Goal: Task Accomplishment & Management: Complete application form

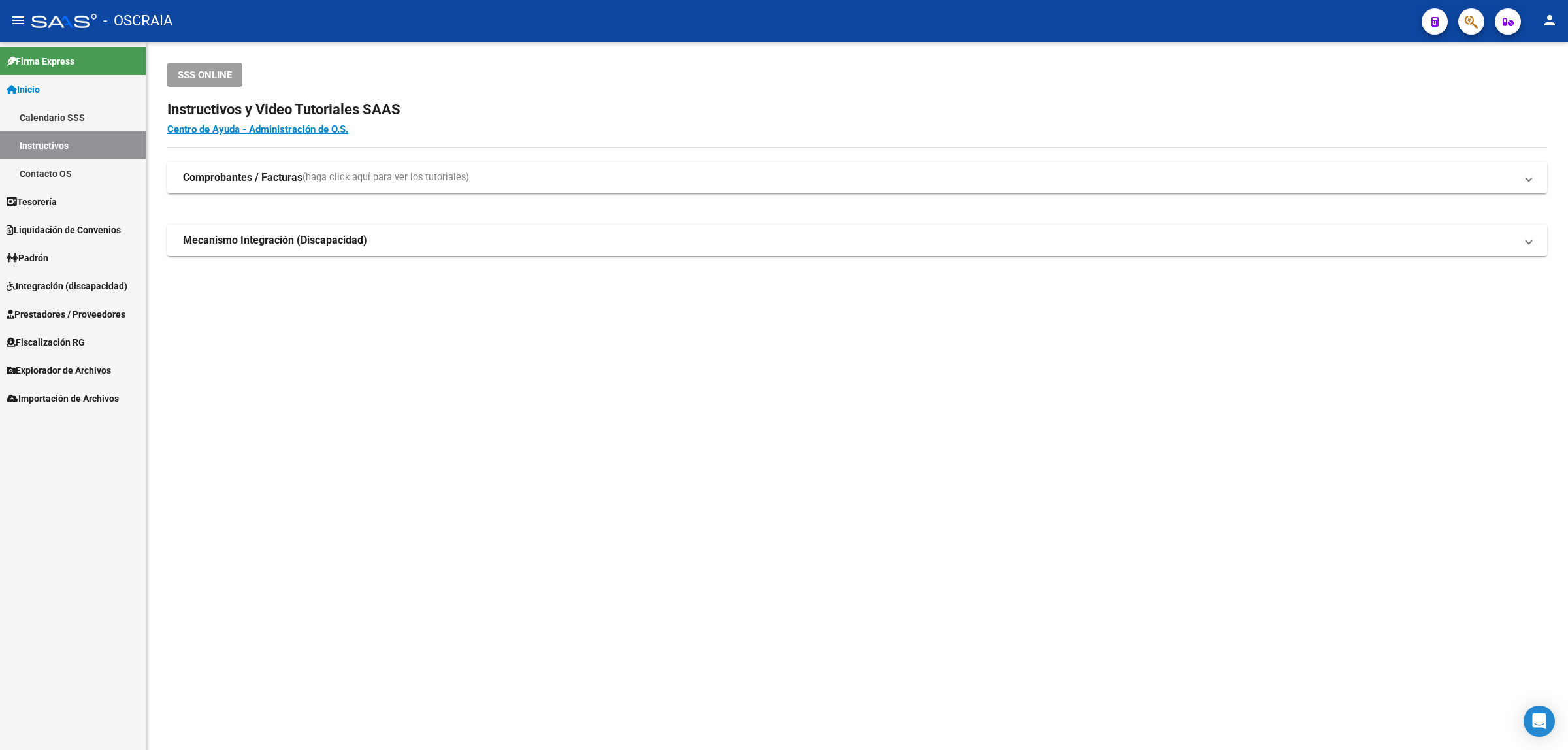
click at [53, 310] on span "Prestadores / Proveedores" at bounding box center [66, 314] width 119 height 15
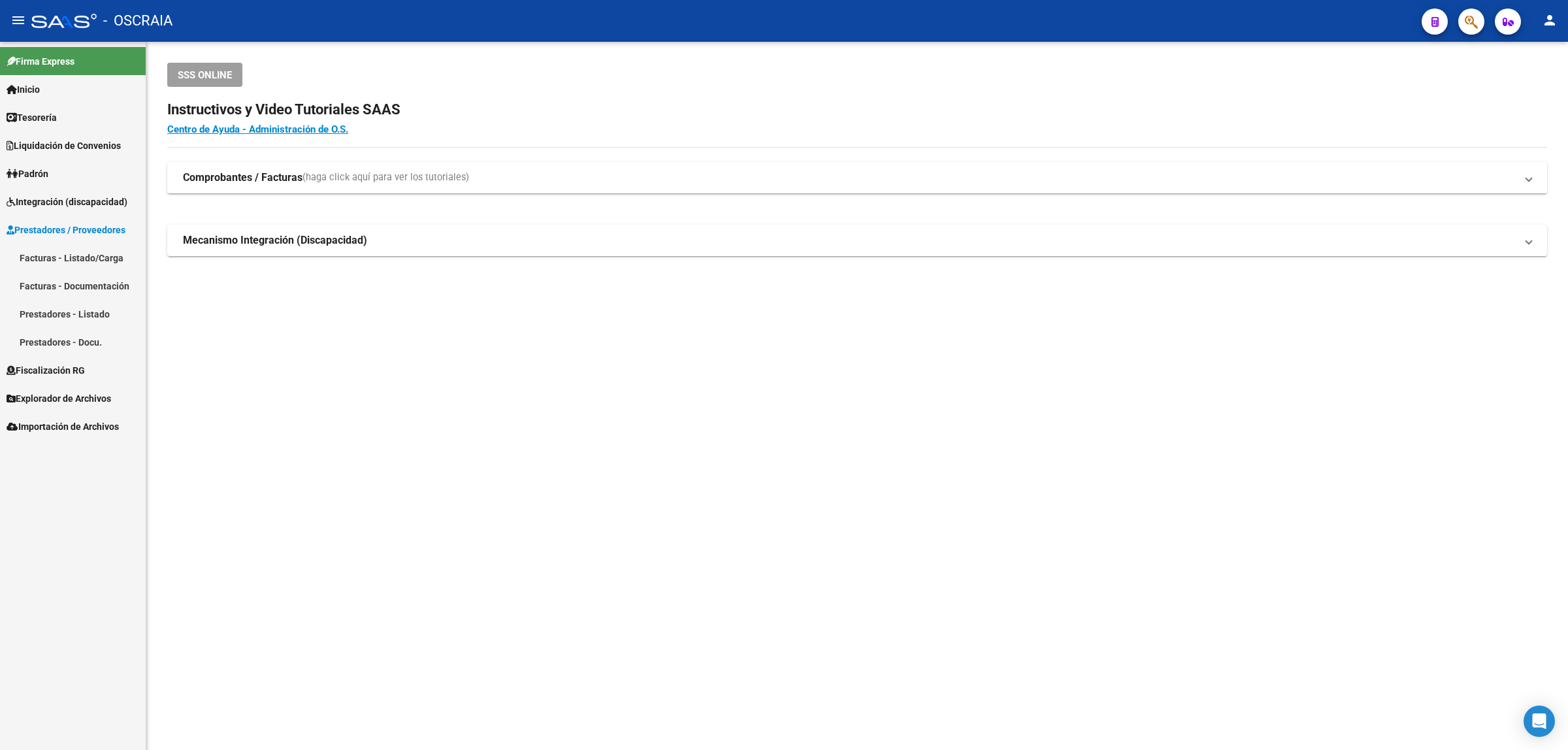
click at [81, 262] on link "Facturas - Listado/Carga" at bounding box center [73, 258] width 146 height 28
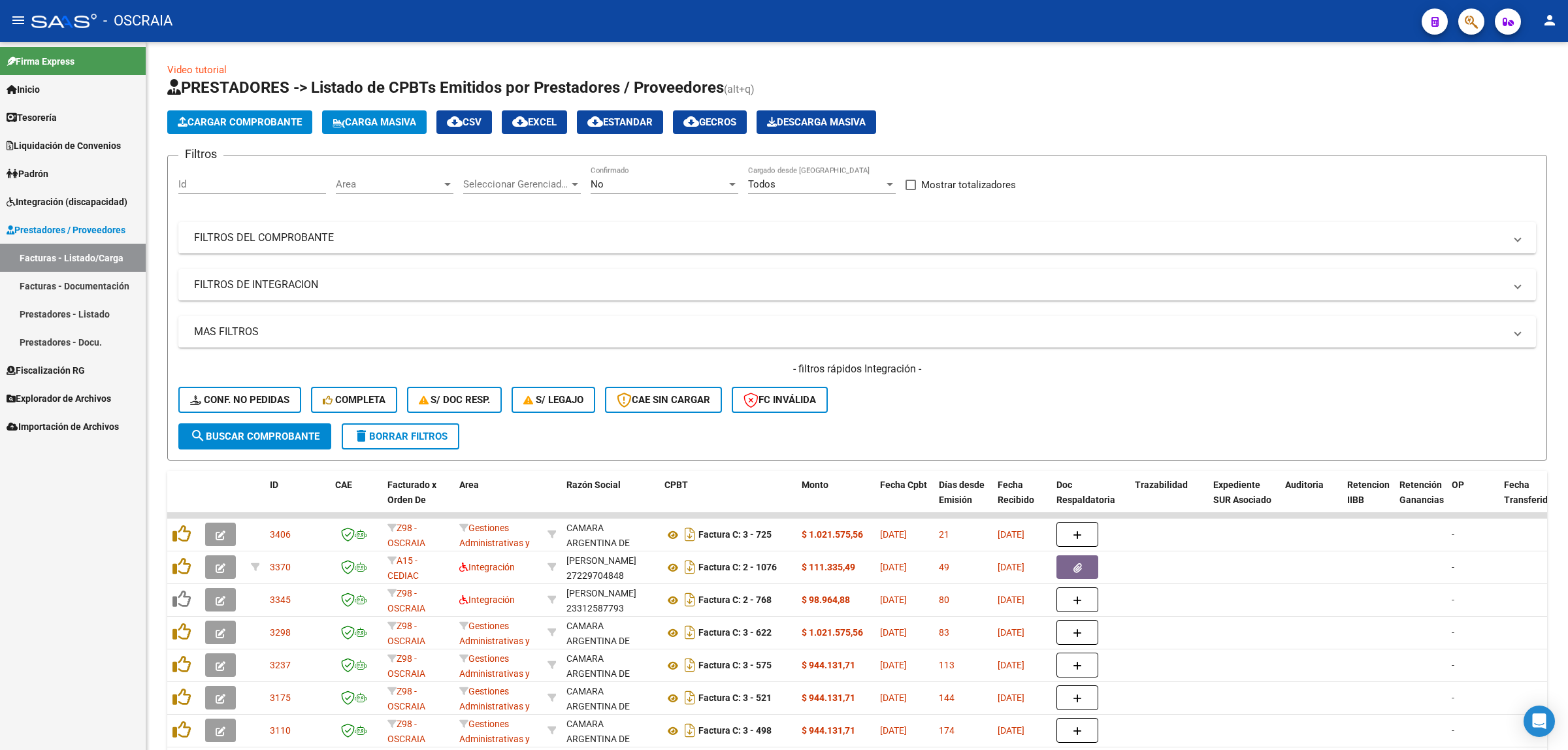
click at [95, 194] on span "Integración (discapacidad)" at bounding box center [67, 201] width 121 height 15
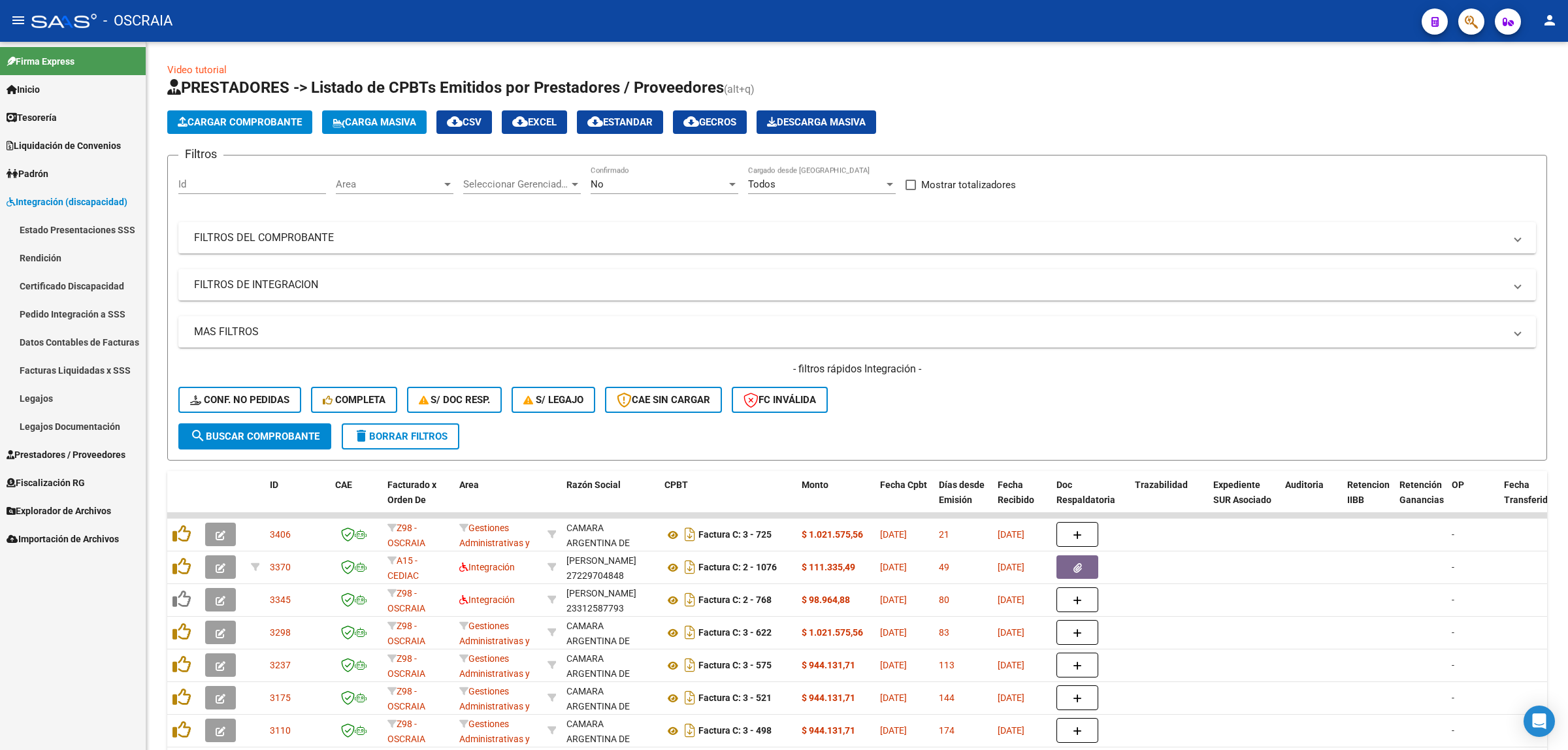
click at [84, 209] on link "Integración (discapacidad)" at bounding box center [73, 201] width 146 height 28
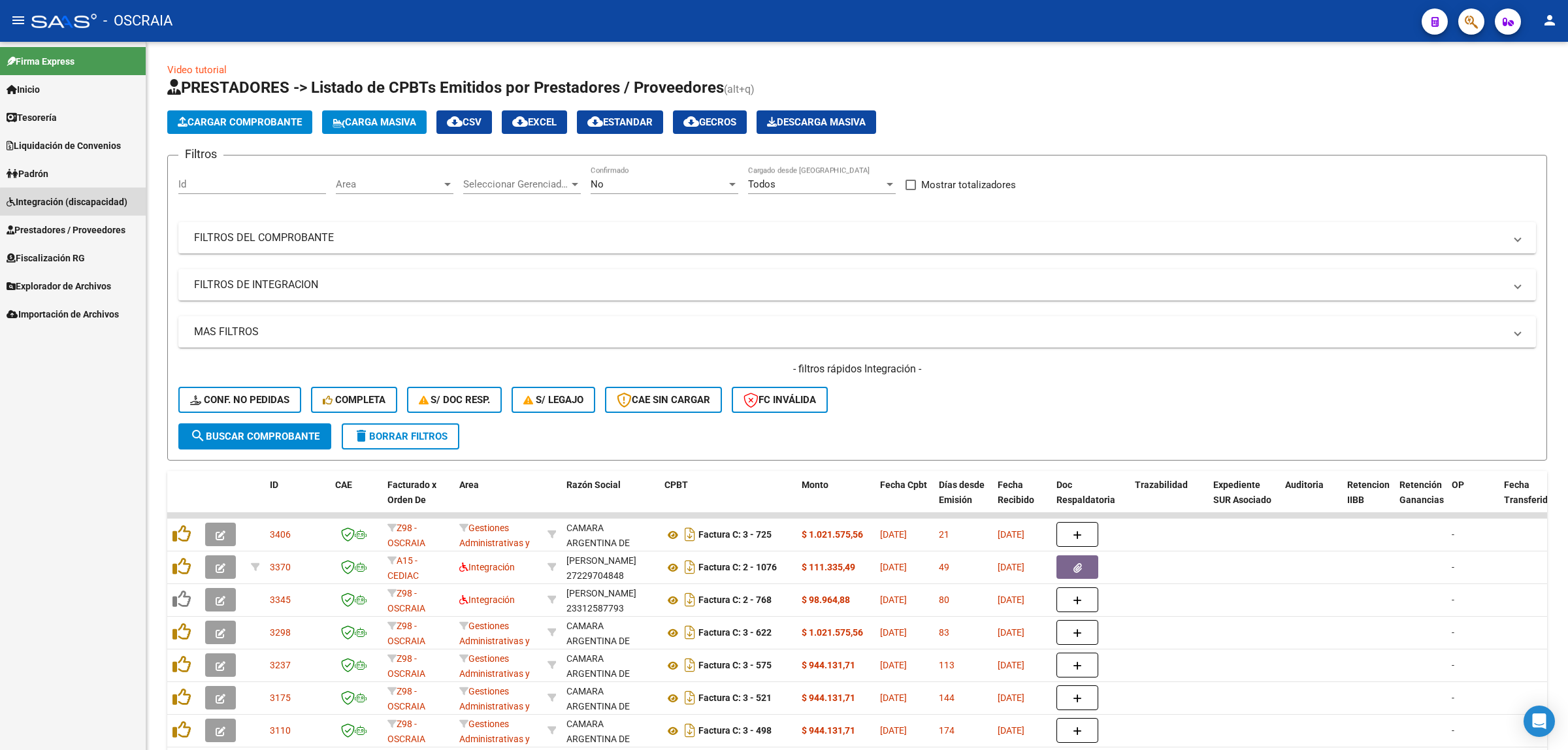
click at [84, 209] on link "Integración (discapacidad)" at bounding box center [73, 201] width 146 height 28
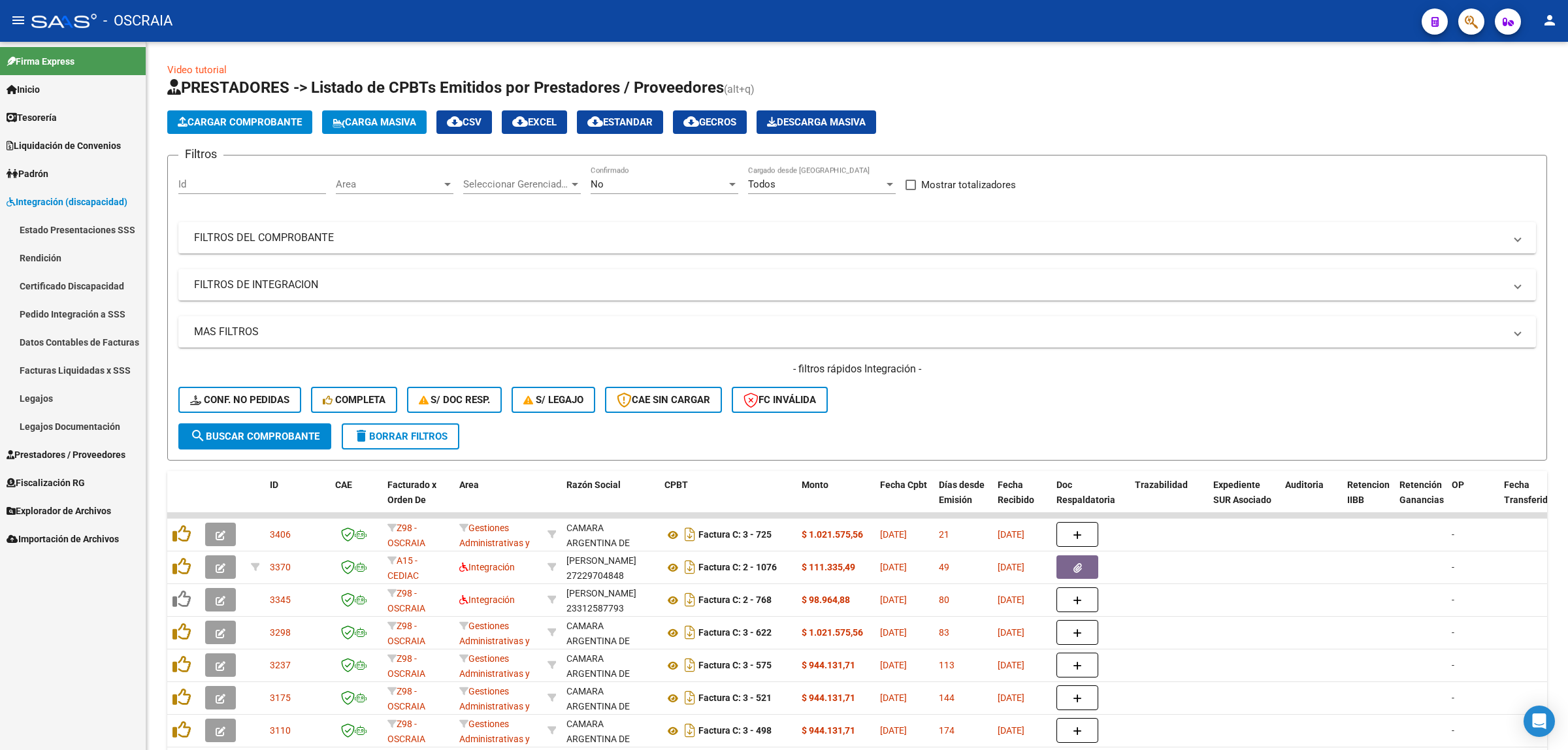
click at [86, 396] on link "Legajos" at bounding box center [73, 398] width 146 height 28
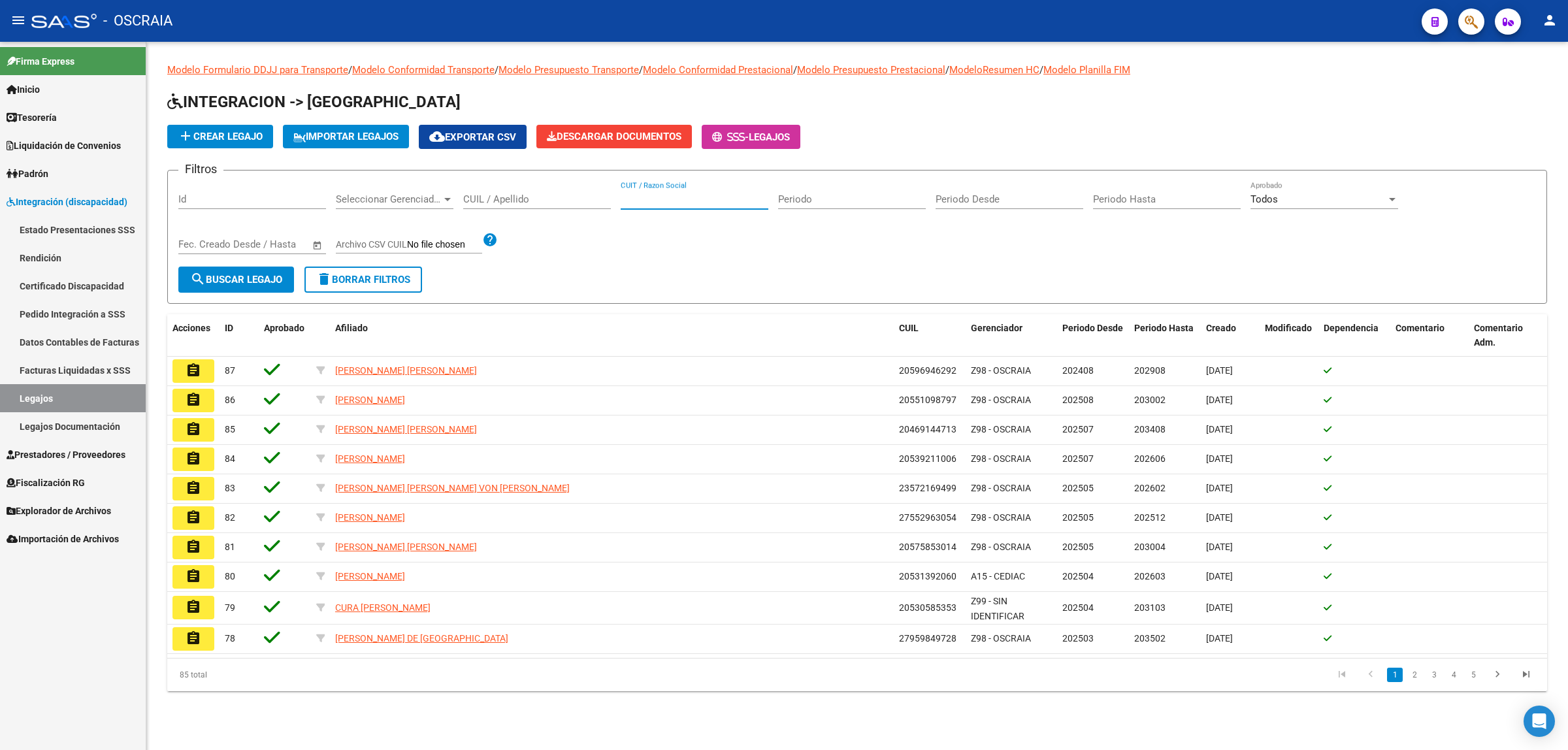
click at [719, 198] on input "CUIT / Razon Social" at bounding box center [695, 199] width 148 height 12
click at [526, 199] on input "CUIL / Apellido" at bounding box center [537, 199] width 148 height 12
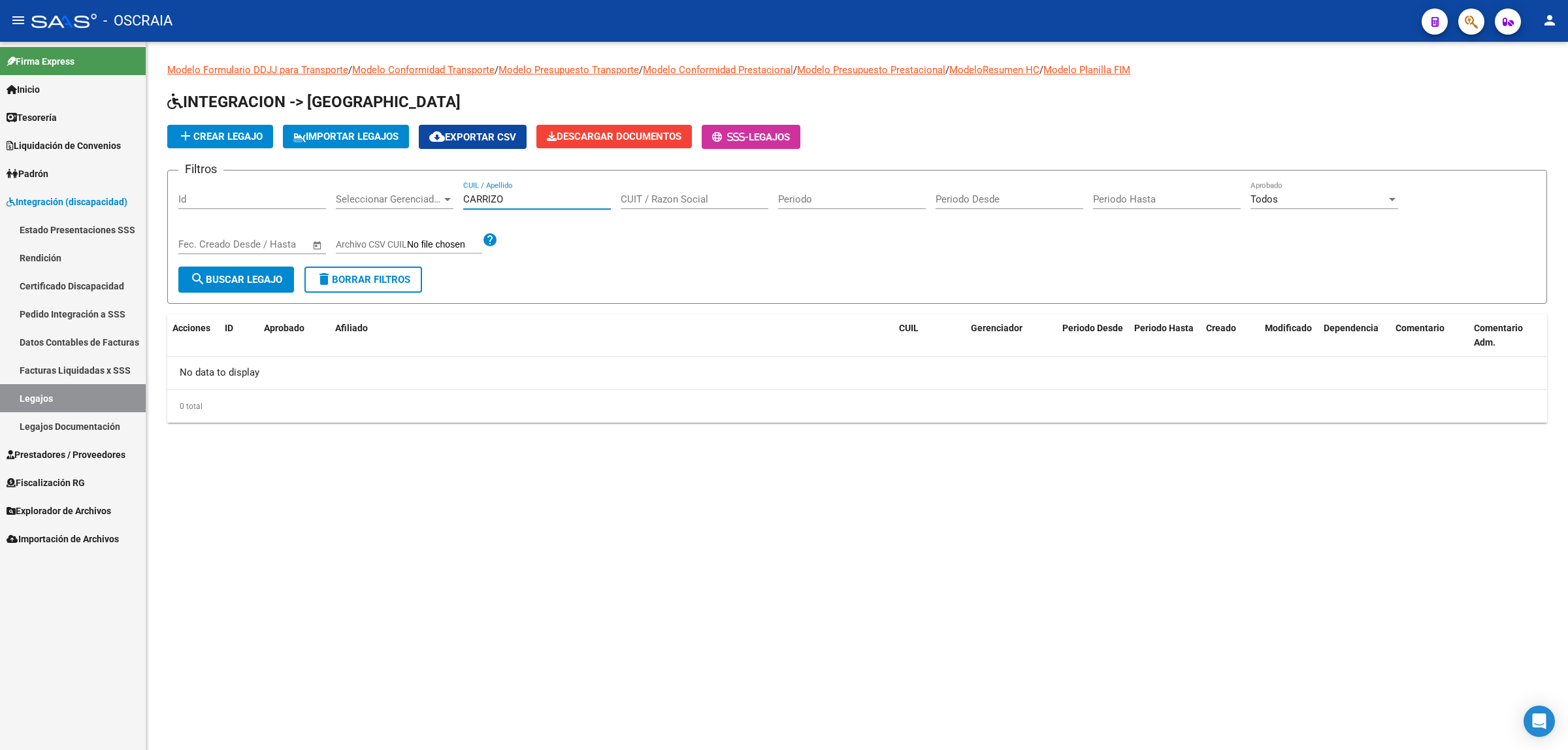
type input "CARRIZO"
click at [226, 152] on app-list-header "INTEGRACION -> Legajos add Crear Legajo IMPORTAR LEGAJOS cloud_download Exporta…" at bounding box center [857, 197] width 1380 height 212
click at [226, 145] on button "add Crear Legajo" at bounding box center [220, 136] width 106 height 23
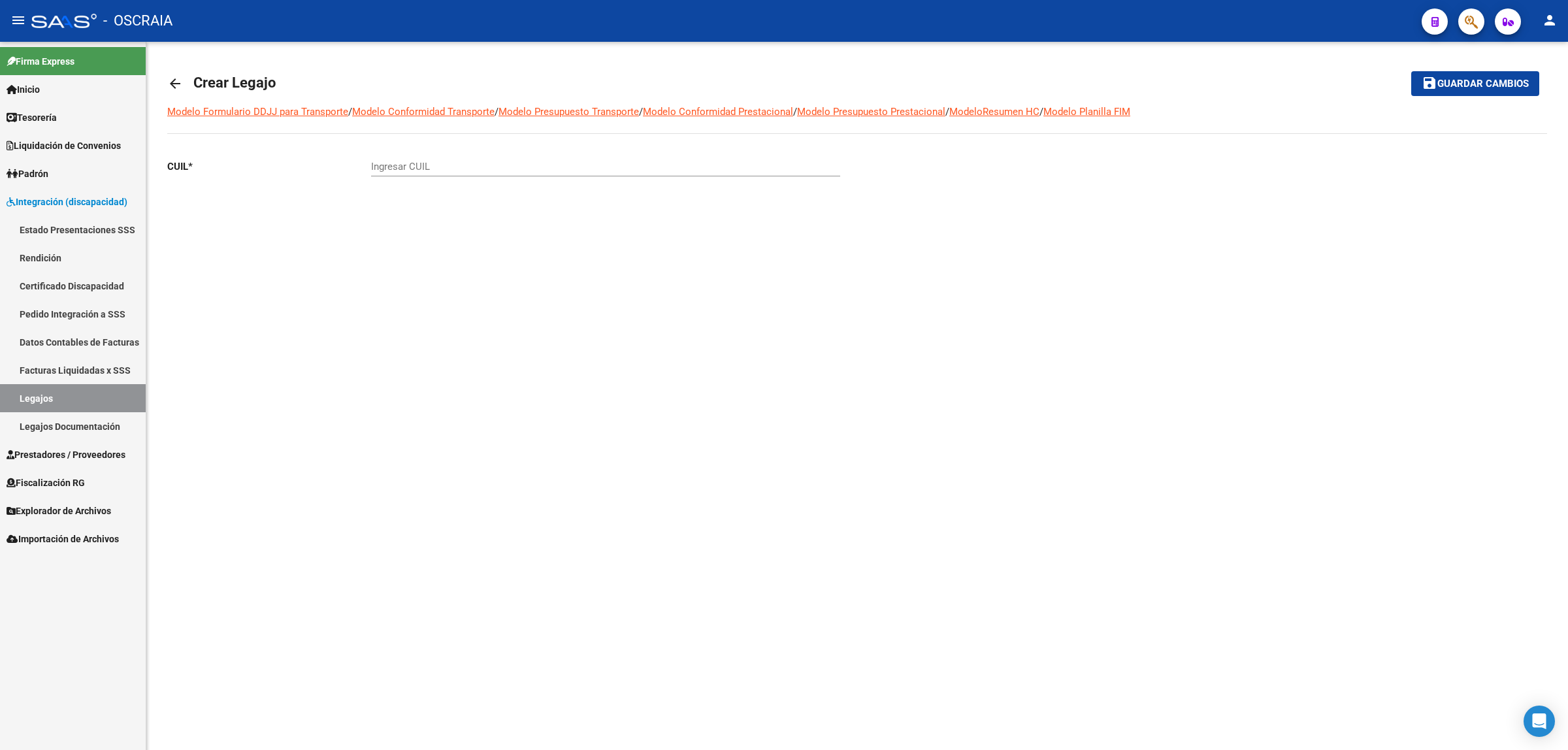
click at [441, 157] on div "Ingresar CUIL" at bounding box center [606, 163] width 469 height 28
click at [444, 163] on input "Ingresar CUIL" at bounding box center [606, 166] width 469 height 12
click at [1466, 29] on icon "button" at bounding box center [1471, 22] width 13 height 15
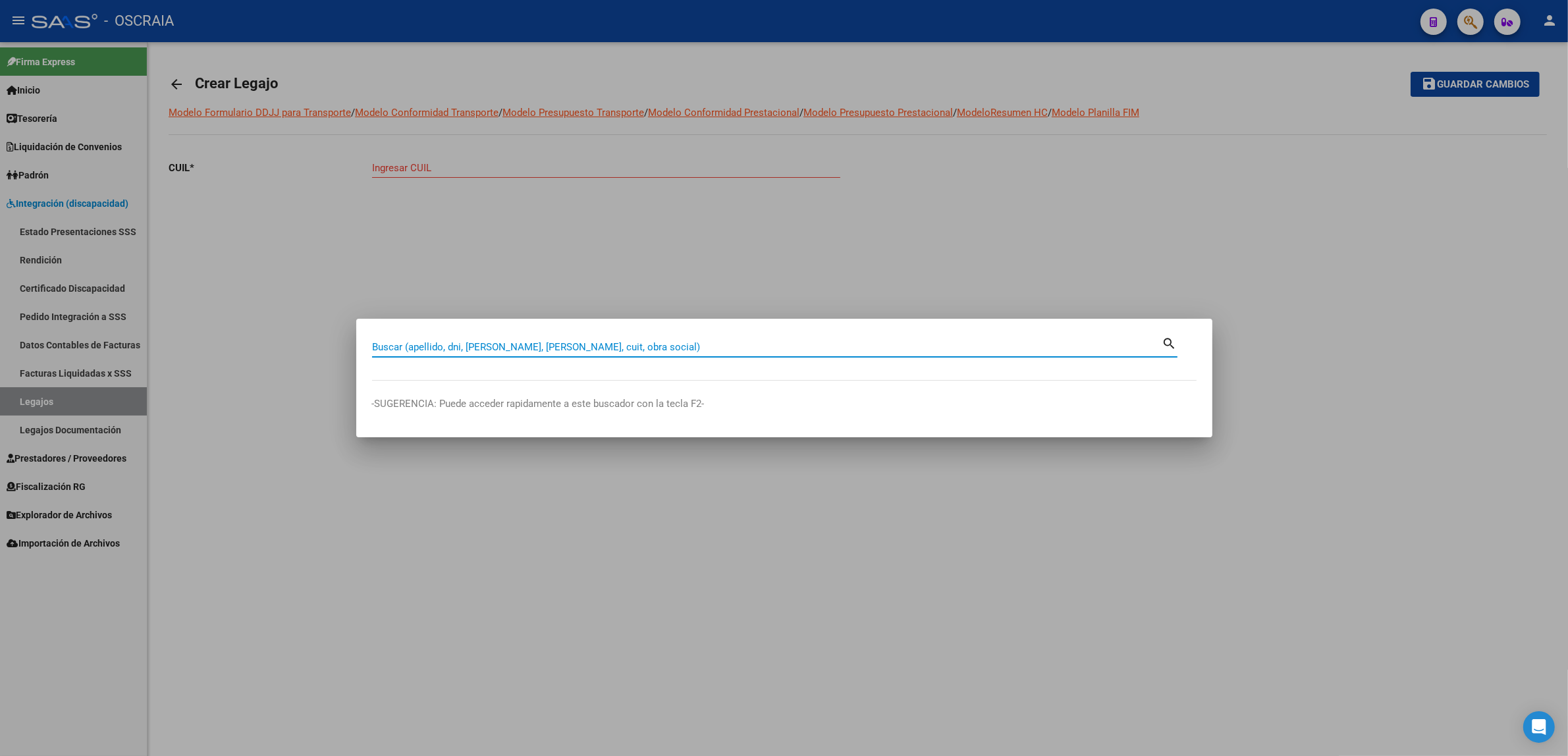
click at [610, 348] on input "Buscar (apellido, dni, [PERSON_NAME], [PERSON_NAME], cuit, obra social)" at bounding box center [767, 346] width 791 height 12
paste input "58655182"
type input "58655182"
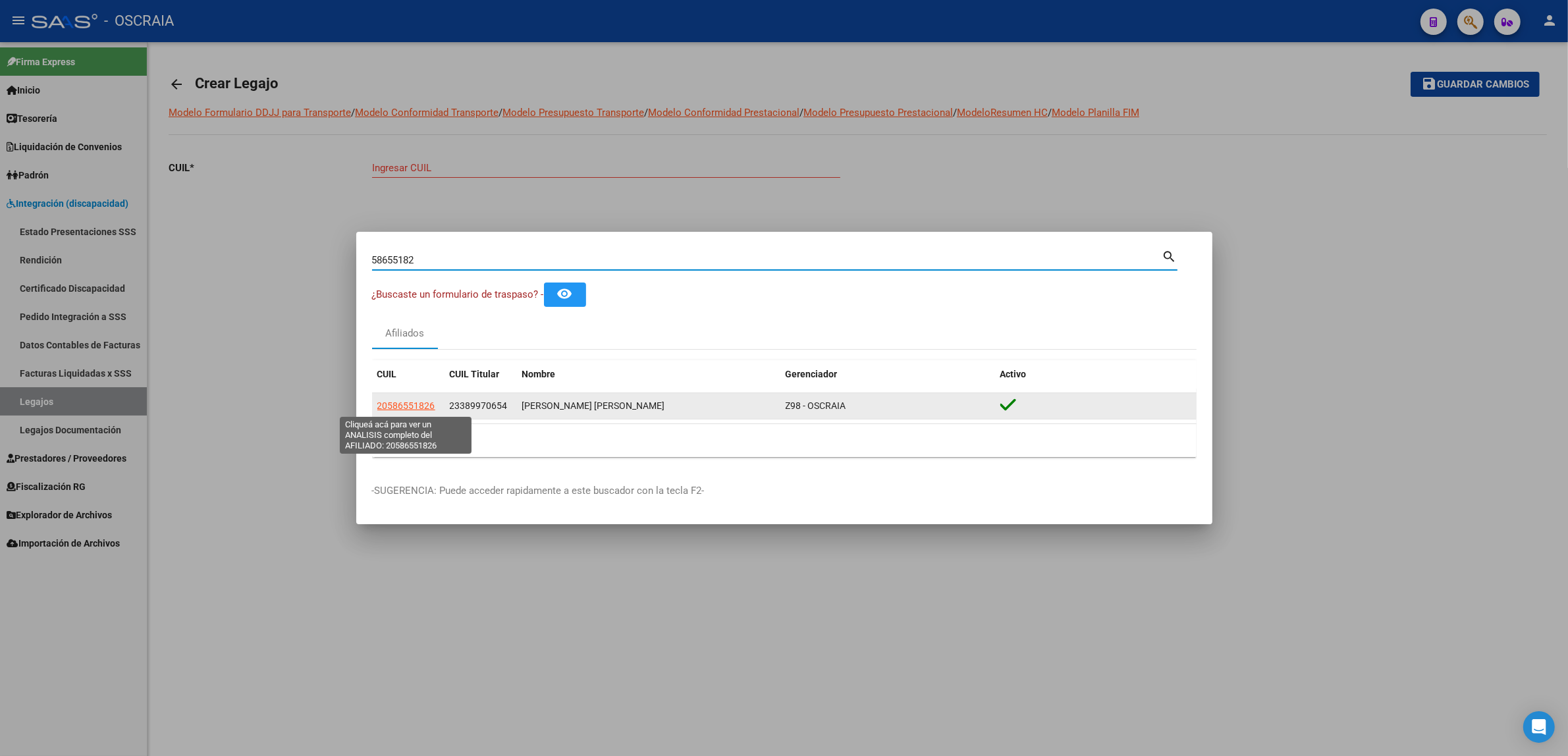
click at [405, 405] on span "20586551826" at bounding box center [407, 406] width 58 height 11
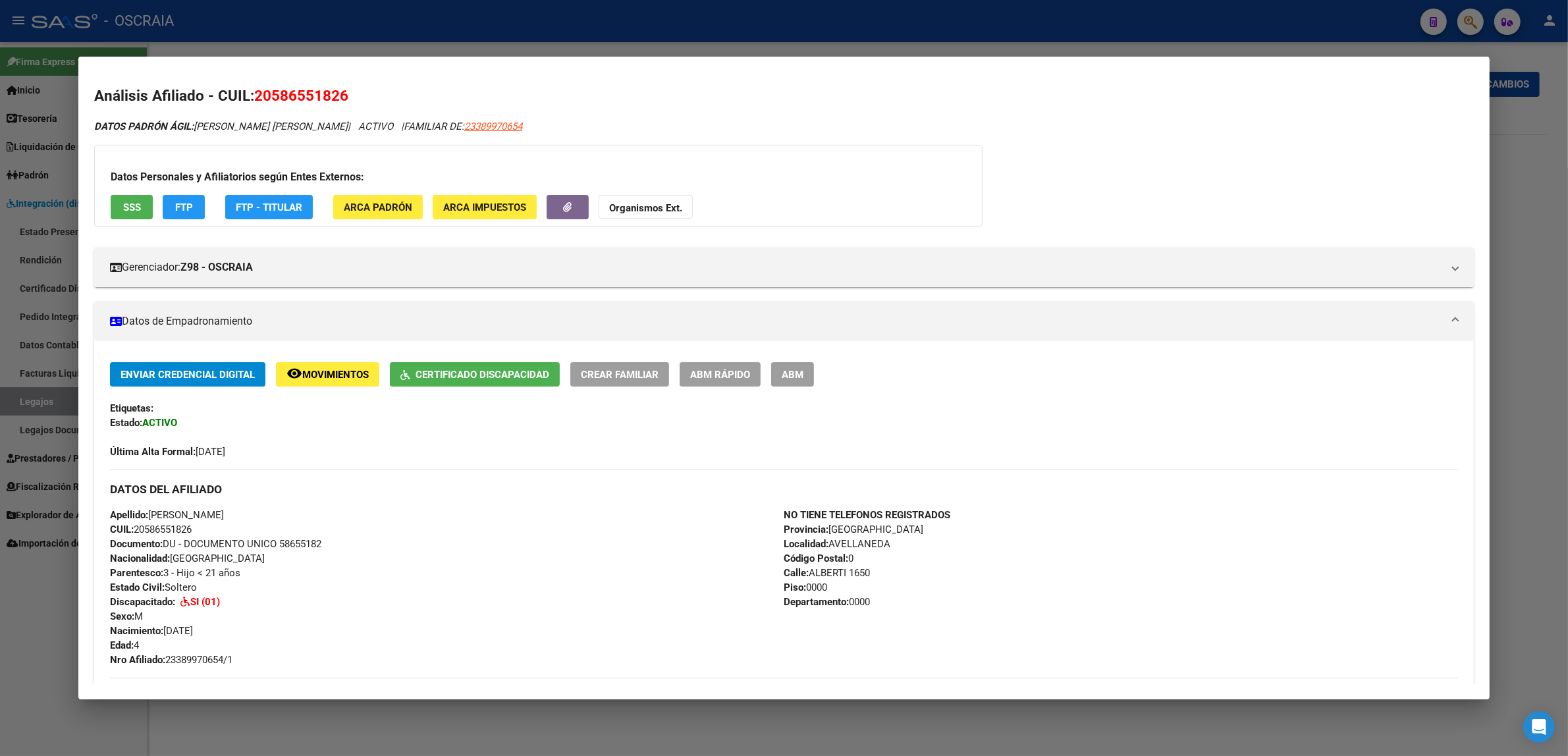
click at [275, 93] on span "20586551826" at bounding box center [301, 95] width 94 height 17
copy span "20586551826"
click at [365, 35] on div at bounding box center [784, 378] width 1568 height 756
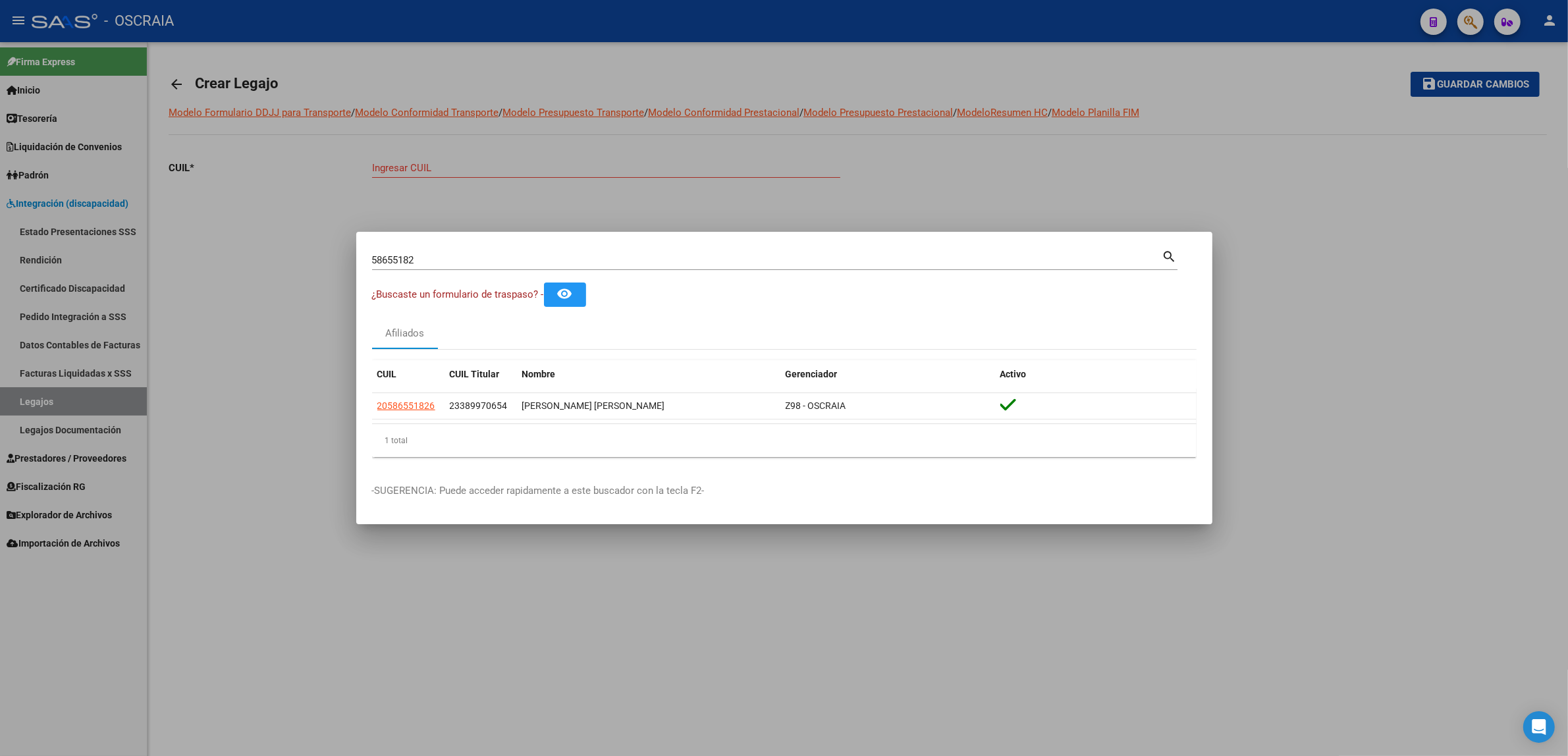
click at [462, 146] on div at bounding box center [784, 378] width 1568 height 756
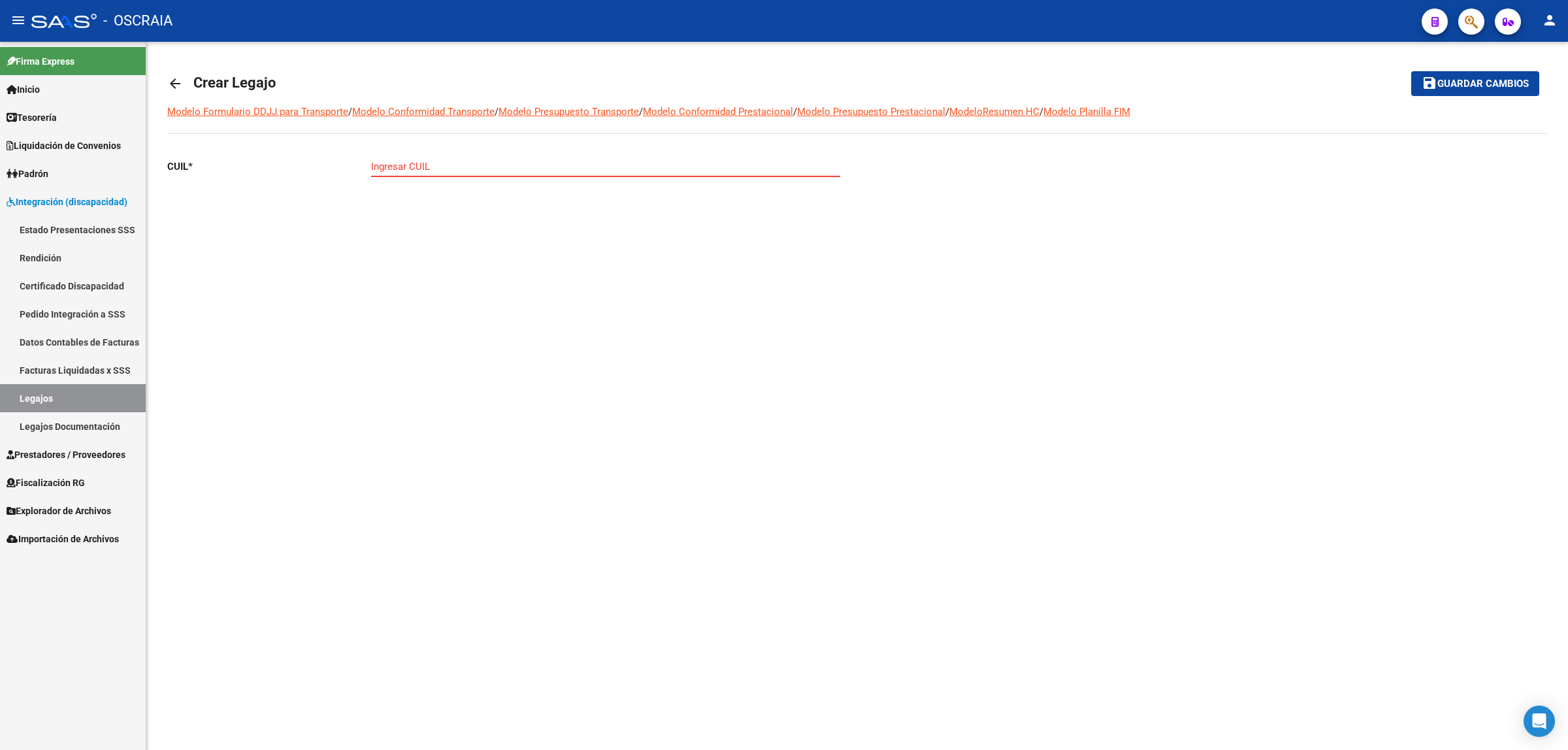
click at [455, 164] on input "Ingresar CUIL" at bounding box center [606, 166] width 469 height 12
paste input "20-58655182-6"
type input "20-58655182-6"
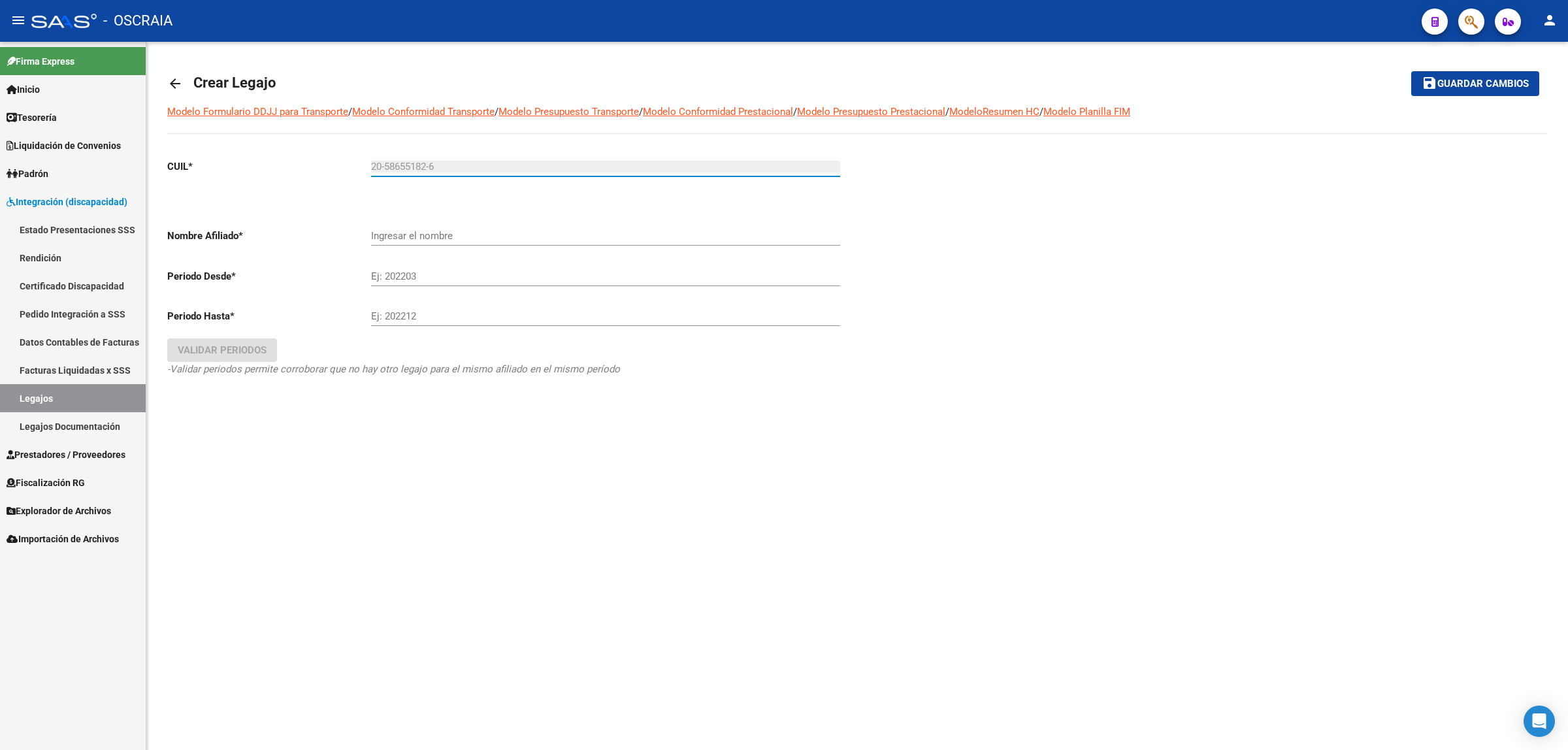
type input "[PERSON_NAME] [PERSON_NAME]"
type input "20-58655182-6"
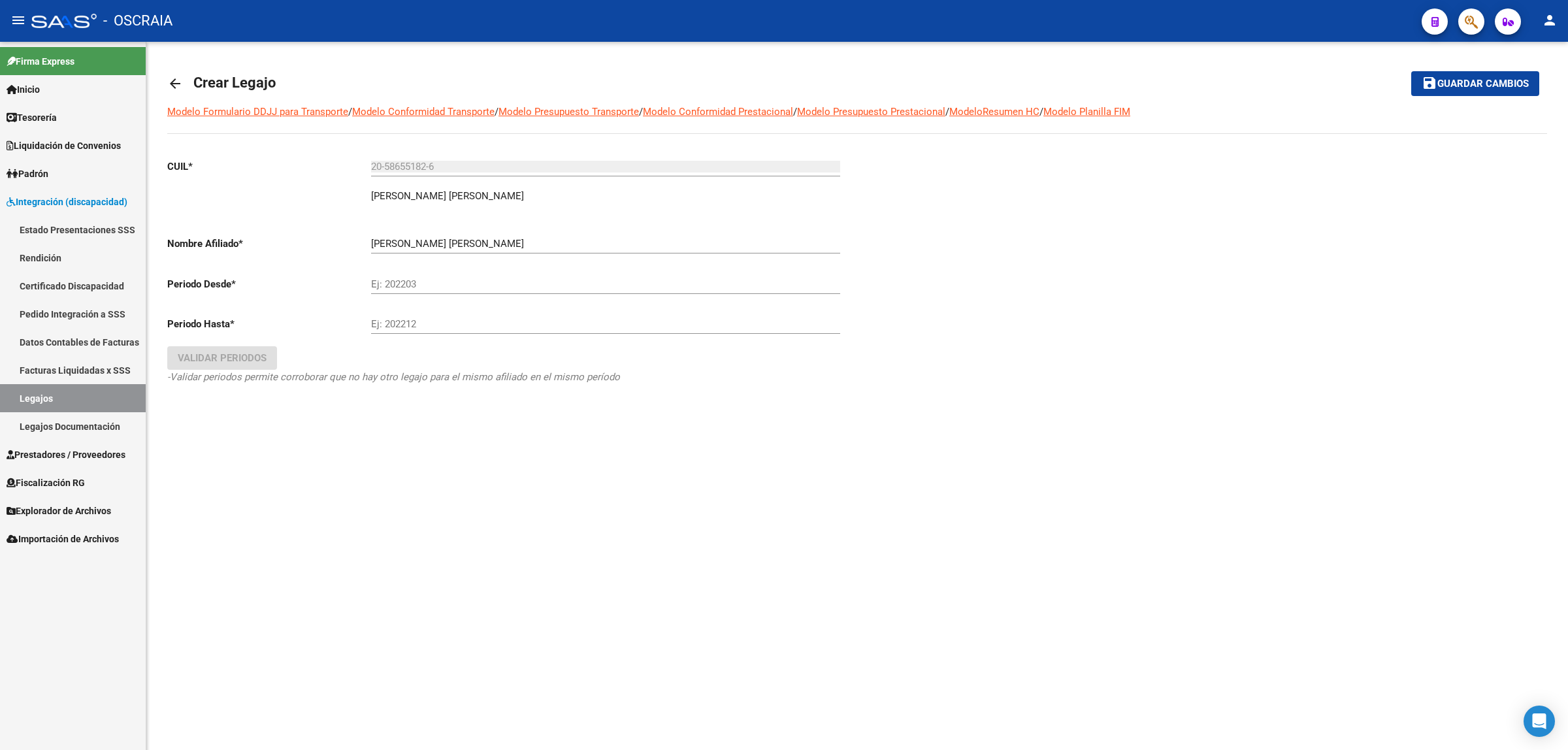
drag, startPoint x: 1463, startPoint y: 29, endPoint x: 1403, endPoint y: 86, distance: 82.8
click at [1455, 50] on div "menu - OSCRAIA person Firma Express Inicio Calendario SSS Instructivos Contacto…" at bounding box center [784, 375] width 1568 height 750
click at [420, 295] on div "Ej: 202203" at bounding box center [606, 286] width 469 height 40
click at [409, 284] on input "Ej: 202203" at bounding box center [606, 284] width 469 height 12
click at [375, 282] on input "082024" at bounding box center [606, 284] width 469 height 12
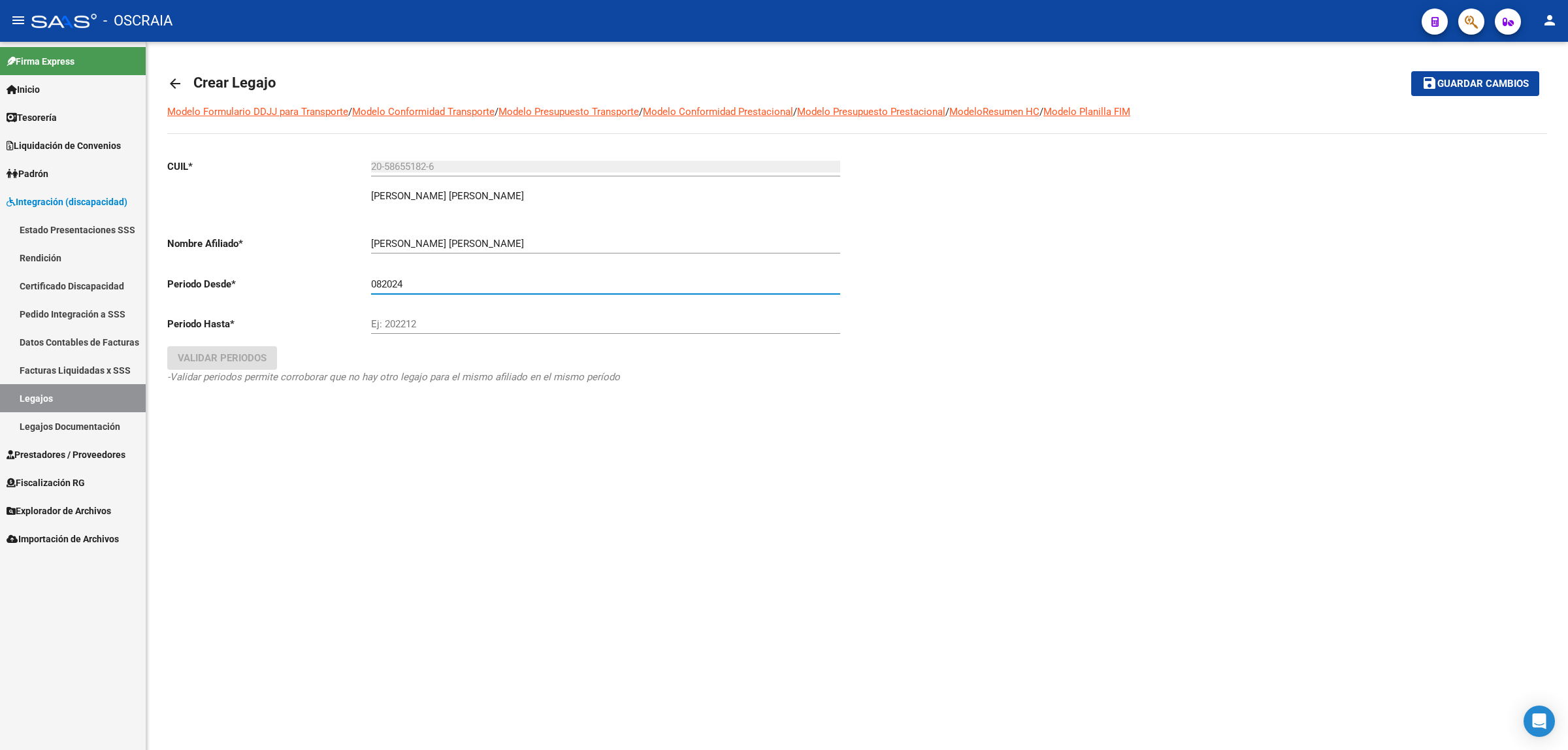
click at [387, 282] on input "082024" at bounding box center [606, 284] width 469 height 12
type input "102024"
click at [935, 397] on div at bounding box center [1202, 289] width 690 height 283
click at [727, 319] on input "Ej: 202212" at bounding box center [606, 324] width 469 height 12
click at [799, 494] on mat-sidenav-content "arrow_back Crear Legajo save Guardar cambios Modelo Formulario DDJJ para Transp…" at bounding box center [857, 396] width 1422 height 708
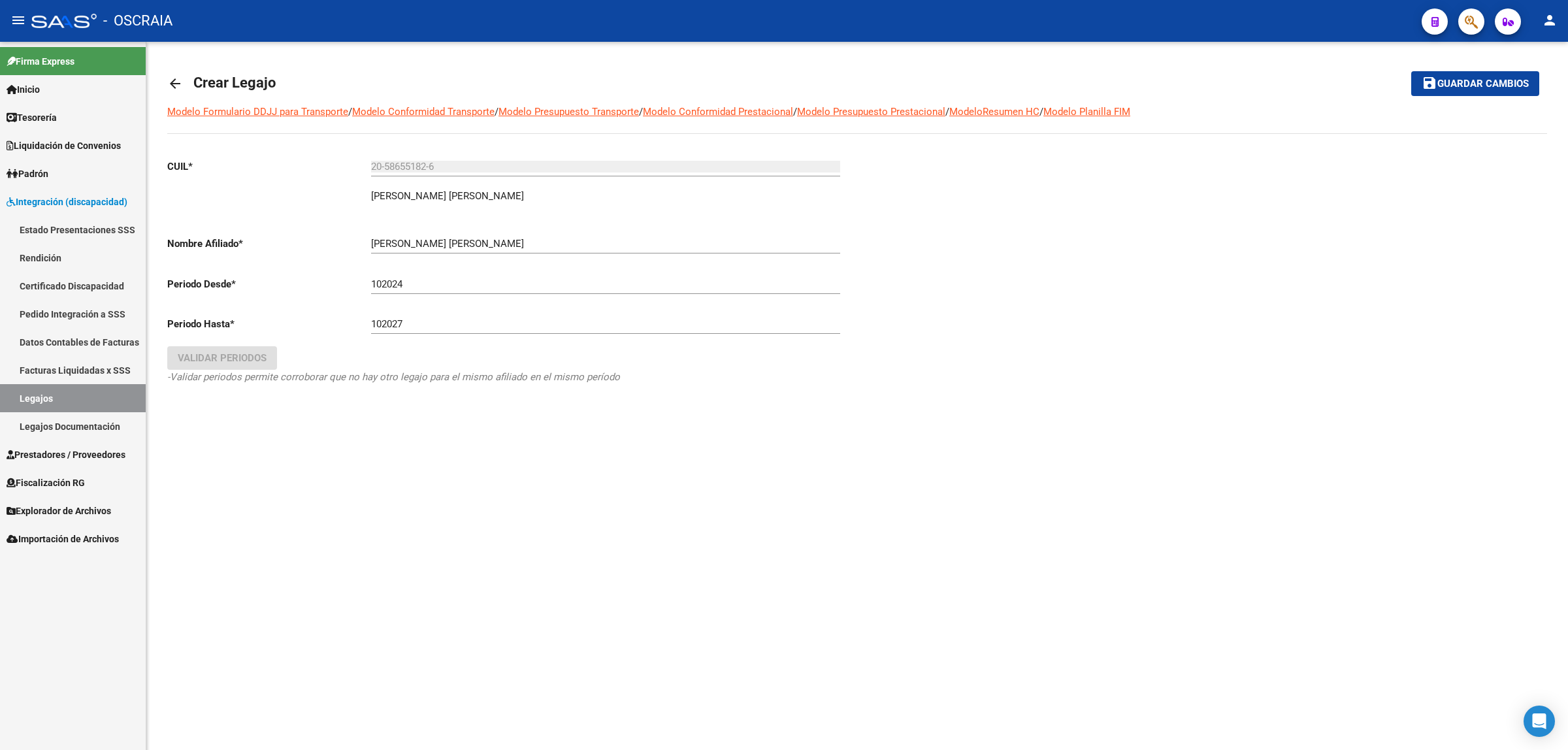
click at [845, 389] on div "CUIL * 20-58655182-6 Ingresar CUIL CARRIZO SANTIAGO ADRIAN ARCA Padrón Nombre A…" at bounding box center [507, 285] width 680 height 272
click at [1442, 98] on mat-toolbar-row "save Guardar cambios" at bounding box center [1397, 84] width 284 height 42
click at [1442, 87] on span "Guardar cambios" at bounding box center [1484, 84] width 91 height 12
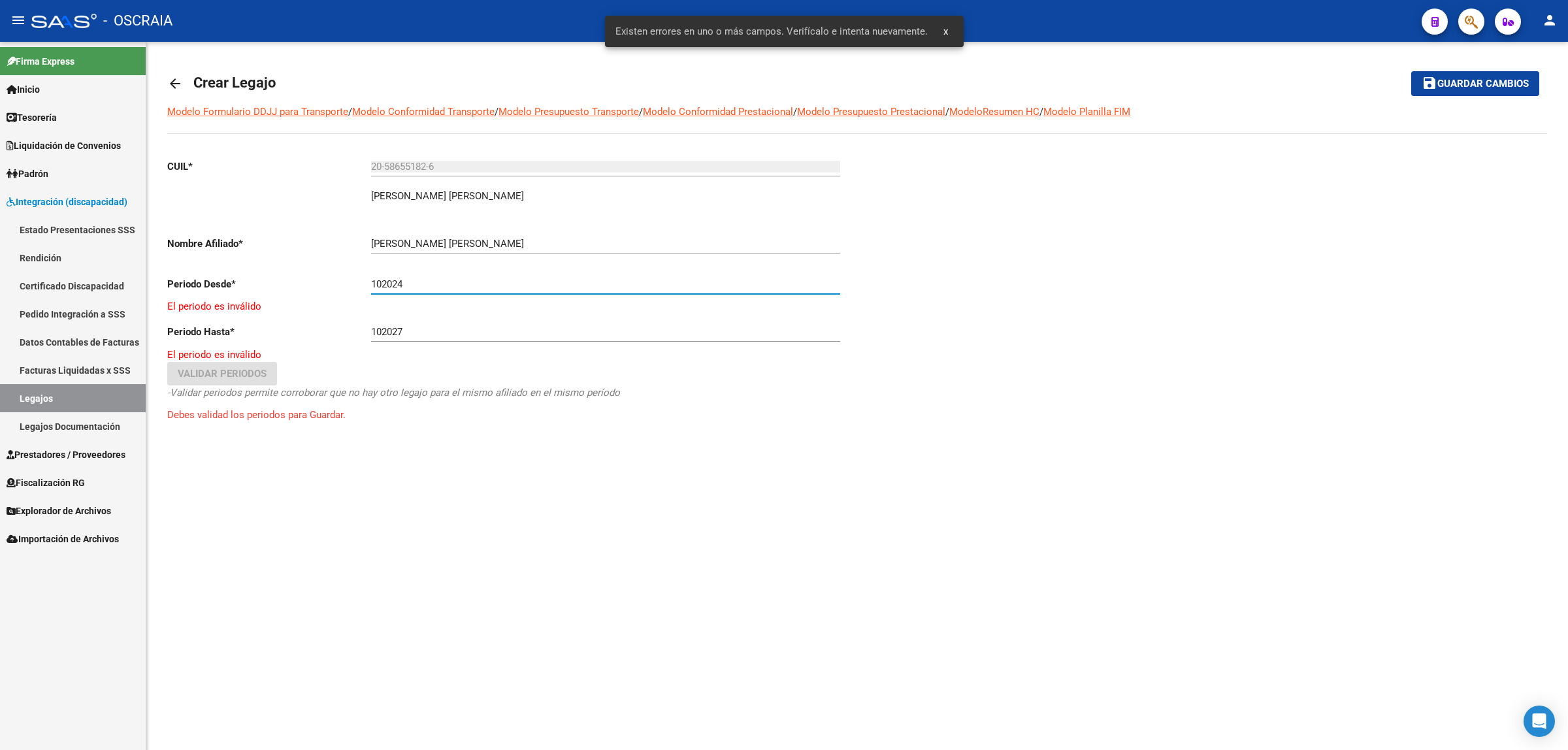
click at [468, 286] on input "102024" at bounding box center [606, 284] width 469 height 12
click at [455, 334] on input "102027" at bounding box center [606, 331] width 469 height 12
type input "1"
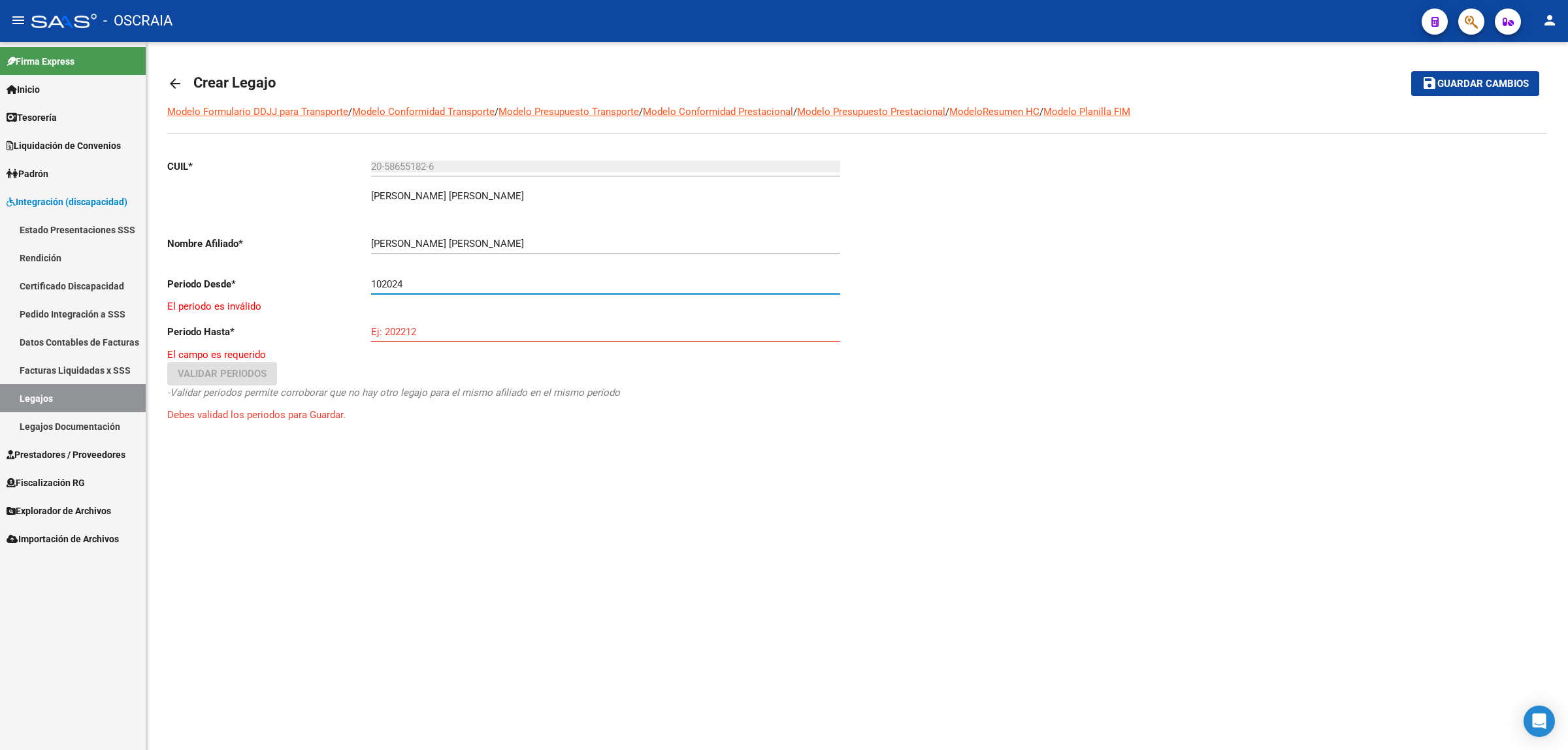
drag, startPoint x: 424, startPoint y: 283, endPoint x: 262, endPoint y: 284, distance: 162.0
click at [262, 284] on app-form-text-field "Periodo Desde * 102024 Ej: 202203 El periodo es inválido" at bounding box center [507, 296] width 680 height 36
type input "202410"
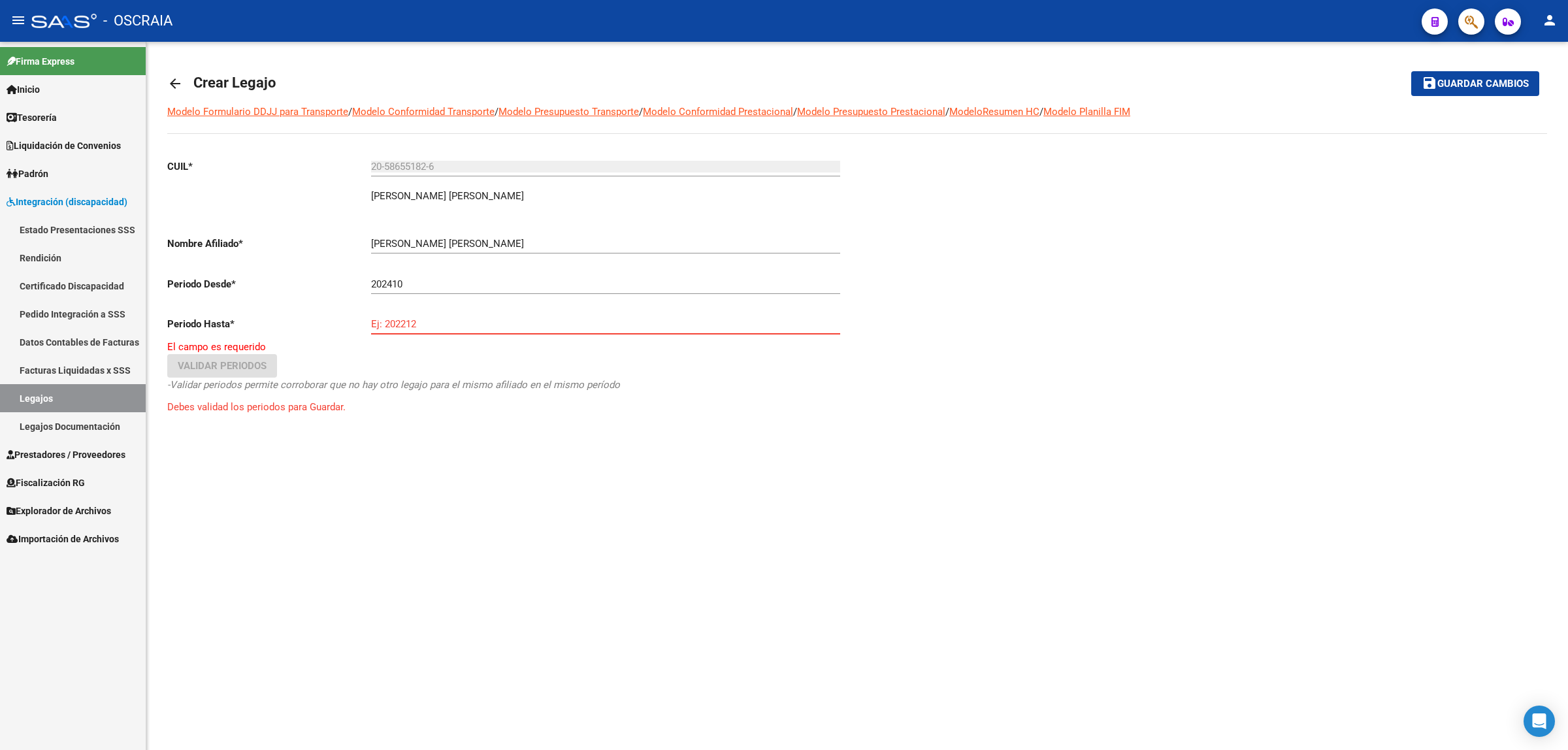
click at [686, 327] on input "Ej: 202212" at bounding box center [606, 324] width 469 height 12
type input "202710"
click at [563, 619] on mat-sidenav-content "arrow_back Crear Legajo save Guardar cambios Modelo Formulario DDJJ para Transp…" at bounding box center [857, 396] width 1422 height 708
click at [238, 352] on span "Validar Periodos" at bounding box center [222, 358] width 89 height 12
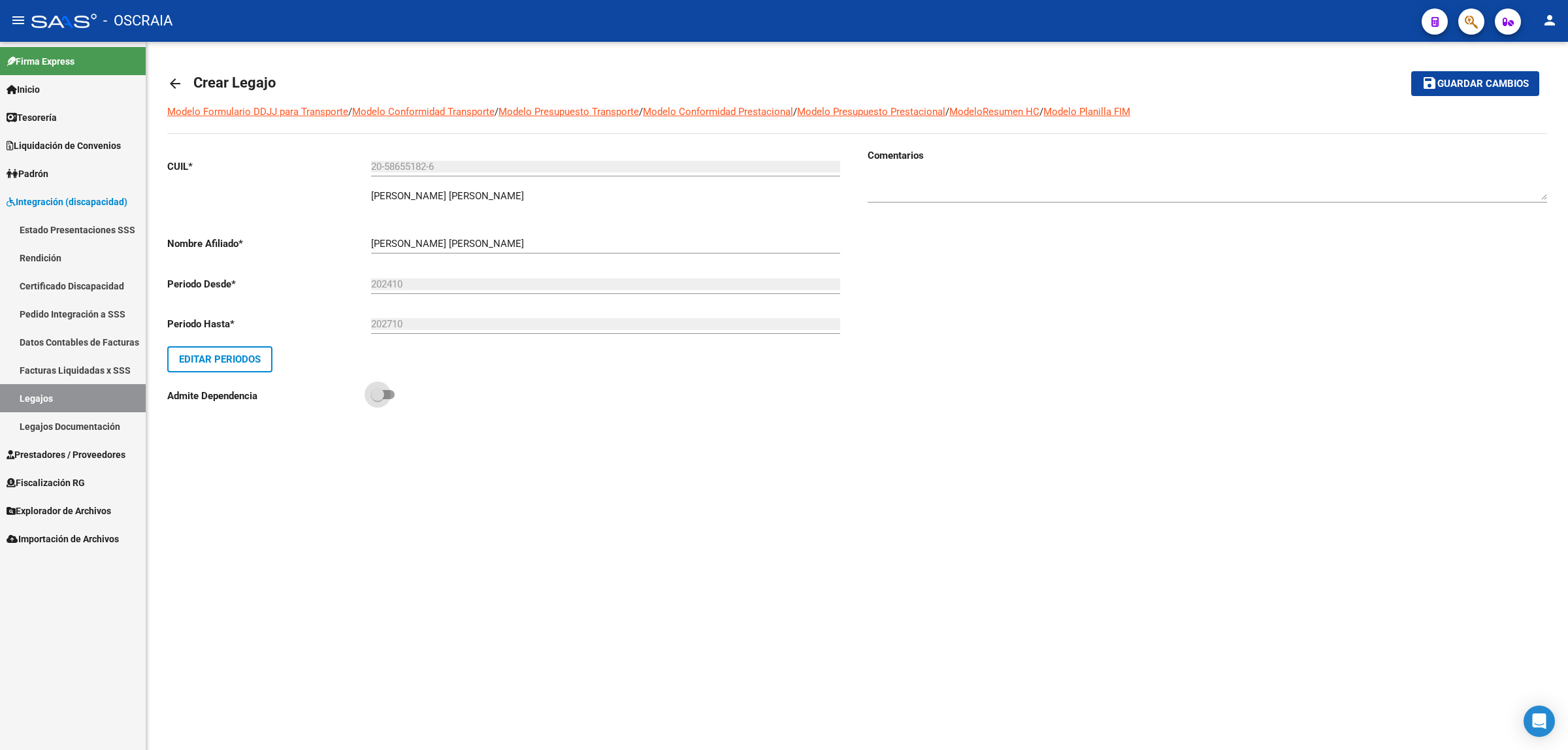
click at [381, 387] on label at bounding box center [383, 395] width 23 height 15
click at [378, 399] on input "checkbox" at bounding box center [377, 399] width 1 height 1
checkbox input "true"
click at [1507, 78] on span "Guardar cambios" at bounding box center [1484, 84] width 91 height 12
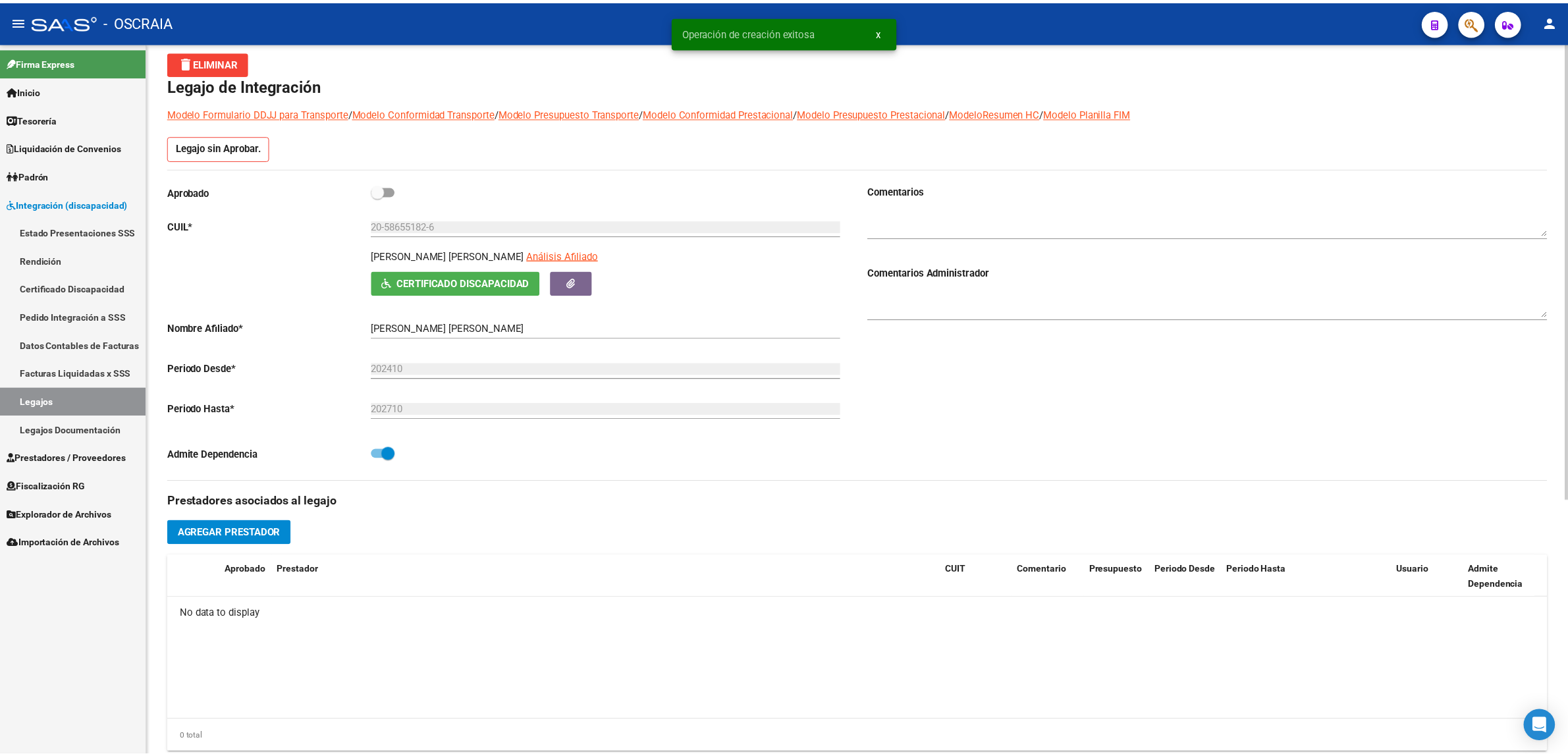
scroll to position [82, 0]
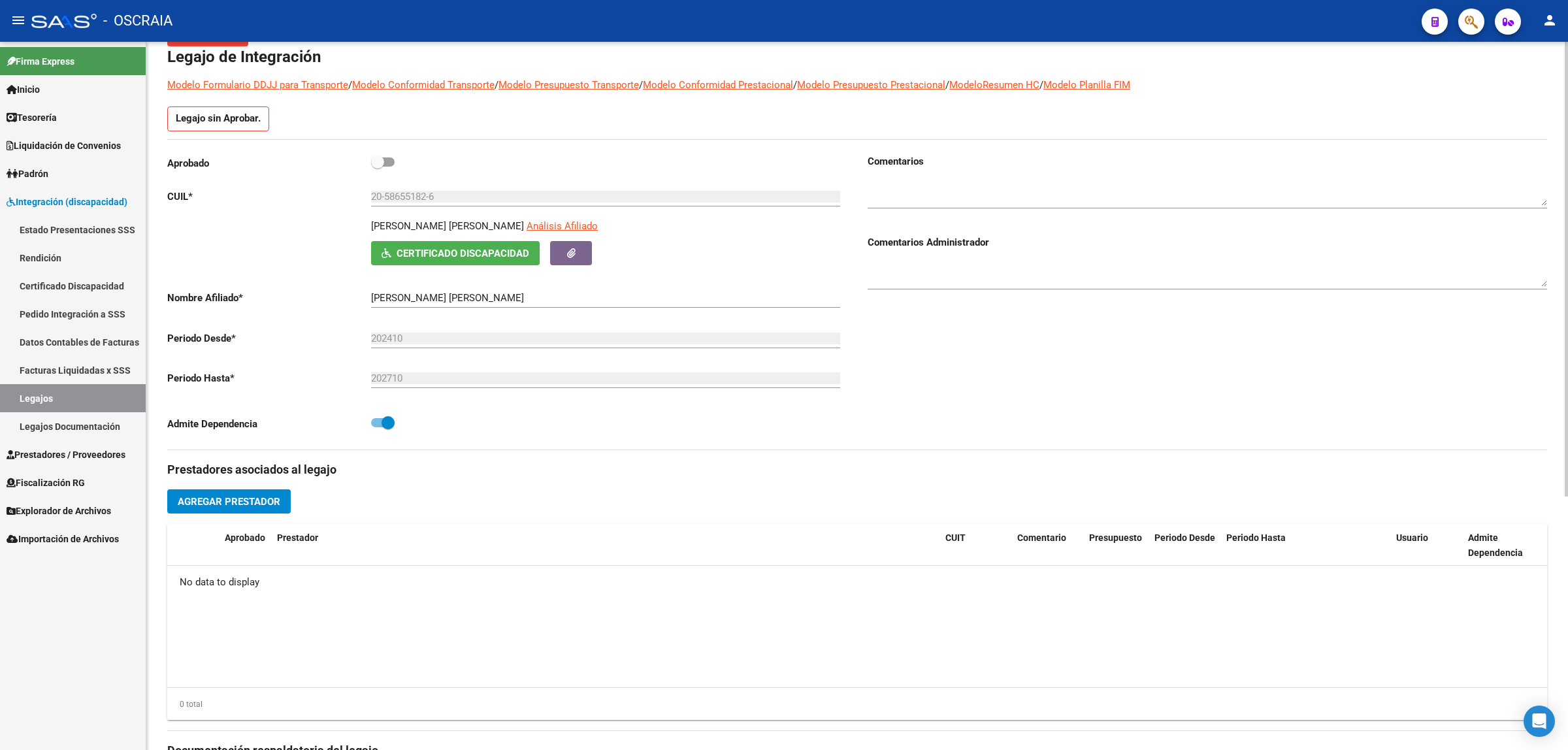
click at [253, 500] on span "Agregar Prestador" at bounding box center [229, 502] width 102 height 12
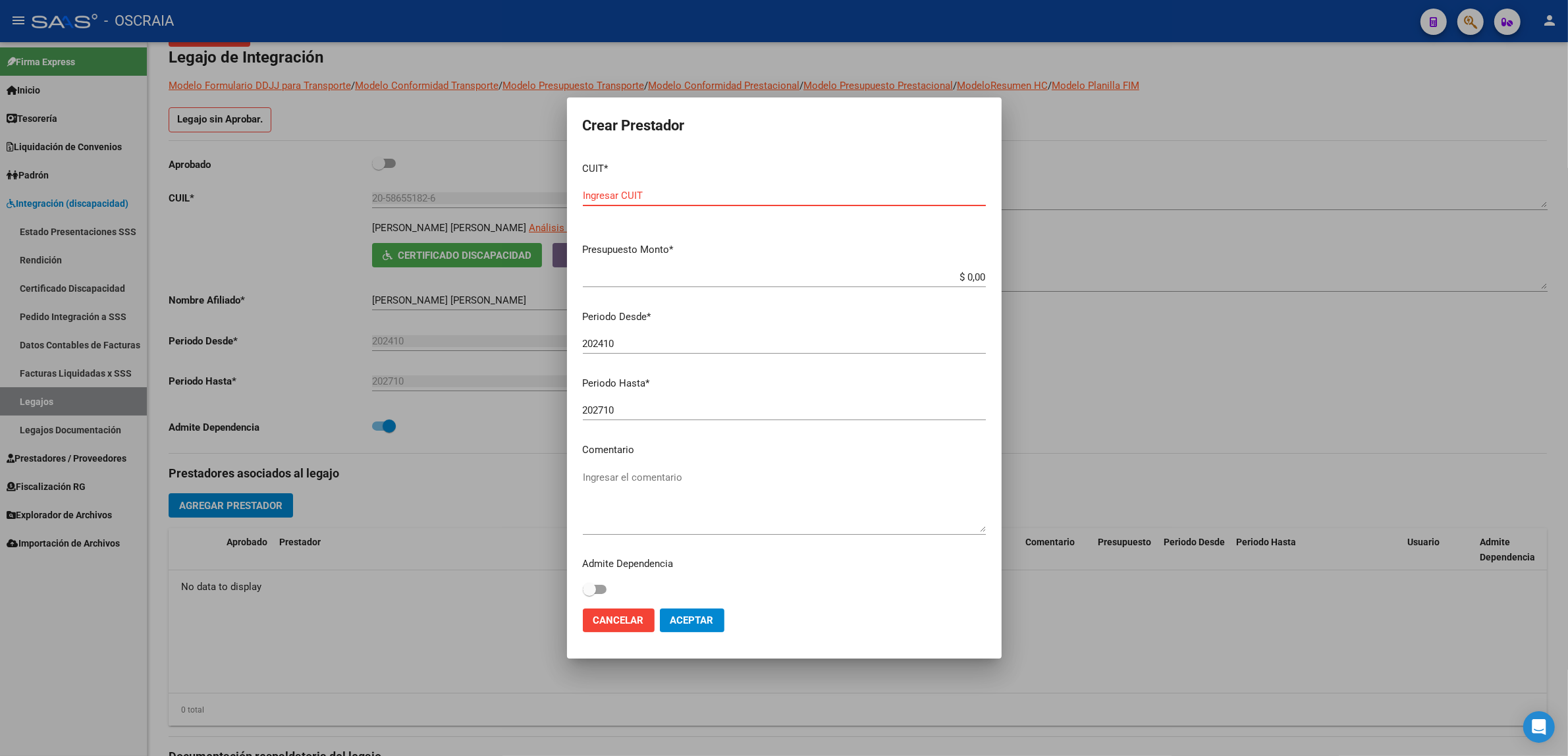
click at [656, 201] on input "Ingresar CUIT" at bounding box center [784, 195] width 403 height 12
paste input "30-71512397-1"
type input "30-71512397-1"
click at [639, 261] on mat-dialog-content "CUIT * 30-71512397-1 Ingresar CUIT ARCA Padrón Presupuesto Monto * $ 0,00 Ingre…" at bounding box center [784, 374] width 435 height 447
click at [639, 270] on div "$ 0,00 Ingresar el monto" at bounding box center [784, 277] width 403 height 20
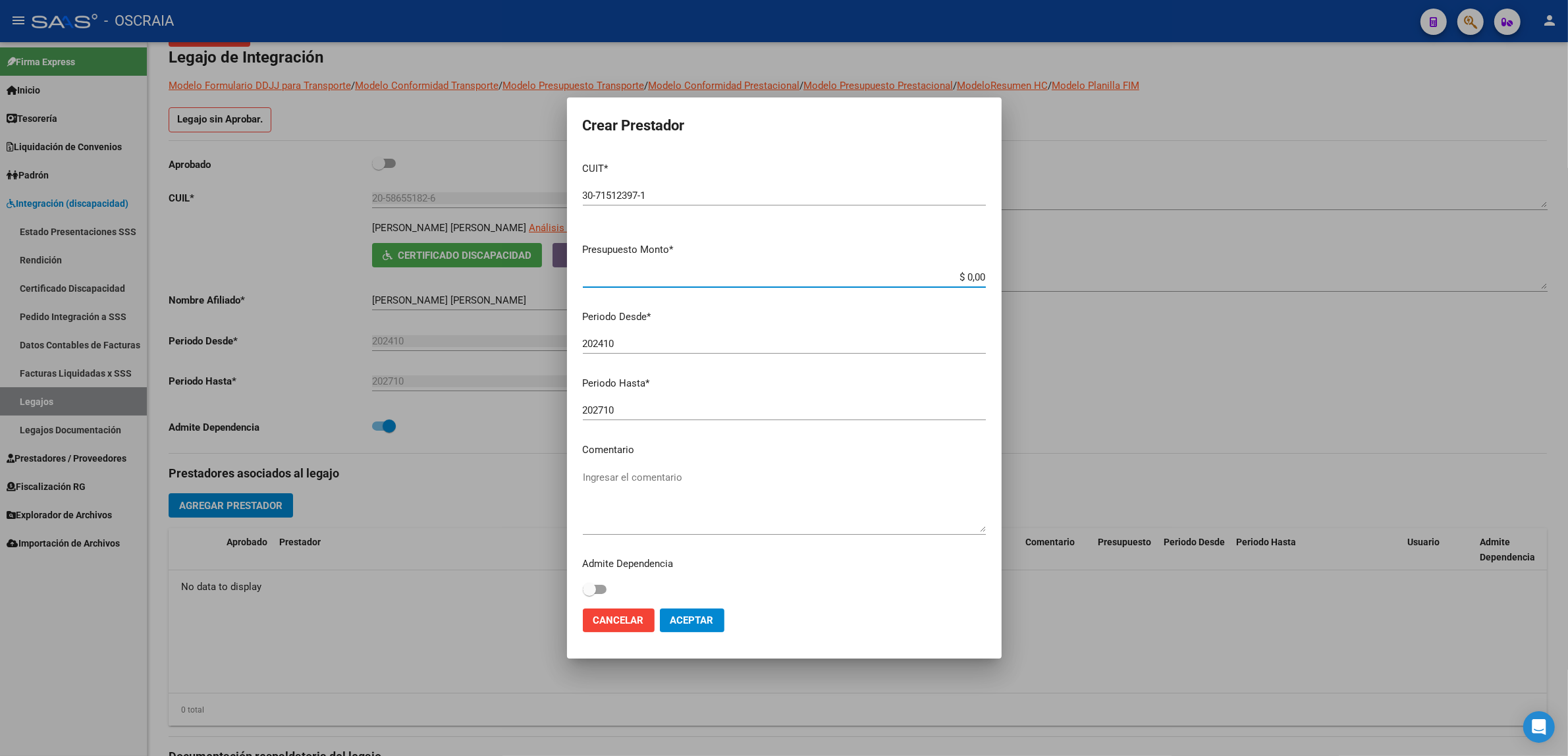
click at [639, 273] on input "$ 0,00" at bounding box center [784, 277] width 403 height 12
type input "$ 475.830,36"
click at [683, 321] on p "Periodo Desde *" at bounding box center [784, 317] width 403 height 15
click at [665, 477] on textarea "Ingresar el comentario" at bounding box center [784, 496] width 403 height 62
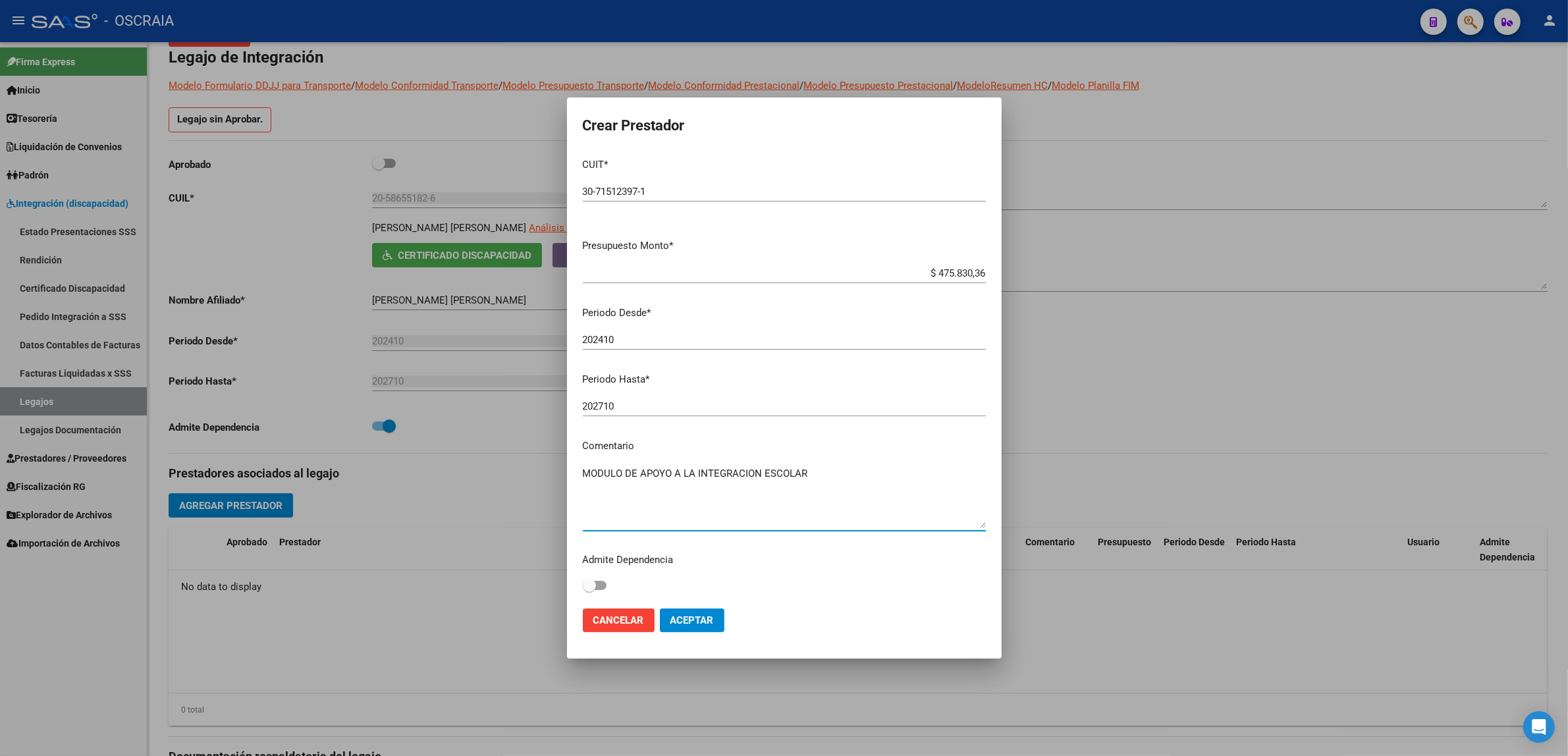
type textarea "MODULO DE APOYO A LA INTEGRACION ESCOLAR"
click at [689, 629] on button "Aceptar" at bounding box center [692, 620] width 65 height 23
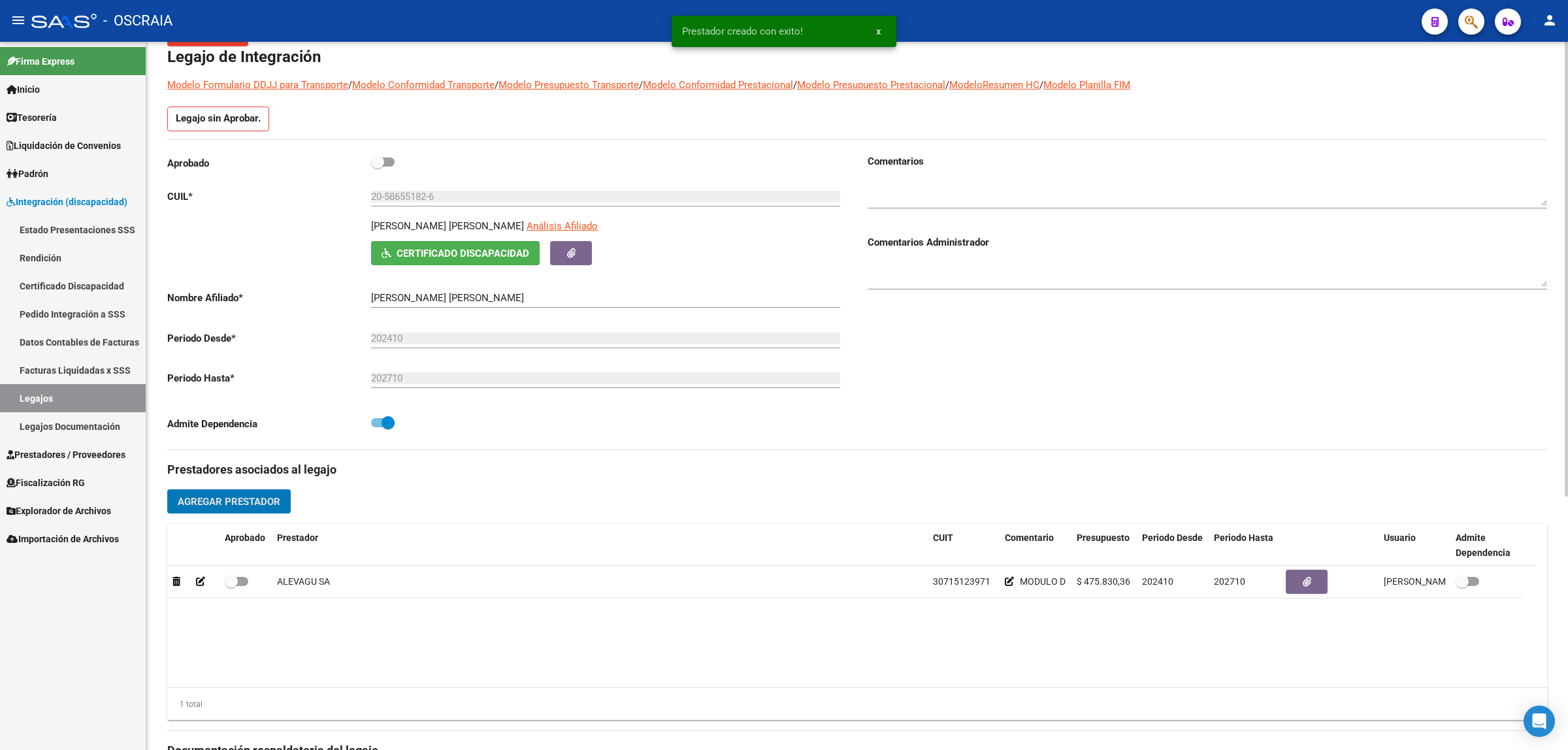
click at [214, 500] on span "Agregar Prestador" at bounding box center [229, 502] width 102 height 12
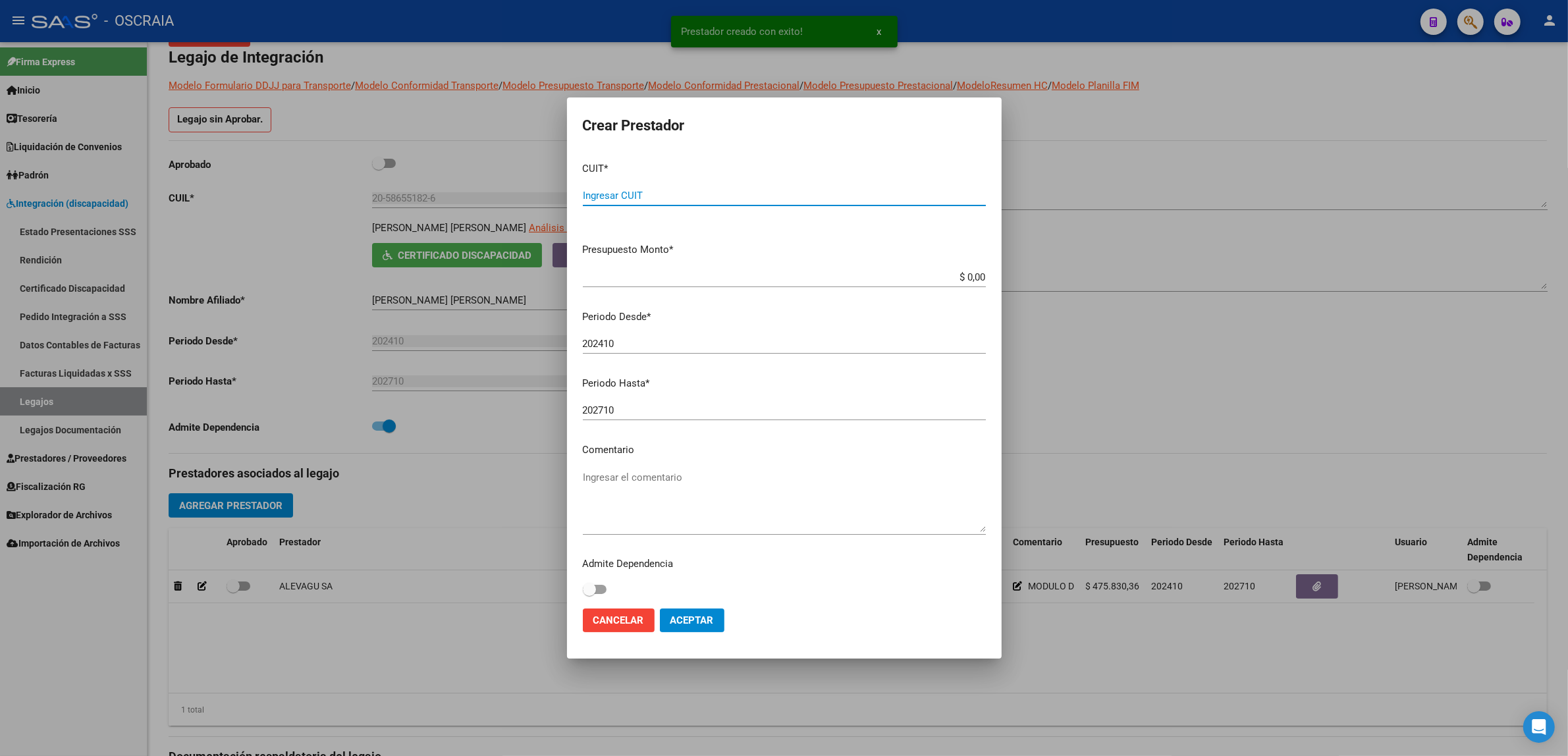
click at [676, 203] on div "Ingresar CUIT" at bounding box center [784, 195] width 403 height 20
click at [676, 192] on input "Ingresar CUIT" at bounding box center [784, 195] width 403 height 12
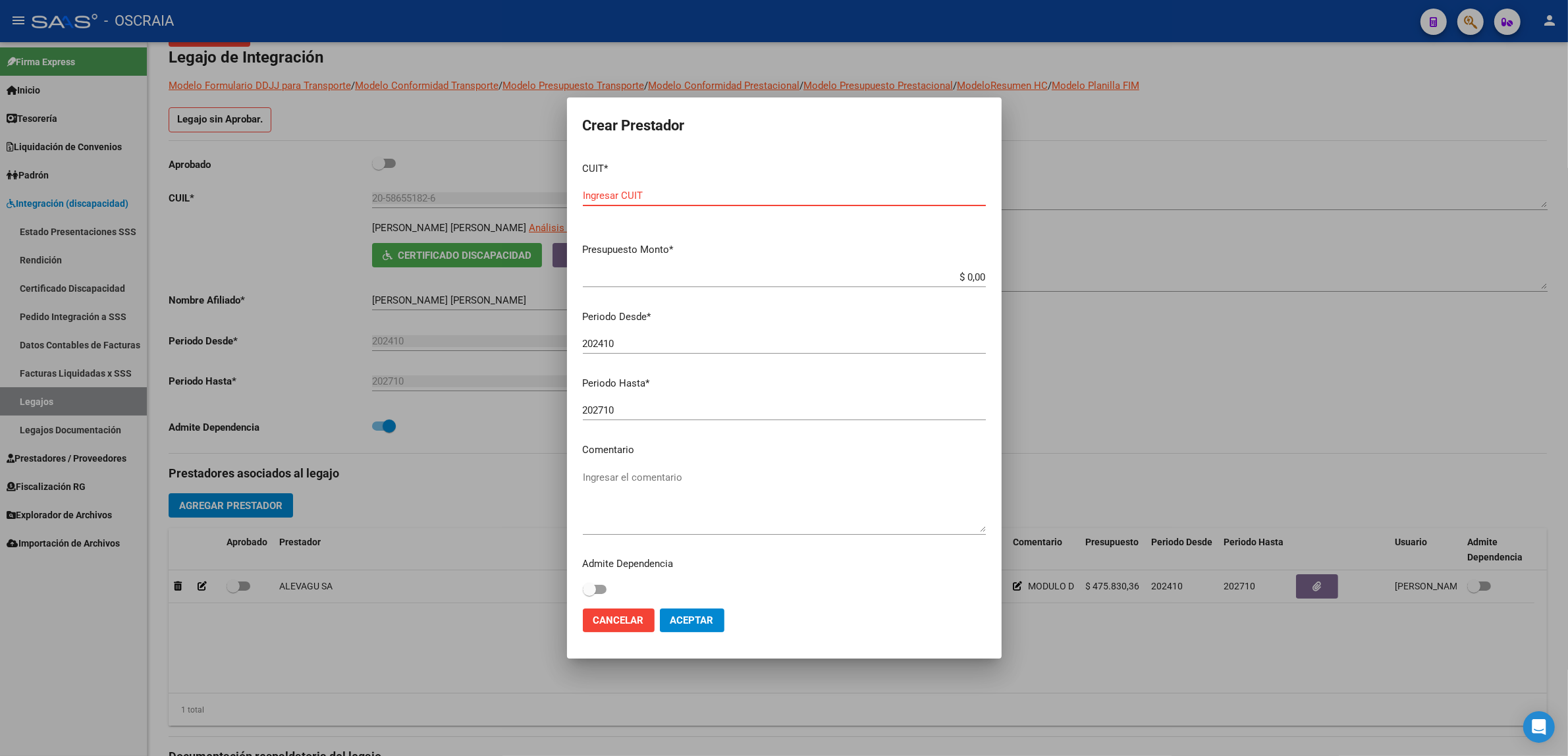
paste input "30-71512397-1"
type input "30-71512397-1"
click at [685, 273] on input "$ 0,00" at bounding box center [784, 277] width 403 height 12
type input "$ 435.376,56"
click at [669, 482] on textarea "Ingresar el comentario" at bounding box center [784, 496] width 403 height 62
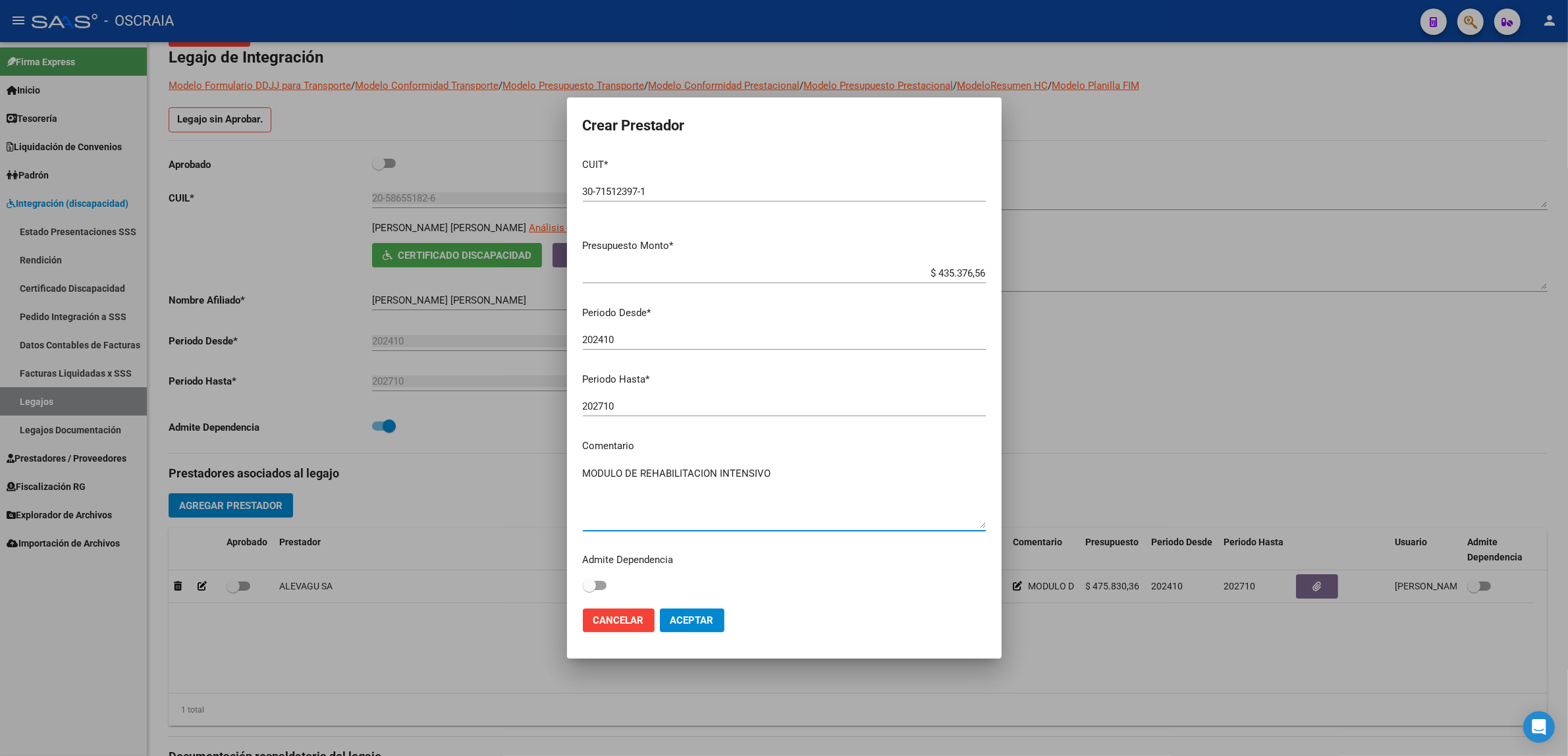
type textarea "MODULO DE REHABILITACION INTENSIVO"
click at [684, 614] on button "Aceptar" at bounding box center [692, 620] width 65 height 23
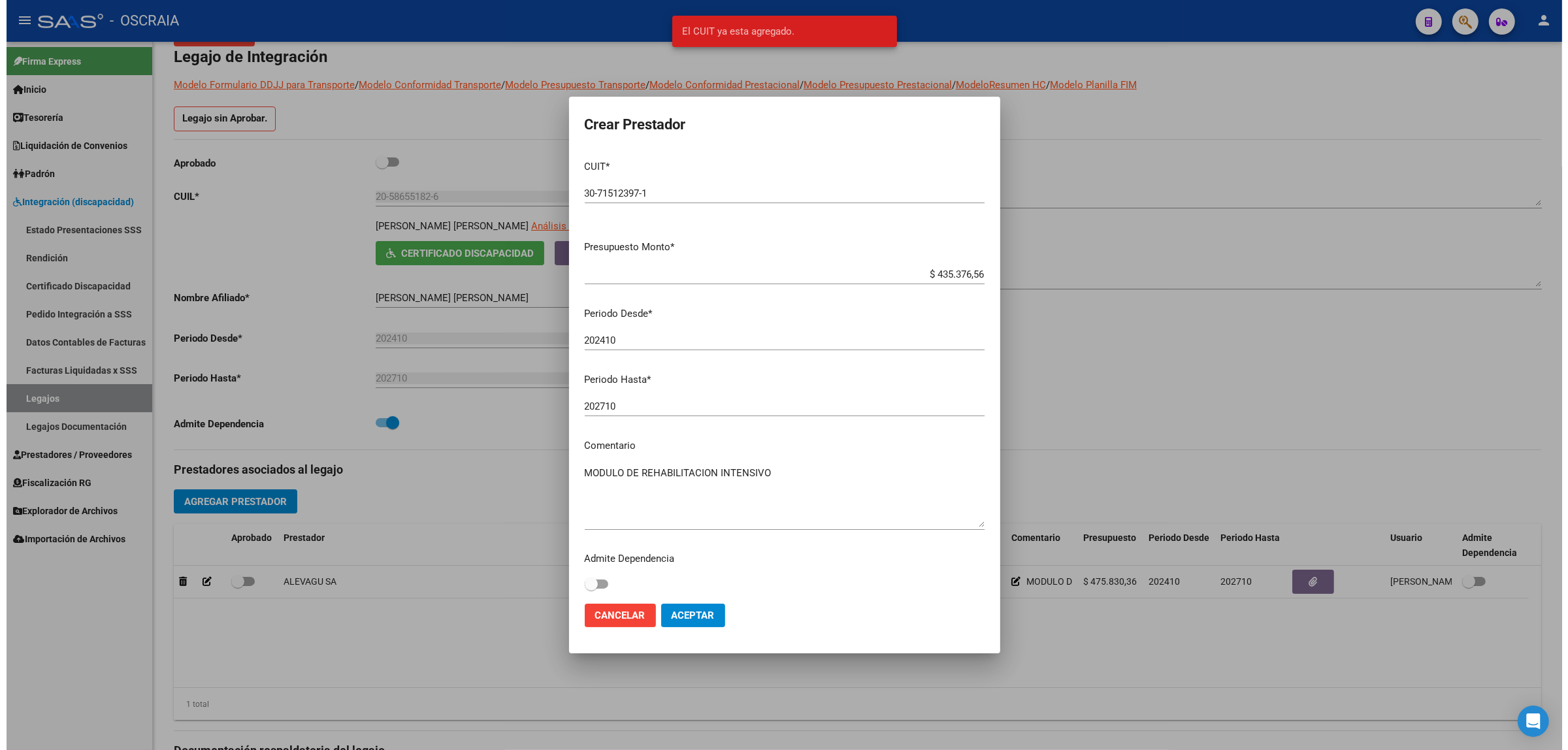
scroll to position [0, 0]
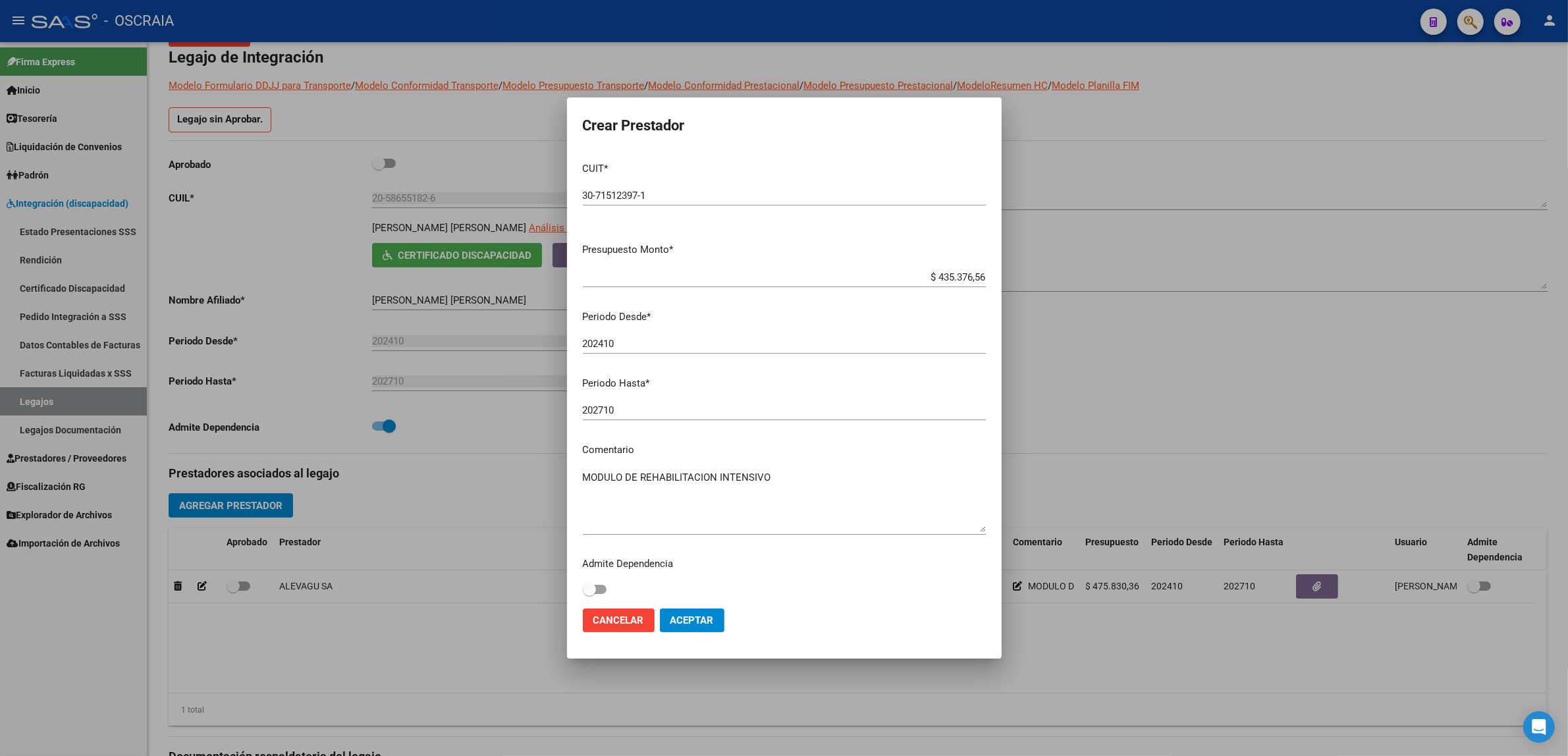
click at [1187, 410] on div at bounding box center [784, 378] width 1568 height 756
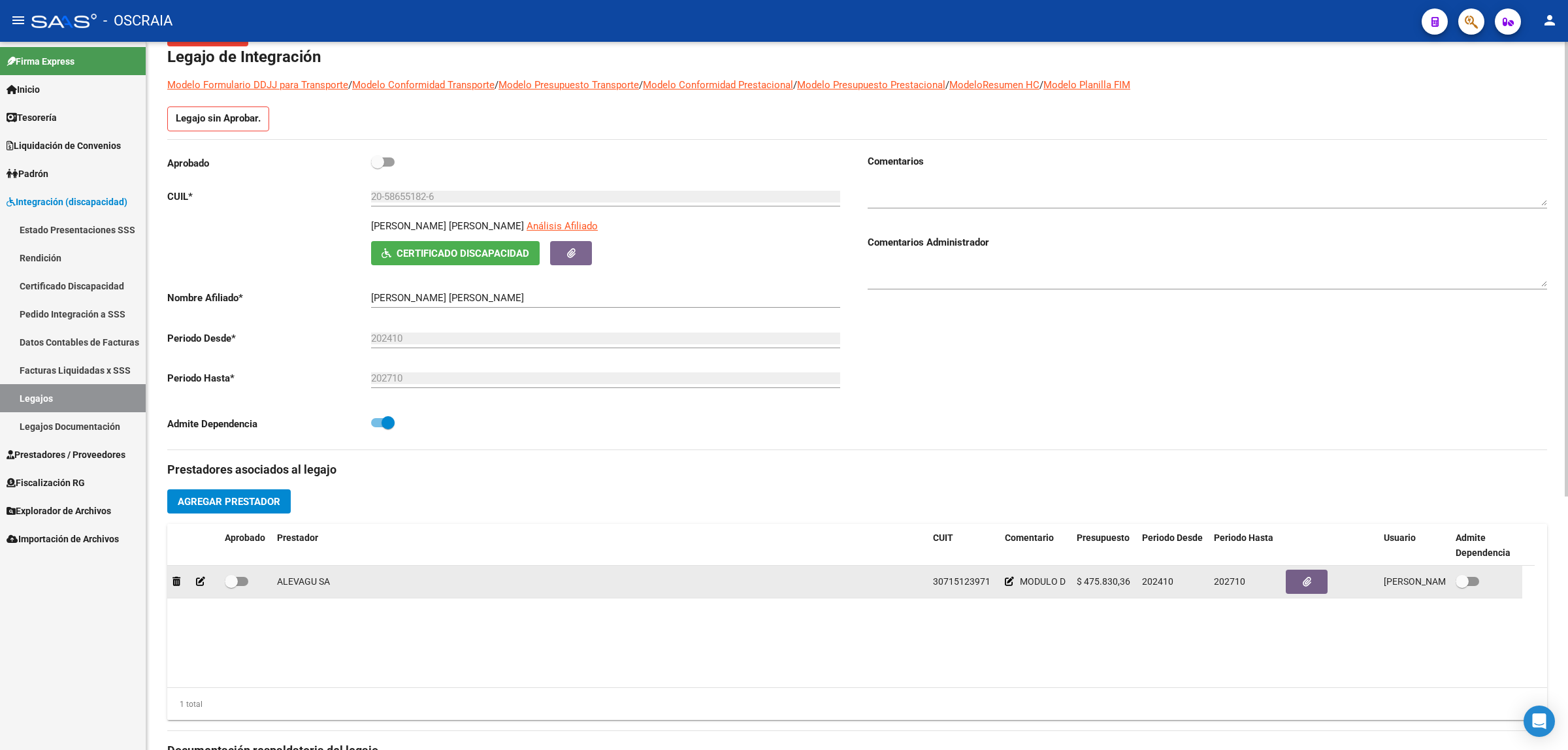
click at [199, 583] on icon at bounding box center [201, 581] width 9 height 9
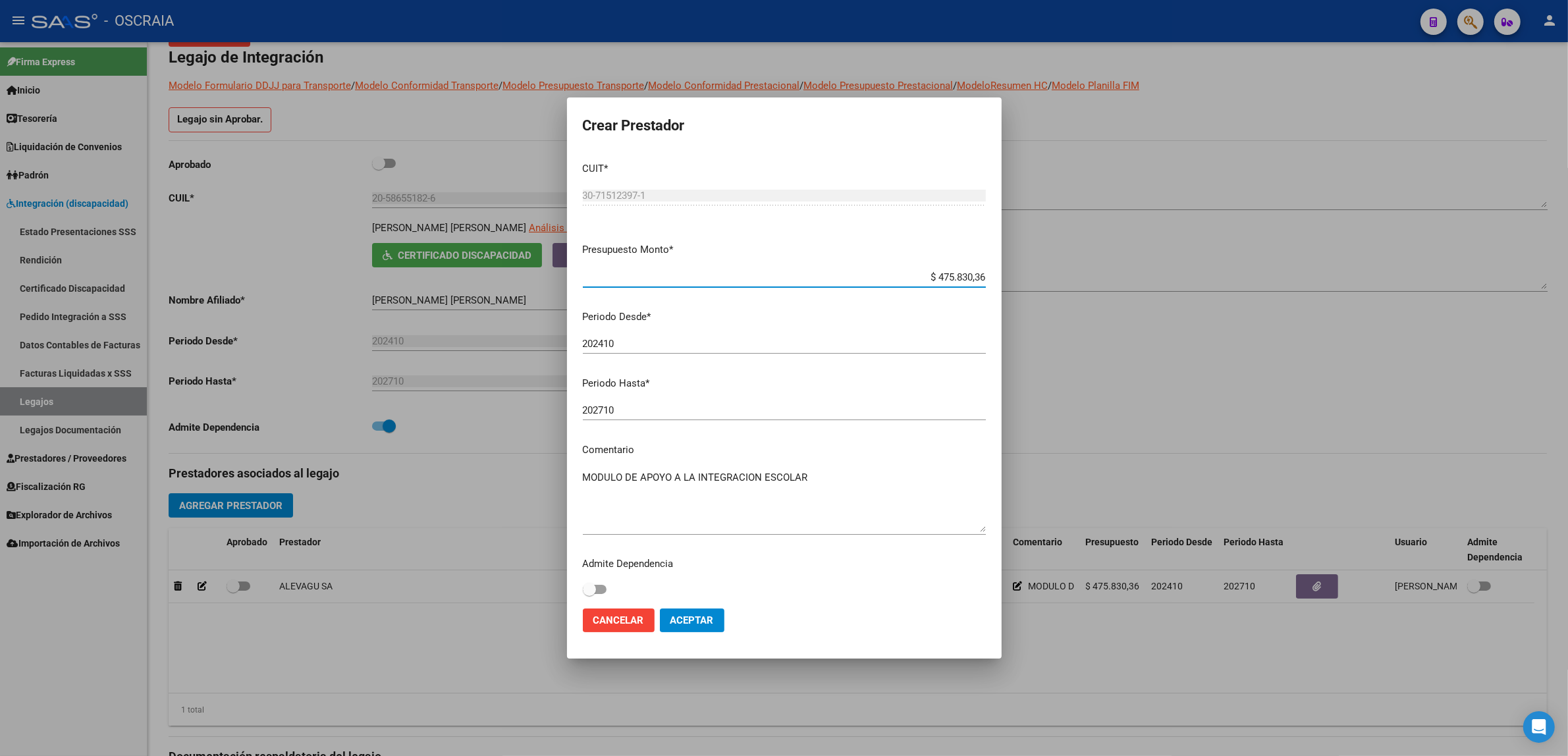
click at [841, 482] on textarea "MODULO DE APOYO A LA INTEGRACION ESCOLAR" at bounding box center [784, 501] width 403 height 62
type textarea "MODULO DE APOYO A LA INTEGRACION ESCOLAR MODULO DE REHABILITACION INTENSIVO"
click at [703, 610] on button "Aceptar" at bounding box center [692, 620] width 65 height 23
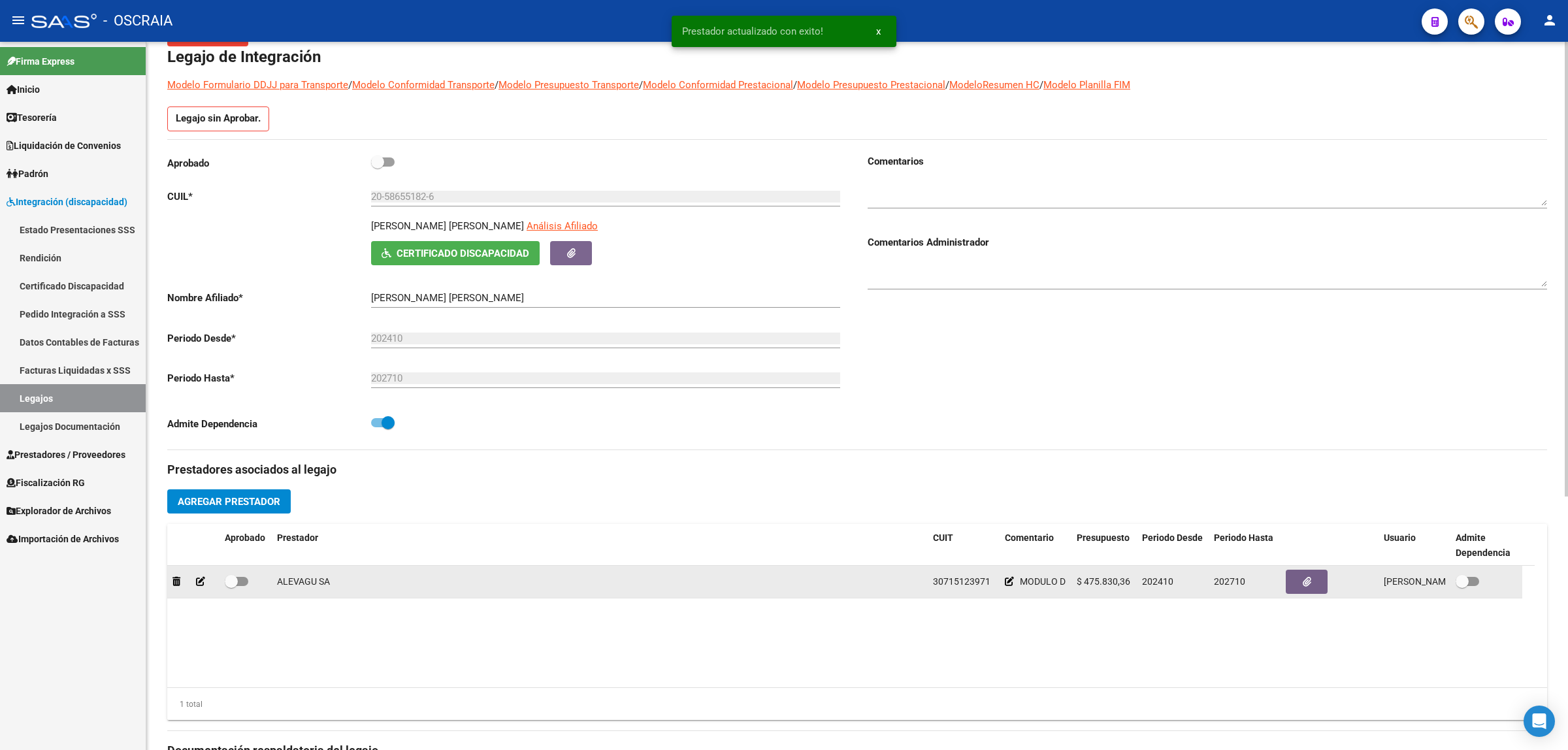
click at [243, 574] on label at bounding box center [236, 581] width 23 height 15
click at [232, 586] on input "checkbox" at bounding box center [231, 586] width 1 height 1
checkbox input "true"
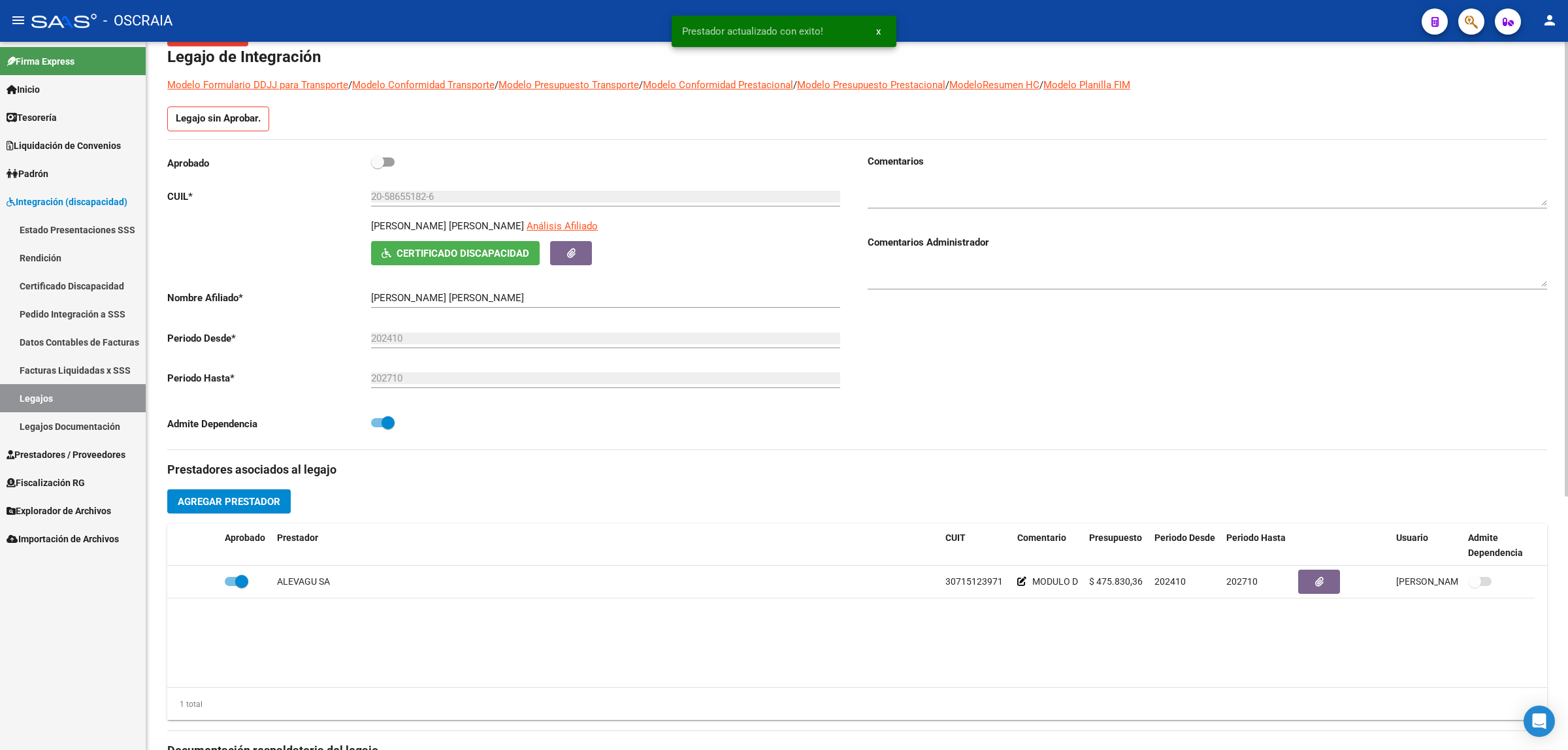
click at [622, 660] on datatable-body "ALEVAGU SA 30715123971 MODULO DE APOYO A LA INTEGRACION ESCOLAR MODULO DE REHAB…" at bounding box center [857, 626] width 1380 height 122
click at [378, 157] on span at bounding box center [377, 162] width 13 height 13
click at [378, 166] on input "checkbox" at bounding box center [377, 166] width 1 height 1
checkbox input "true"
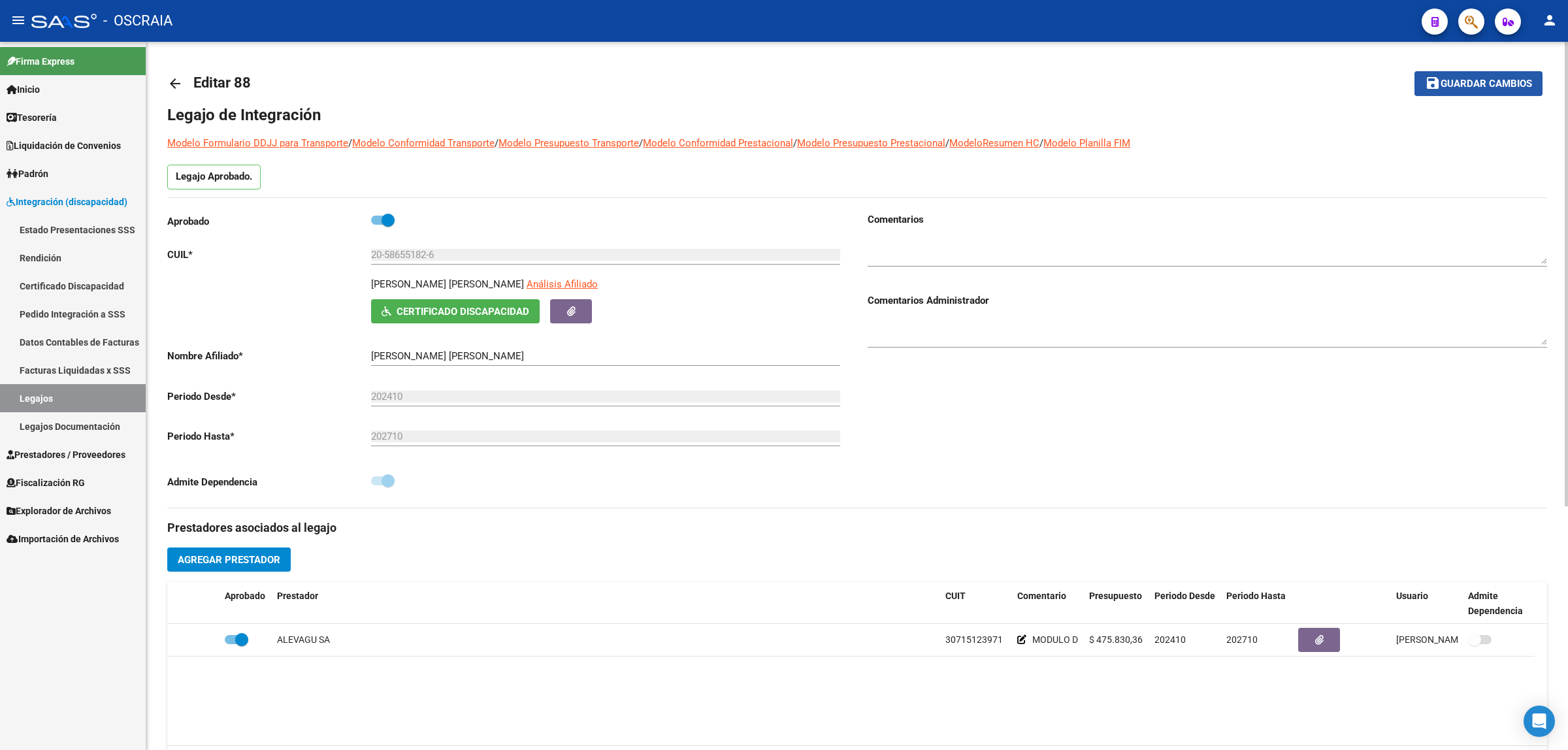
click at [1515, 90] on button "save Guardar cambios" at bounding box center [1478, 83] width 128 height 24
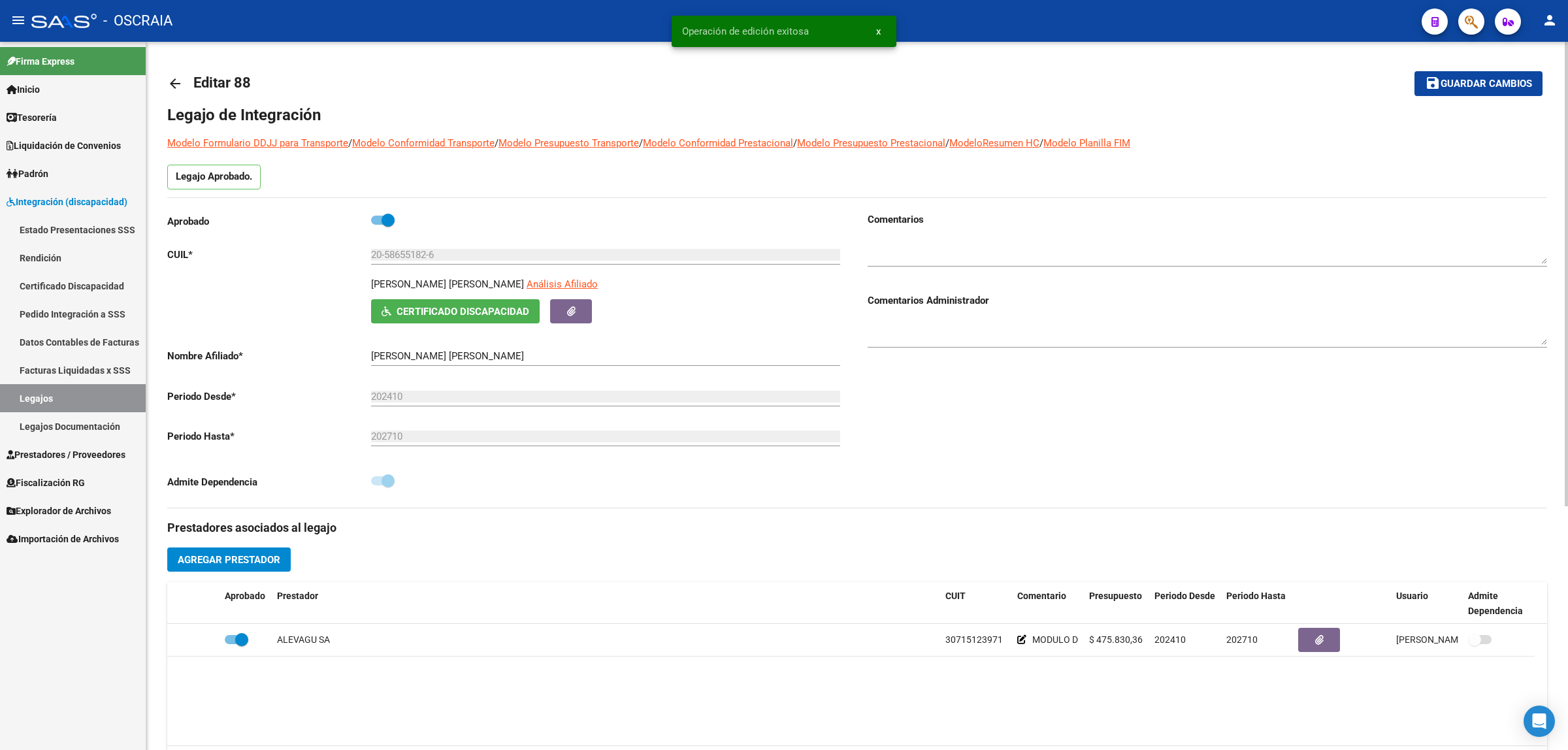
click at [169, 80] on mat-icon "arrow_back" at bounding box center [175, 84] width 15 height 15
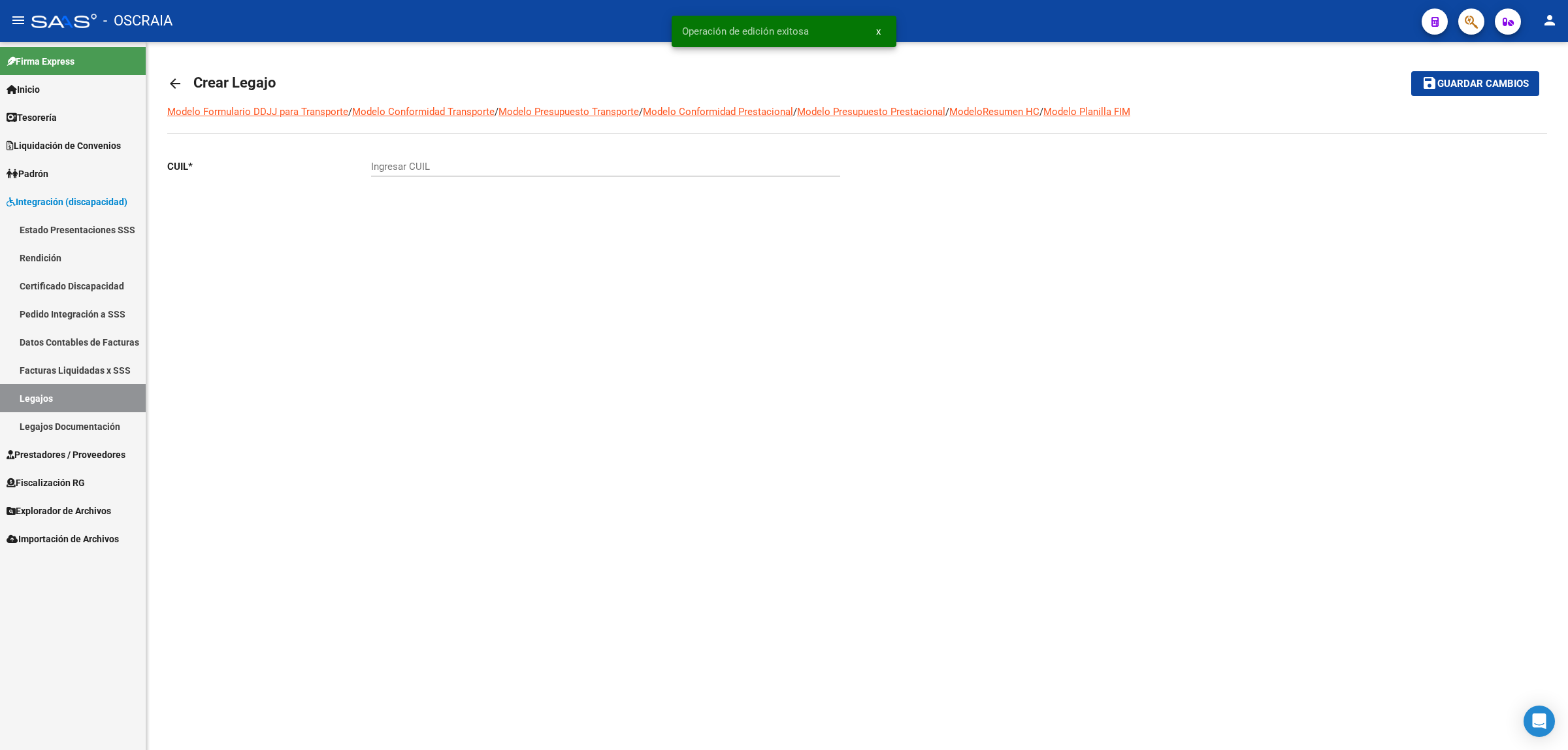
click at [175, 86] on mat-icon "arrow_back" at bounding box center [175, 84] width 15 height 15
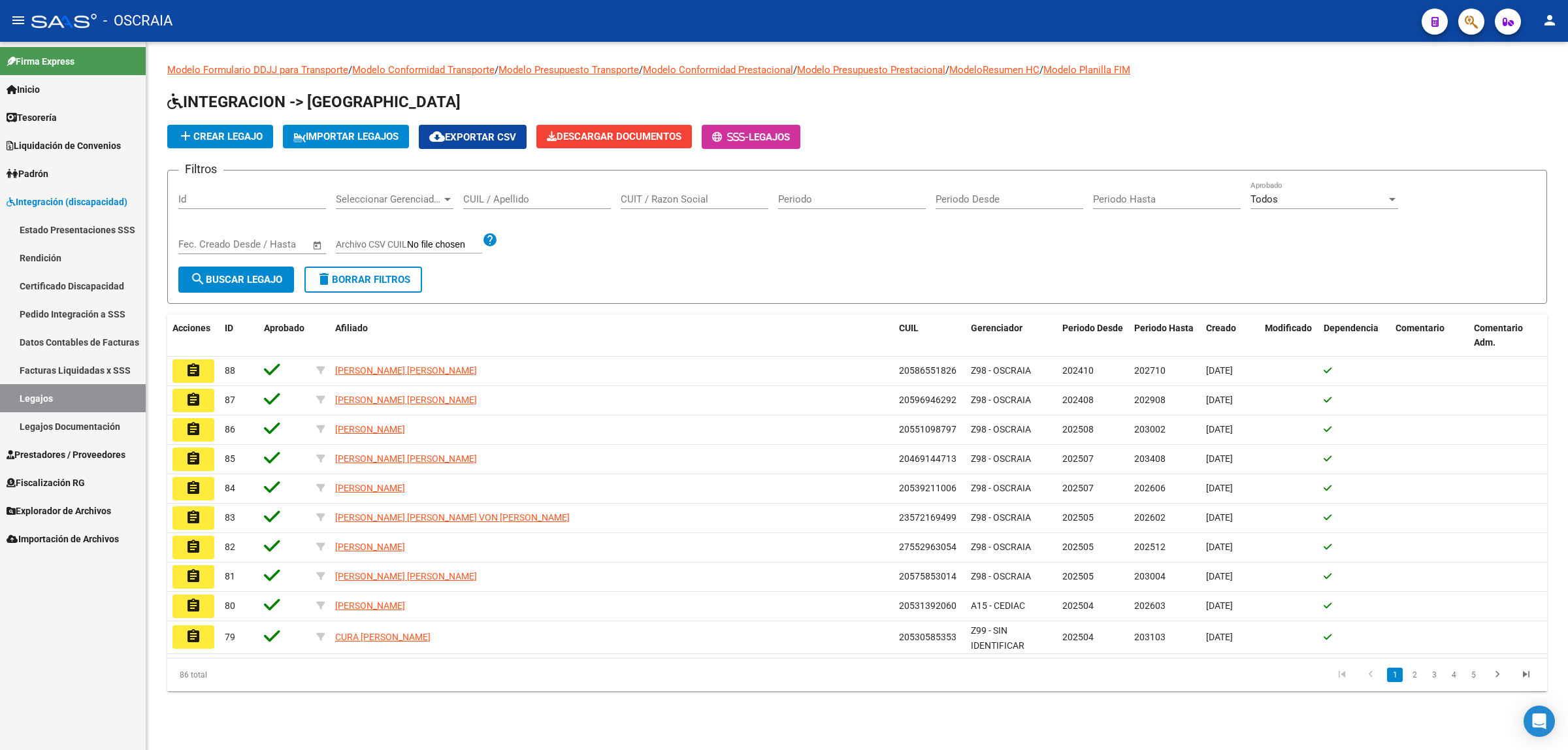
click at [90, 197] on span "Integración (discapacidad)" at bounding box center [67, 201] width 121 height 15
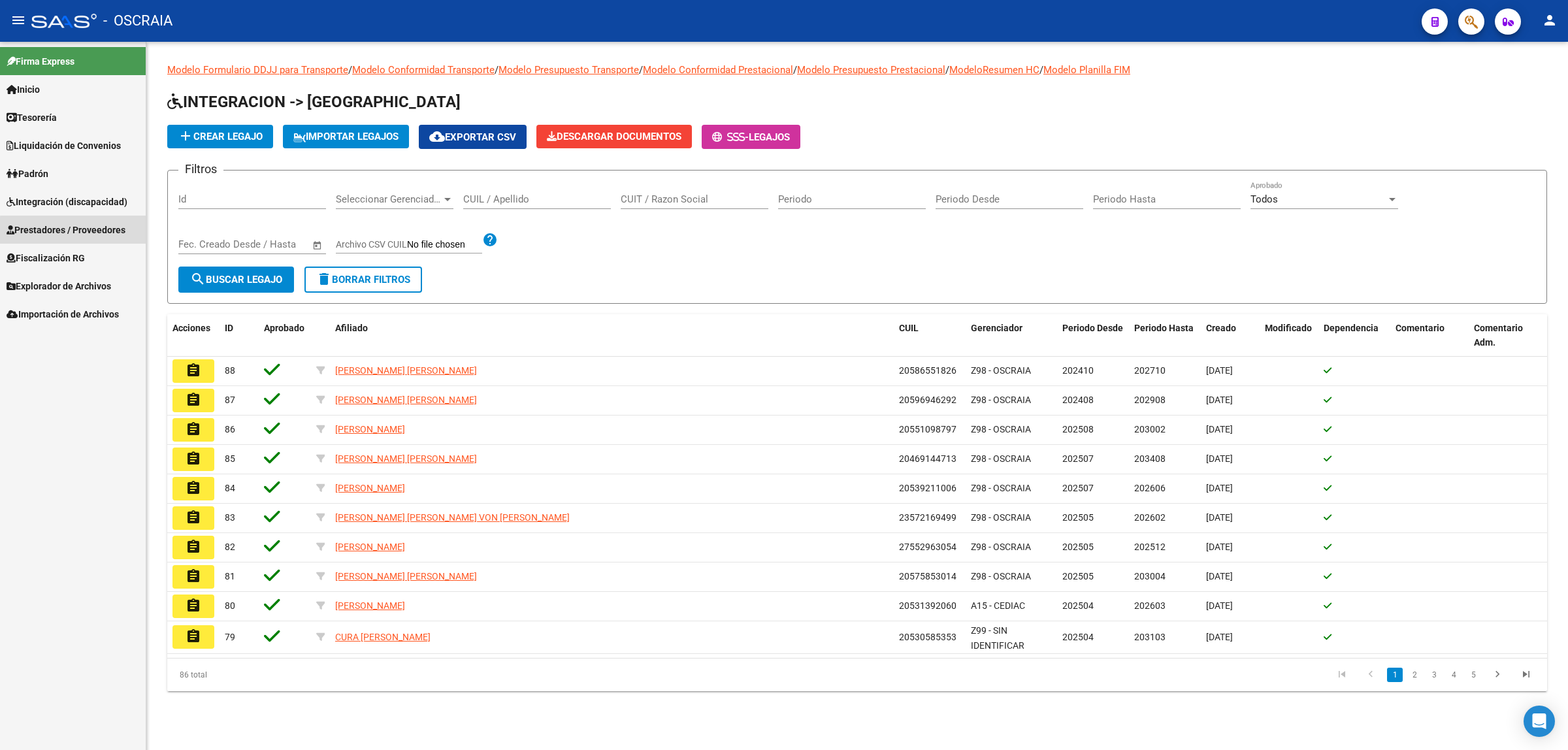
click at [92, 232] on span "Prestadores / Proveedores" at bounding box center [66, 230] width 119 height 15
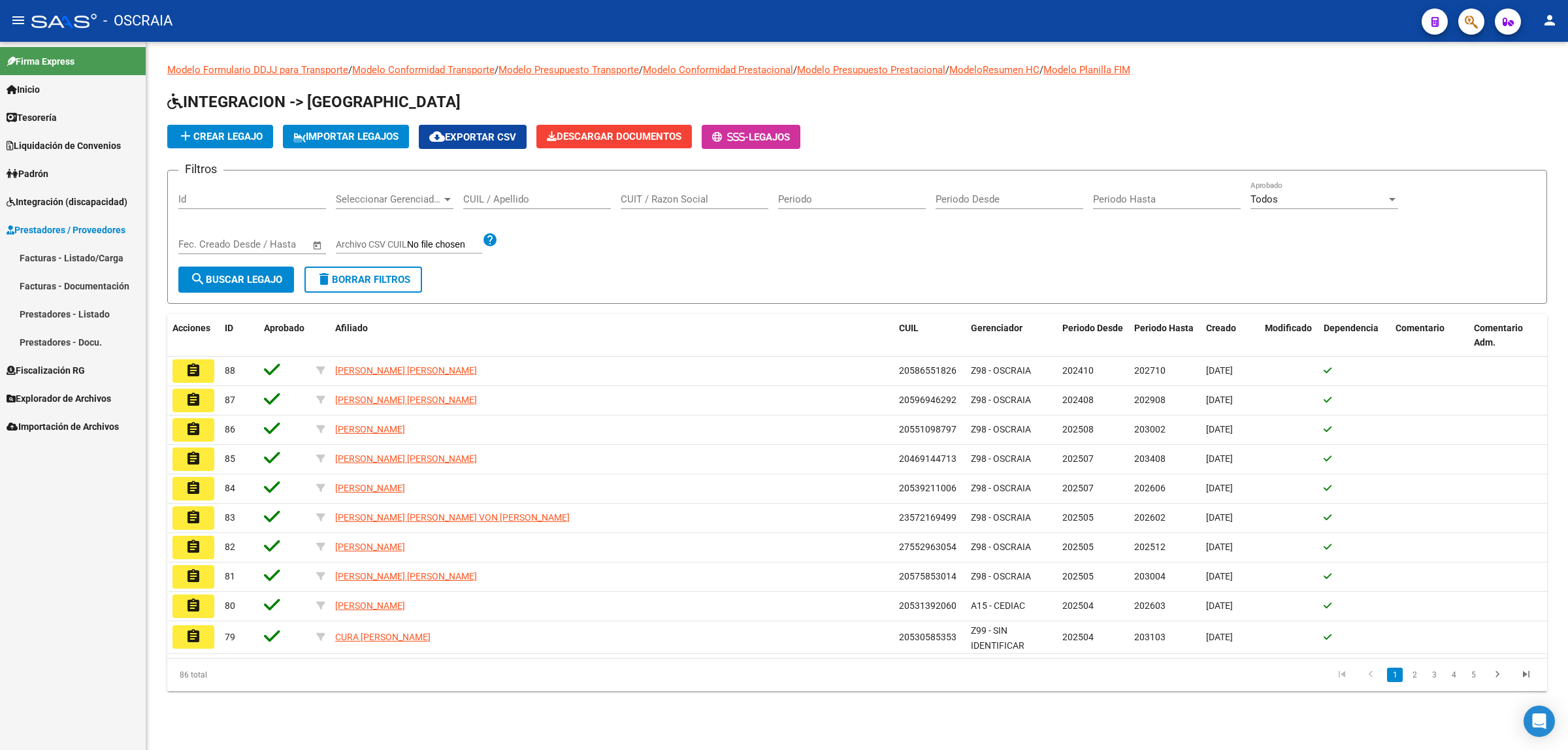
click at [86, 262] on link "Facturas - Listado/Carga" at bounding box center [73, 258] width 146 height 28
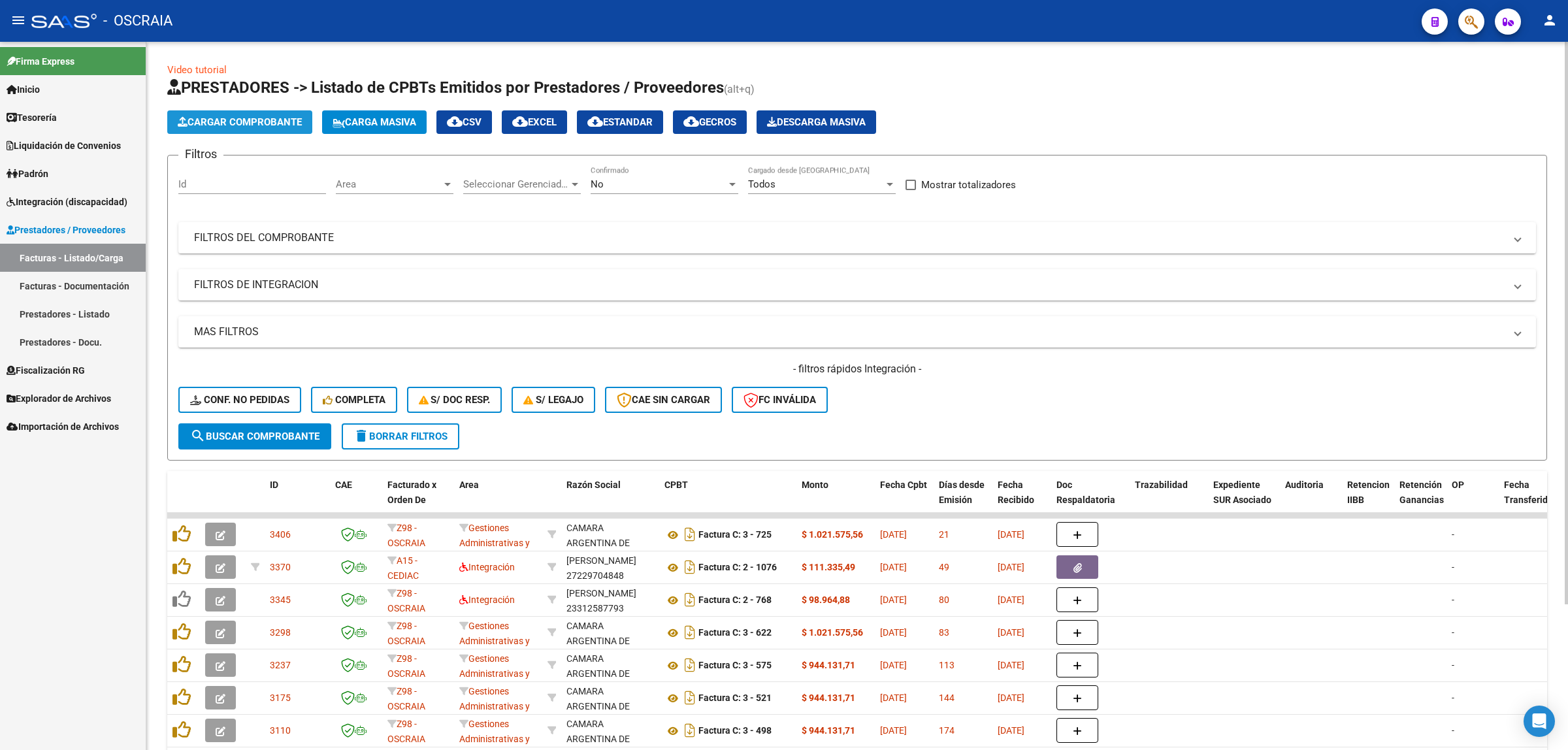
click at [253, 128] on button "Cargar Comprobante" at bounding box center [239, 122] width 145 height 23
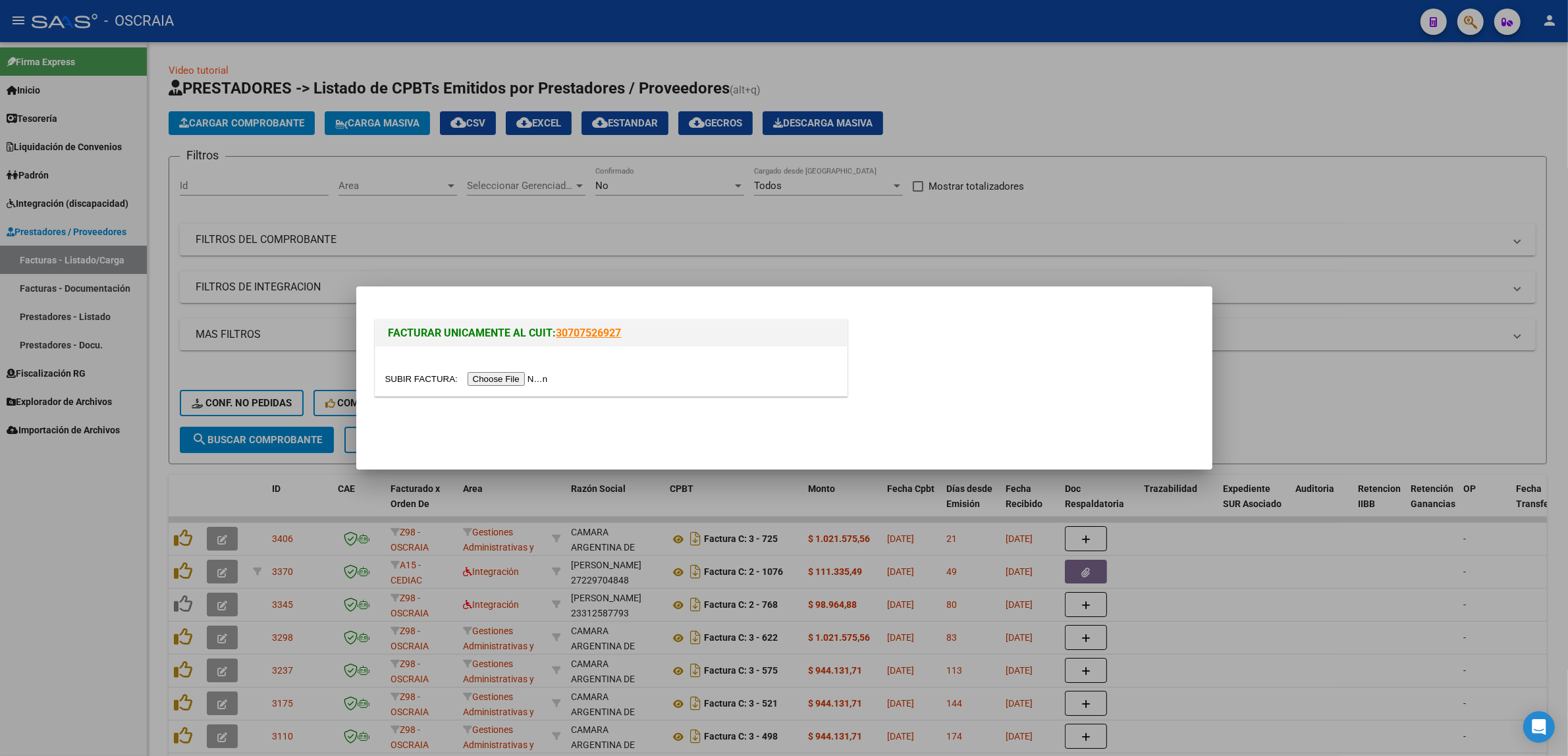
click at [503, 377] on input "file" at bounding box center [469, 379] width 167 height 14
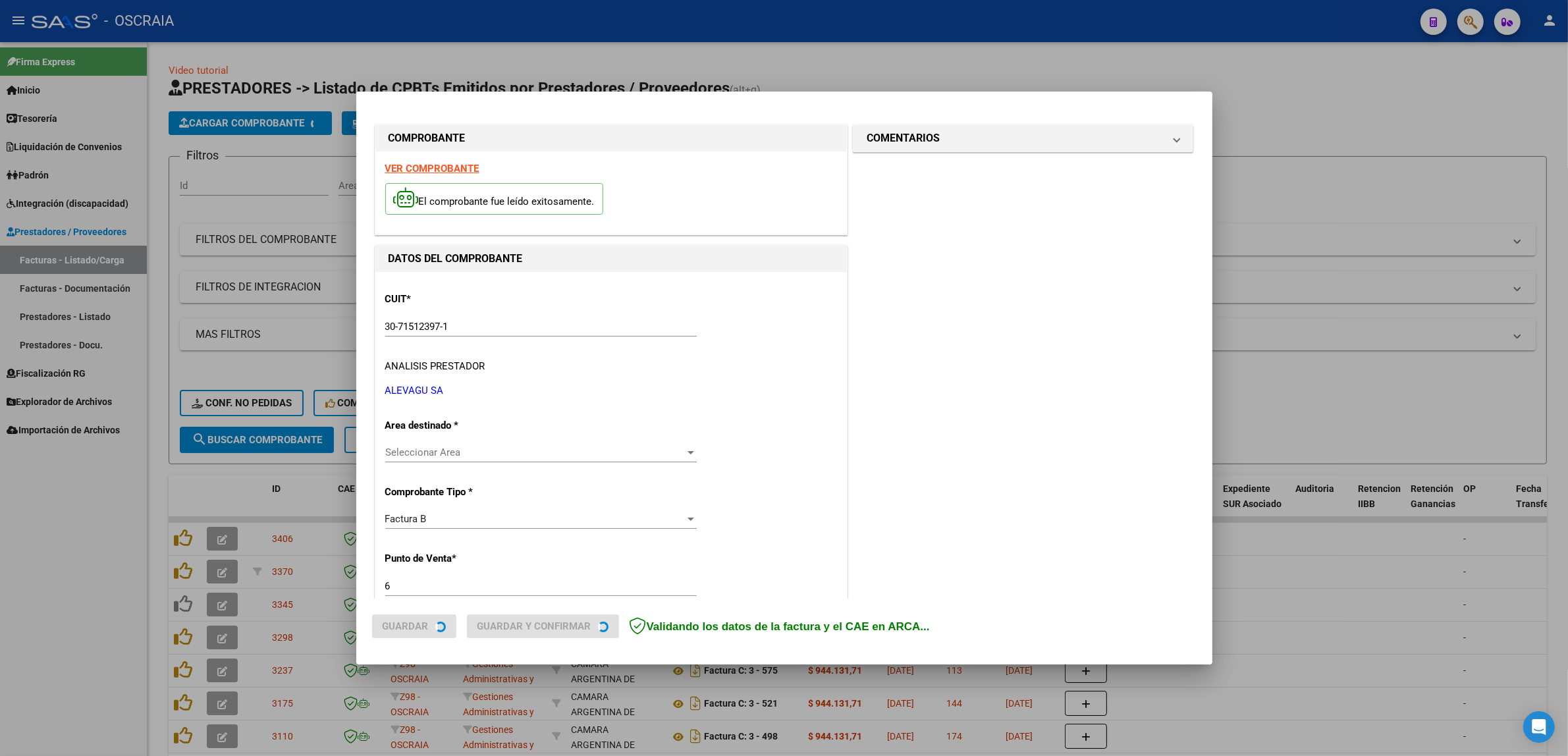
scroll to position [82, 0]
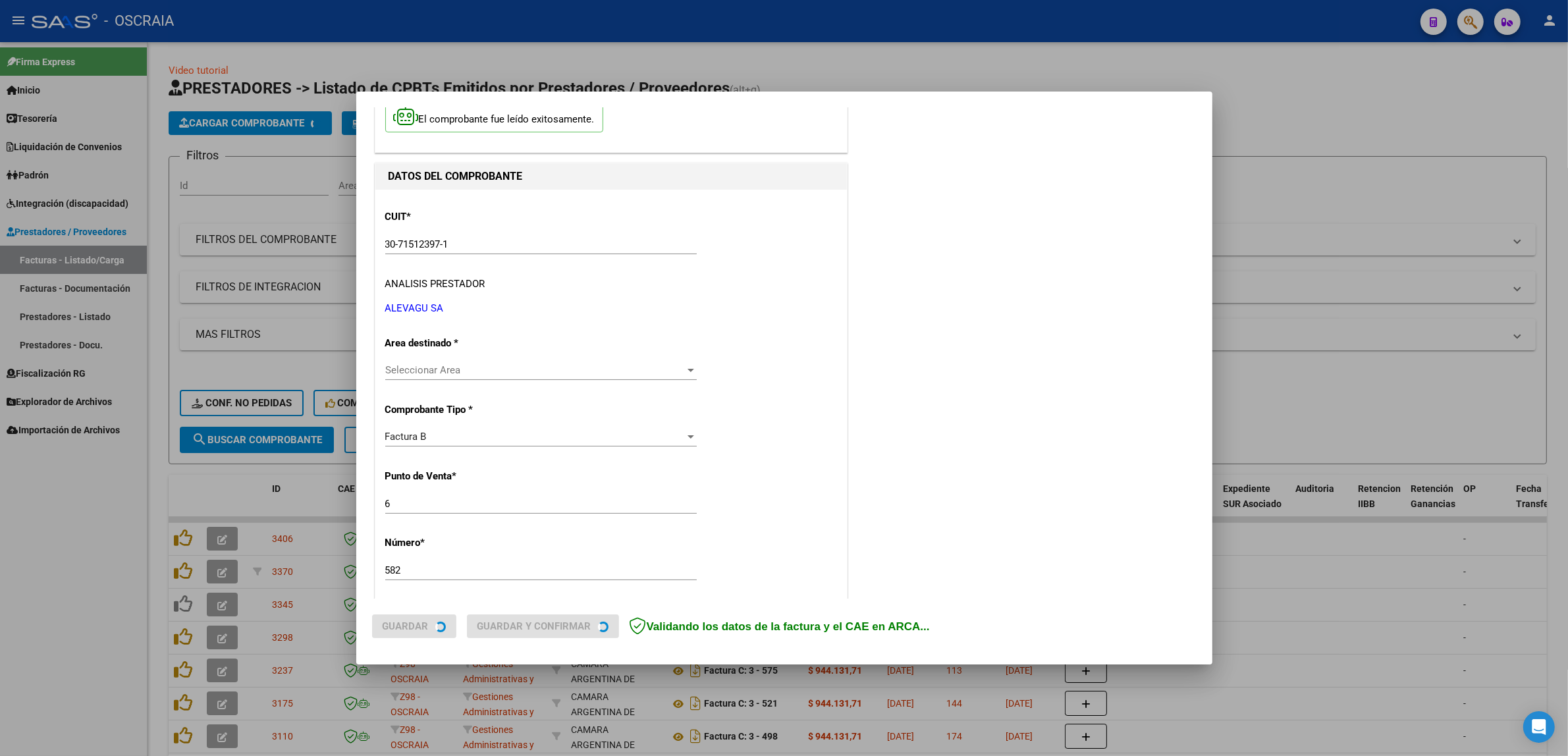
click at [574, 378] on div "Seleccionar Area Seleccionar Area" at bounding box center [541, 370] width 311 height 20
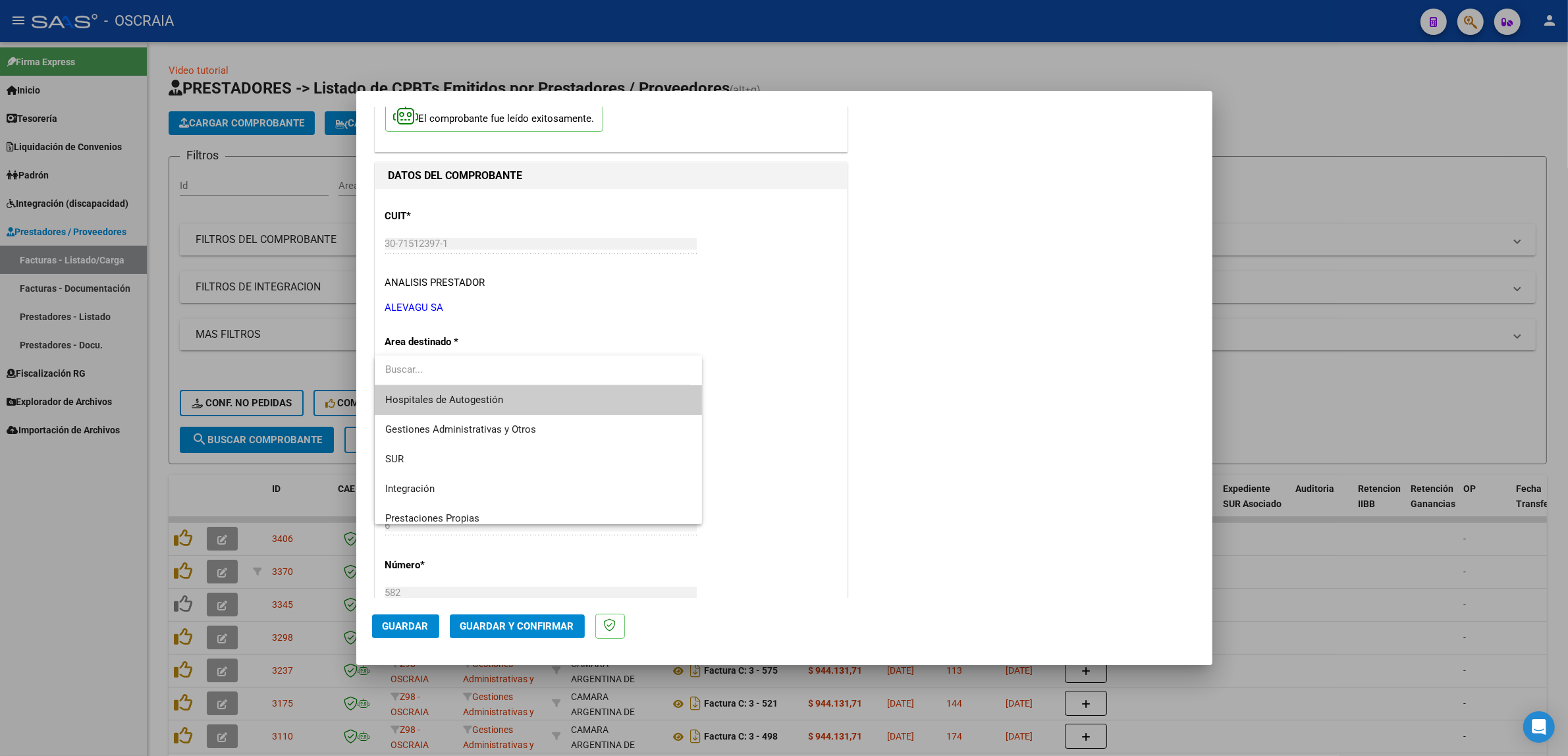
click at [606, 338] on div at bounding box center [784, 378] width 1568 height 756
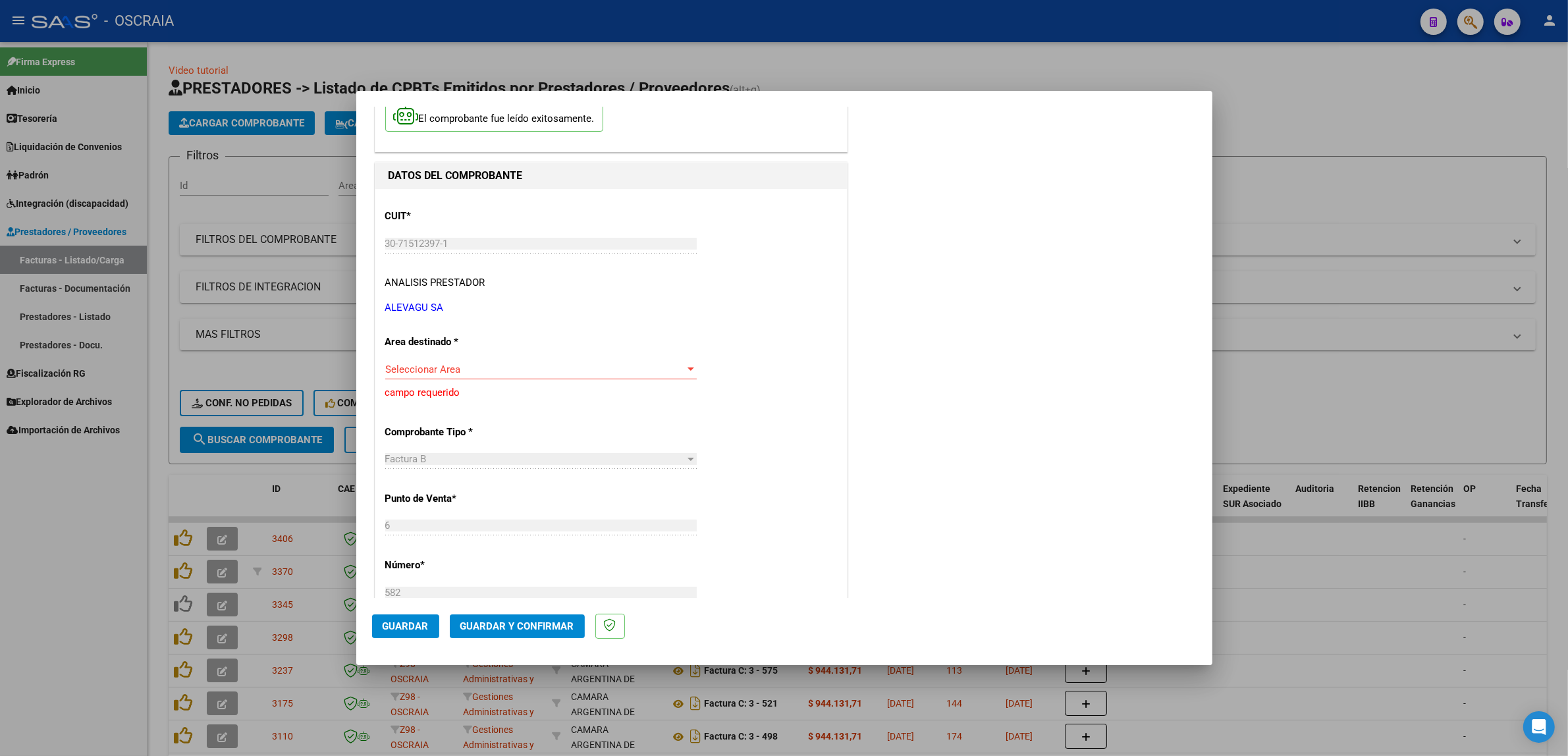
click at [499, 353] on div "CUIT * 30-71512397-1 Ingresar CUIT ANALISIS PRESTADOR ALEVAGU SA ARCA Padrón Ar…" at bounding box center [611, 667] width 471 height 957
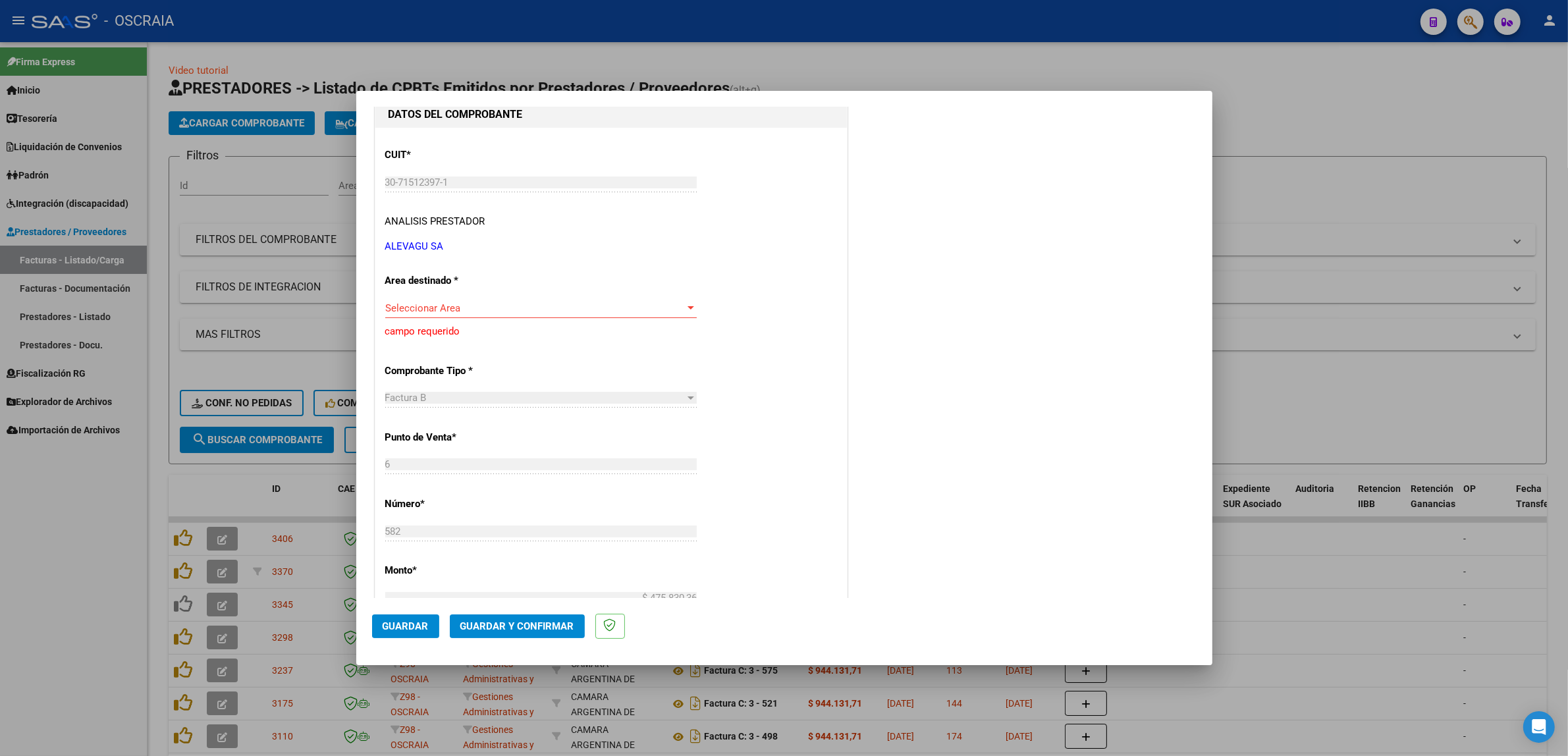
scroll to position [0, 0]
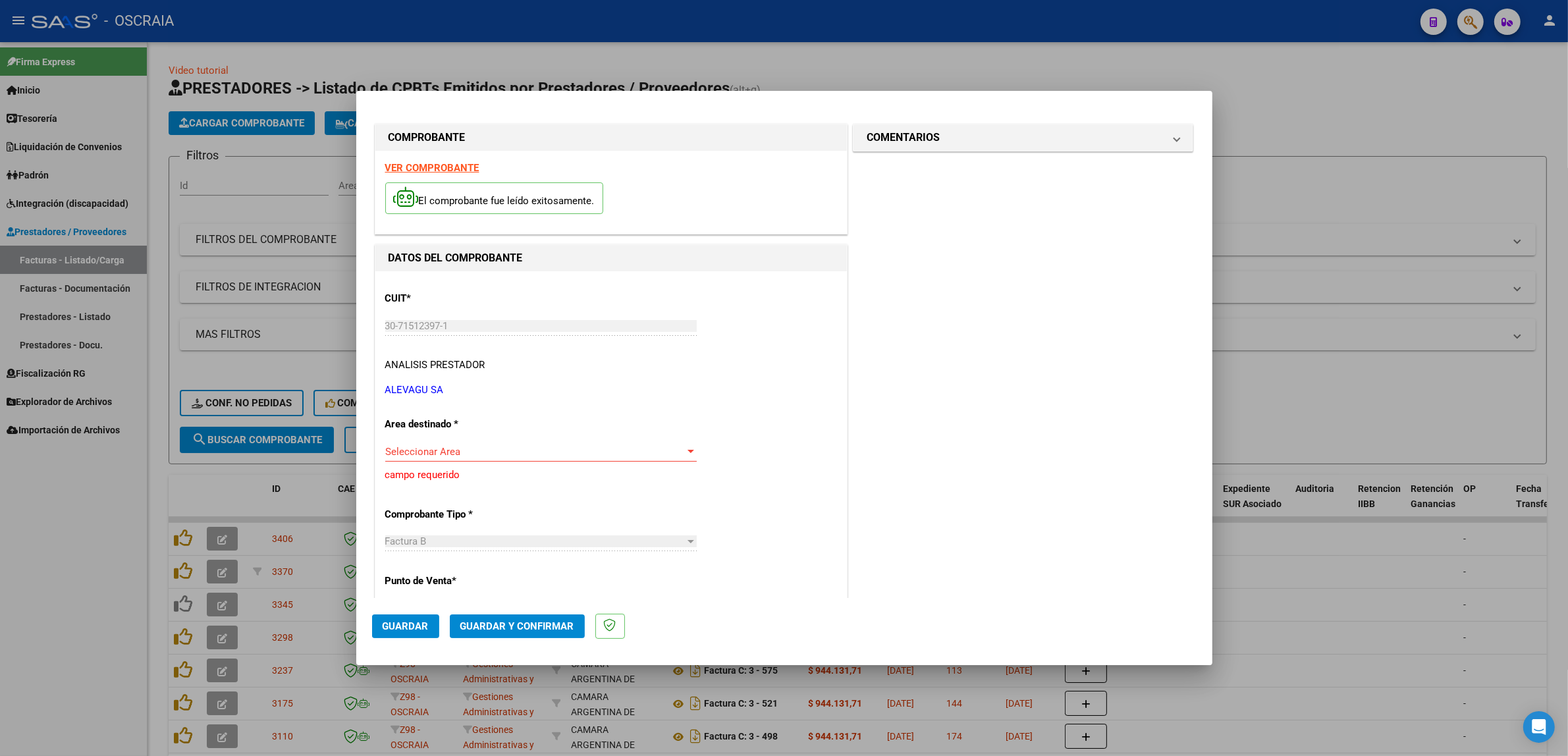
click at [540, 449] on span "Seleccionar Area" at bounding box center [535, 451] width 300 height 12
type input "INTEGRA"
click at [525, 479] on span "Integración" at bounding box center [539, 481] width 307 height 30
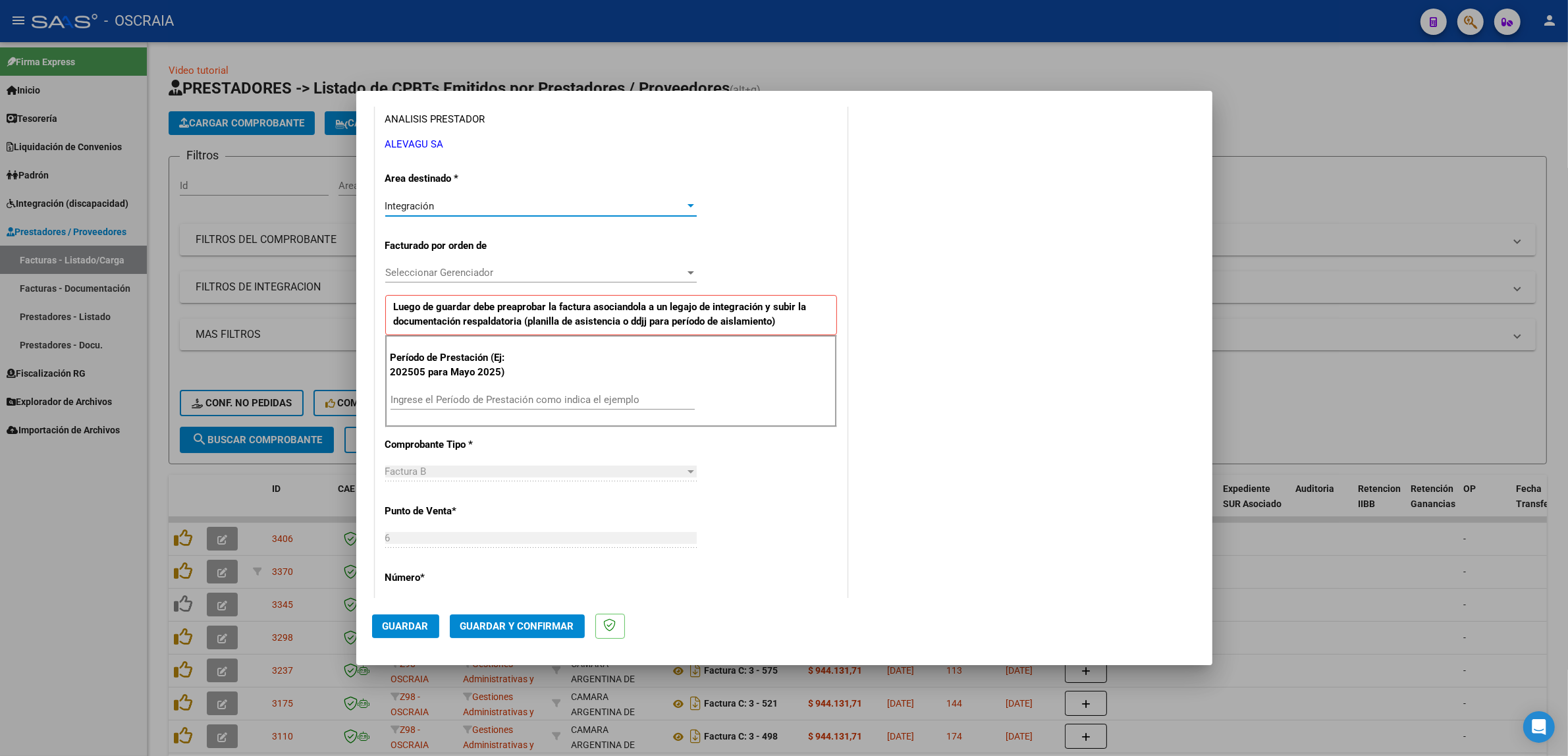
scroll to position [247, 0]
click at [666, 274] on span "Seleccionar Gerenciador" at bounding box center [535, 271] width 300 height 12
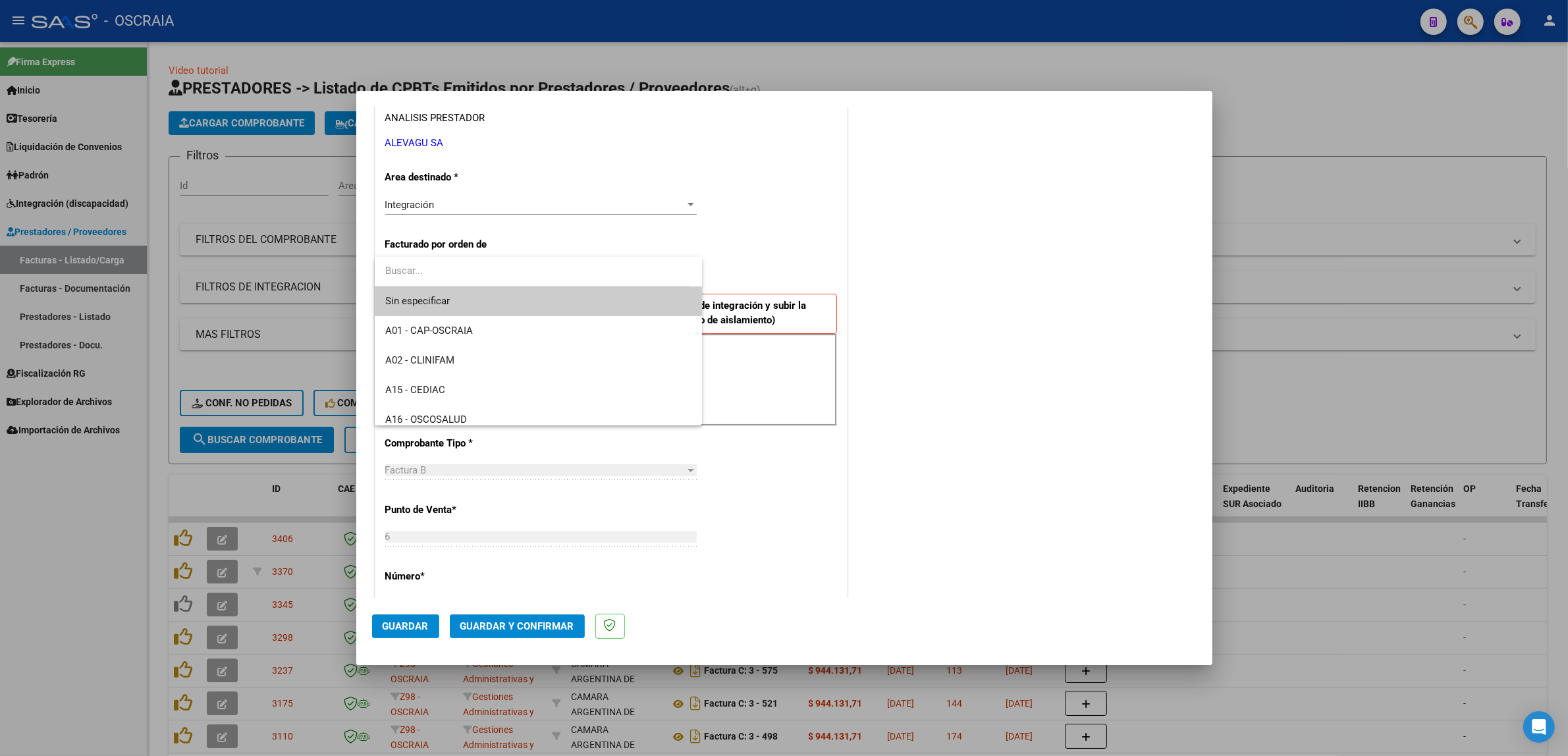
click at [726, 268] on div at bounding box center [784, 378] width 1568 height 756
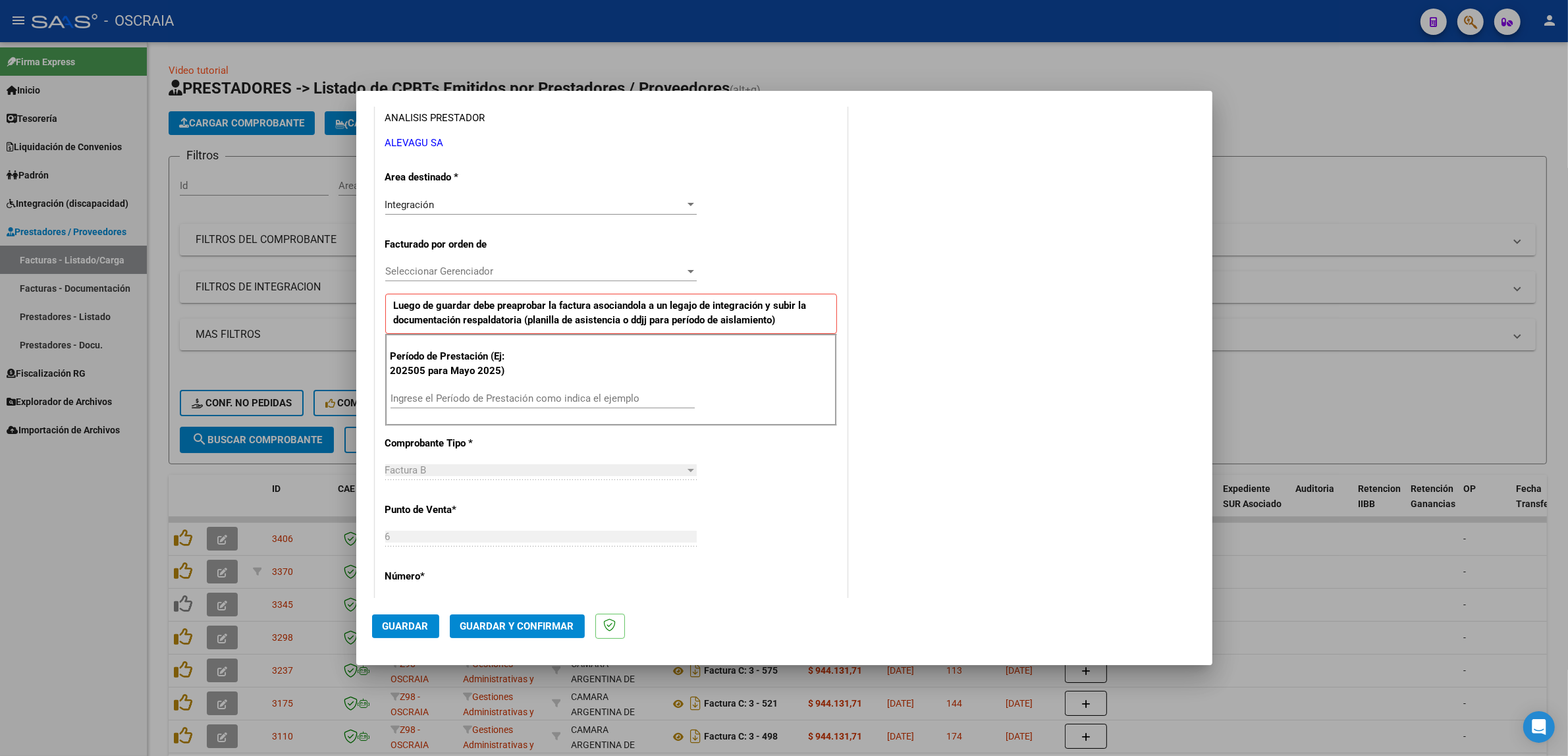
scroll to position [329, 0]
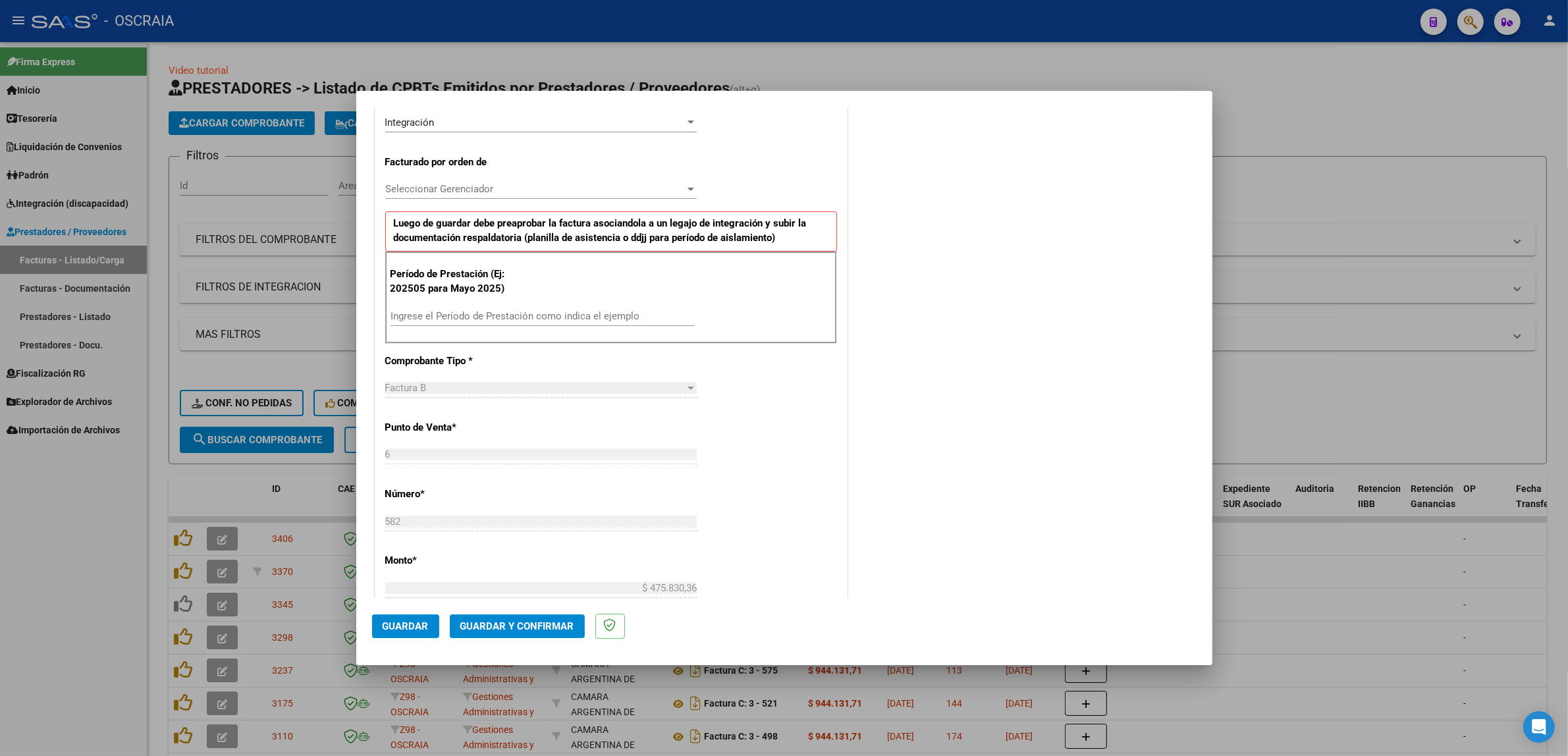
click at [492, 318] on input "Ingrese el Período de Prestación como indica el ejemplo" at bounding box center [542, 315] width 304 height 12
click at [479, 321] on input "2025" at bounding box center [542, 315] width 304 height 12
type input "202507"
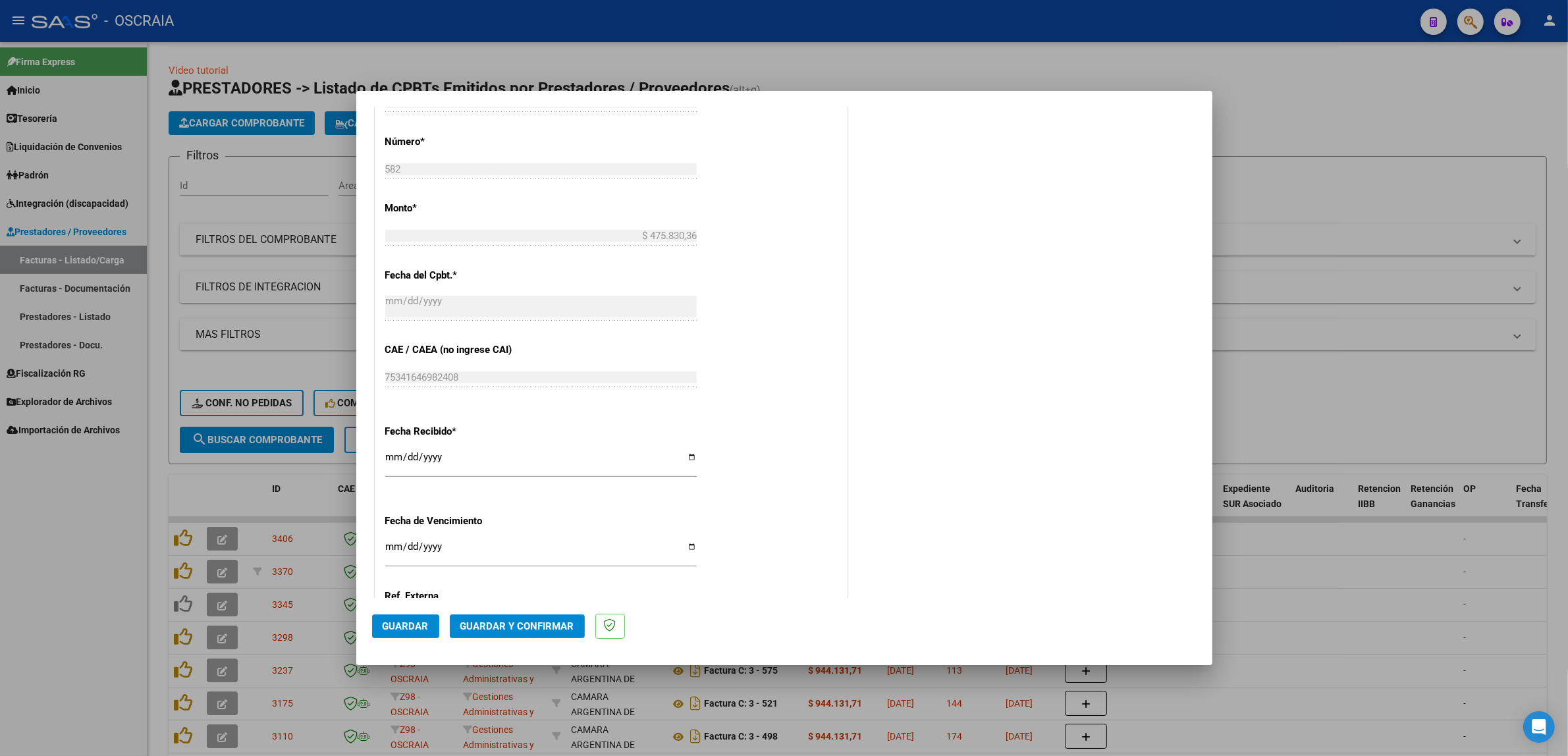
scroll to position [811, 0]
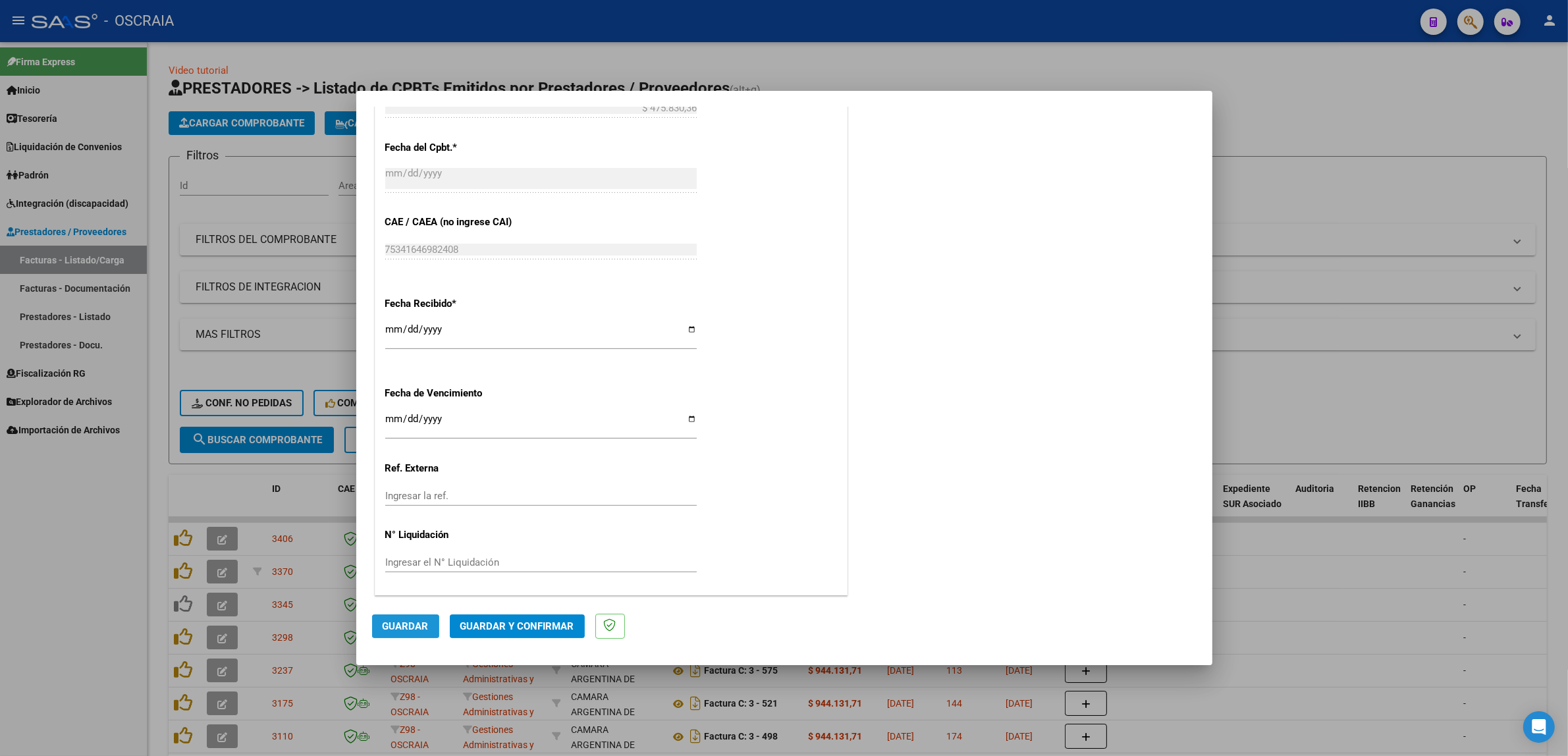
click at [417, 624] on span "Guardar" at bounding box center [405, 626] width 46 height 12
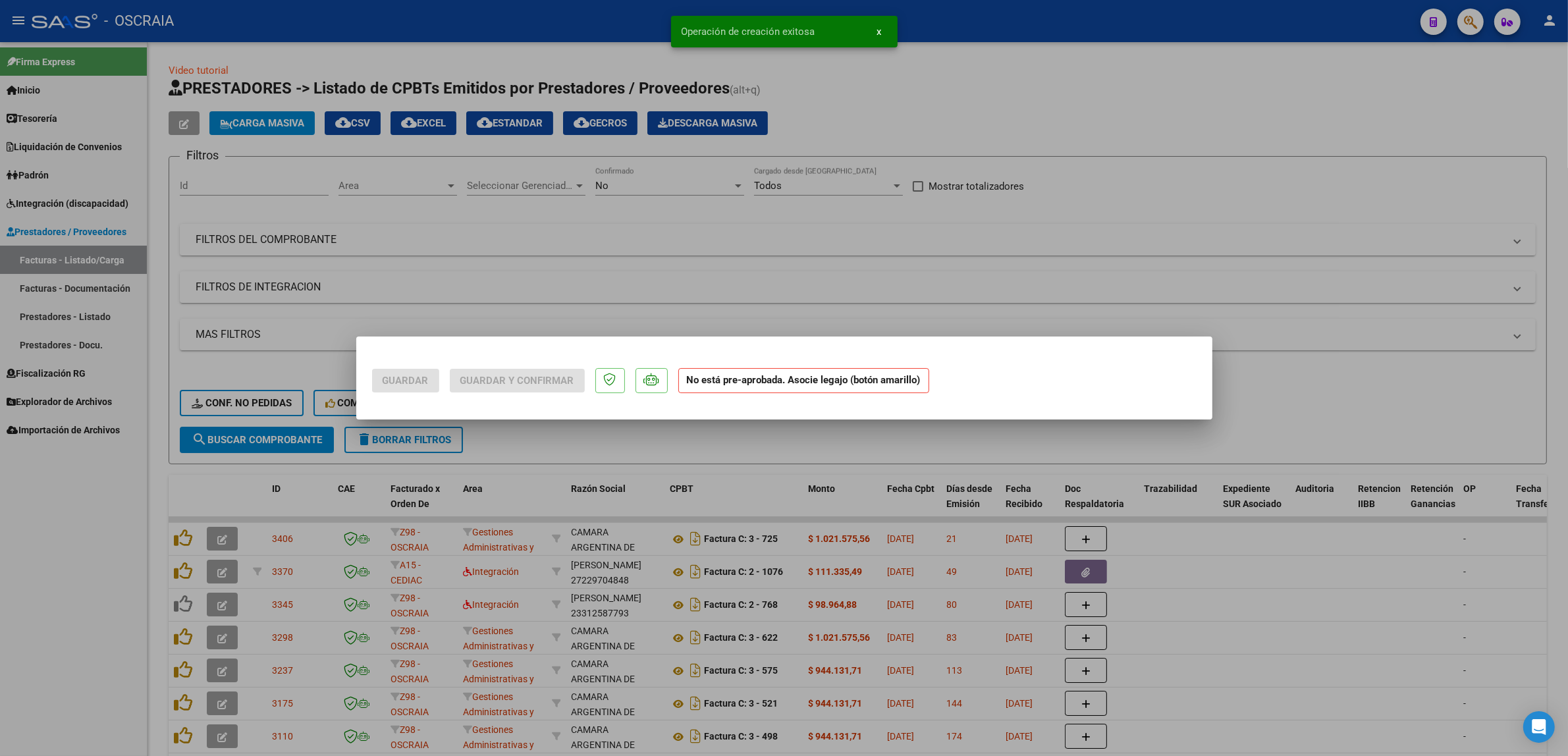
scroll to position [0, 0]
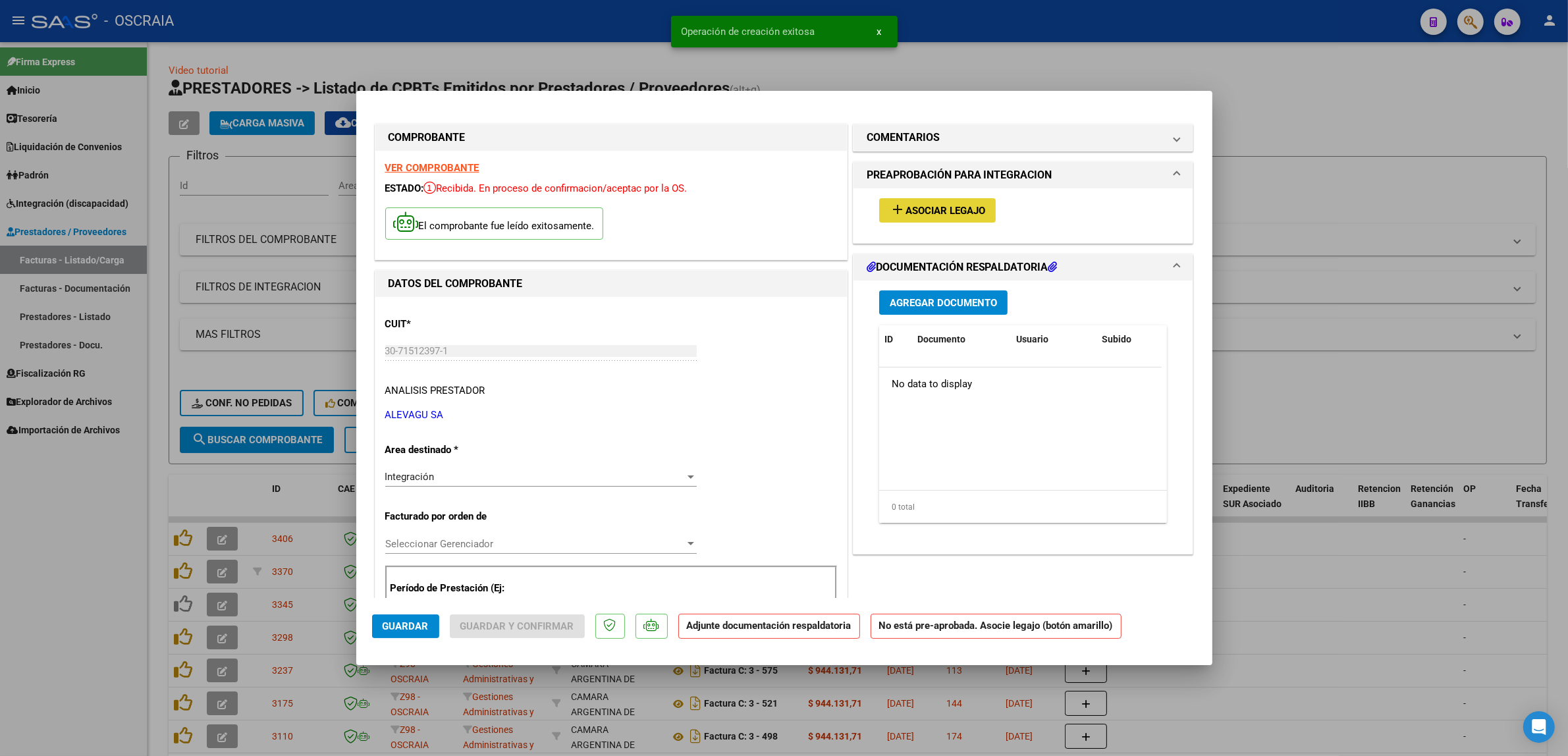
click at [954, 200] on button "add Asociar Legajo" at bounding box center [937, 210] width 116 height 24
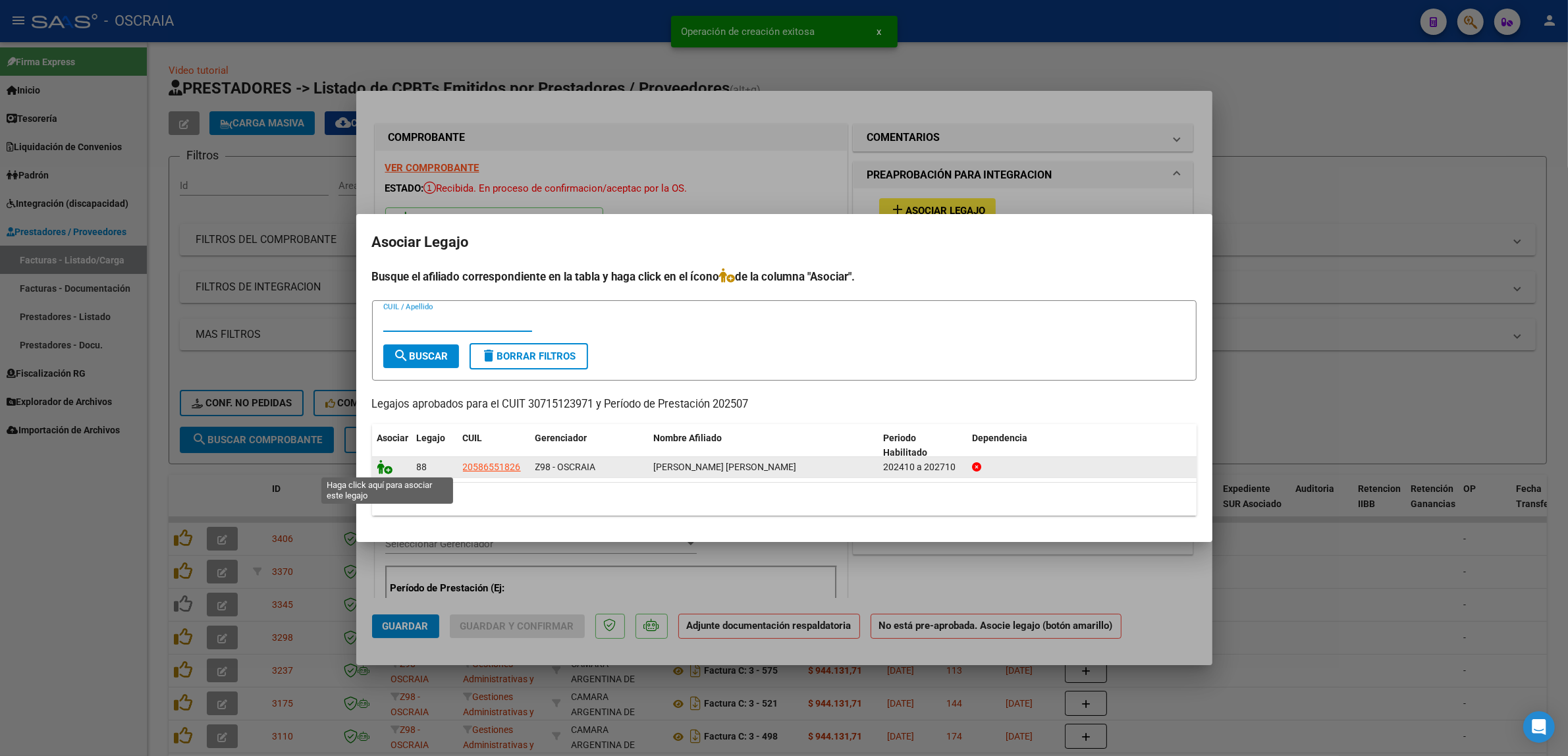
click at [383, 470] on icon at bounding box center [386, 467] width 16 height 15
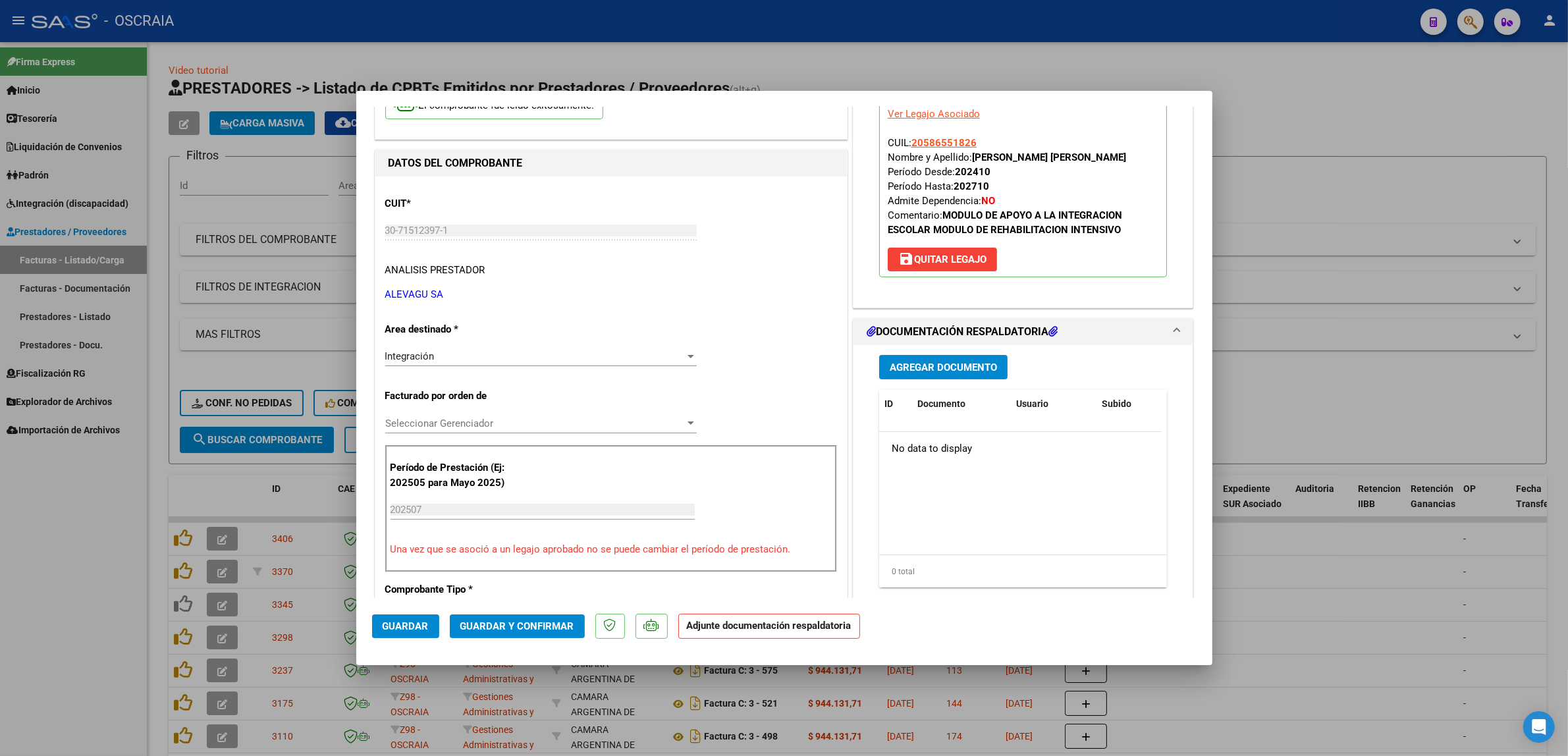
scroll to position [165, 0]
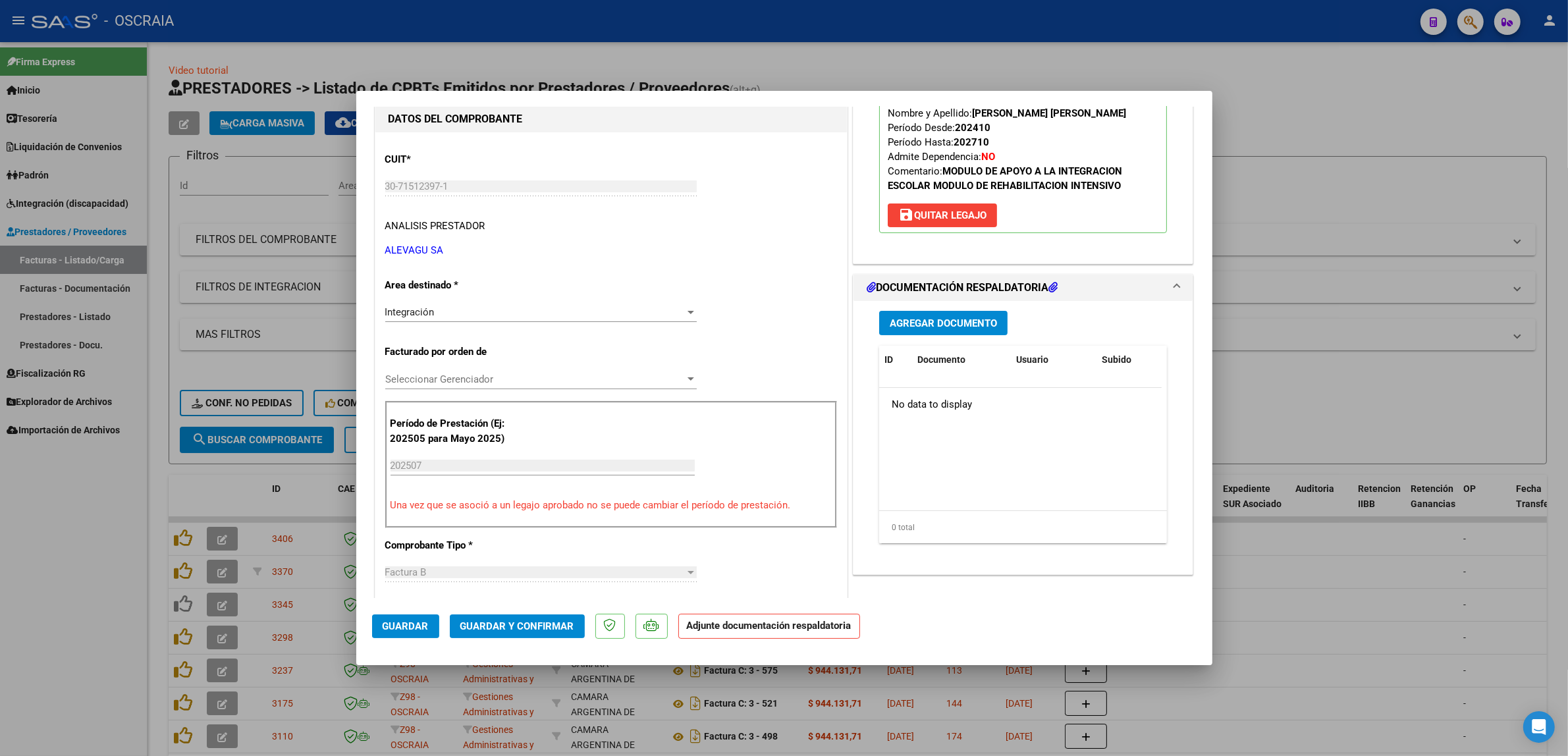
click at [918, 333] on button "Agregar Documento" at bounding box center [944, 322] width 129 height 24
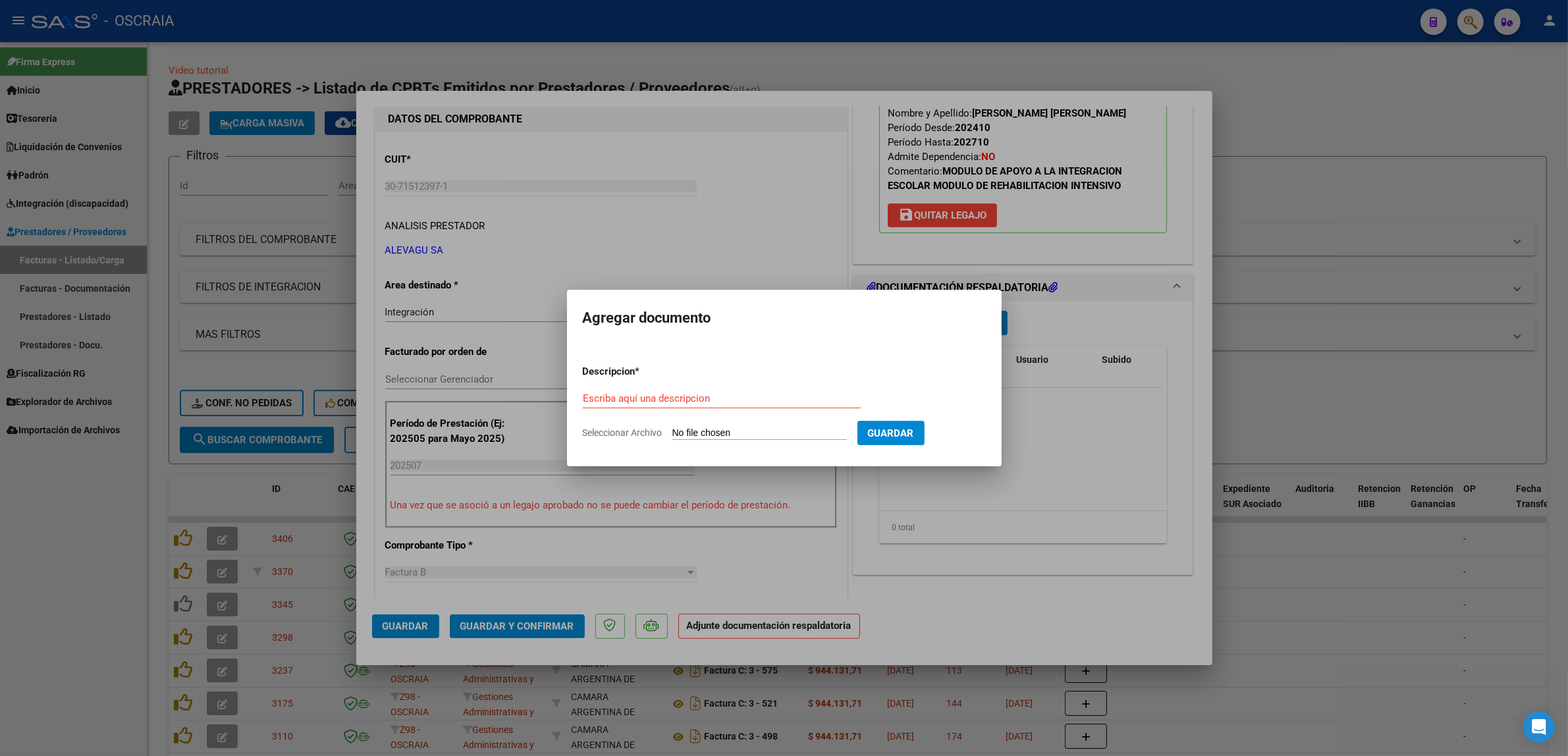
click at [746, 413] on div "Escriba aquí una descripcion" at bounding box center [722, 404] width 278 height 32
click at [740, 410] on div "Escriba aquí una descripcion" at bounding box center [722, 404] width 278 height 32
click at [736, 406] on div "Escriba aquí una descripcion" at bounding box center [722, 398] width 278 height 20
click at [736, 393] on input "Escriba aquí una descripcion" at bounding box center [722, 398] width 278 height 12
type input "PLANILLA DE ASISTENCIA"
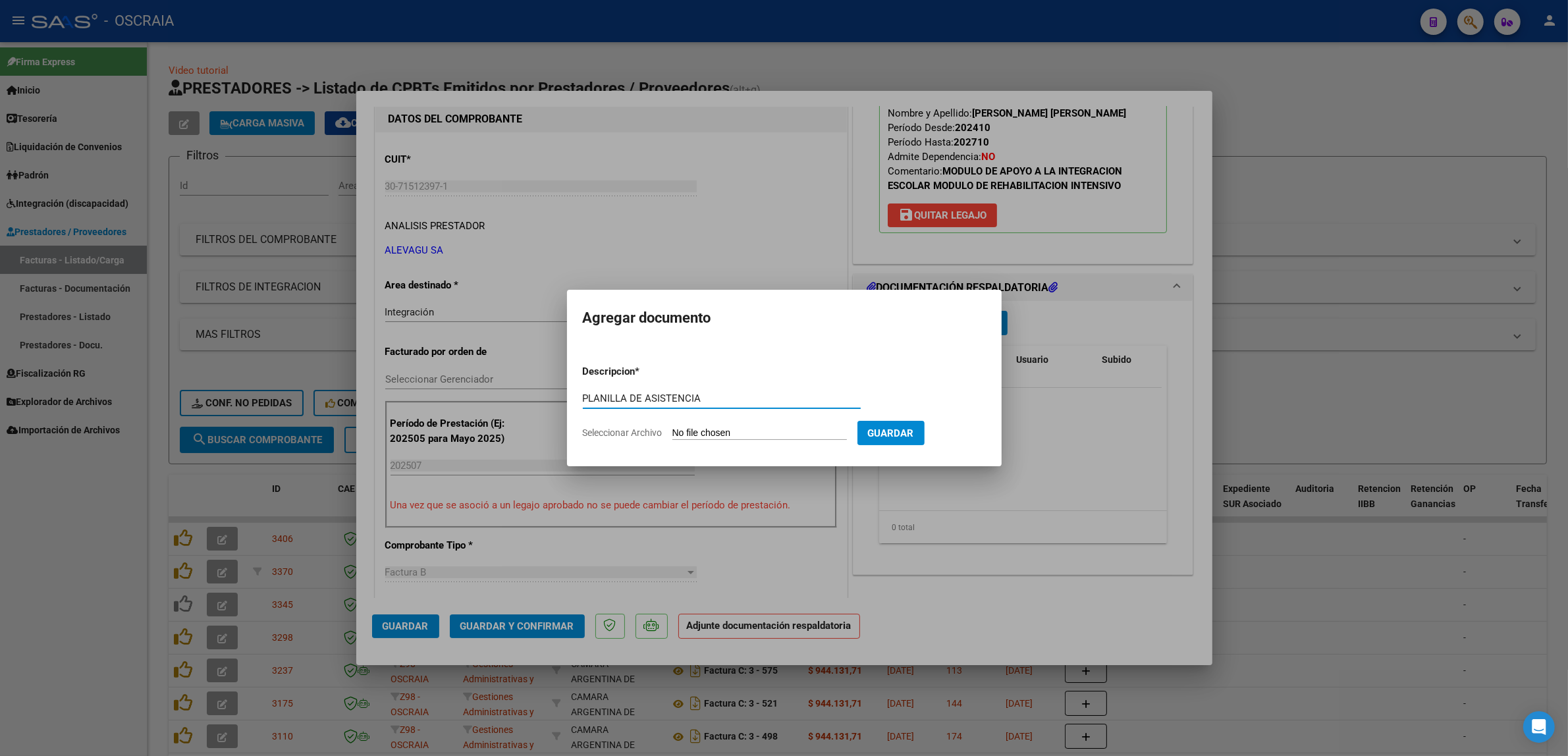
click at [728, 432] on input "Seleccionar Archivo" at bounding box center [760, 434] width 175 height 12
click at [1219, 141] on div at bounding box center [784, 378] width 1568 height 756
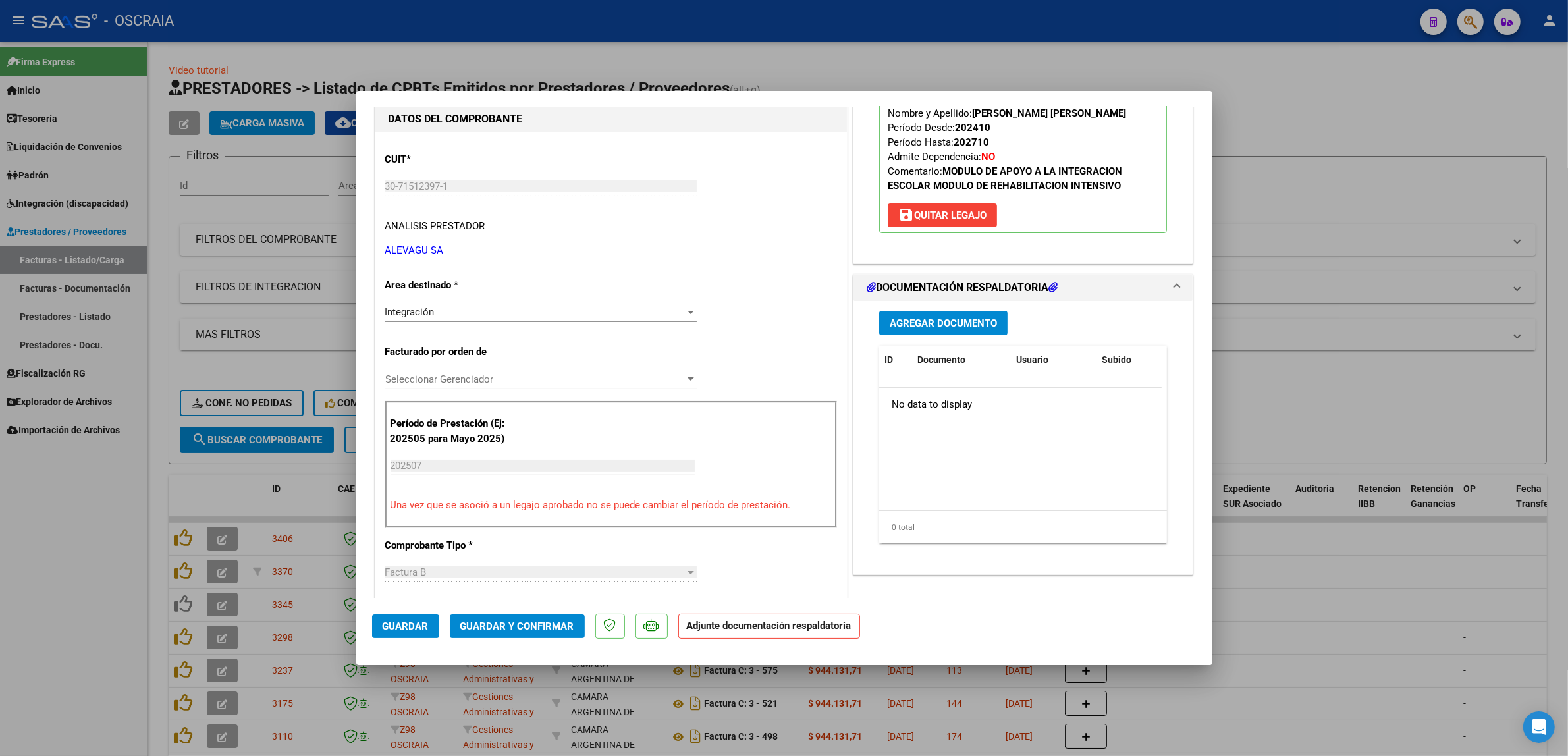
click at [965, 498] on datatable-body "No data to display" at bounding box center [1021, 449] width 283 height 122
click at [960, 215] on span "save Quitar Legajo" at bounding box center [942, 215] width 88 height 12
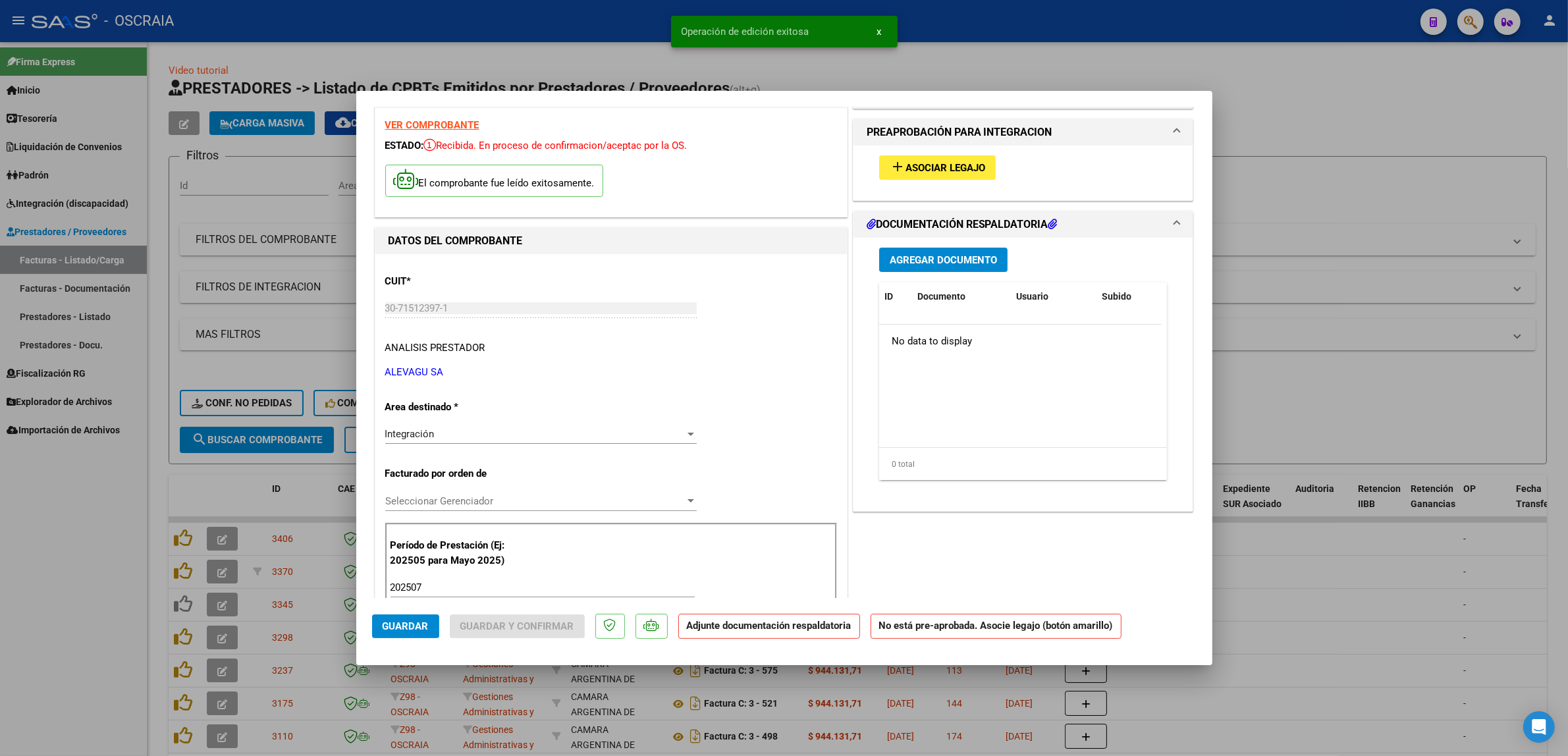
scroll to position [0, 0]
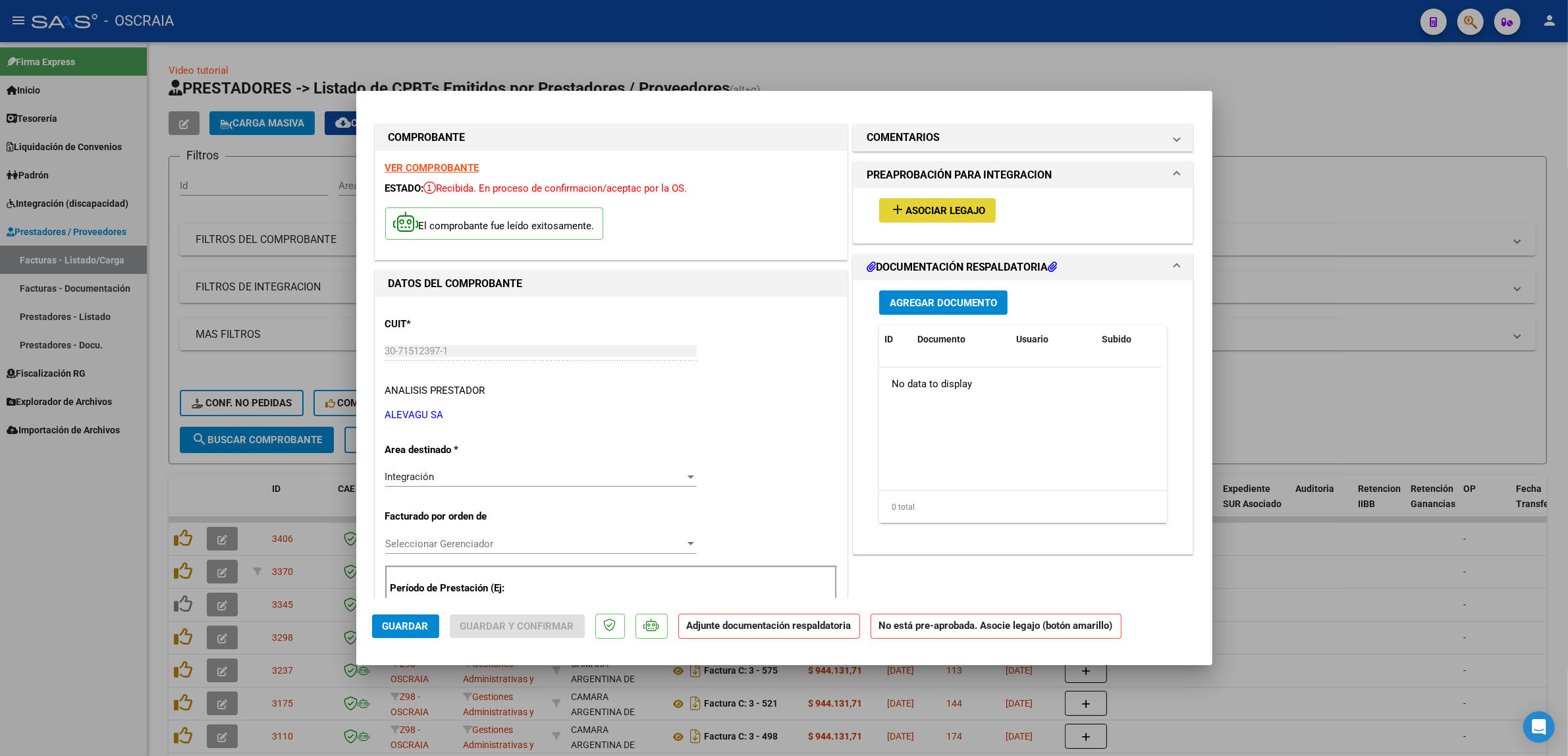
click at [954, 206] on span "Asociar Legajo" at bounding box center [945, 210] width 80 height 12
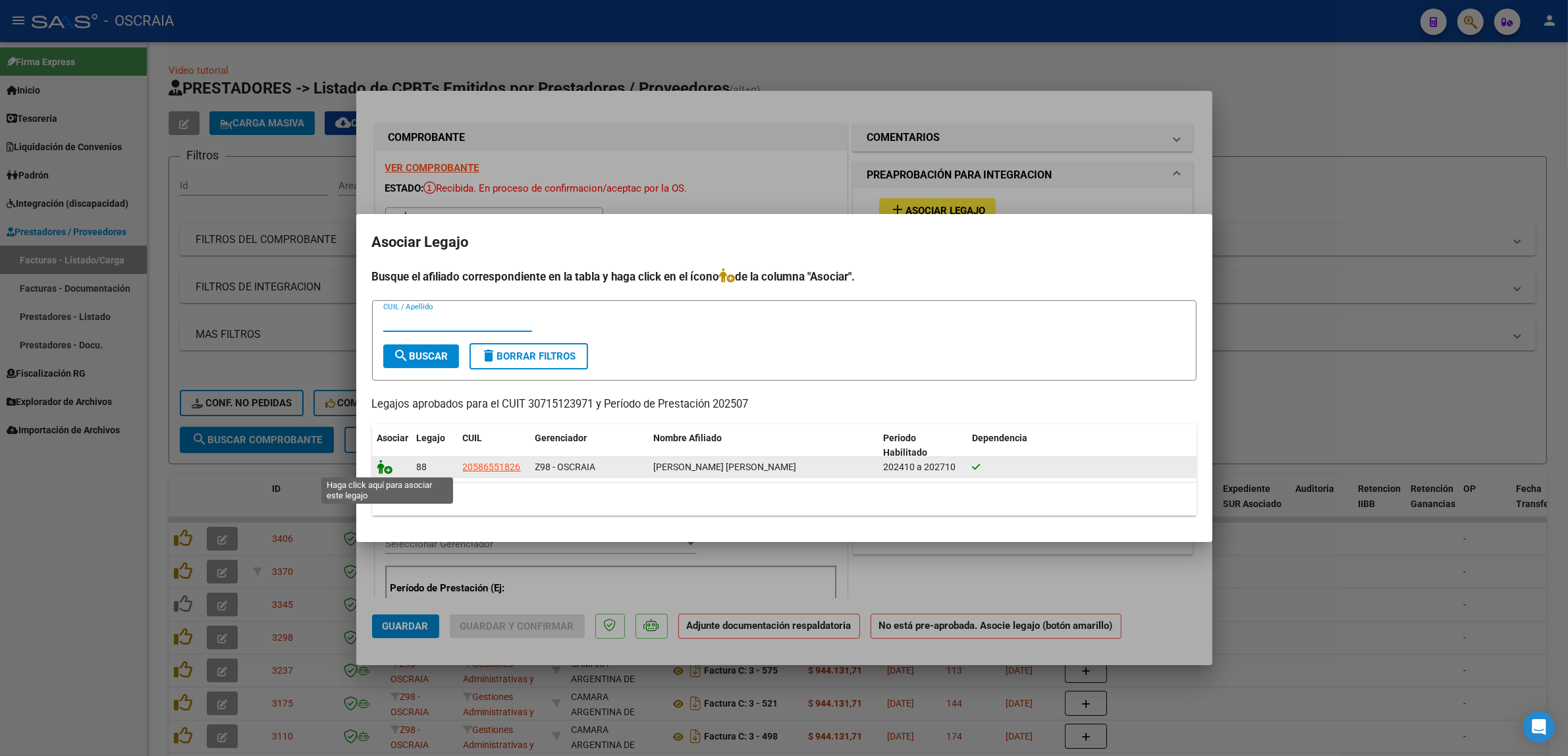
click at [386, 469] on icon at bounding box center [386, 467] width 16 height 15
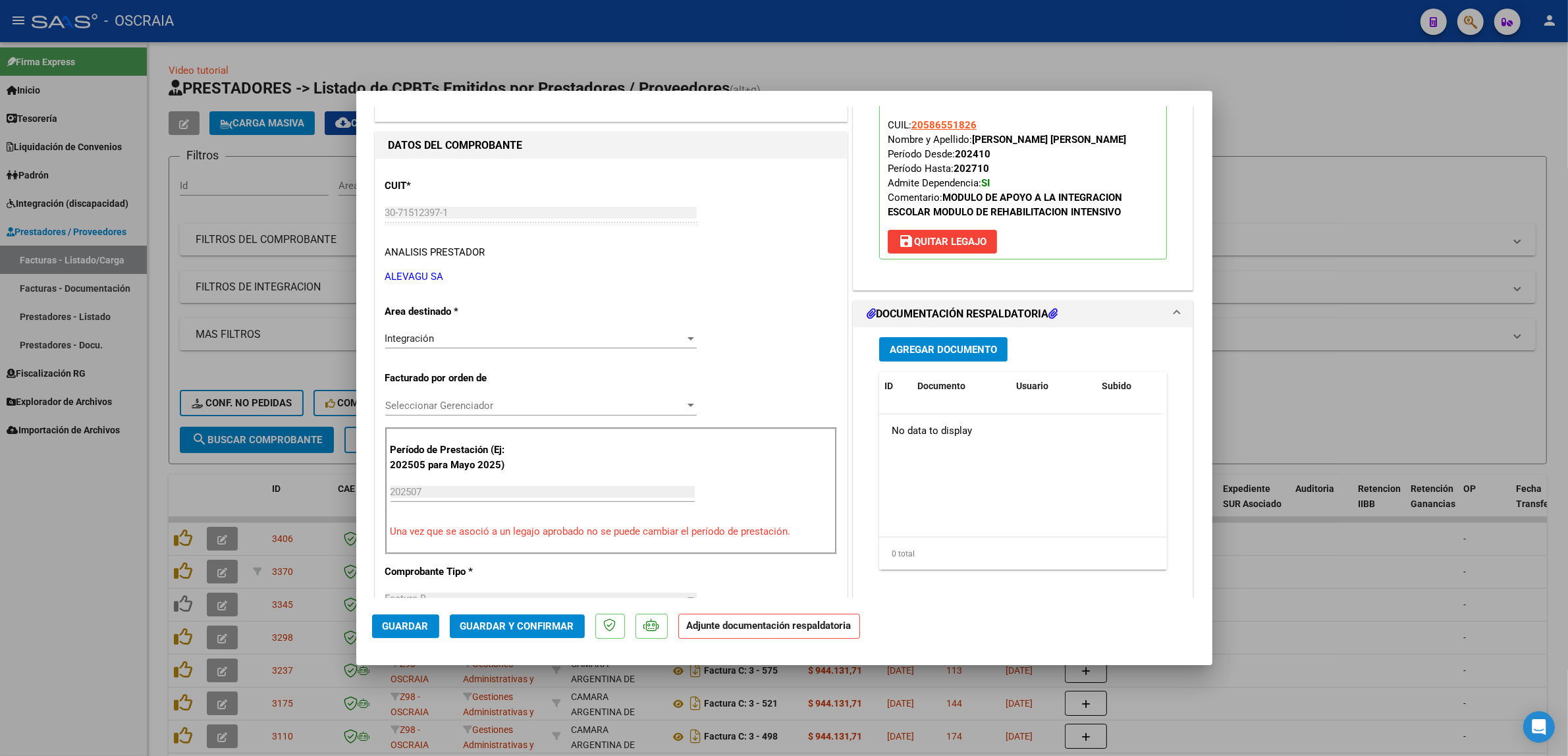
scroll to position [165, 0]
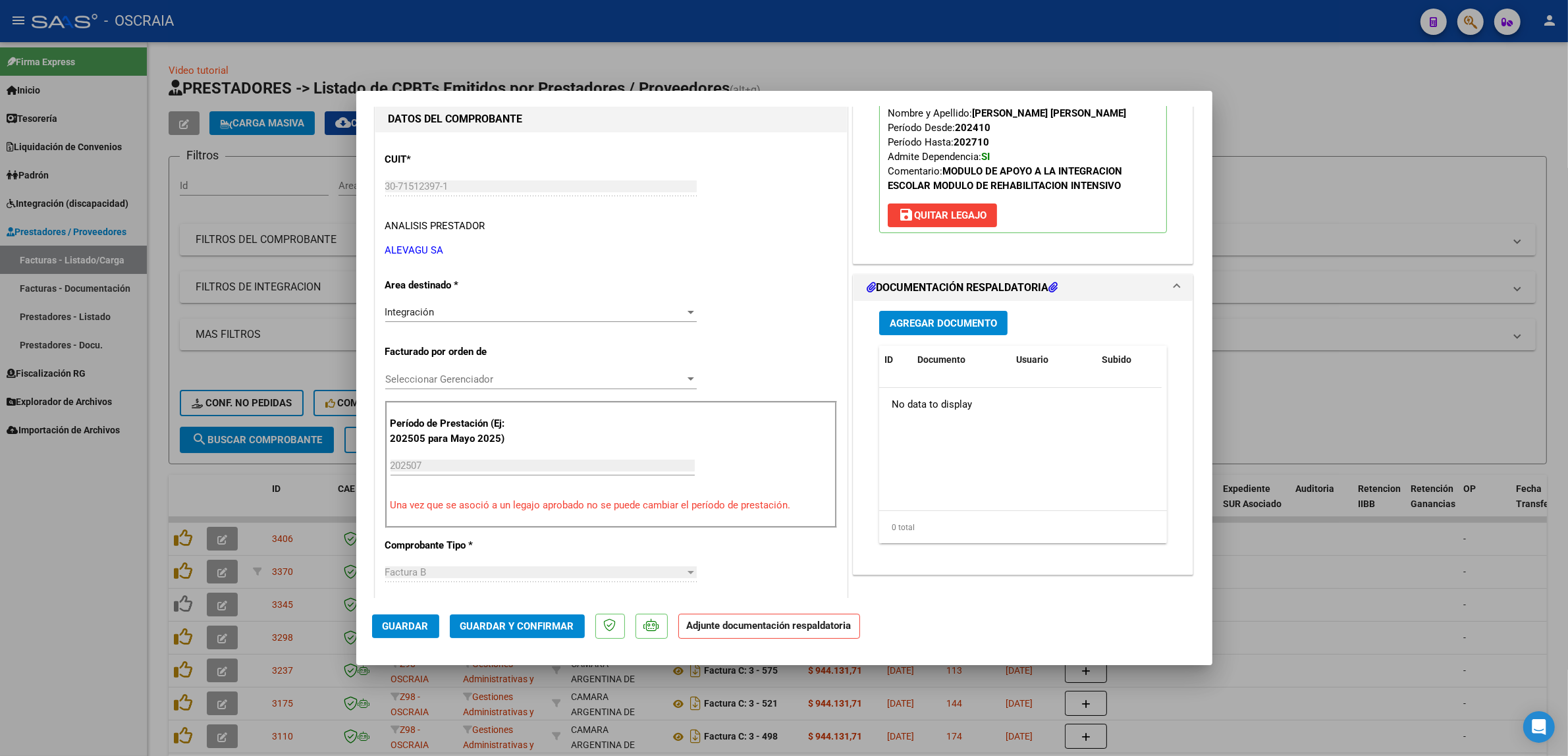
click at [957, 331] on button "Agregar Documento" at bounding box center [944, 322] width 129 height 24
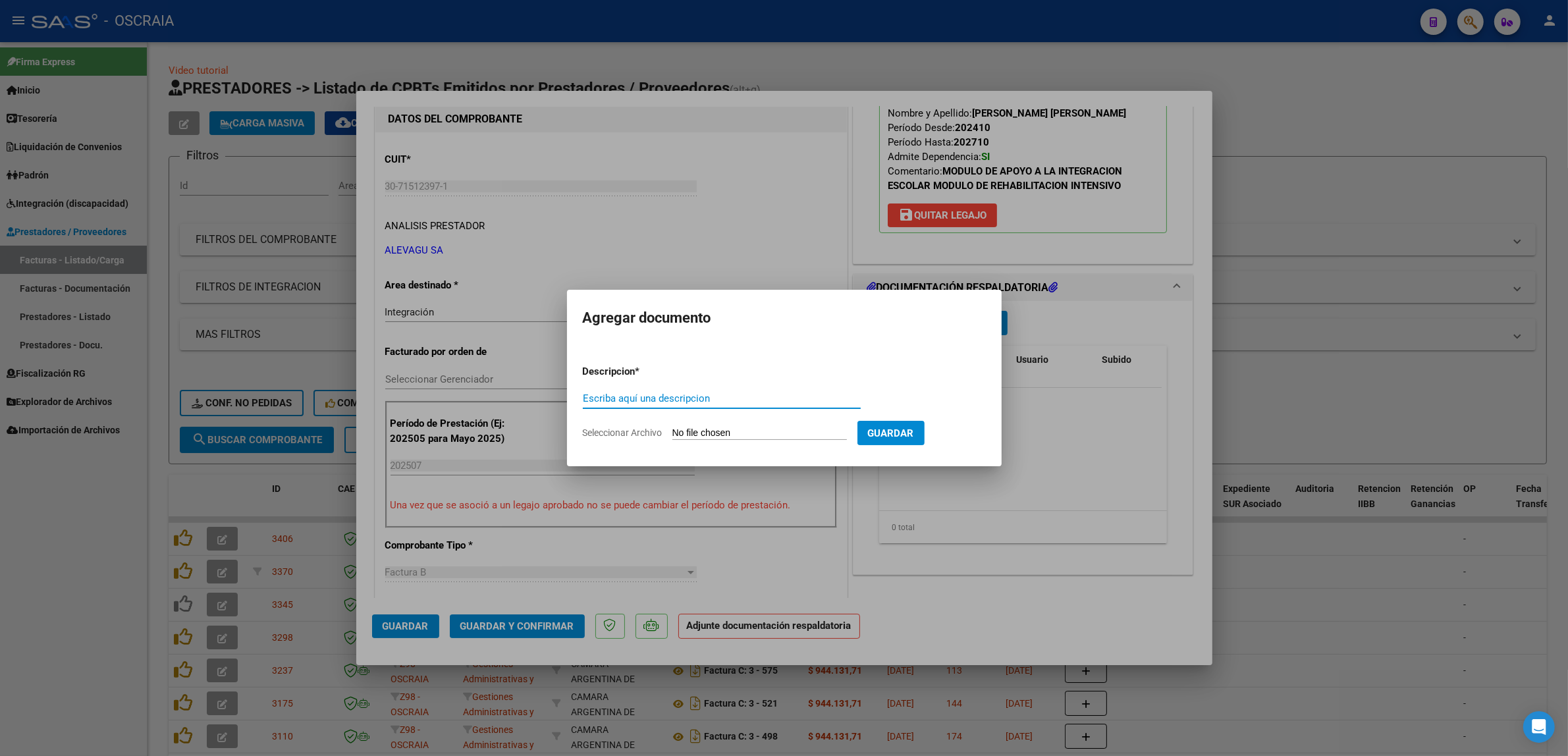
click at [684, 395] on input "Escriba aquí una descripcion" at bounding box center [722, 398] width 278 height 12
type input "PLANILLA DE ASISTENCIA"
click at [724, 437] on input "Seleccionar Archivo" at bounding box center [760, 434] width 175 height 12
click at [860, 481] on div at bounding box center [784, 378] width 1568 height 756
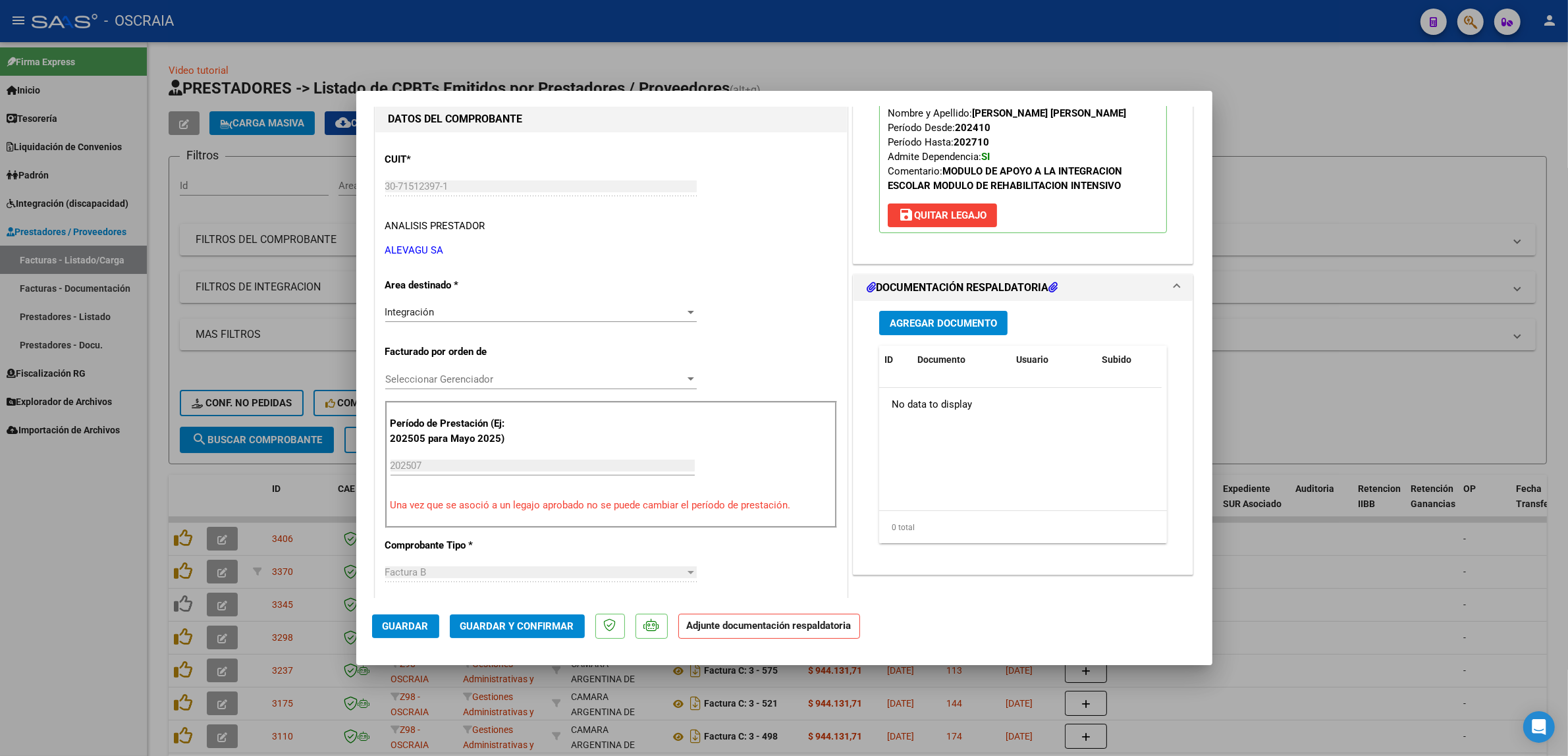
click at [272, 288] on div at bounding box center [784, 378] width 1568 height 756
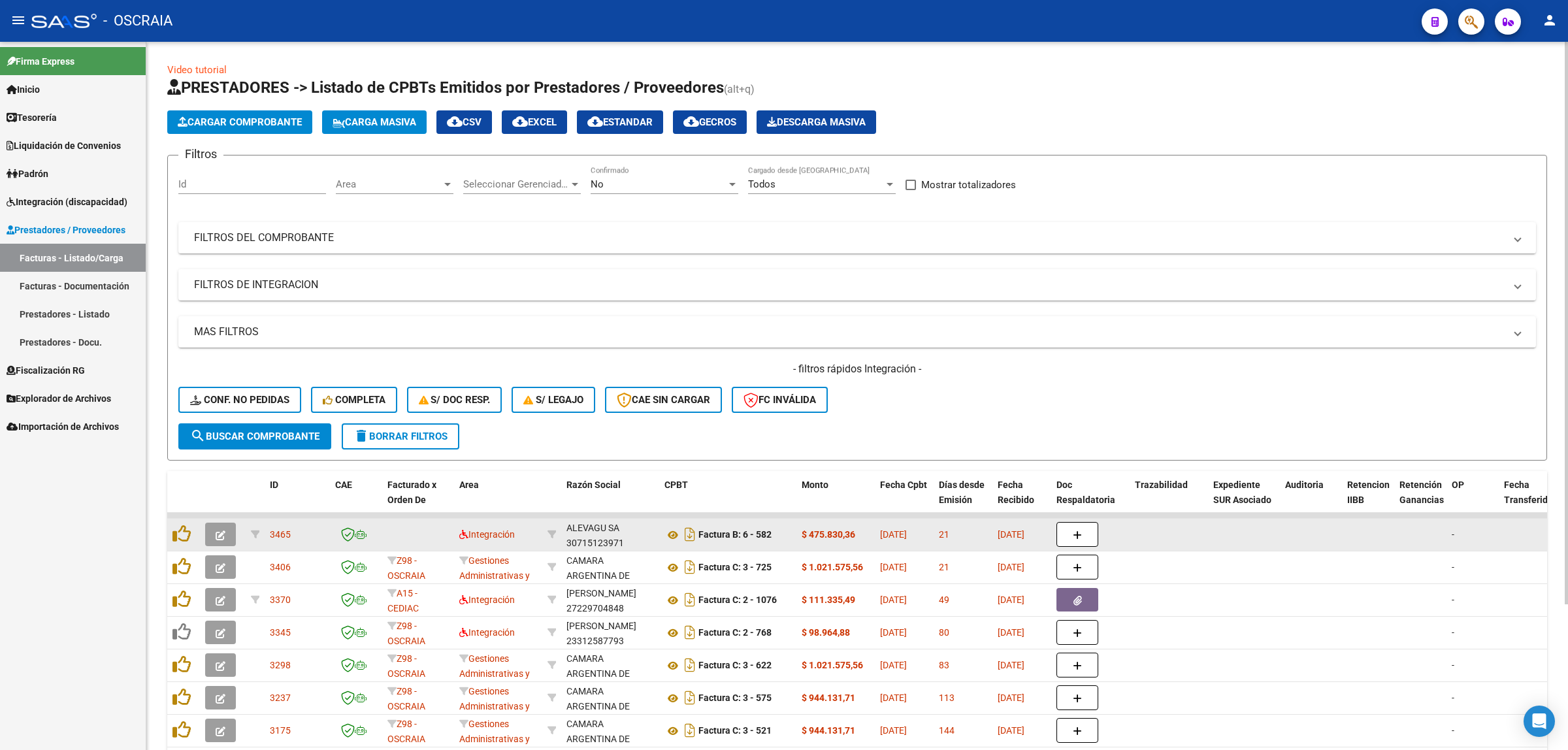
click at [222, 536] on icon "button" at bounding box center [220, 535] width 10 height 10
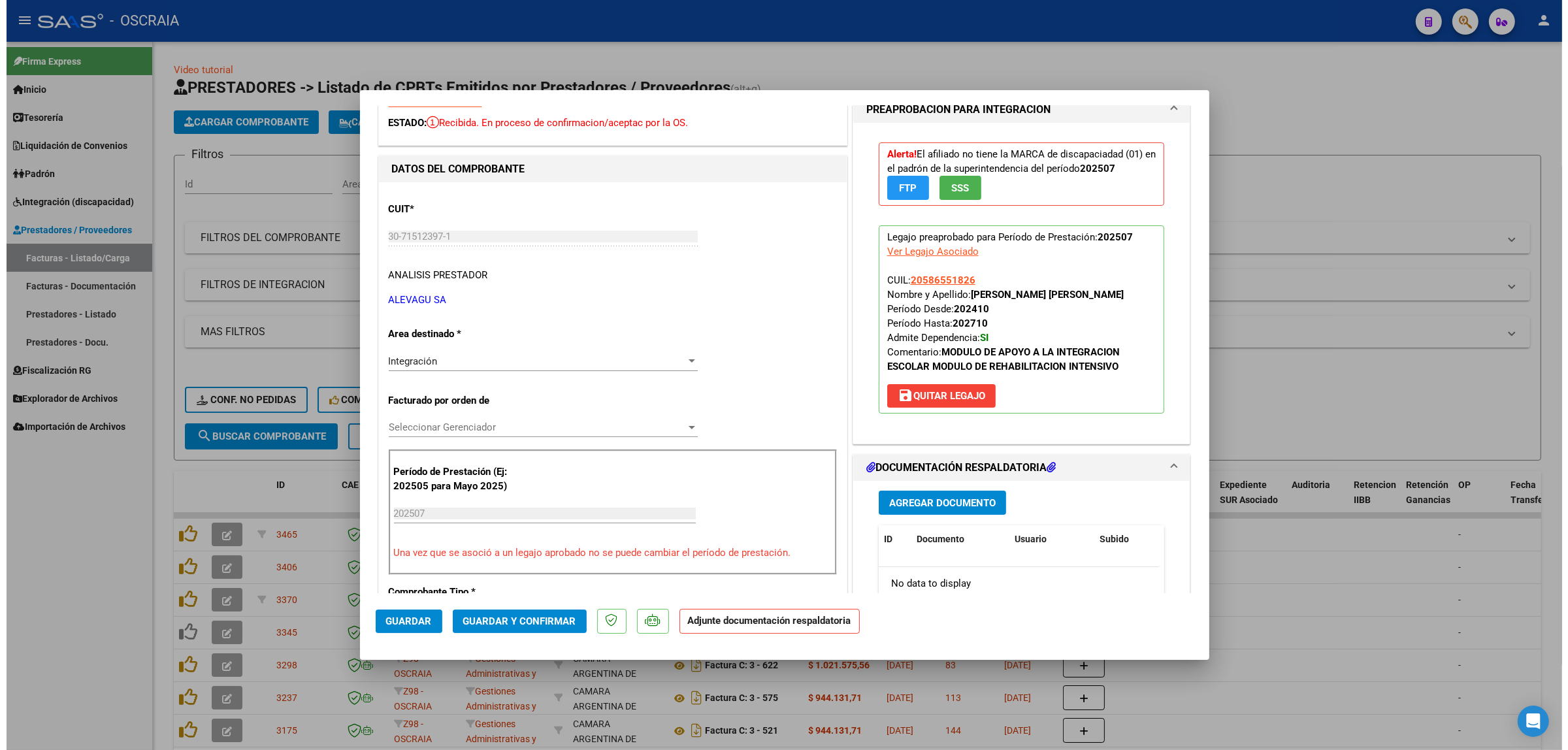
scroll to position [0, 0]
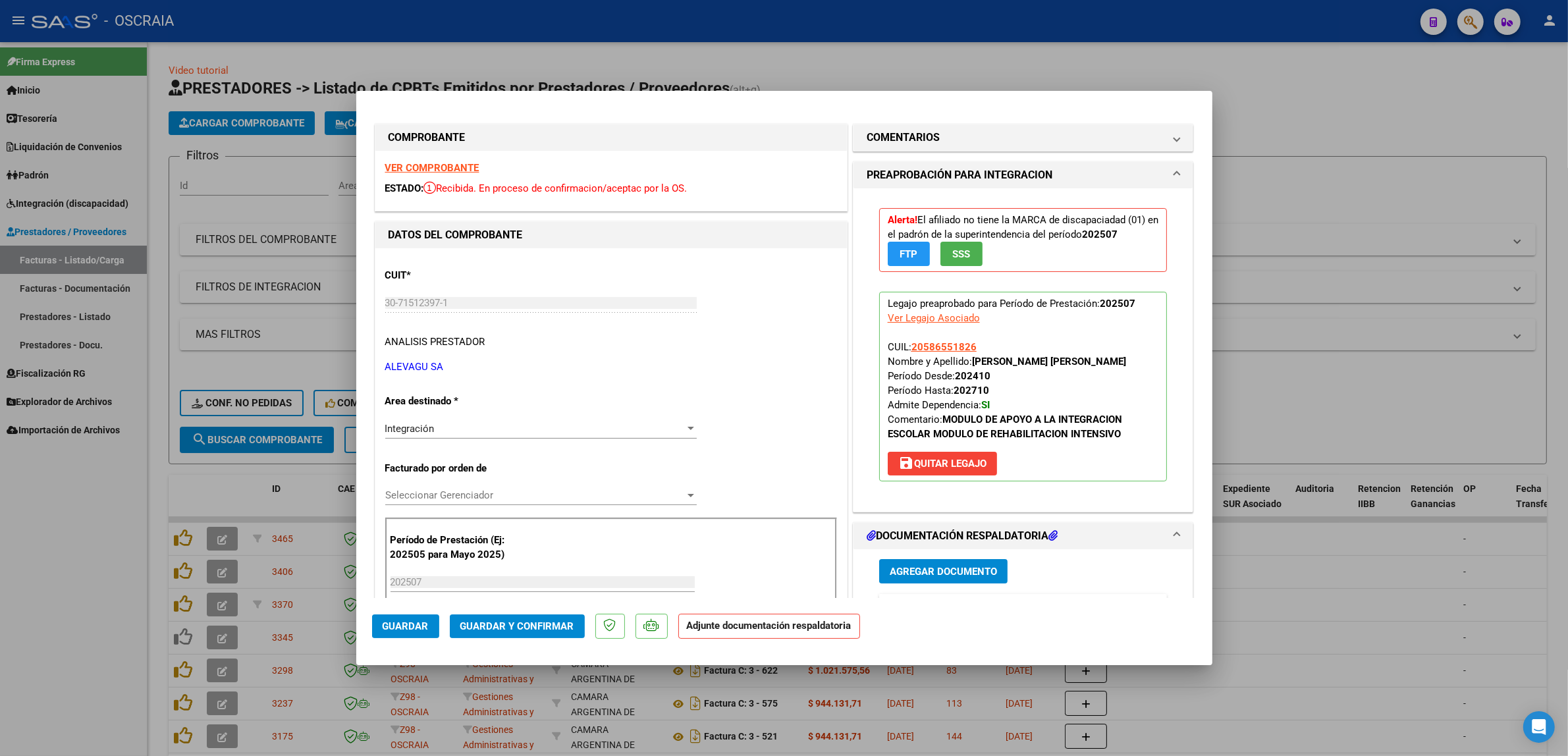
click at [327, 310] on div at bounding box center [784, 378] width 1568 height 756
type input "$ 0,00"
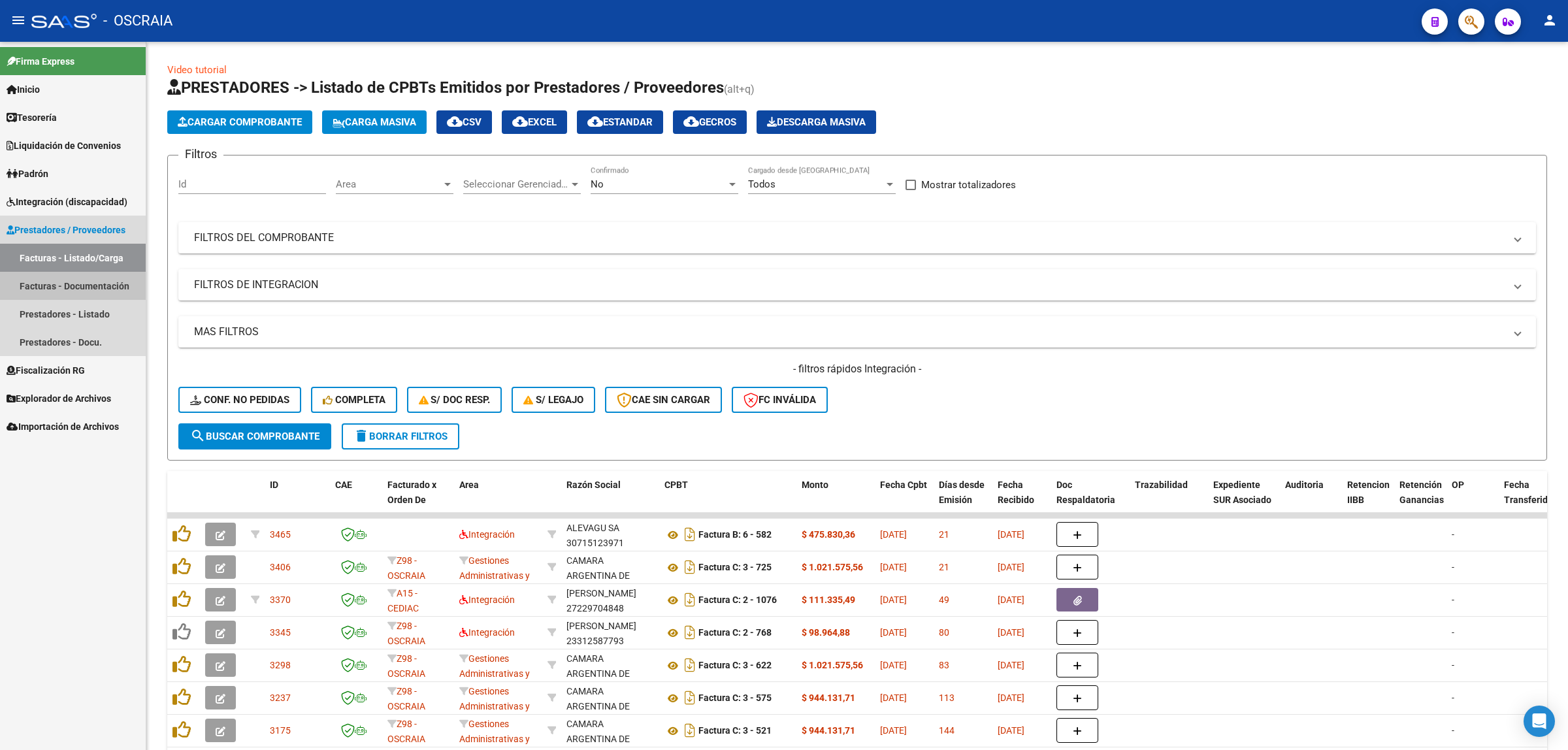
click at [97, 285] on link "Facturas - Documentación" at bounding box center [73, 286] width 146 height 28
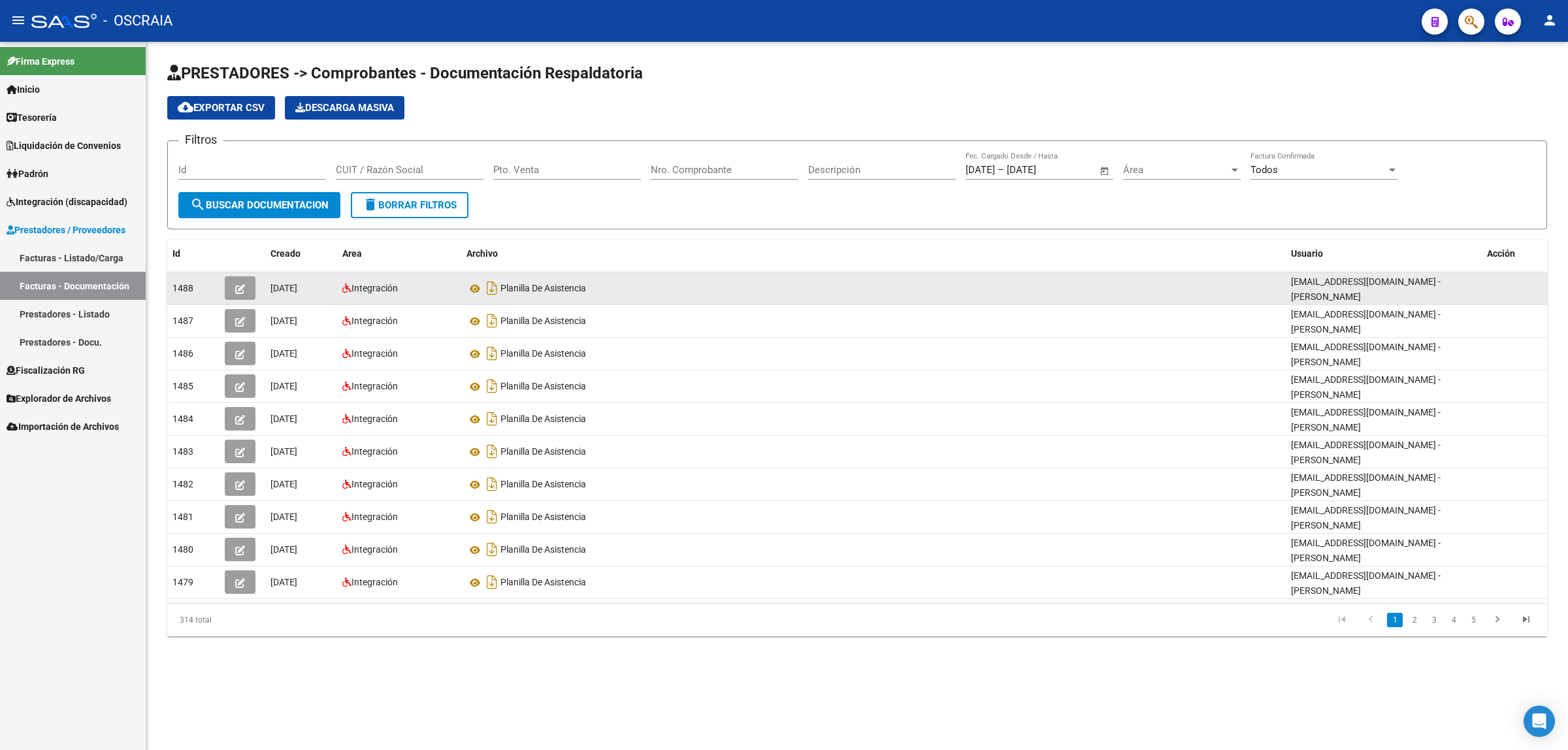
click at [245, 286] on button "button" at bounding box center [240, 288] width 31 height 23
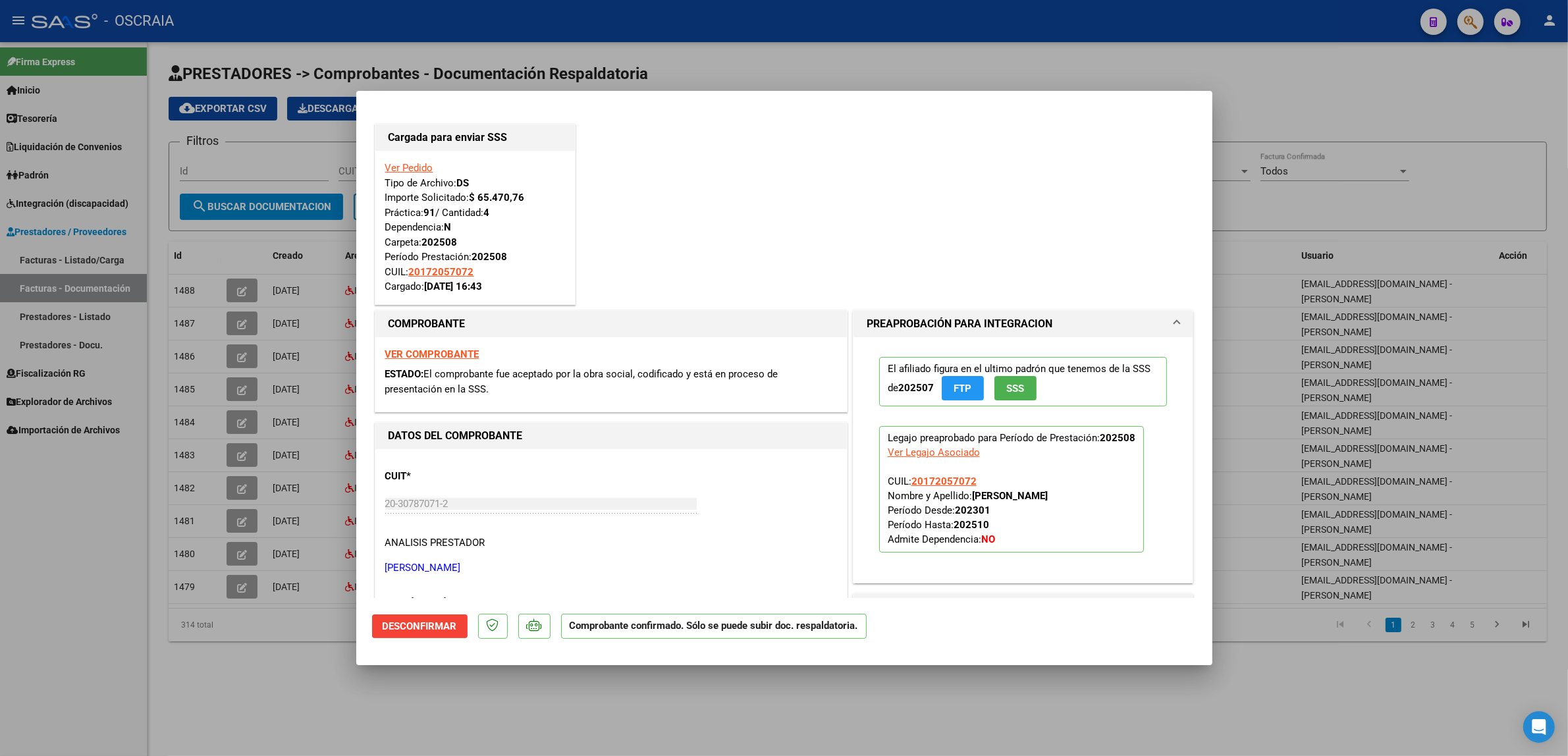
click at [244, 268] on div at bounding box center [784, 378] width 1568 height 756
type input "$ 0,00"
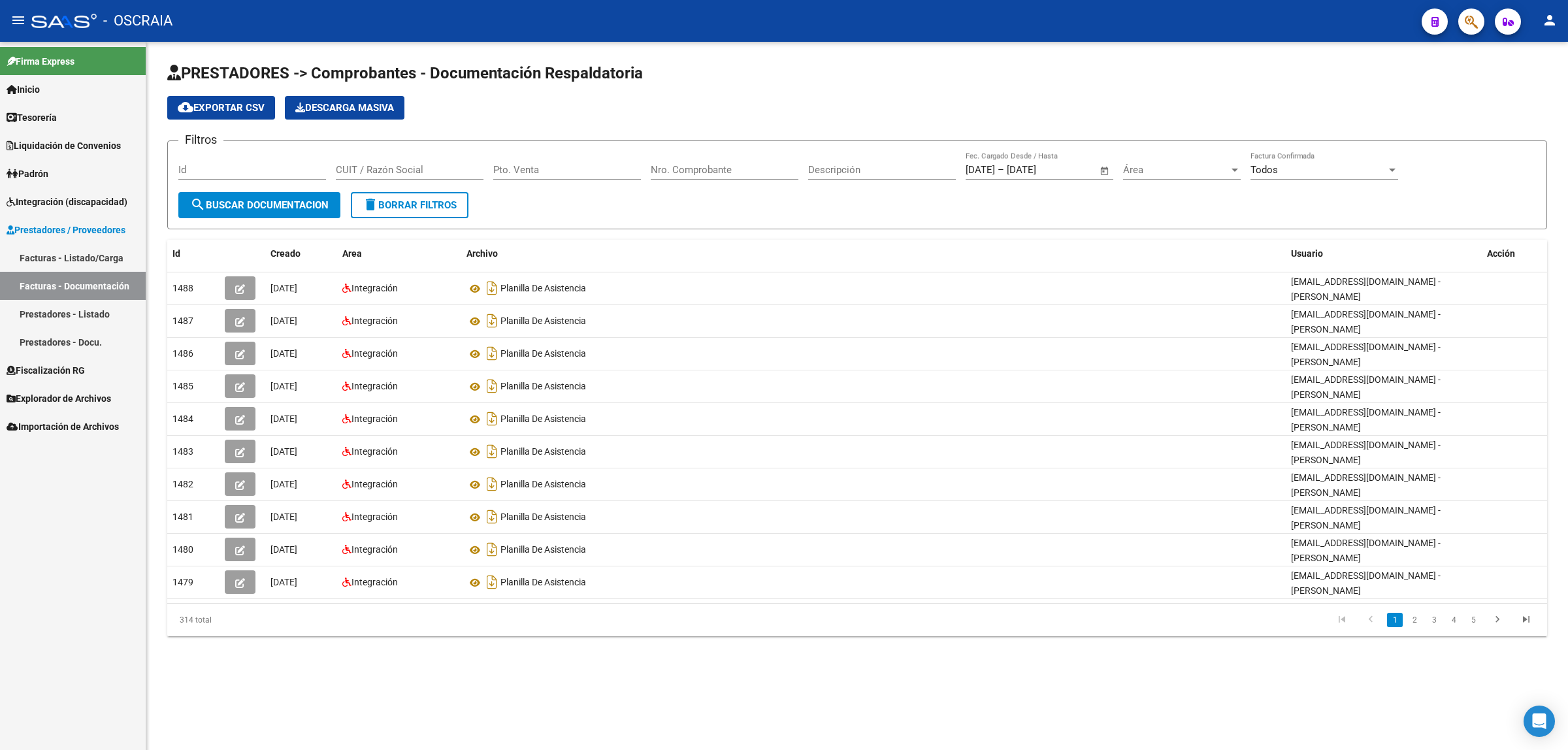
click at [57, 260] on link "Facturas - Listado/Carga" at bounding box center [73, 258] width 146 height 28
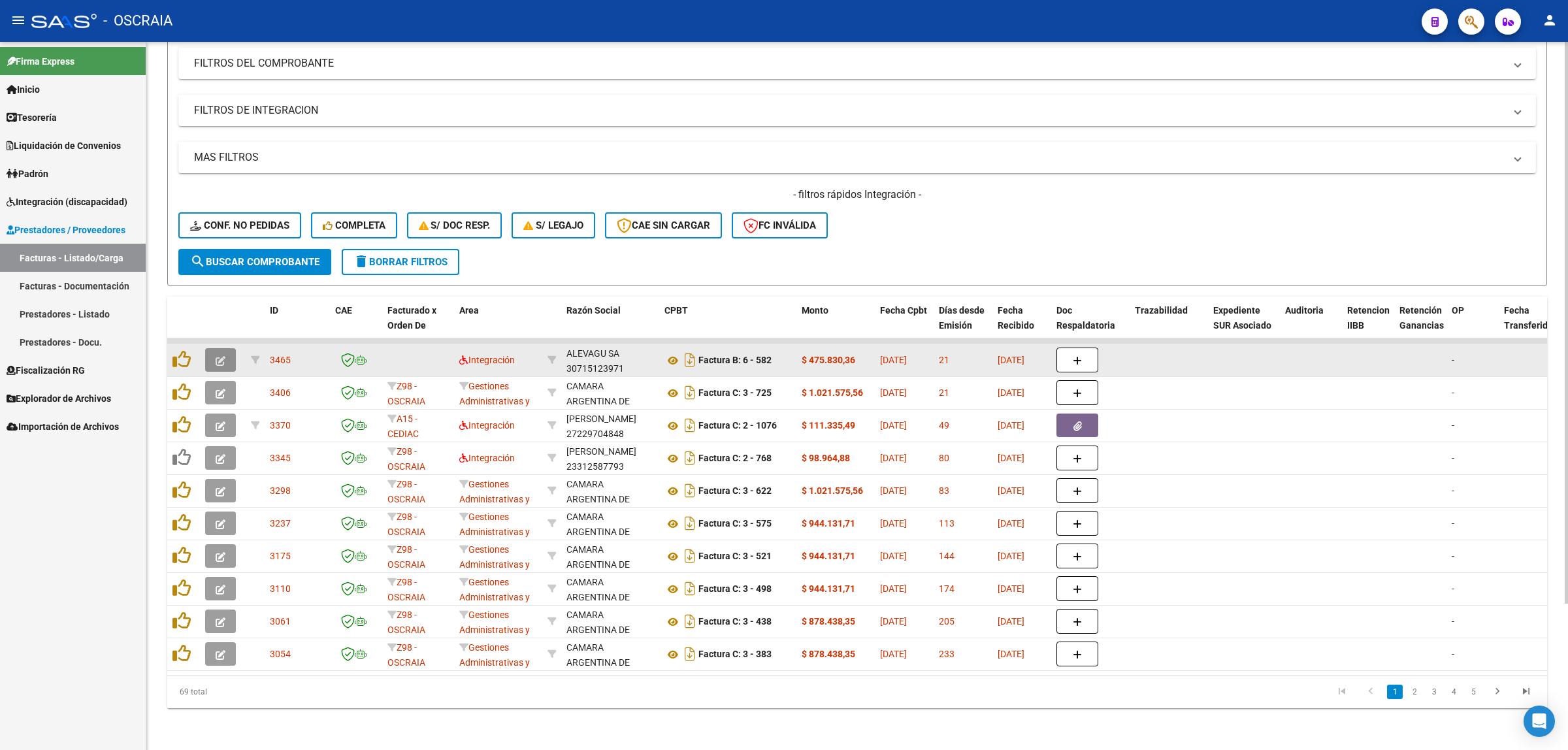
click at [226, 348] on button "button" at bounding box center [221, 360] width 31 height 23
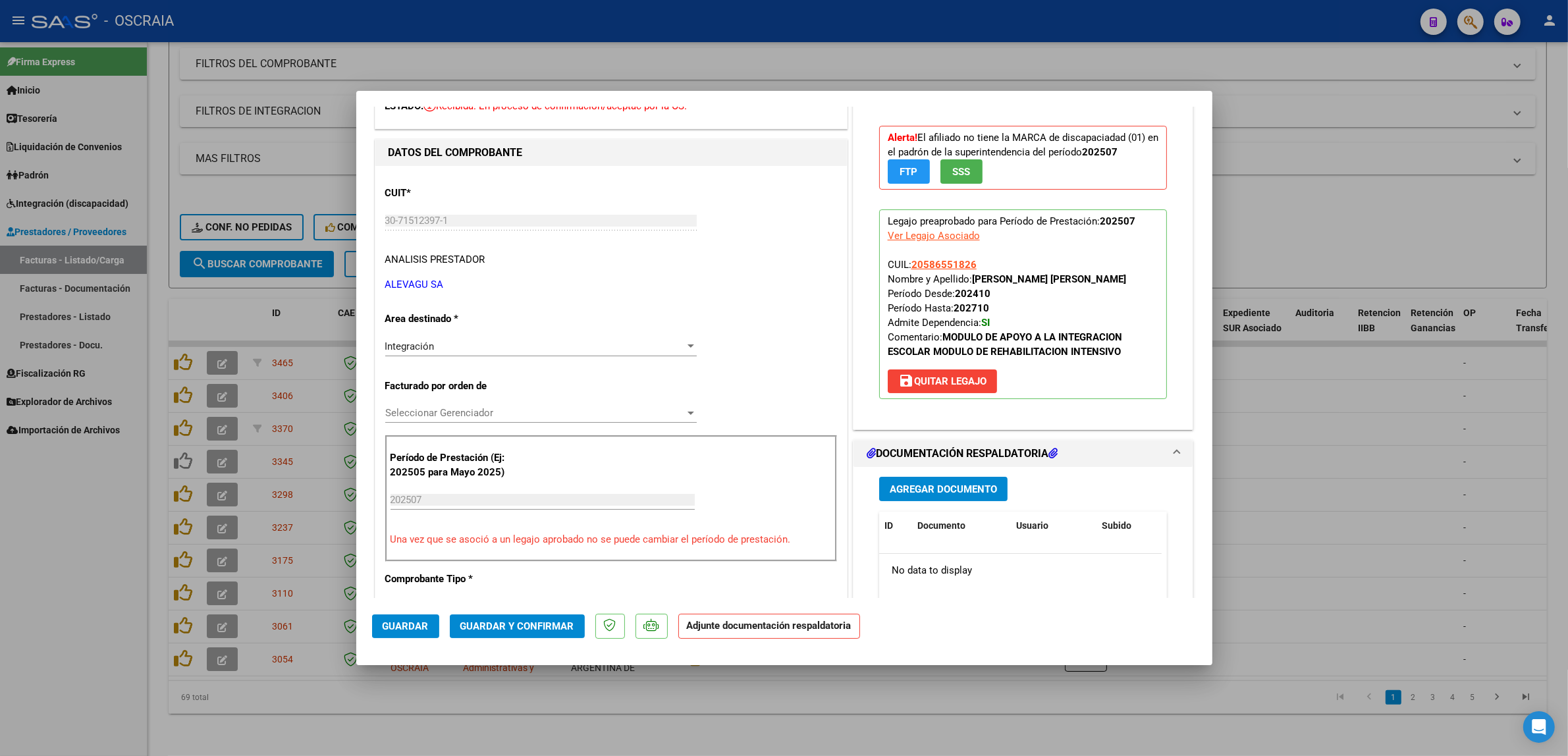
scroll to position [165, 0]
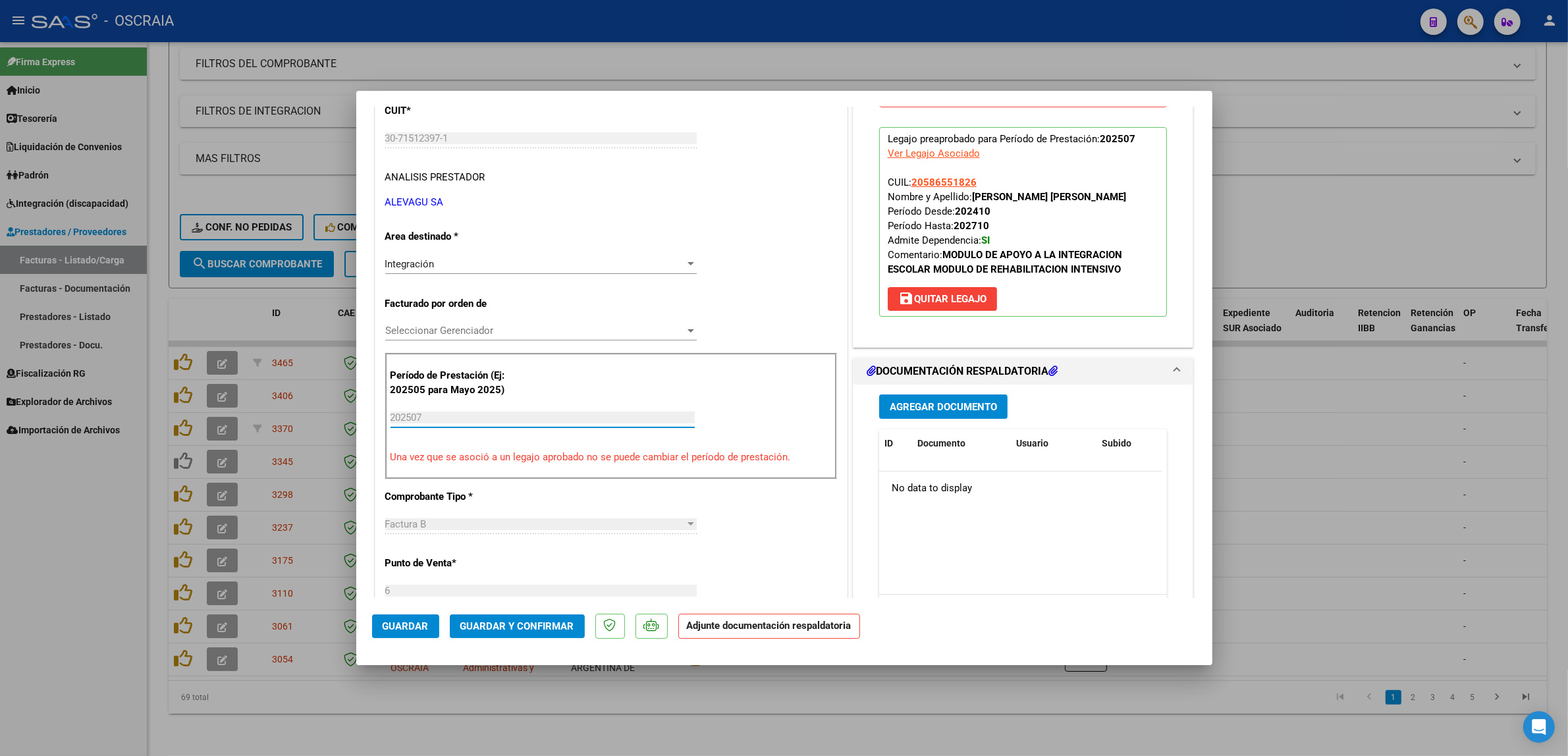
click at [461, 419] on input "202507" at bounding box center [542, 417] width 304 height 12
drag, startPoint x: 461, startPoint y: 418, endPoint x: 356, endPoint y: 419, distance: 105.0
click at [357, 419] on mat-dialog-content "COMPROBANTE VER COMPROBANTE ESTADO: Recibida. En proceso de confirmacion/acepta…" at bounding box center [784, 353] width 856 height 492
click at [932, 310] on button "save Quitar Legajo" at bounding box center [943, 299] width 109 height 23
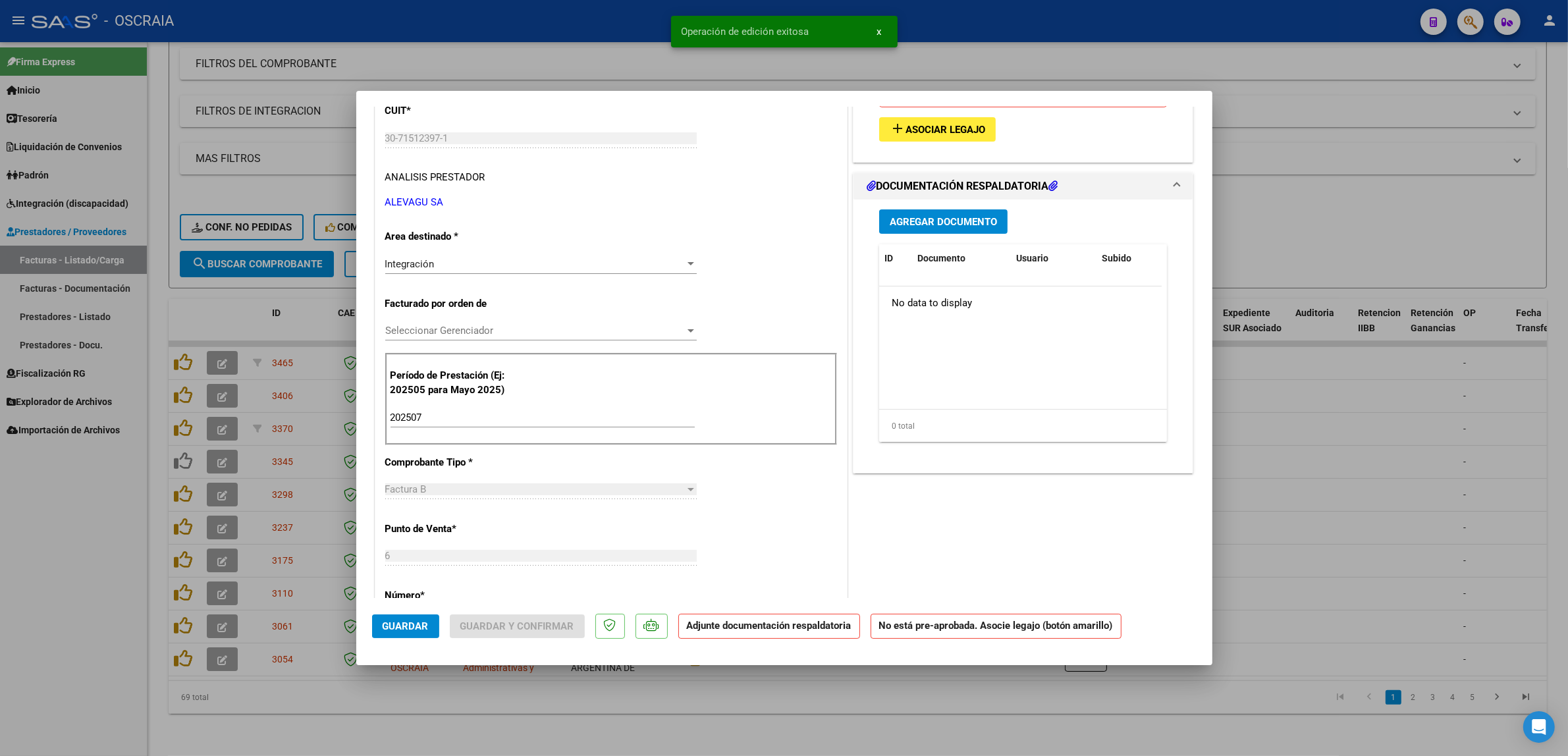
click at [479, 422] on input "202507" at bounding box center [542, 417] width 304 height 12
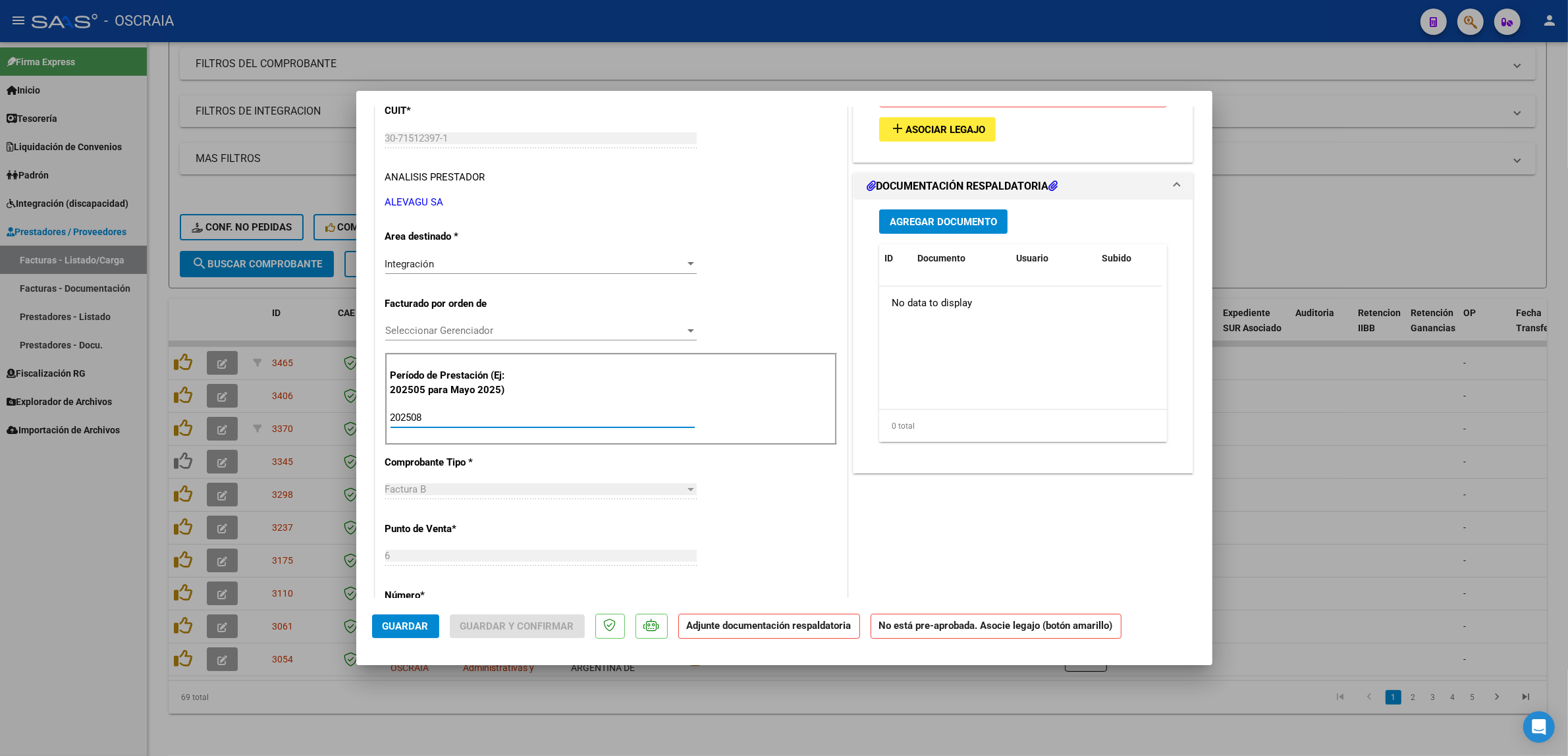
type input "202508"
click at [759, 445] on div "Período de Prestación (Ej: 202505 para Mayo 2025) 202508 Ingrese el Período de …" at bounding box center [611, 399] width 452 height 92
click at [827, 445] on div "CUIT * 30-71512397-1 Ingresar CUIT ANALISIS PRESTADOR ALEVAGU SA ARCA Padrón AR…" at bounding box center [611, 630] width 471 height 1092
click at [880, 375] on datatable-body "No data to display" at bounding box center [1021, 347] width 283 height 122
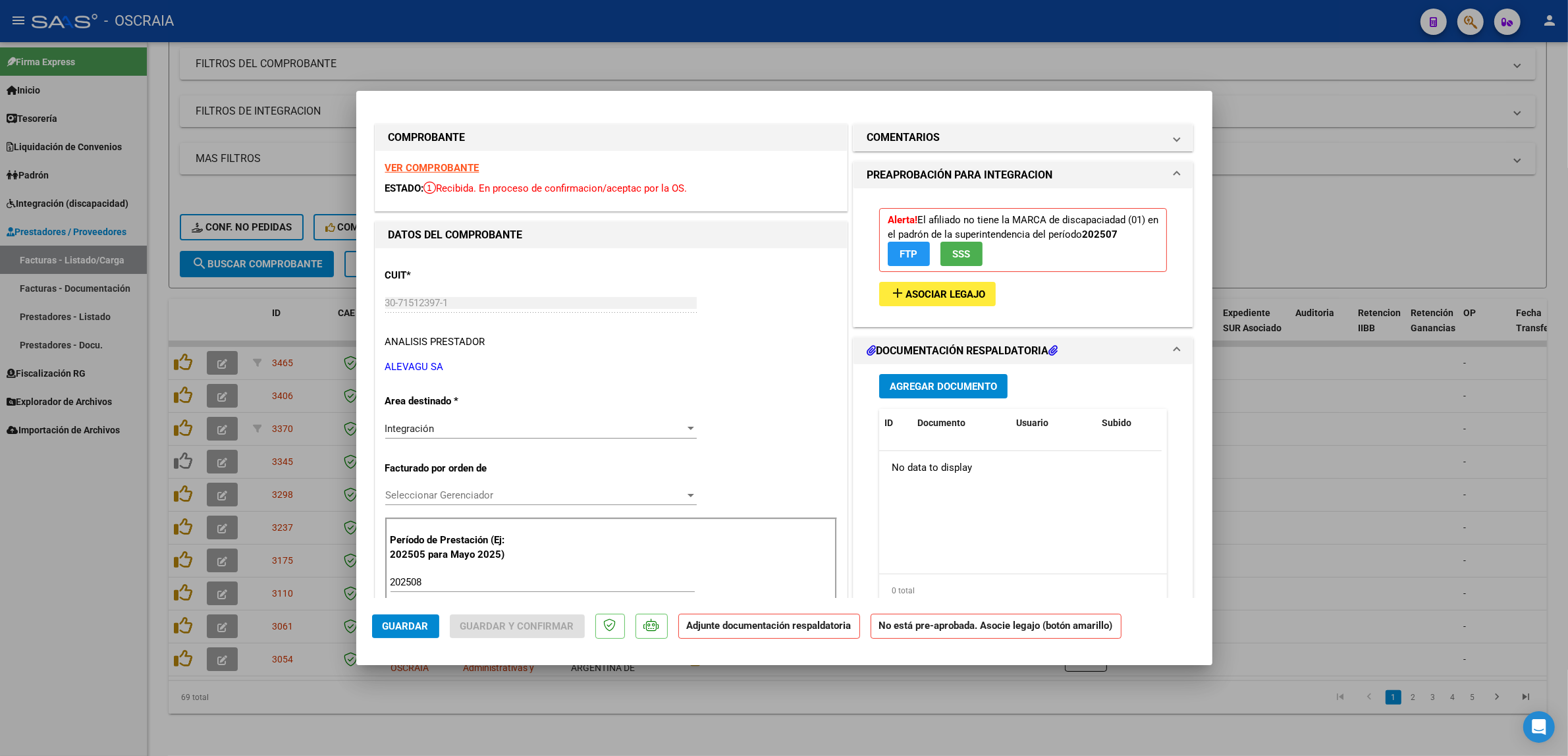
click at [1077, 292] on div "Alerta! El afiliado no tiene la MARCA de discapaciadad (01) en el padrón de la …" at bounding box center [1023, 252] width 308 height 128
click at [920, 297] on span "Asociar Legajo" at bounding box center [945, 294] width 80 height 12
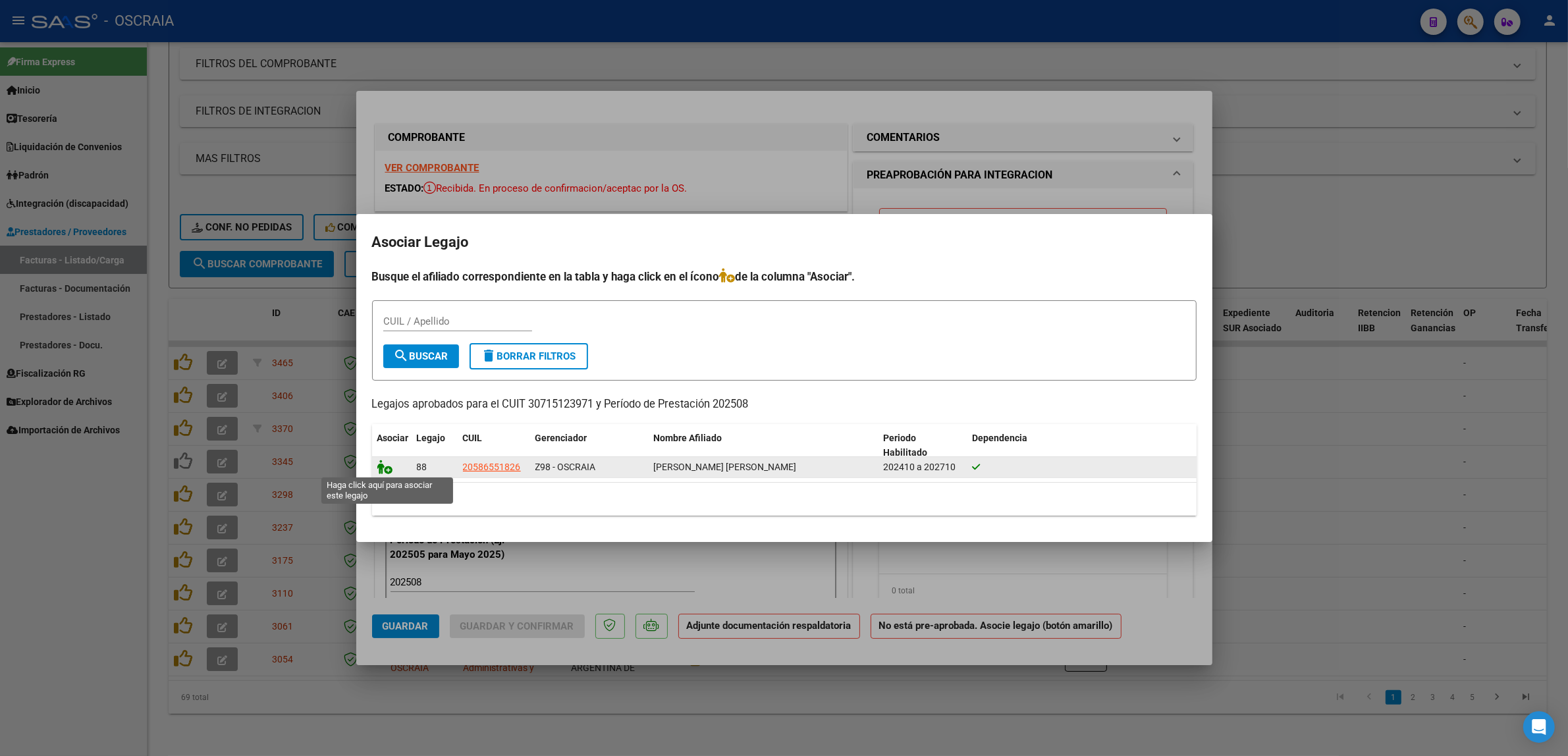
click at [386, 470] on icon at bounding box center [386, 467] width 16 height 15
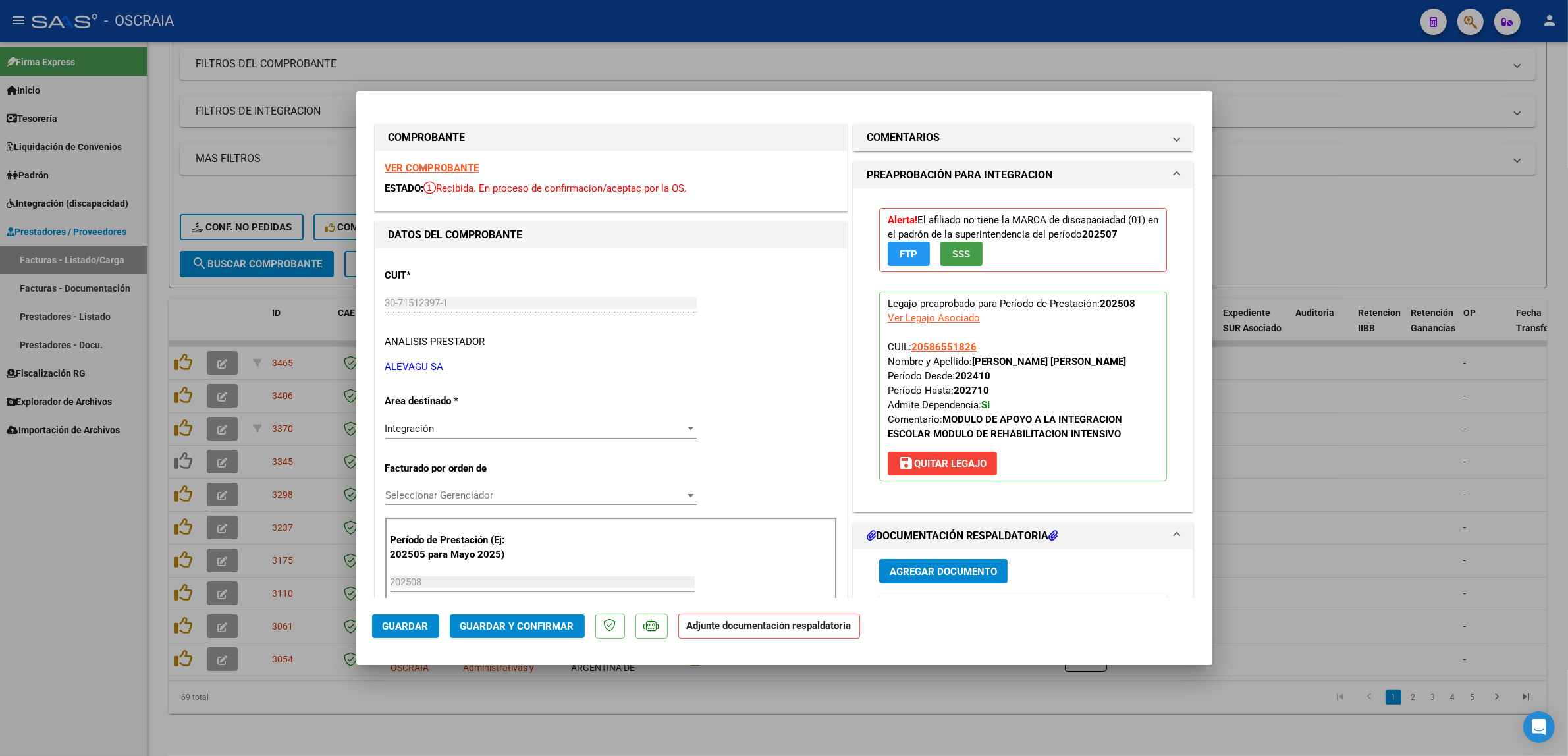
click at [964, 257] on button "SSS" at bounding box center [962, 254] width 42 height 24
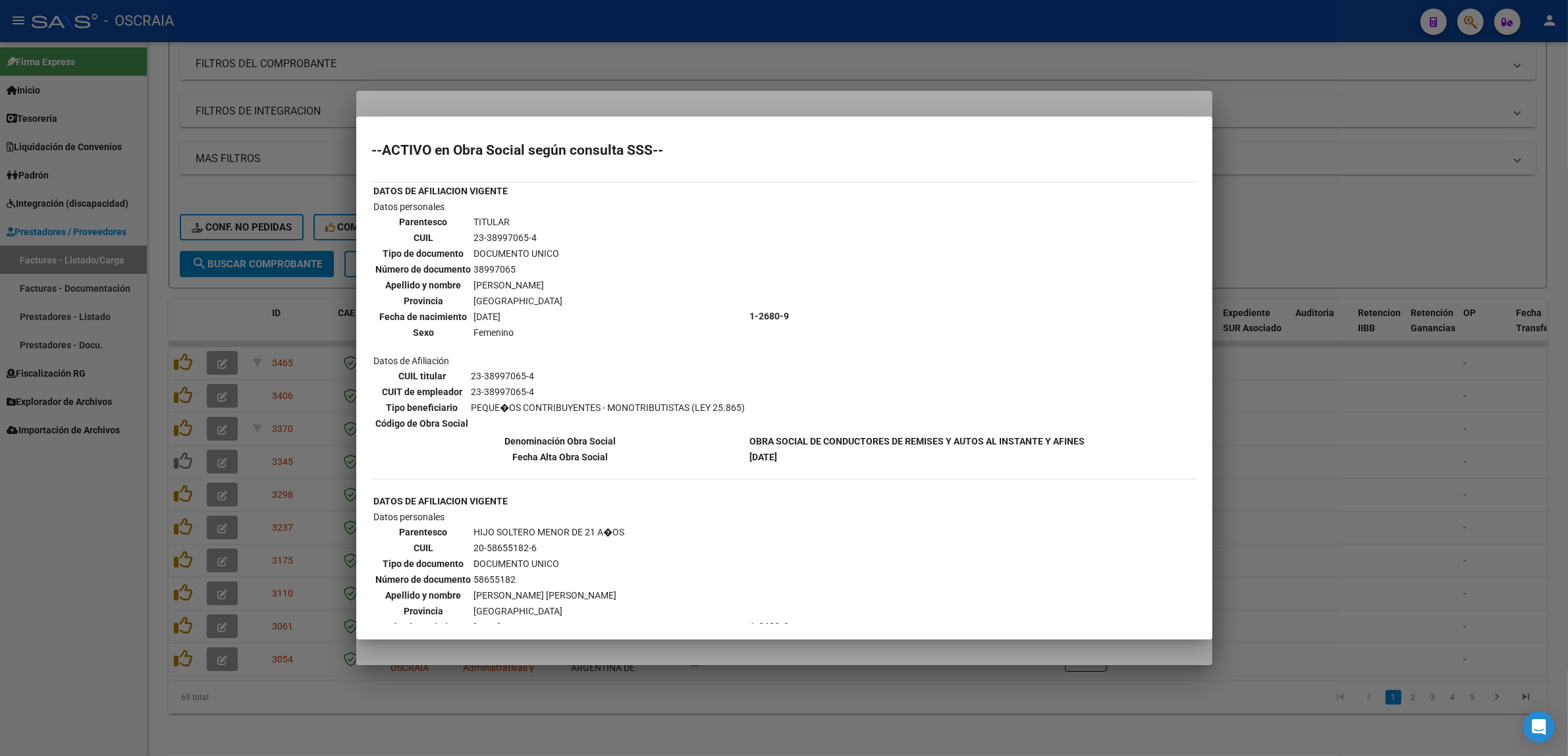
click at [802, 114] on div at bounding box center [784, 378] width 1568 height 756
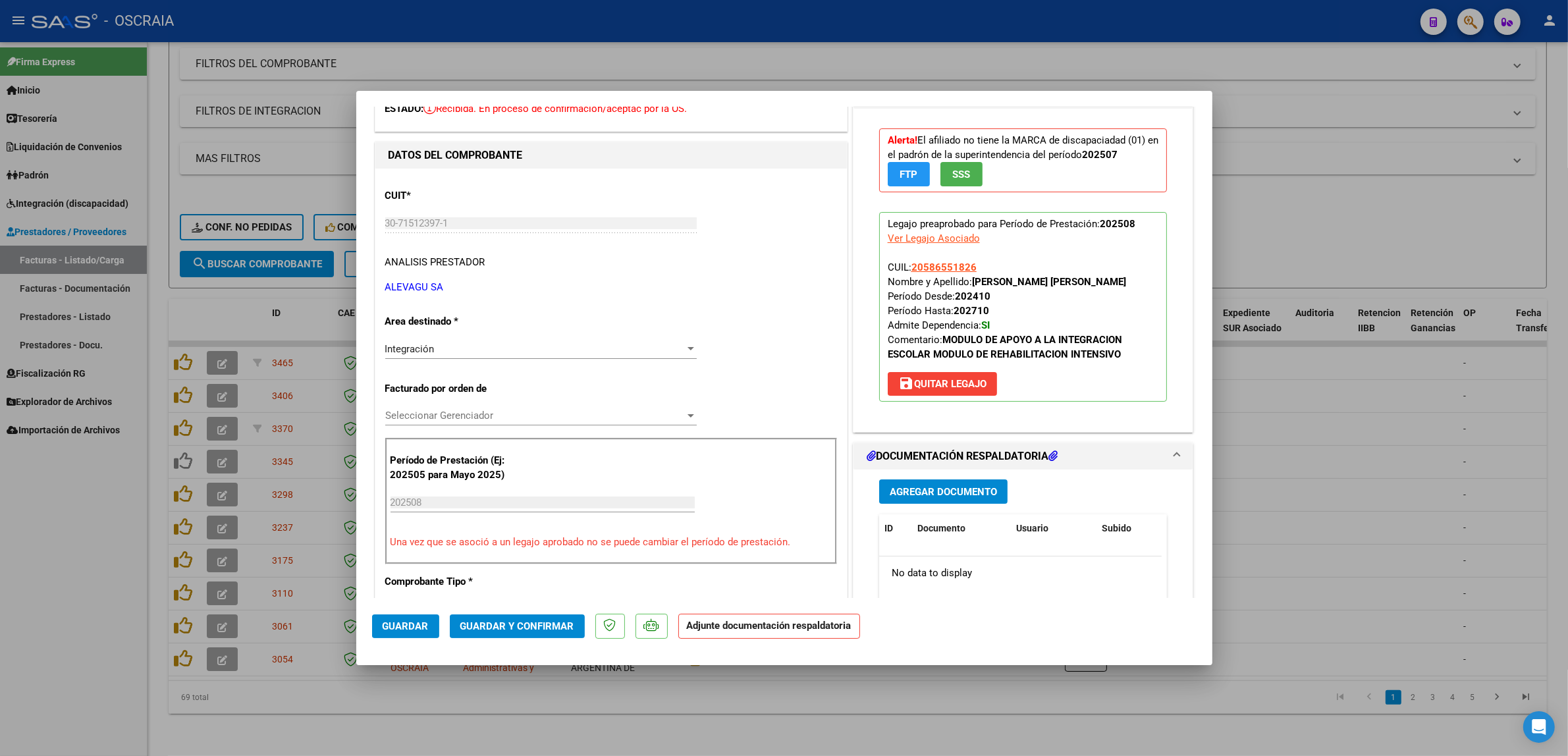
scroll to position [82, 0]
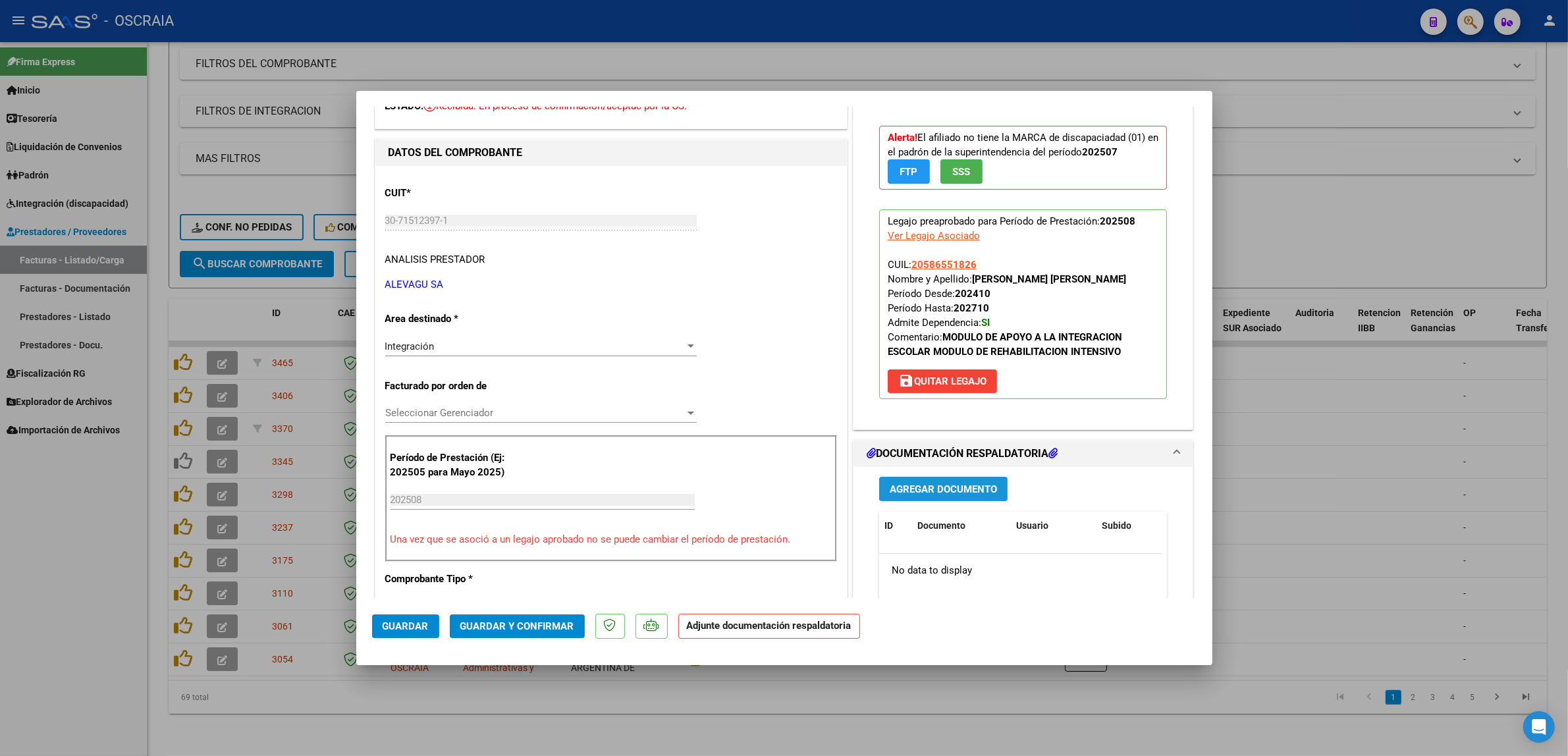
click at [952, 485] on span "Agregar Documento" at bounding box center [944, 488] width 108 height 12
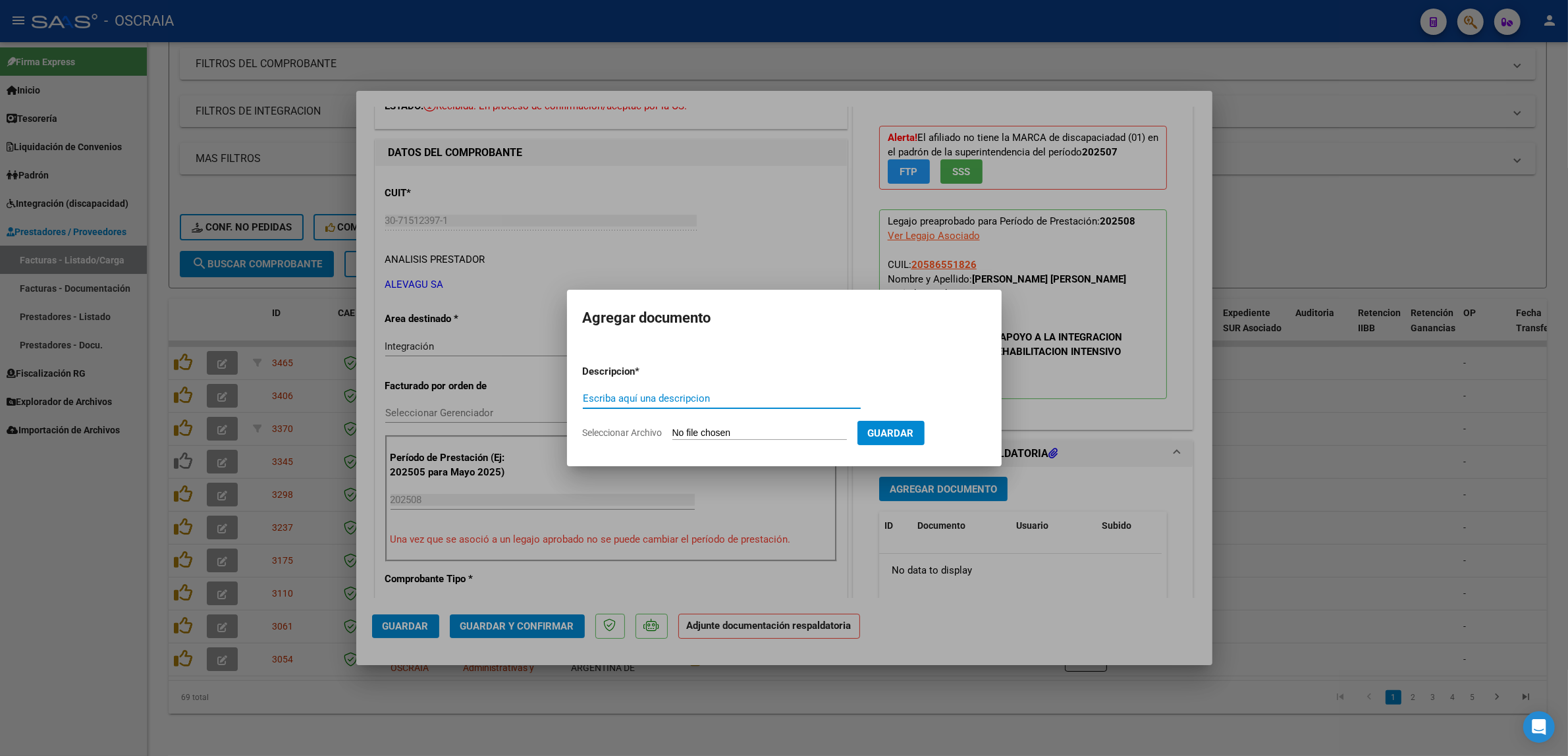
click at [673, 402] on input "Escriba aquí una descripcion" at bounding box center [722, 398] width 278 height 12
type input "PLANILLA DE ASISTENCIA"
click at [719, 435] on input "Seleccionar Archivo" at bounding box center [760, 434] width 175 height 12
type input "C:\fakepath\08-2025 ALEVAGU SA FC582 MODULO DE APOYO A LA INTEGRACION ESCOLAR C…"
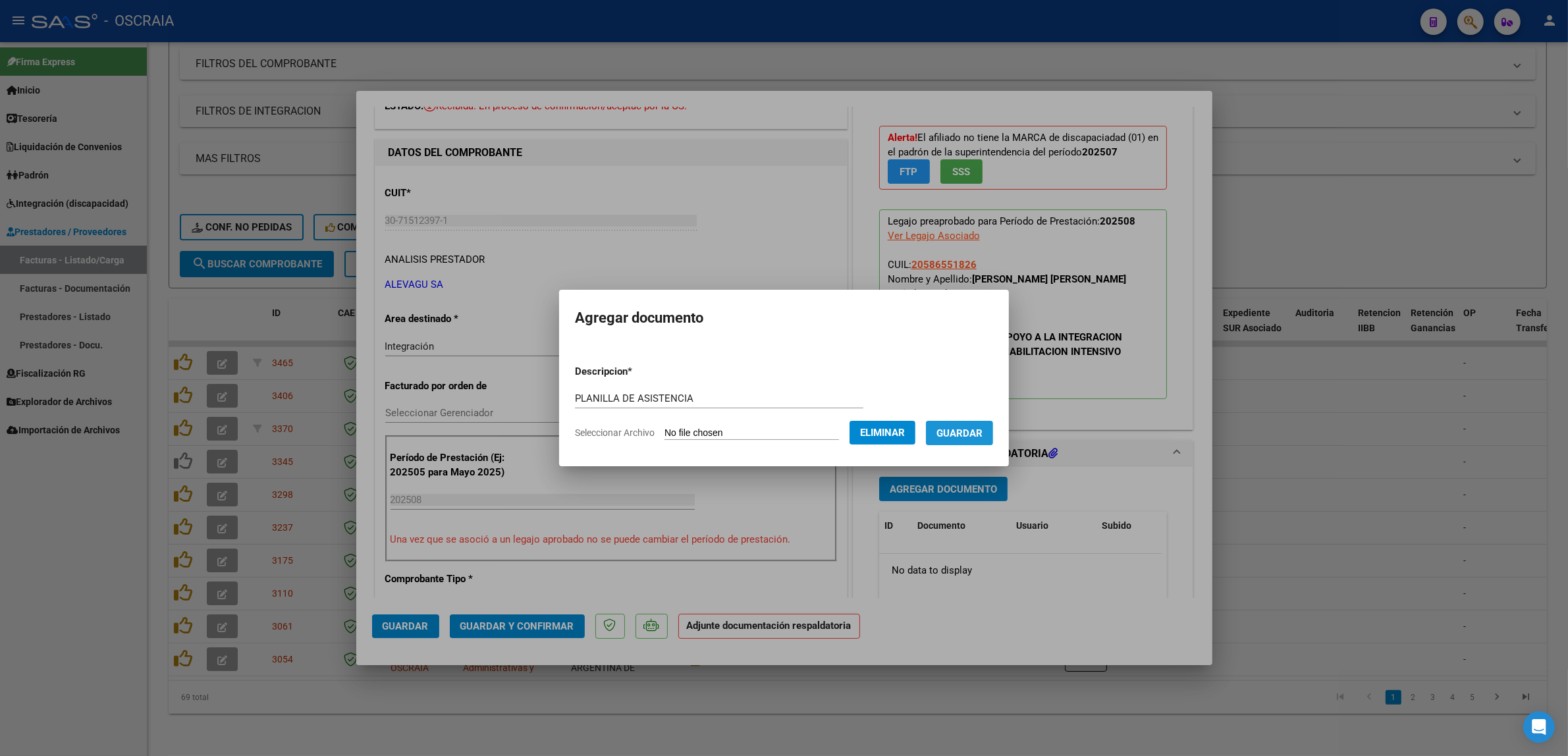
click at [975, 424] on button "Guardar" at bounding box center [960, 432] width 67 height 24
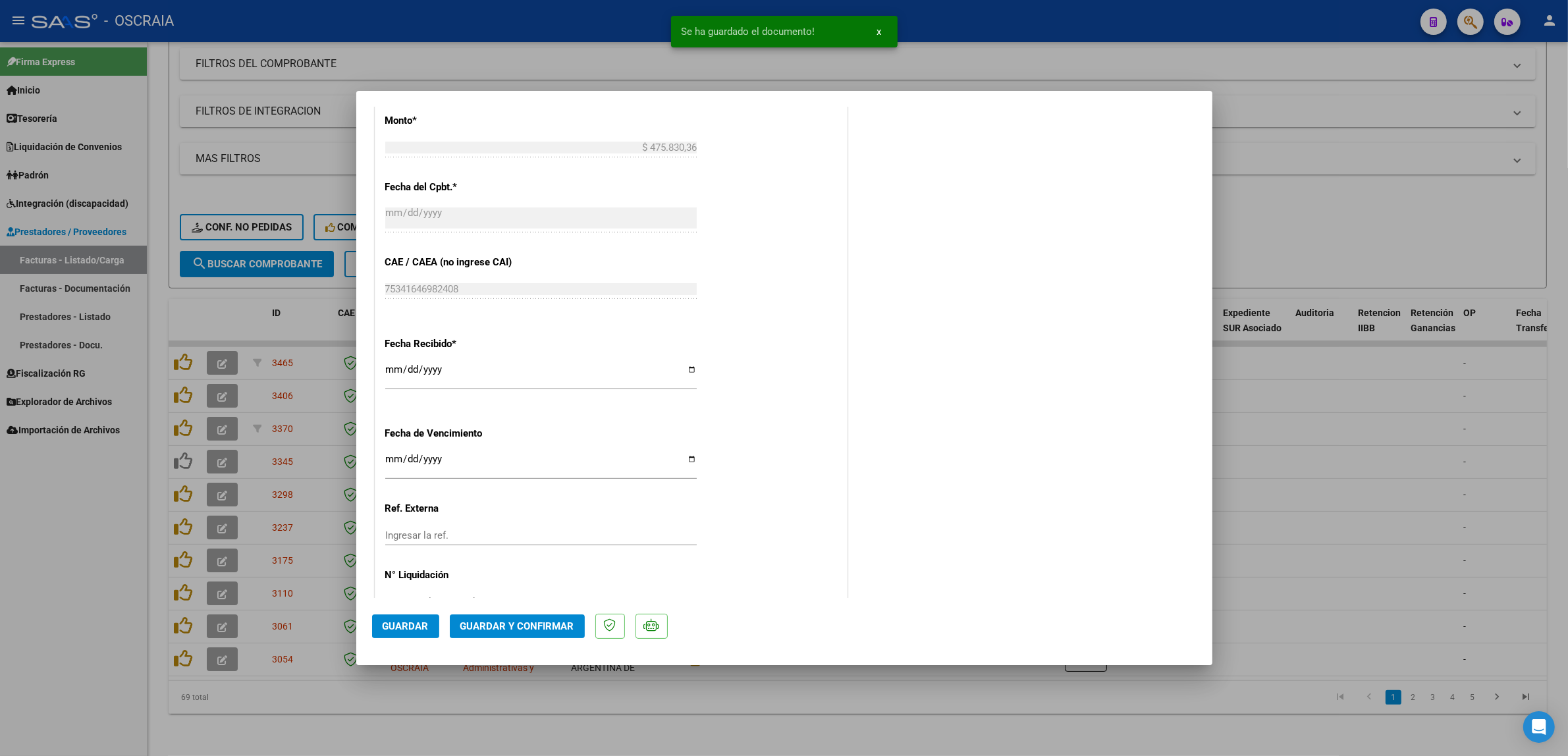
scroll to position [781, 0]
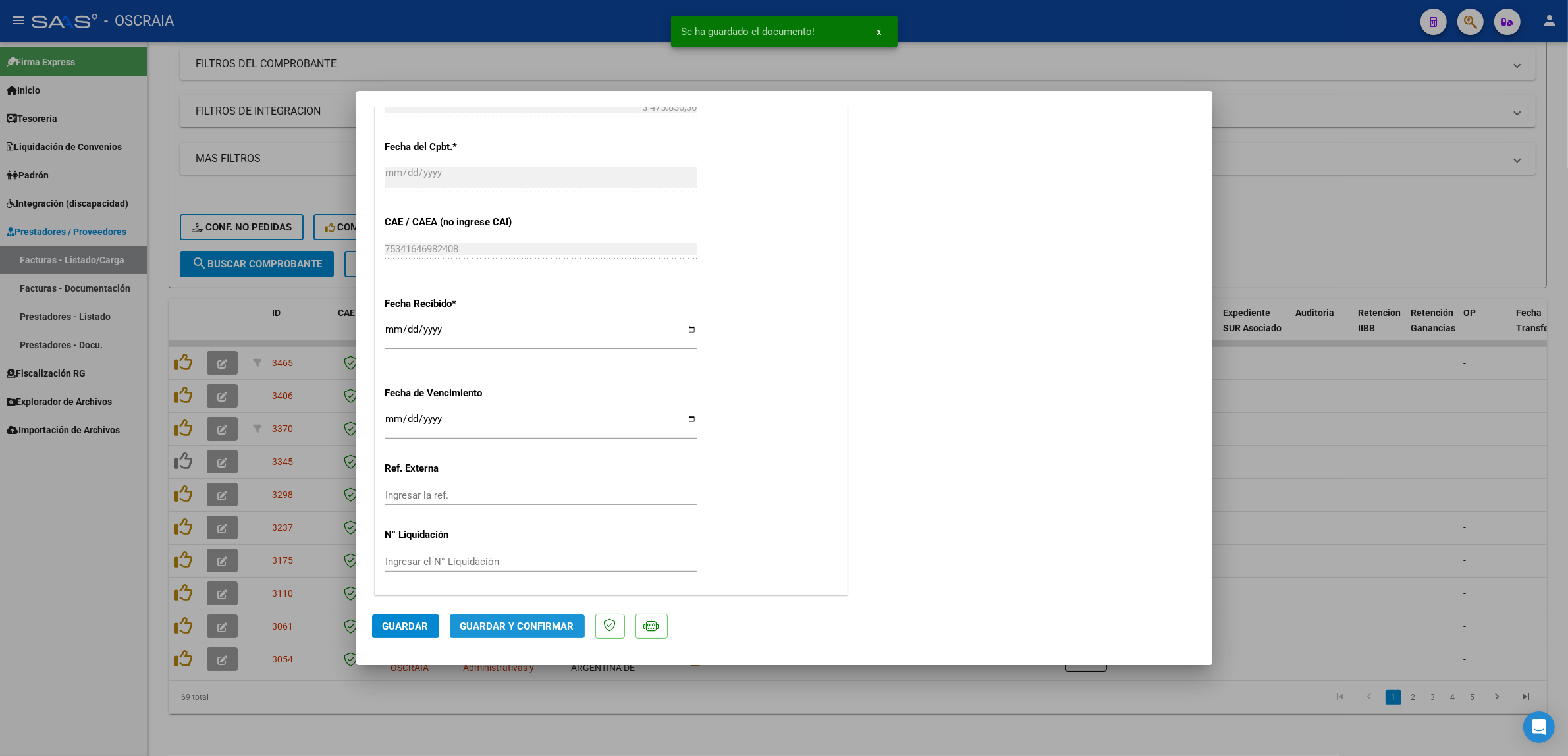
click at [555, 619] on button "Guardar y Confirmar" at bounding box center [517, 626] width 135 height 23
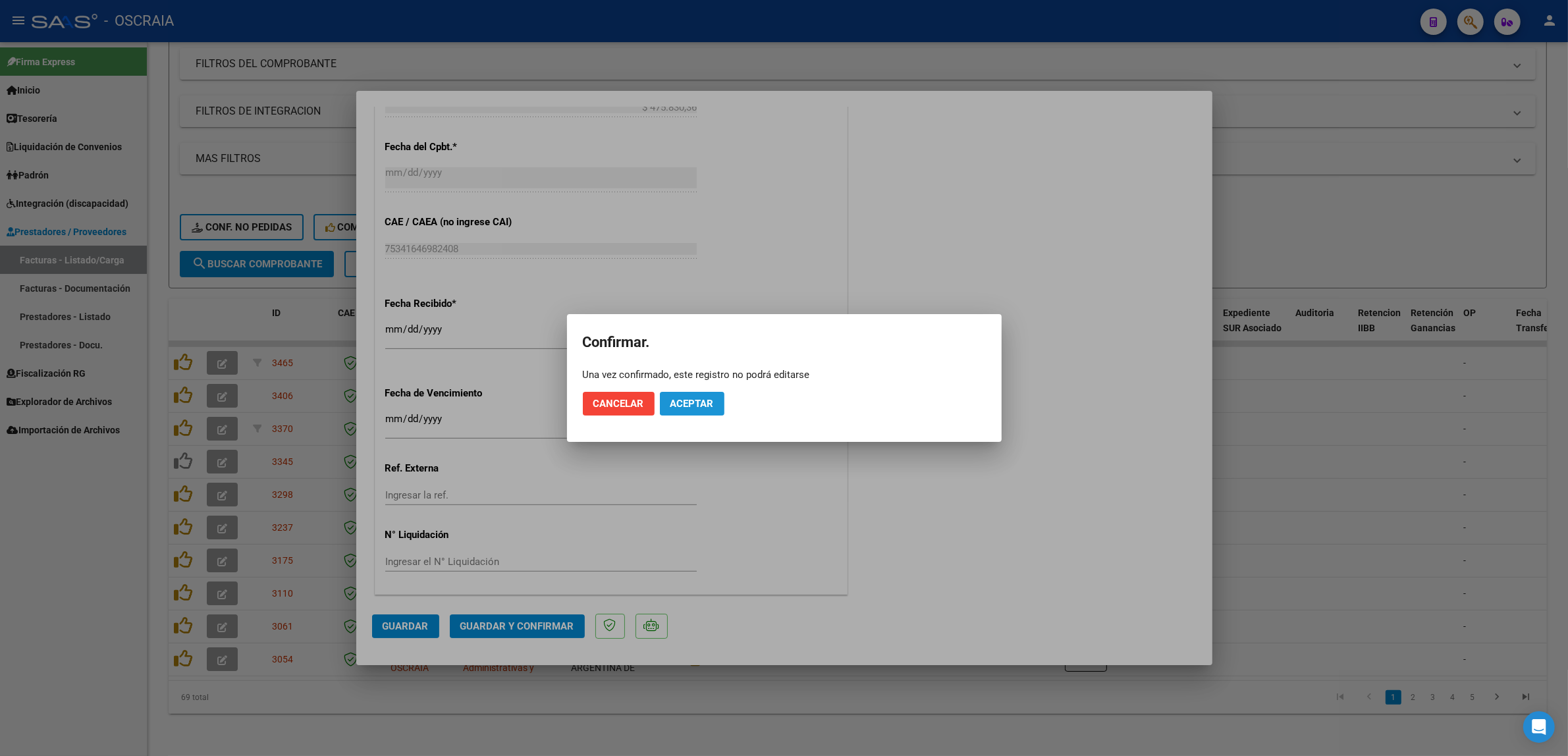
click at [720, 397] on button "Aceptar" at bounding box center [692, 403] width 65 height 23
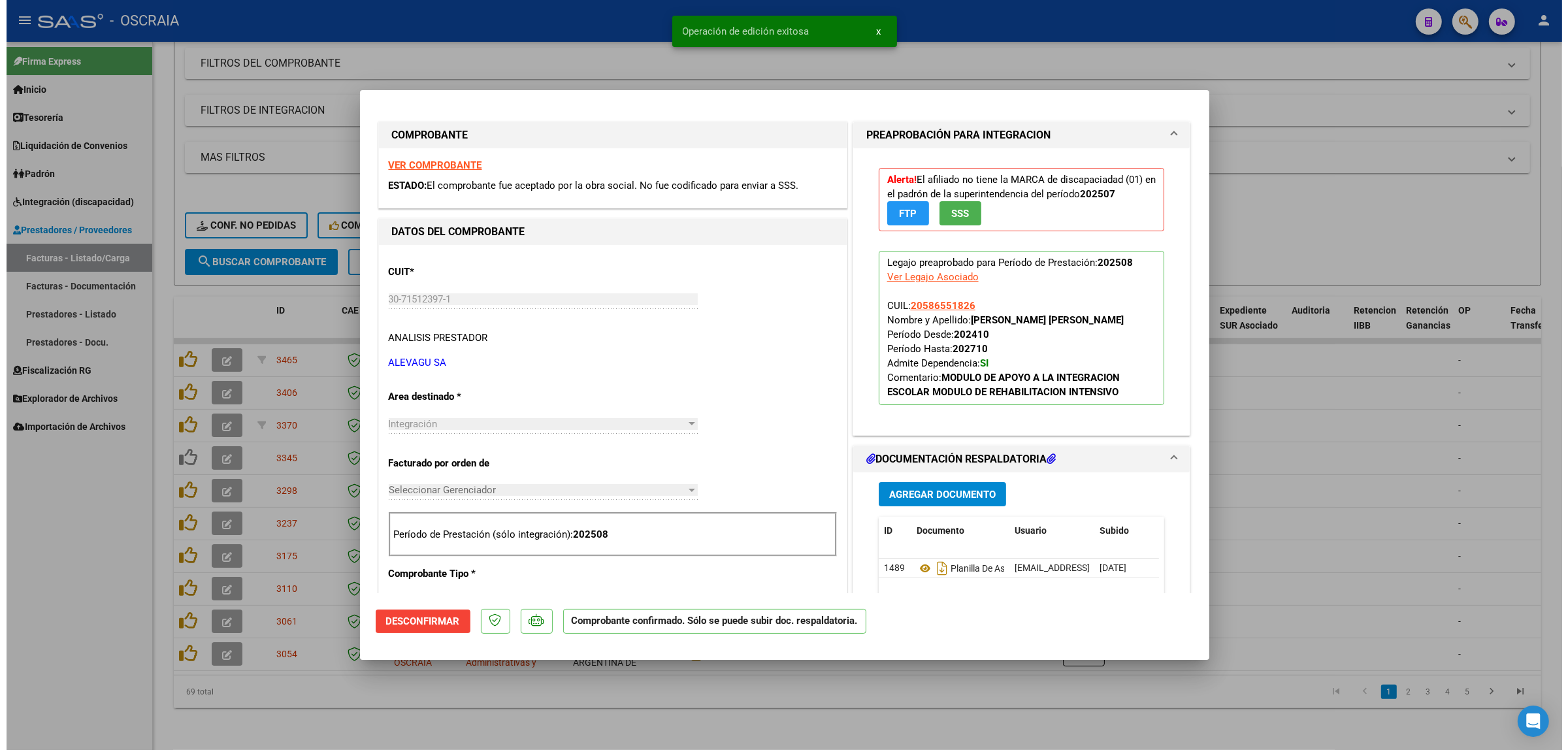
scroll to position [0, 0]
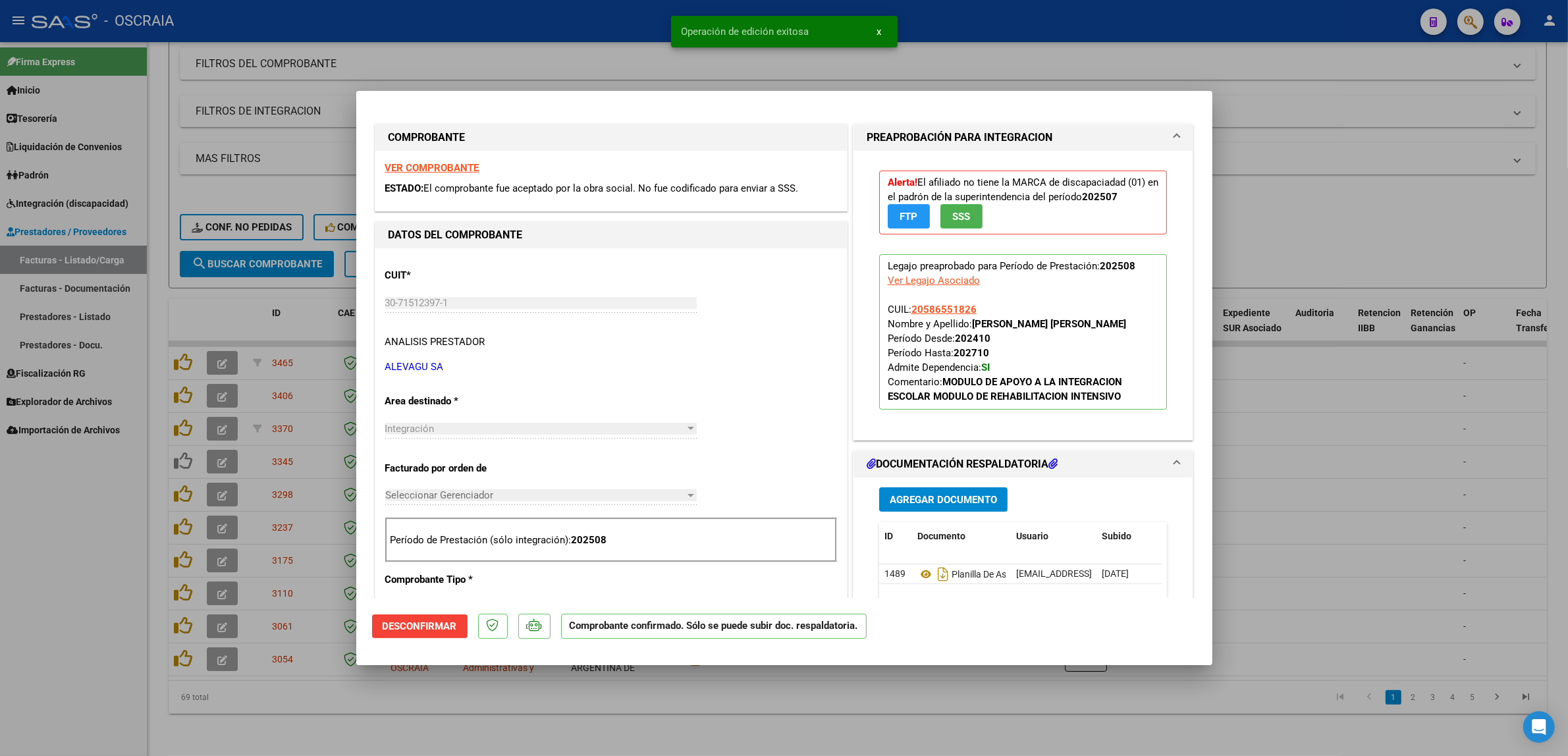
click at [1314, 436] on div at bounding box center [784, 378] width 1568 height 756
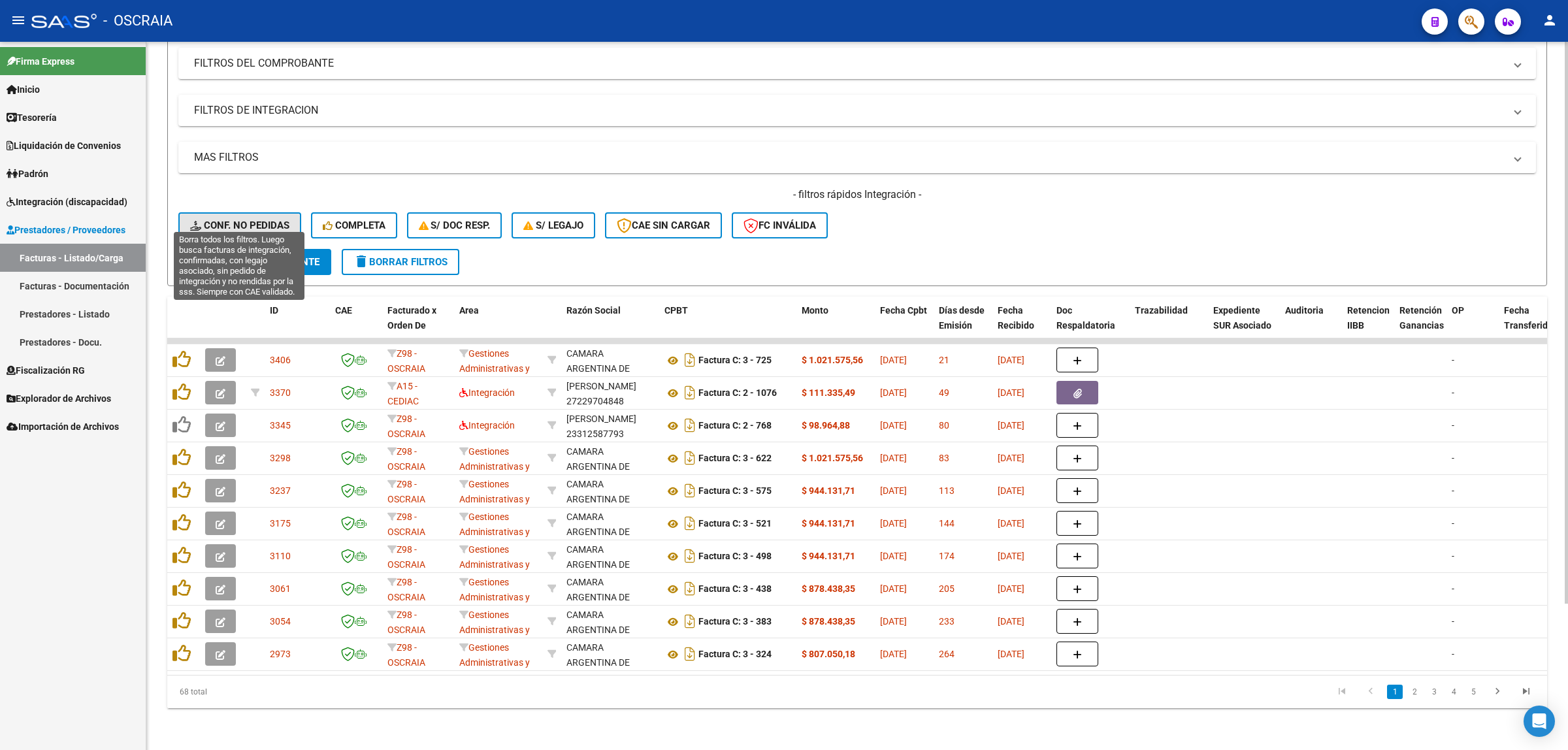
click at [214, 220] on button "Conf. no pedidas" at bounding box center [239, 225] width 123 height 26
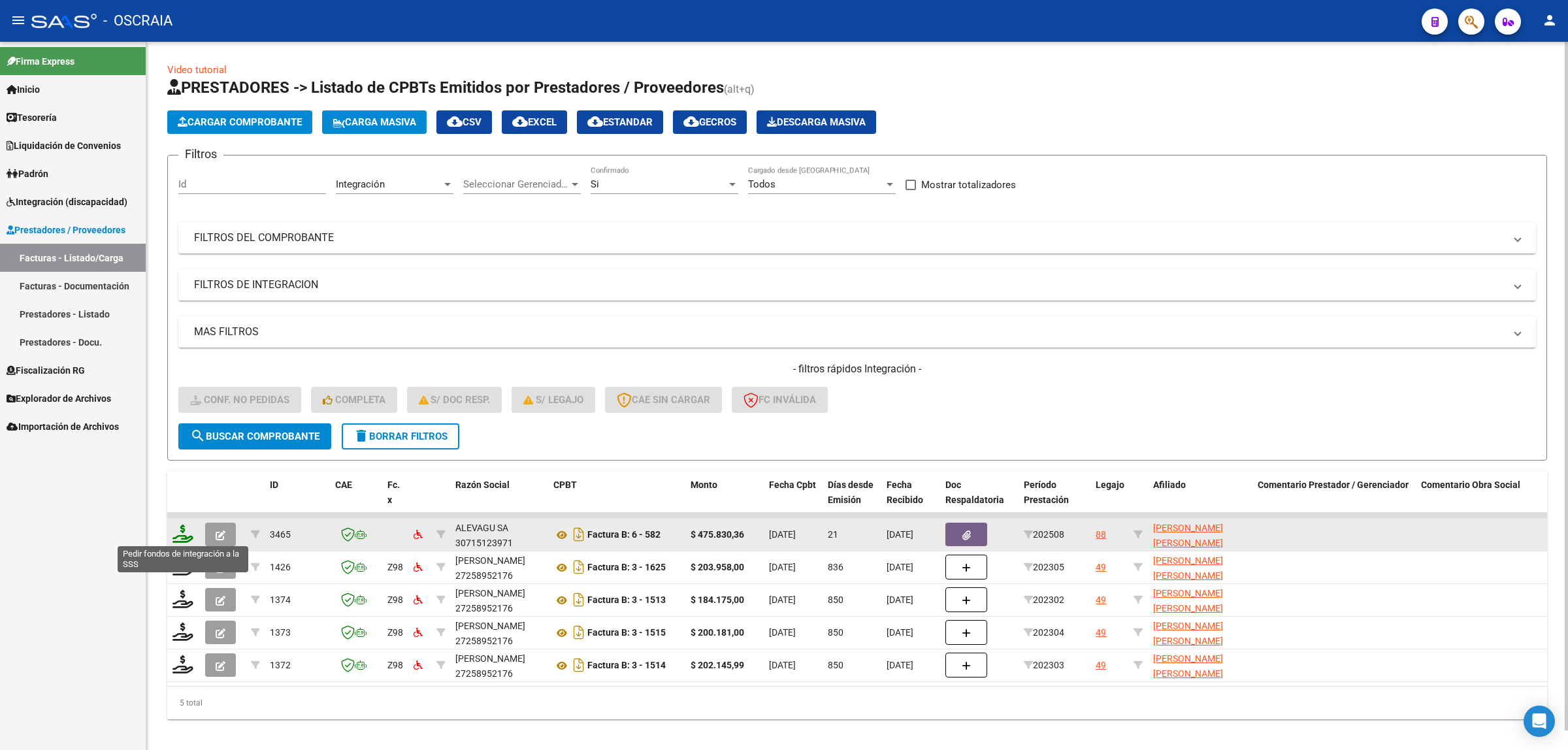
click at [185, 528] on icon at bounding box center [183, 534] width 21 height 19
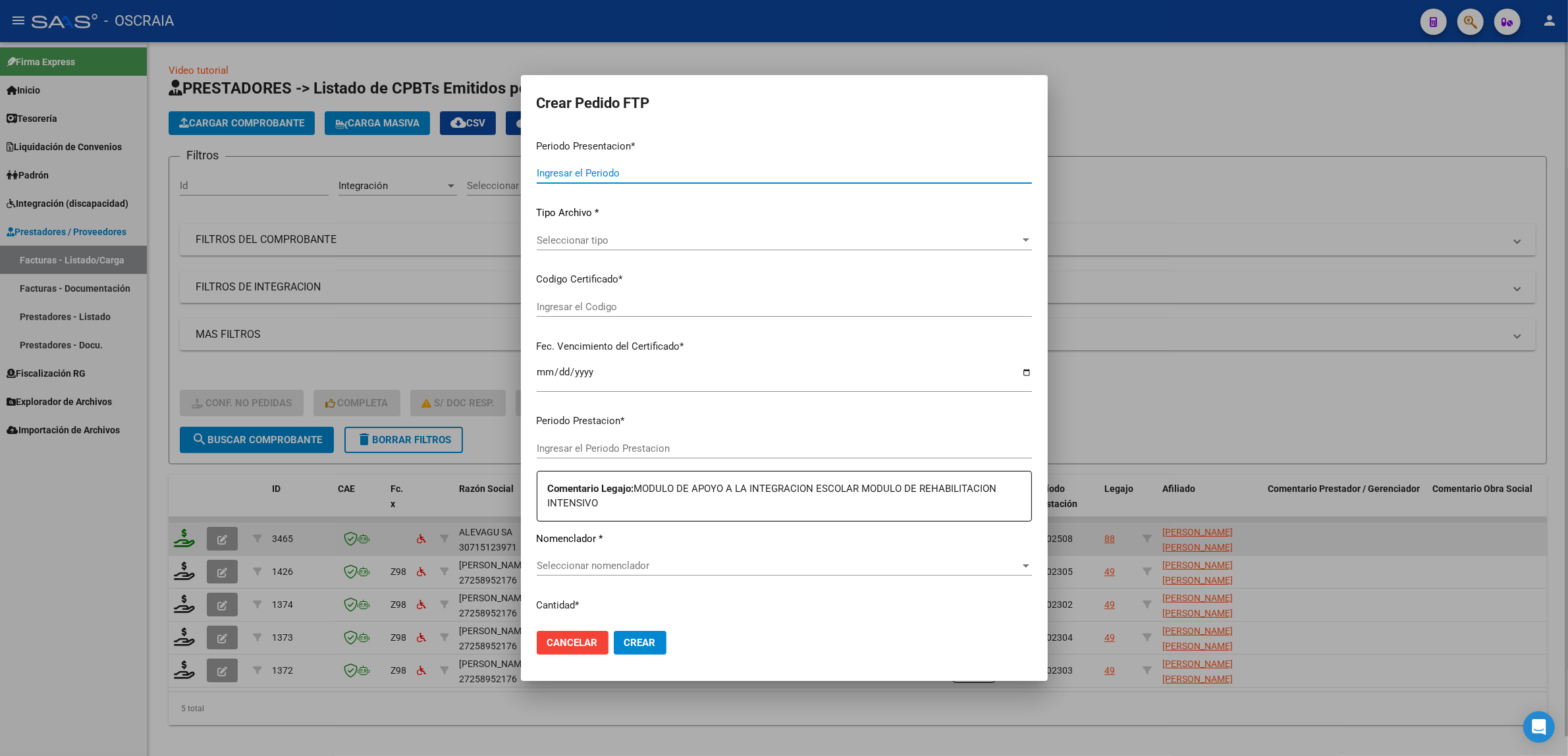
type input "202508"
type input "$ 475.830,36"
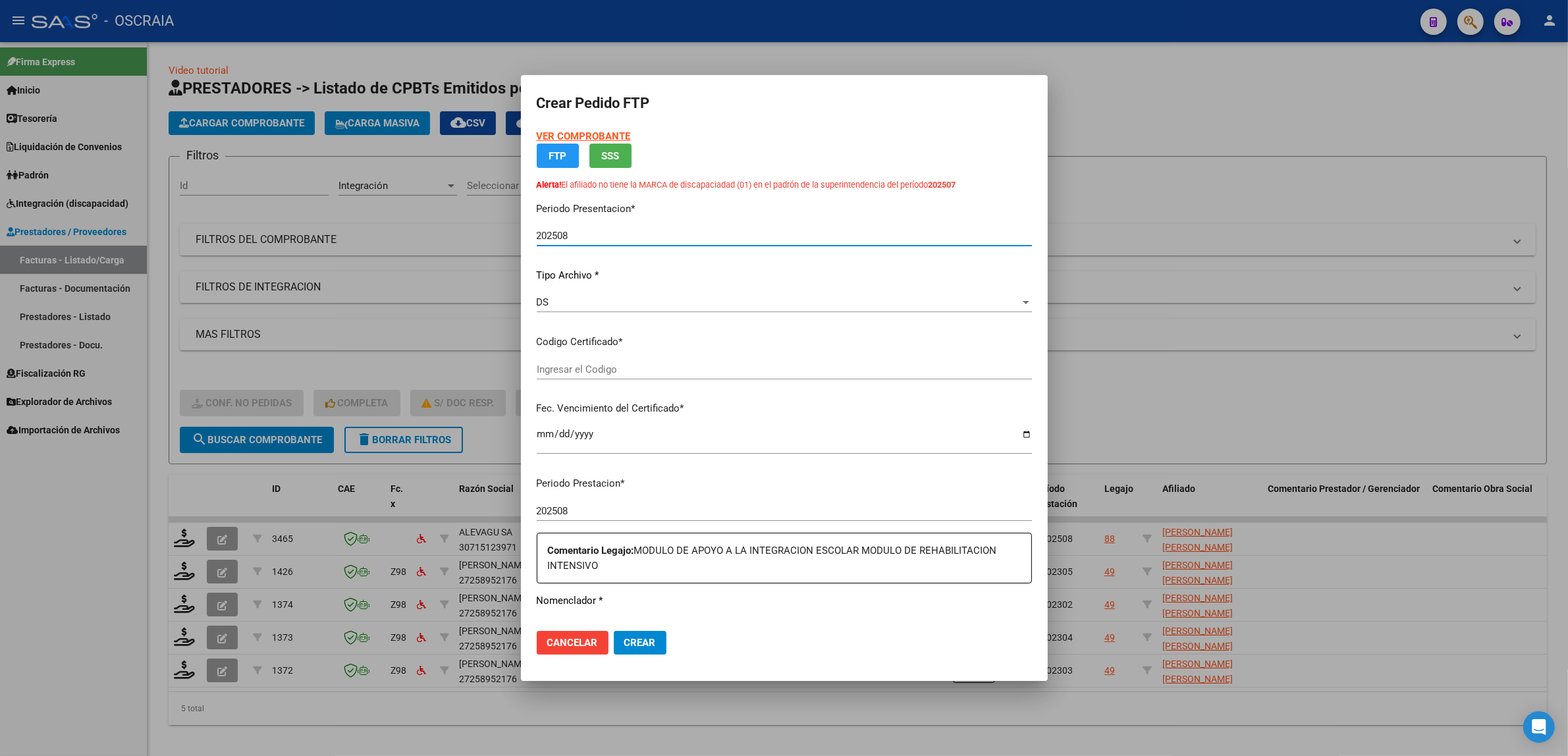
type input "ARG02000586551822024100820271008BSAS370"
type input "2027-10-31"
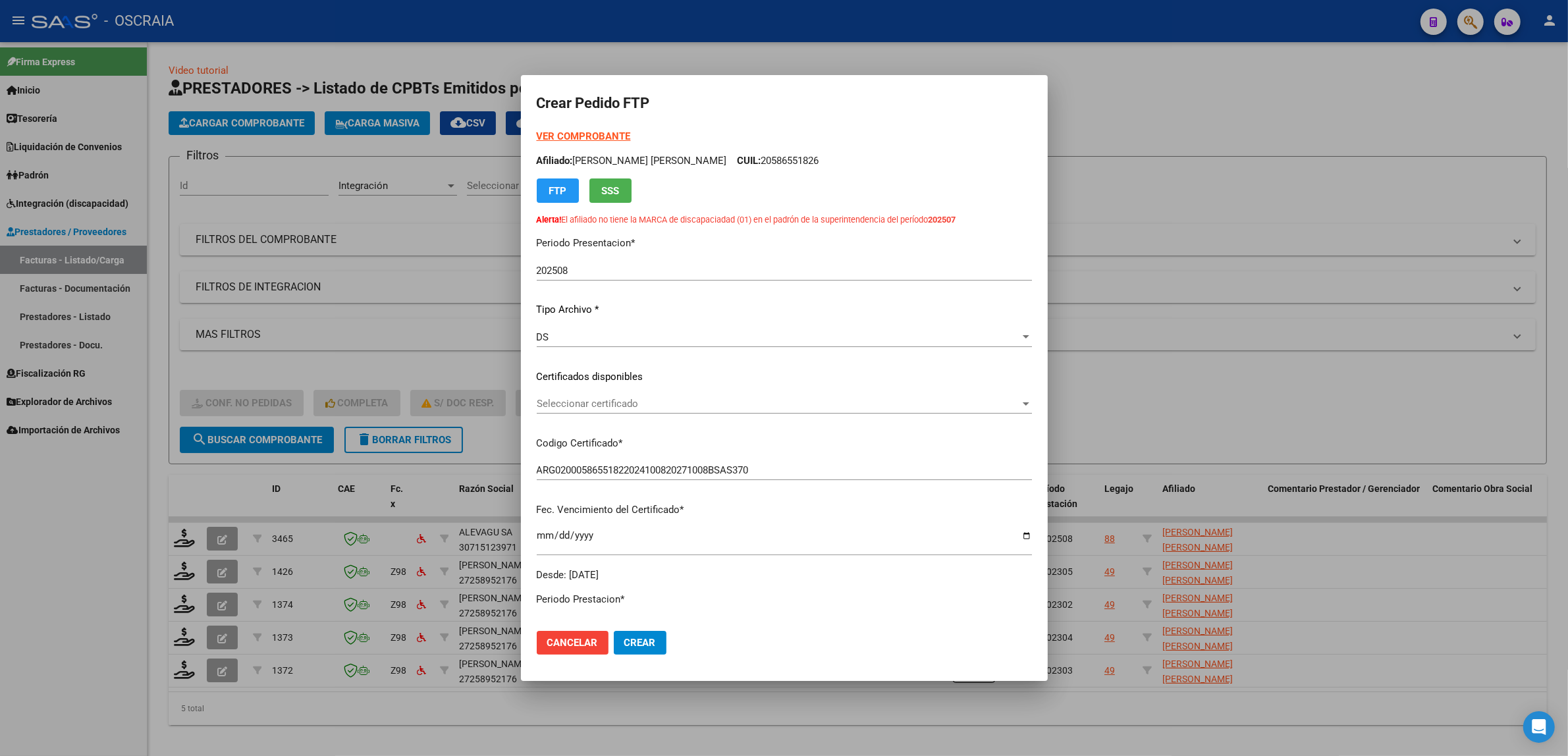
click at [614, 394] on div "Seleccionar certificado Seleccionar certificado" at bounding box center [784, 403] width 496 height 20
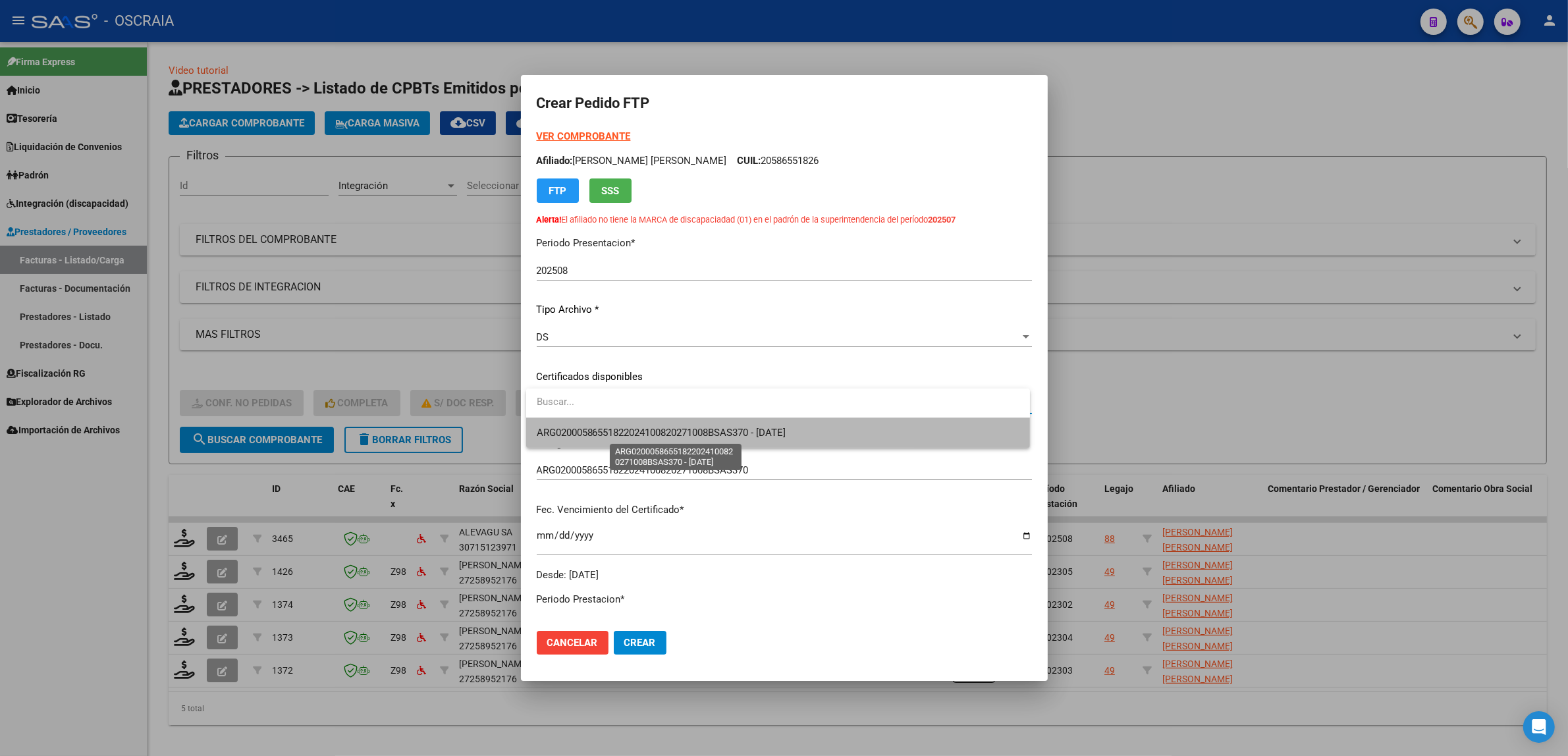
click at [638, 429] on span "ARG02000586551822024100820271008BSAS370 - 2027-10-31" at bounding box center [662, 432] width 250 height 12
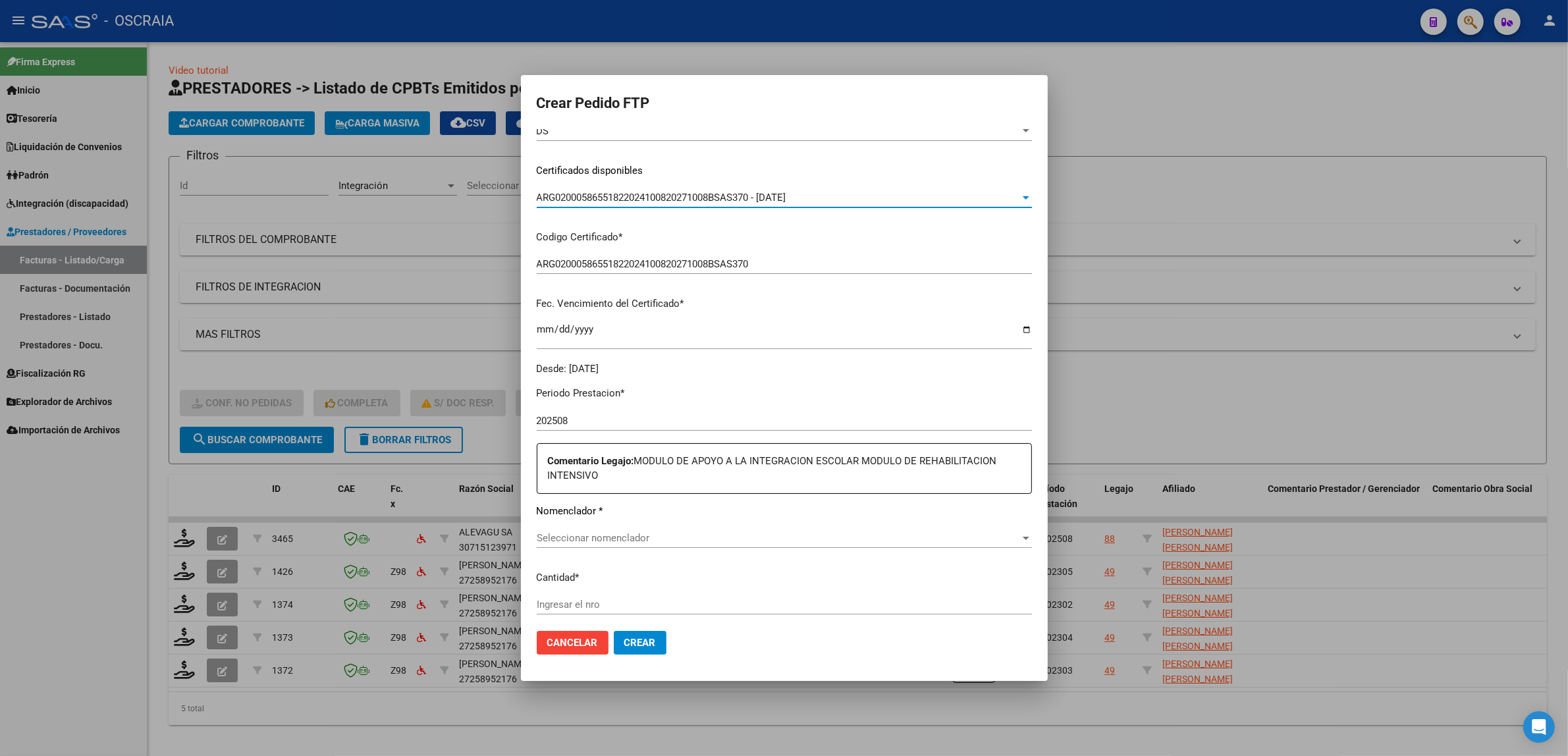
scroll to position [247, 0]
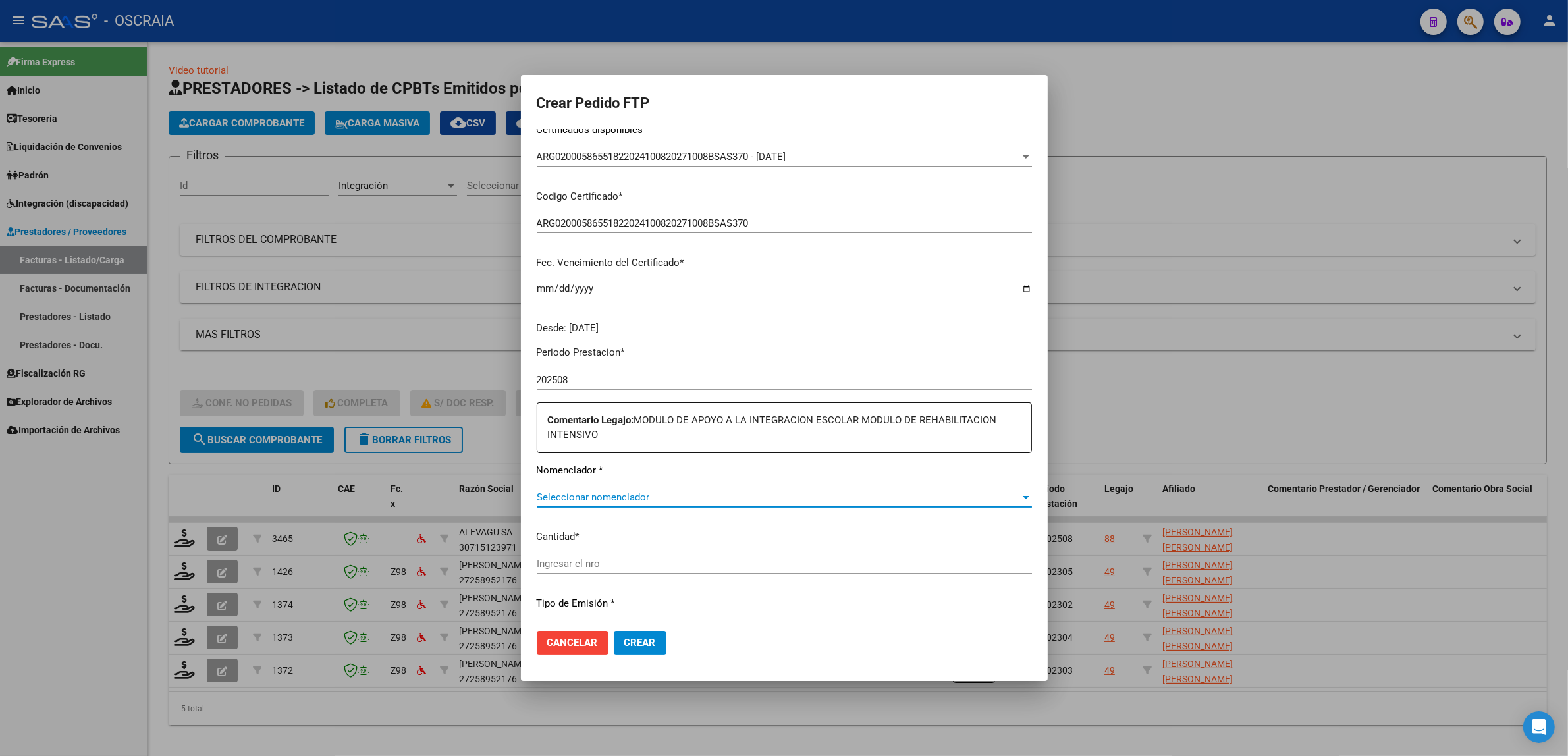
click at [610, 499] on span "Seleccionar nomenclador" at bounding box center [778, 497] width 483 height 12
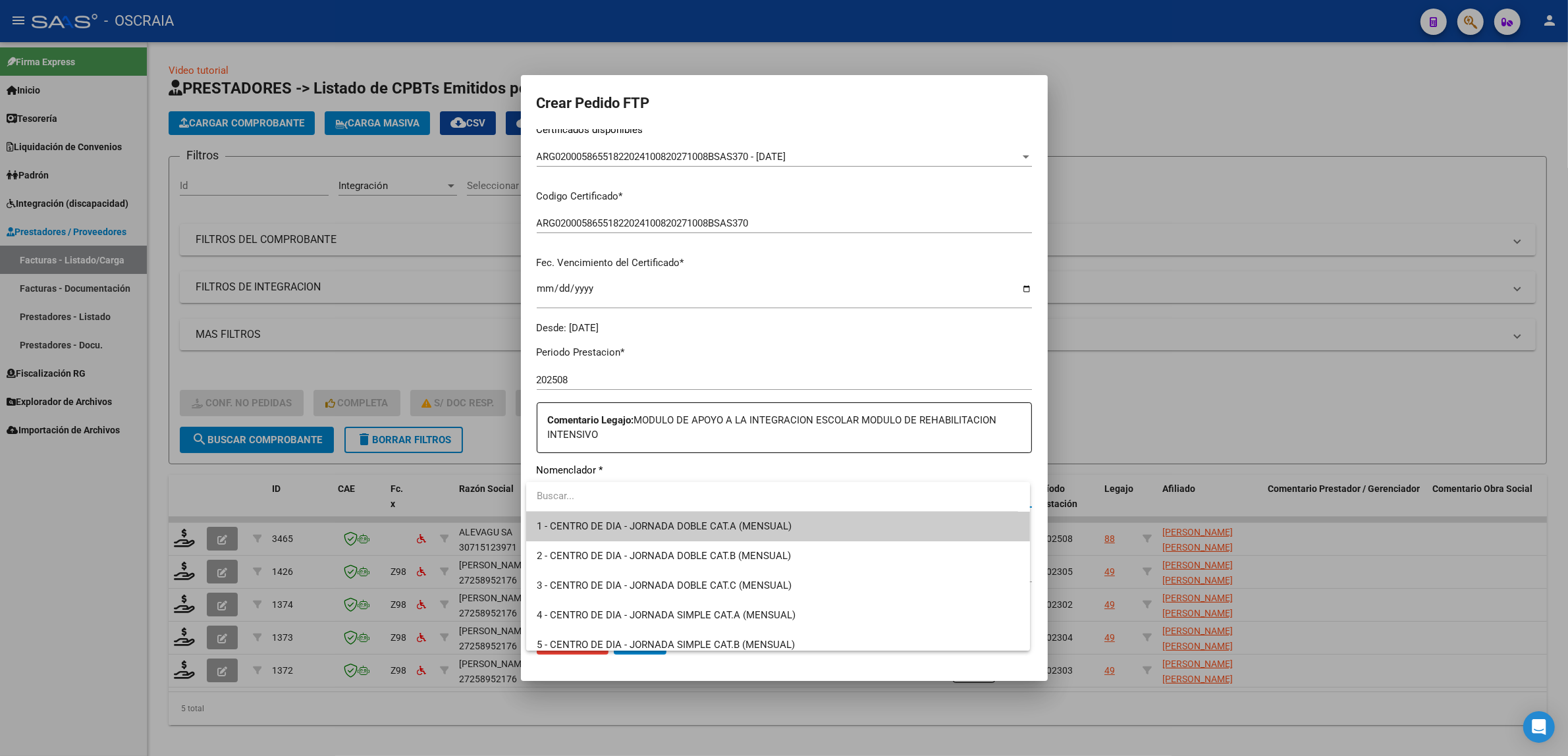
click at [620, 495] on input "dropdown search" at bounding box center [772, 496] width 492 height 30
click at [699, 484] on input "dropdown search" at bounding box center [772, 496] width 492 height 30
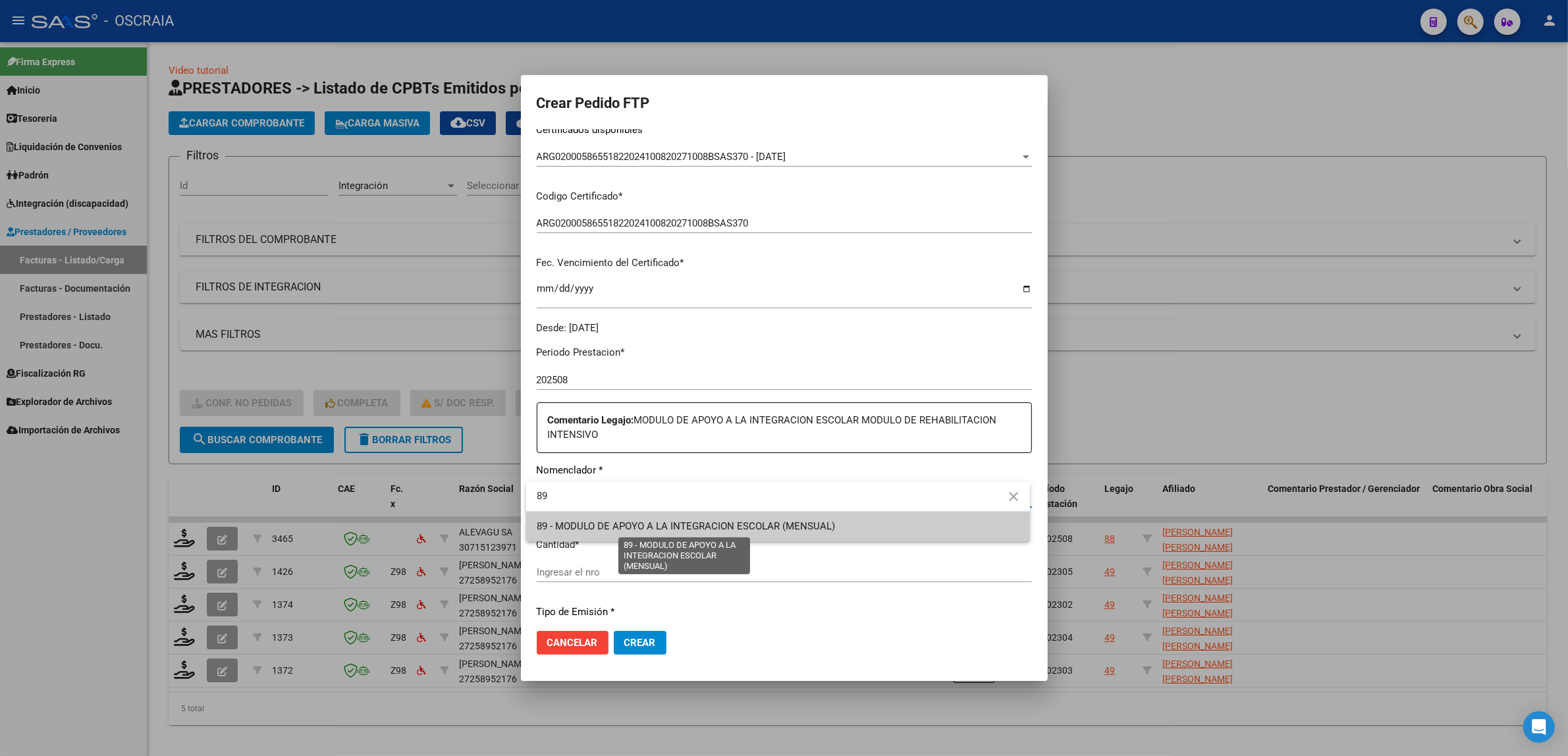
type input "89"
click at [810, 524] on span "89 - MODULO DE APOYO A LA INTEGRACION ESCOLAR (MENSUAL)" at bounding box center [686, 526] width 299 height 12
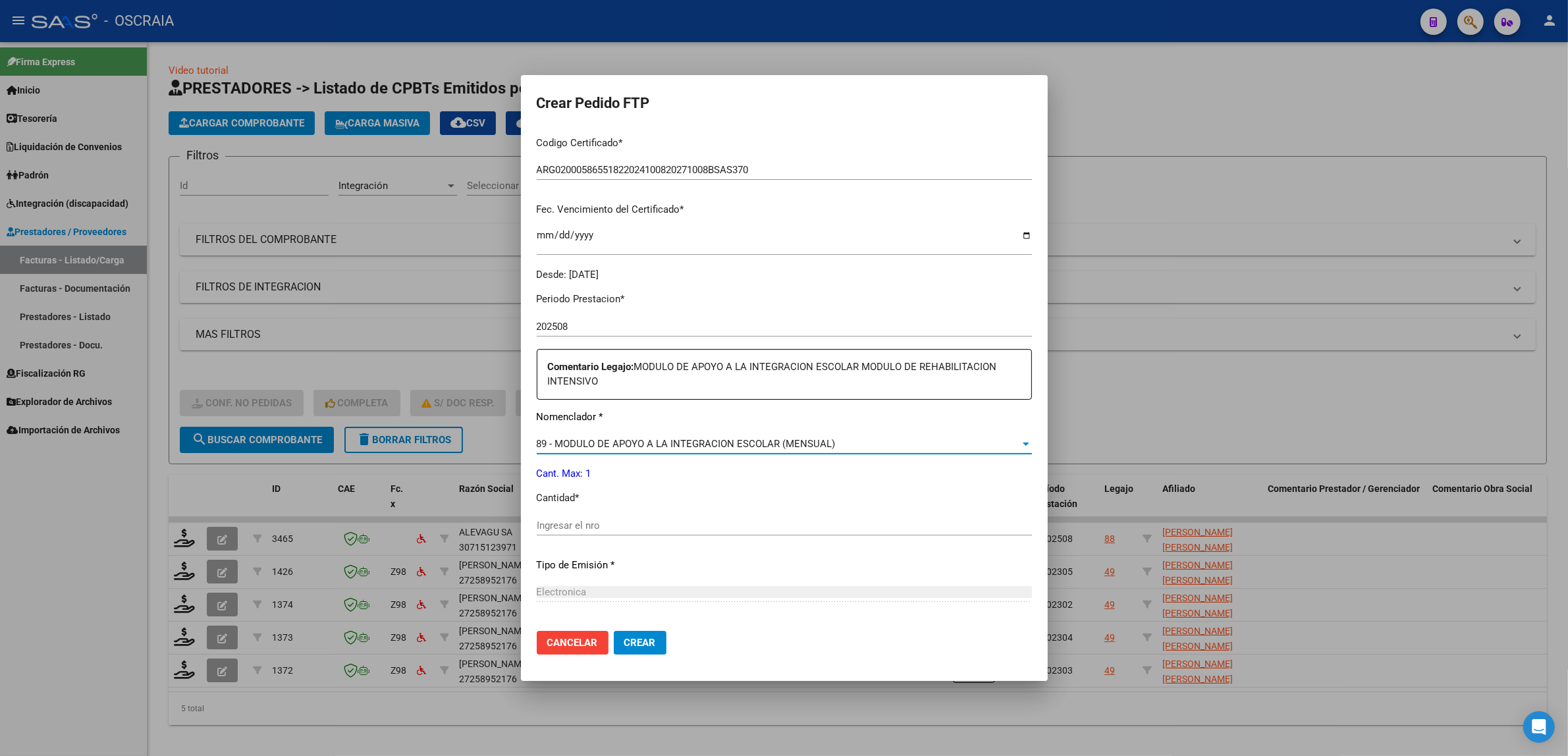
scroll to position [329, 0]
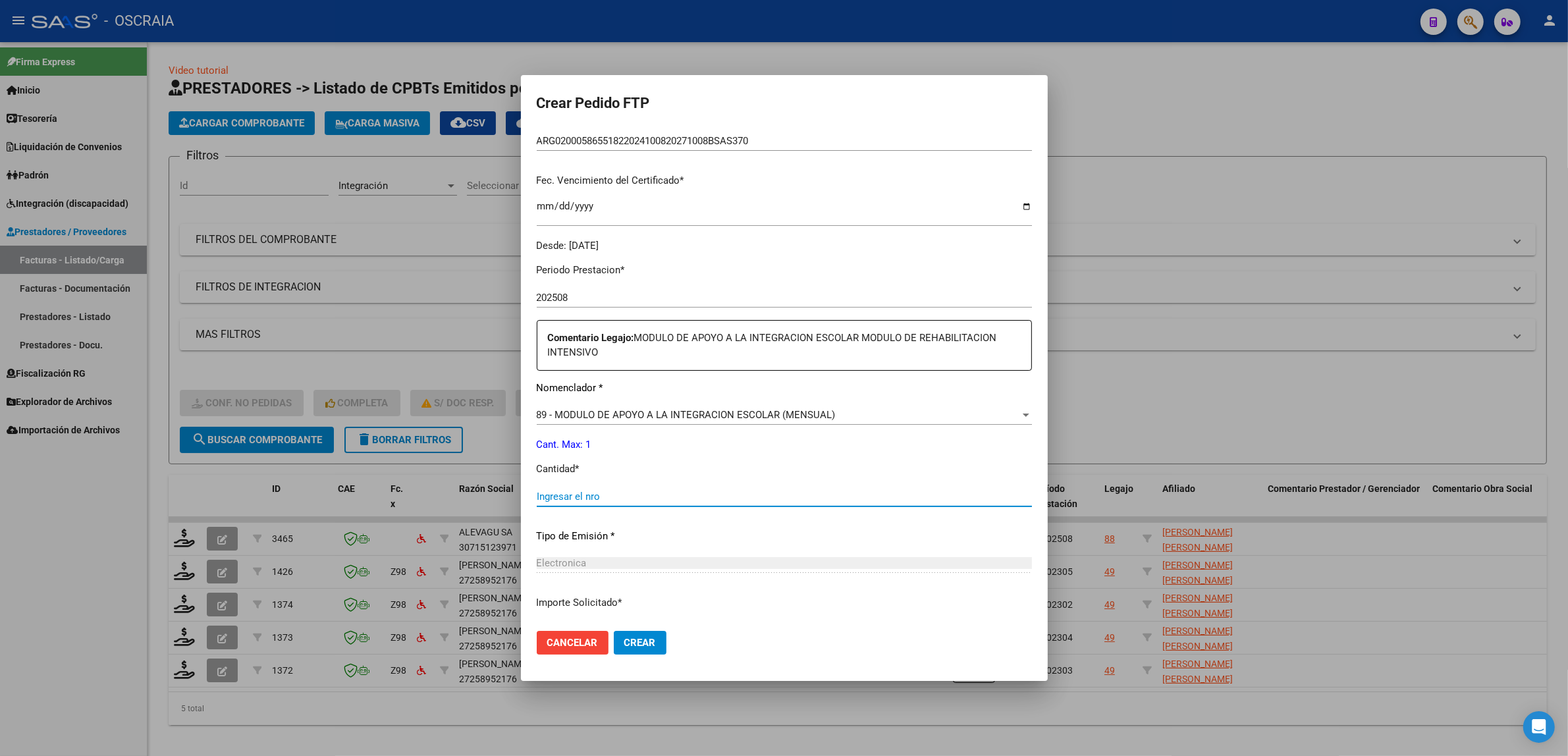
click at [628, 494] on input "Ingresar el nro" at bounding box center [784, 496] width 496 height 12
type input "1"
click at [618, 538] on p "Tipo de Emisión *" at bounding box center [784, 536] width 496 height 15
click at [635, 634] on button "Crear" at bounding box center [641, 642] width 53 height 23
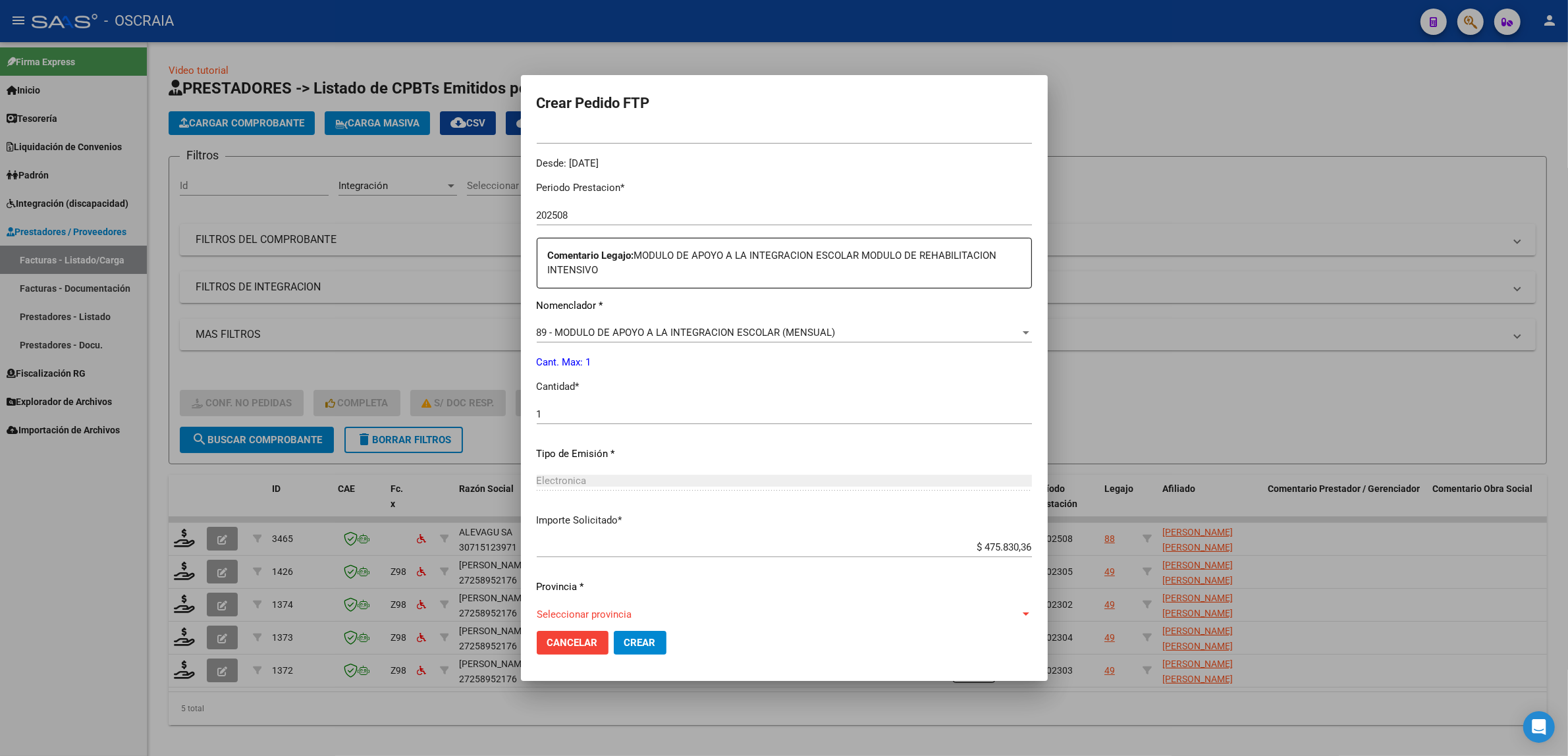
scroll to position [427, 0]
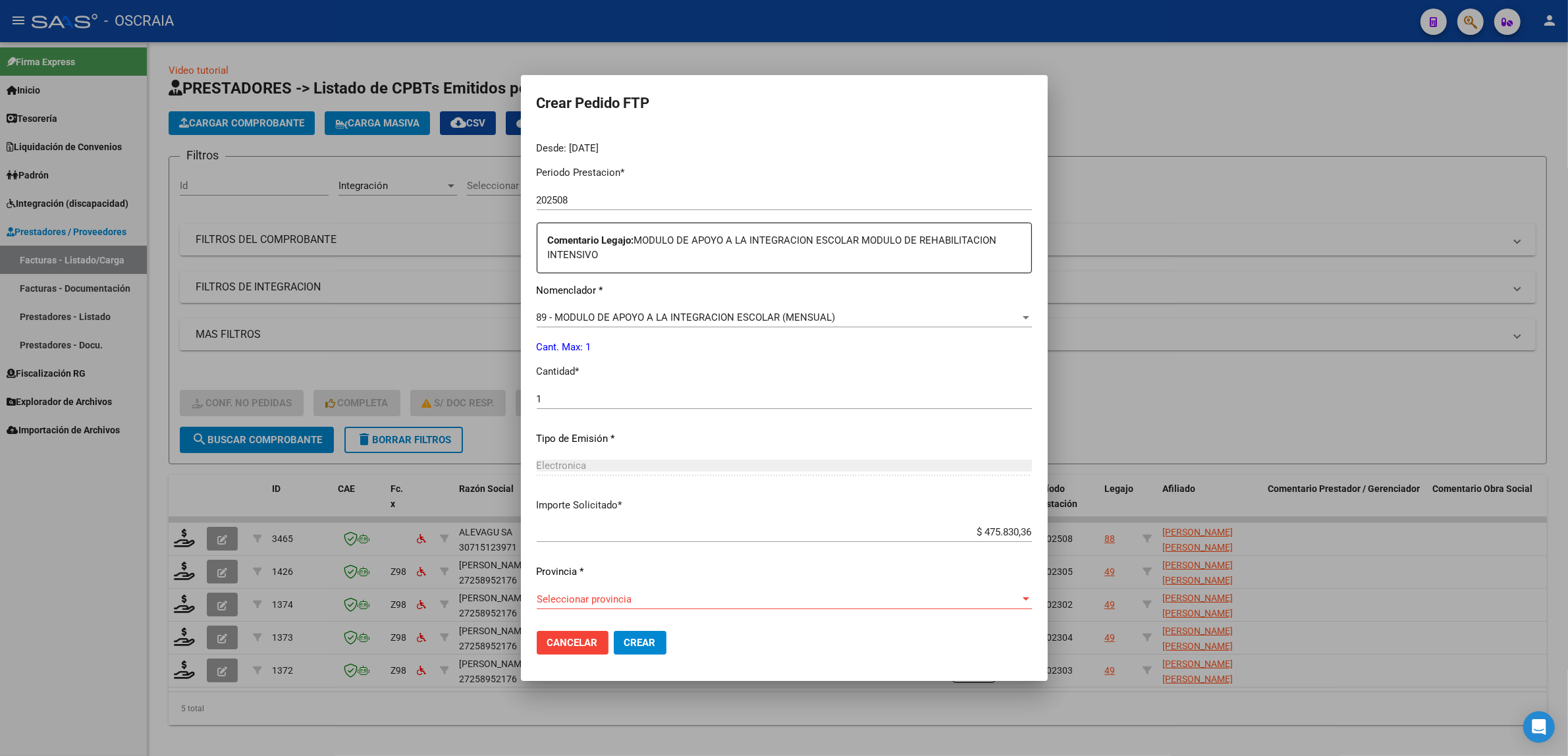
click at [692, 595] on span "Seleccionar provincia" at bounding box center [778, 598] width 483 height 12
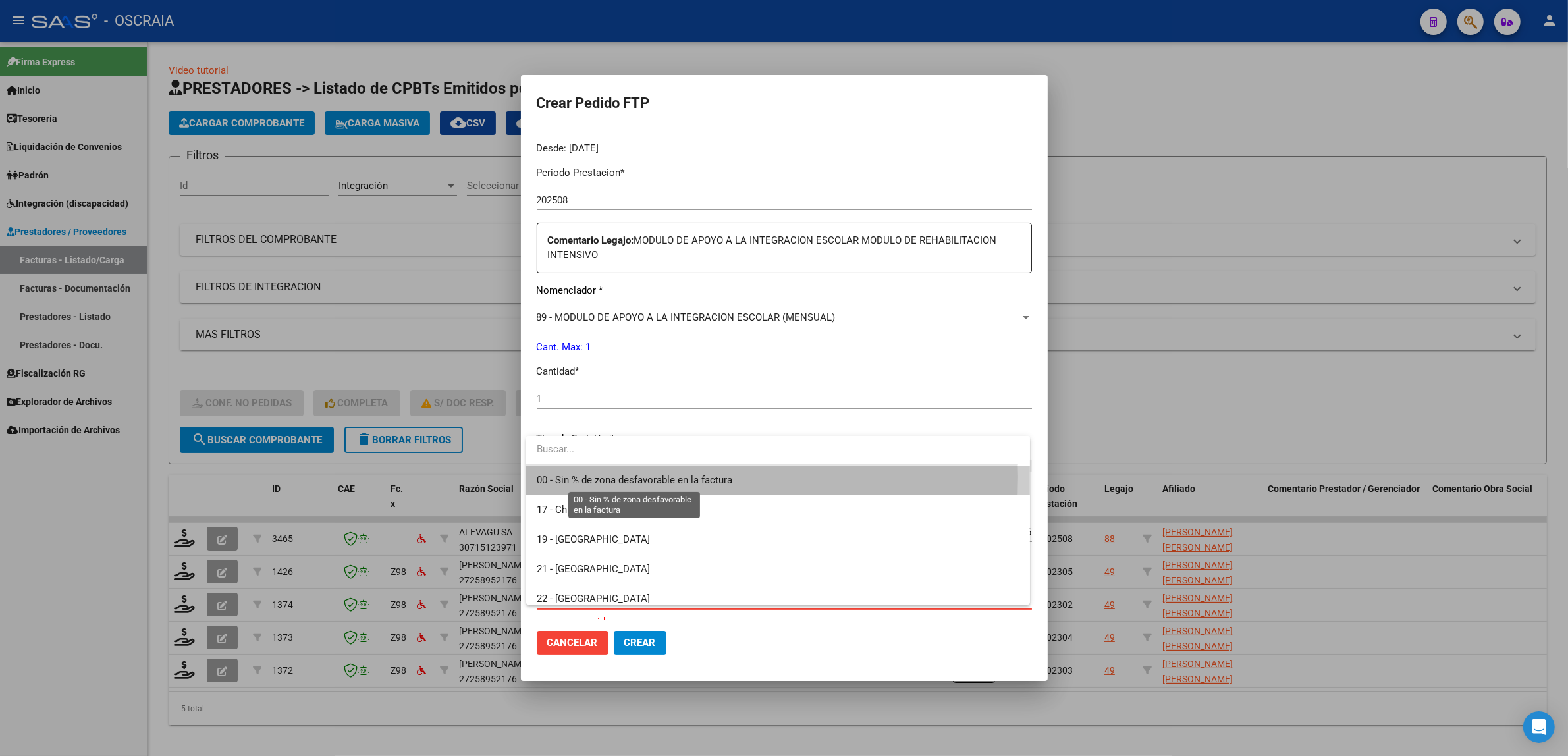
click at [620, 477] on span "00 - Sin % de zona desfavorable en la factura" at bounding box center [635, 480] width 196 height 12
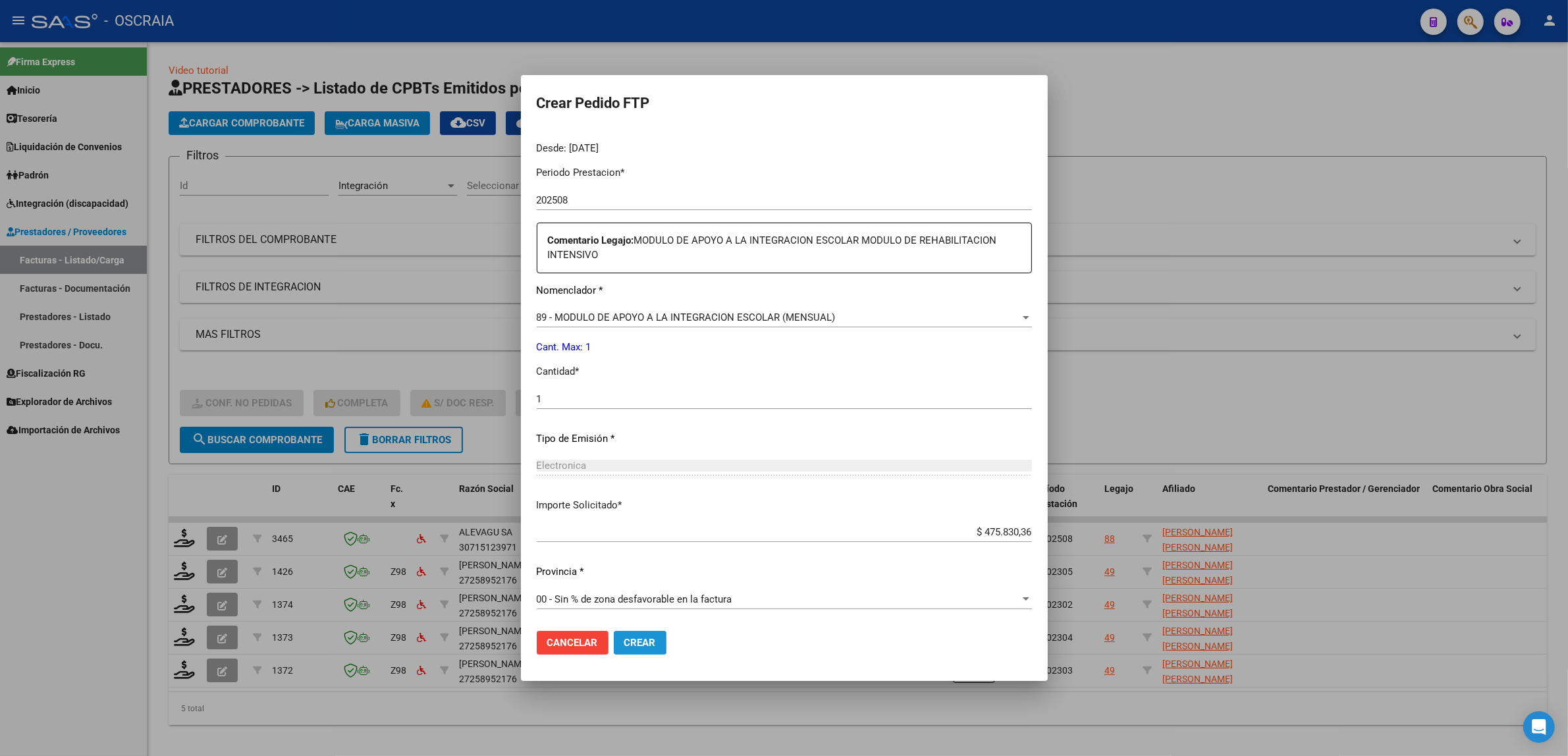
click at [650, 639] on span "Crear" at bounding box center [640, 642] width 32 height 12
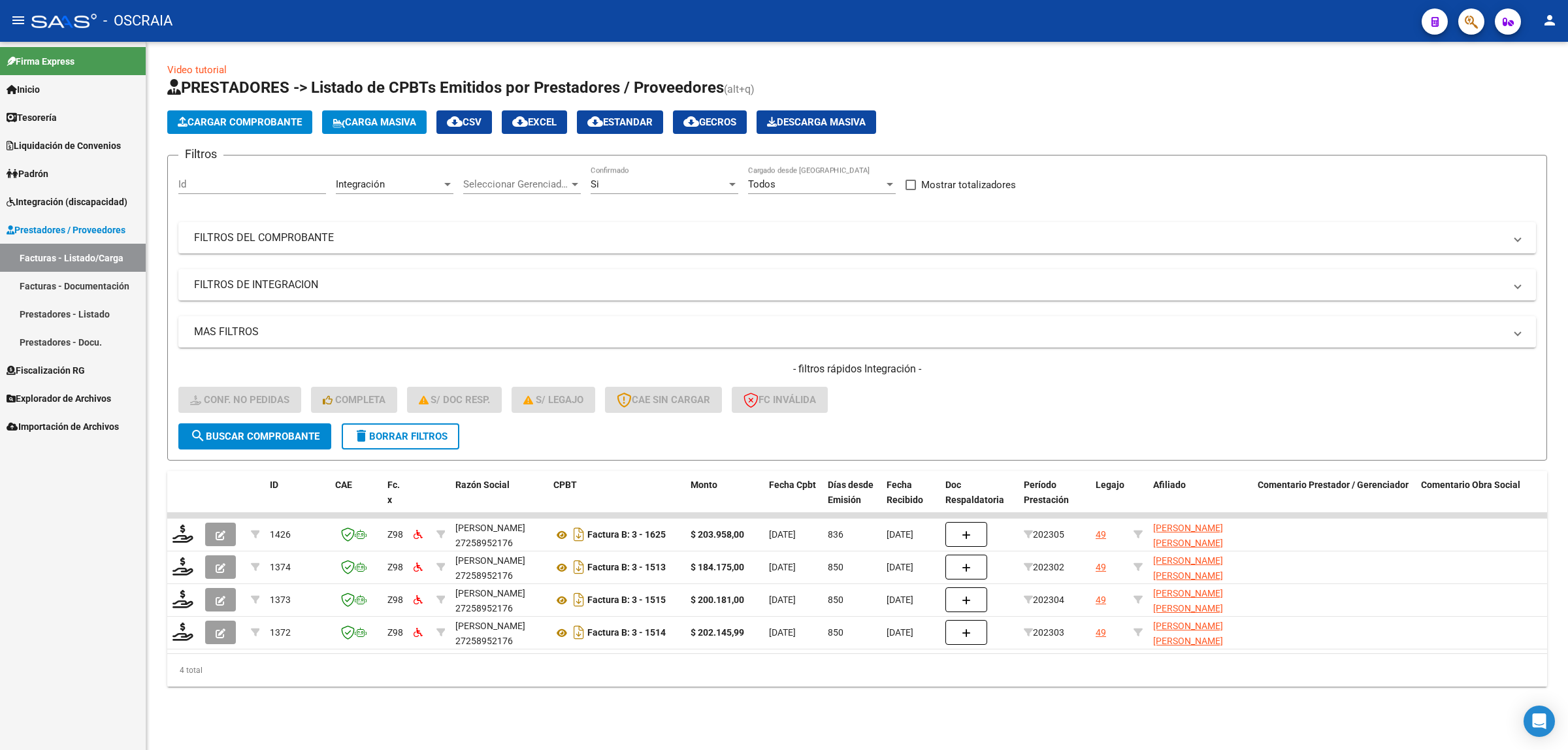
click at [230, 123] on span "Cargar Comprobante" at bounding box center [240, 122] width 124 height 12
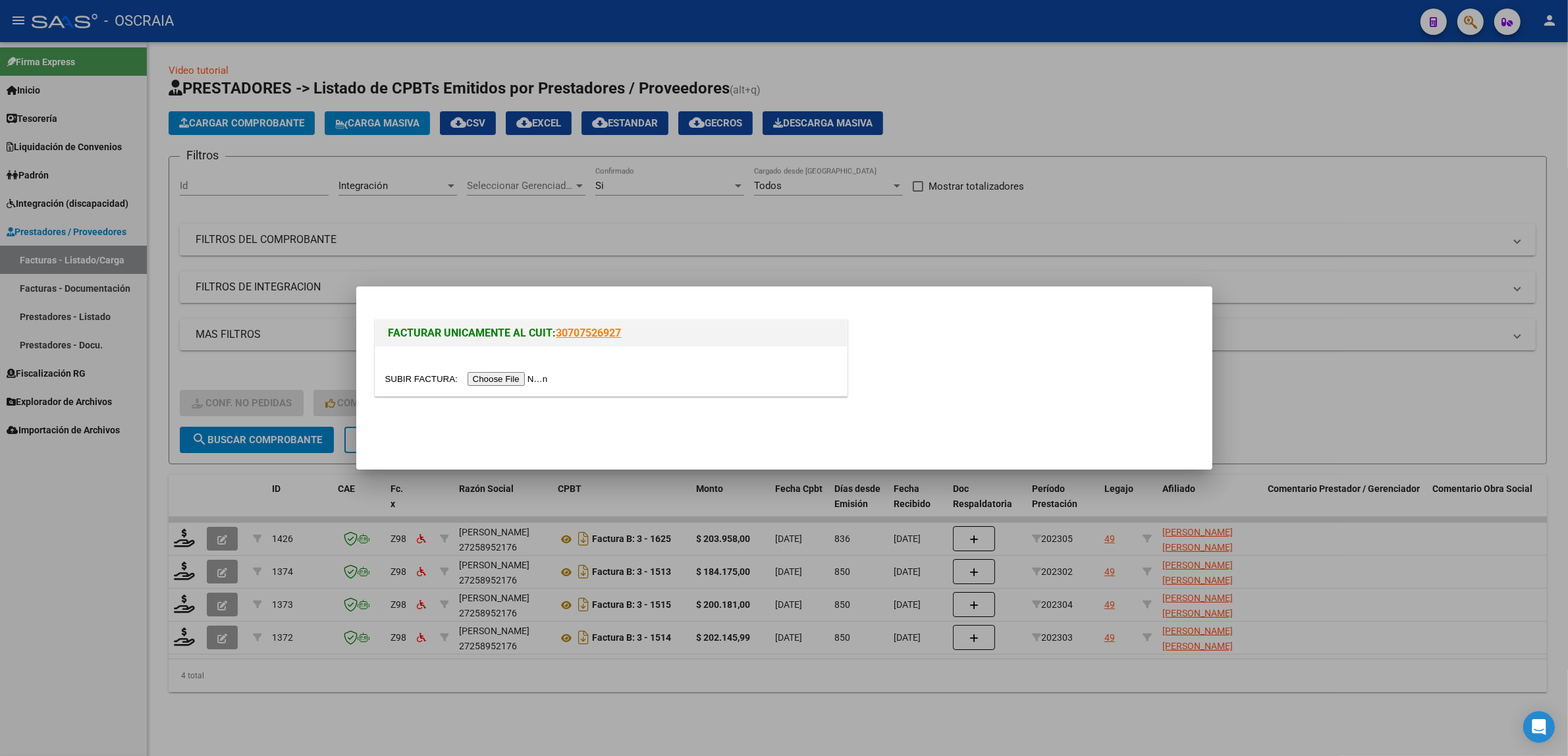
click at [549, 370] on div at bounding box center [611, 371] width 471 height 49
click at [546, 370] on div at bounding box center [611, 371] width 471 height 49
click at [546, 373] on input "file" at bounding box center [469, 379] width 167 height 14
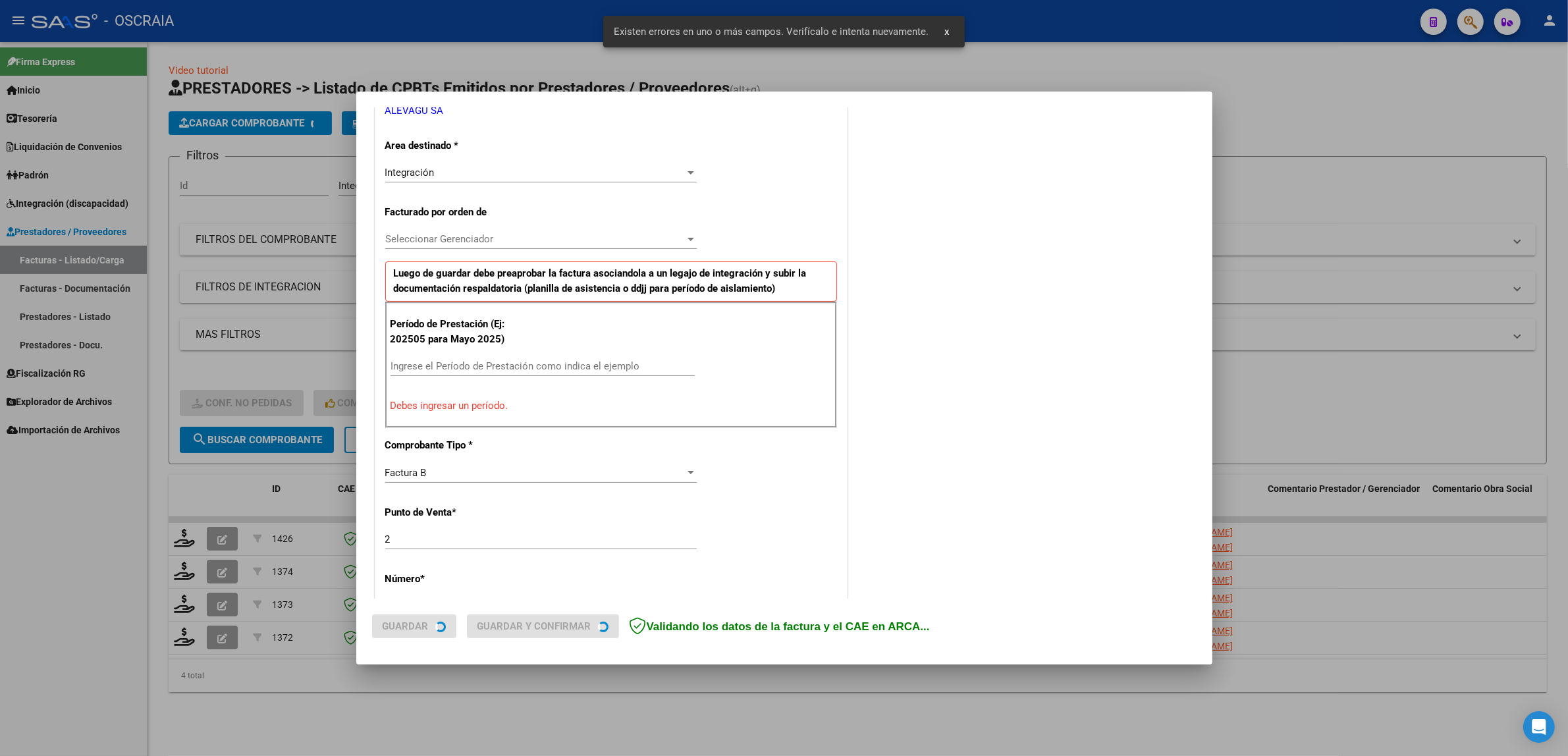
scroll to position [281, 0]
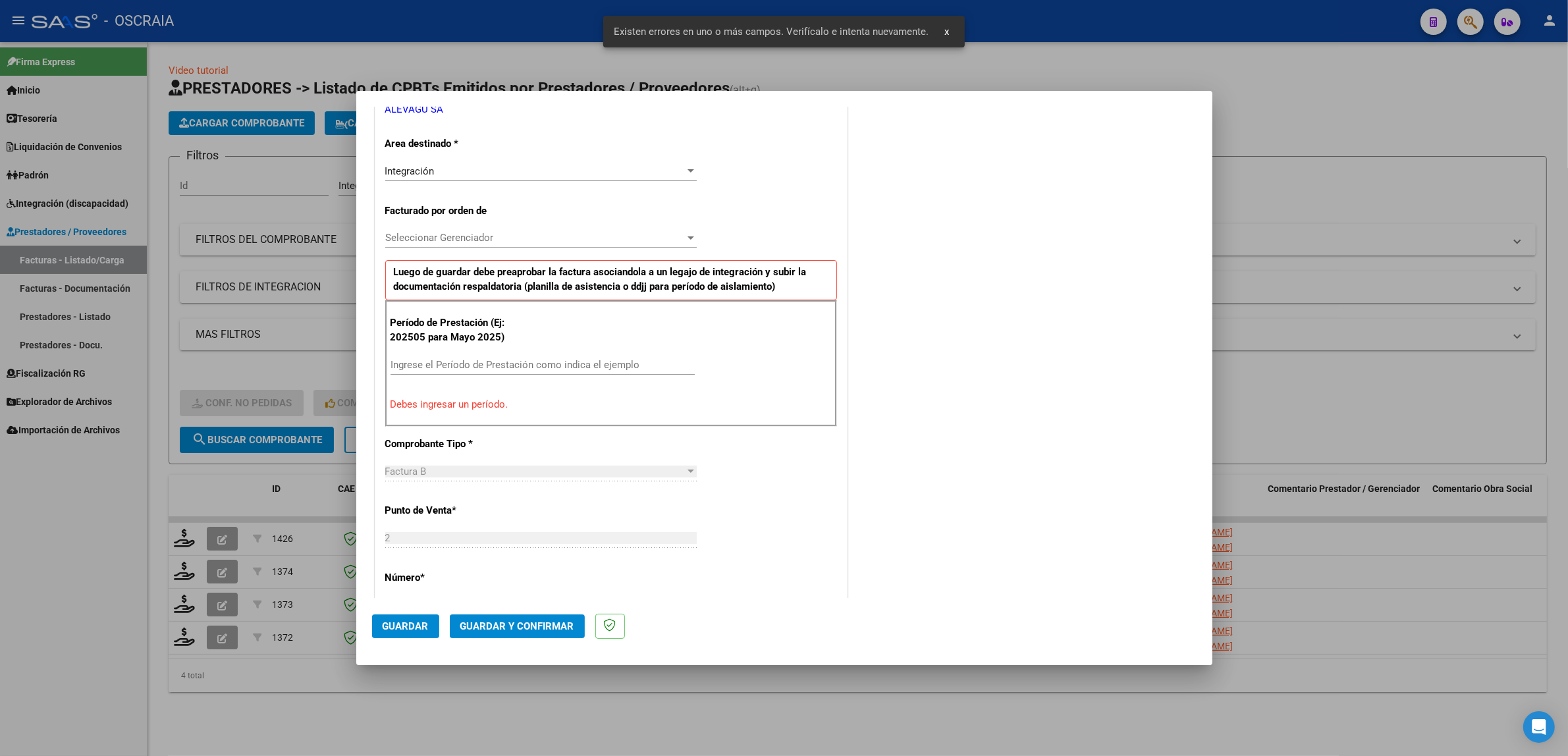
click at [639, 229] on div "Seleccionar Gerenciador Seleccionar Gerenciador" at bounding box center [541, 237] width 311 height 20
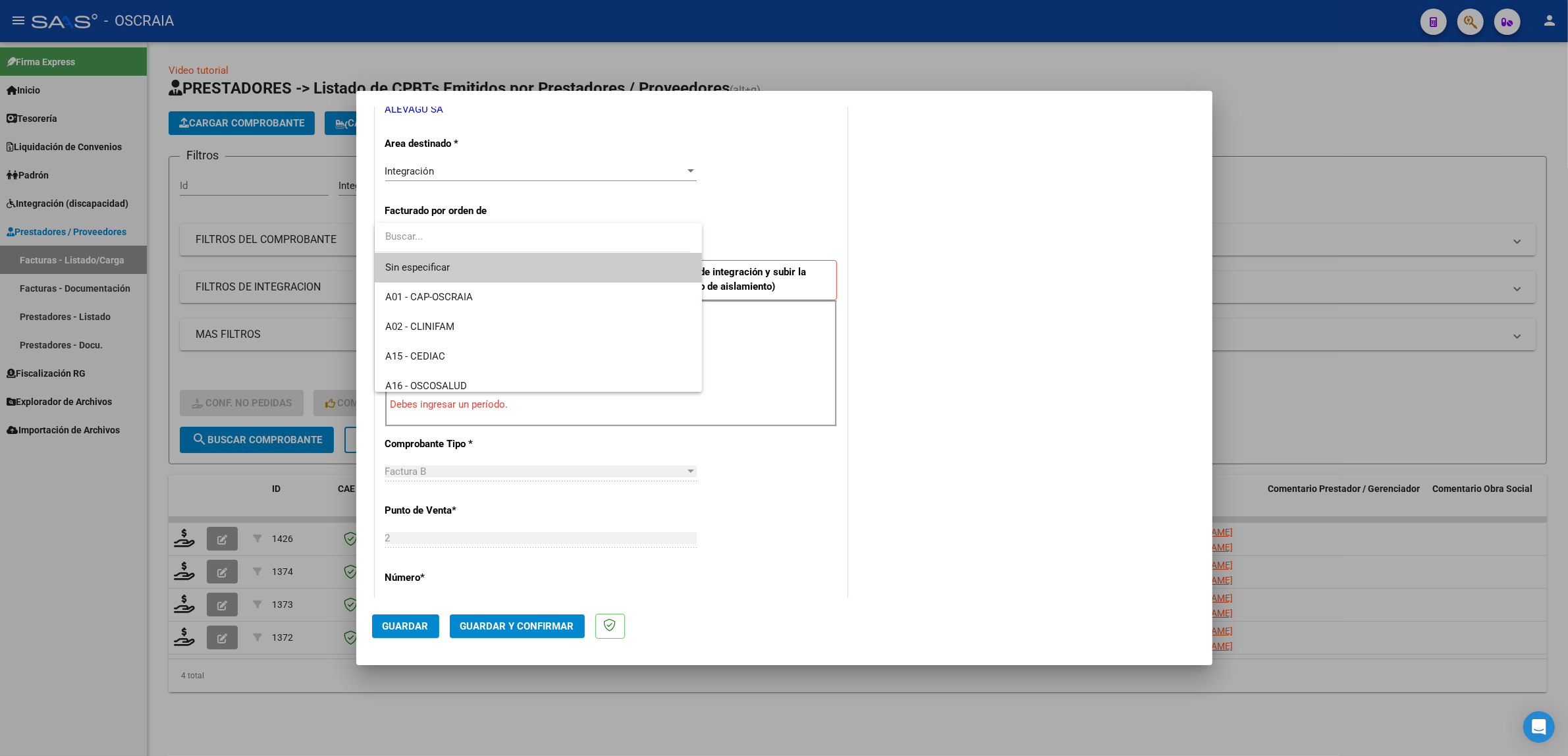
click at [466, 257] on span "Sin especificar" at bounding box center [539, 268] width 307 height 30
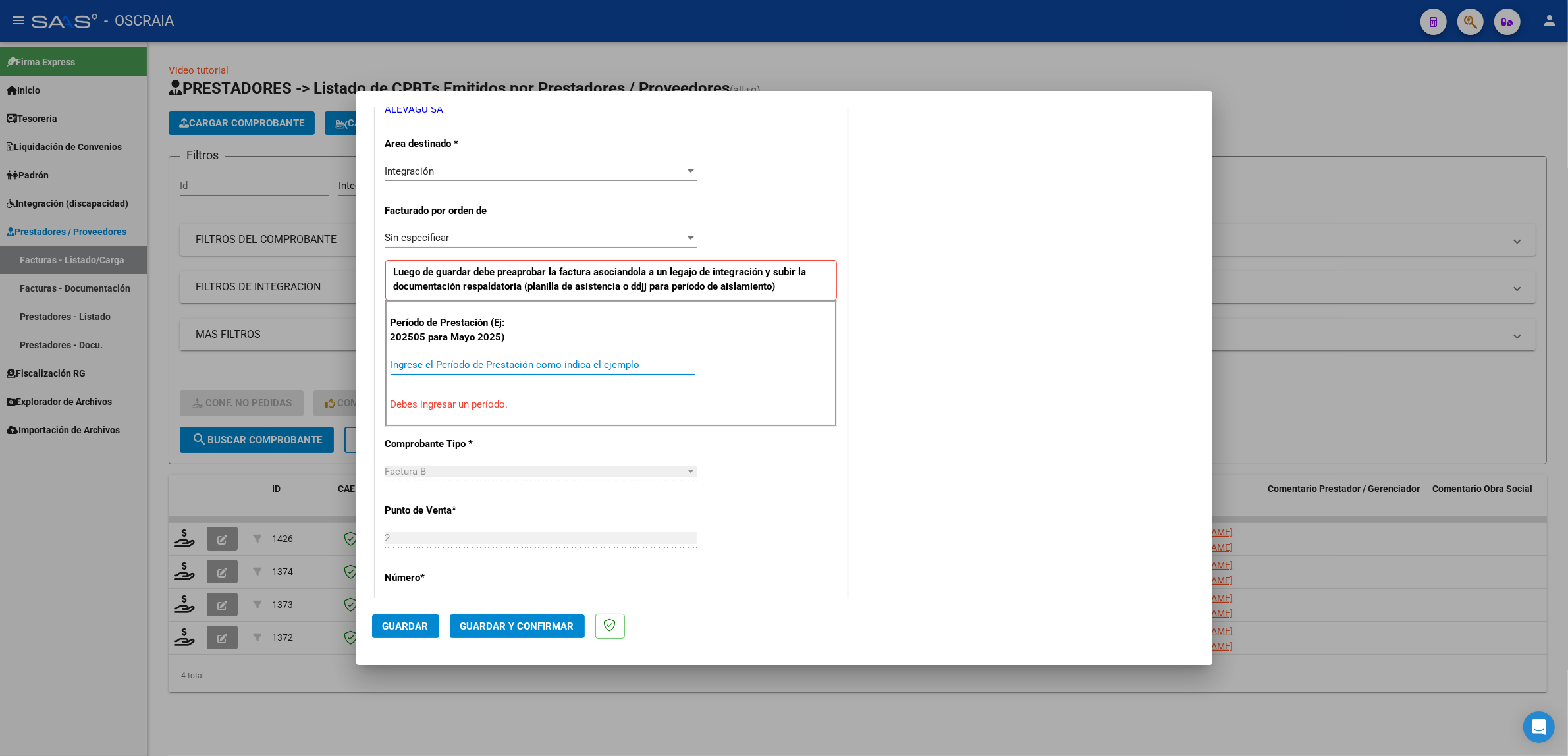
click at [438, 367] on input "Ingrese el Período de Prestación como indica el ejemplo" at bounding box center [542, 364] width 304 height 12
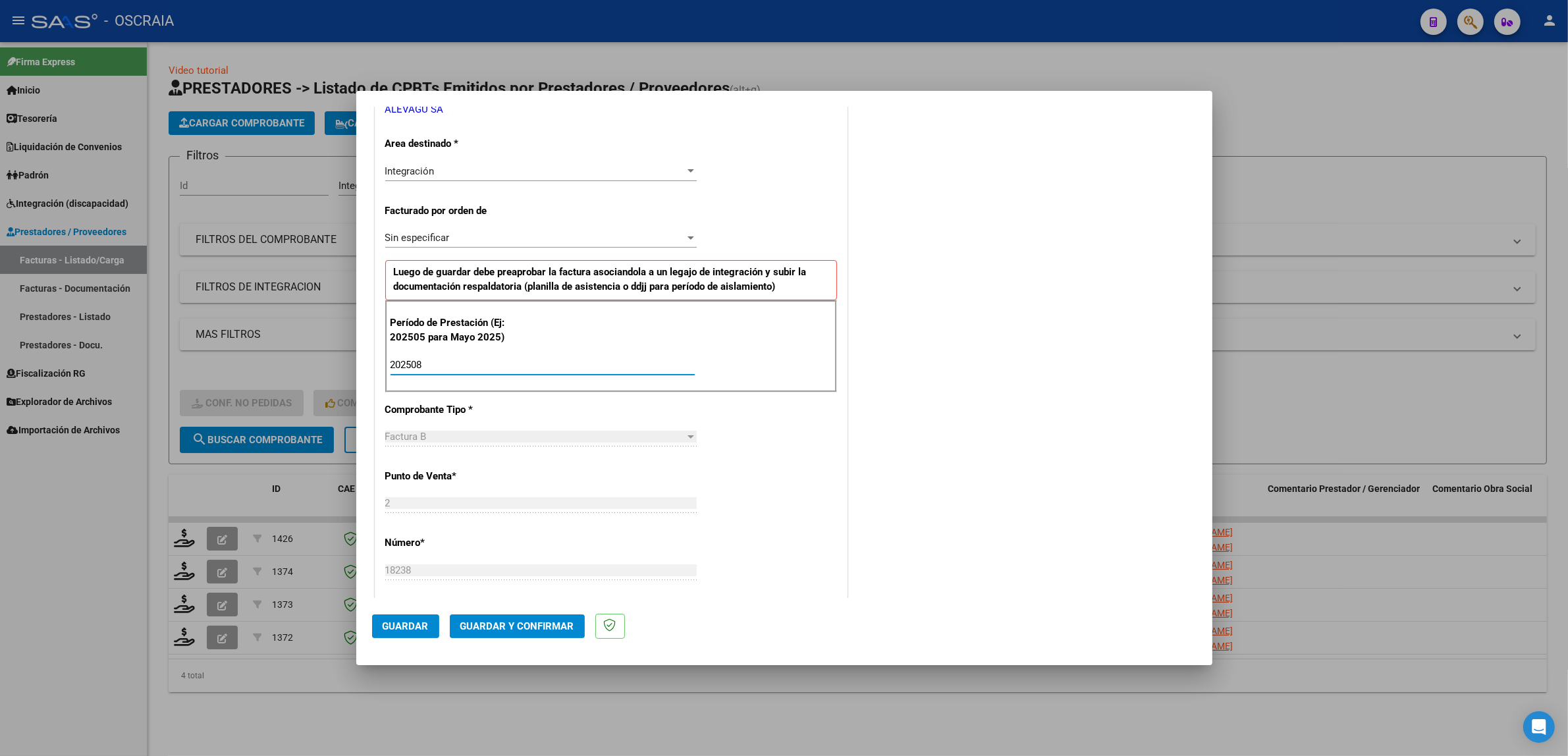
type input "202508"
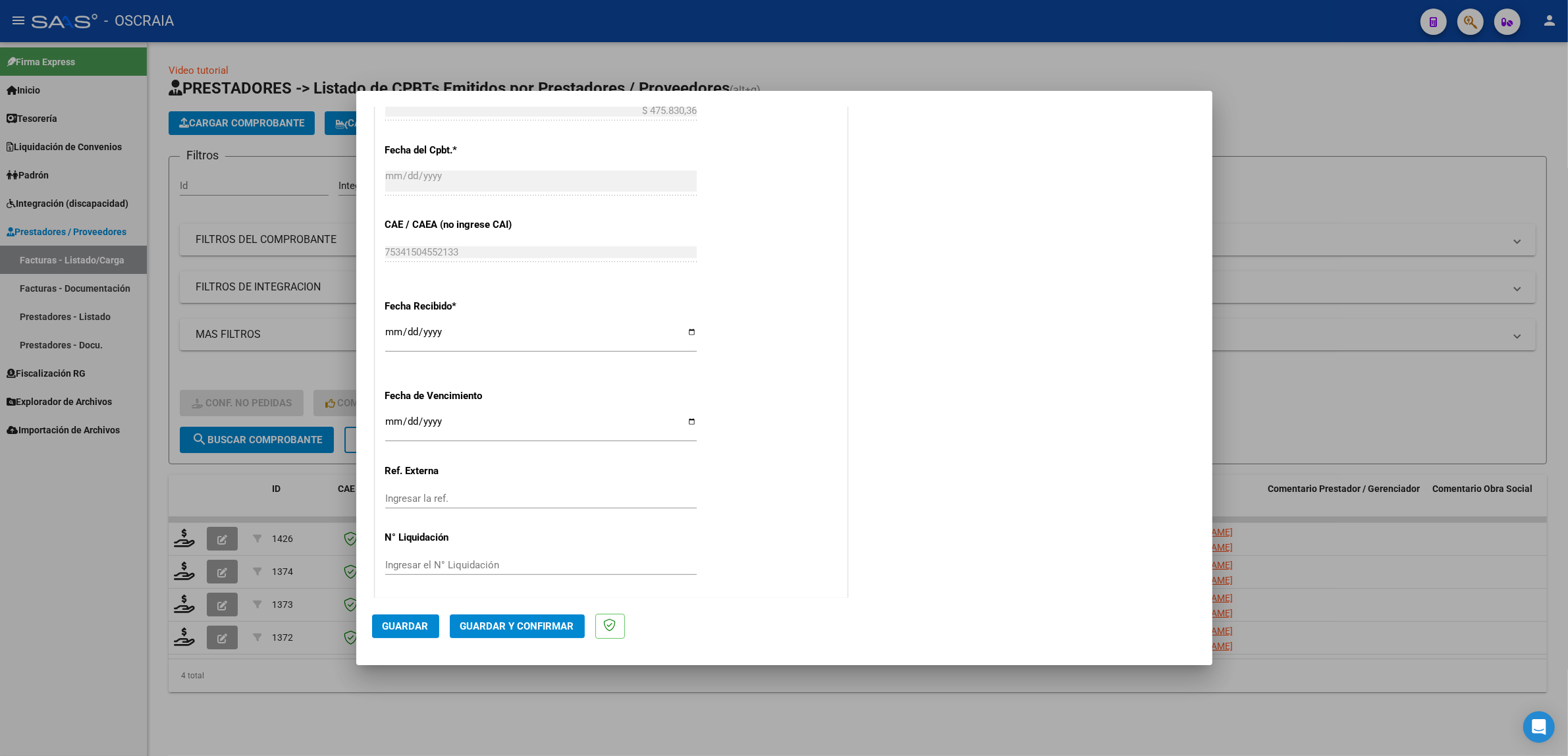
scroll to position [811, 0]
click at [425, 620] on span "Guardar" at bounding box center [405, 626] width 46 height 12
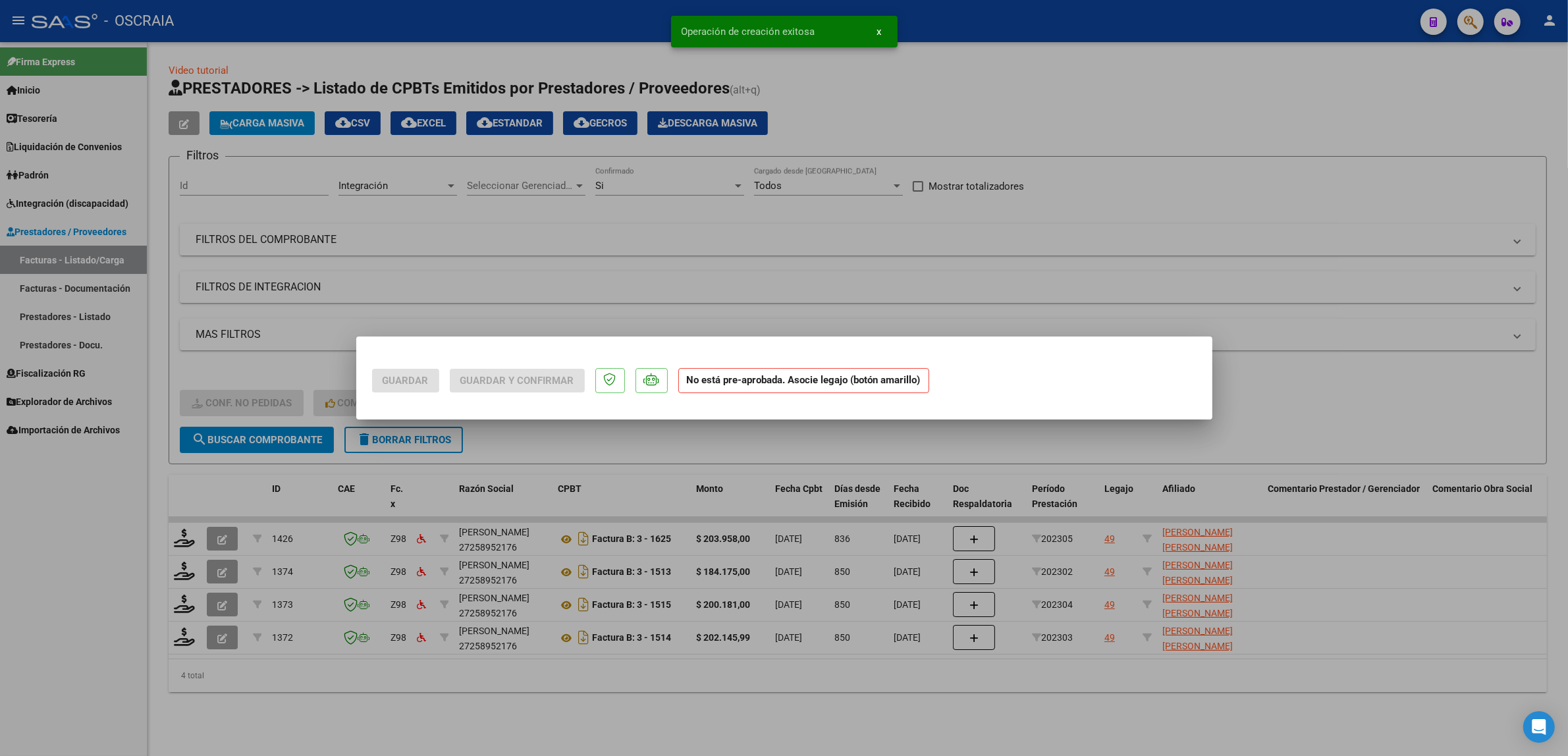
scroll to position [0, 0]
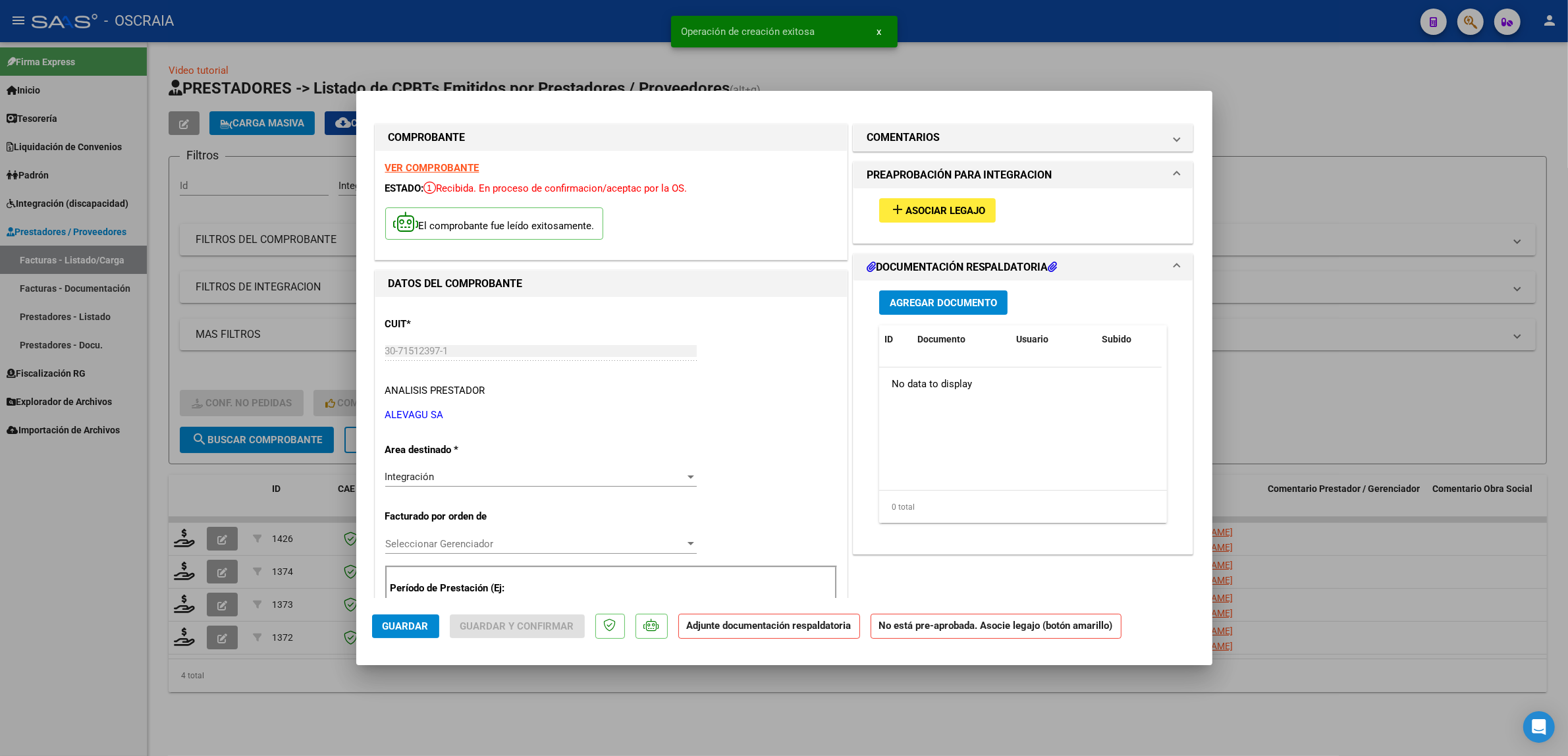
click at [922, 194] on div "add Asociar Legajo" at bounding box center [1023, 210] width 308 height 44
click at [921, 211] on span "Asociar Legajo" at bounding box center [945, 210] width 80 height 12
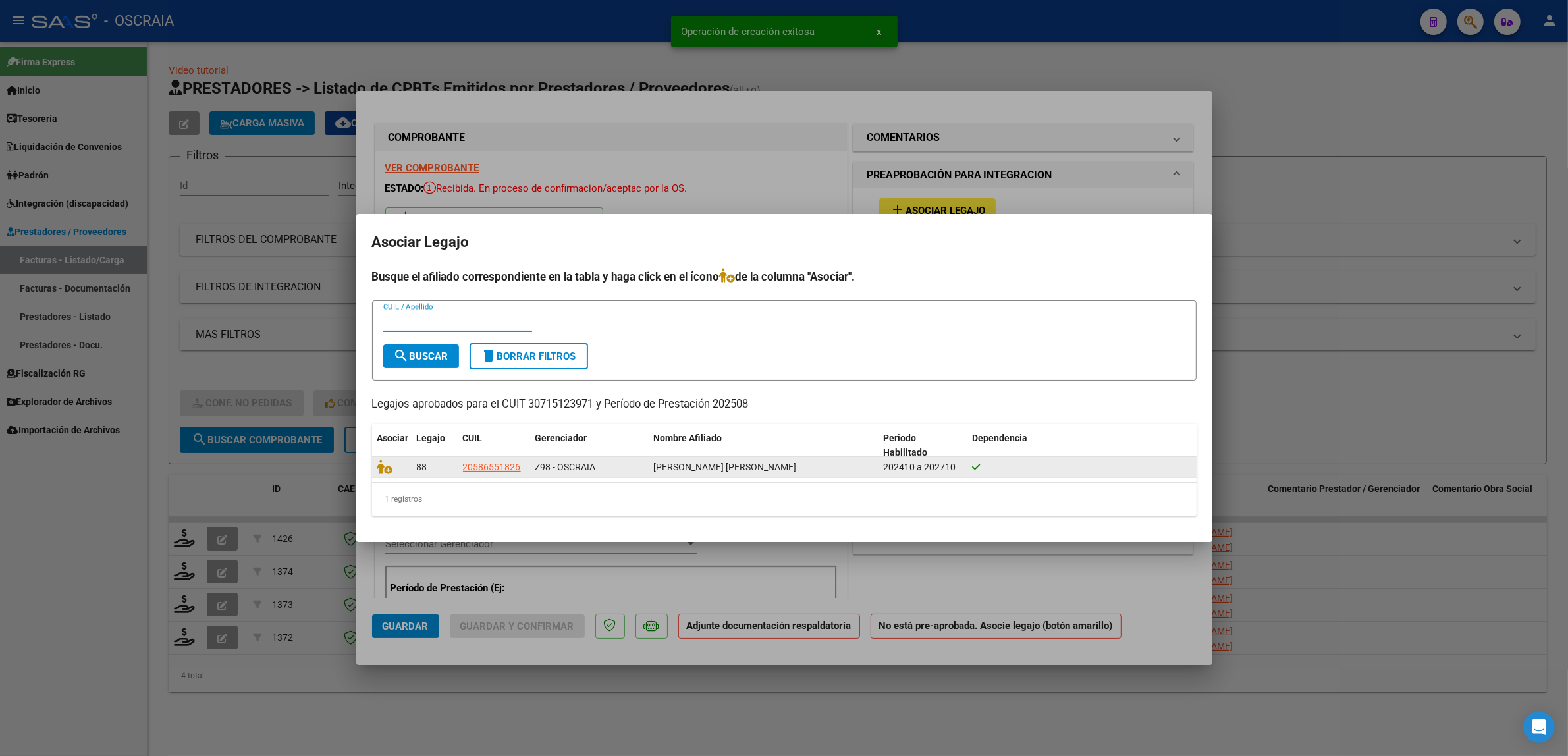
click at [382, 473] on div at bounding box center [392, 467] width 29 height 15
click at [386, 469] on icon at bounding box center [386, 467] width 16 height 15
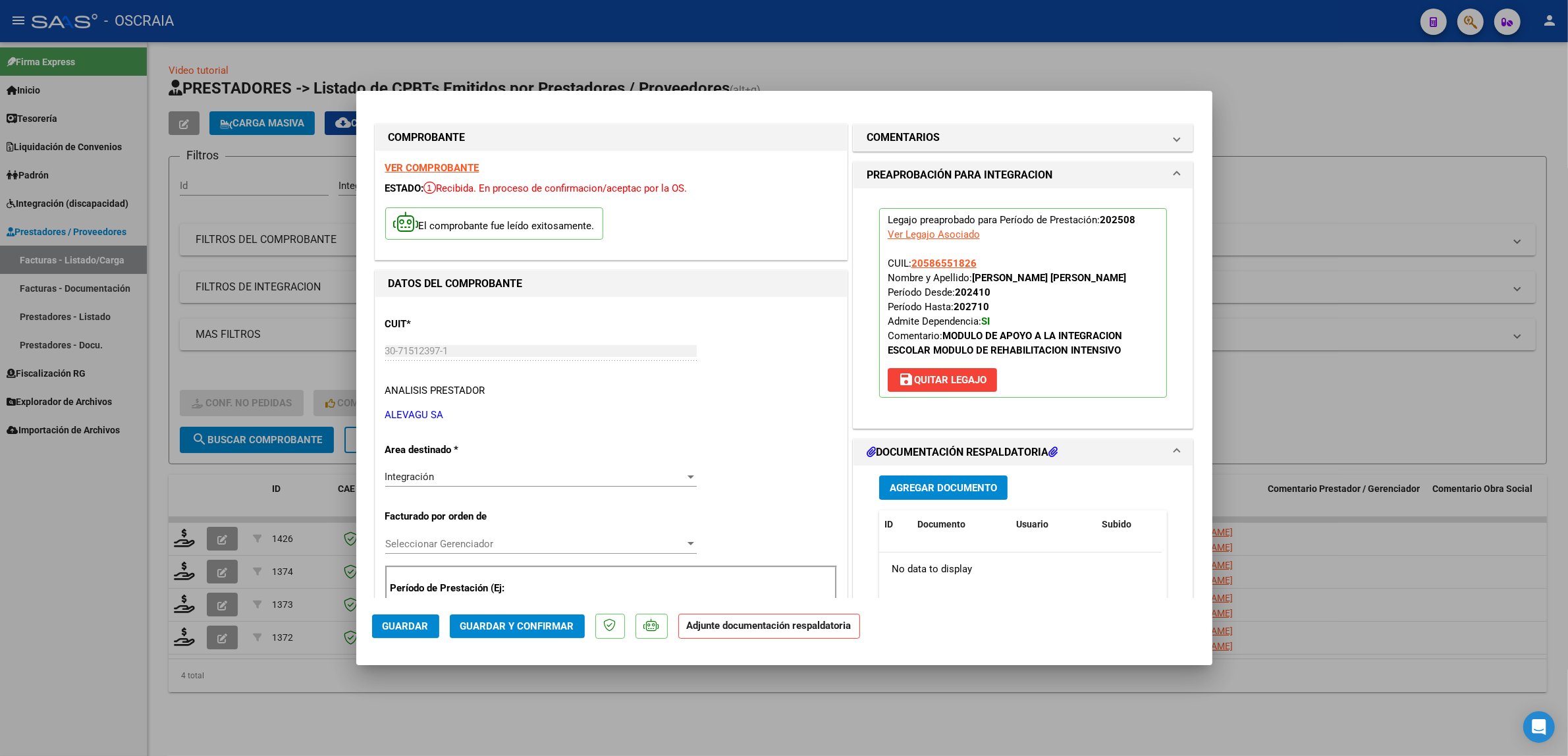
click at [939, 485] on span "Agregar Documento" at bounding box center [944, 488] width 108 height 12
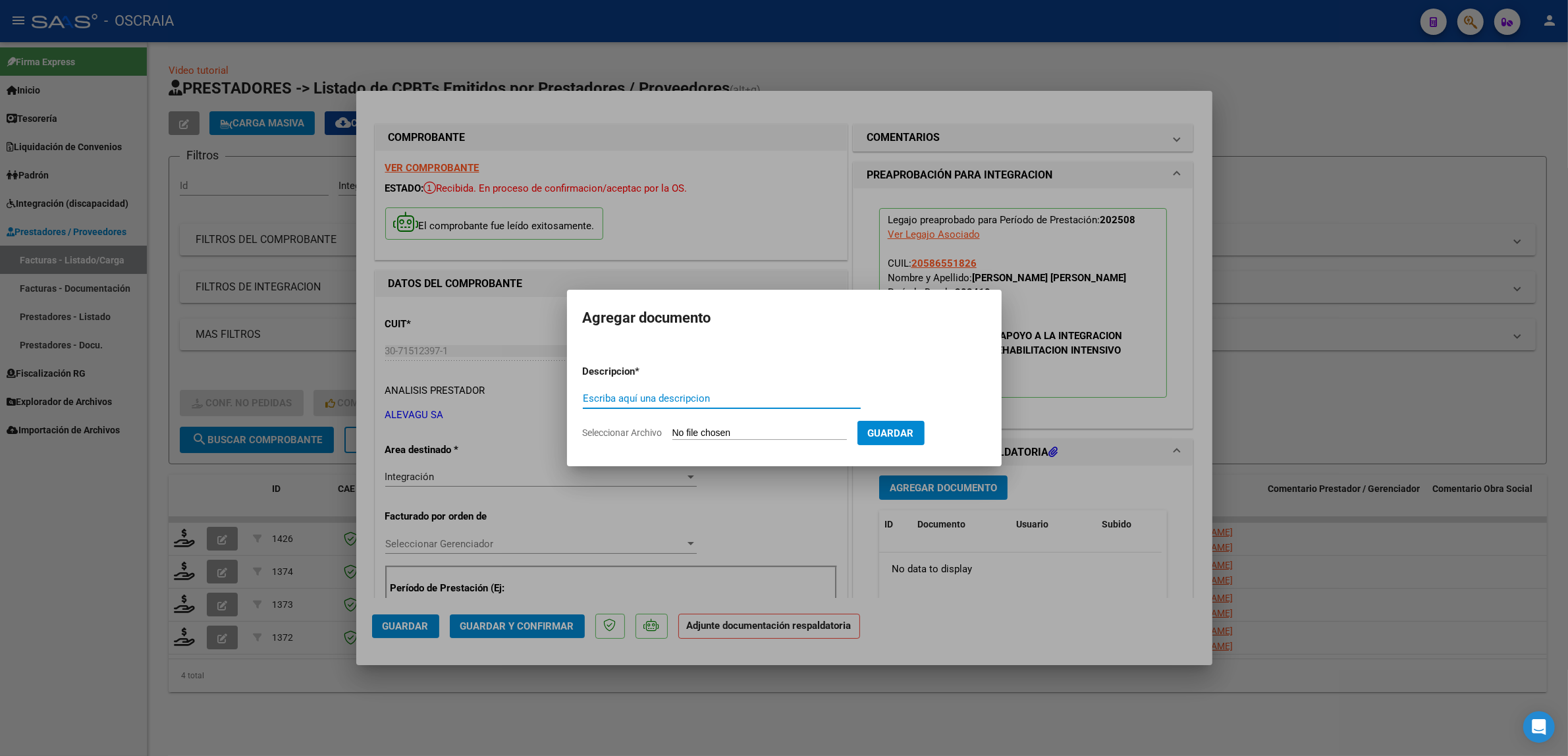
click at [632, 390] on div "Escriba aquí una descripcion" at bounding box center [722, 398] width 278 height 20
type input "PLANILLA DE ASISTENCIA"
click at [687, 431] on input "Seleccionar Archivo" at bounding box center [760, 434] width 175 height 12
type input "C:\fakepath\08-2025 ALEVAGU SA FC582 MODULO DE APOYO A LA INTEGRACION ESCOLAR C…"
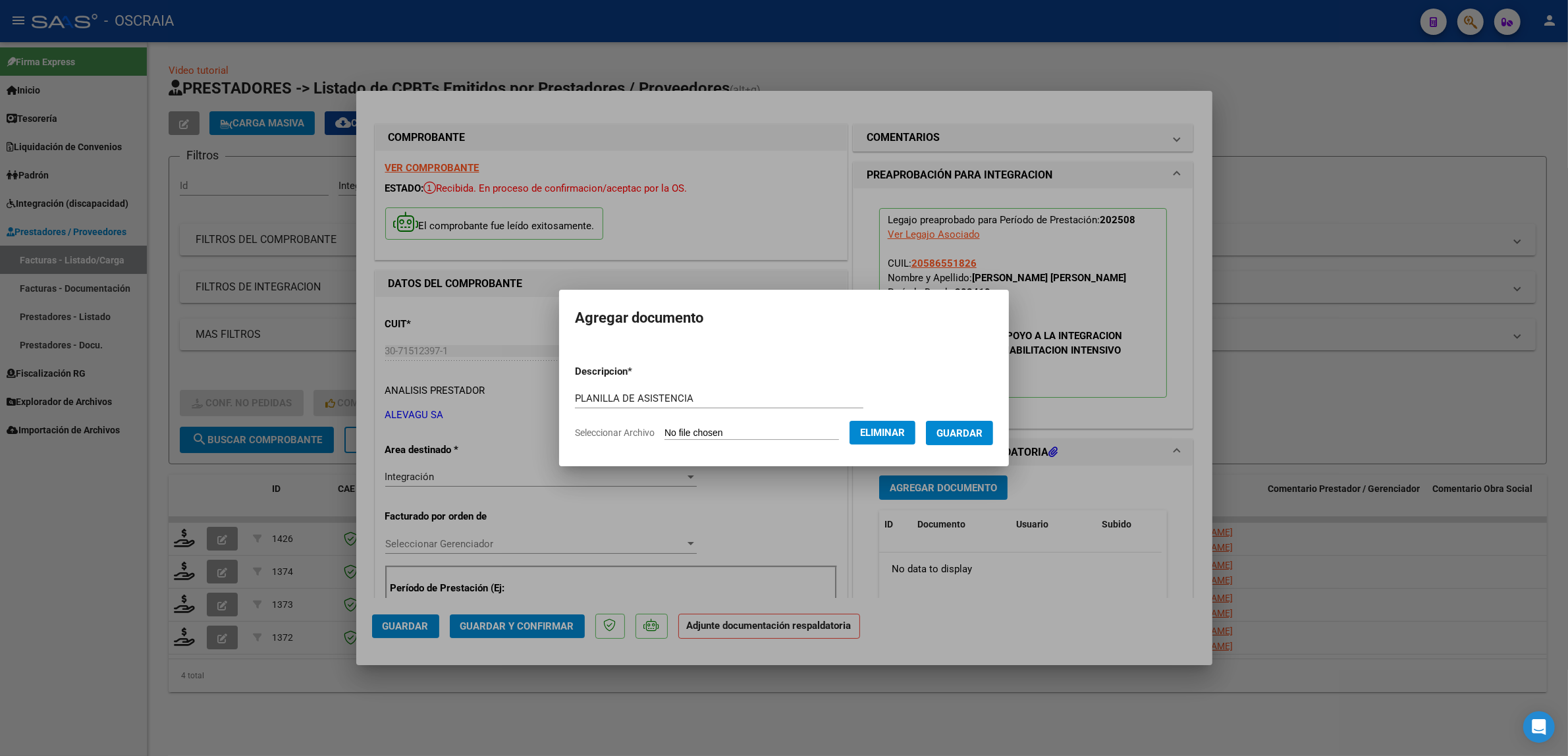
click at [805, 406] on div "PLANILLA DE ASISTENCIA Escriba aquí una descripcion" at bounding box center [720, 398] width 289 height 20
click at [866, 423] on button "Eliminar" at bounding box center [883, 432] width 66 height 23
click at [781, 437] on input "Seleccionar Archivo" at bounding box center [760, 434] width 175 height 12
type input "C:\fakepath\07-2025 ALEVAGU SA FC18238 MODULO DE APOYO A LA INTEGRACION ESCOLAR…"
click at [956, 428] on span "Guardar" at bounding box center [959, 433] width 46 height 12
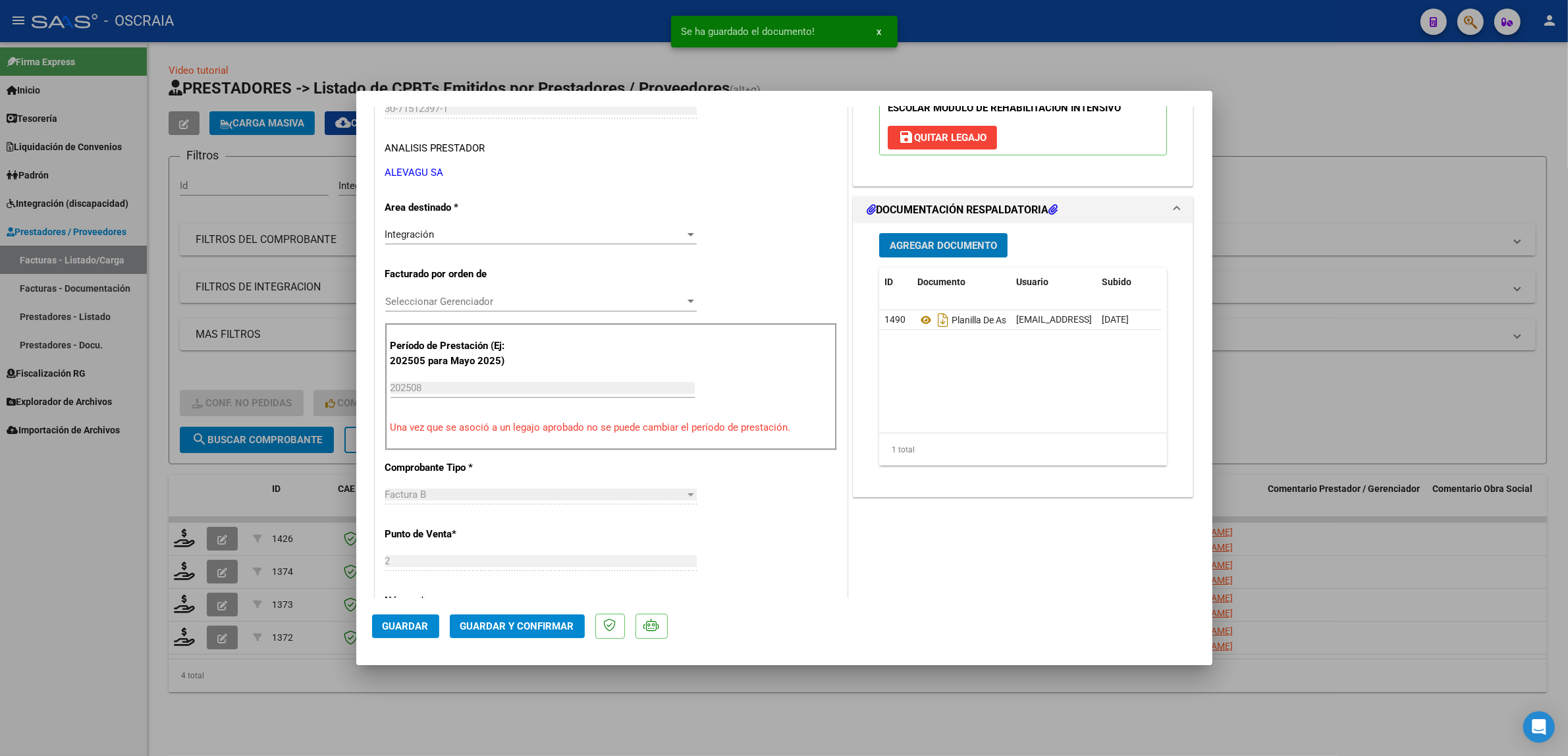
scroll to position [247, 0]
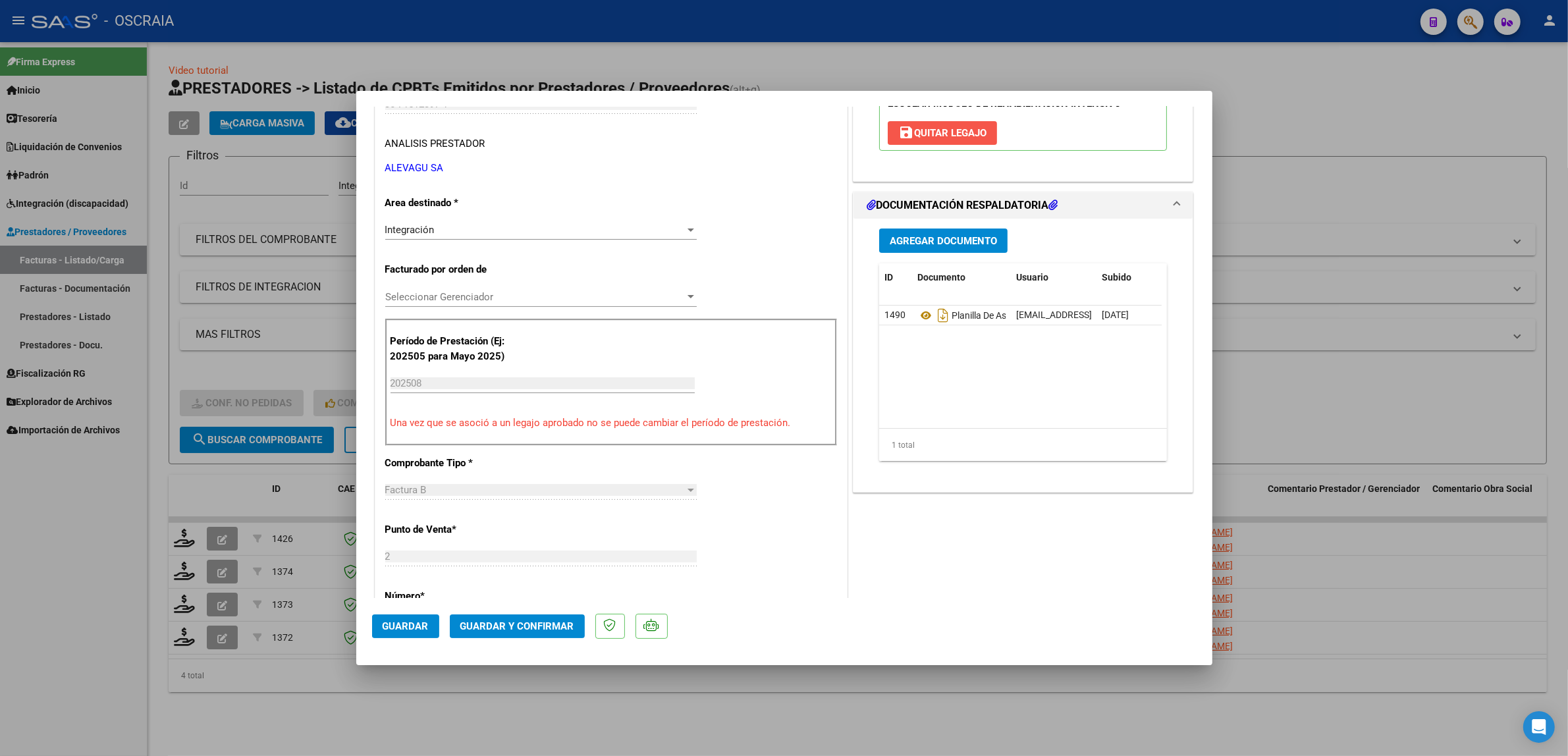
click at [975, 133] on span "save Quitar Legajo" at bounding box center [942, 133] width 88 height 12
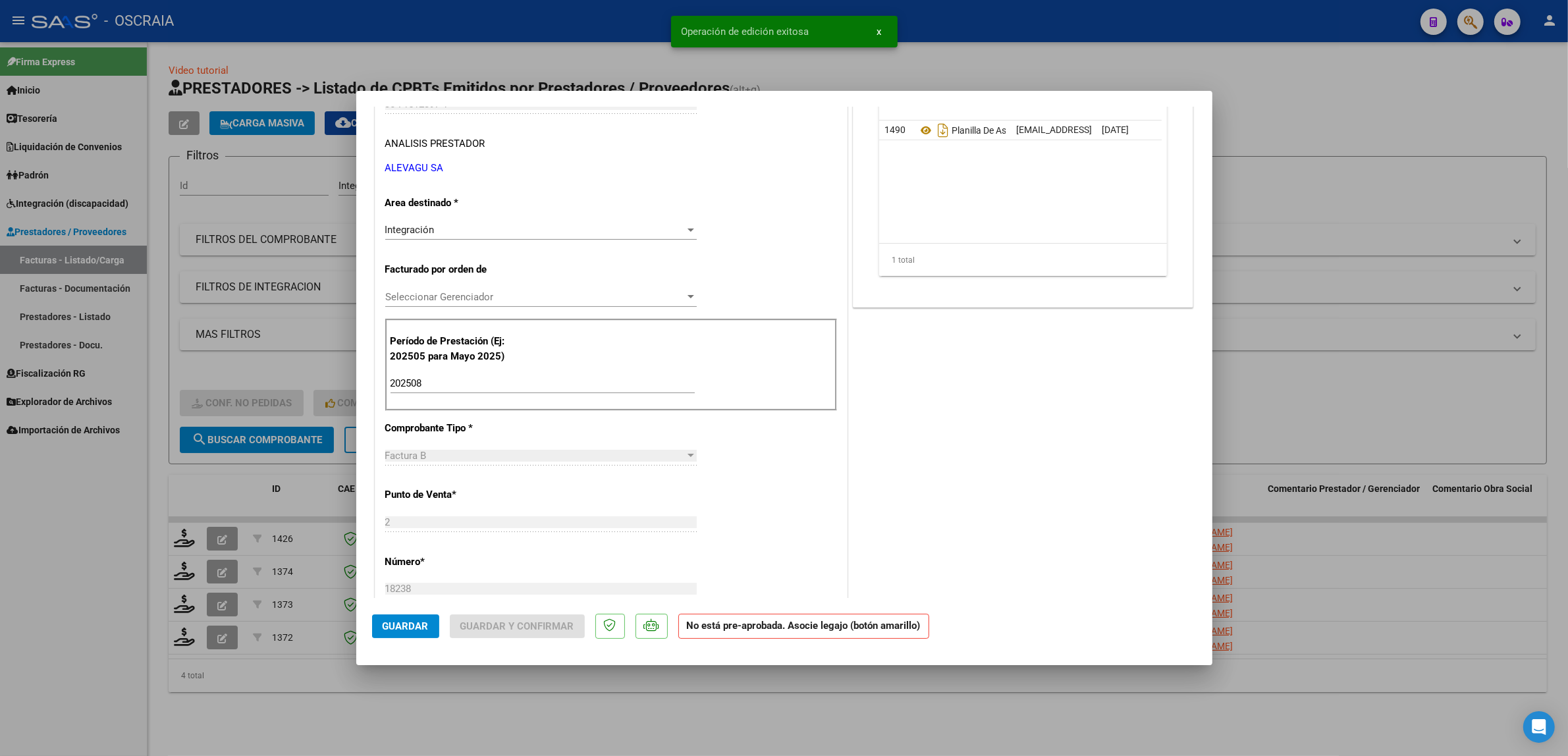
click at [440, 389] on input "202508" at bounding box center [542, 383] width 304 height 12
type input "202507"
click at [729, 487] on div "CUIT * 30-71512397-1 Ingresar CUIT ANALISIS PRESTADOR ALEVAGU SA ARCA Padrón AR…" at bounding box center [611, 596] width 471 height 1092
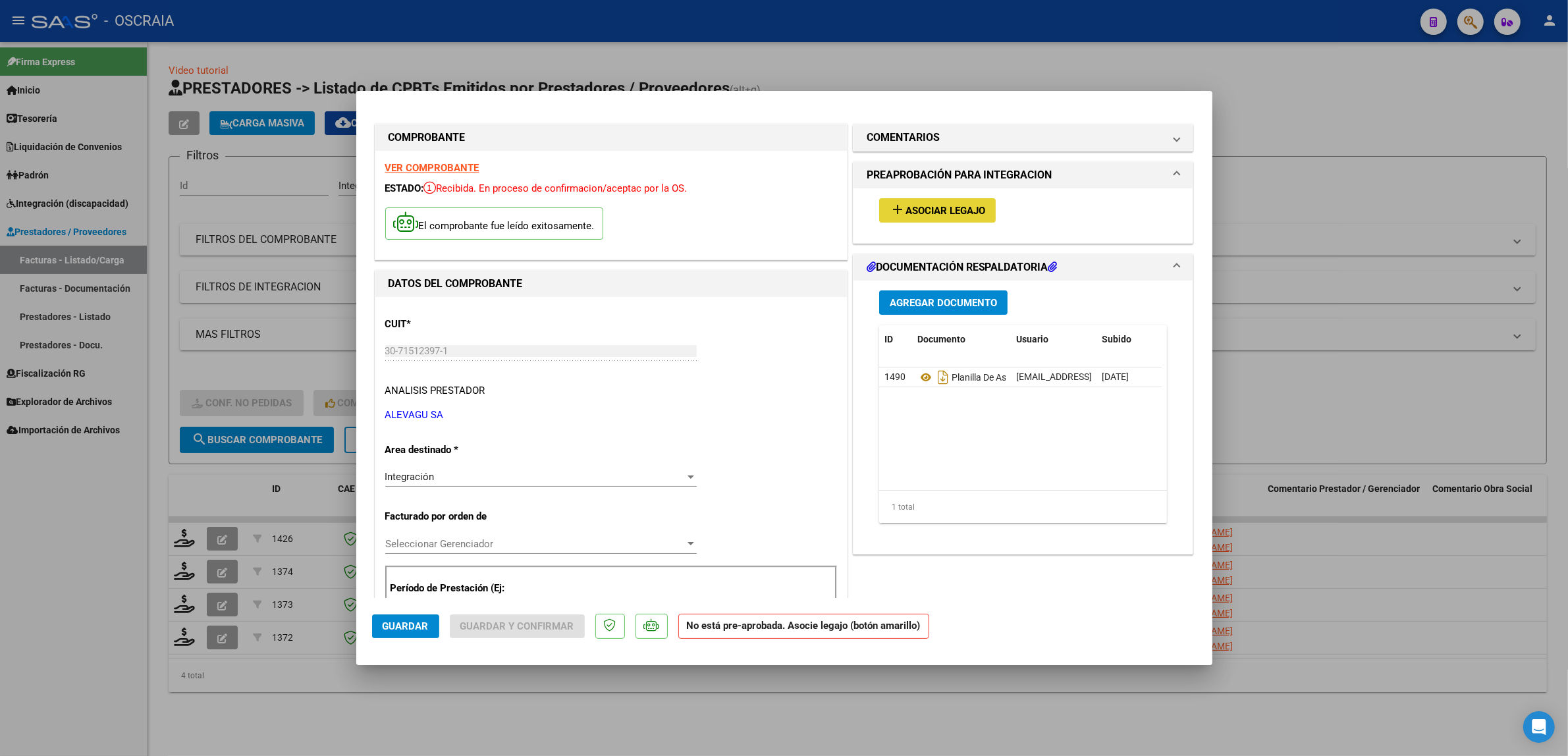
click at [901, 198] on button "add Asociar Legajo" at bounding box center [937, 210] width 116 height 24
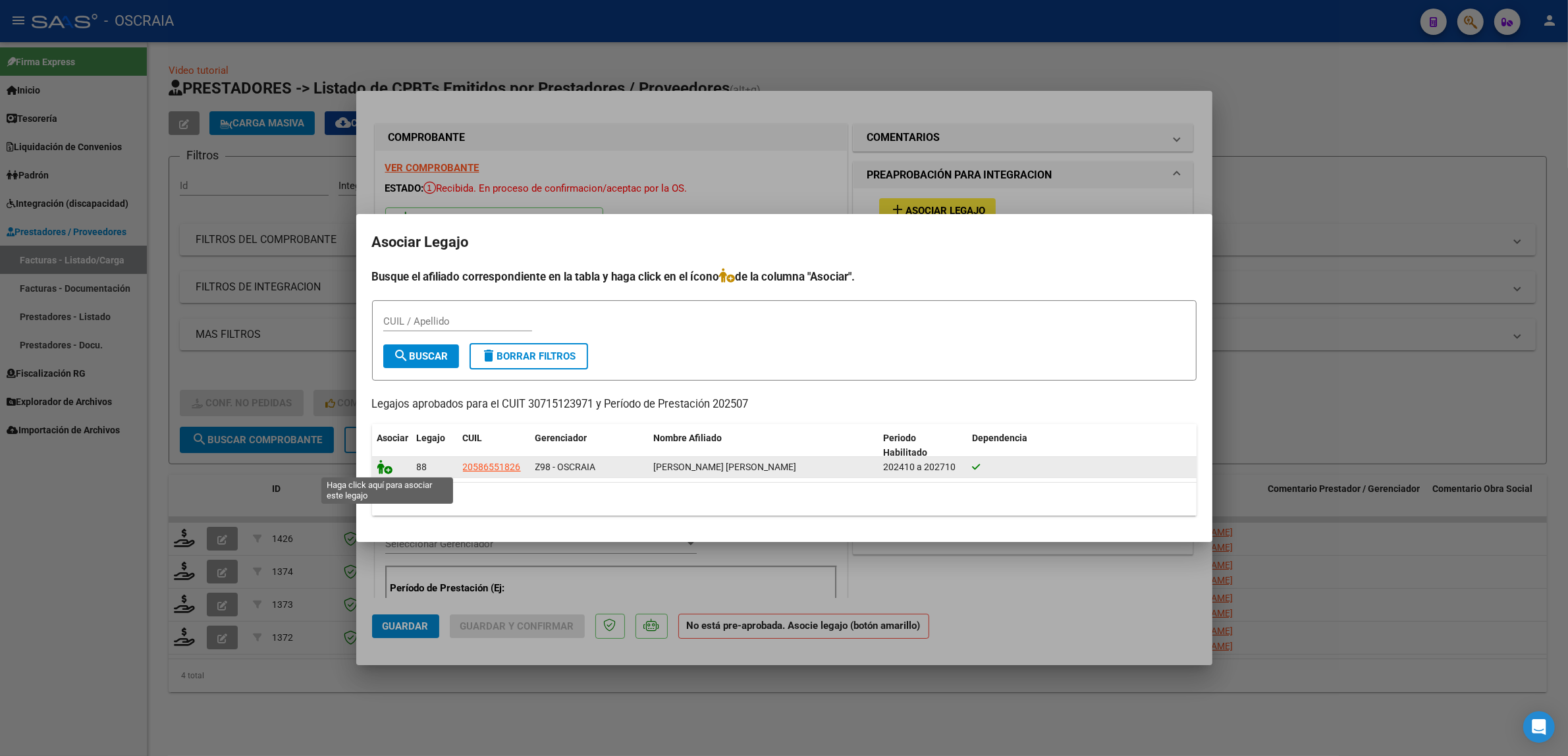
click at [384, 466] on icon at bounding box center [386, 467] width 16 height 15
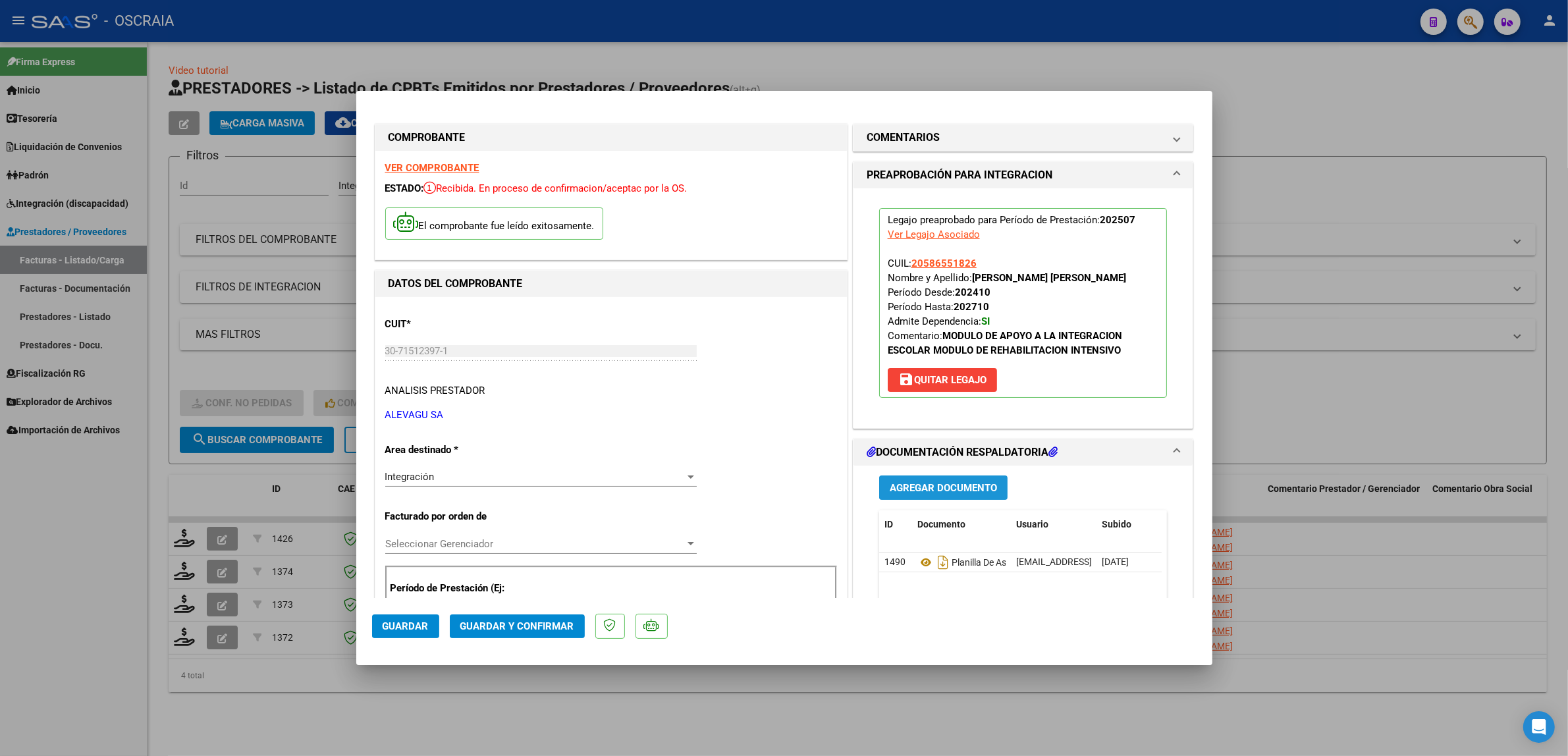
click at [933, 492] on span "Agregar Documento" at bounding box center [944, 488] width 108 height 12
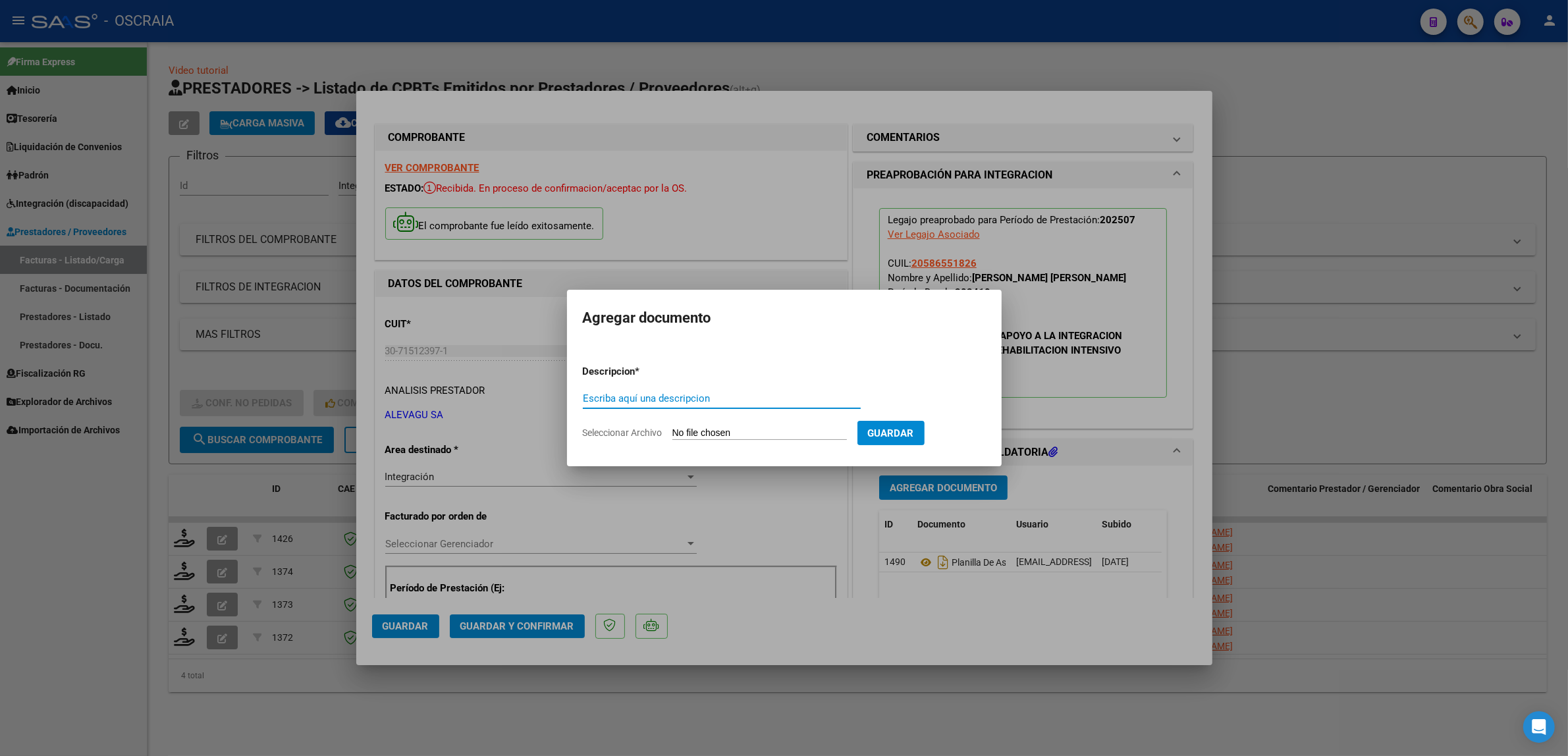
click at [989, 572] on div at bounding box center [784, 378] width 1568 height 756
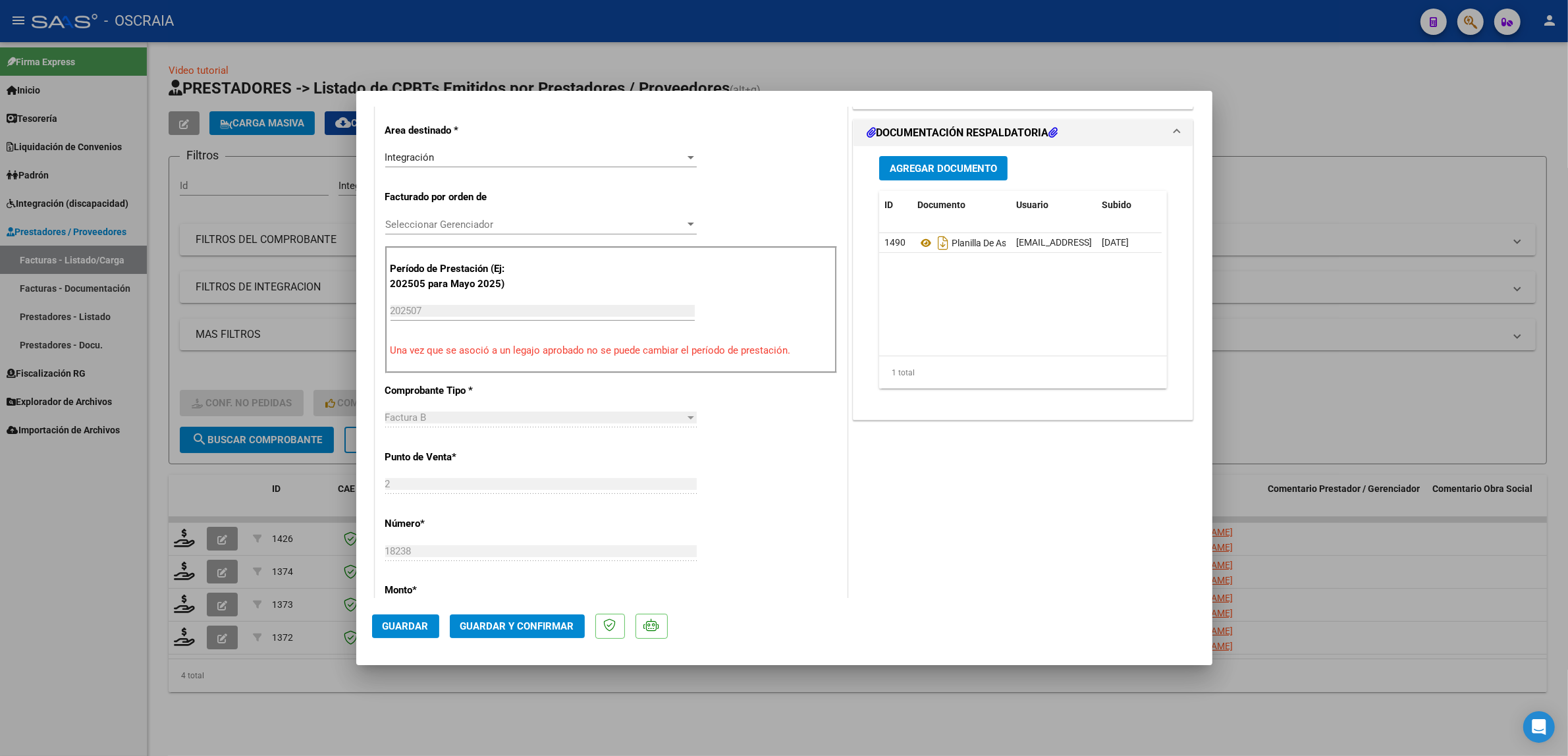
scroll to position [329, 0]
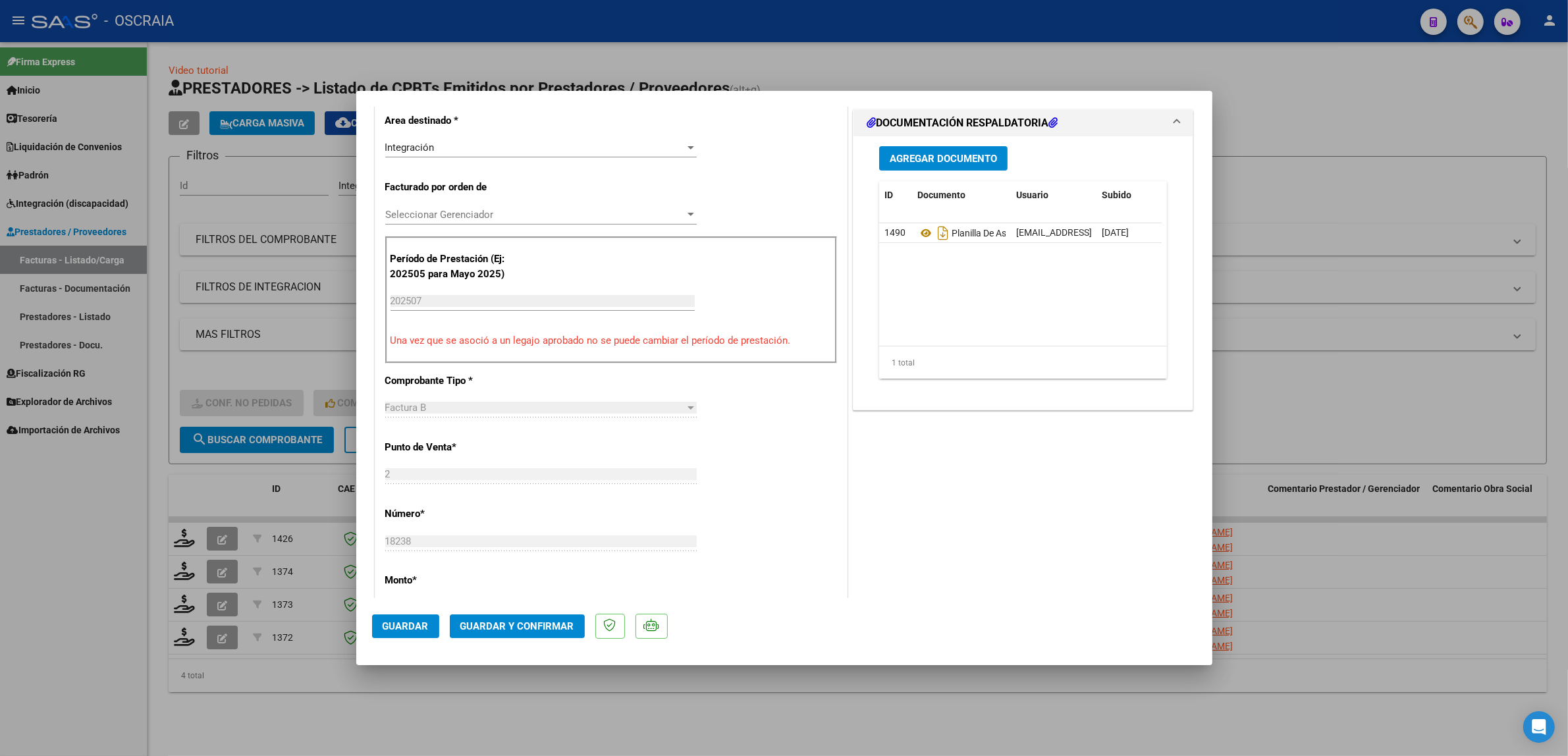
drag, startPoint x: 959, startPoint y: 332, endPoint x: 1022, endPoint y: 344, distance: 64.1
click at [1022, 338] on datatable-body "1490 Planilla De Asistencia oscraia.caba@gmail.com - Luca Hugo Costantino 22/09…" at bounding box center [1021, 284] width 283 height 122
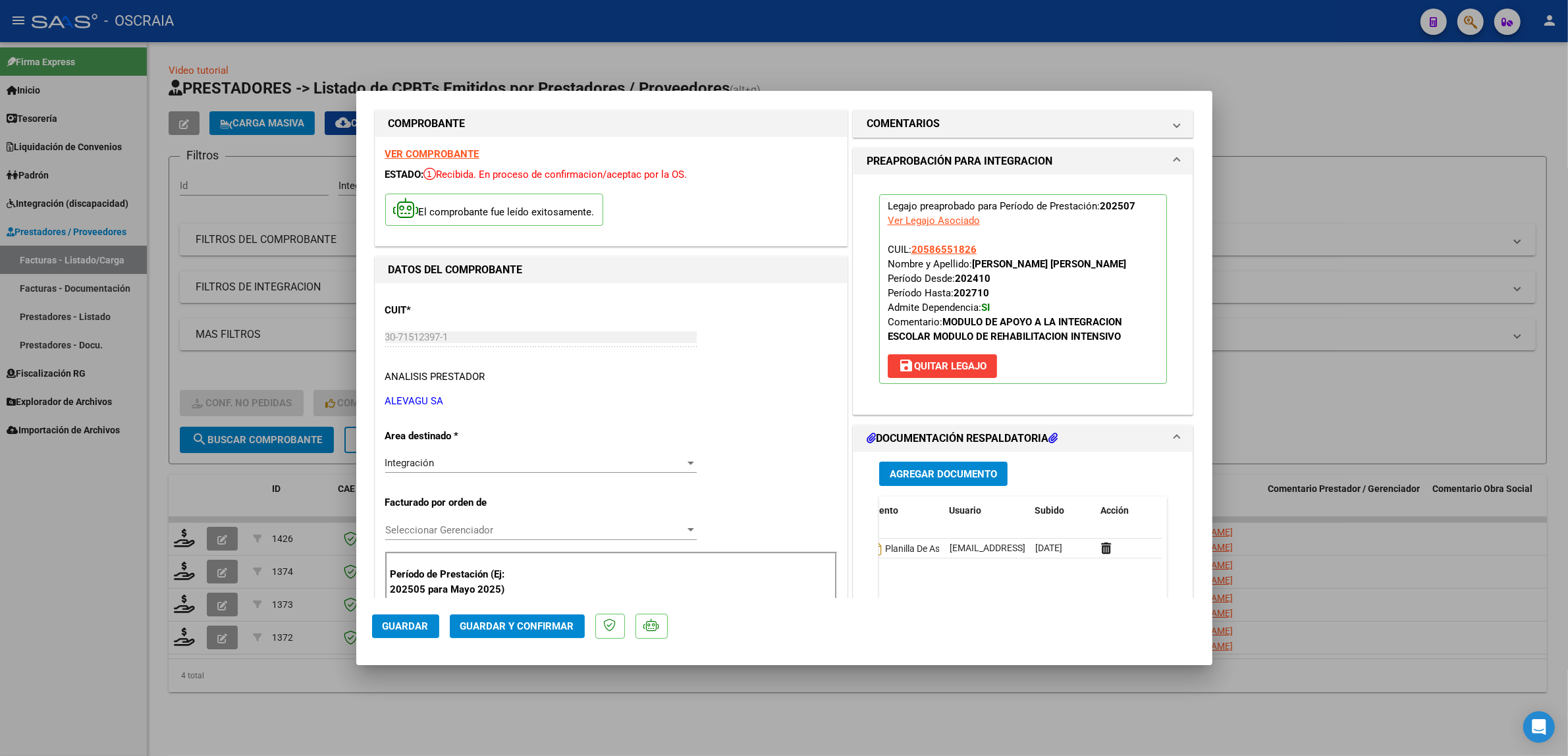
scroll to position [0, 0]
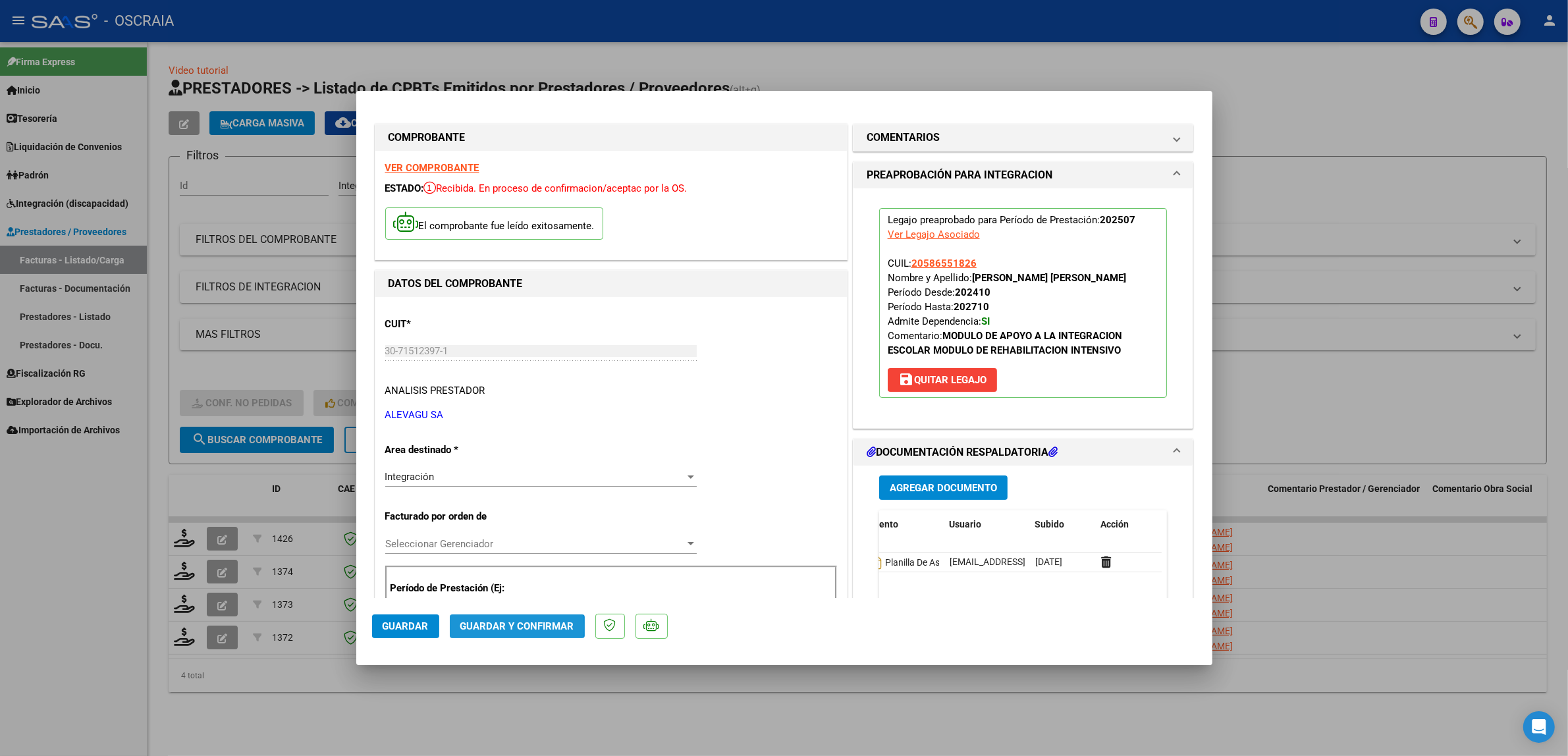
click at [484, 626] on span "Guardar y Confirmar" at bounding box center [517, 626] width 114 height 12
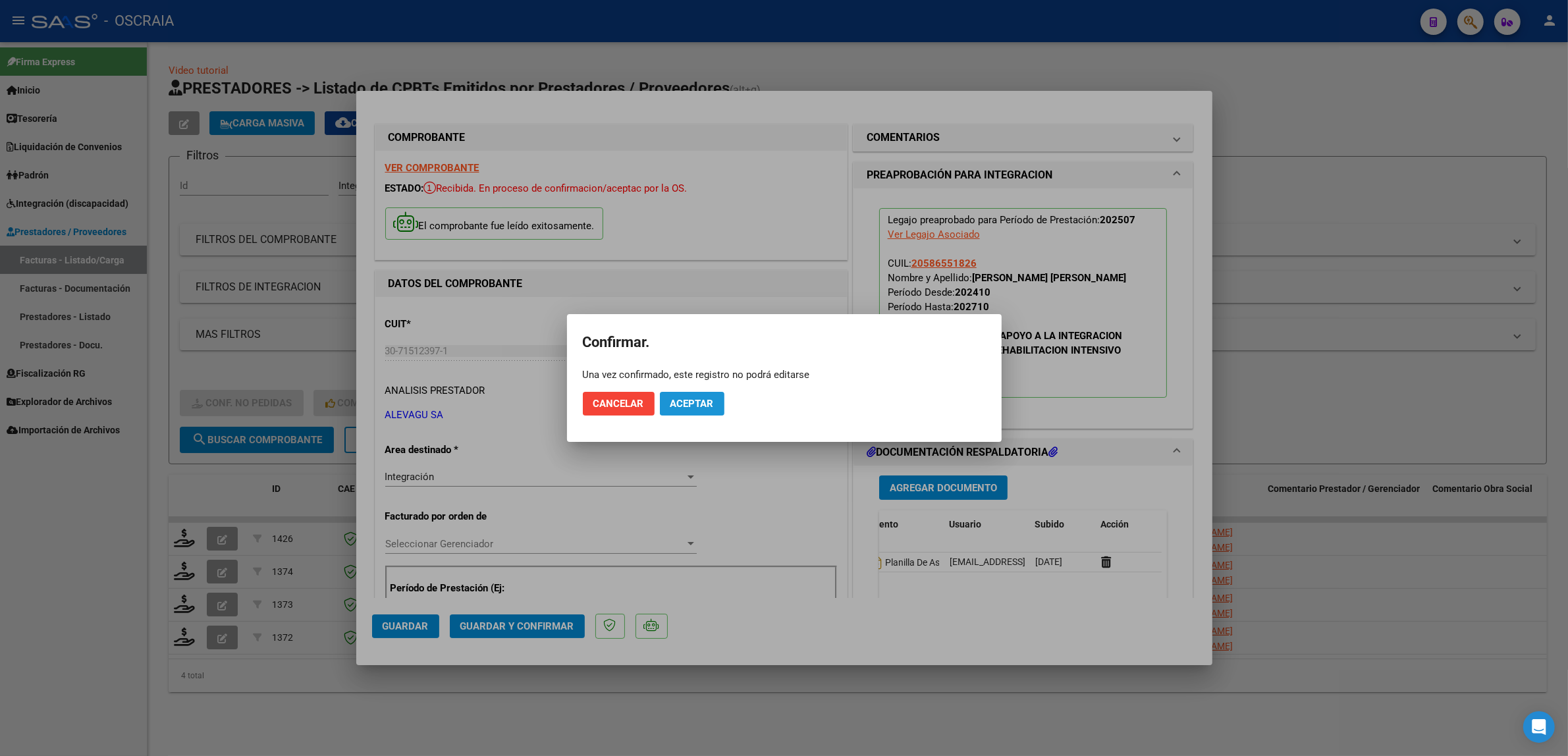
click at [707, 399] on span "Aceptar" at bounding box center [692, 403] width 44 height 12
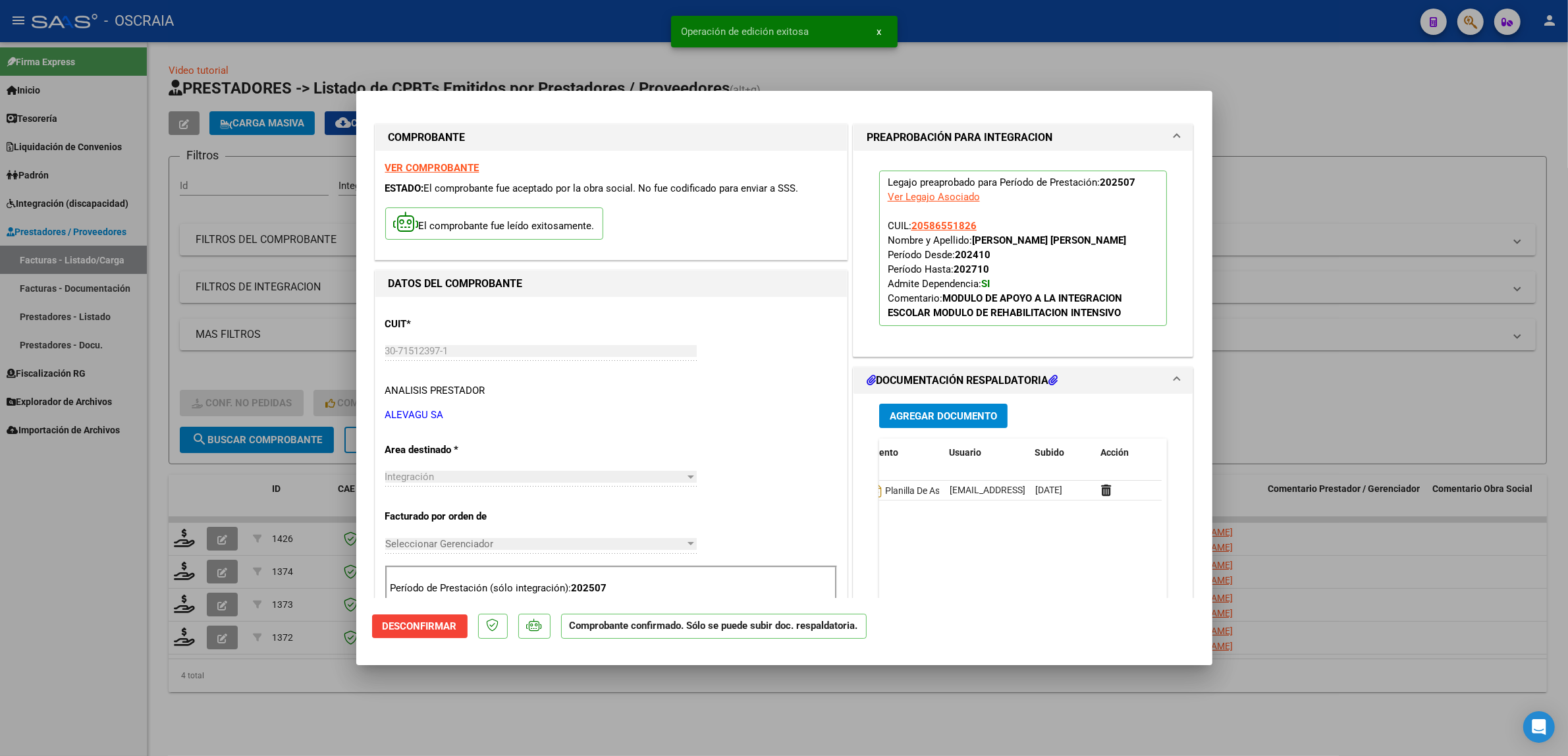
click at [1326, 265] on div at bounding box center [784, 378] width 1568 height 756
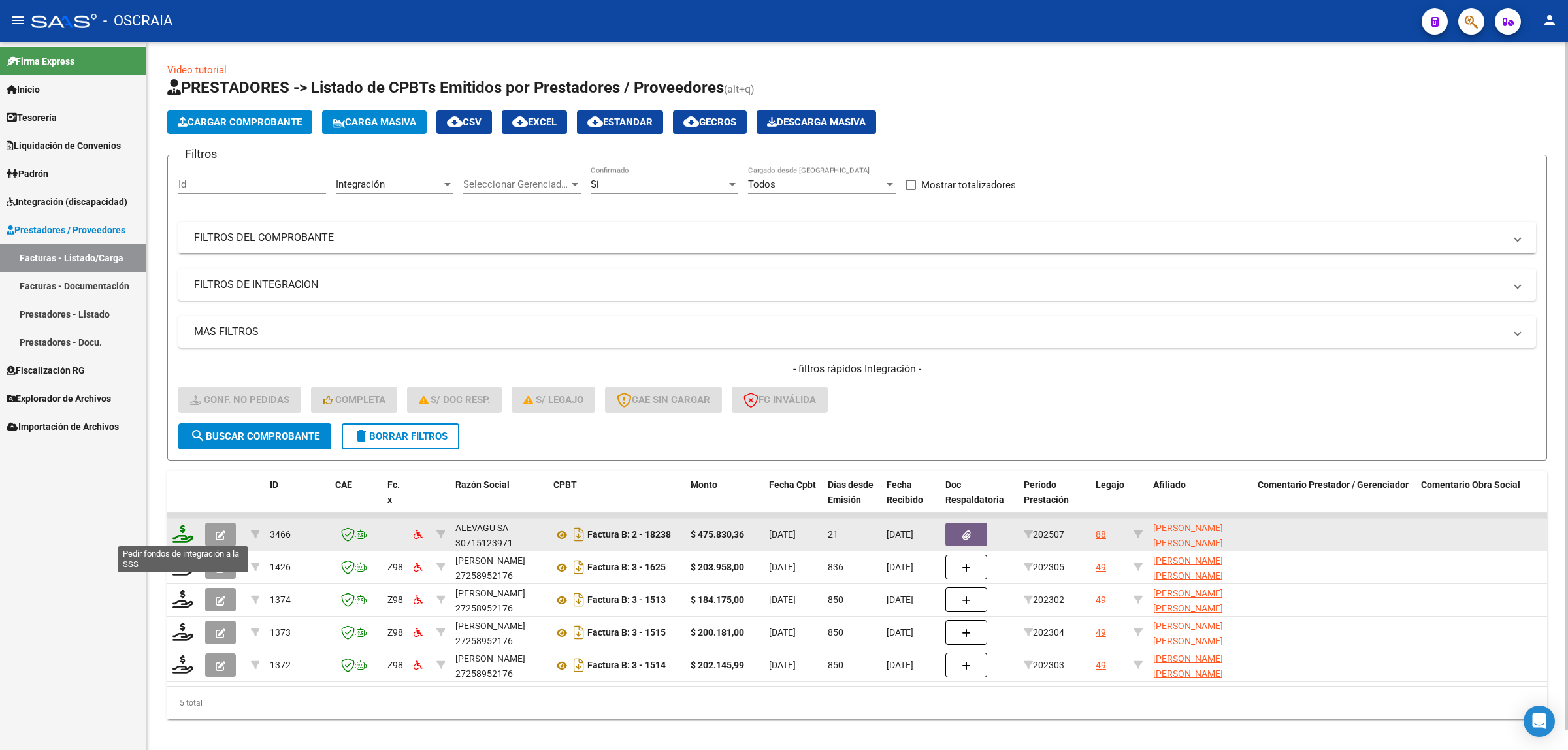
click at [183, 536] on icon at bounding box center [183, 534] width 21 height 19
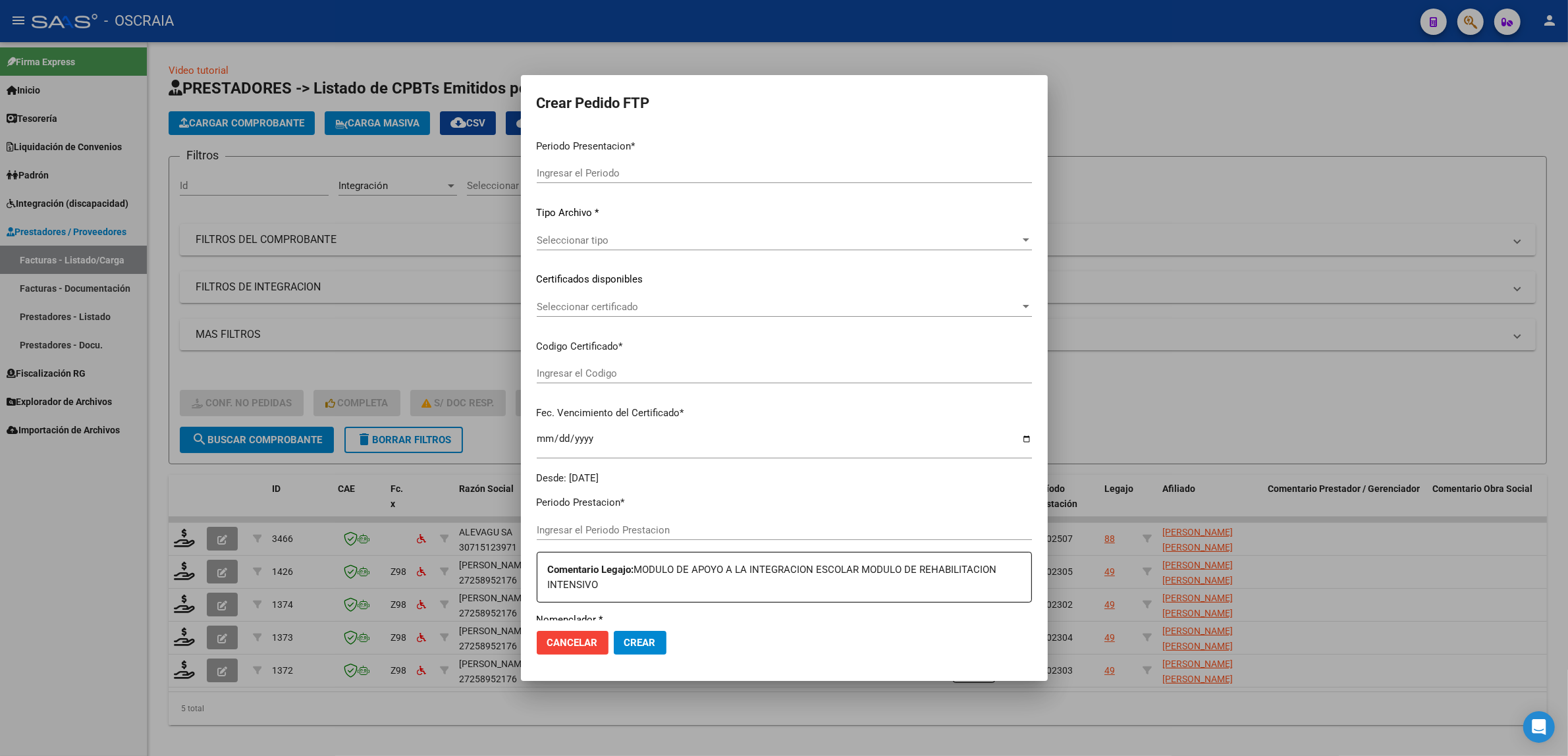
type input "202508"
type input "202507"
type input "$ 475.830,36"
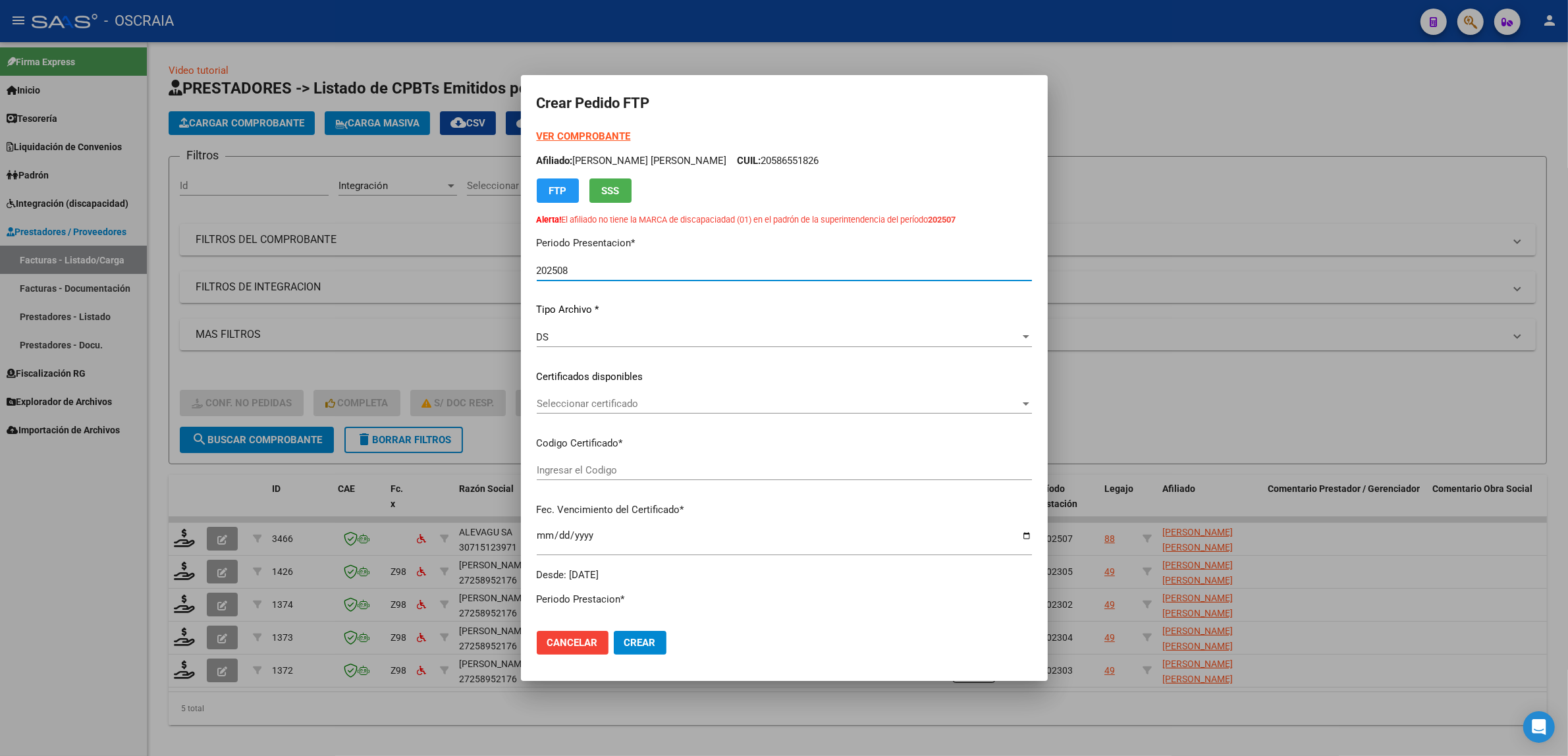
type input "ARG02000586551822024100820271008BSAS370"
type input "2027-10-31"
drag, startPoint x: 574, startPoint y: 218, endPoint x: 786, endPoint y: 222, distance: 212.0
click at [786, 222] on p "Alerta! El afiliado no tiene la MARCA de discapaciadad (01) en el padrón de la …" at bounding box center [784, 219] width 496 height 12
click at [932, 225] on p "Alerta! El afiliado no tiene la MARCA de discapaciadad (01) en el padrón de la …" at bounding box center [784, 219] width 496 height 12
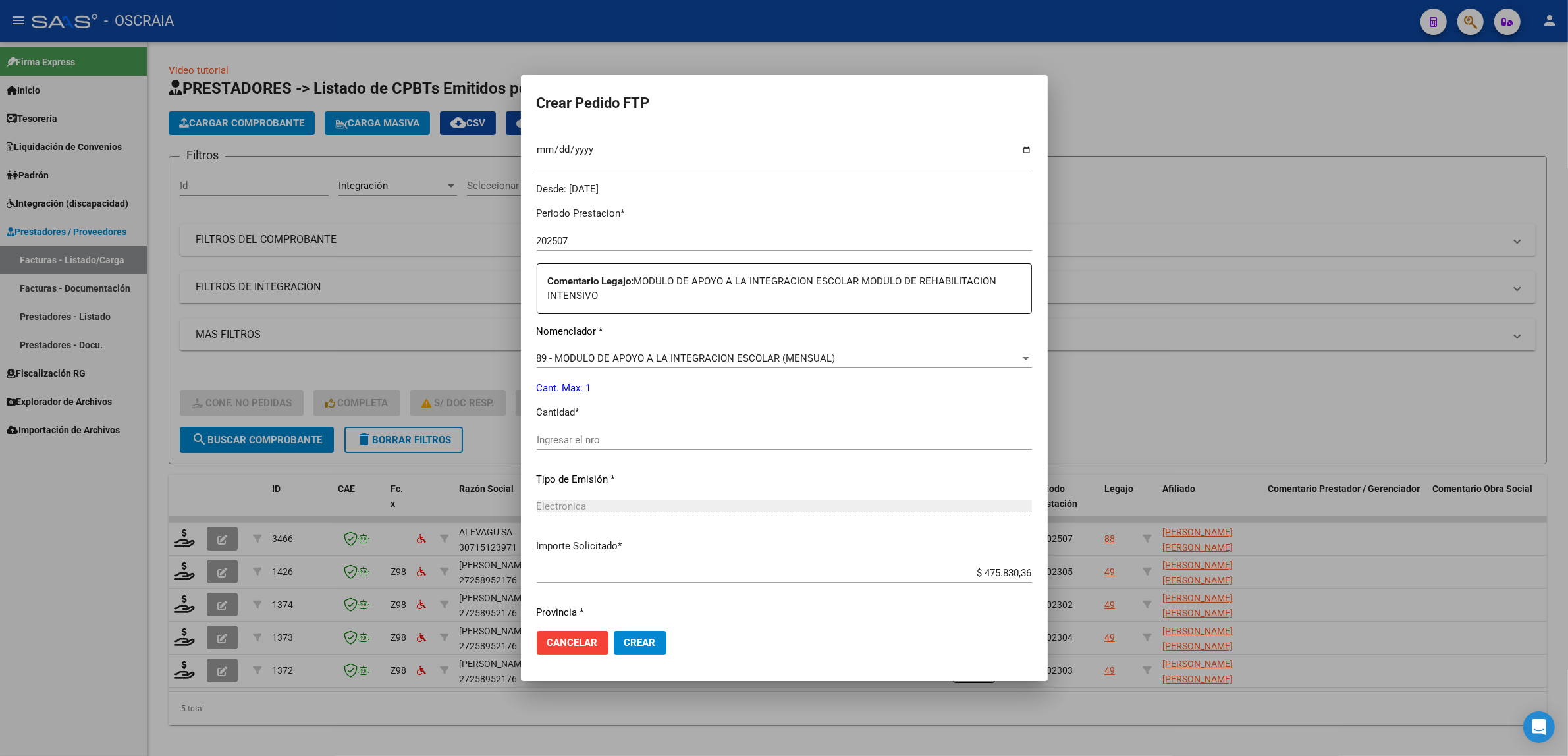
scroll to position [411, 0]
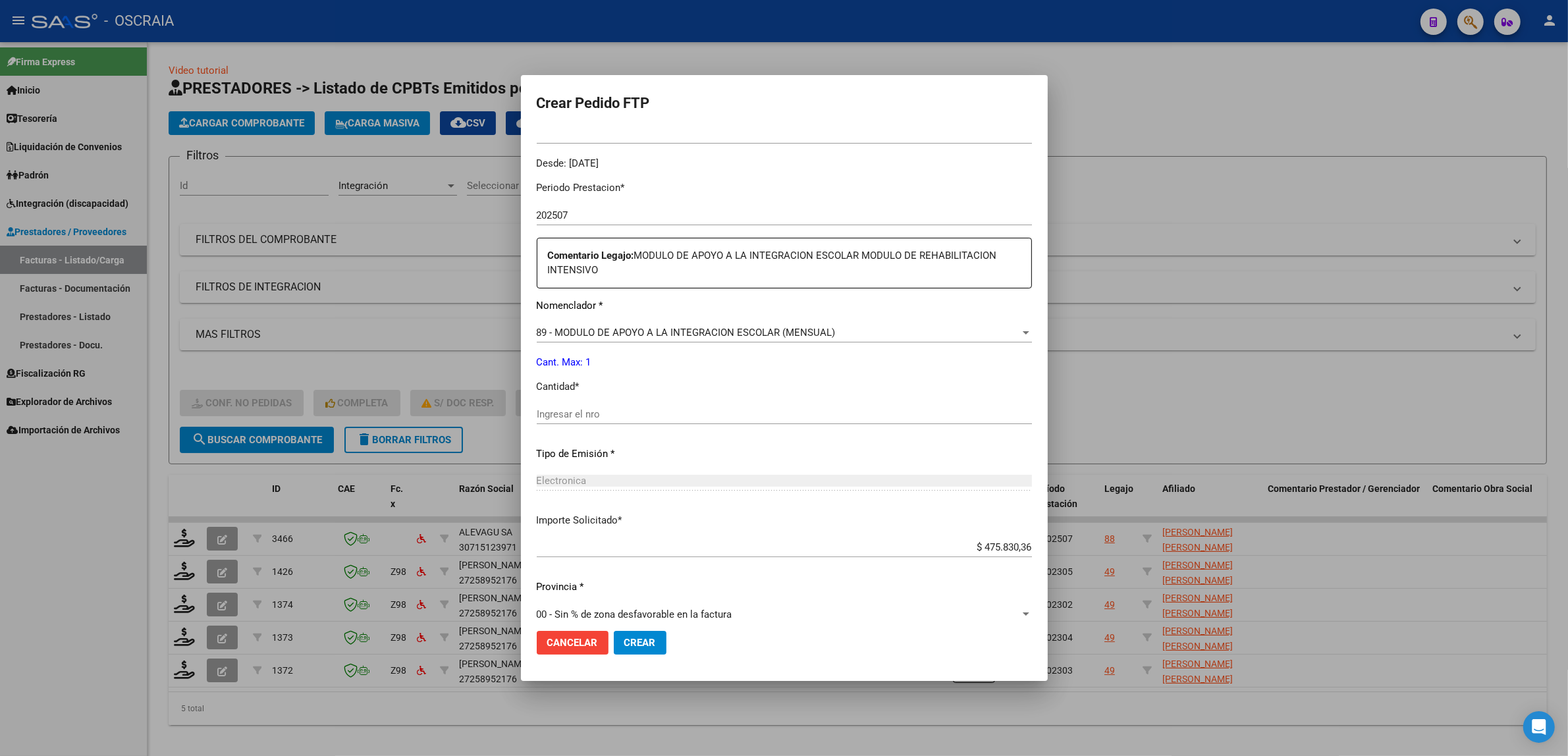
click at [650, 425] on div "Ingresar el nro" at bounding box center [784, 420] width 496 height 32
click at [642, 411] on input "Ingresar el nro" at bounding box center [784, 413] width 496 height 12
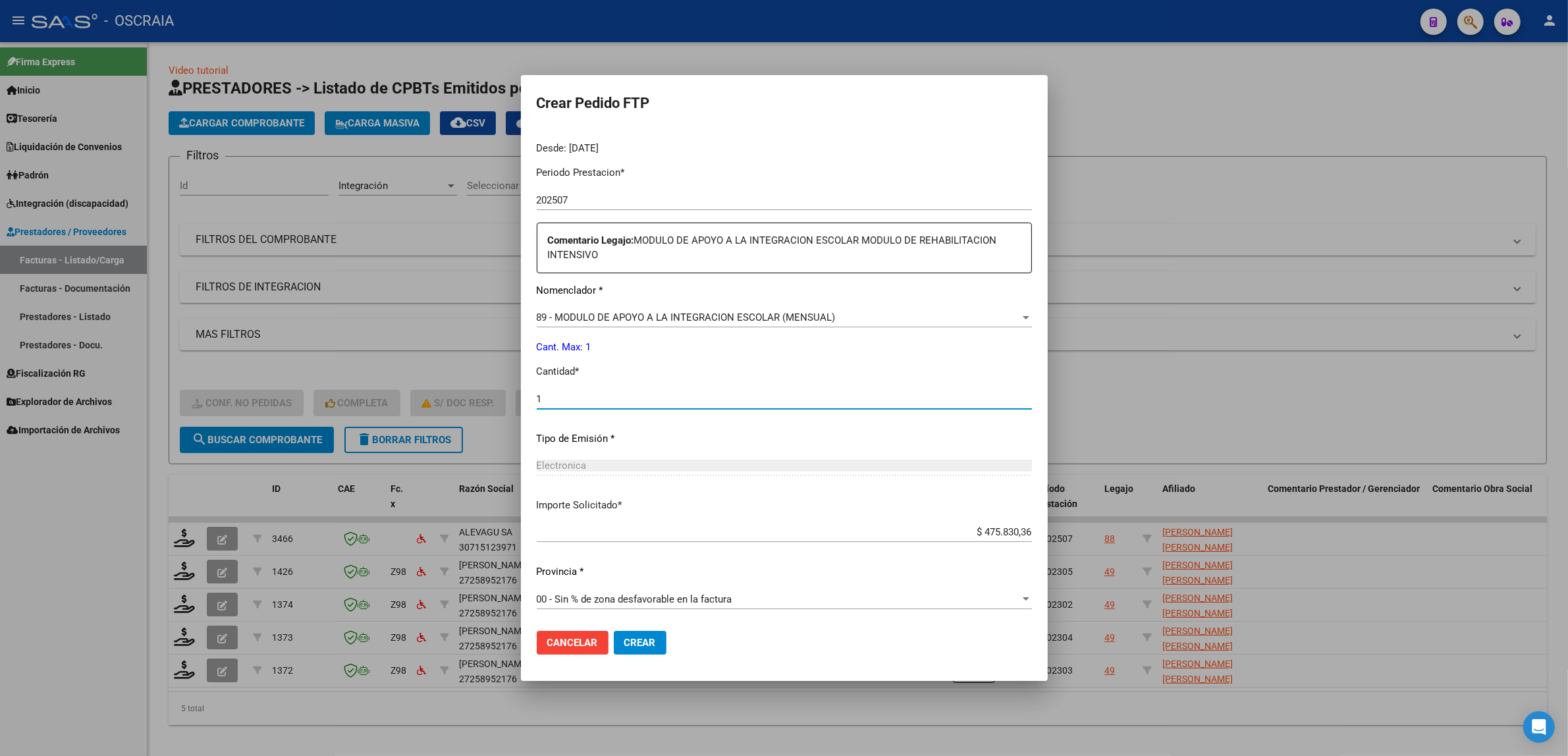
type input "1"
click at [646, 642] on span "Crear" at bounding box center [640, 642] width 32 height 12
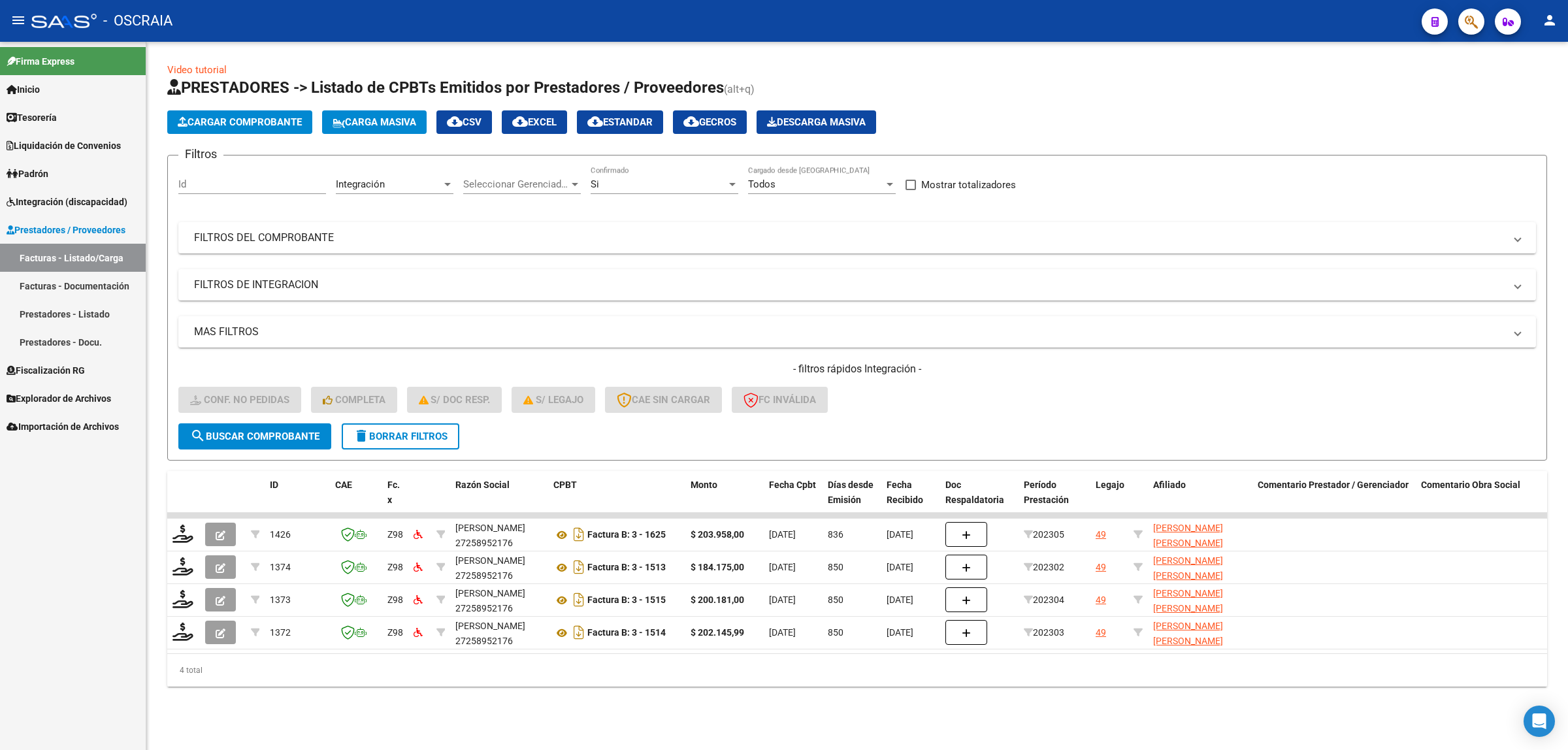
click at [279, 125] on span "Cargar Comprobante" at bounding box center [240, 122] width 124 height 12
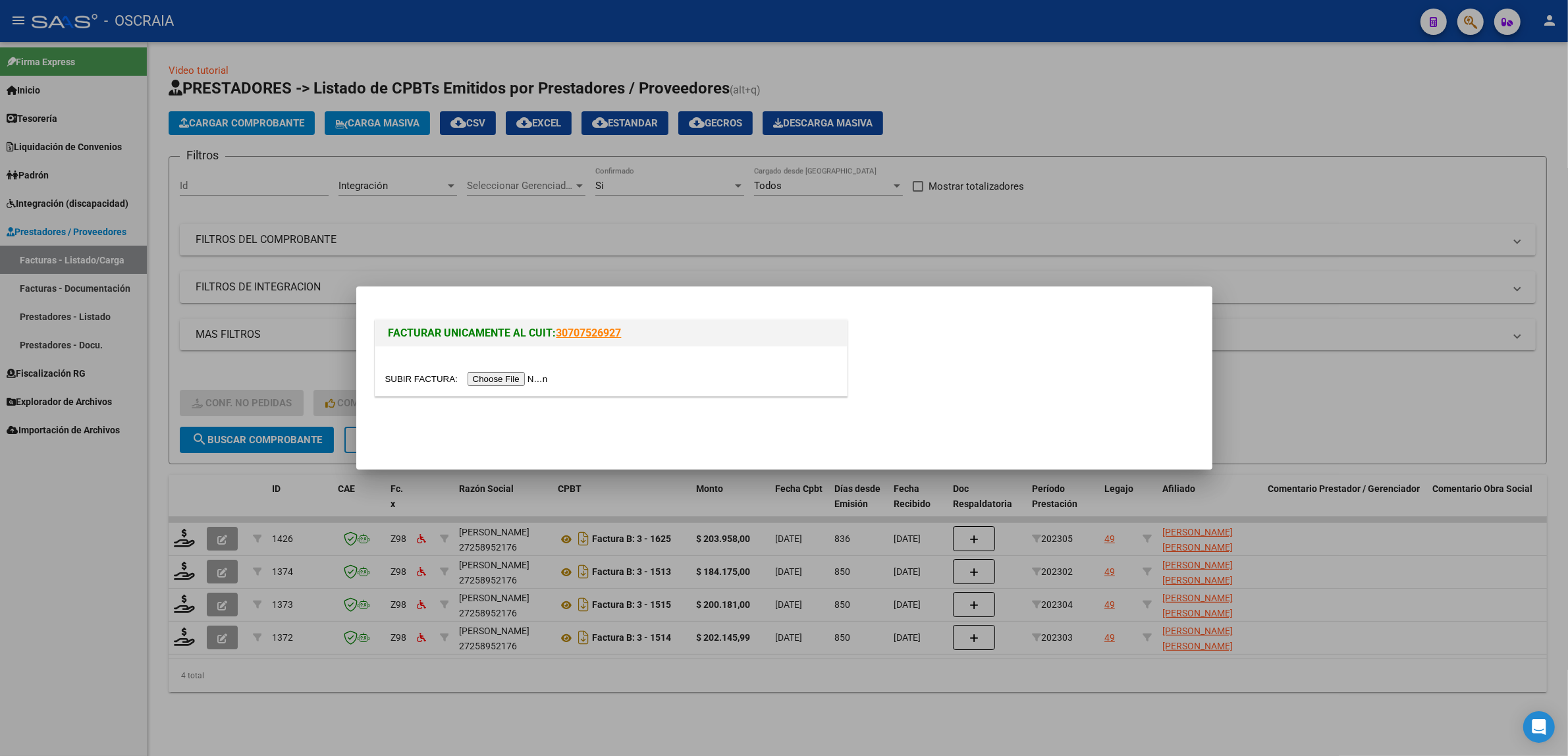
click at [498, 381] on input "file" at bounding box center [469, 379] width 167 height 14
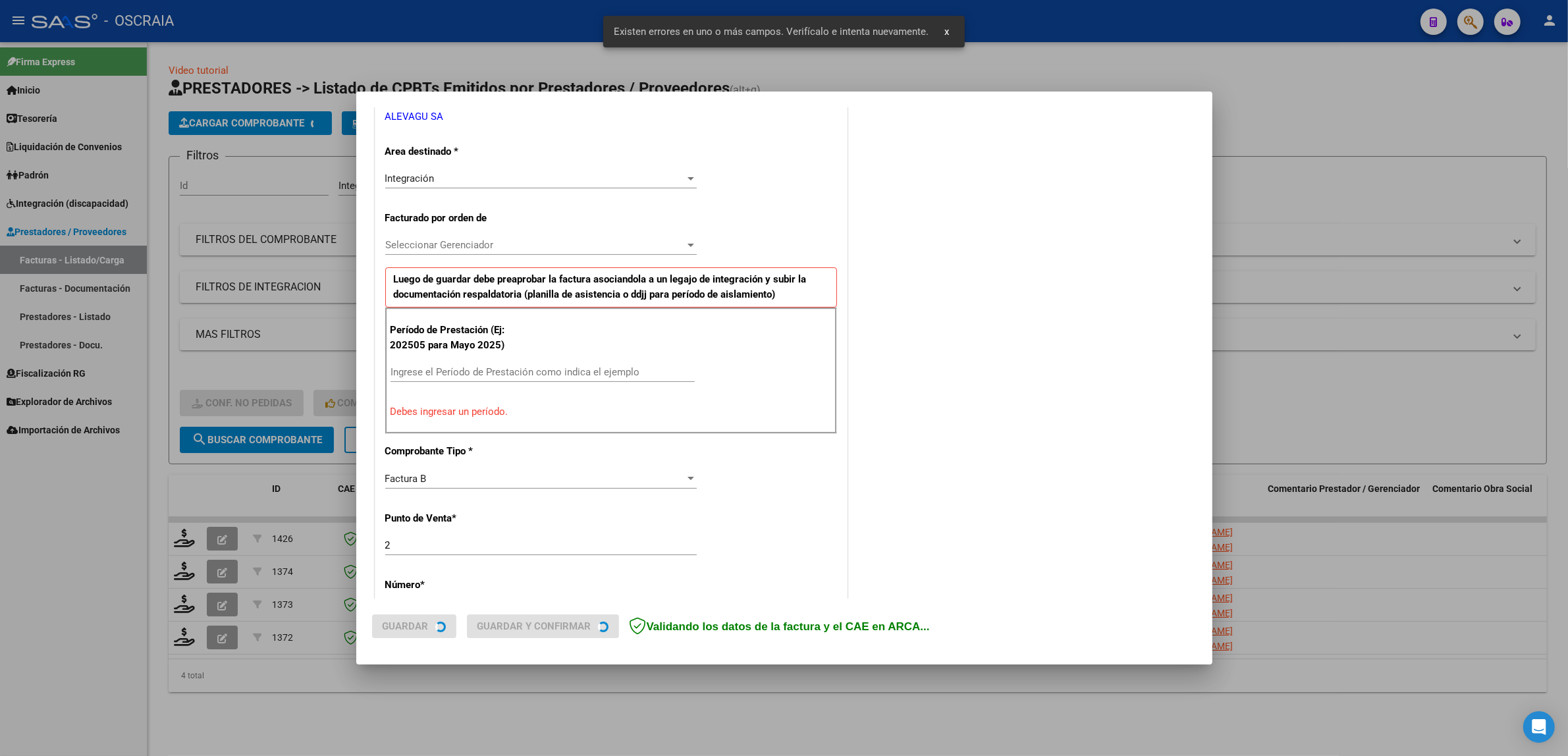
scroll to position [281, 0]
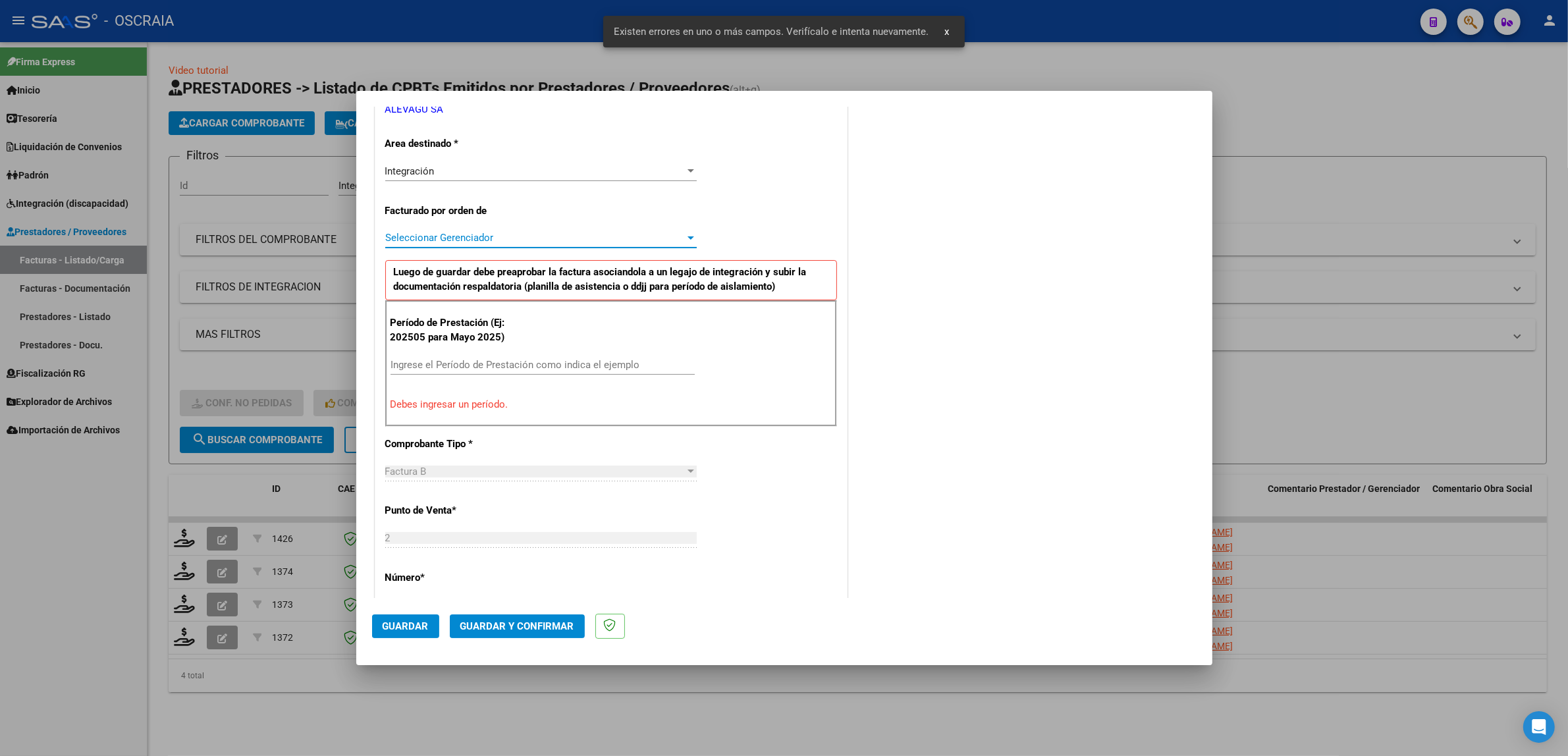
click at [466, 237] on span "Seleccionar Gerenciador" at bounding box center [535, 237] width 300 height 12
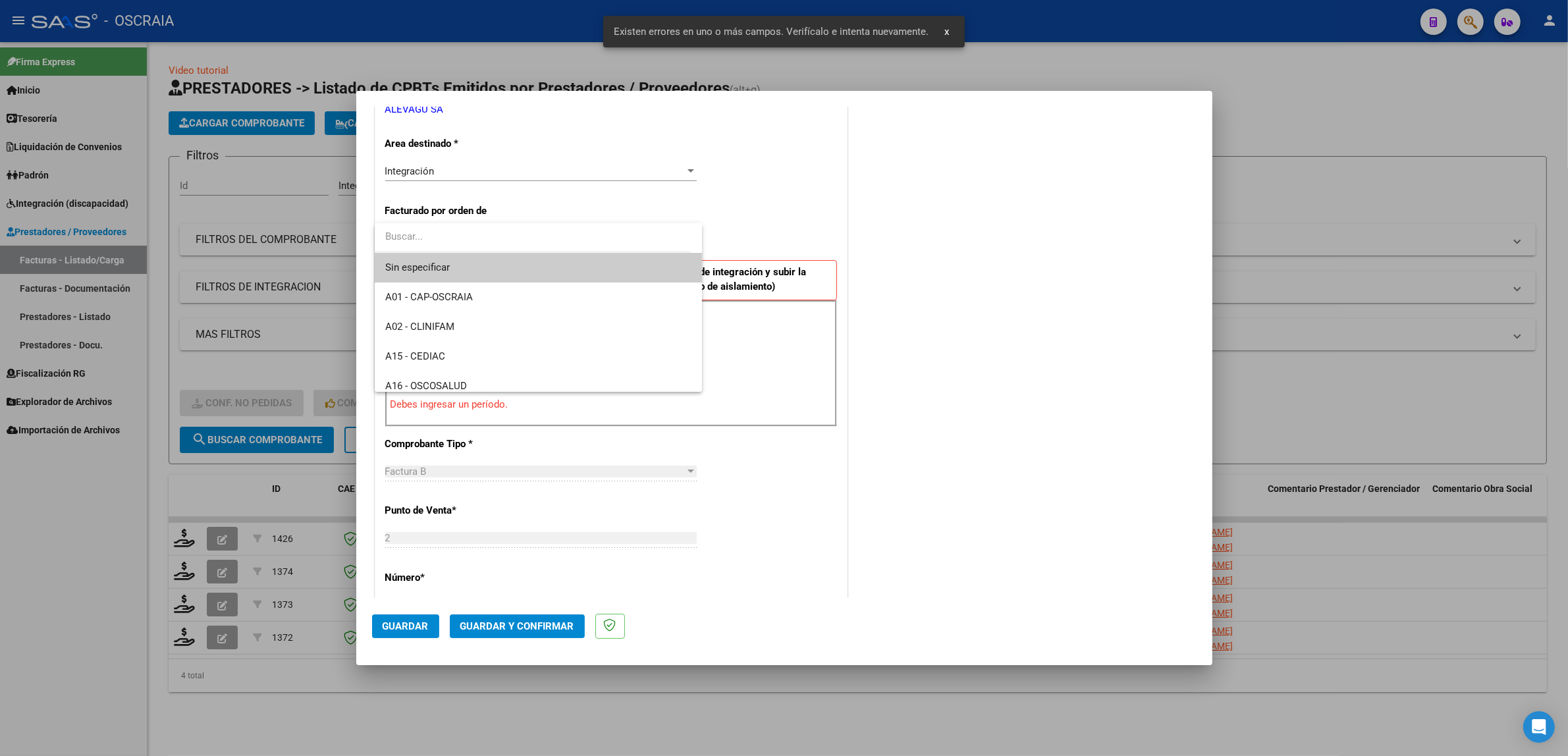
click at [478, 253] on span "Sin especificar" at bounding box center [539, 268] width 307 height 30
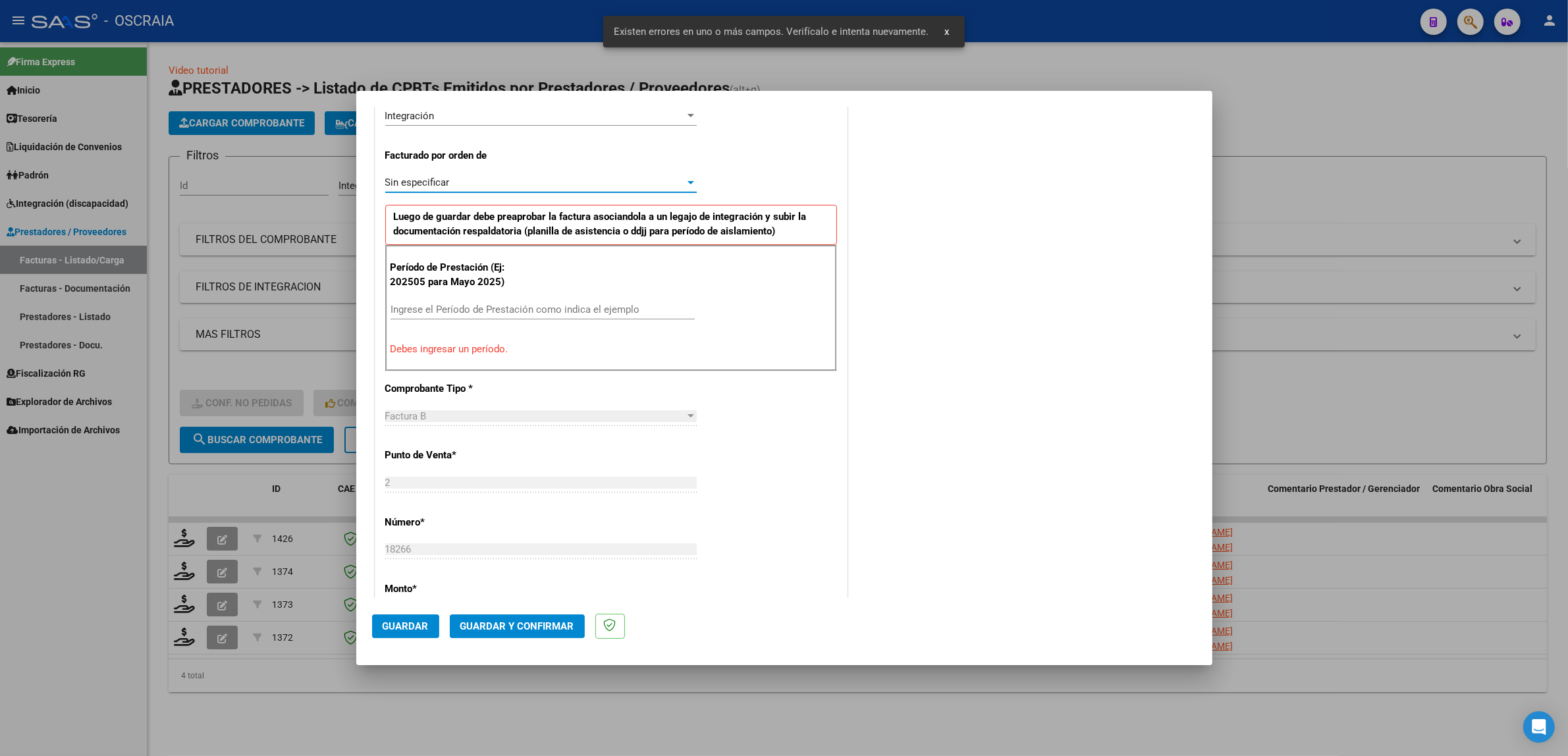
scroll to position [363, 0]
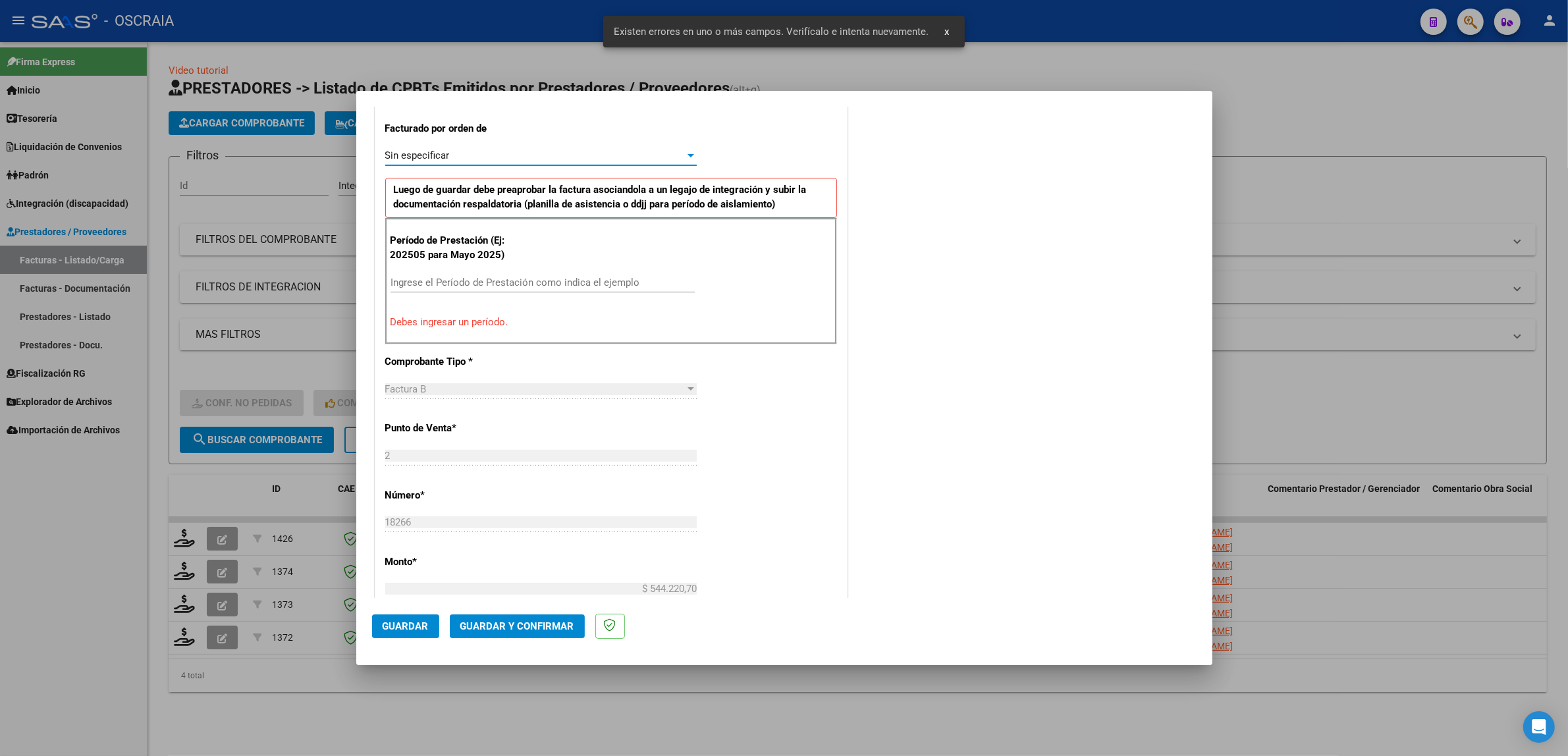
click at [489, 281] on input "Ingrese el Período de Prestación como indica el ejemplo" at bounding box center [542, 282] width 304 height 12
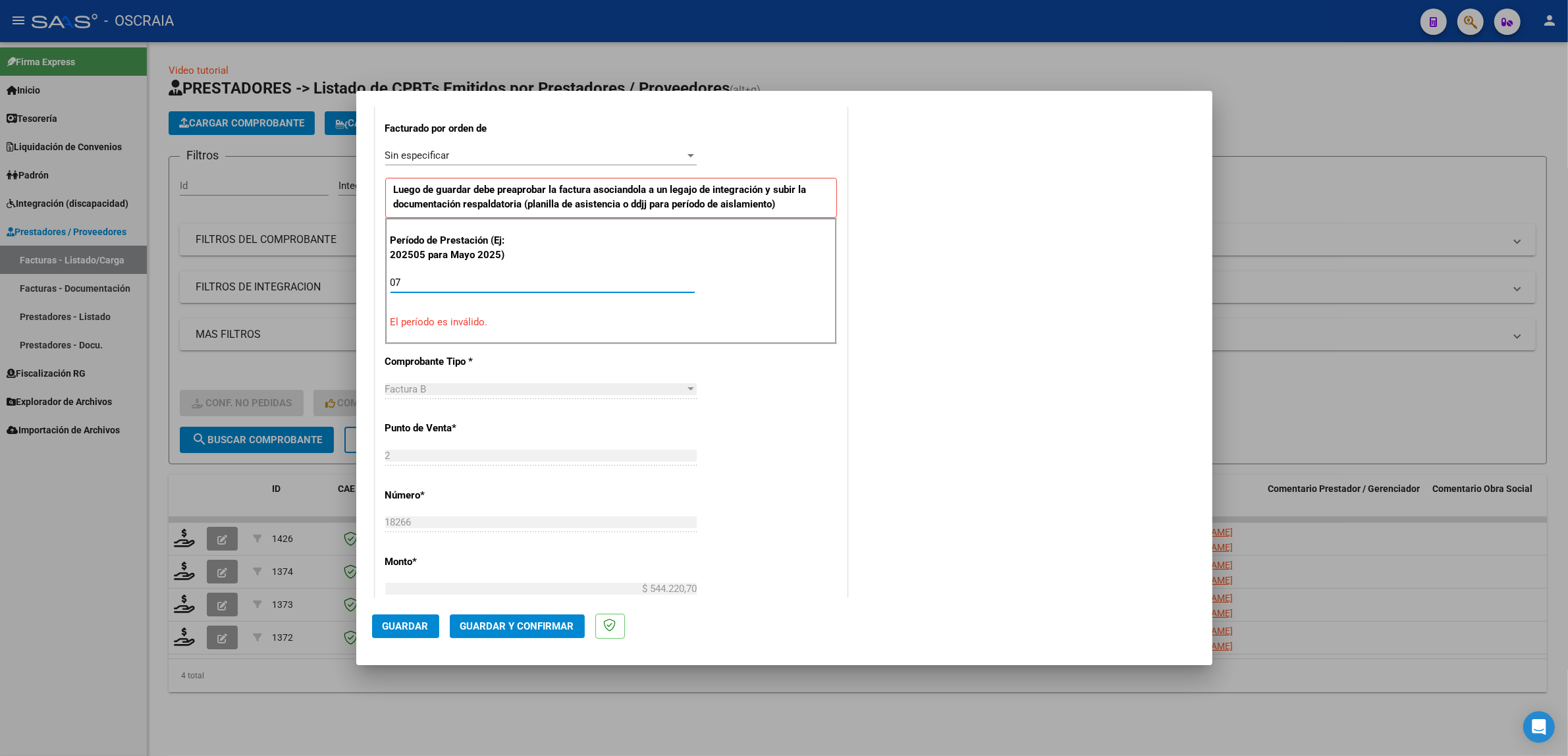
scroll to position [198, 0]
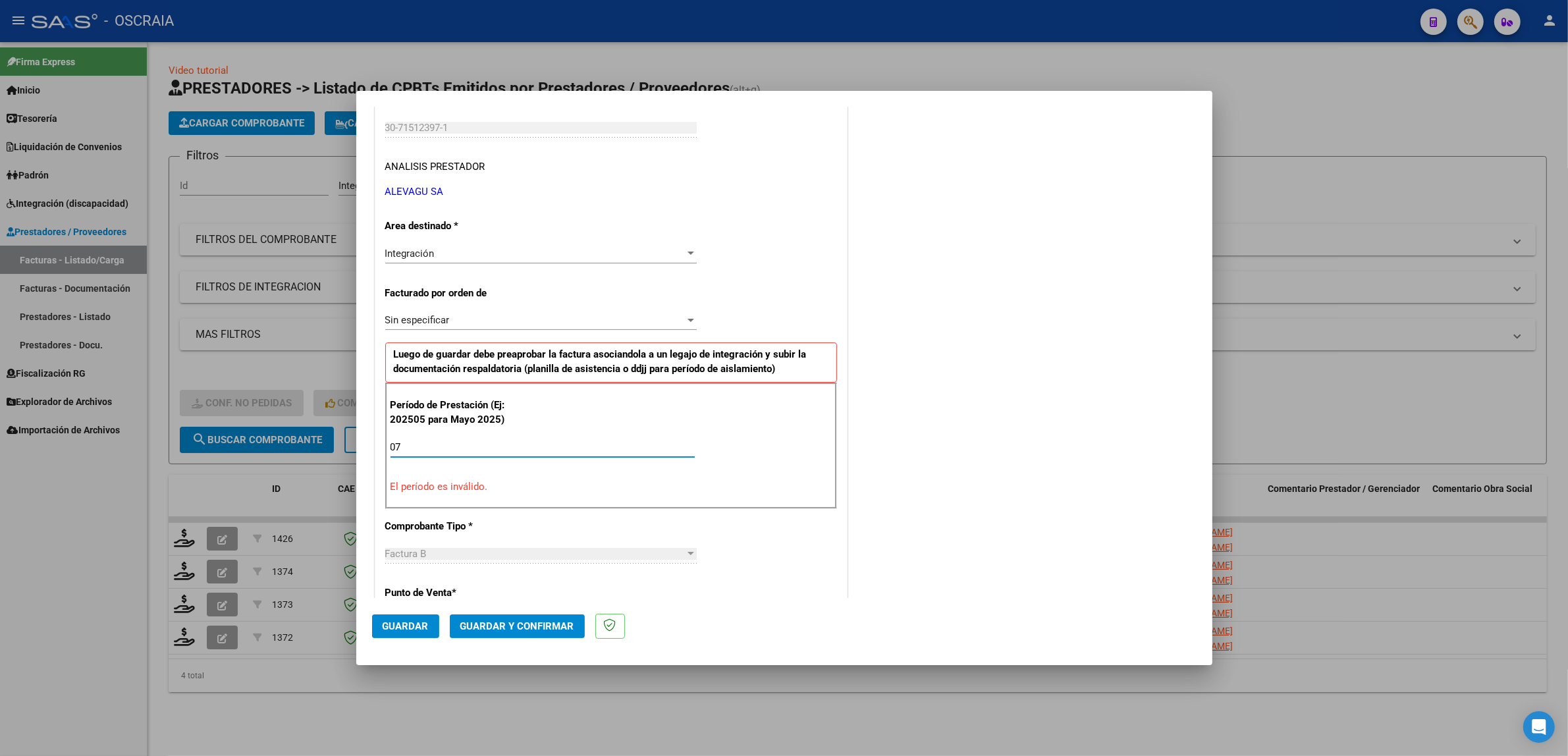
click at [507, 258] on div "Integración" at bounding box center [535, 253] width 300 height 12
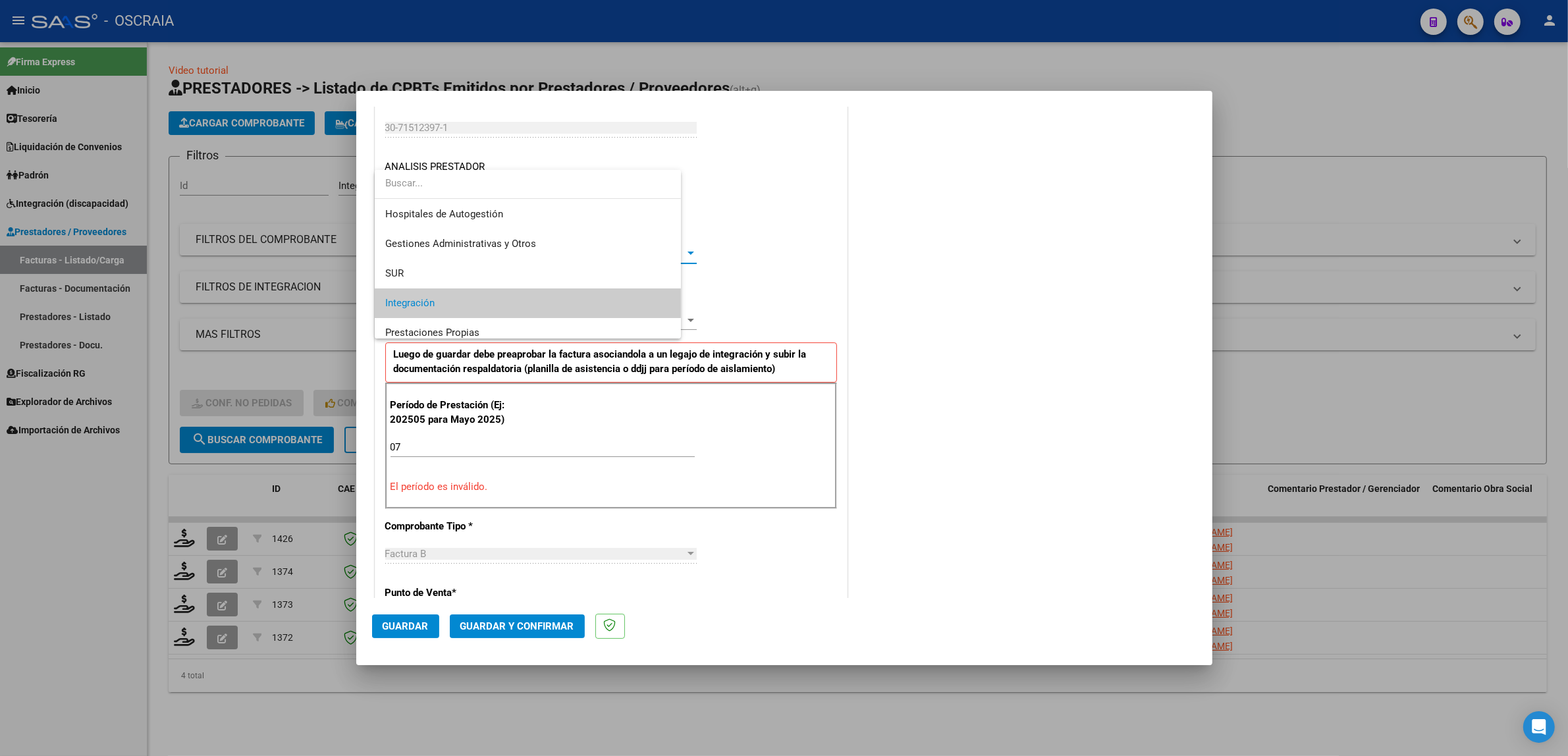
scroll to position [49, 0]
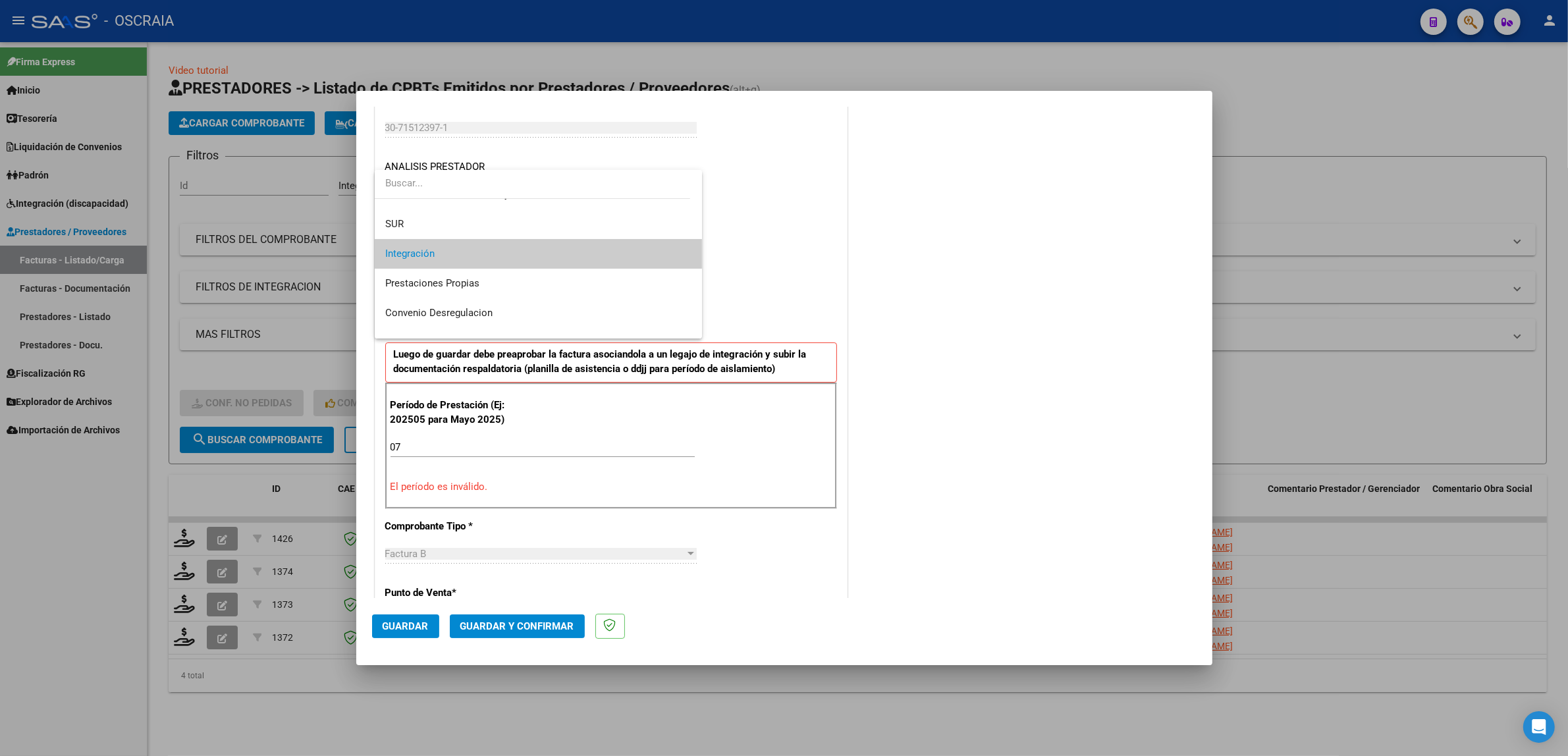
click at [507, 257] on span "Integración" at bounding box center [539, 254] width 307 height 30
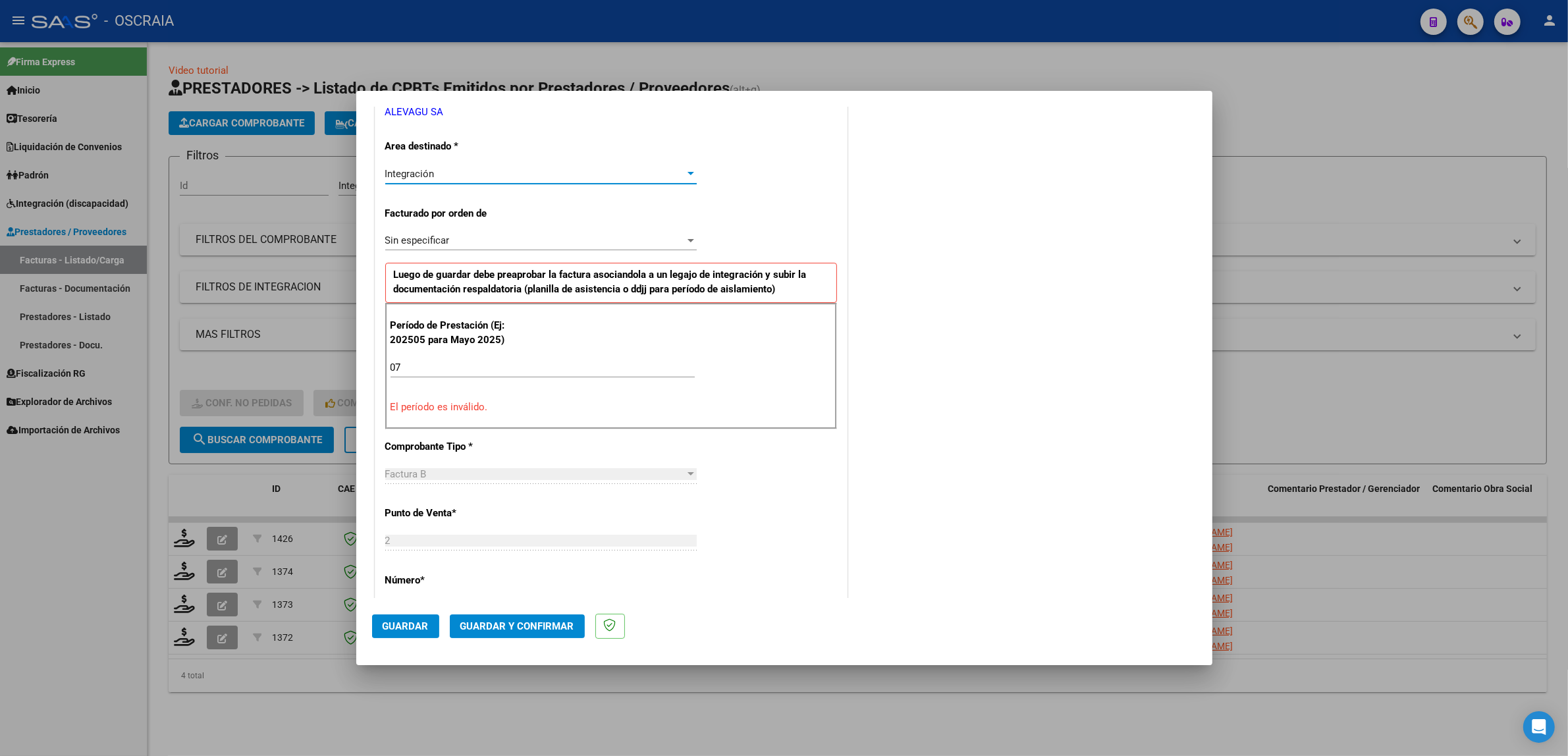
scroll to position [281, 0]
click at [460, 373] on div "07 Ingrese el Período de Prestación como indica el ejemplo" at bounding box center [542, 364] width 304 height 20
type input "0"
type input "5"
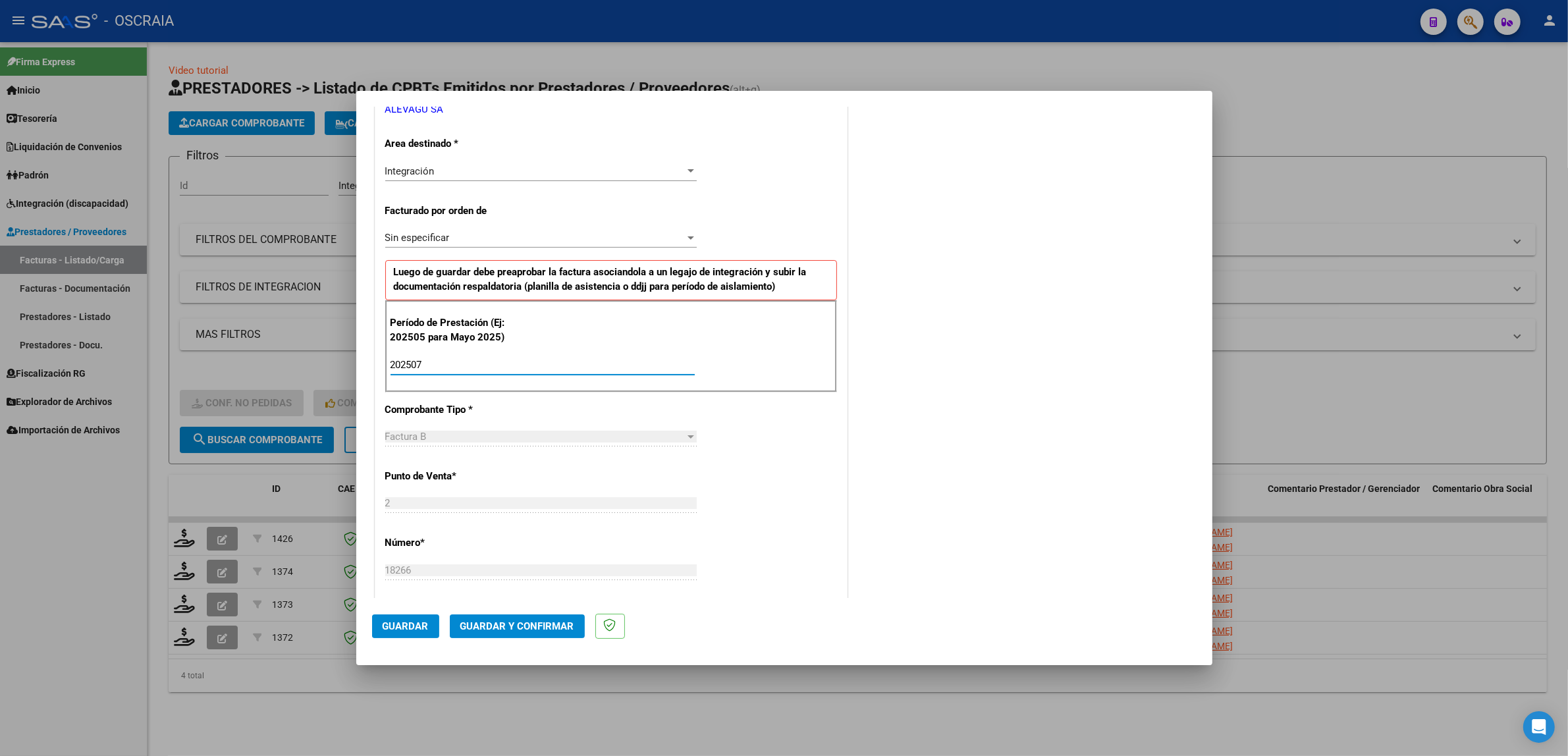
type input "202507"
click at [693, 527] on div "CUIT * 30-71512397-1 Ingresar CUIT ANALISIS PRESTADOR ALEVAGU SA ARCA Padrón Ar…" at bounding box center [611, 557] width 471 height 1133
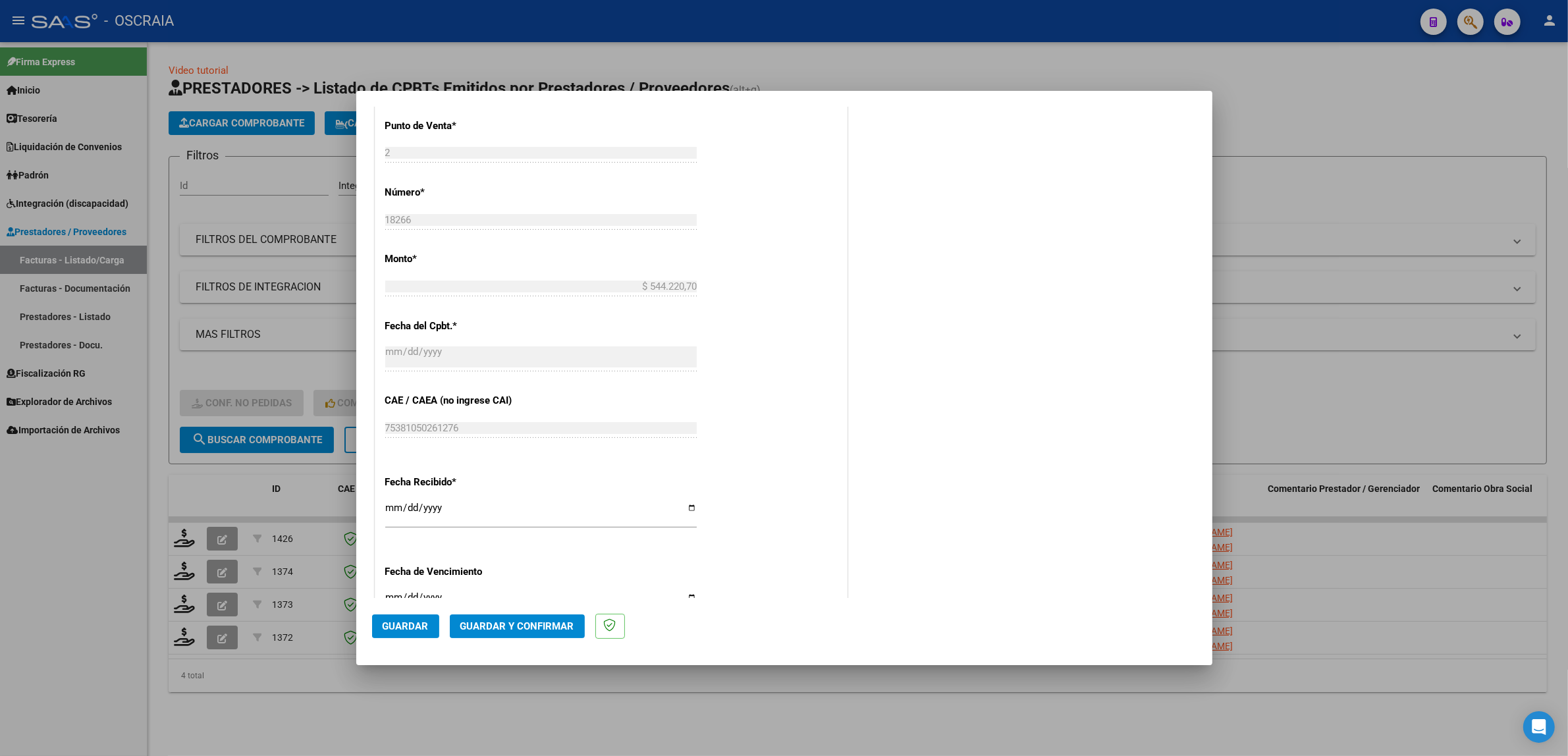
scroll to position [658, 0]
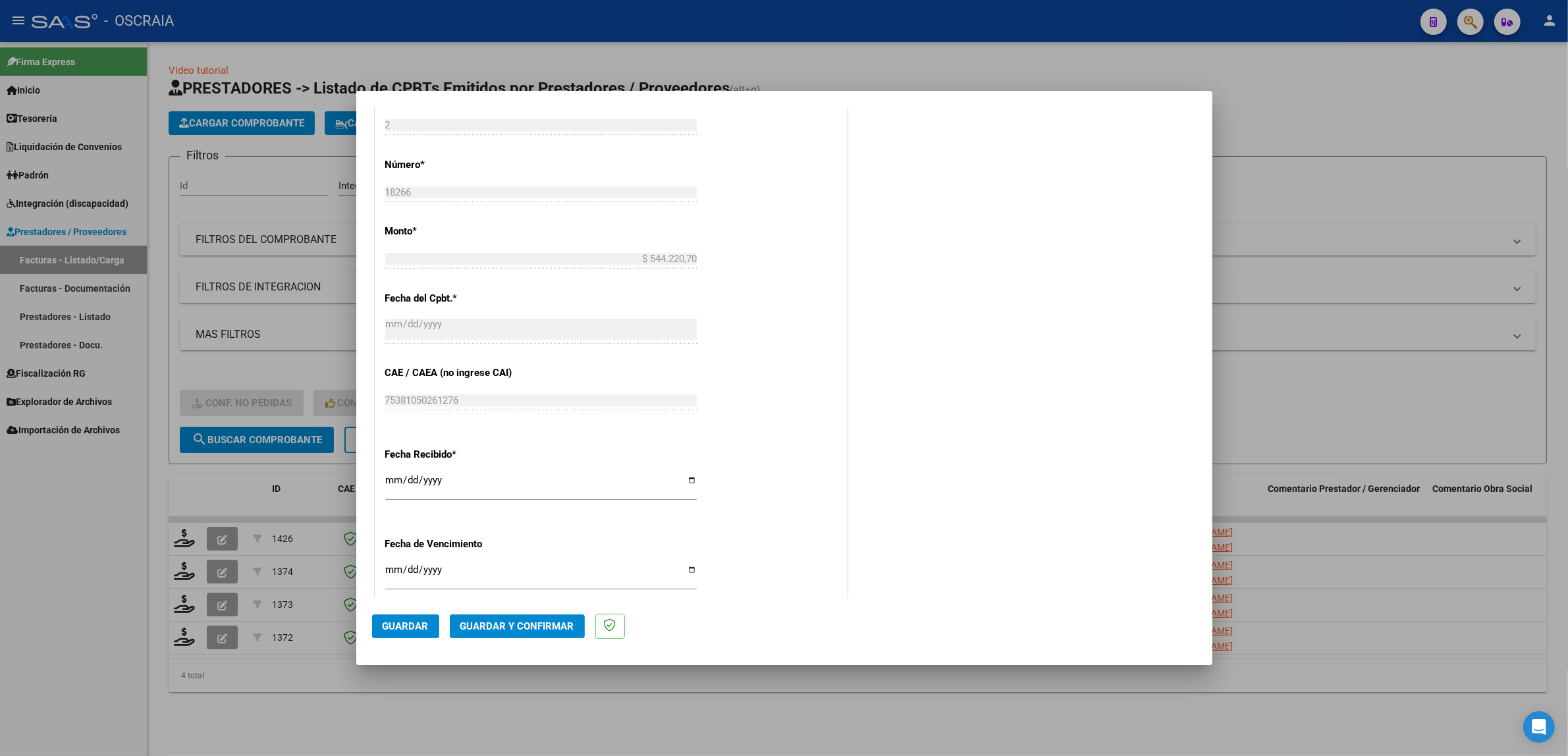
click at [399, 623] on span "Guardar" at bounding box center [405, 626] width 46 height 12
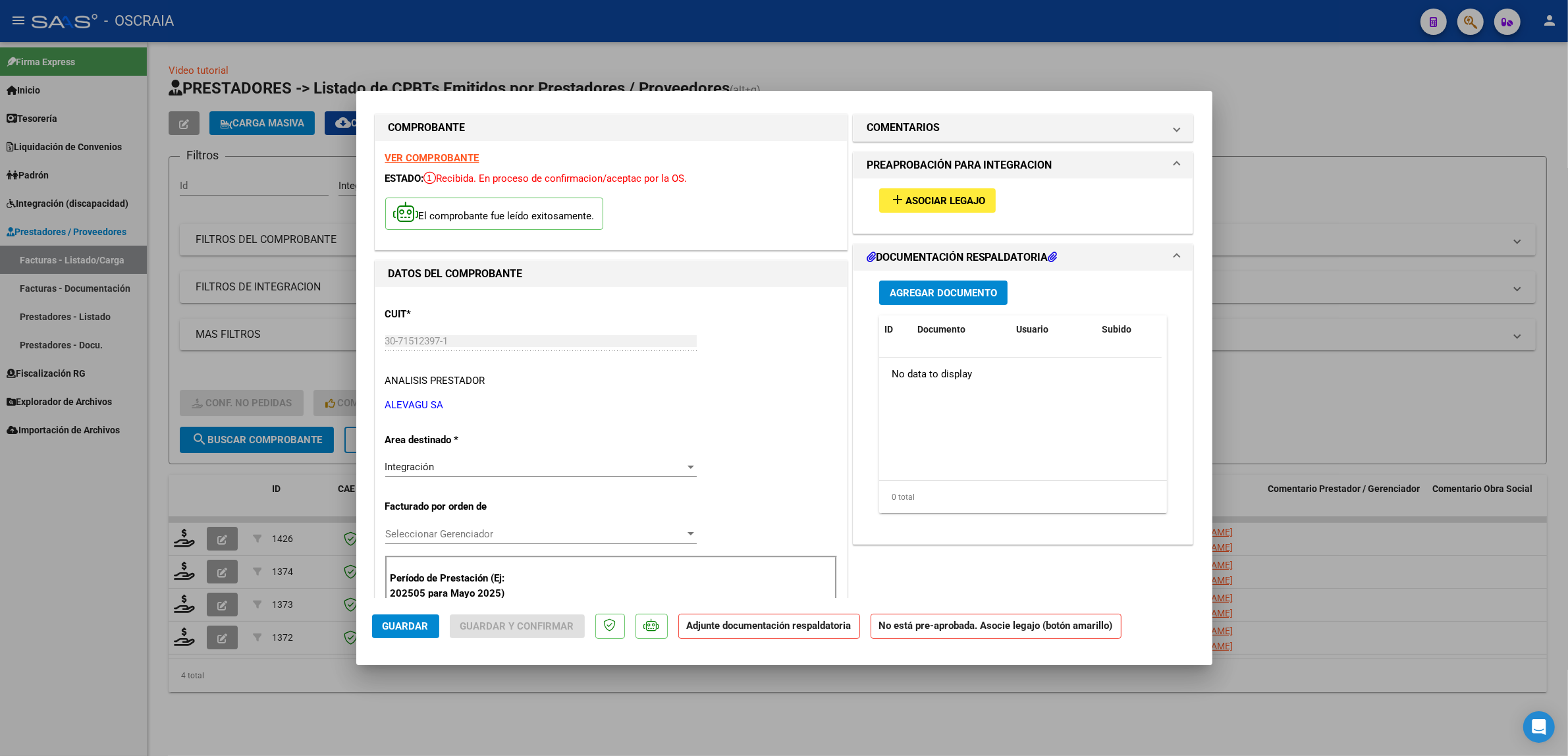
scroll to position [0, 0]
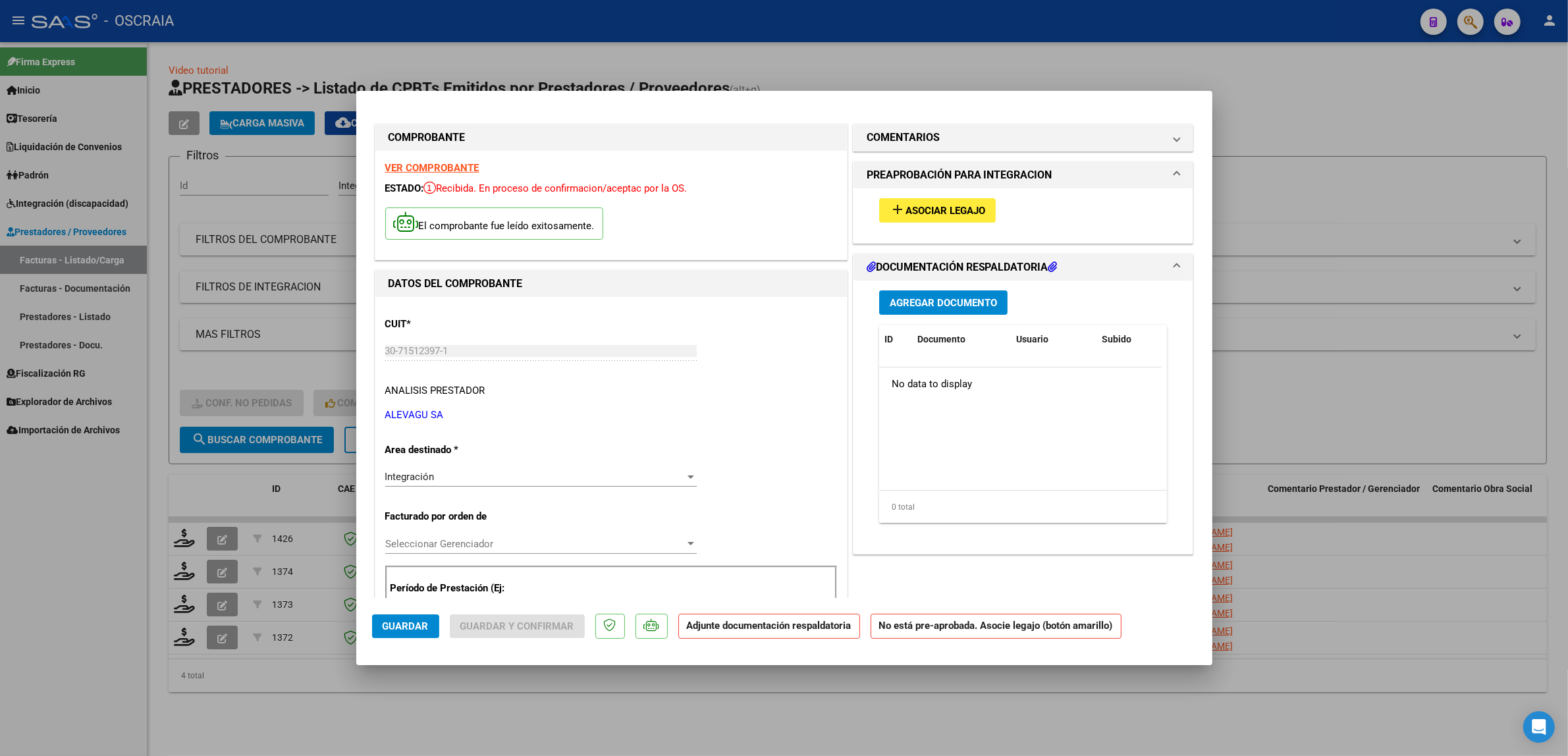
click at [920, 218] on button "add Asociar Legajo" at bounding box center [937, 210] width 116 height 24
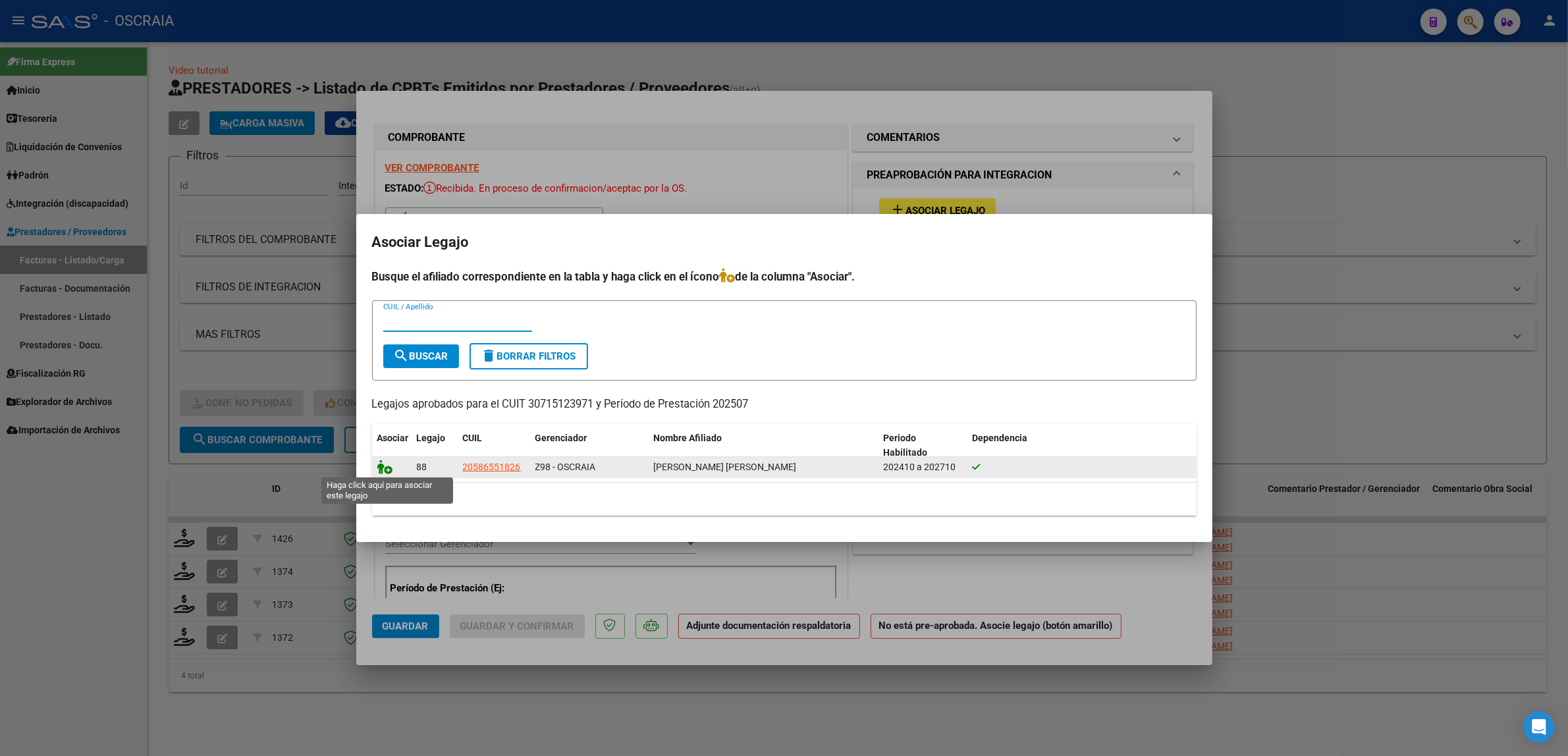
click at [384, 469] on icon at bounding box center [386, 467] width 16 height 15
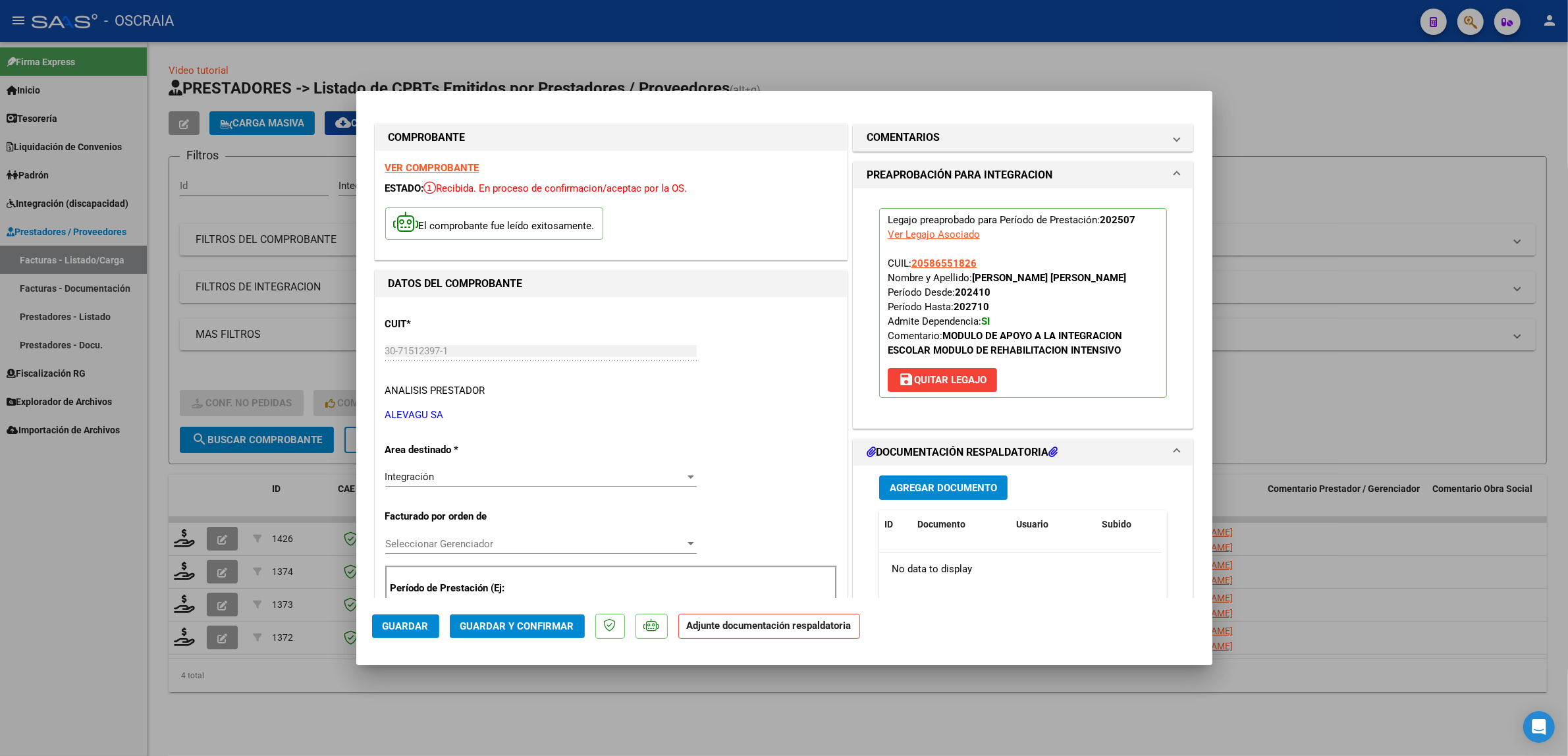
click at [908, 479] on button "Agregar Documento" at bounding box center [944, 487] width 129 height 24
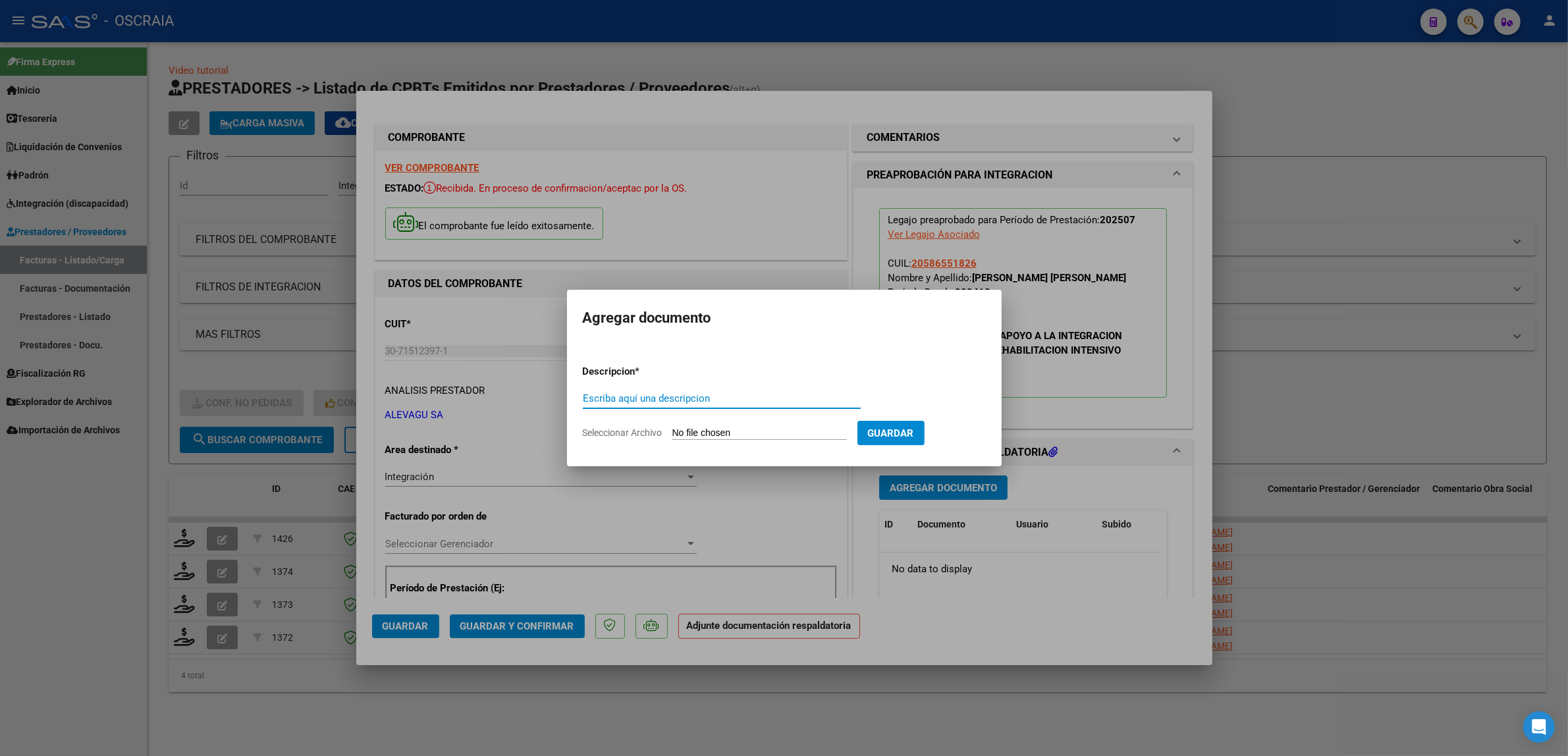
click at [709, 407] on div "Escriba aquí una descripcion" at bounding box center [722, 398] width 278 height 20
click at [709, 399] on input "Escriba aquí una descripcion" at bounding box center [722, 398] width 278 height 12
type input "PLANILLA DE ASISTENCIA"
click at [720, 425] on form "Descripcion * PLANILLA DE ASISTENCIA Escriba aquí una descripcion Seleccionar A…" at bounding box center [784, 402] width 403 height 96
click at [728, 432] on input "Seleccionar Archivo" at bounding box center [760, 434] width 175 height 12
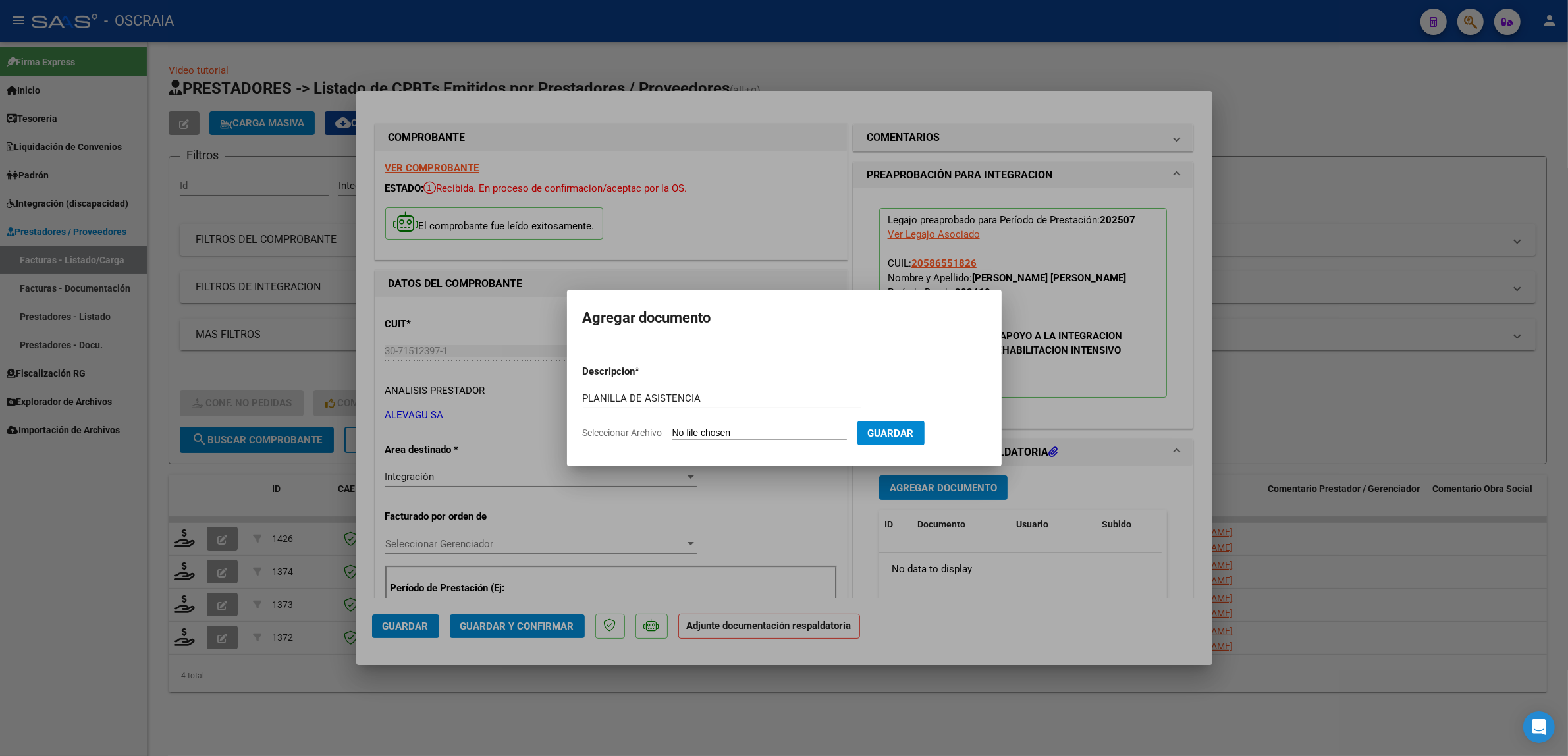
type input "C:\fakepath\07-2025 ALEVAGU SA MODULO INTEGRAL INTENSIVO FC18266 CARRIZO SANTIA…"
click at [948, 439] on button "Guardar" at bounding box center [960, 432] width 67 height 24
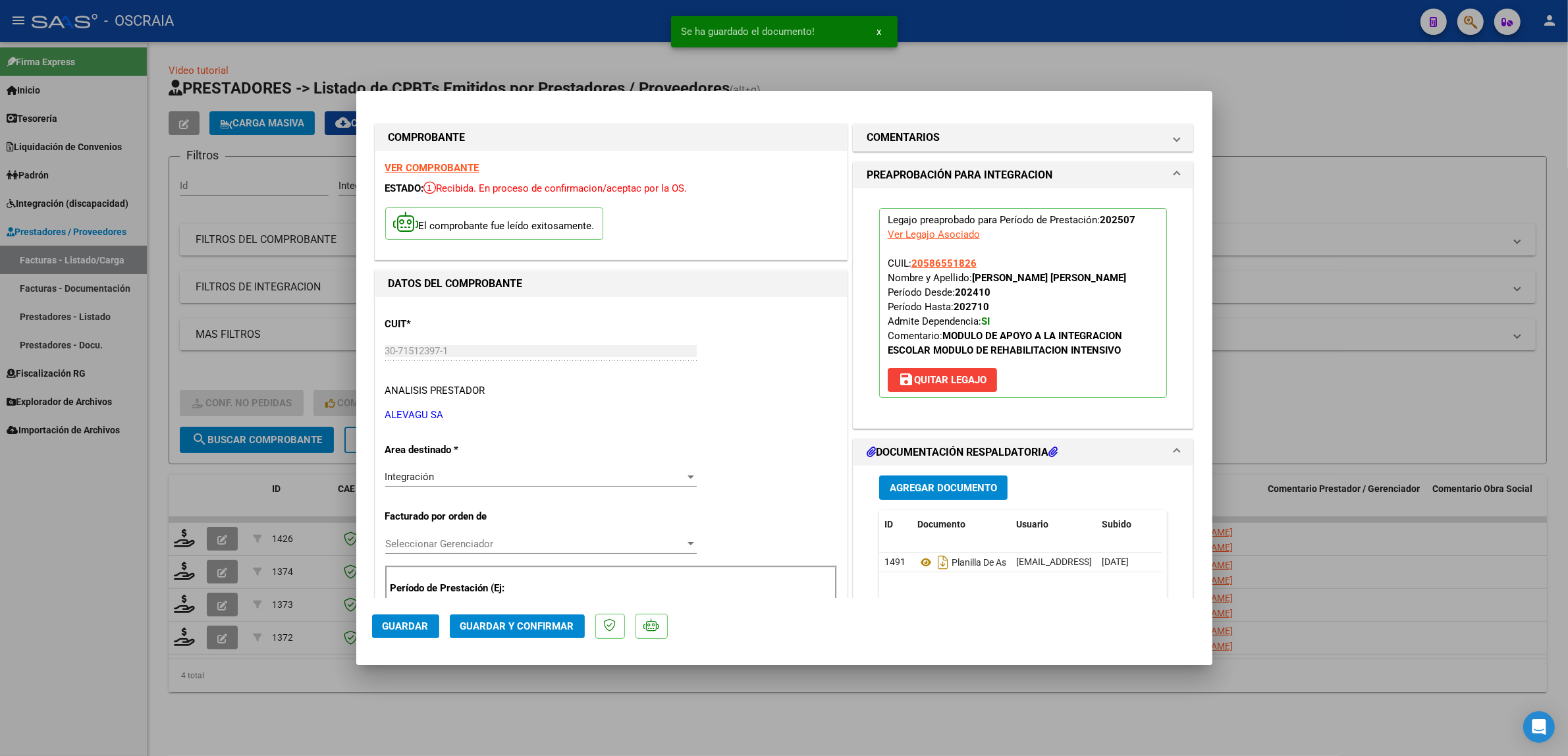
click at [1154, 456] on span "DOCUMENTACIÓN RESPALDATORIA" at bounding box center [1021, 453] width 308 height 16
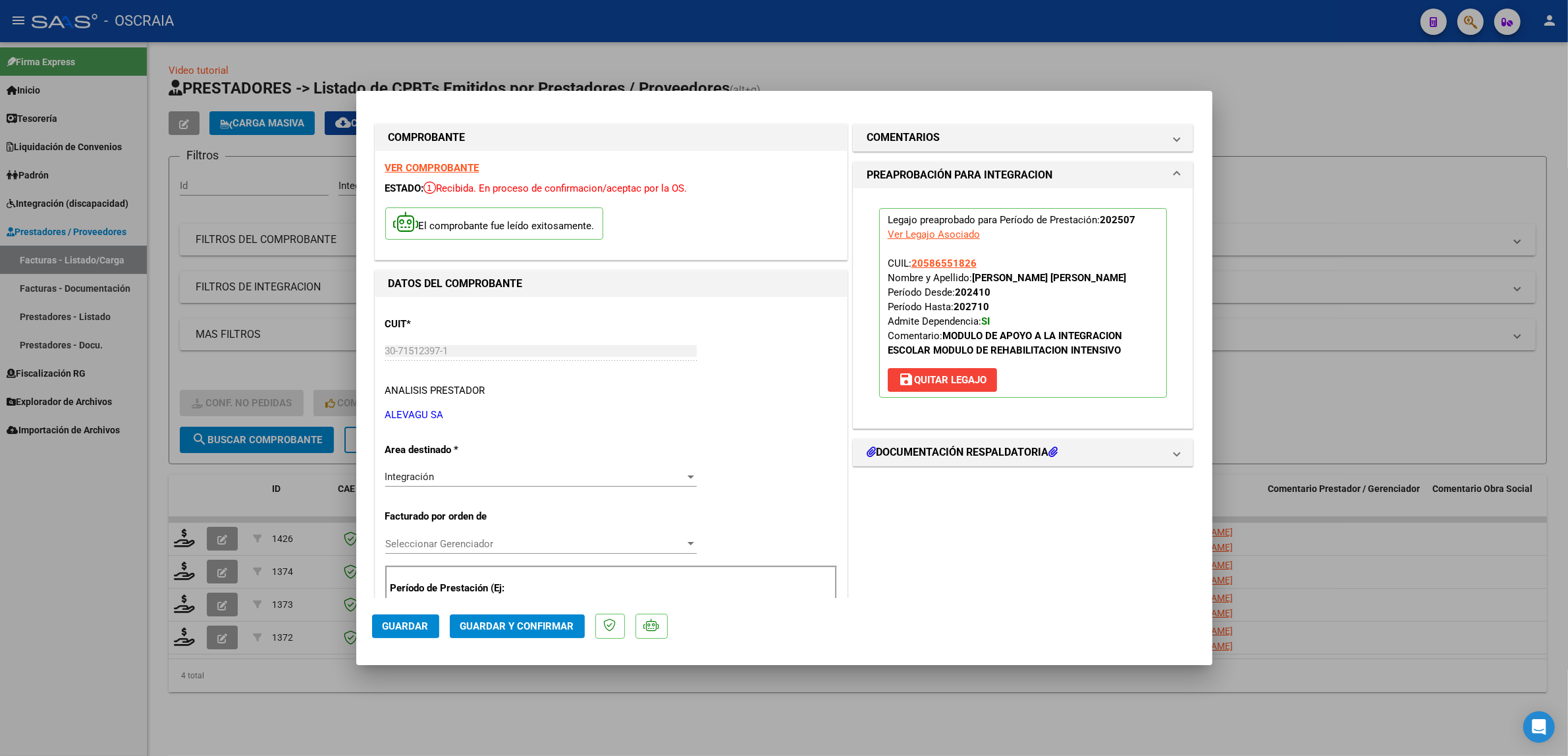
drag, startPoint x: 390, startPoint y: 620, endPoint x: 729, endPoint y: 570, distance: 342.7
click at [729, 570] on mat-dialog-container "COMPROBANTE VER COMPROBANTE ESTADO: Recibida. En proceso de confirmacion/acepta…" at bounding box center [784, 378] width 856 height 575
click at [572, 553] on div "Seleccionar Gerenciador Seleccionar Gerenciador" at bounding box center [541, 543] width 311 height 20
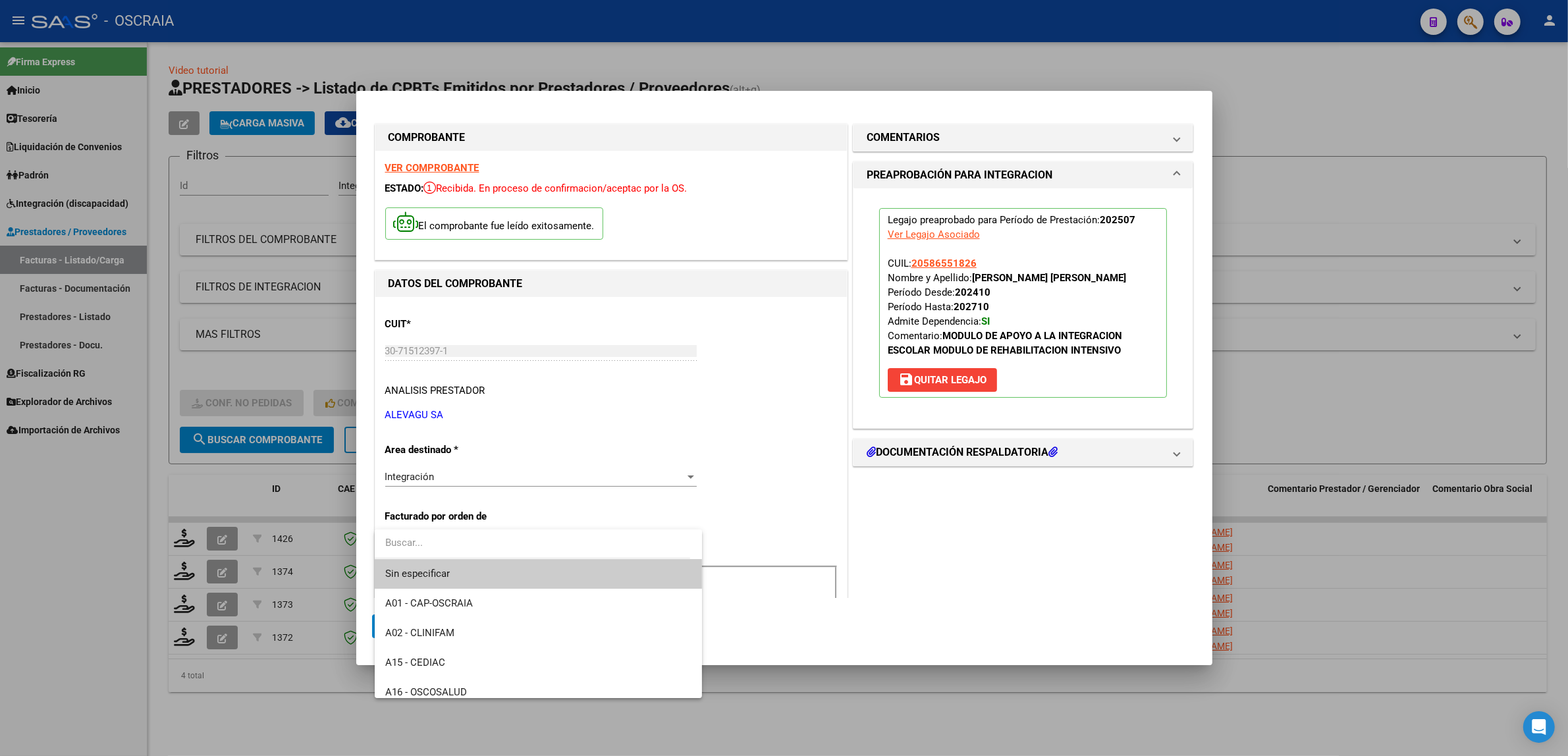
drag, startPoint x: 604, startPoint y: 521, endPoint x: 745, endPoint y: 507, distance: 141.7
click at [605, 521] on div at bounding box center [784, 378] width 1568 height 756
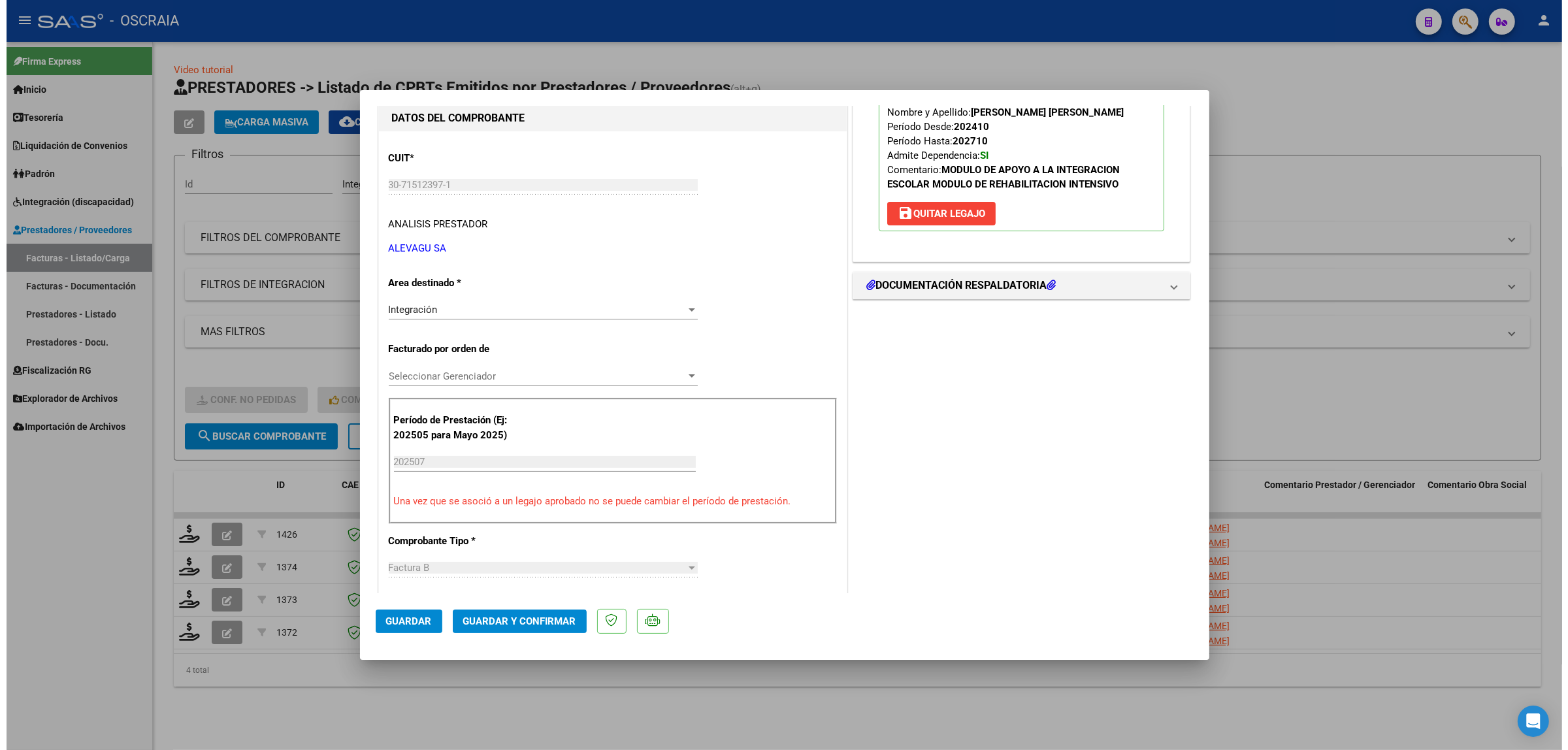
scroll to position [245, 0]
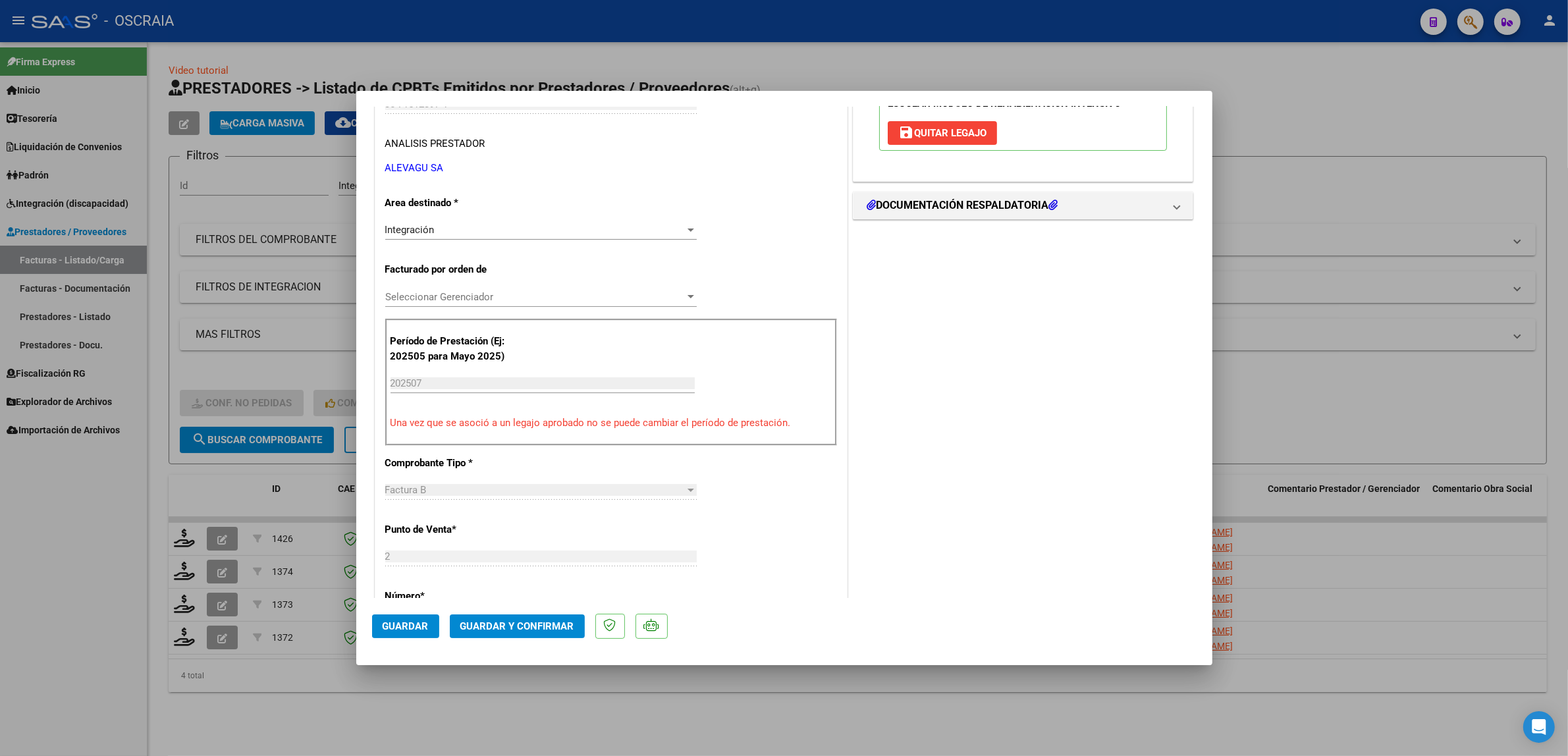
click at [522, 643] on mat-dialog-actions "Guardar Guardar y Confirmar" at bounding box center [784, 623] width 825 height 52
click at [518, 637] on button "Guardar y Confirmar" at bounding box center [517, 626] width 135 height 23
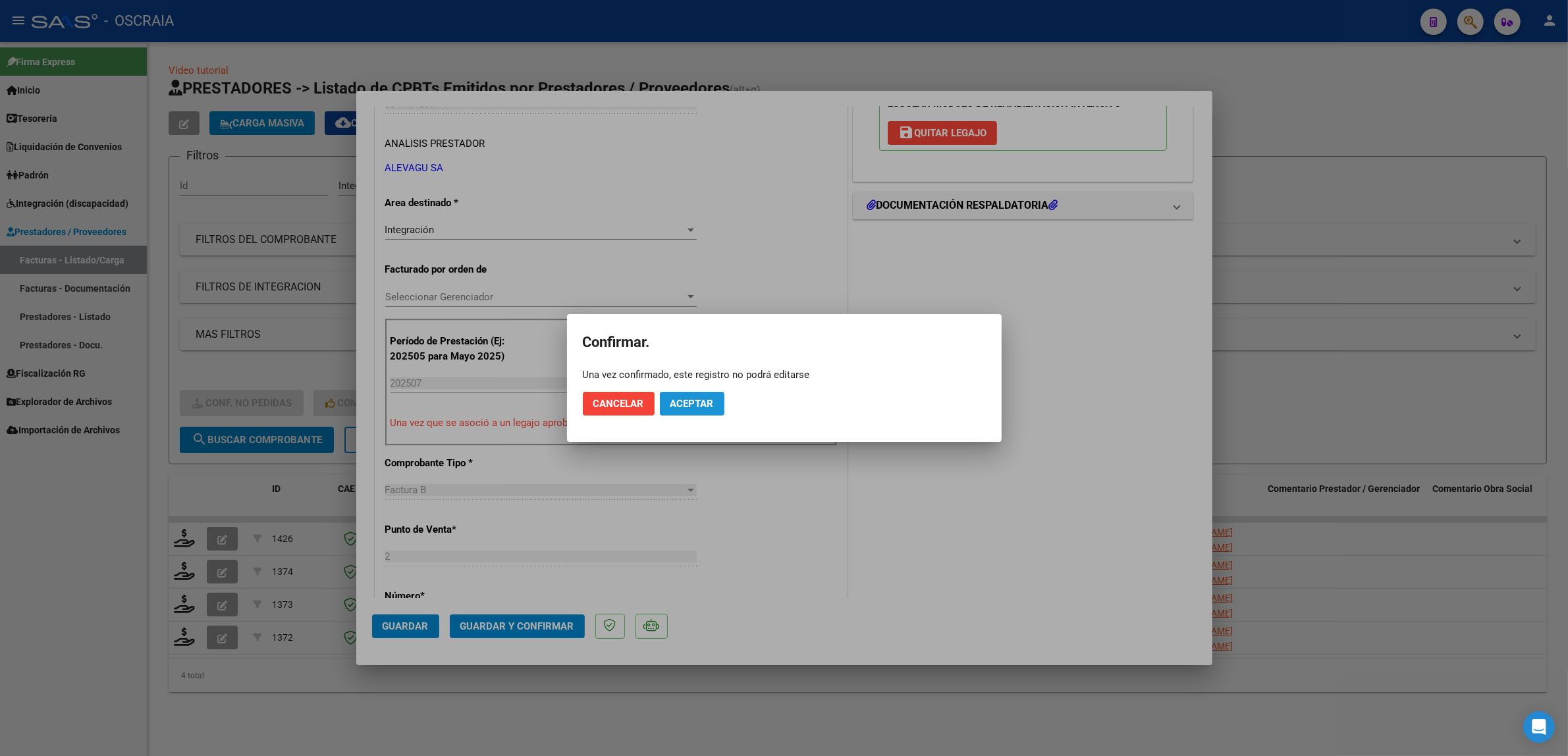
click at [700, 402] on span "Aceptar" at bounding box center [692, 403] width 44 height 12
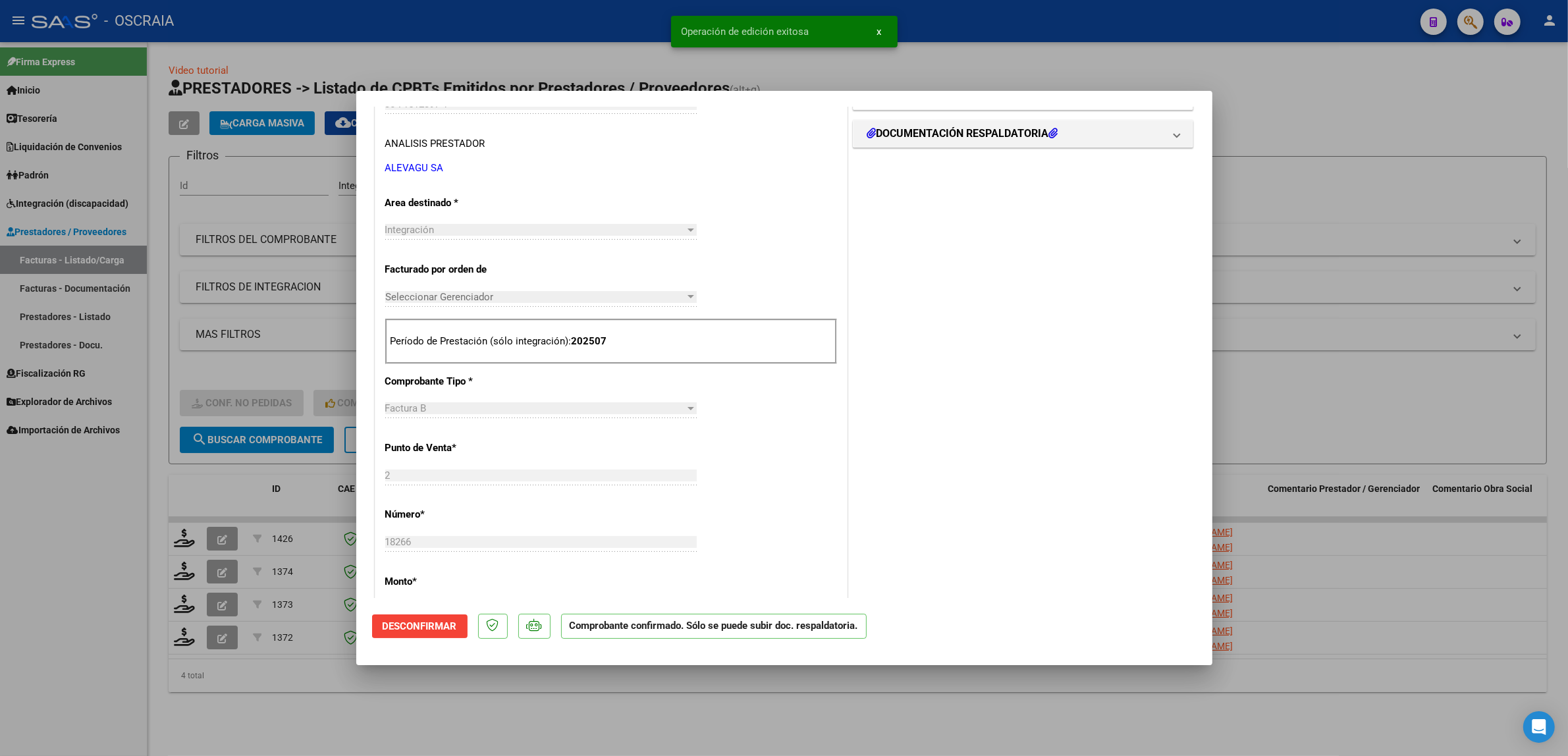
click at [283, 387] on div at bounding box center [784, 378] width 1568 height 756
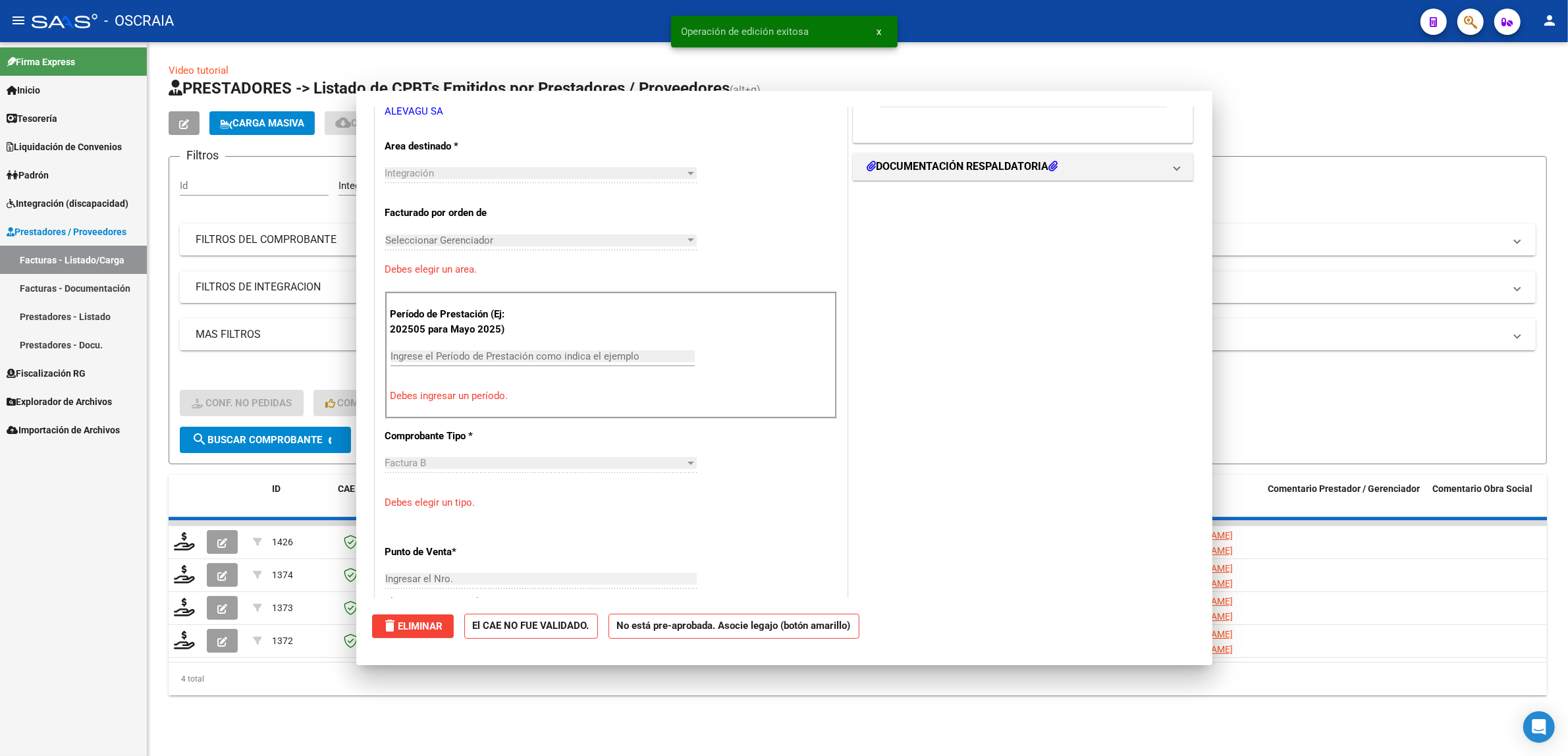
scroll to position [0, 0]
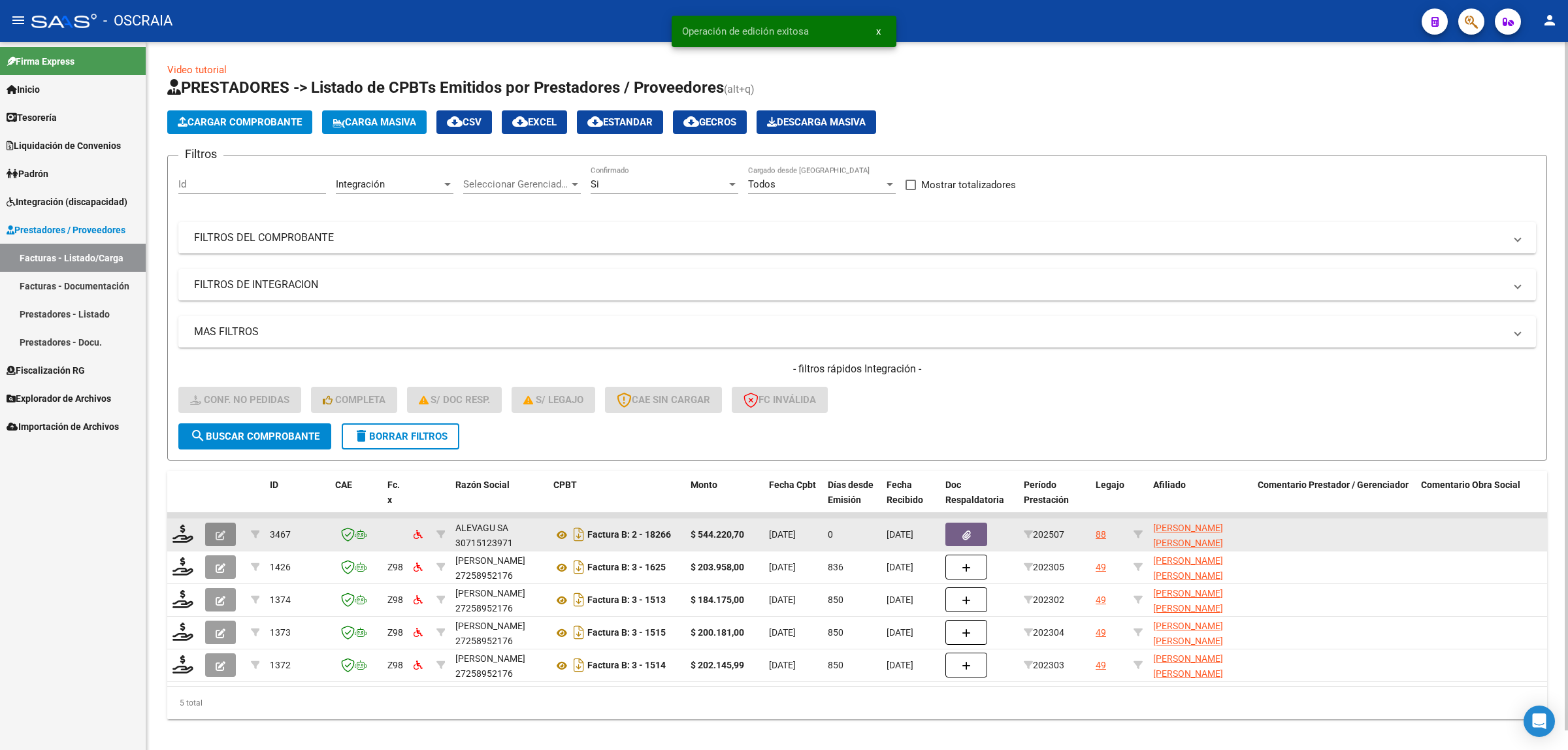
click at [220, 533] on icon "button" at bounding box center [220, 535] width 10 height 10
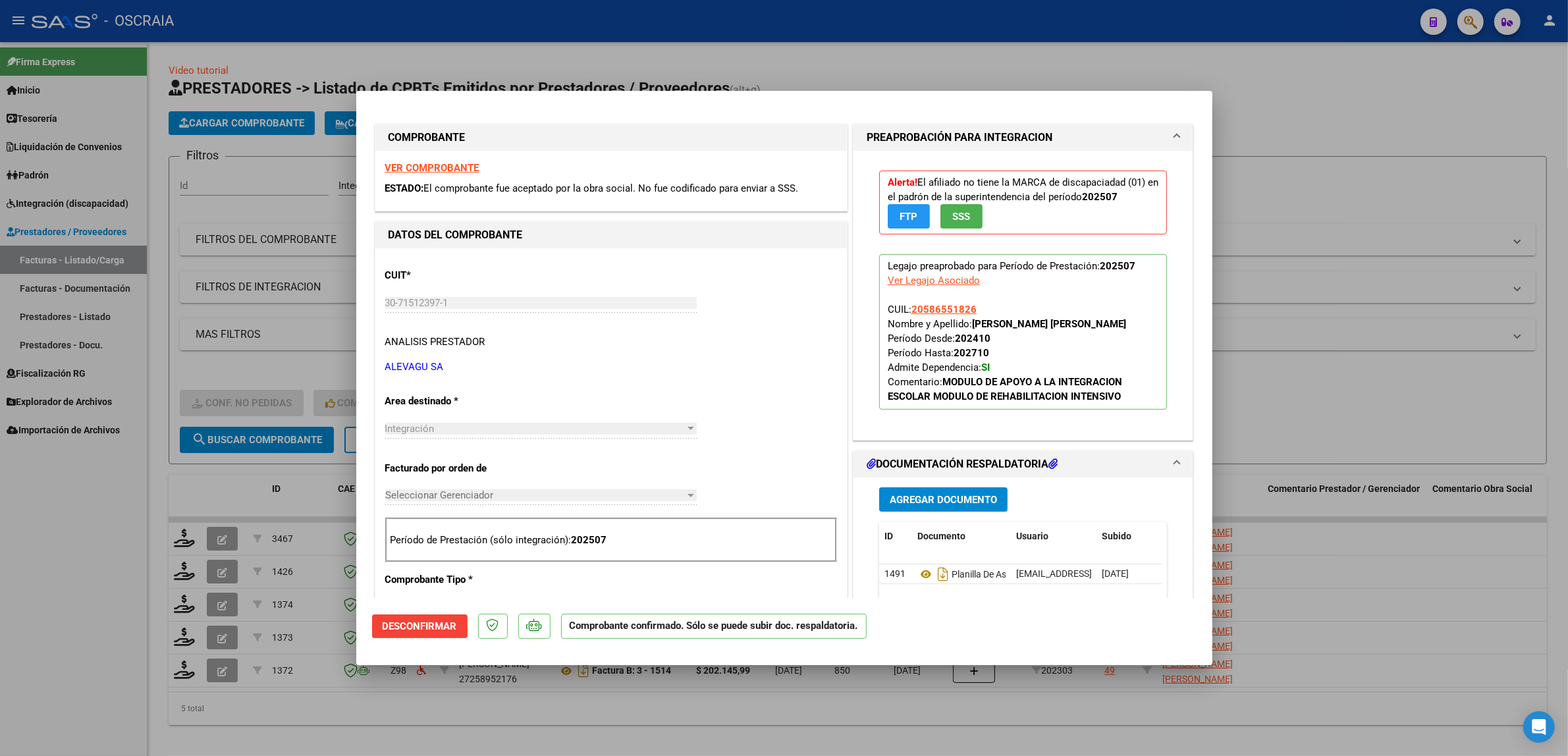
click at [1476, 242] on div at bounding box center [784, 378] width 1568 height 756
type input "$ 0,00"
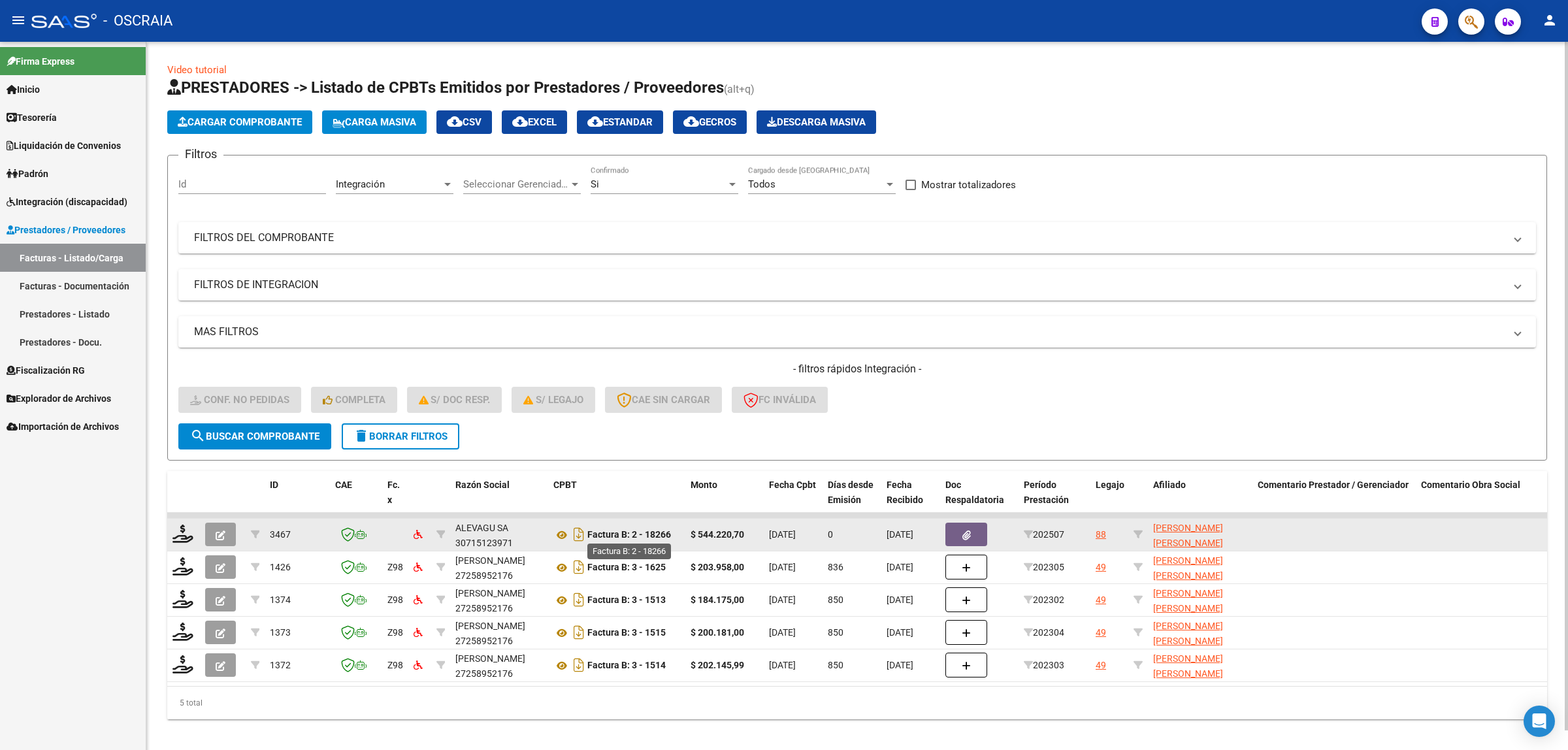
click at [661, 533] on strong "Factura B: 2 - 18266" at bounding box center [630, 535] width 84 height 11
click at [734, 533] on strong "$ 544.220,70" at bounding box center [717, 535] width 53 height 11
click at [185, 533] on icon at bounding box center [183, 534] width 21 height 19
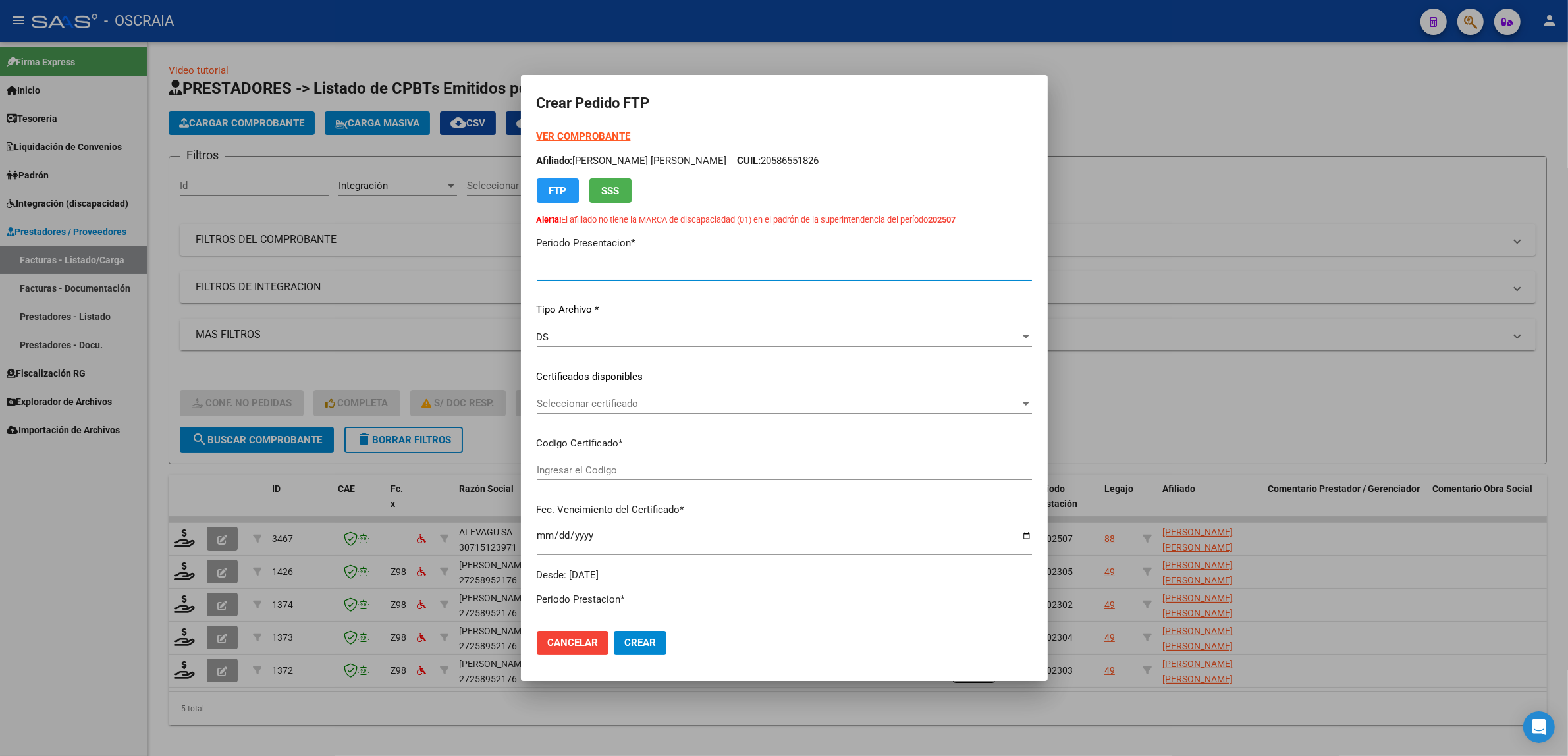
type input "202508"
type input "202507"
type input "$ 544.220,70"
type input "ARG02000586551822024100820271008BSAS370"
type input "2027-10-31"
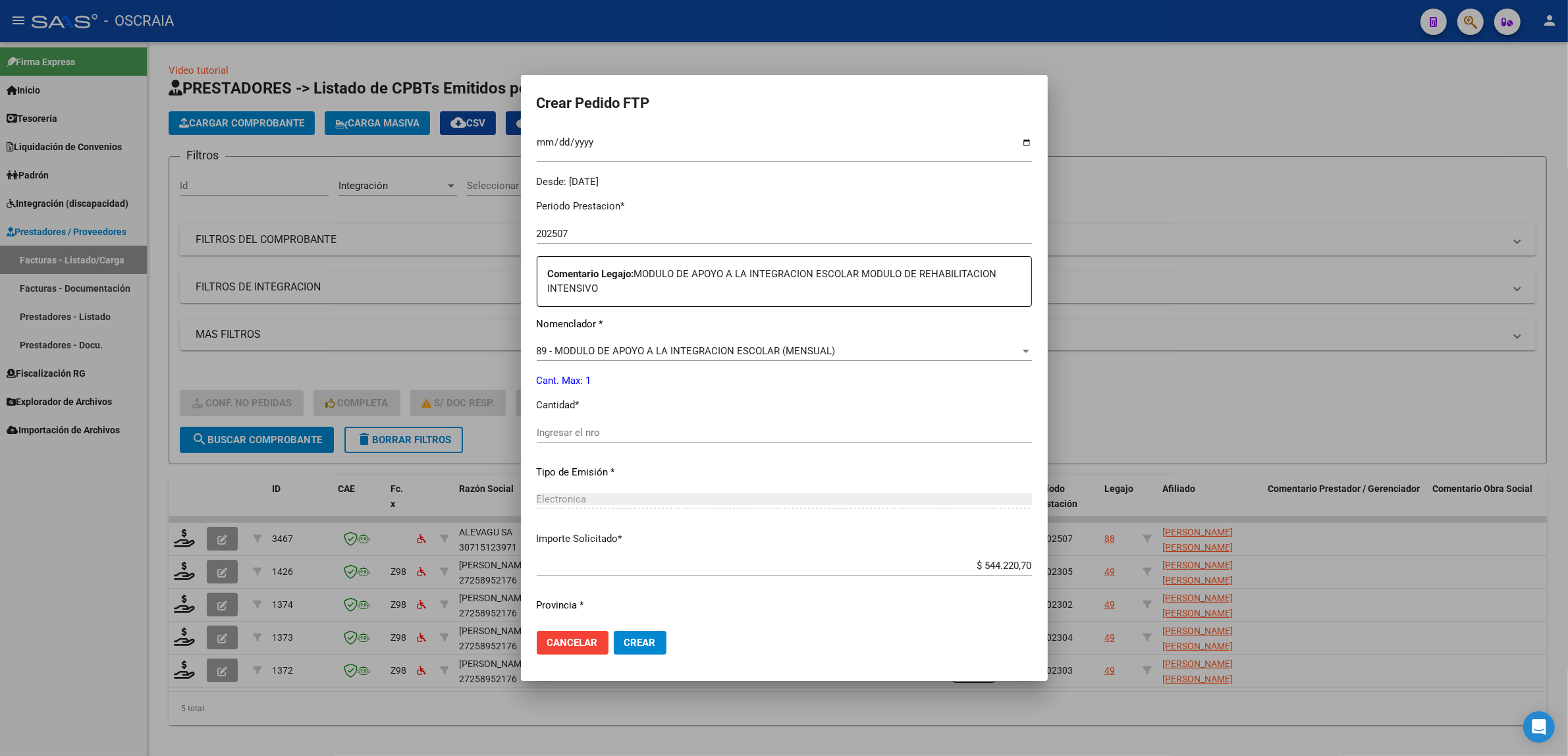
scroll to position [411, 0]
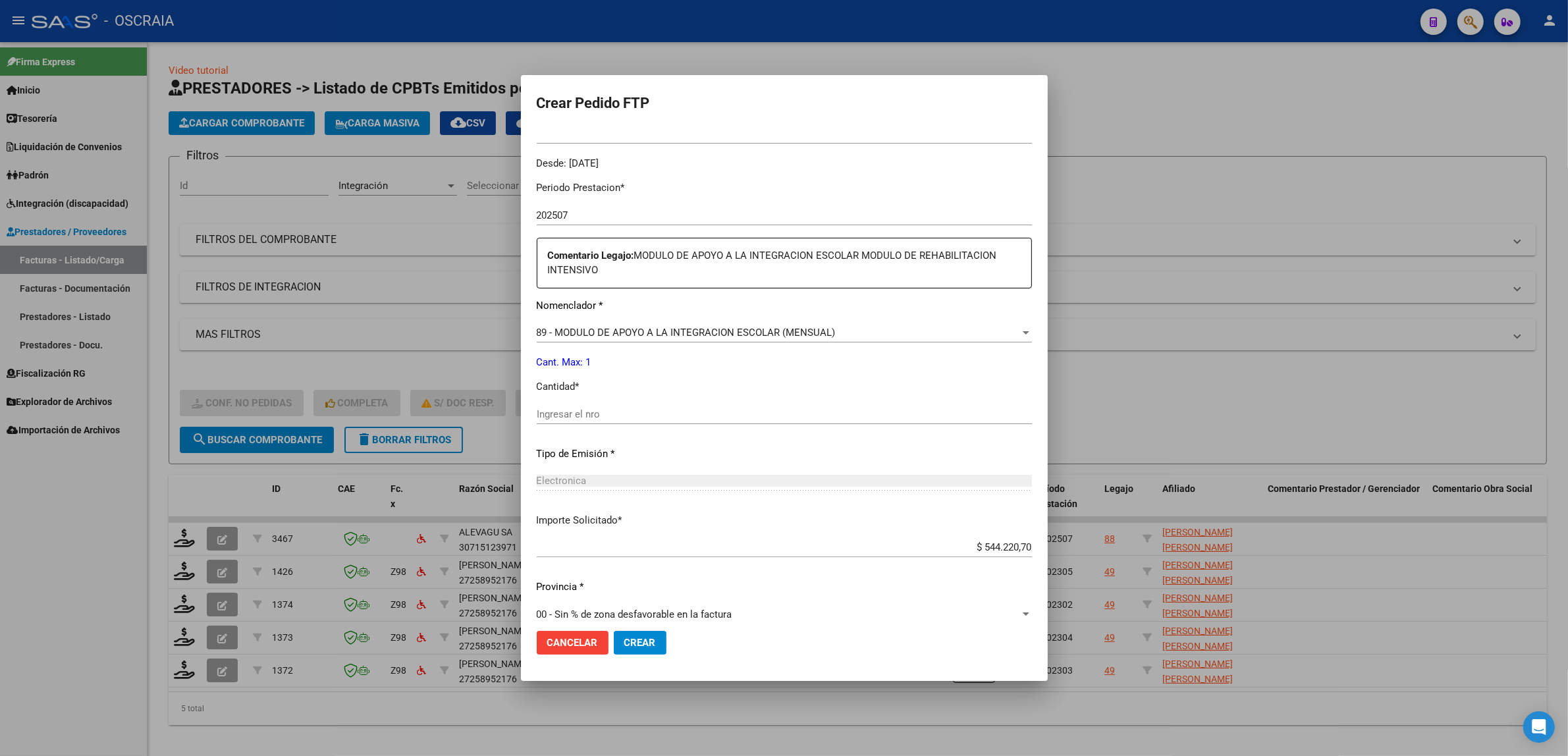
click at [660, 325] on div "89 - MODULO DE APOYO A LA INTEGRACION ESCOLAR (MENSUAL) Seleccionar nomenclador" at bounding box center [784, 332] width 496 height 20
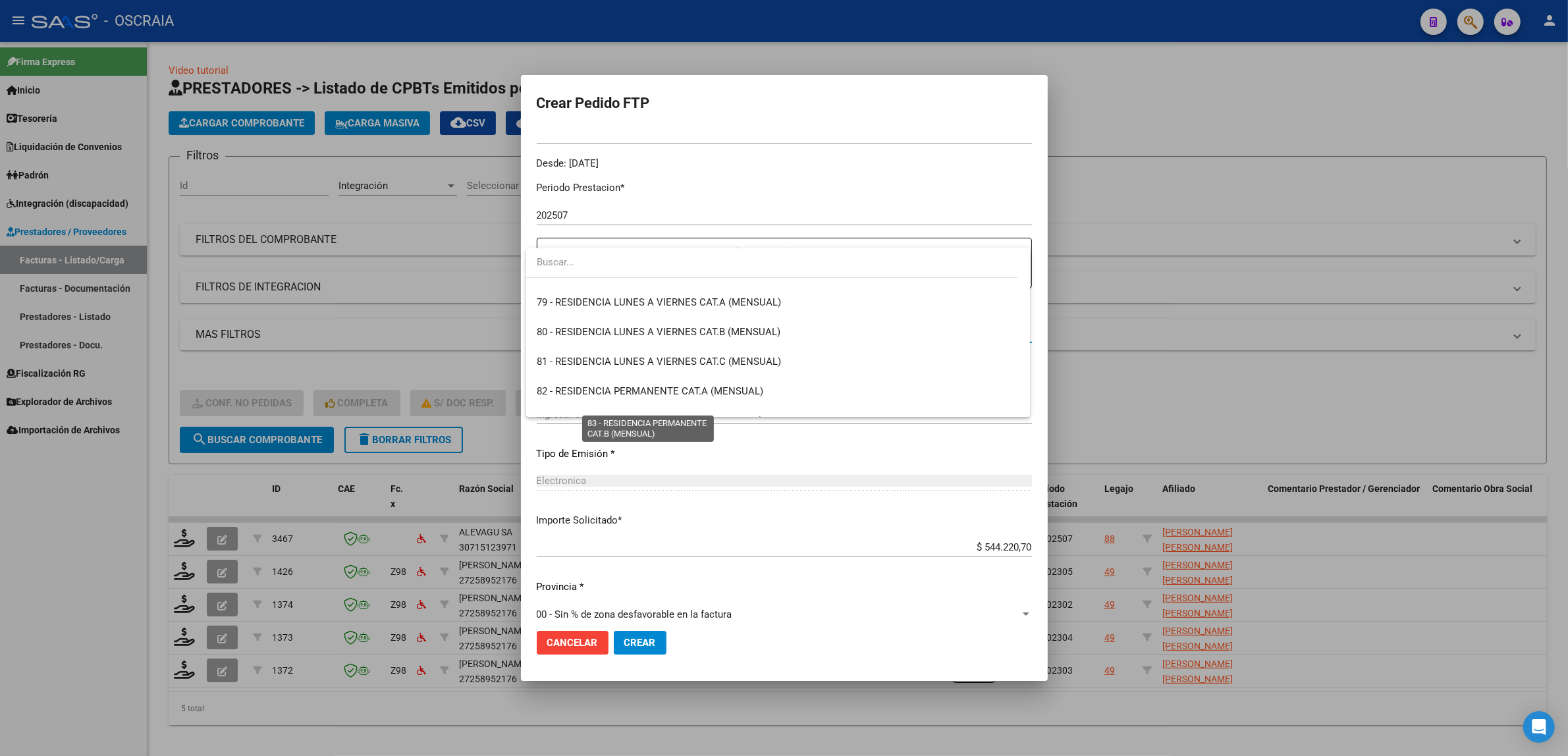
scroll to position [2321, 0]
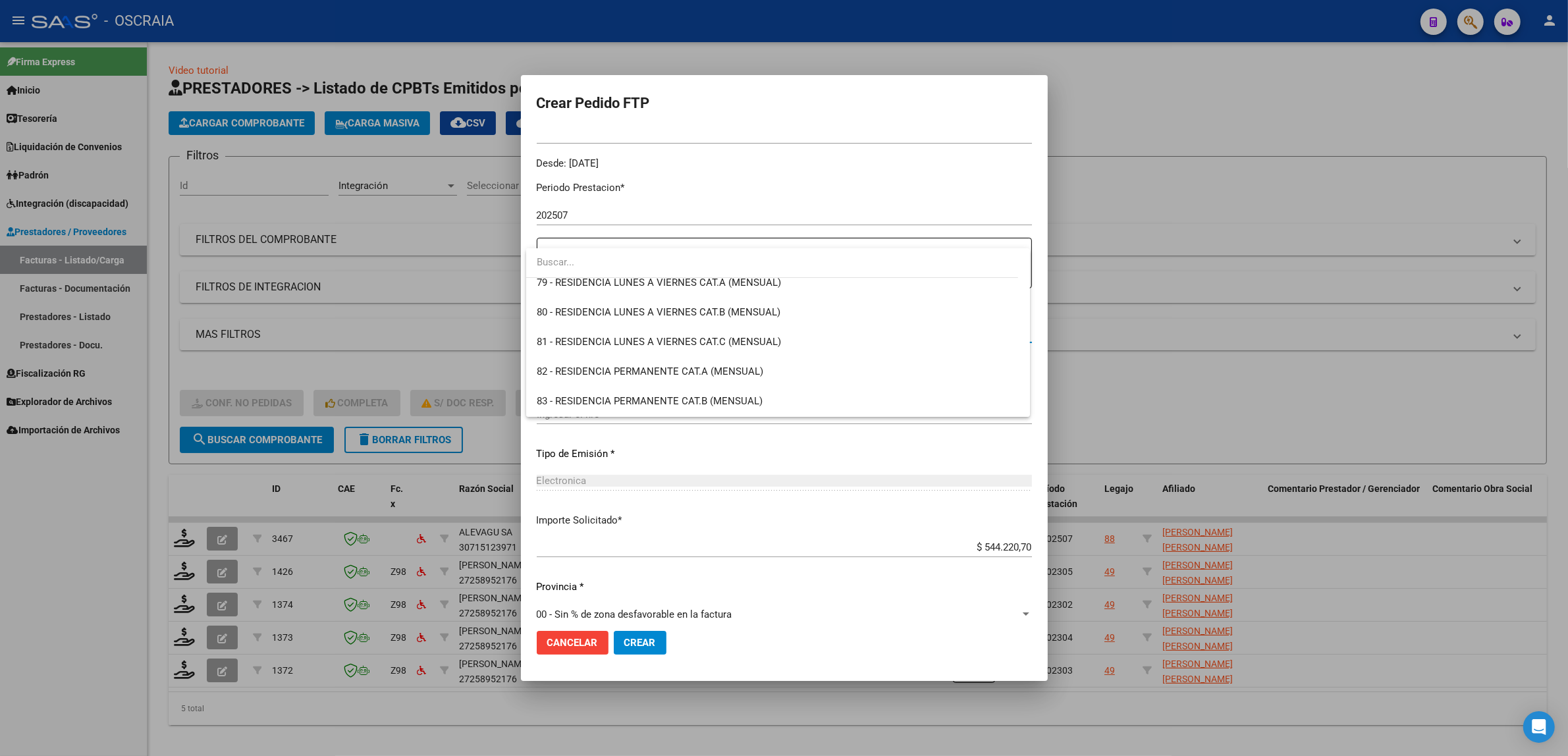
click at [739, 438] on div at bounding box center [784, 378] width 1568 height 756
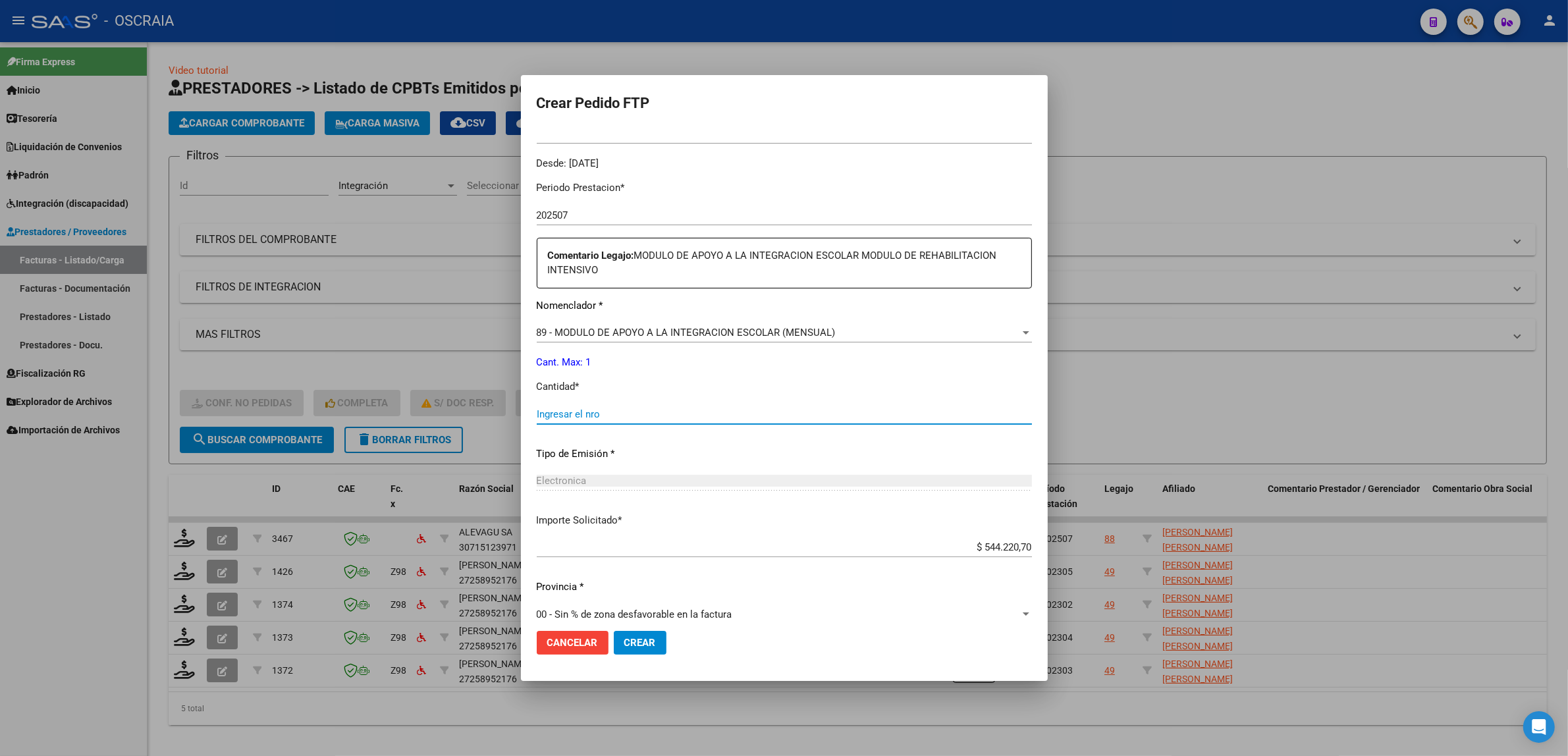
click at [638, 409] on input "Ingresar el nro" at bounding box center [784, 413] width 496 height 12
click at [606, 335] on span "89 - MODULO DE APOYO A LA INTEGRACION ESCOLAR (MENSUAL)" at bounding box center [686, 332] width 299 height 12
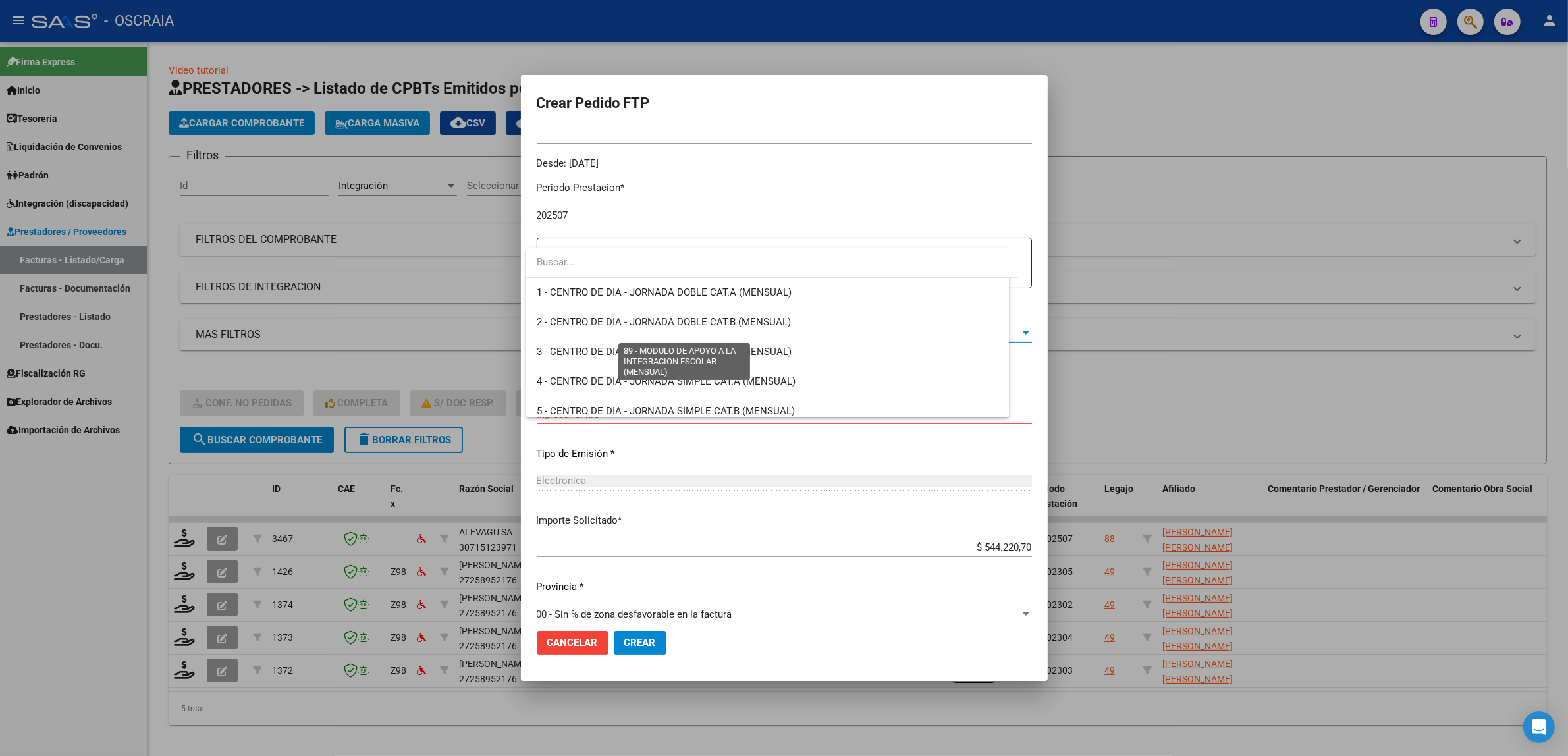
scroll to position [2568, 0]
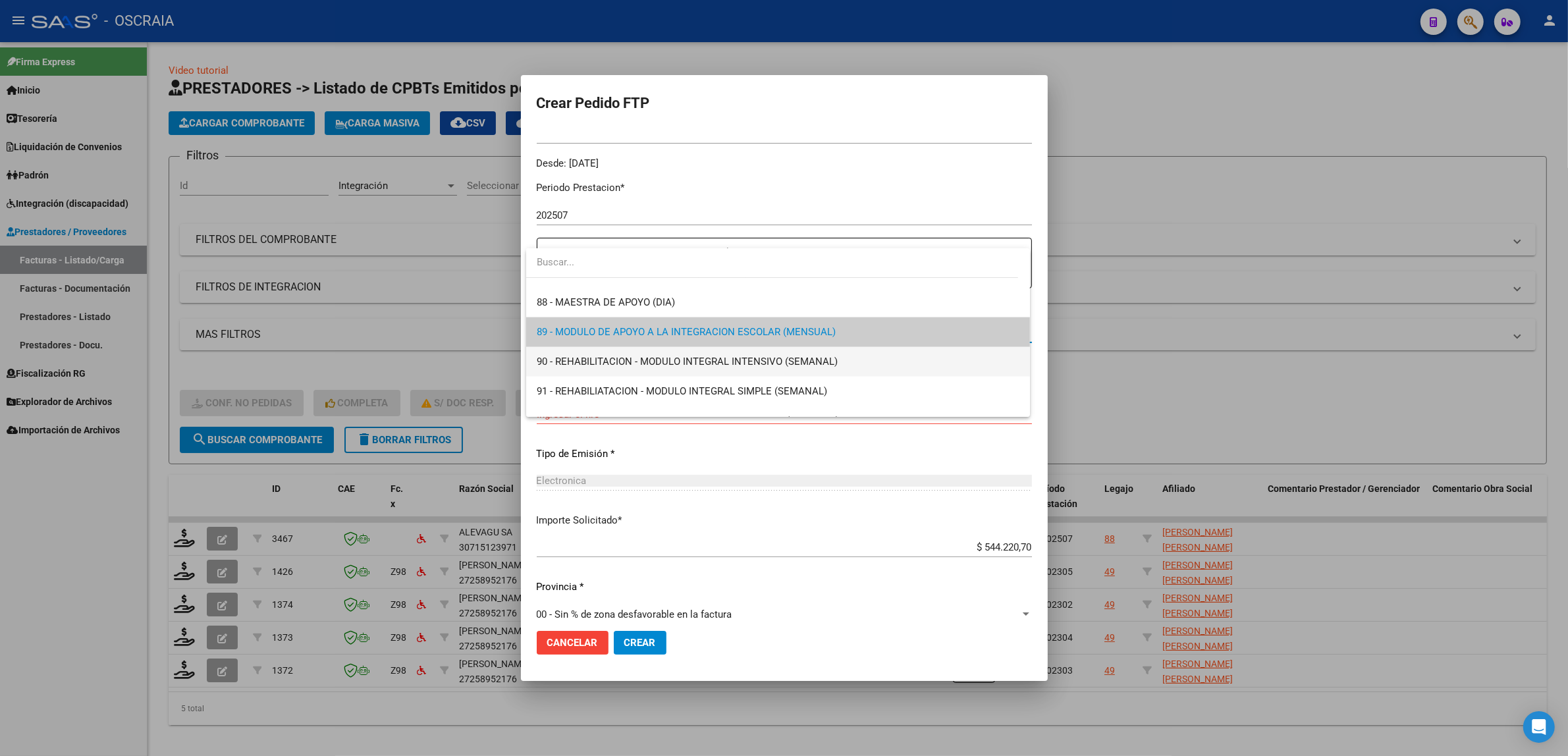
click at [637, 353] on span "90 - REHABILITACION - MODULO INTEGRAL INTENSIVO (SEMANAL)" at bounding box center [778, 362] width 483 height 30
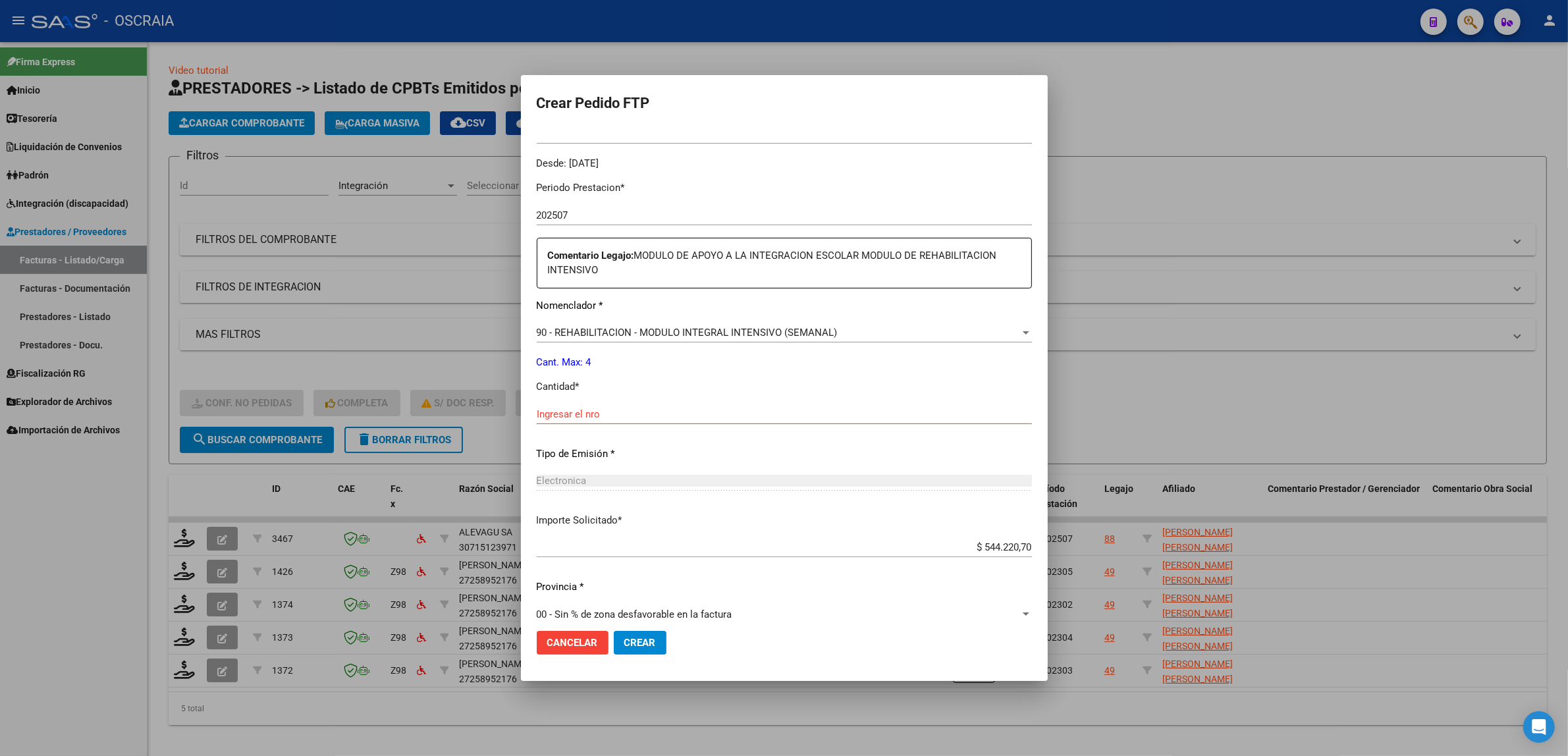
click at [649, 420] on div "Ingresar el nro" at bounding box center [784, 413] width 496 height 20
click at [646, 412] on input "Ingresar el nro" at bounding box center [784, 413] width 496 height 12
type input "4"
type input "5"
type input "4"
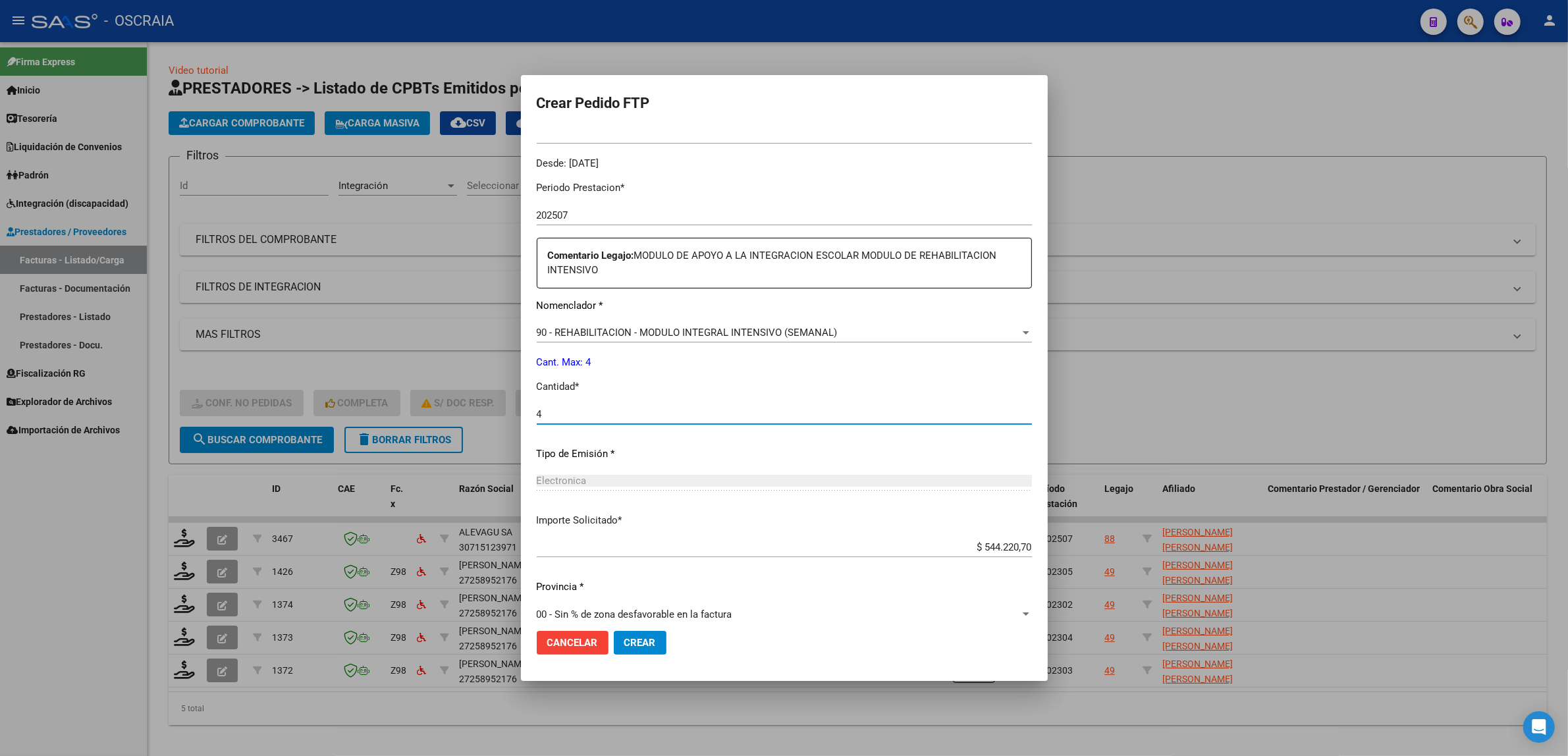
click at [611, 446] on p "Tipo de Emisión *" at bounding box center [784, 453] width 496 height 15
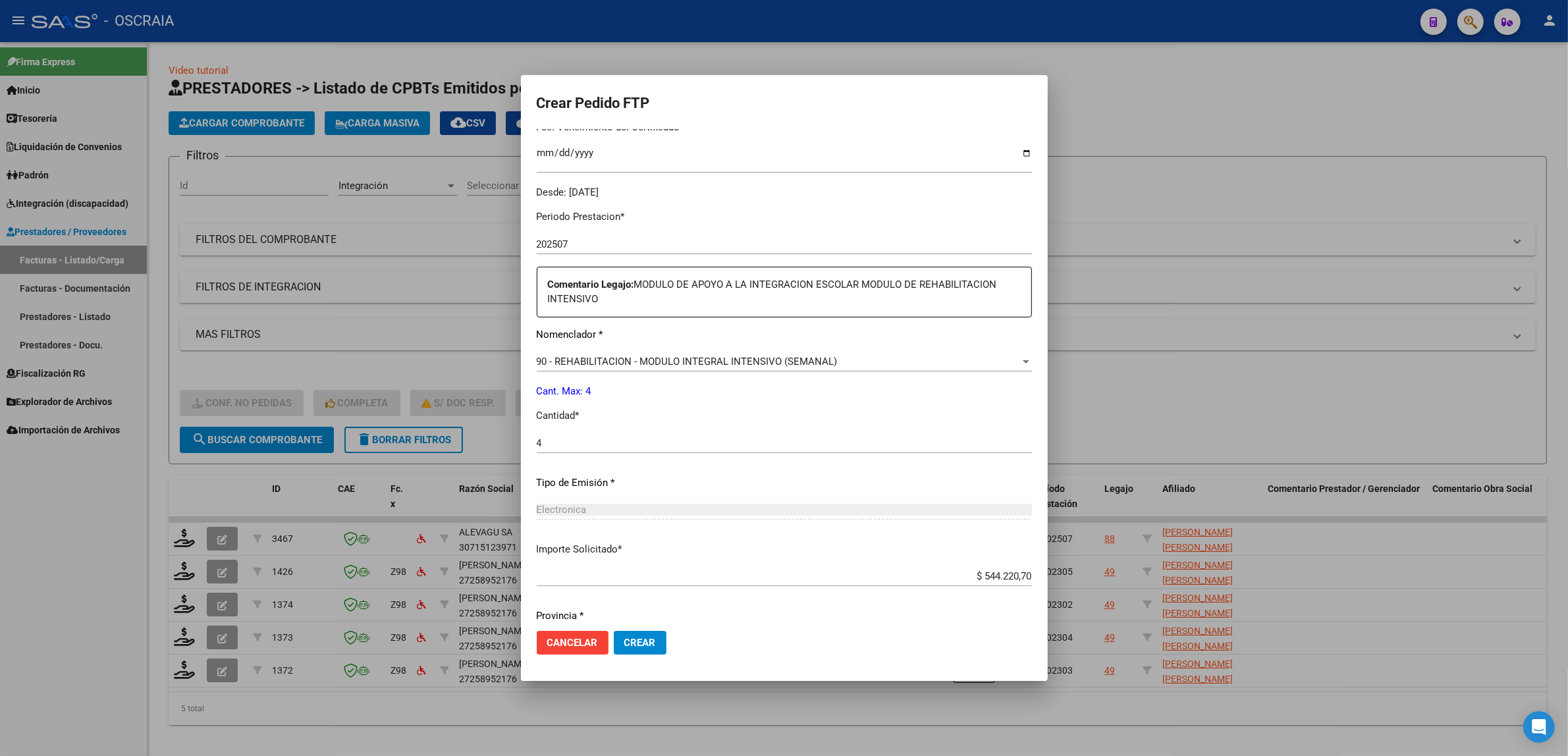
scroll to position [344, 0]
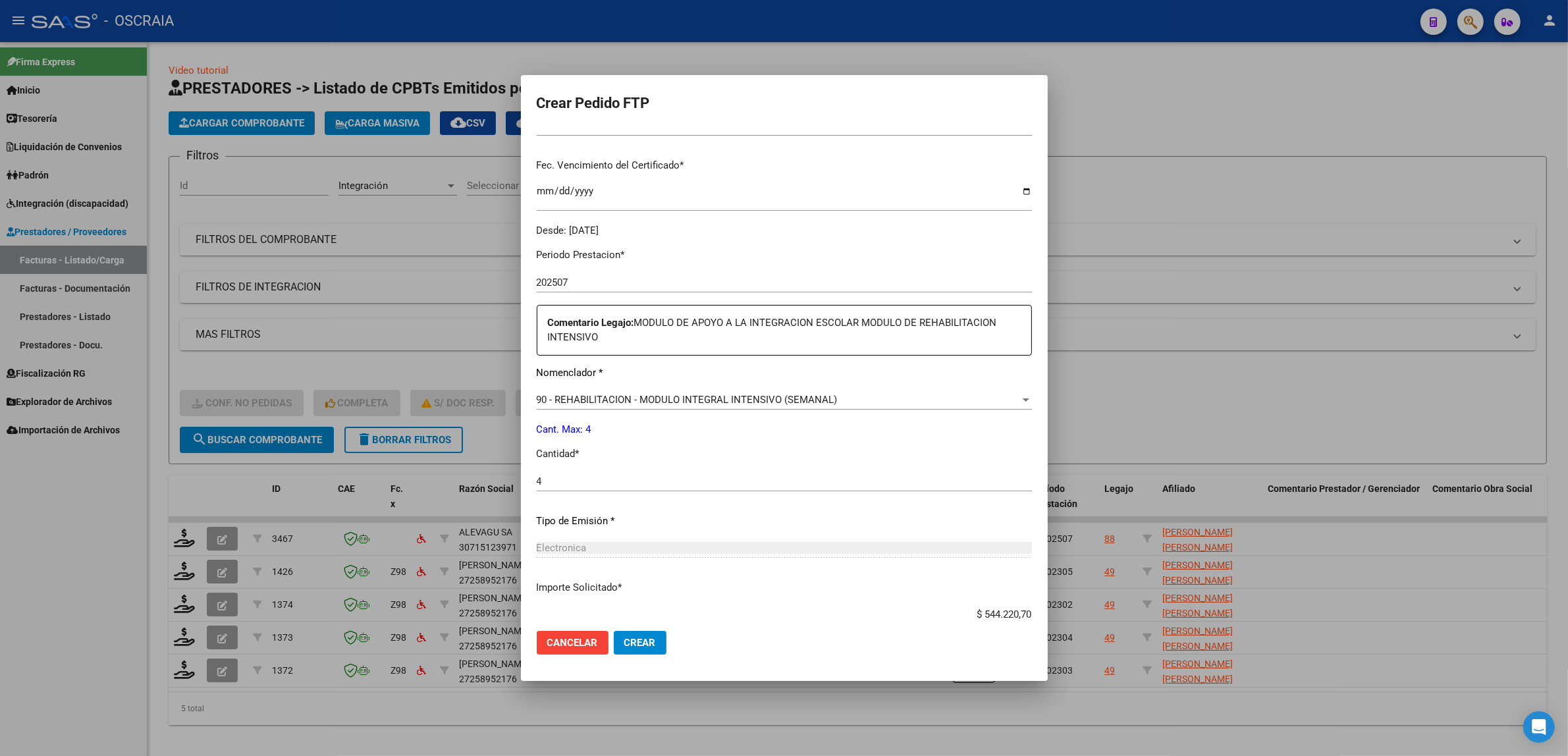
click at [654, 489] on div "4 Ingresar el nro" at bounding box center [784, 481] width 496 height 20
click at [654, 484] on input "4" at bounding box center [784, 481] width 496 height 12
drag, startPoint x: 553, startPoint y: 494, endPoint x: 550, endPoint y: 486, distance: 8.5
click at [553, 492] on div "4 Ingresar el nro" at bounding box center [784, 487] width 496 height 32
click at [549, 484] on input "4" at bounding box center [784, 481] width 496 height 12
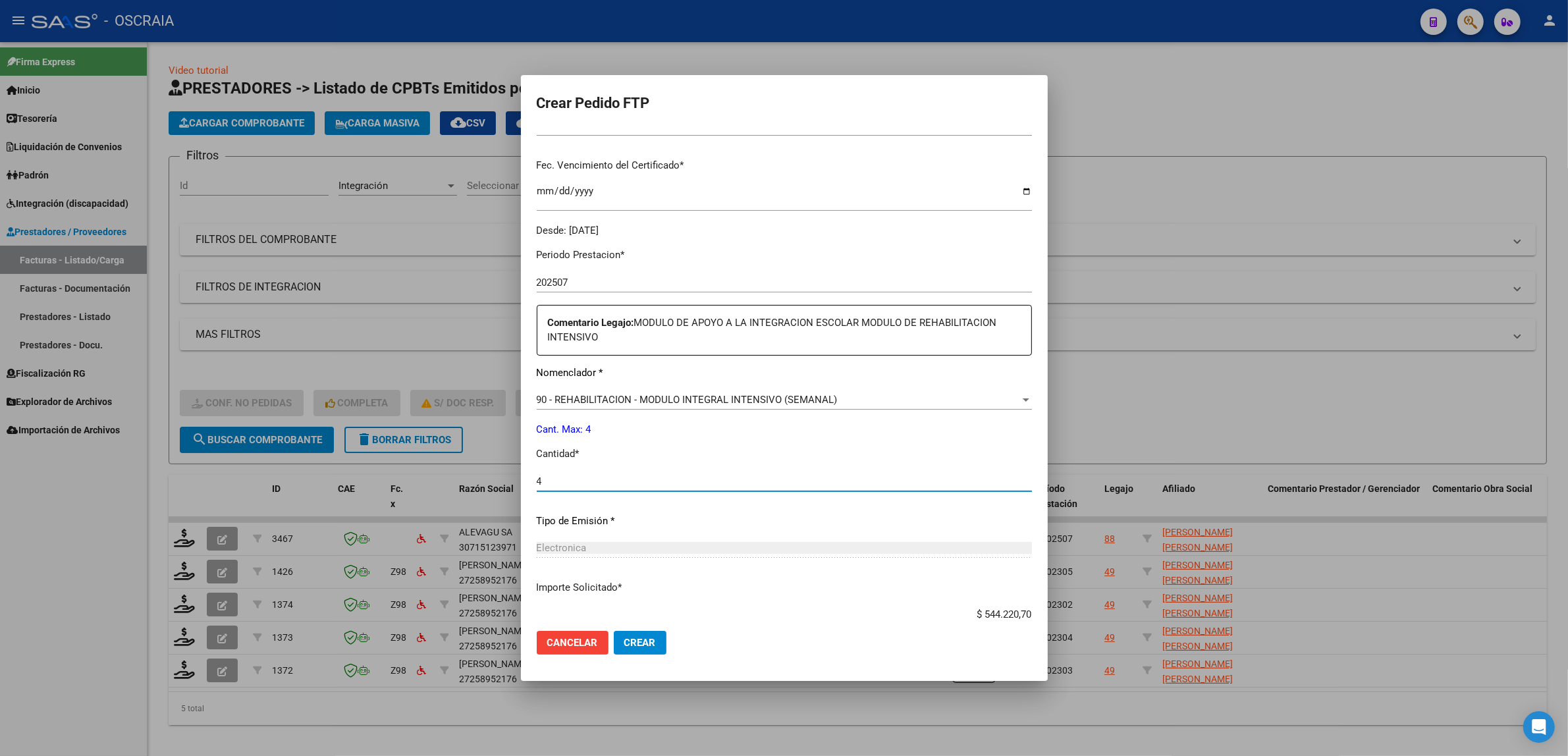
click at [584, 475] on input "4" at bounding box center [784, 481] width 496 height 12
click at [638, 475] on input "4" at bounding box center [784, 481] width 496 height 12
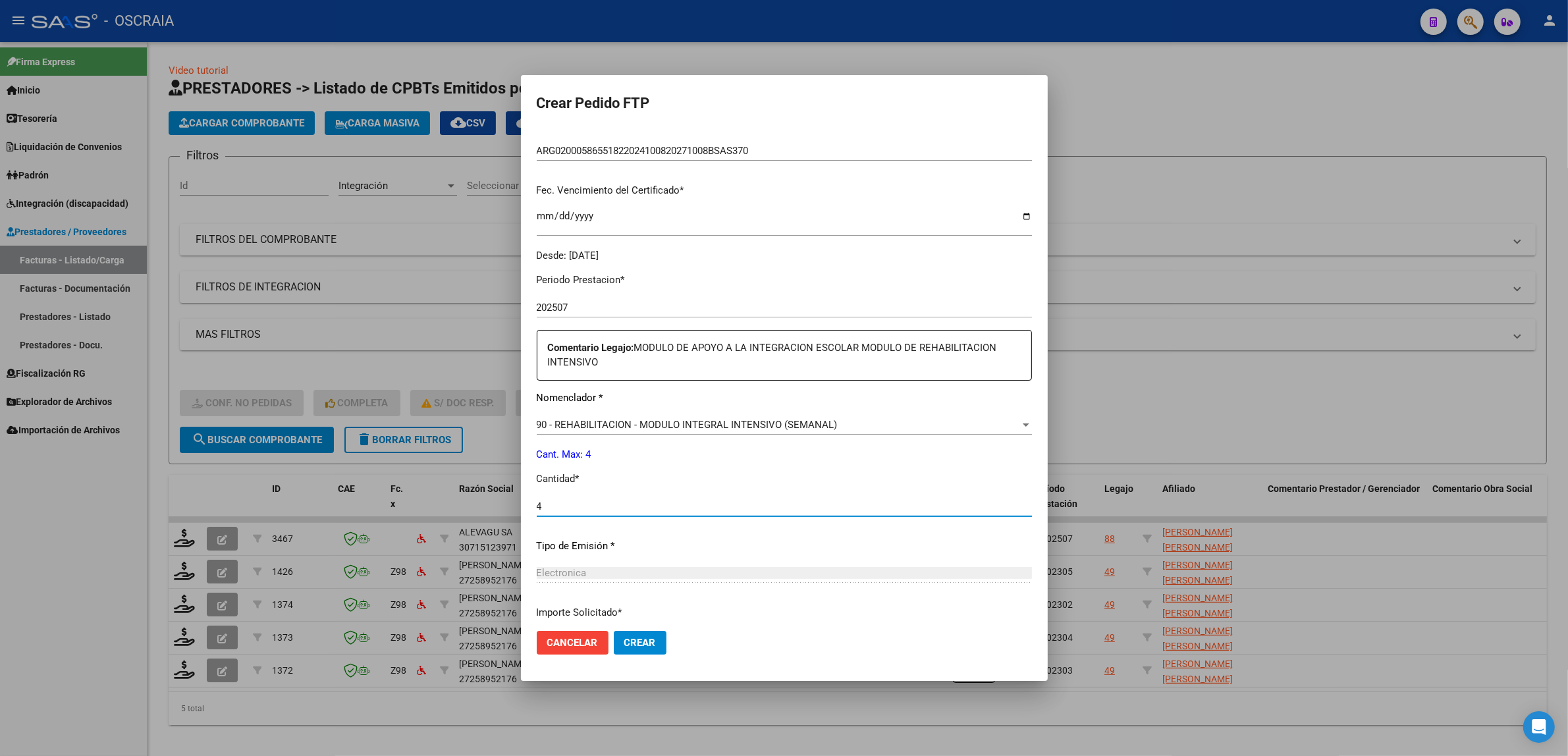
scroll to position [411, 0]
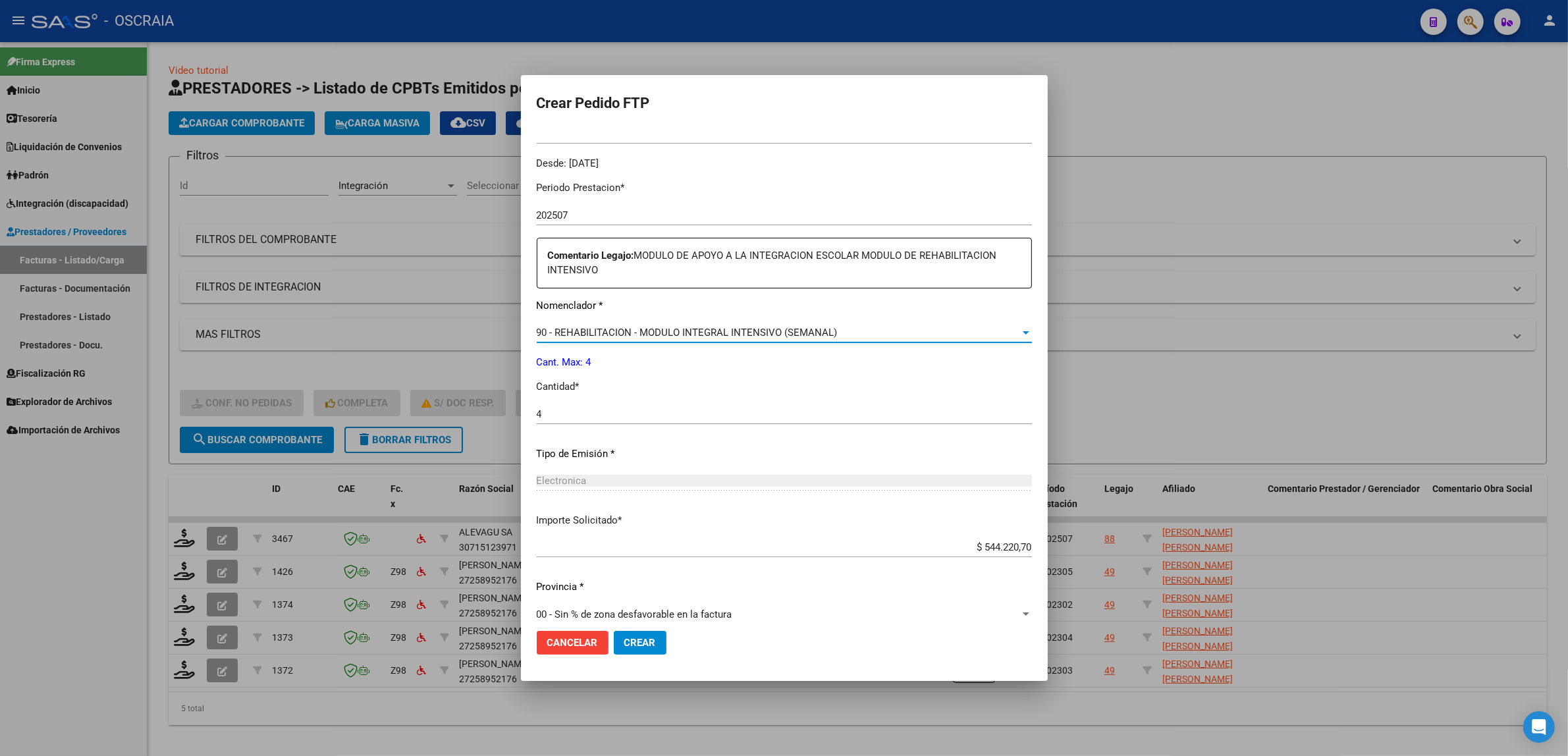
click at [808, 328] on span "90 - REHABILITACION - MODULO INTEGRAL INTENSIVO (SEMANAL)" at bounding box center [688, 332] width 301 height 12
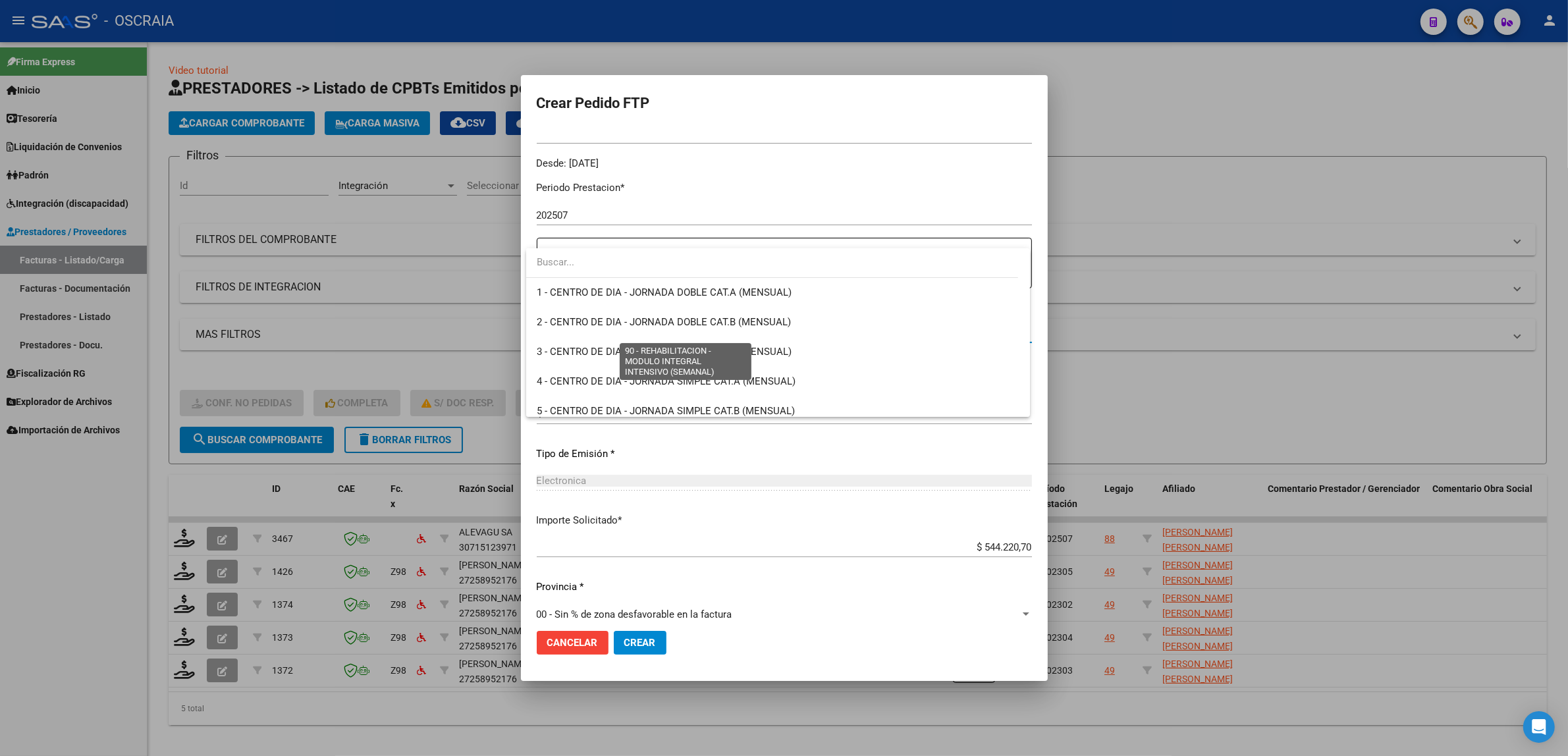
scroll to position [2597, 0]
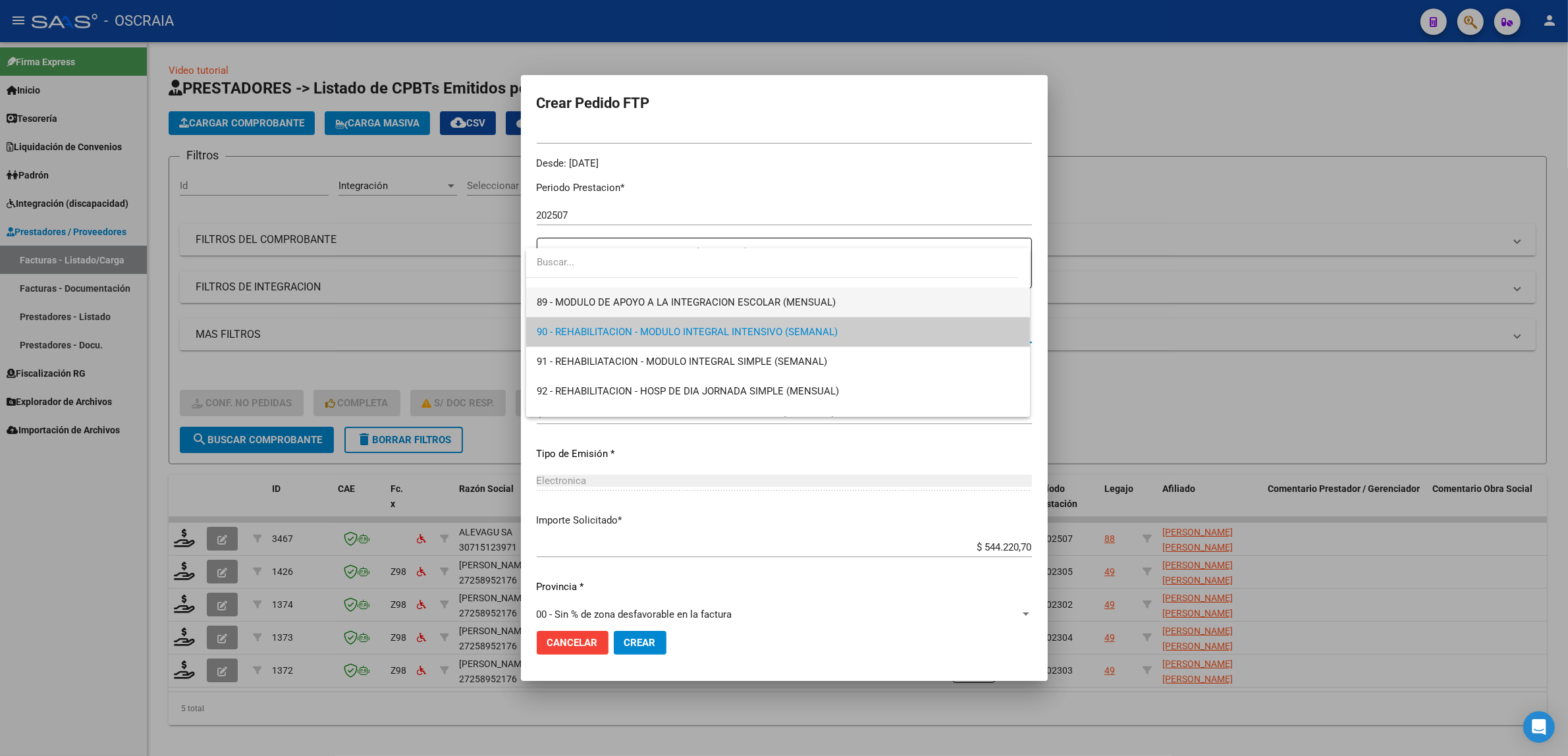
click at [721, 311] on span "89 - MODULO DE APOYO A LA INTEGRACION ESCOLAR (MENSUAL)" at bounding box center [778, 303] width 483 height 30
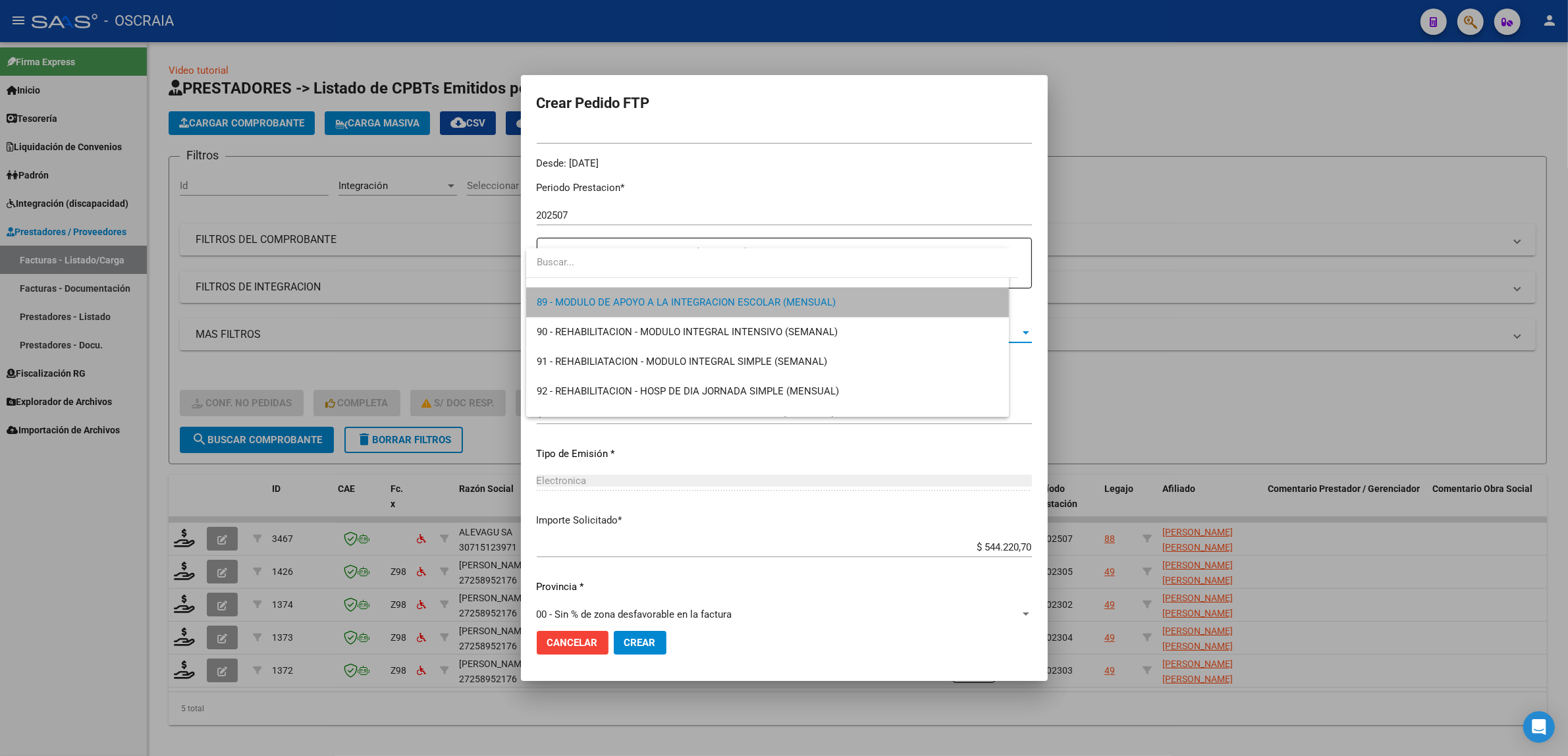
scroll to position [2607, 0]
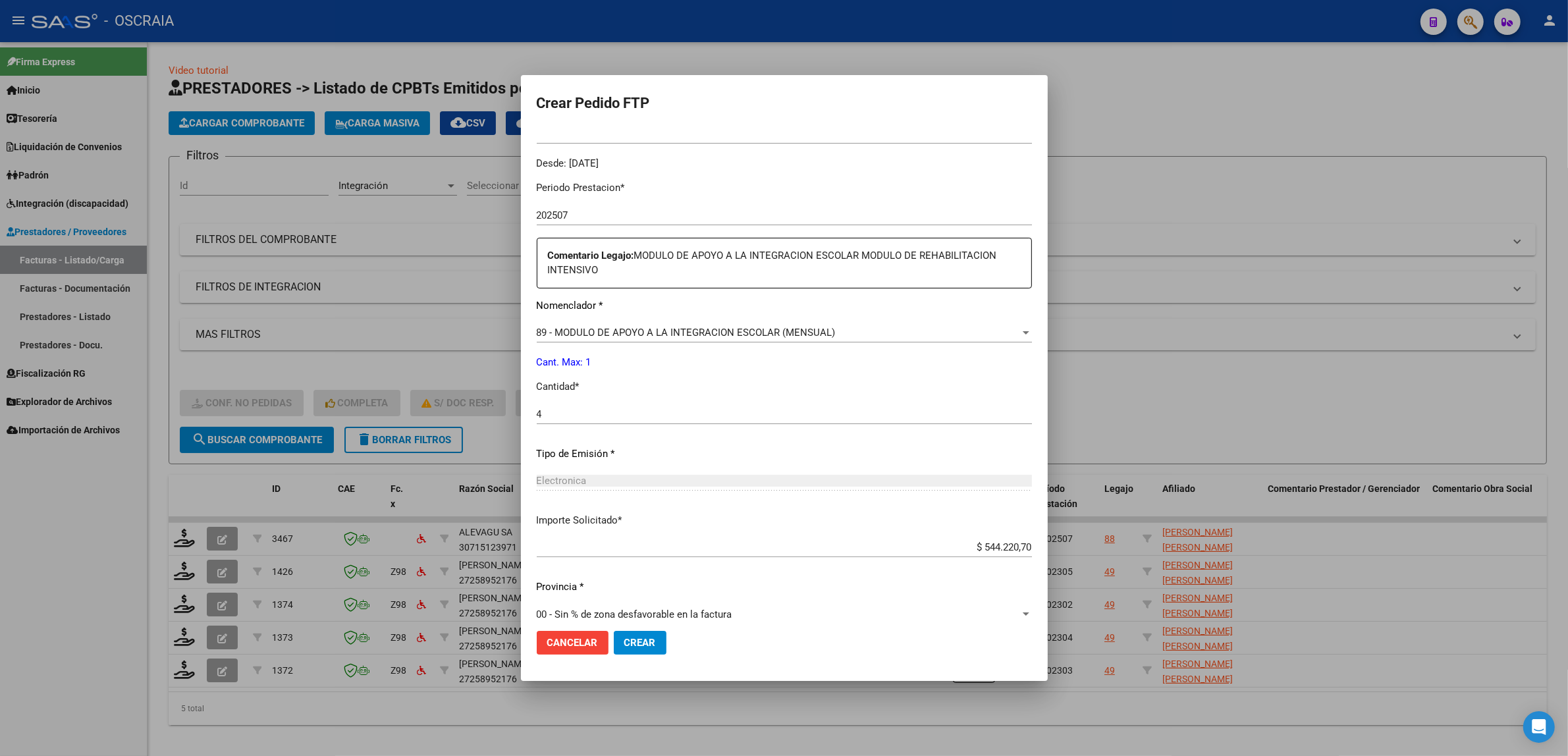
drag, startPoint x: 584, startPoint y: 365, endPoint x: 601, endPoint y: 364, distance: 17.0
click at [601, 364] on p "Cant. Max: 1" at bounding box center [784, 362] width 496 height 15
click at [711, 373] on div "Periodo Prestacion * 202507 Ingresar el Periodo Prestacion Comentario Legajo: M…" at bounding box center [784, 403] width 496 height 466
click at [728, 318] on div "Periodo Prestacion * 202507 Ingresar el Periodo Prestacion Comentario Legajo: M…" at bounding box center [784, 403] width 496 height 466
click at [727, 323] on div "89 - MODULO DE APOYO A LA INTEGRACION ESCOLAR (MENSUAL) Seleccionar nomenclador" at bounding box center [784, 332] width 496 height 20
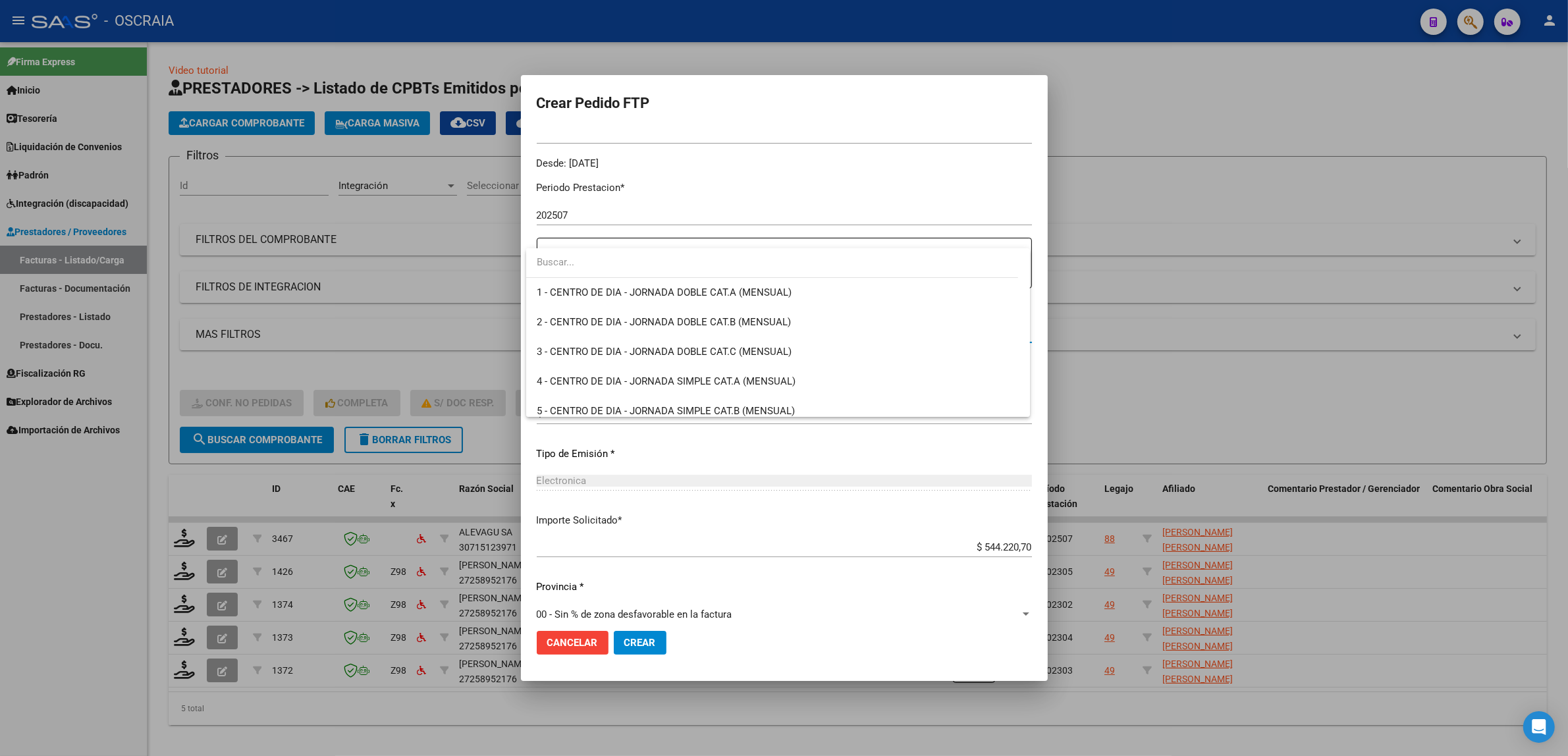
scroll to position [2568, 0]
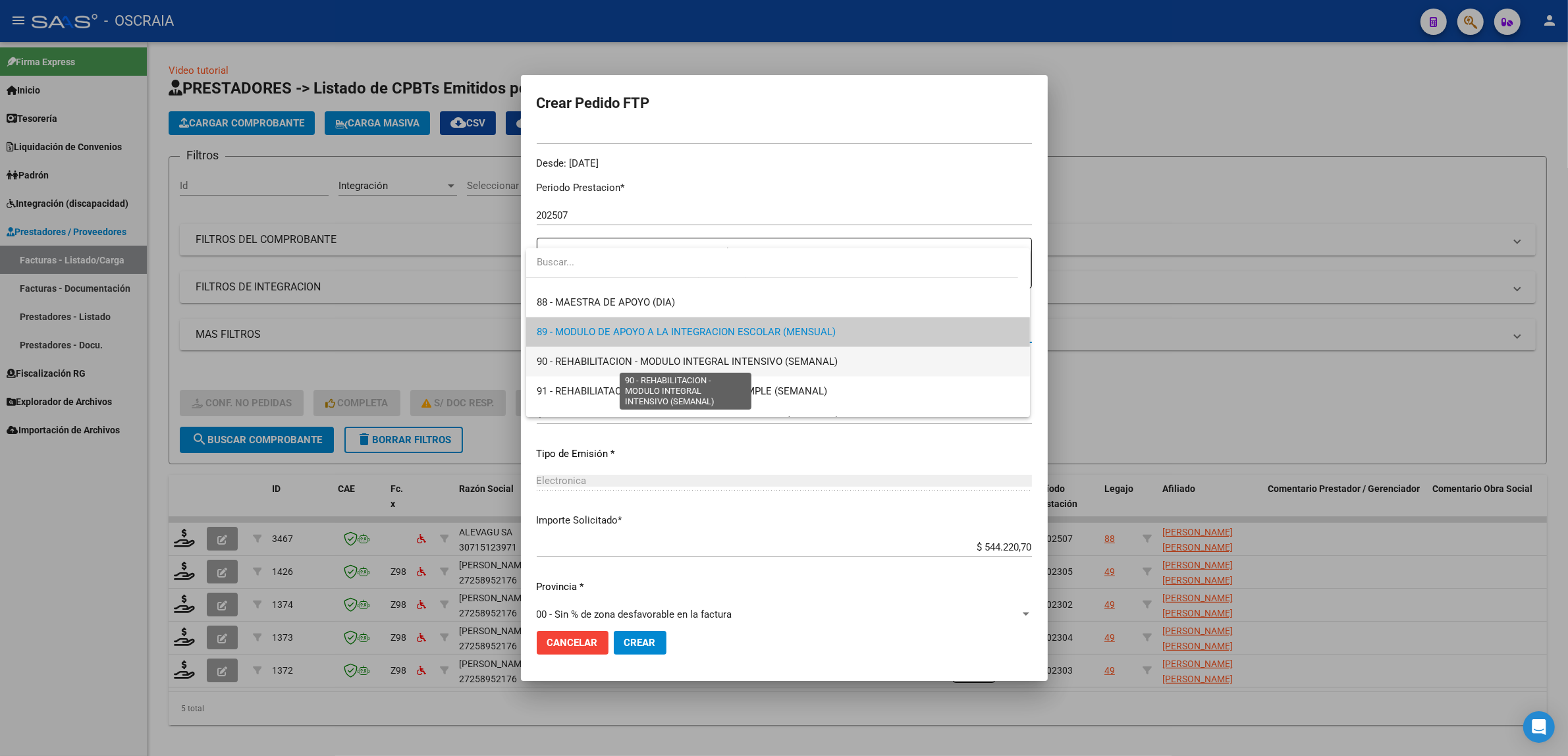
click at [692, 360] on span "90 - REHABILITACION - MODULO INTEGRAL INTENSIVO (SEMANAL)" at bounding box center [688, 361] width 301 height 12
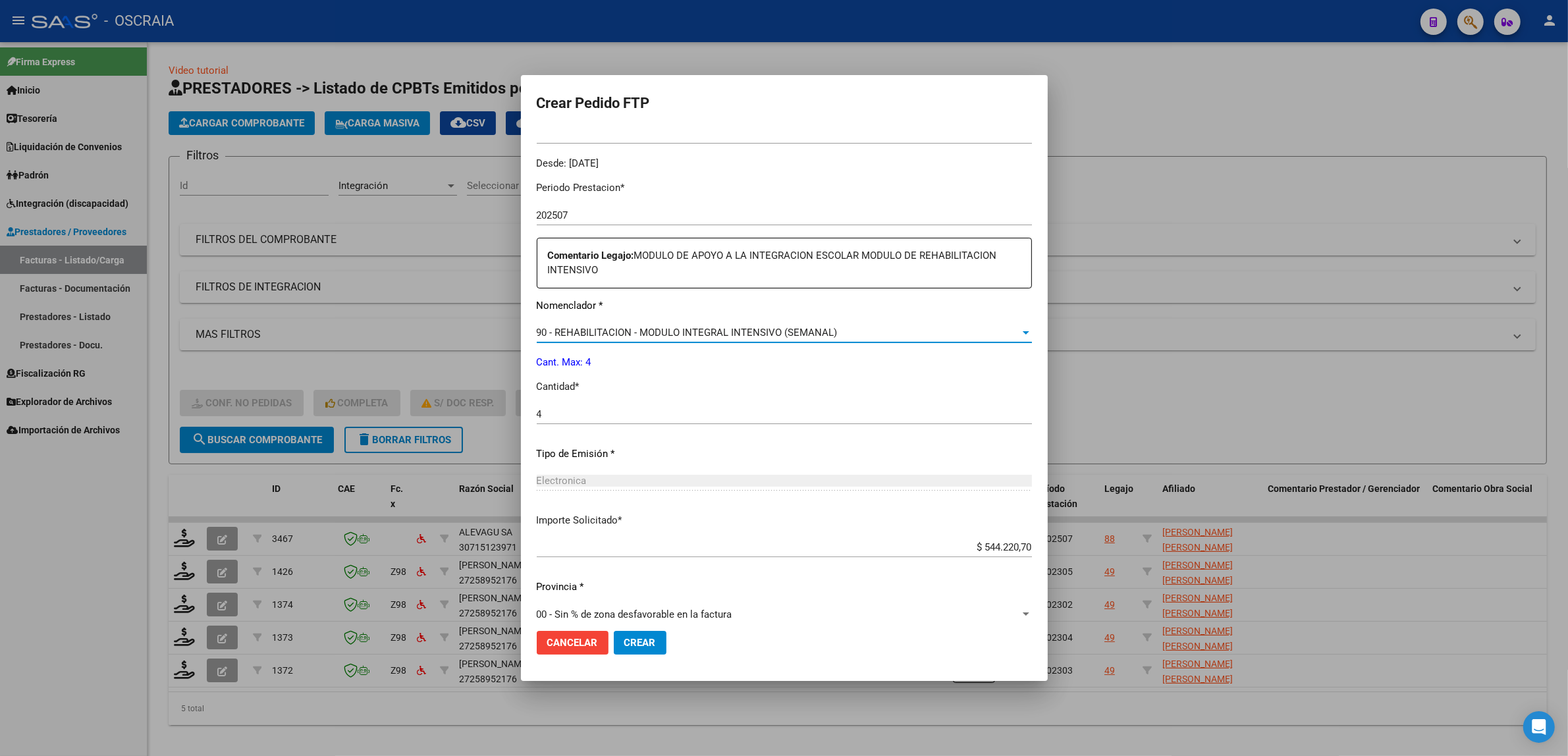
click at [642, 338] on div "90 - REHABILITACION - MODULO INTEGRAL INTENSIVO (SEMANAL)" at bounding box center [778, 332] width 483 height 12
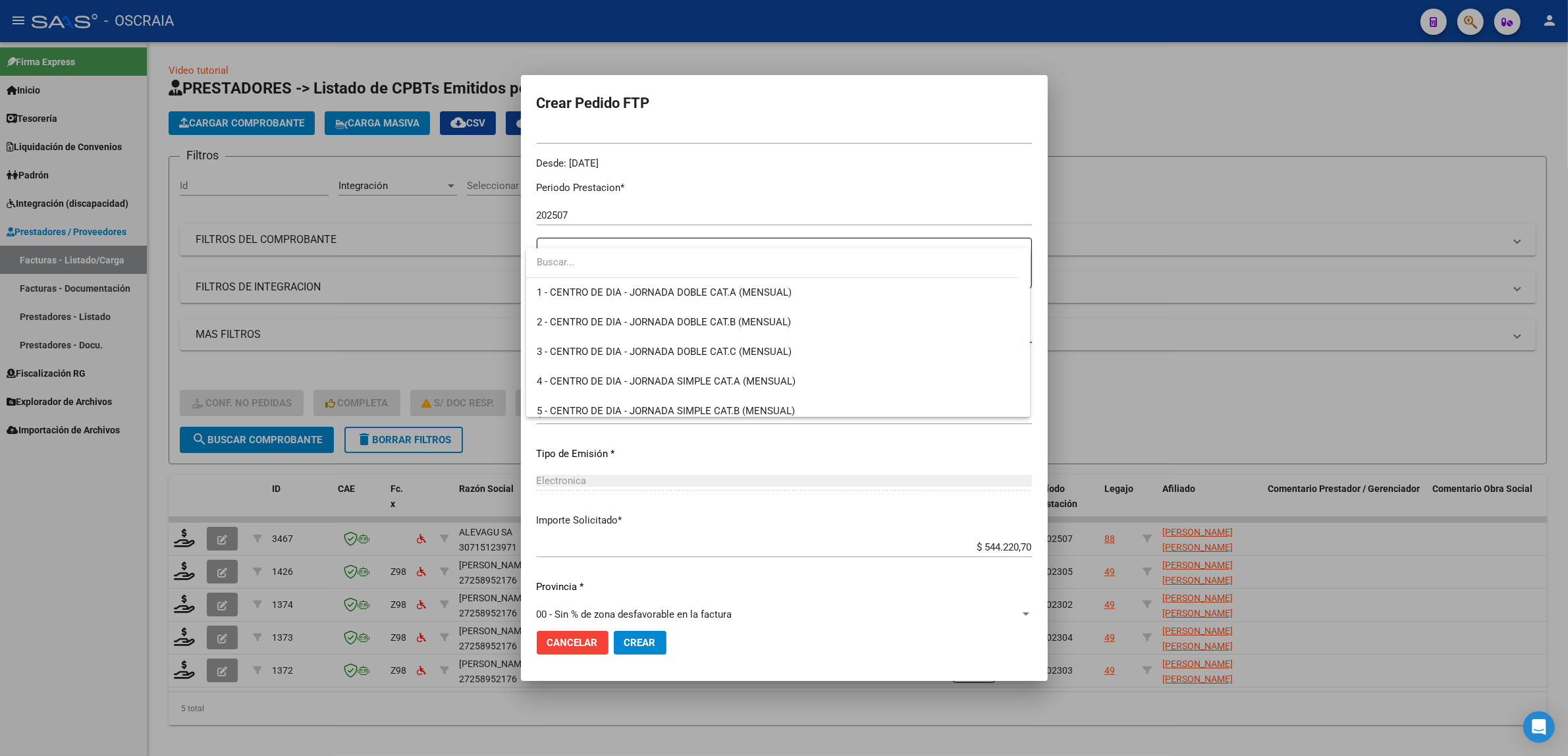
scroll to position [2597, 0]
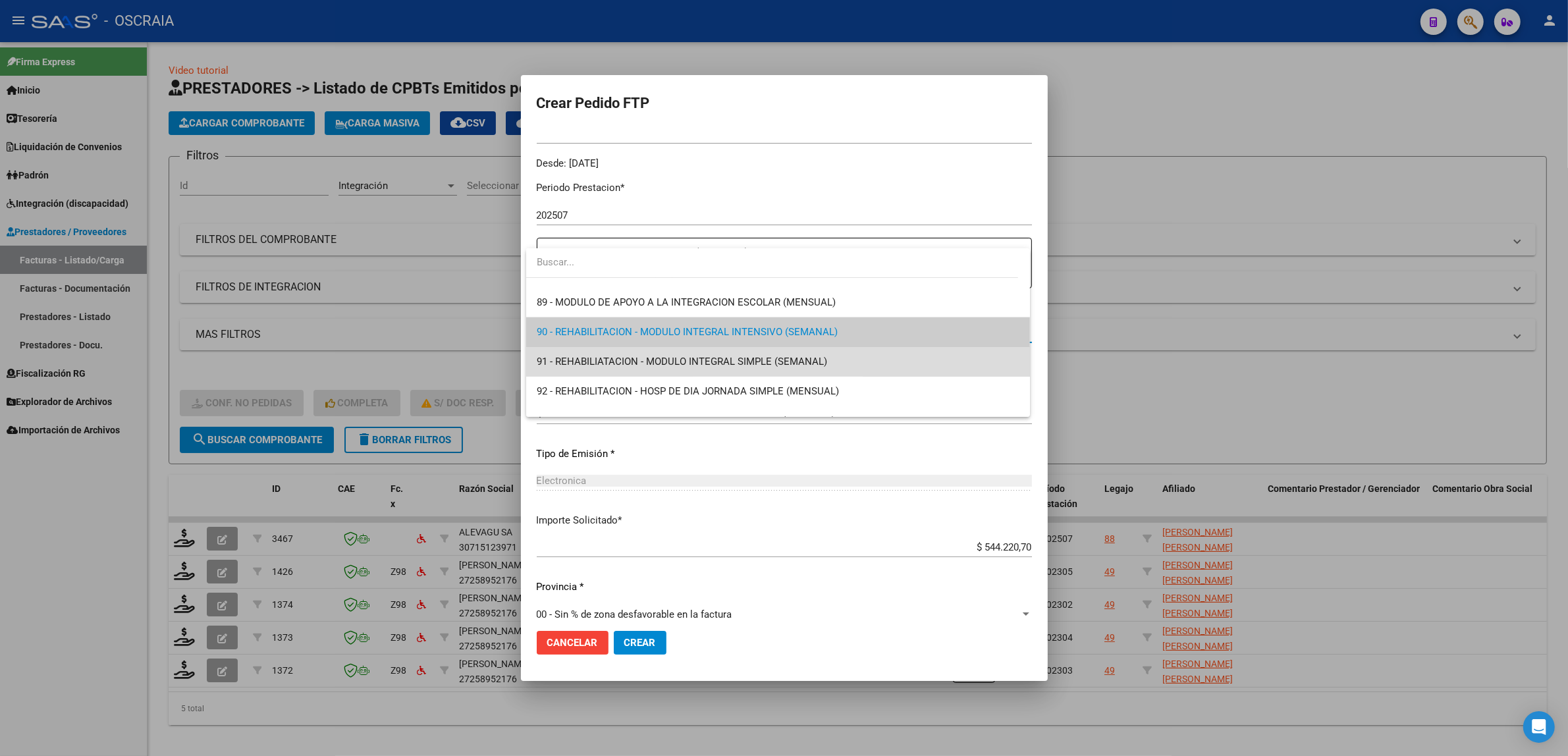
click at [787, 369] on span "91 - REHABILIATACION - MODULO INTEGRAL SIMPLE (SEMANAL)" at bounding box center [778, 362] width 483 height 30
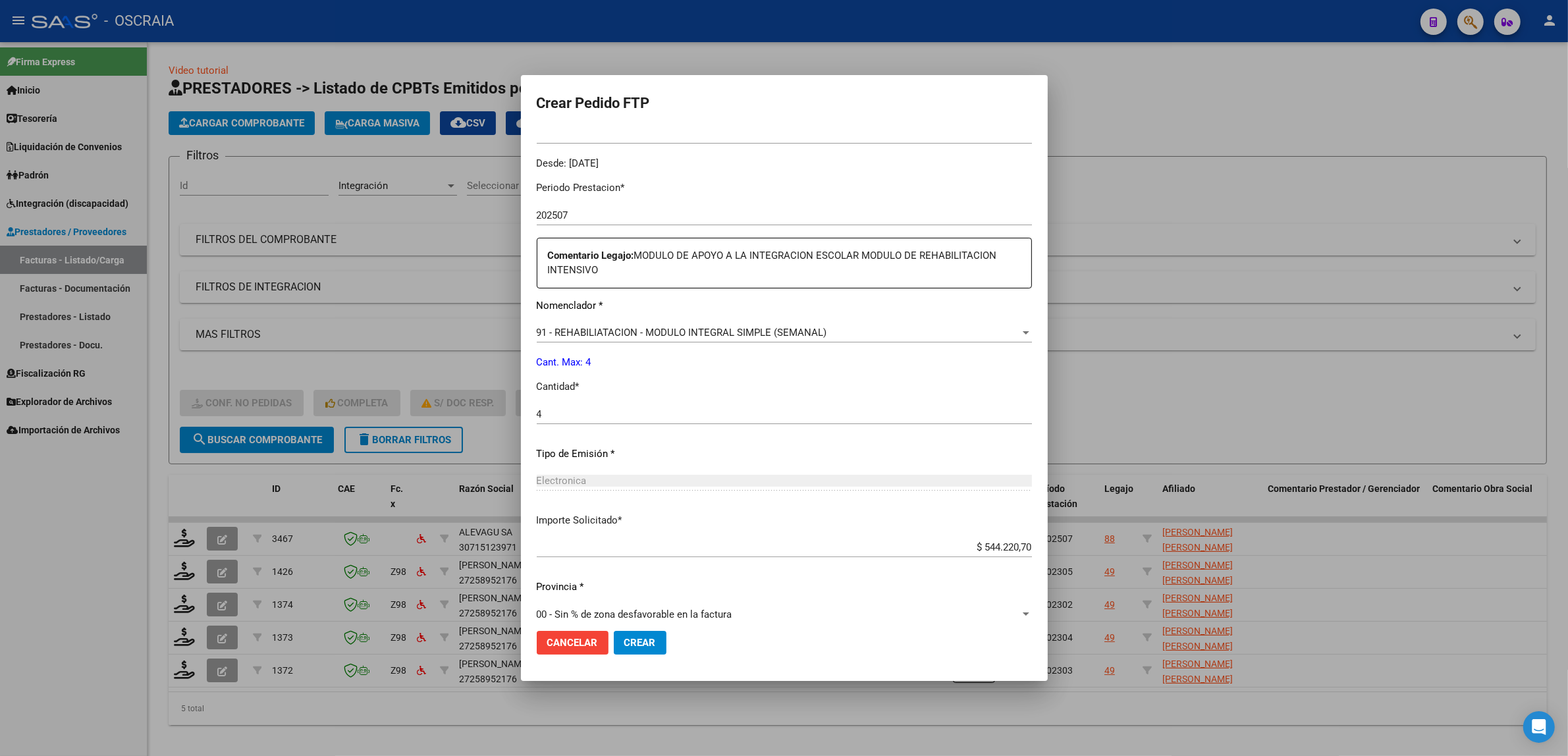
click at [688, 323] on div "91 - REHABILIATACION - MODULO INTEGRAL SIMPLE (SEMANAL) Seleccionar nomenclador" at bounding box center [784, 332] width 496 height 20
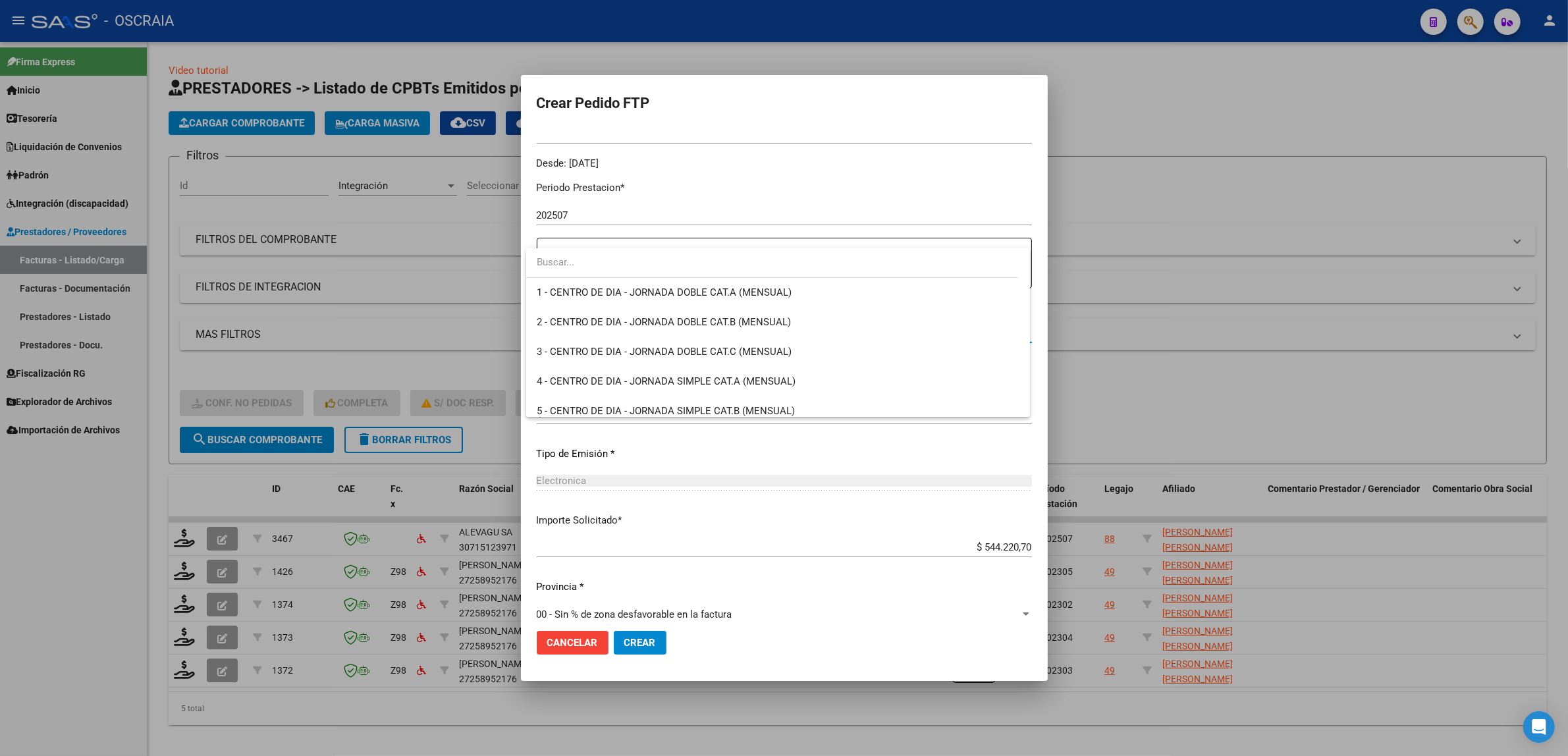
scroll to position [2627, 0]
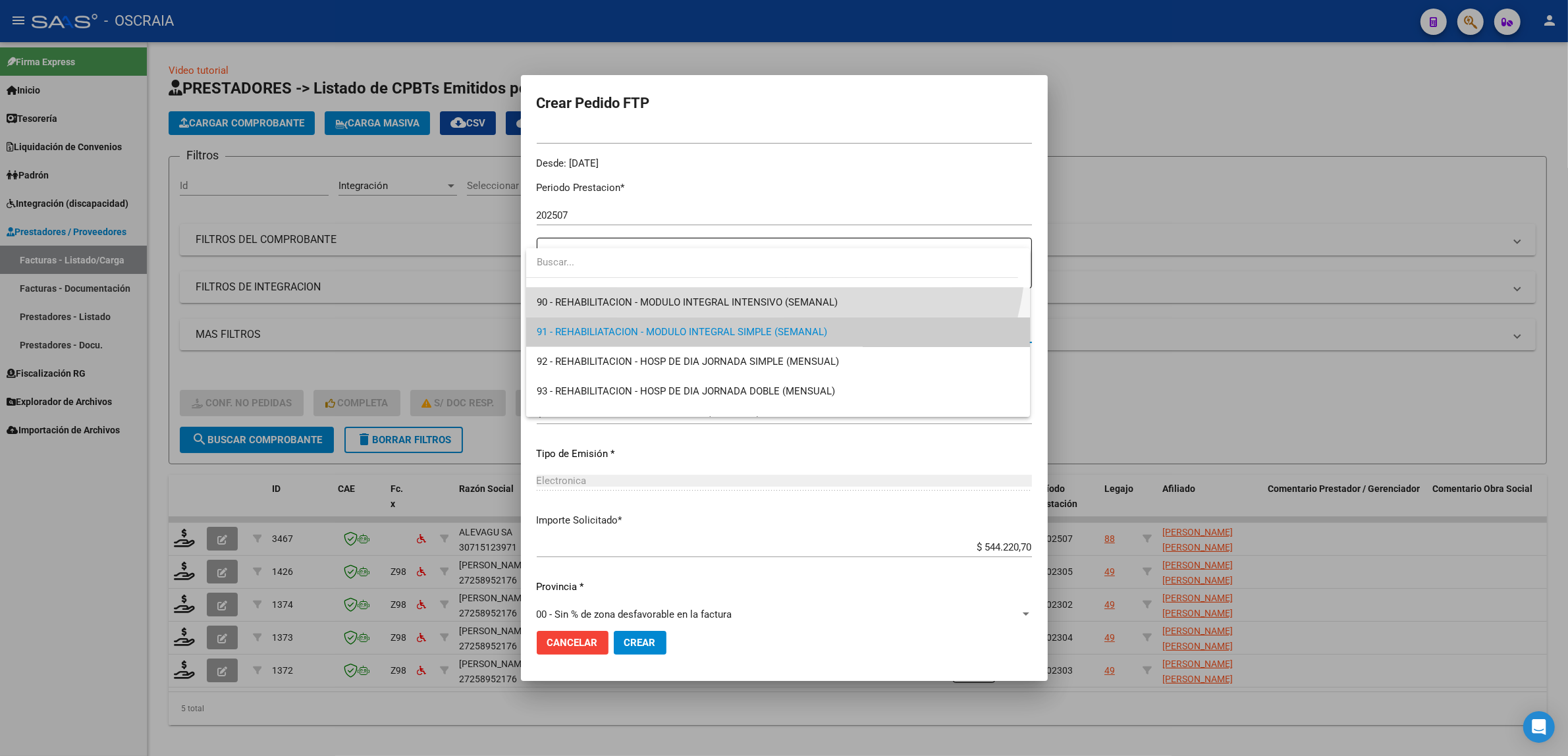
click at [738, 308] on span "90 - REHABILITACION - MODULO INTEGRAL INTENSIVO (SEMANAL)" at bounding box center [778, 303] width 483 height 30
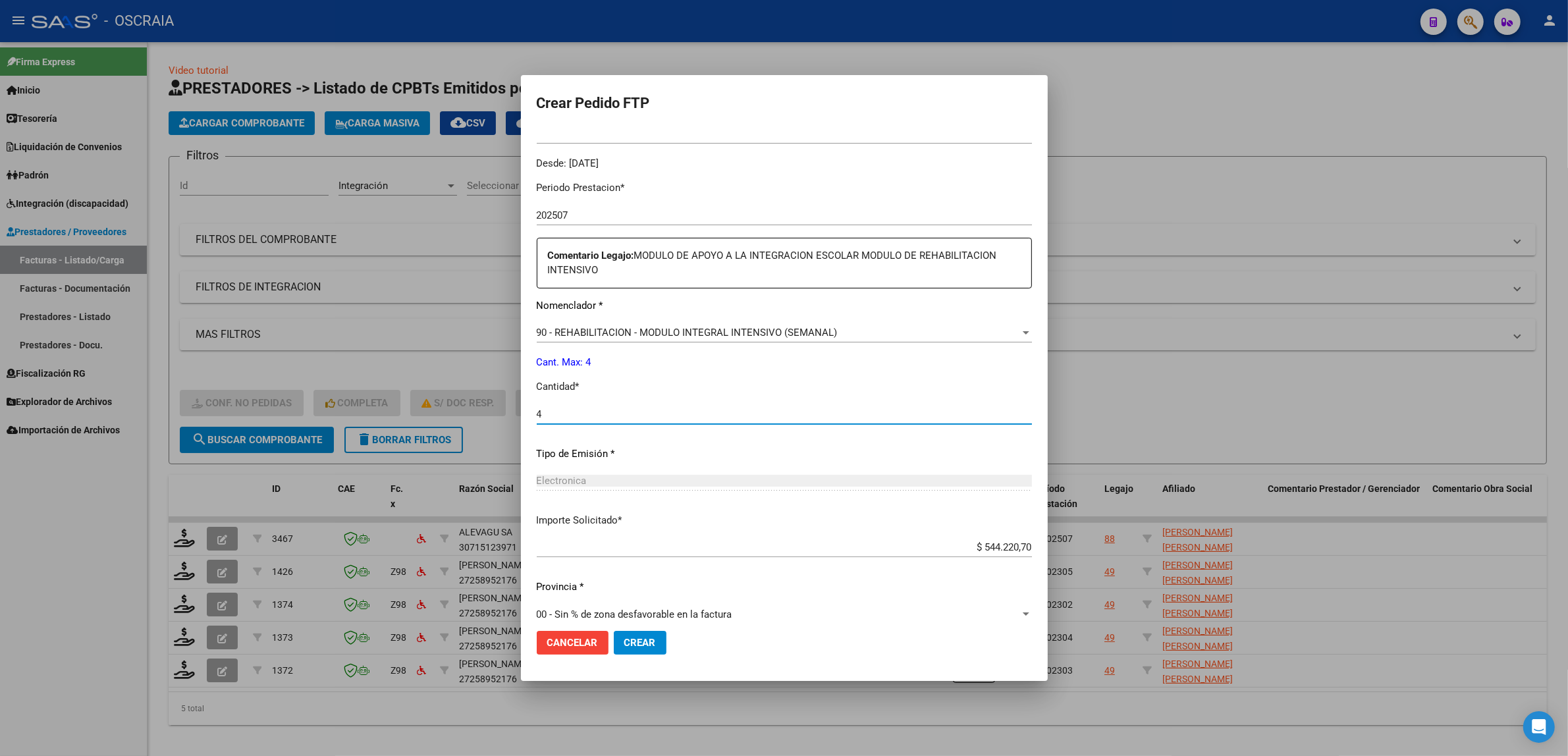
click at [656, 417] on input "4" at bounding box center [784, 413] width 496 height 12
click at [676, 373] on div "Periodo Prestacion * 202507 Ingresar el Periodo Prestacion Comentario Legajo: M…" at bounding box center [784, 403] width 496 height 466
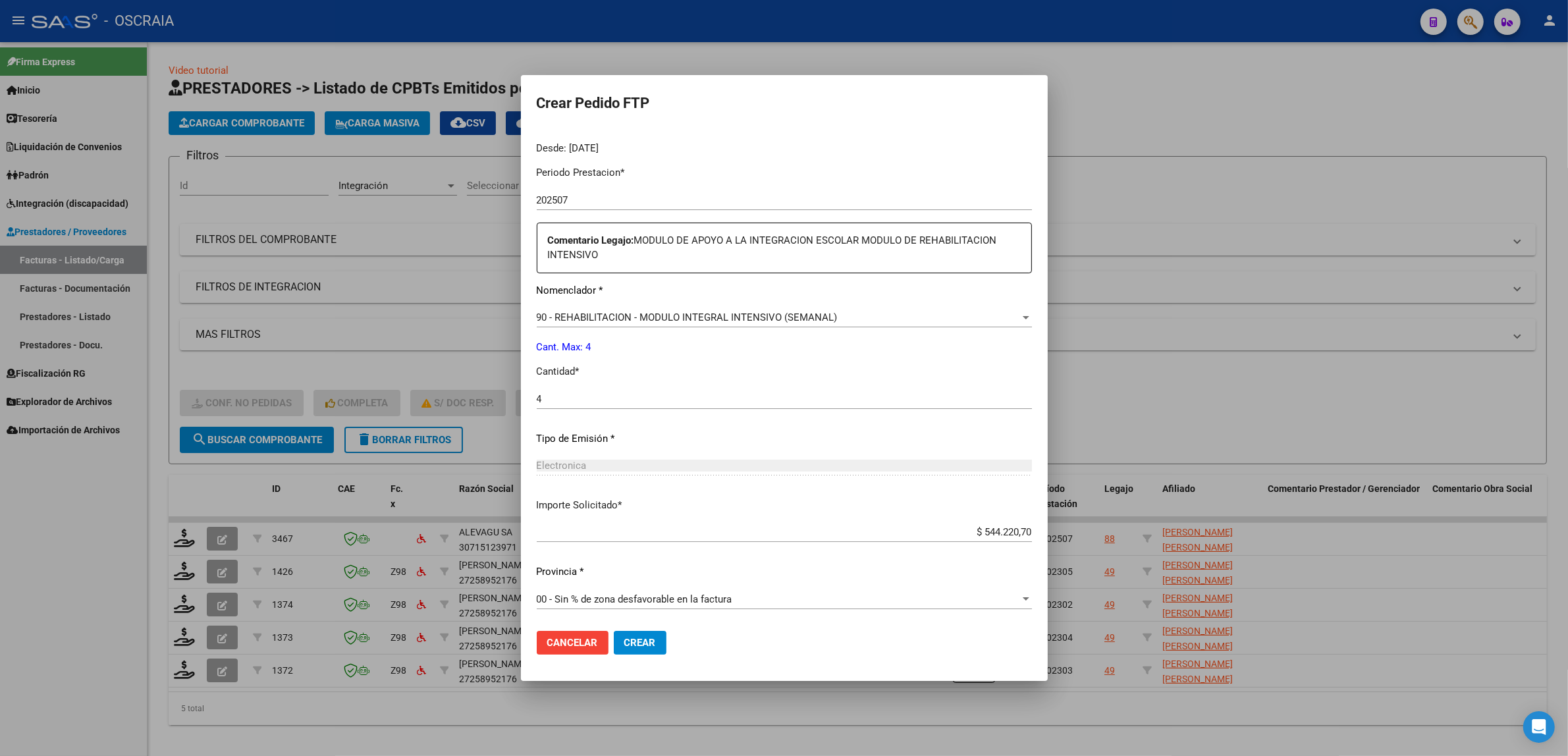
click at [635, 397] on input "4" at bounding box center [784, 399] width 496 height 12
type input "5"
click at [614, 630] on button "Crear" at bounding box center [641, 642] width 53 height 23
click at [639, 483] on div "Electronica Seleccionar tipo" at bounding box center [784, 471] width 496 height 32
click at [629, 394] on input "5" at bounding box center [784, 399] width 496 height 12
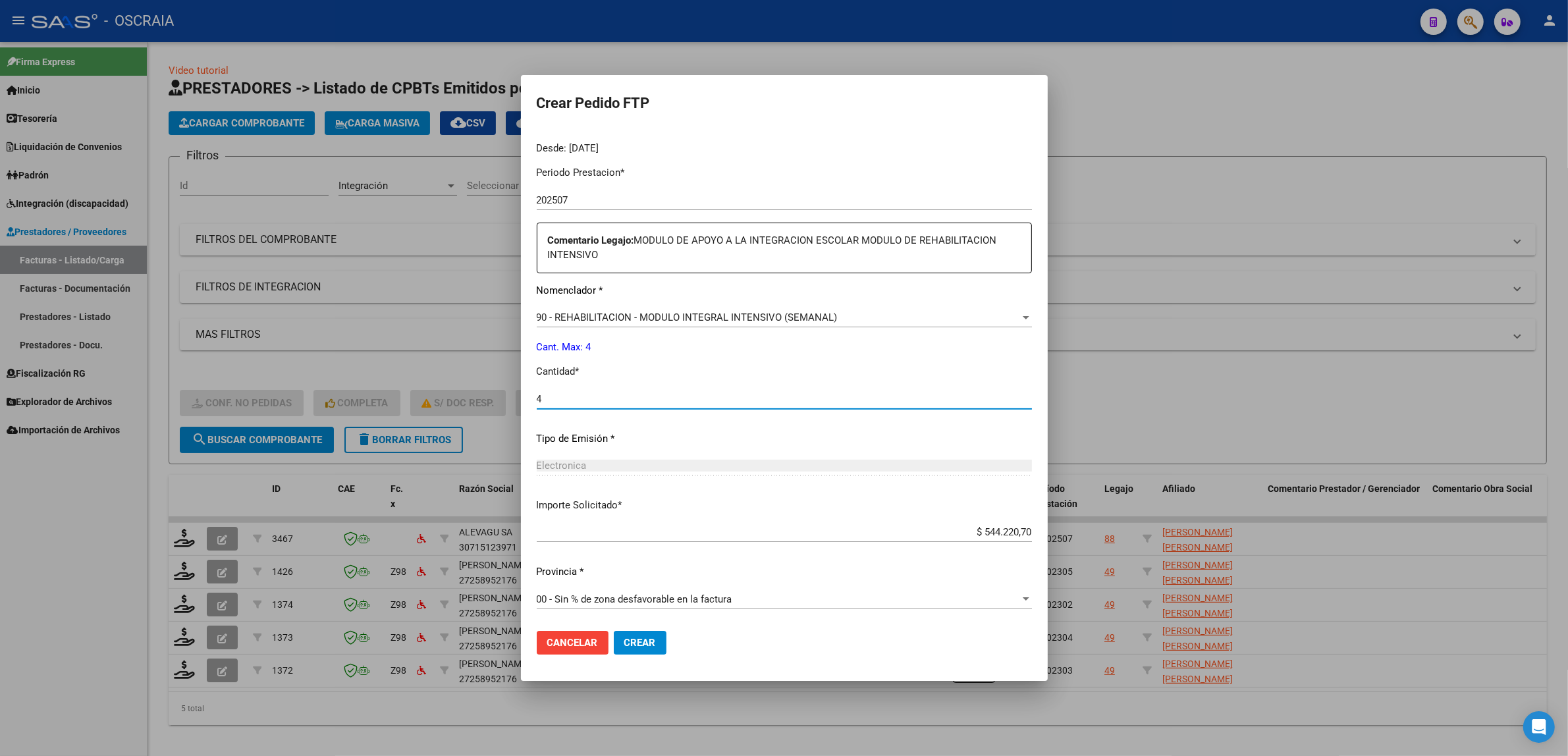
type input "4"
click at [619, 462] on div "Electronica" at bounding box center [784, 465] width 496 height 12
click at [638, 648] on button "Crear" at bounding box center [641, 642] width 53 height 23
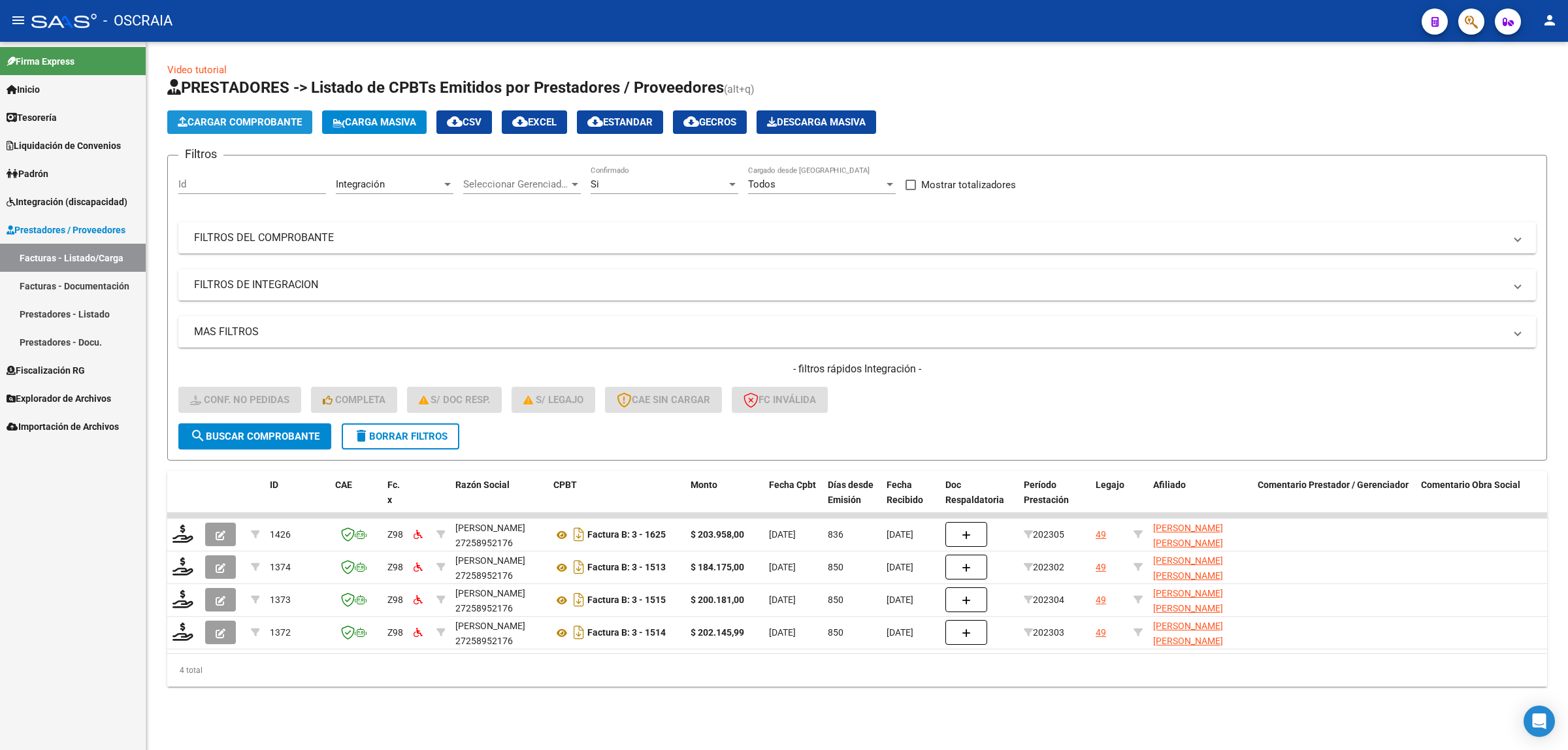
click at [204, 119] on span "Cargar Comprobante" at bounding box center [240, 122] width 124 height 12
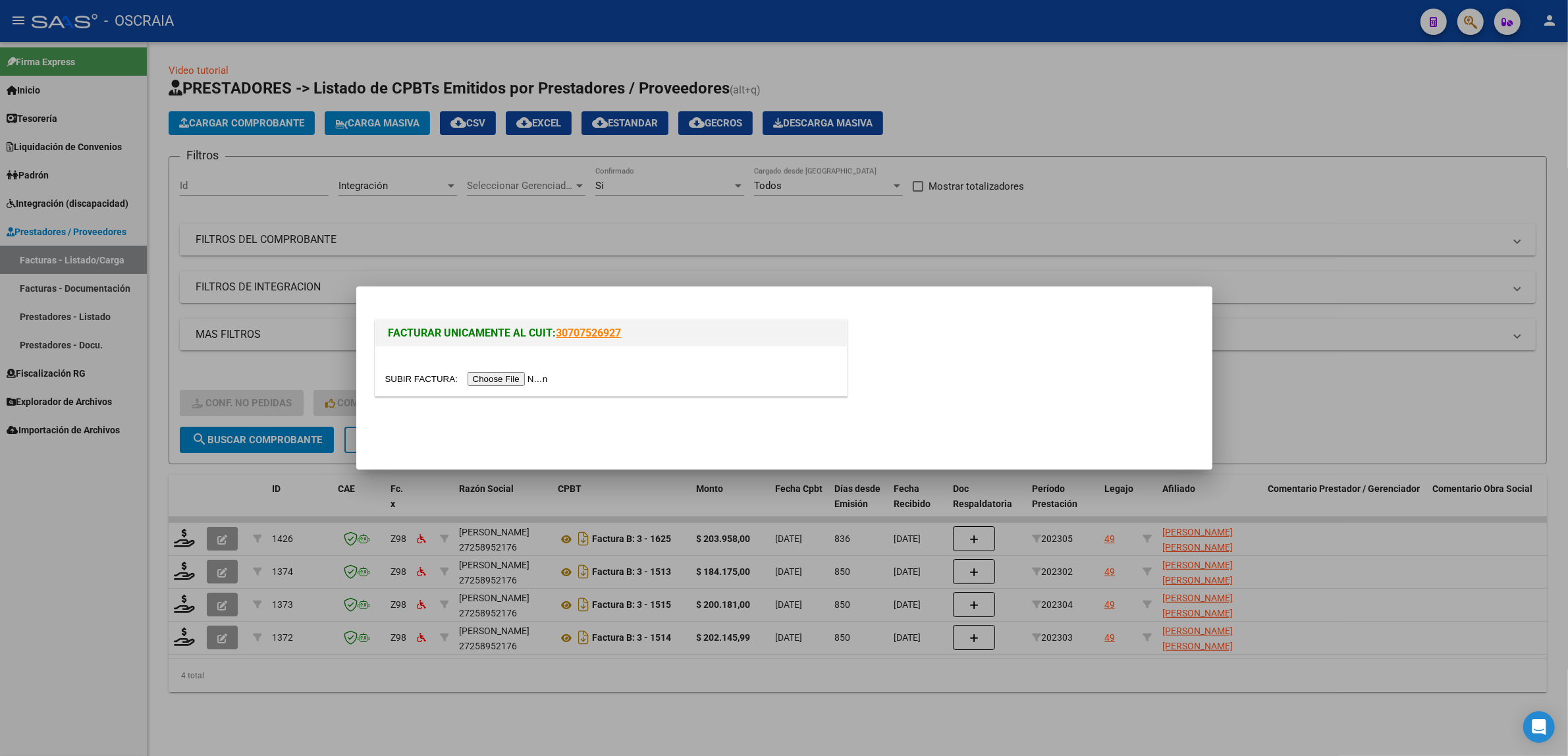
click at [545, 372] on input "file" at bounding box center [469, 379] width 167 height 14
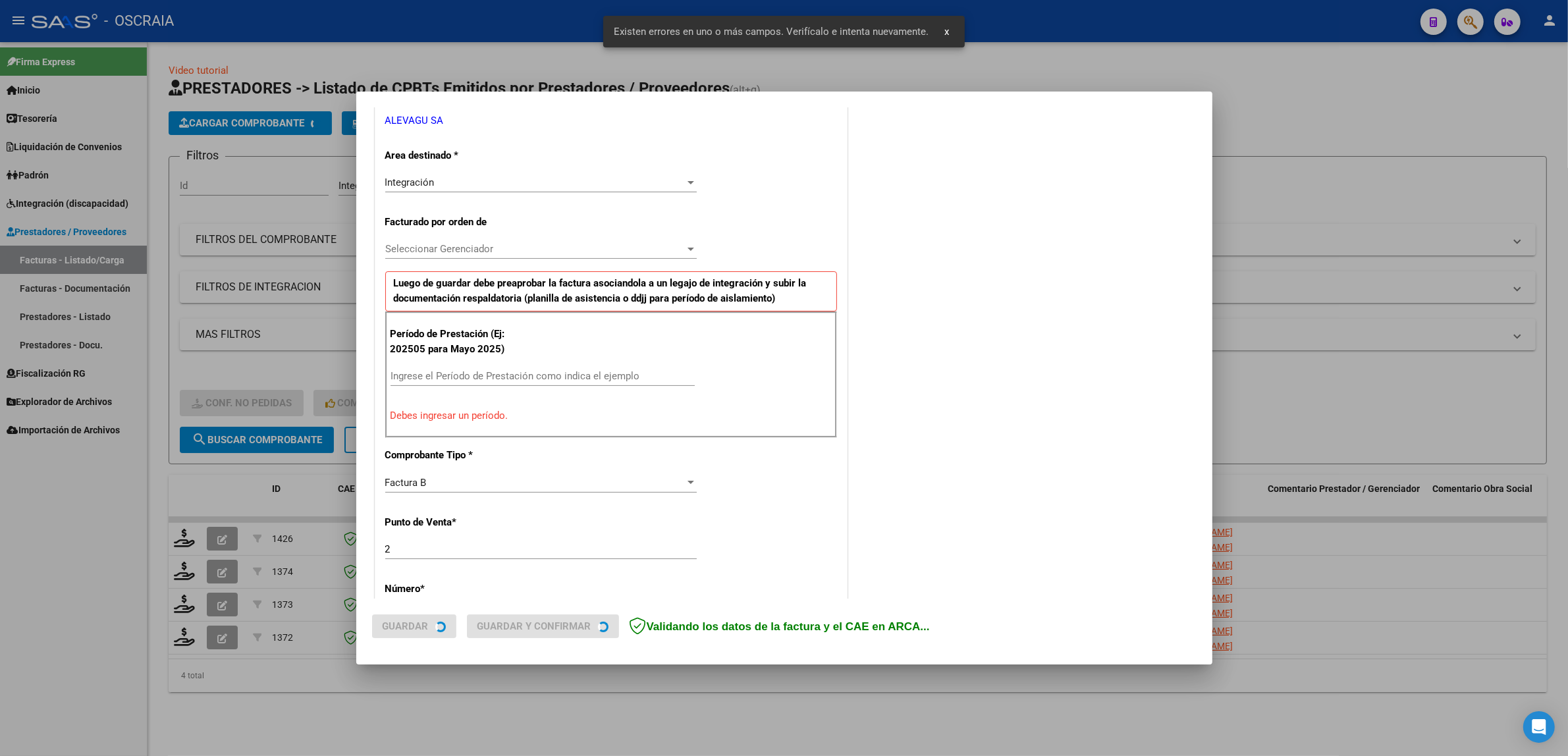
scroll to position [281, 0]
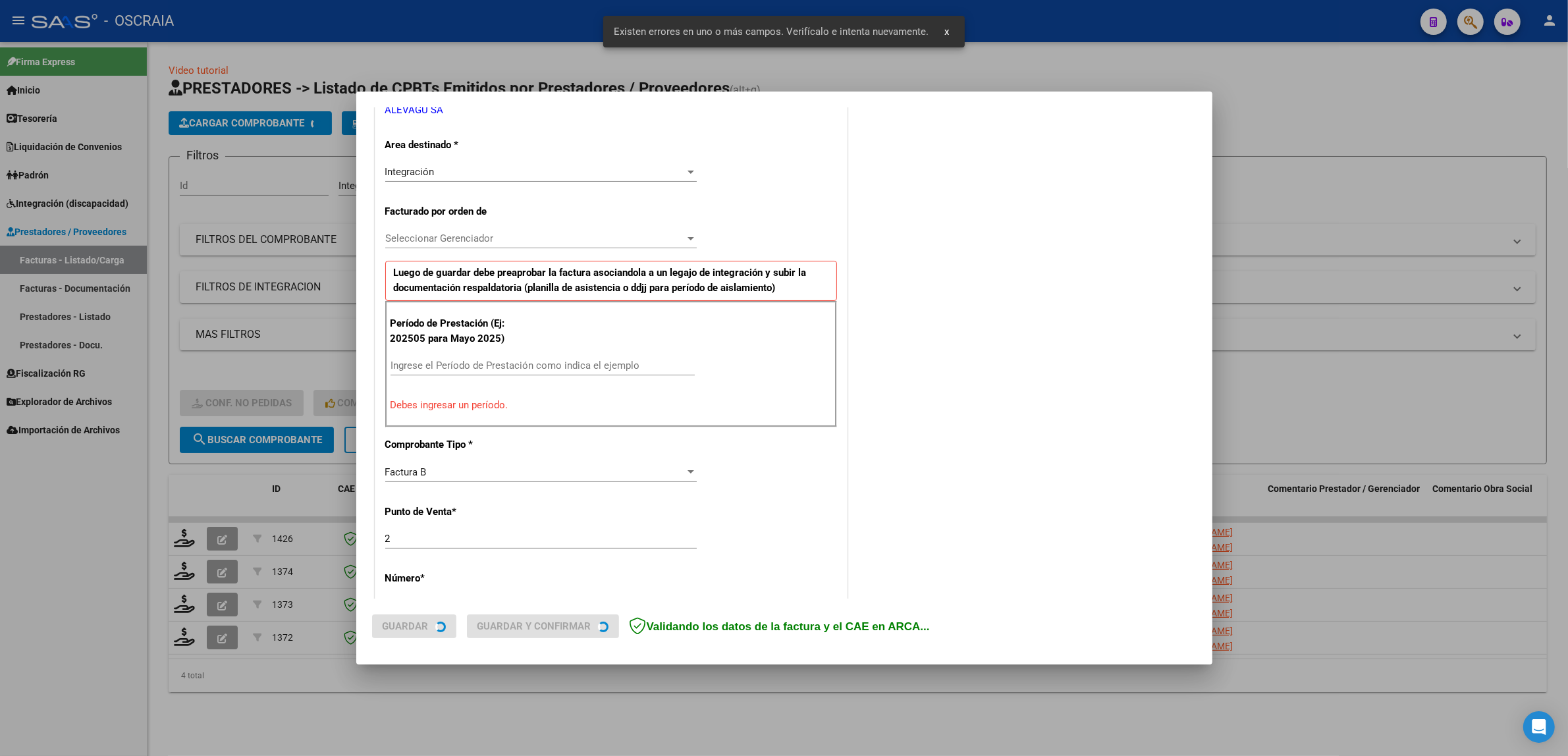
click at [561, 360] on div "Ingrese el Período de Prestación como indica el ejemplo" at bounding box center [542, 365] width 304 height 20
click at [561, 366] on input "Ingrese el Período de Prestación como indica el ejemplo" at bounding box center [542, 365] width 304 height 12
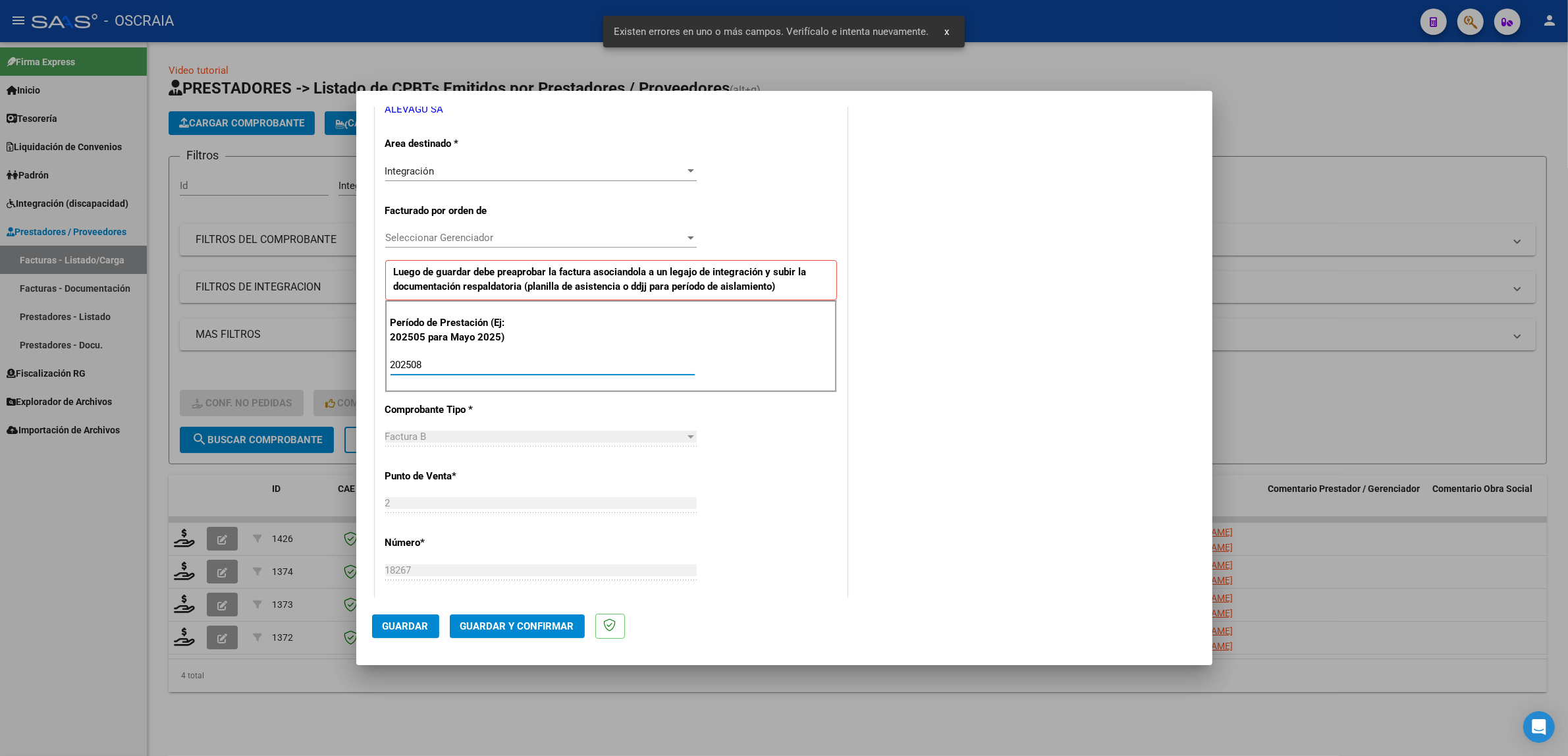
type input "202508"
click at [884, 416] on div "COMENTARIOS Comentarios De la Obra Social: Comentarios de la Obra Social (no vi…" at bounding box center [1023, 484] width 347 height 1286
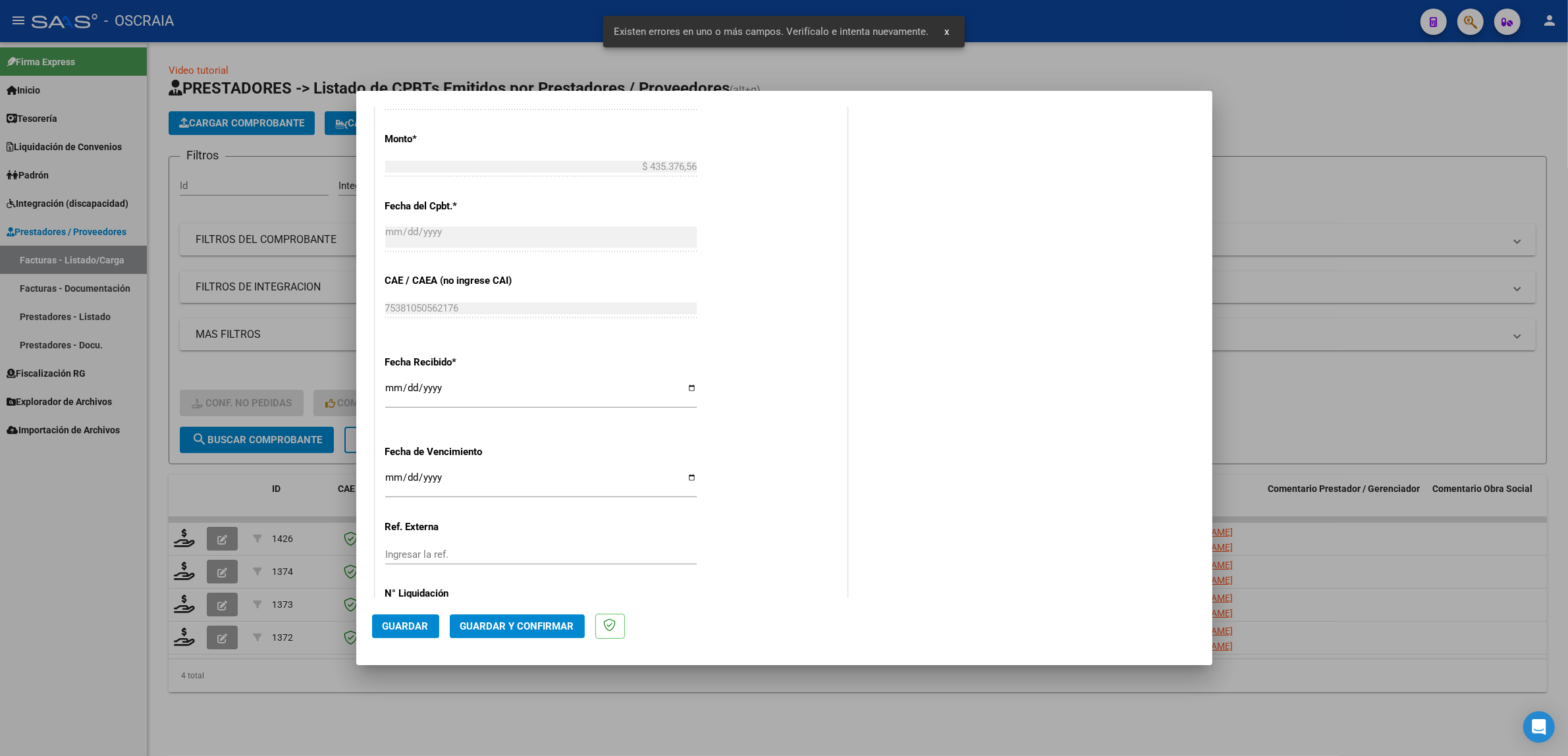
scroll to position [811, 0]
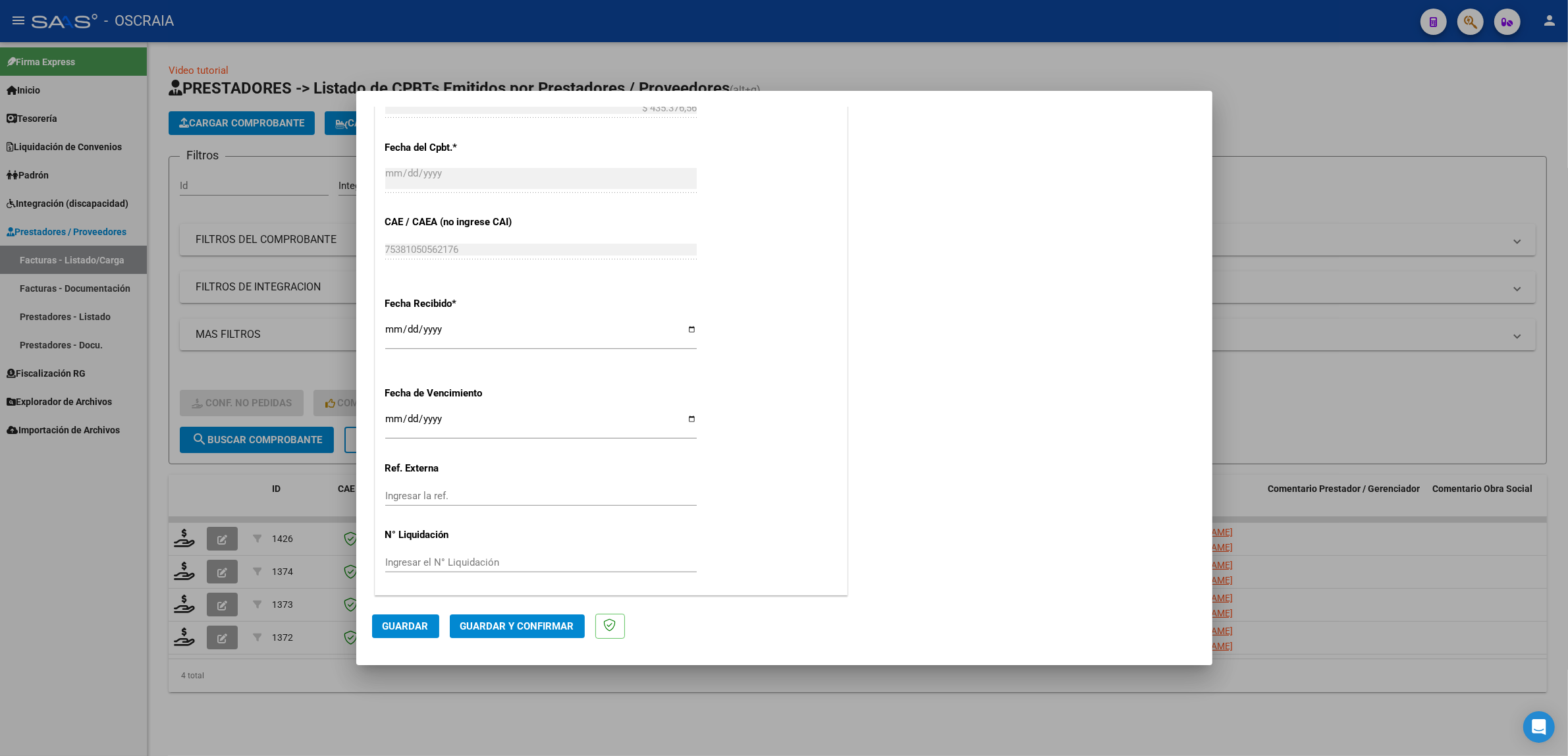
click at [406, 621] on span "Guardar" at bounding box center [405, 626] width 46 height 12
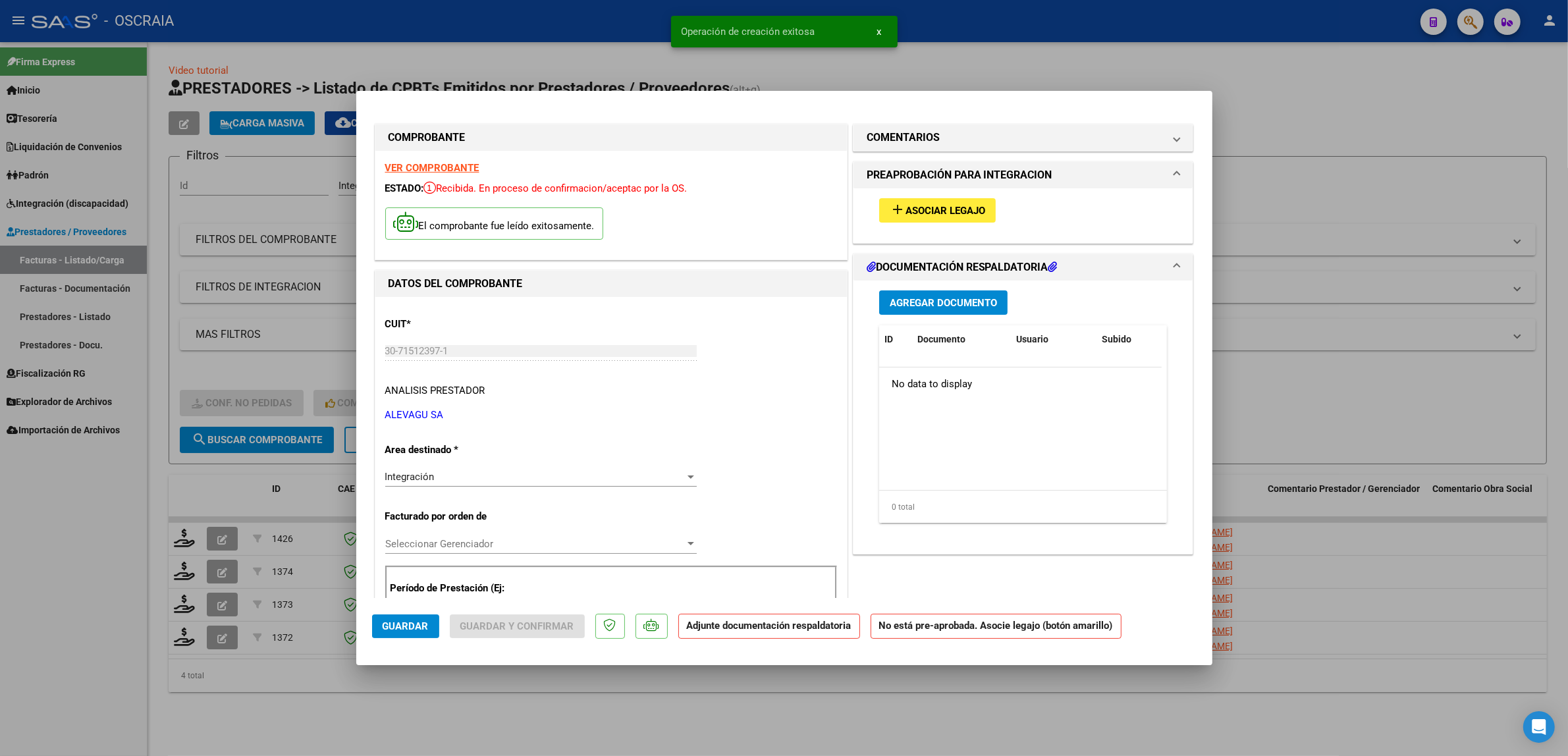
click at [926, 196] on div "add Asociar Legajo" at bounding box center [1023, 210] width 308 height 44
click at [926, 200] on button "add Asociar Legajo" at bounding box center [937, 210] width 116 height 24
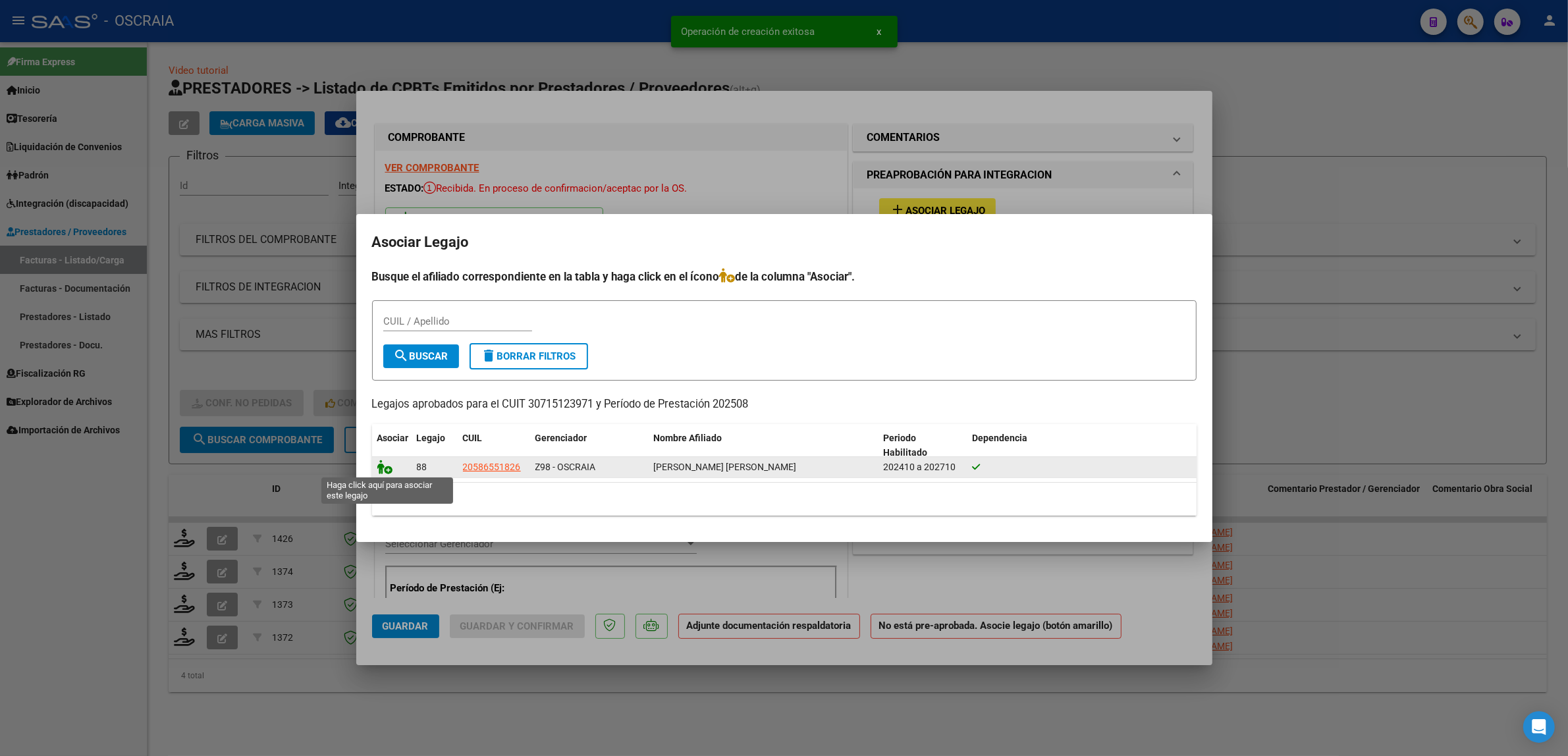
click at [386, 468] on icon at bounding box center [386, 467] width 16 height 15
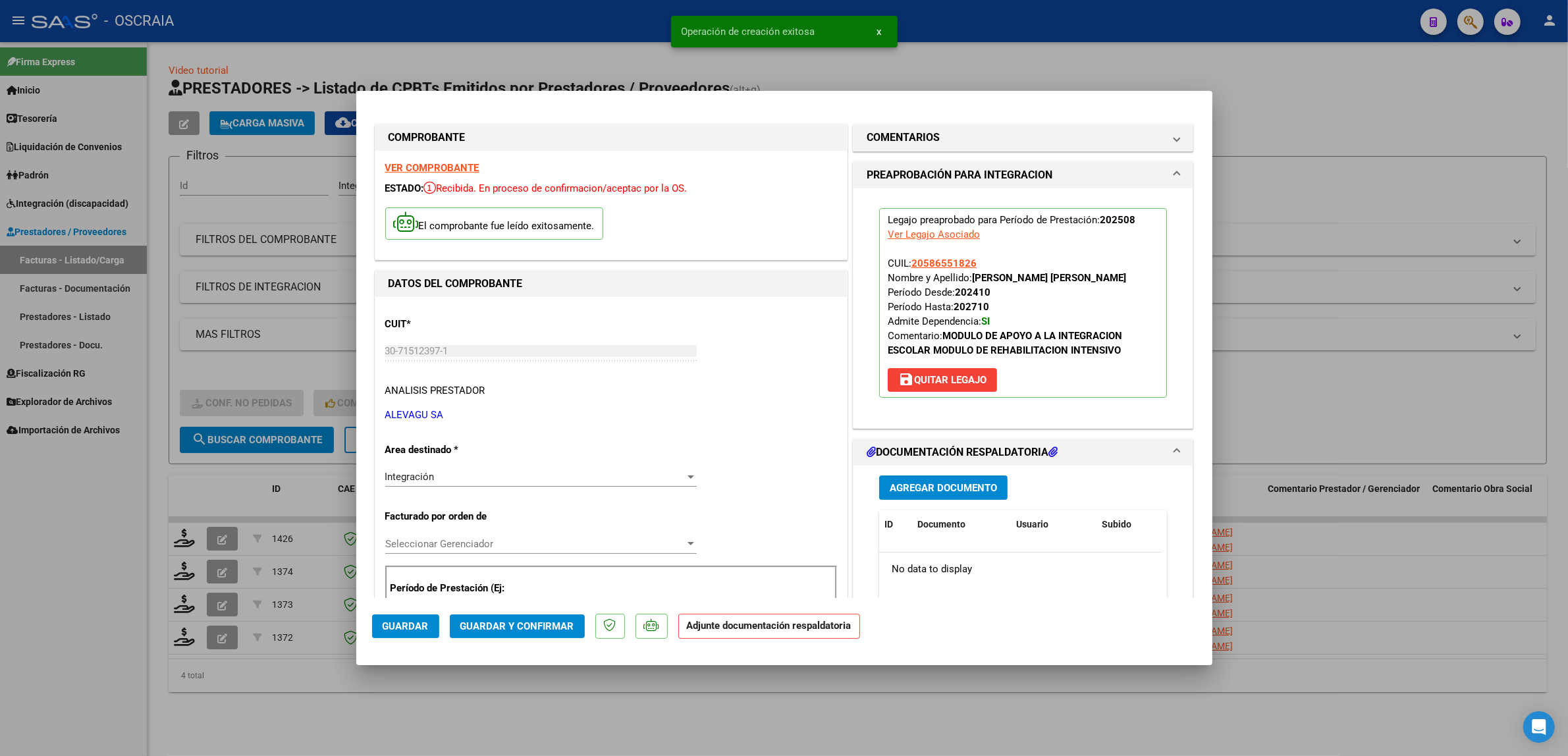
click at [932, 504] on div "Agregar Documento ID Documento Usuario Subido Acción No data to display 0 total…" at bounding box center [1023, 597] width 308 height 263
click at [932, 501] on div "Agregar Documento ID Documento Usuario Subido Acción No data to display 0 total…" at bounding box center [1023, 597] width 308 height 263
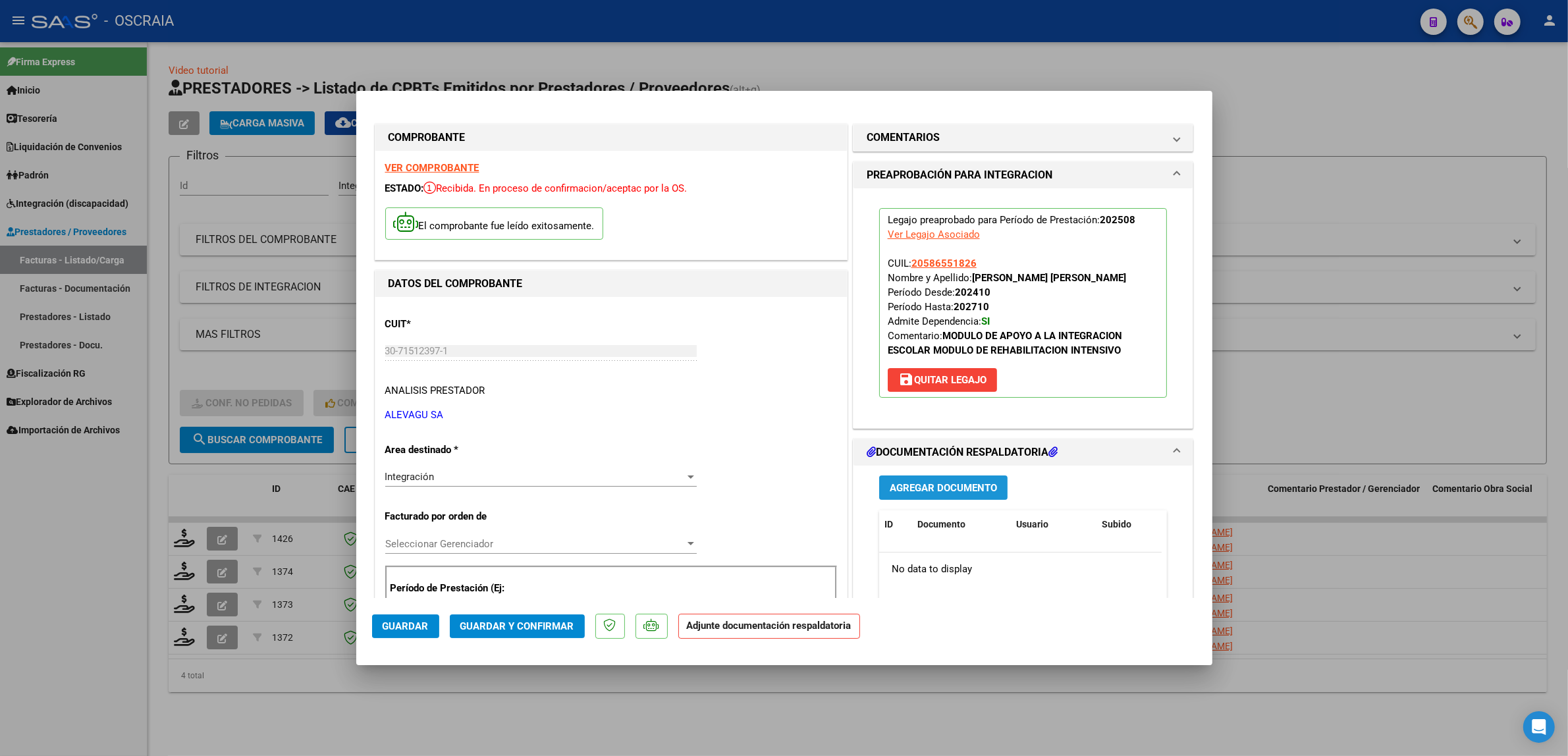
click at [933, 488] on span "Agregar Documento" at bounding box center [944, 488] width 108 height 12
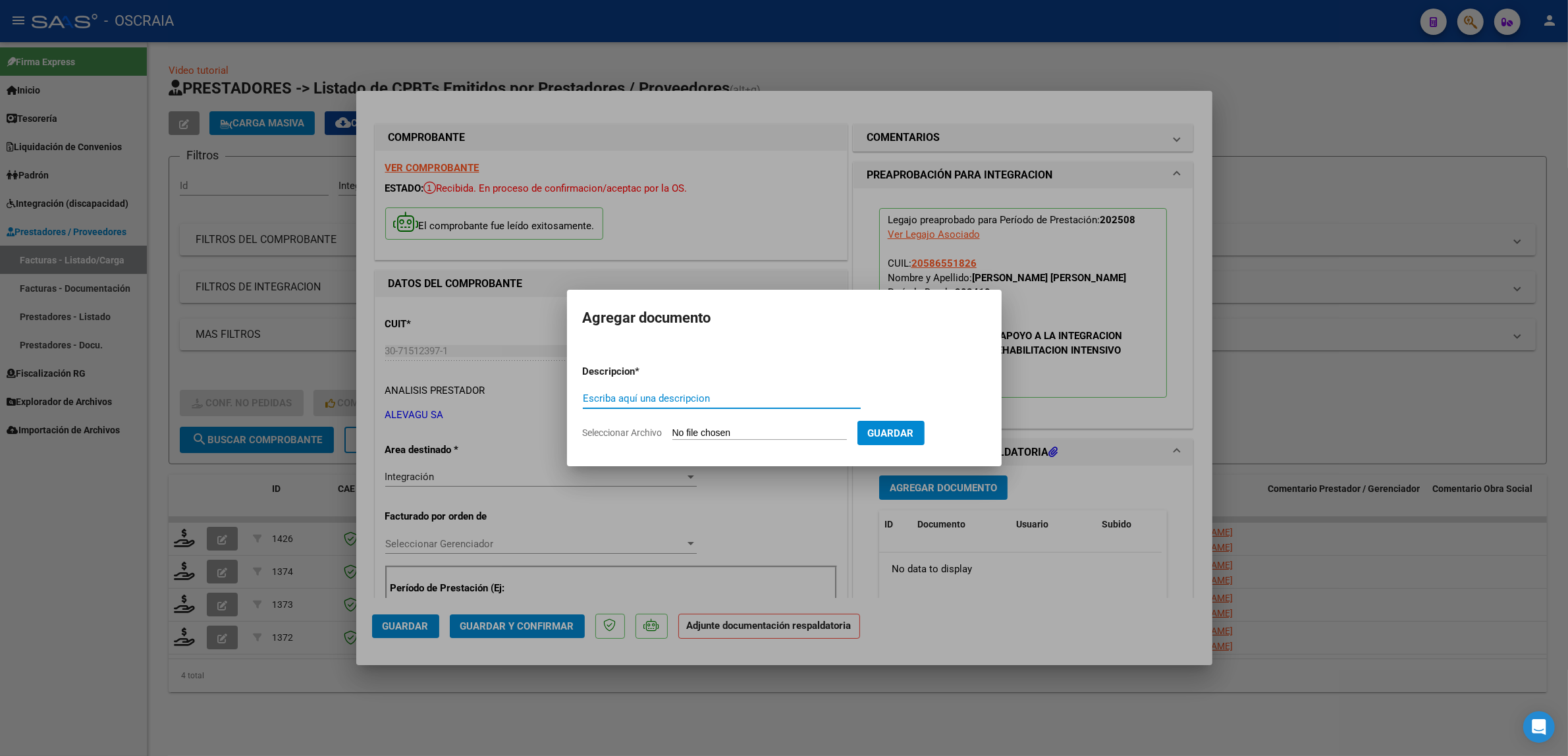
click at [624, 406] on div "Escriba aquí una descripcion" at bounding box center [722, 398] width 278 height 20
click at [626, 399] on input "Escriba aquí una descripcion" at bounding box center [722, 398] width 278 height 12
type input "PLANILLA DE ASISTENCIA"
click at [685, 428] on input "Seleccionar Archivo" at bounding box center [760, 434] width 175 height 12
type input "C:\fakepath\08-2025 ALEVASU SA MODULO INTEGRAL INTENSIVO FC18267 CARRIZO SANTIA…"
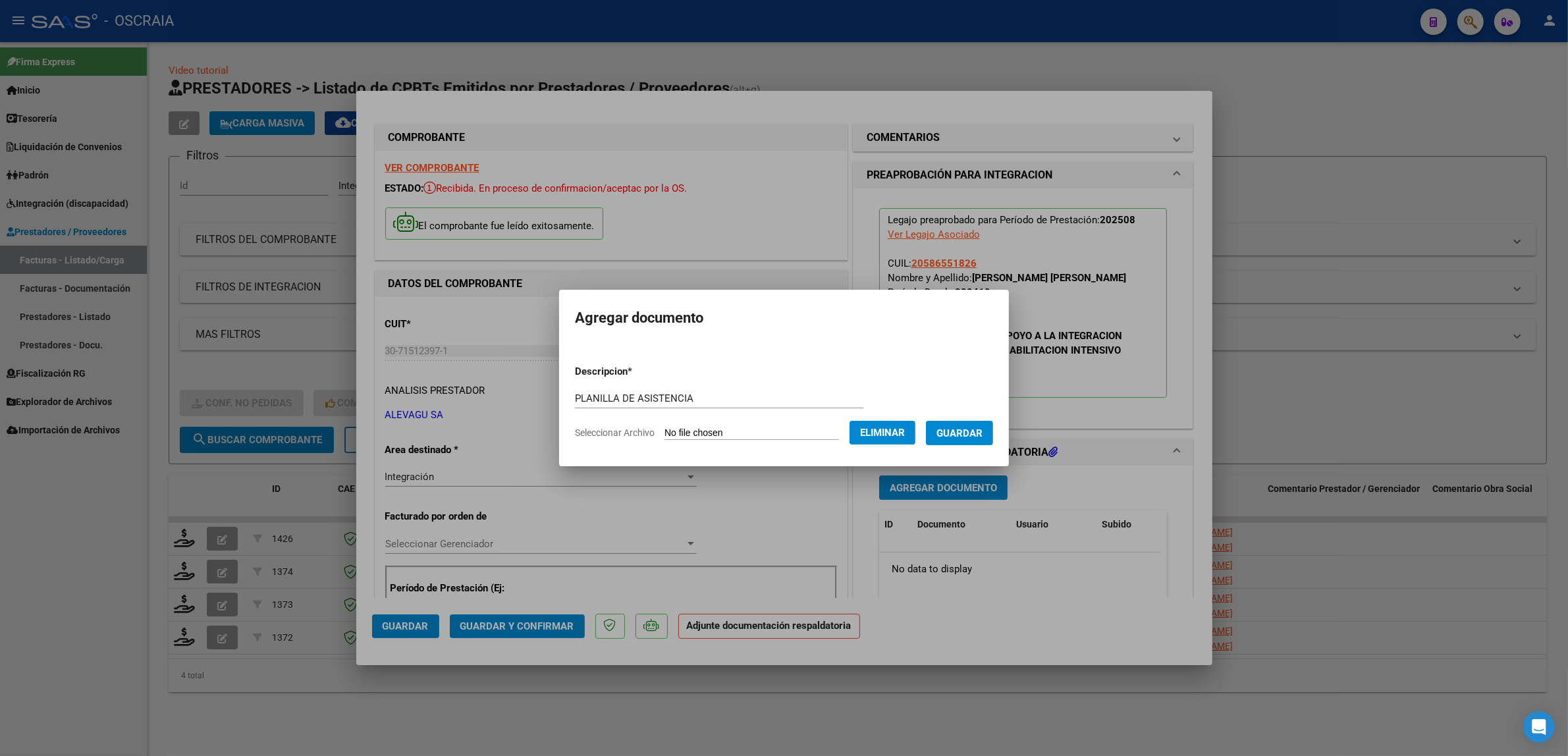
click at [955, 435] on span "Guardar" at bounding box center [959, 433] width 46 height 12
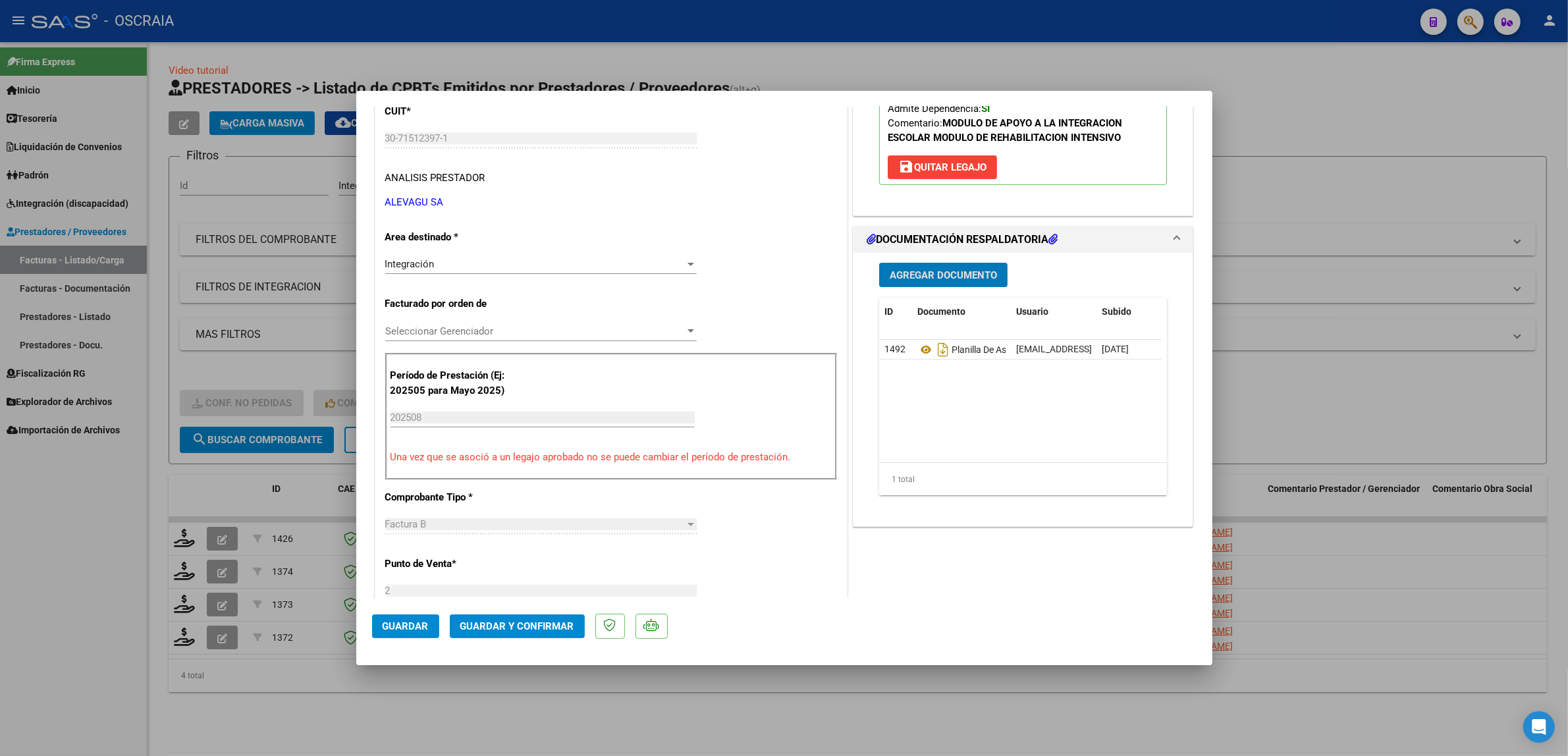
scroll to position [247, 0]
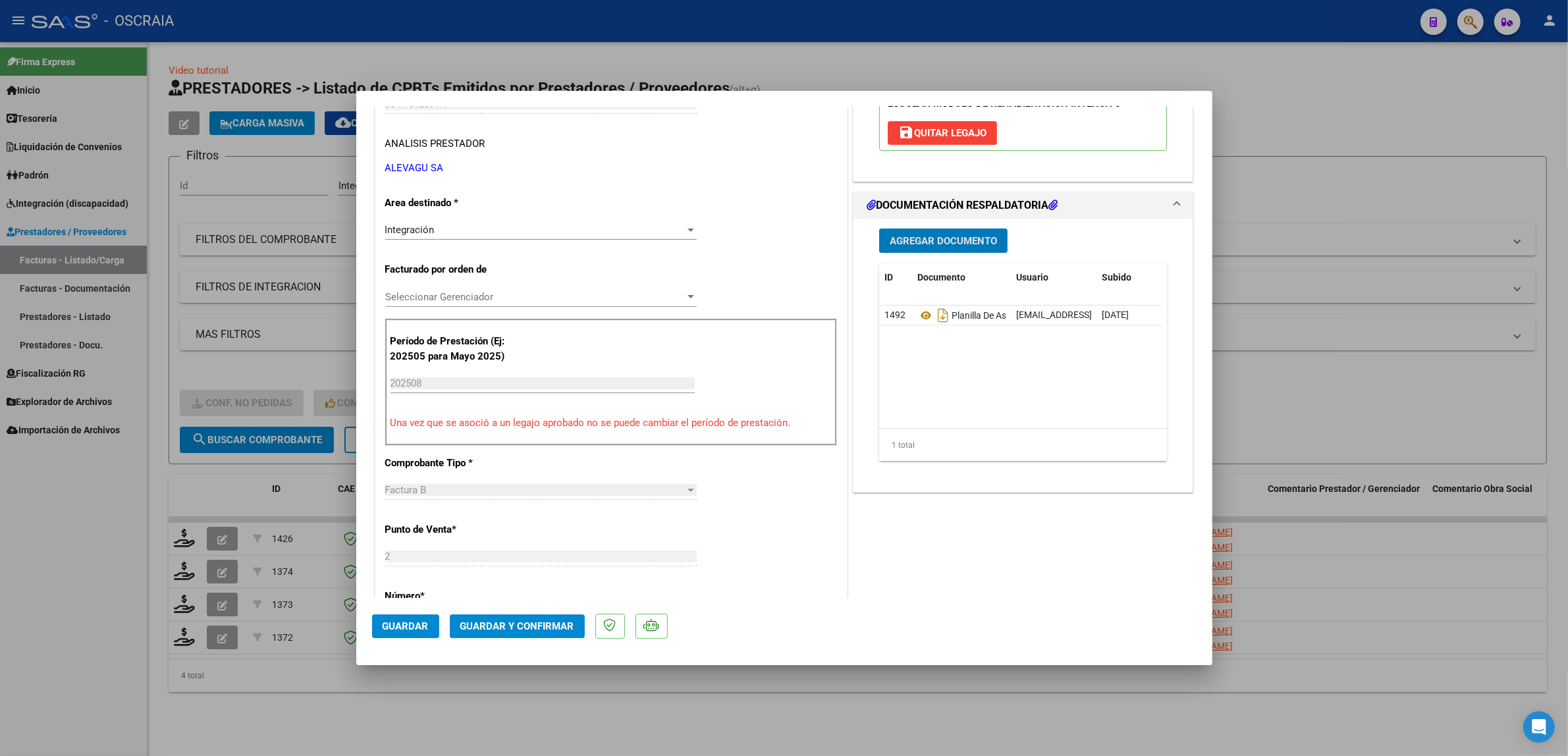
click at [568, 618] on button "Guardar y Confirmar" at bounding box center [517, 626] width 135 height 23
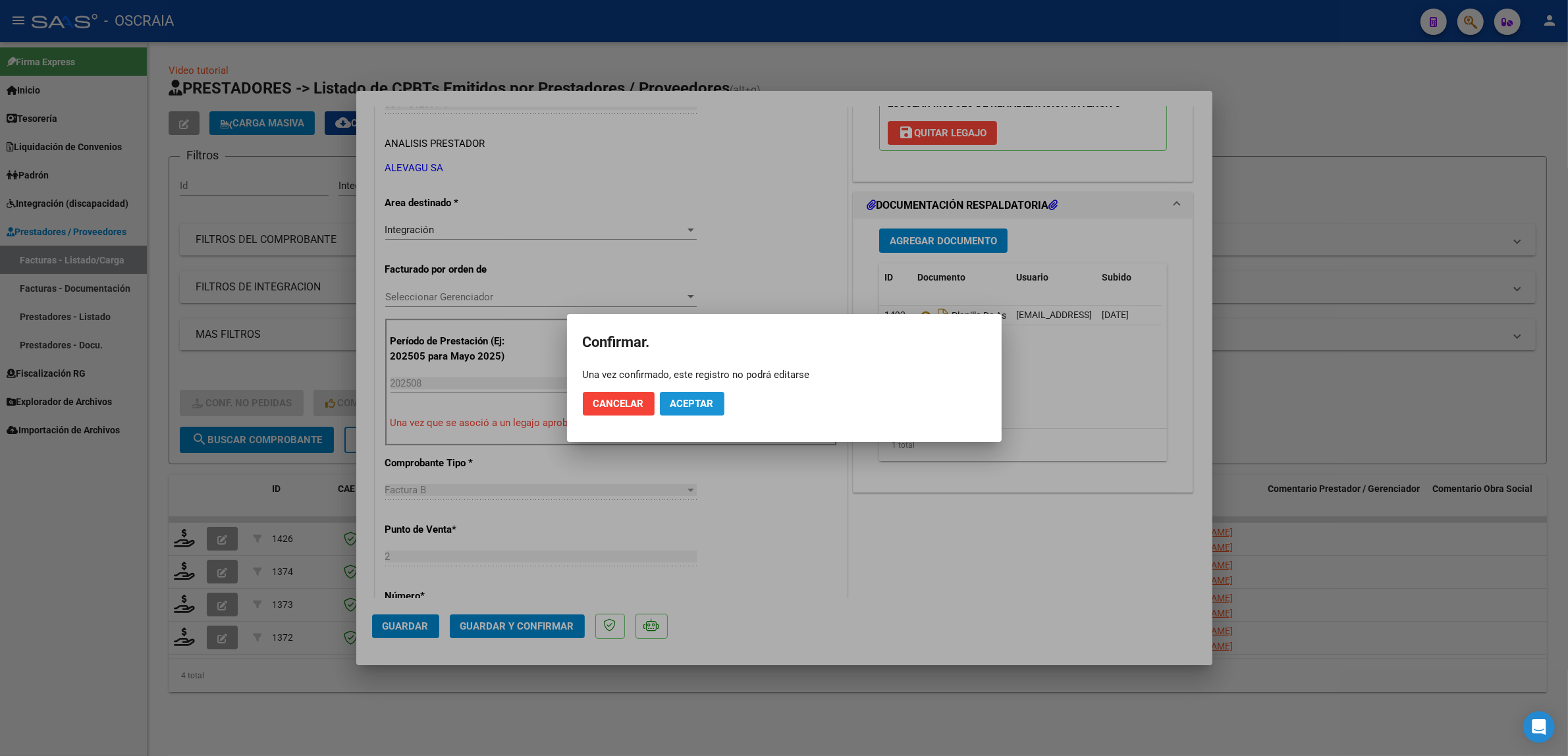
click at [684, 410] on button "Aceptar" at bounding box center [692, 403] width 65 height 23
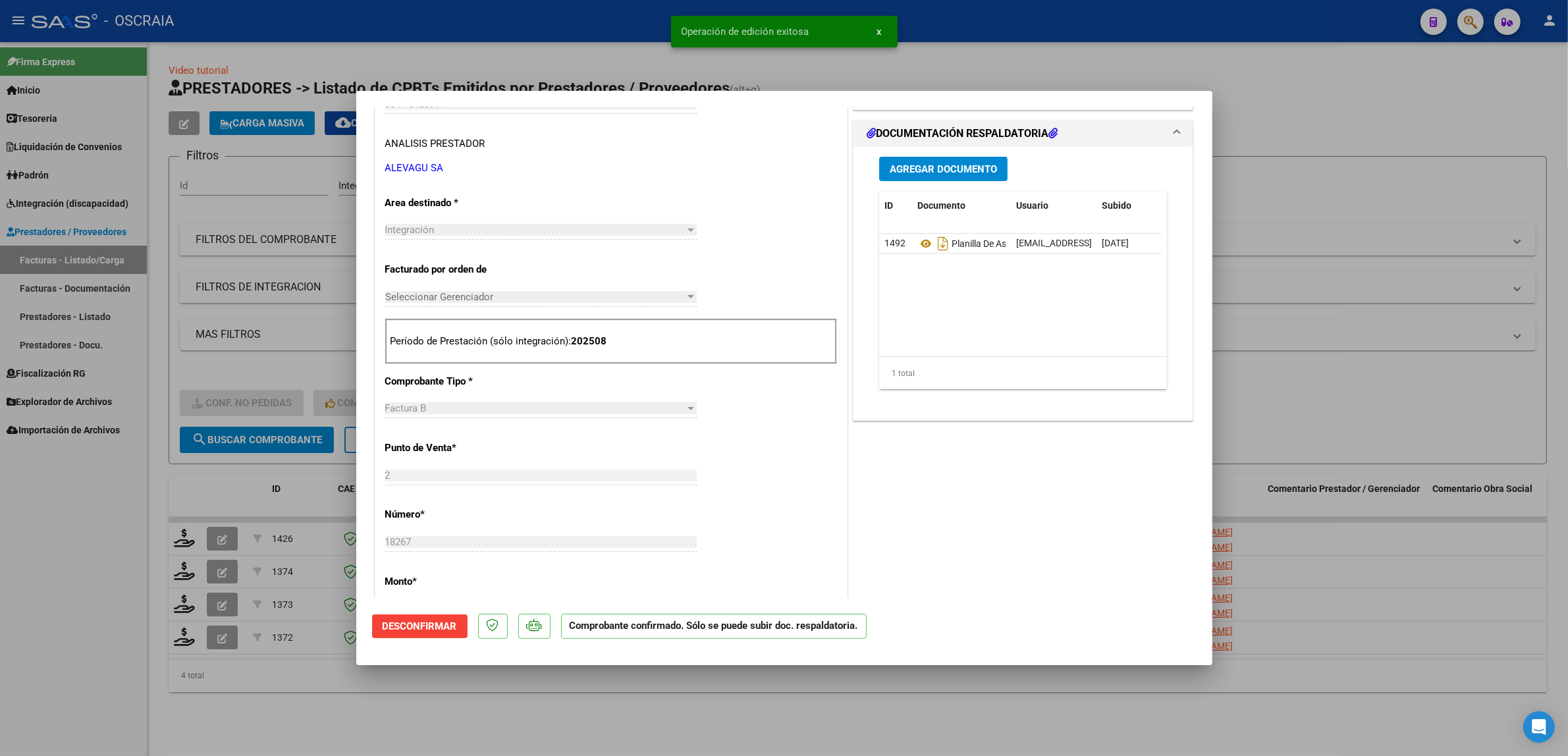
click at [320, 396] on div at bounding box center [784, 378] width 1568 height 756
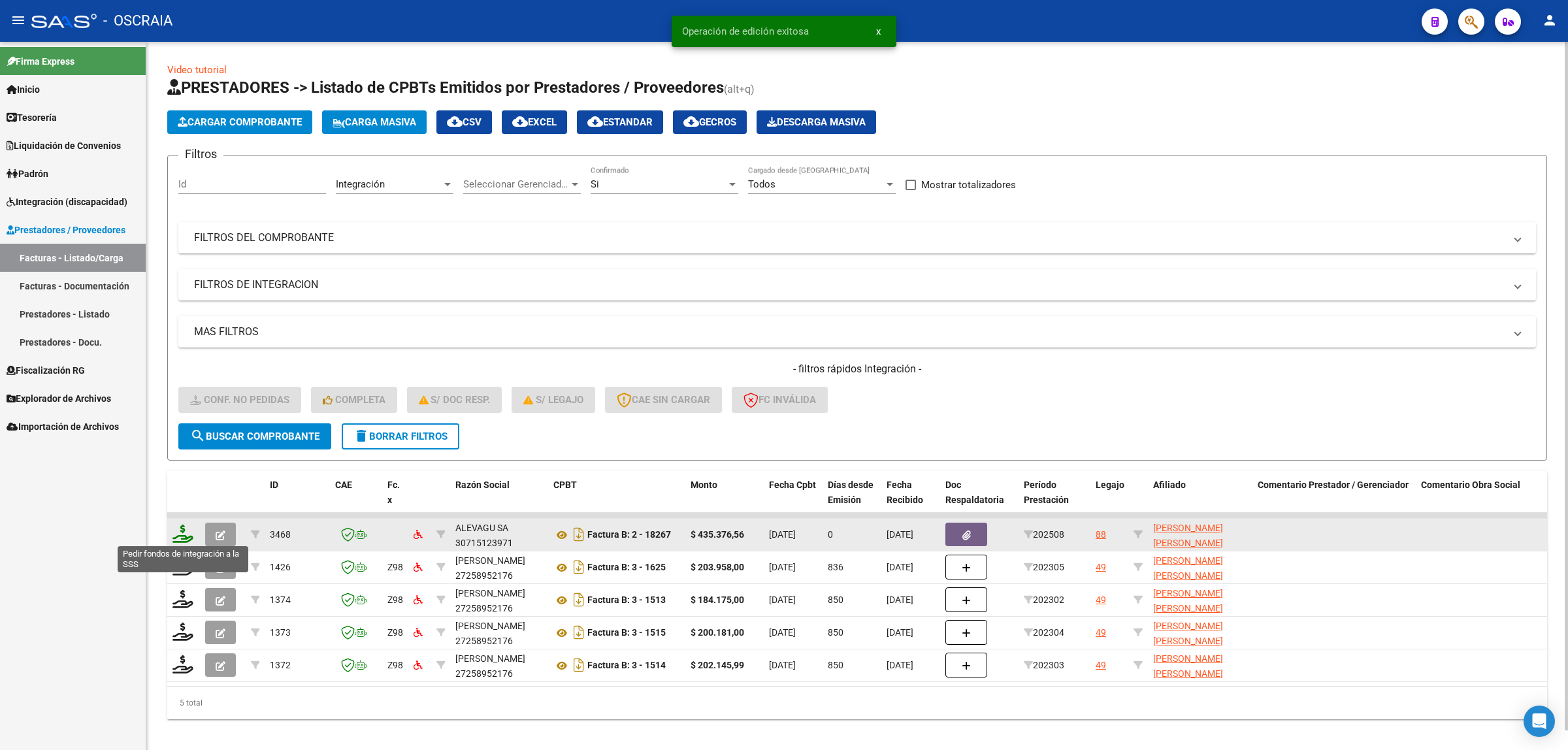
click at [182, 537] on icon at bounding box center [183, 534] width 21 height 19
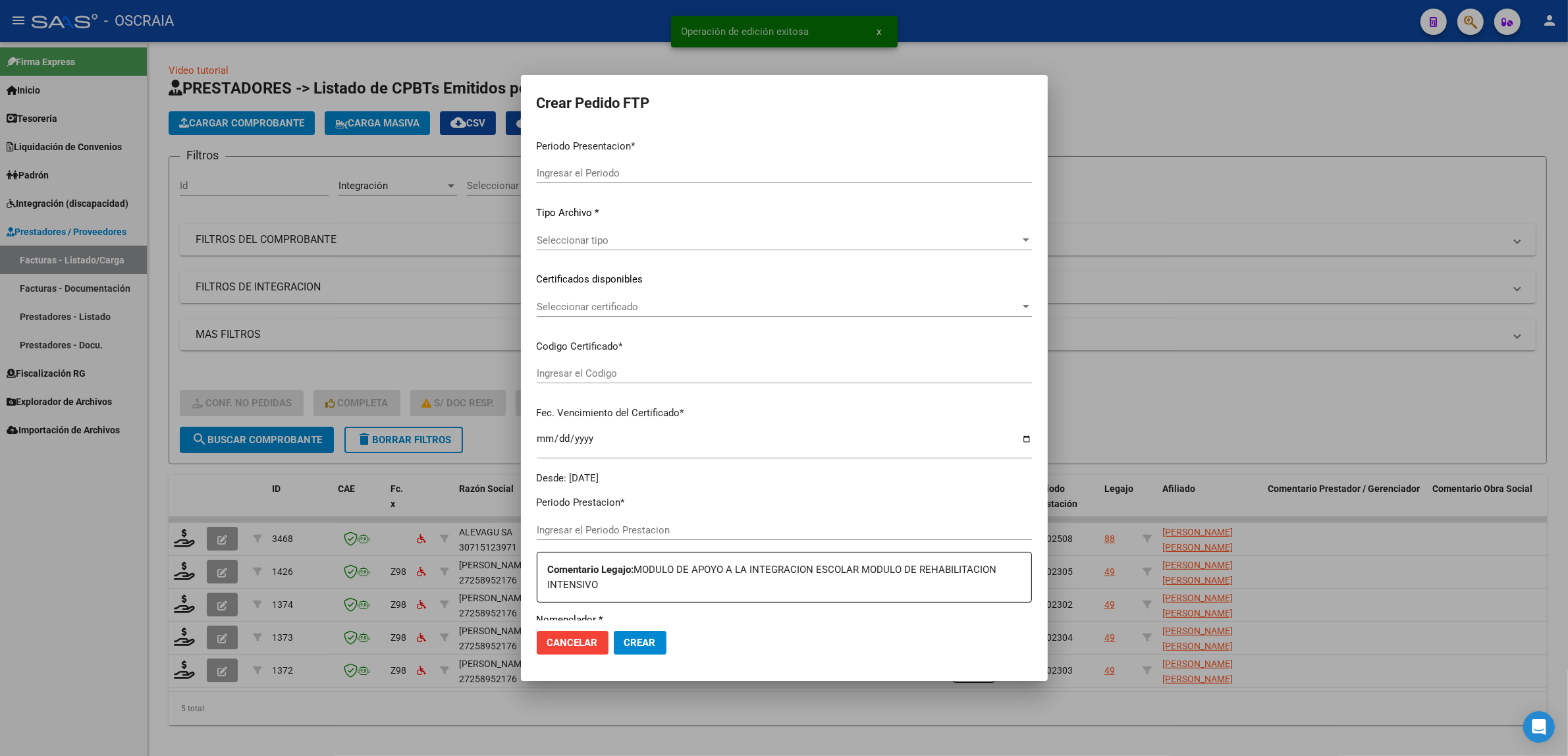
type input "202508"
type input "$ 435.376,56"
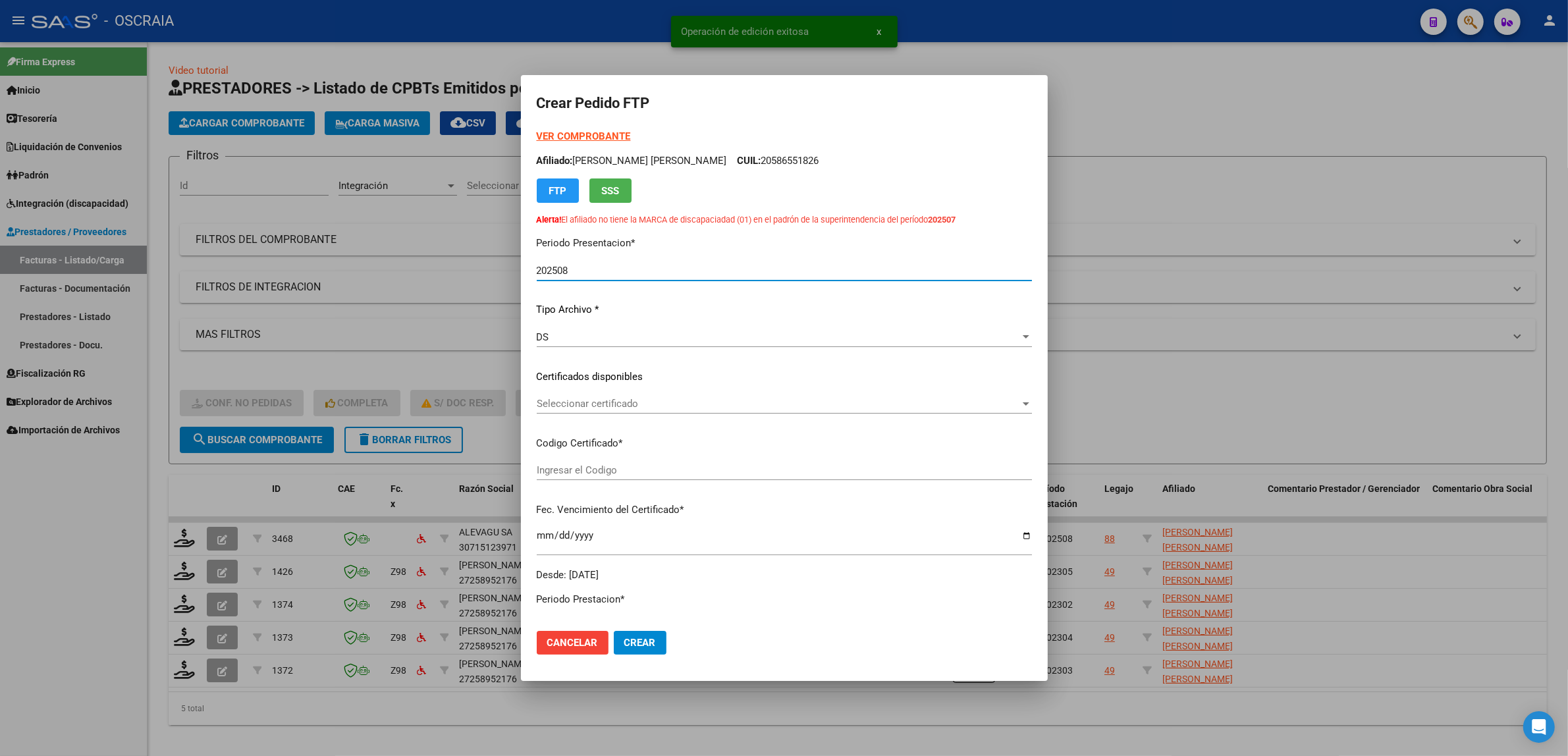
type input "ARG02000586551822024100820271008BSAS370"
type input "2027-10-31"
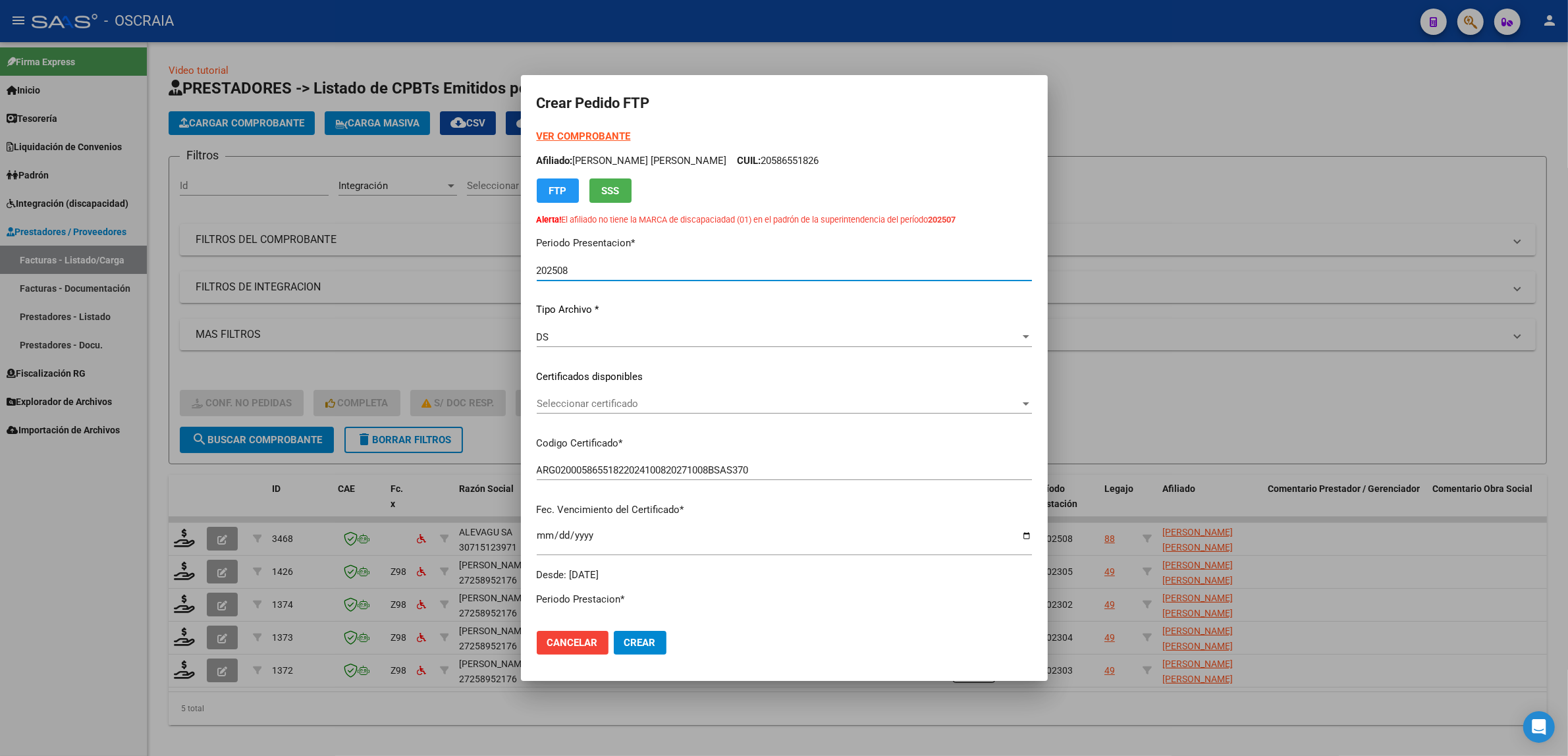
click at [709, 394] on div "Seleccionar certificado Seleccionar certificado" at bounding box center [784, 403] width 496 height 20
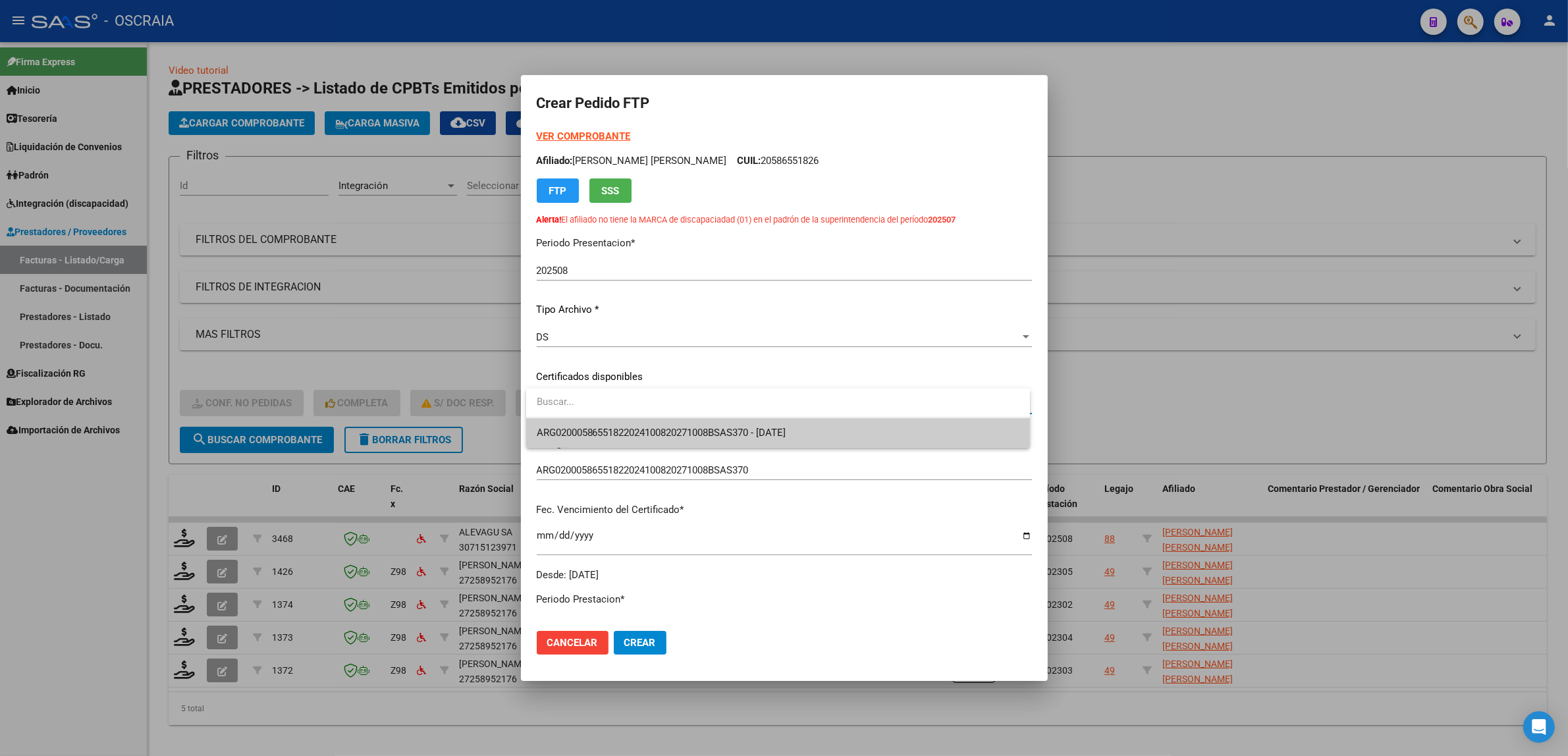
click at [702, 425] on span "ARG02000586551822024100820271008BSAS370 - 2027-10-31" at bounding box center [778, 433] width 483 height 30
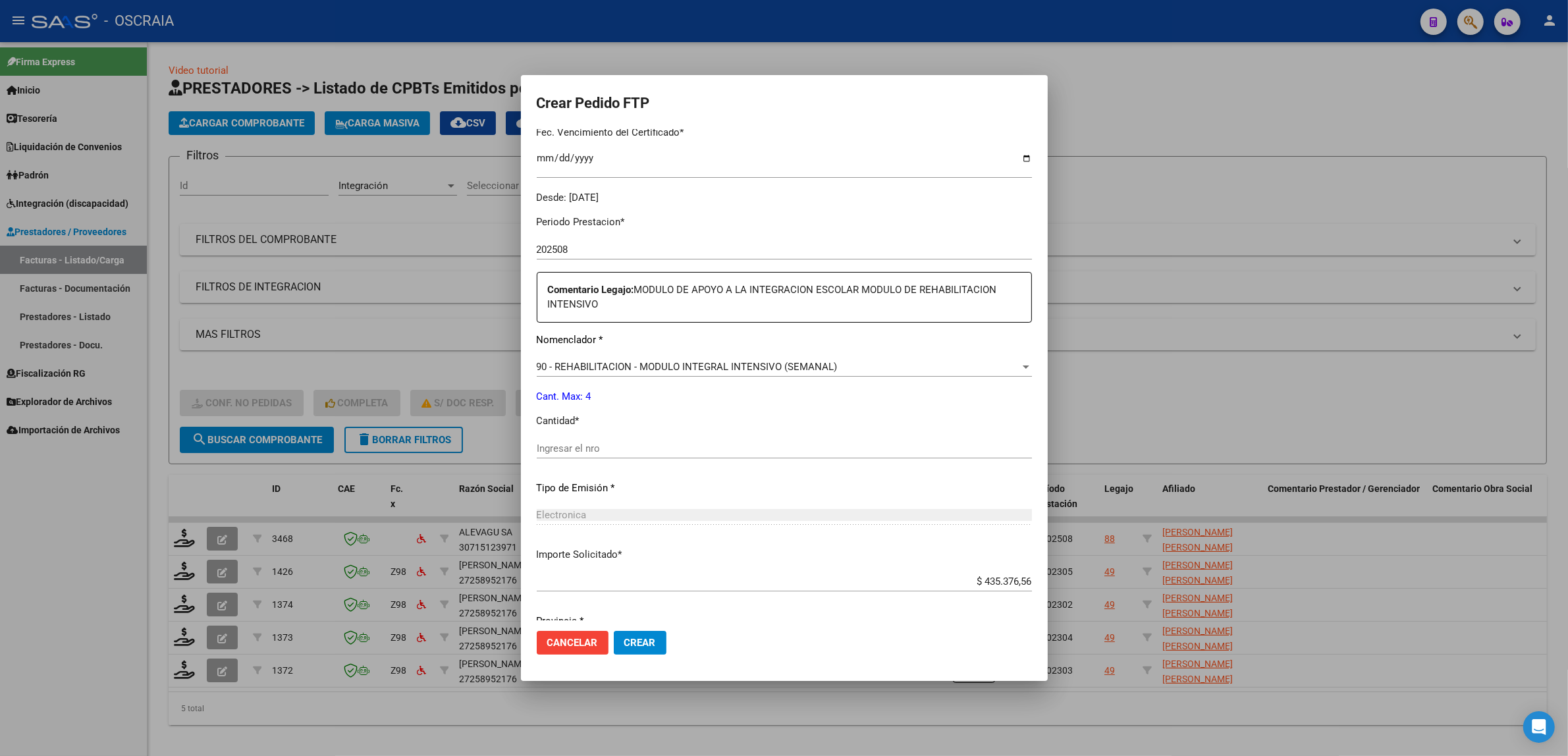
scroll to position [411, 0]
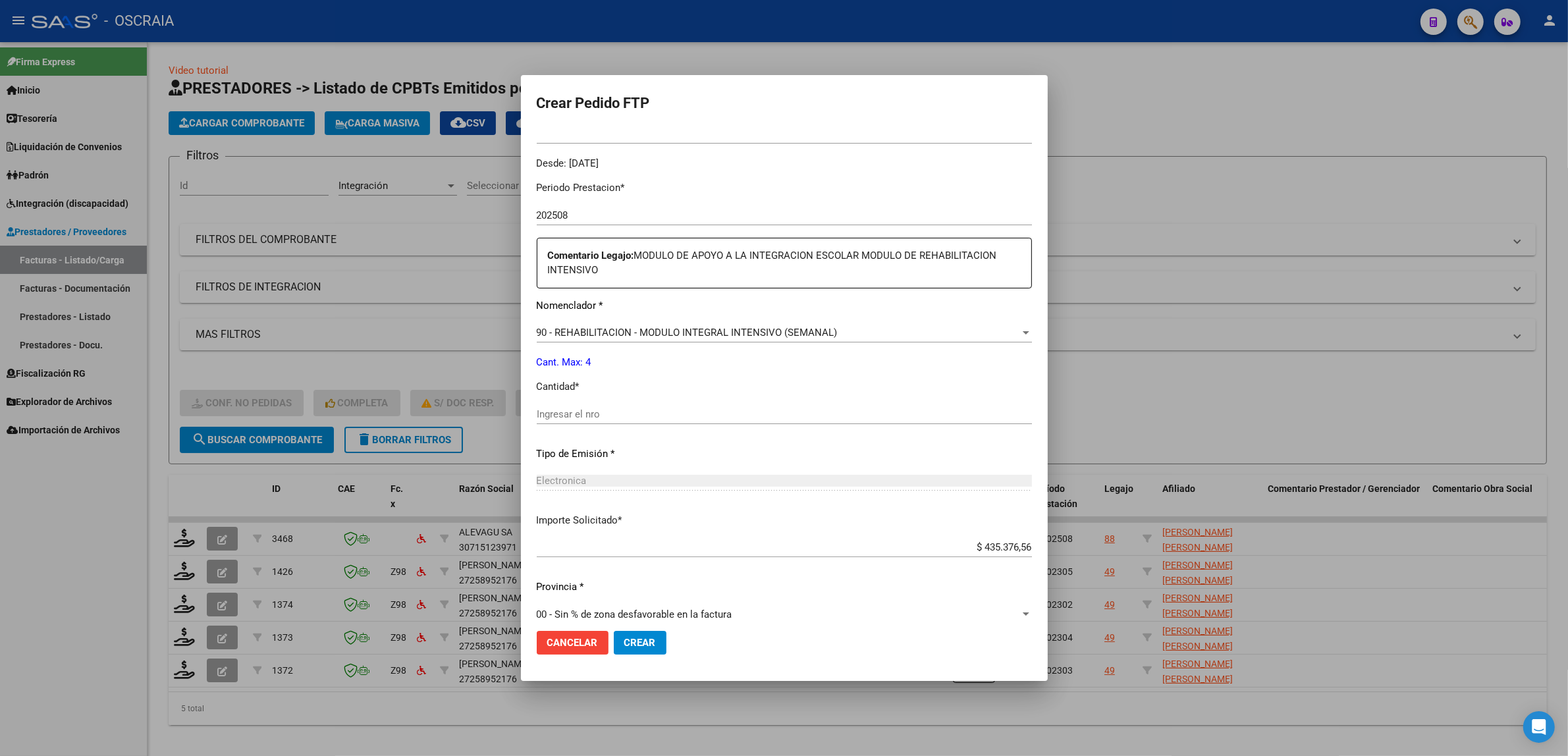
click at [692, 423] on div "Ingresar el nro" at bounding box center [784, 413] width 496 height 20
type input "4"
click at [666, 453] on p "Tipo de Emisión *" at bounding box center [784, 453] width 496 height 15
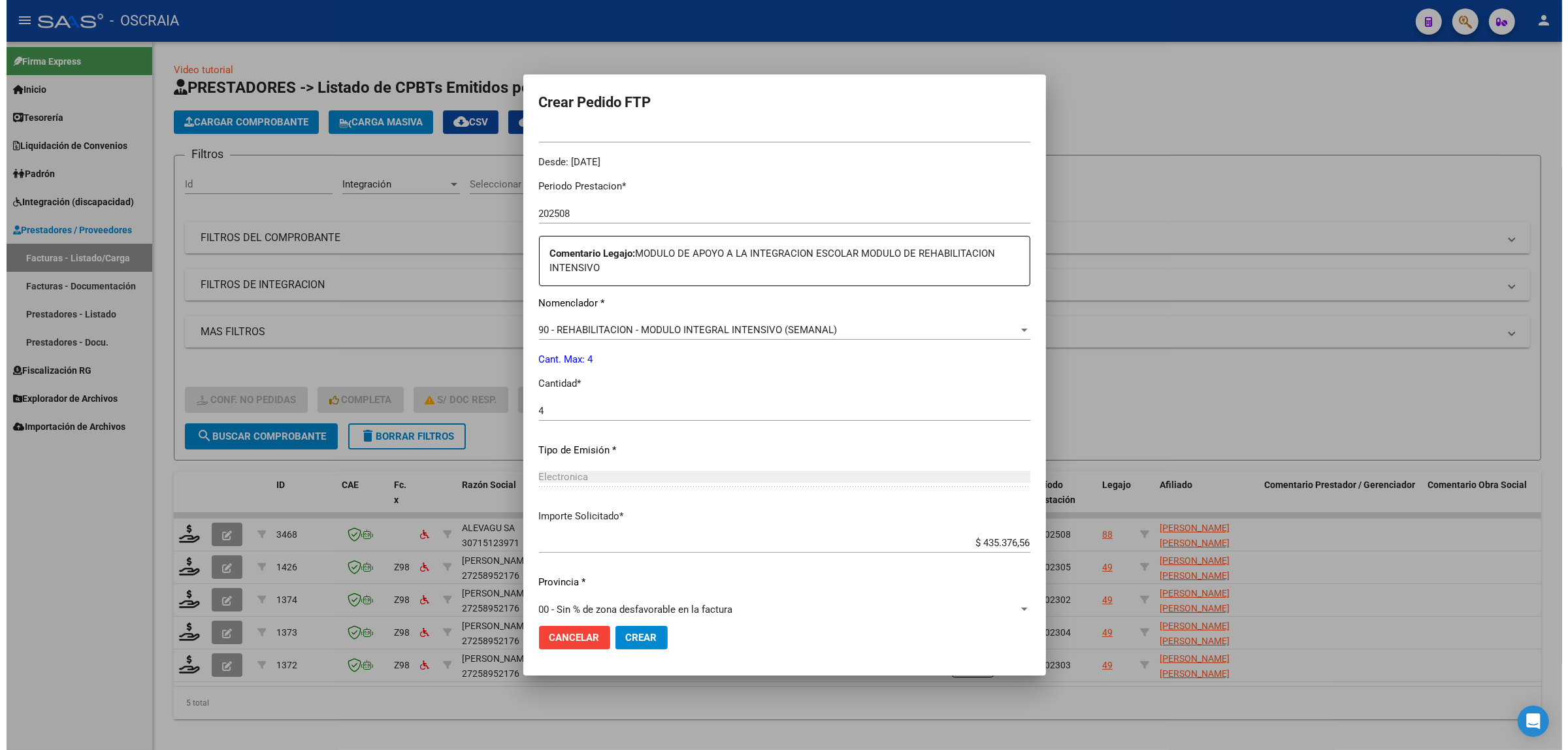
scroll to position [423, 0]
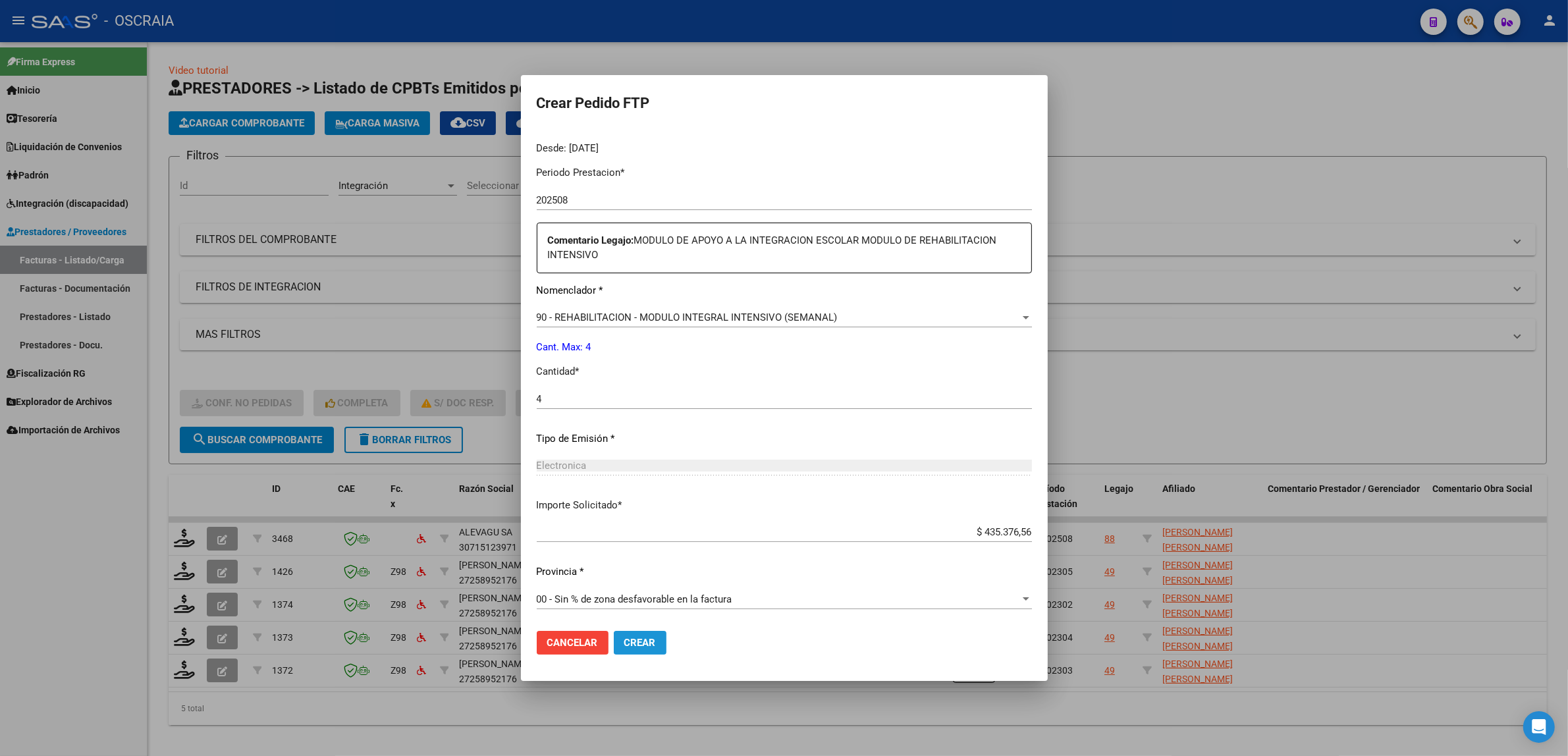
click at [660, 634] on button "Crear" at bounding box center [641, 642] width 53 height 23
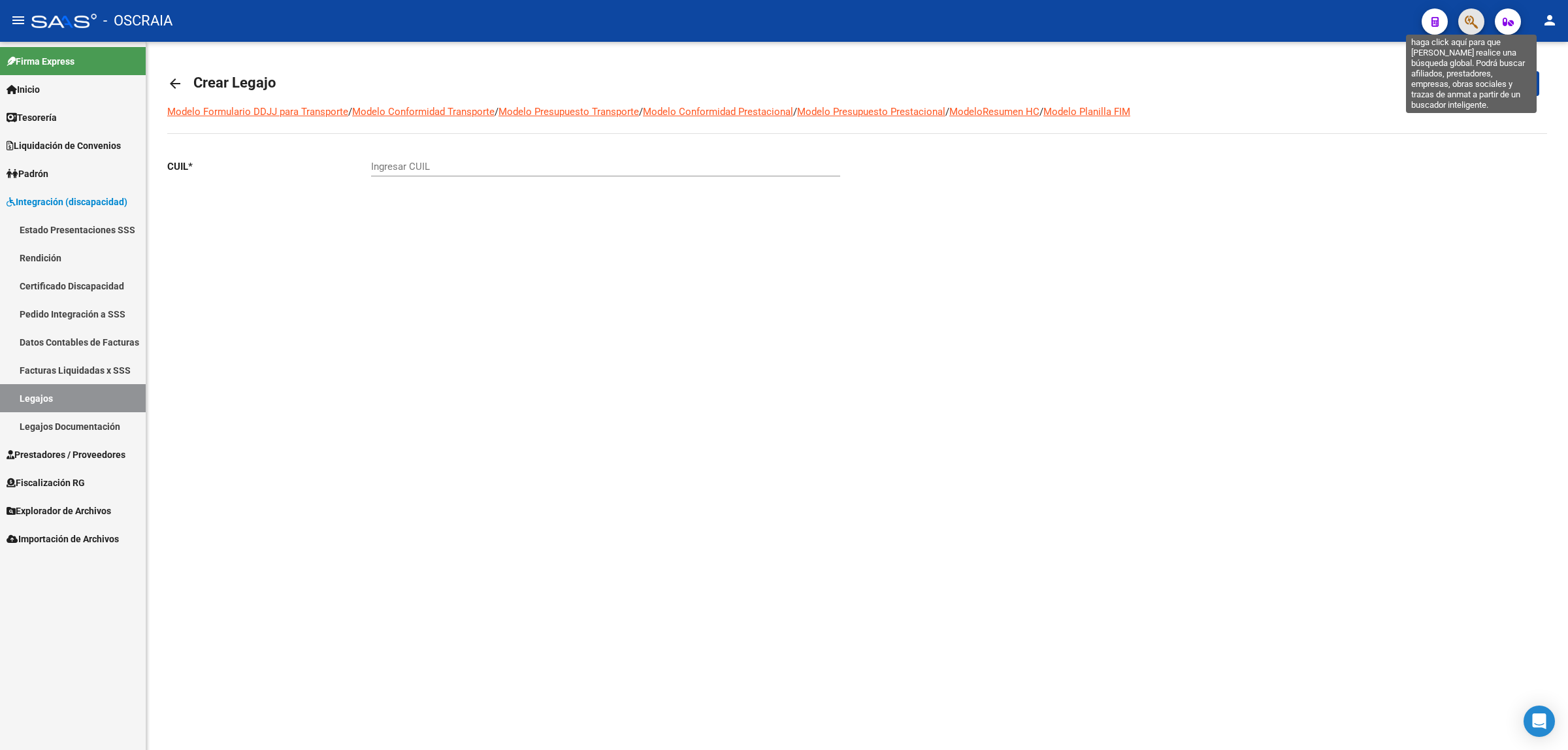
click at [1471, 28] on icon "button" at bounding box center [1471, 22] width 13 height 15
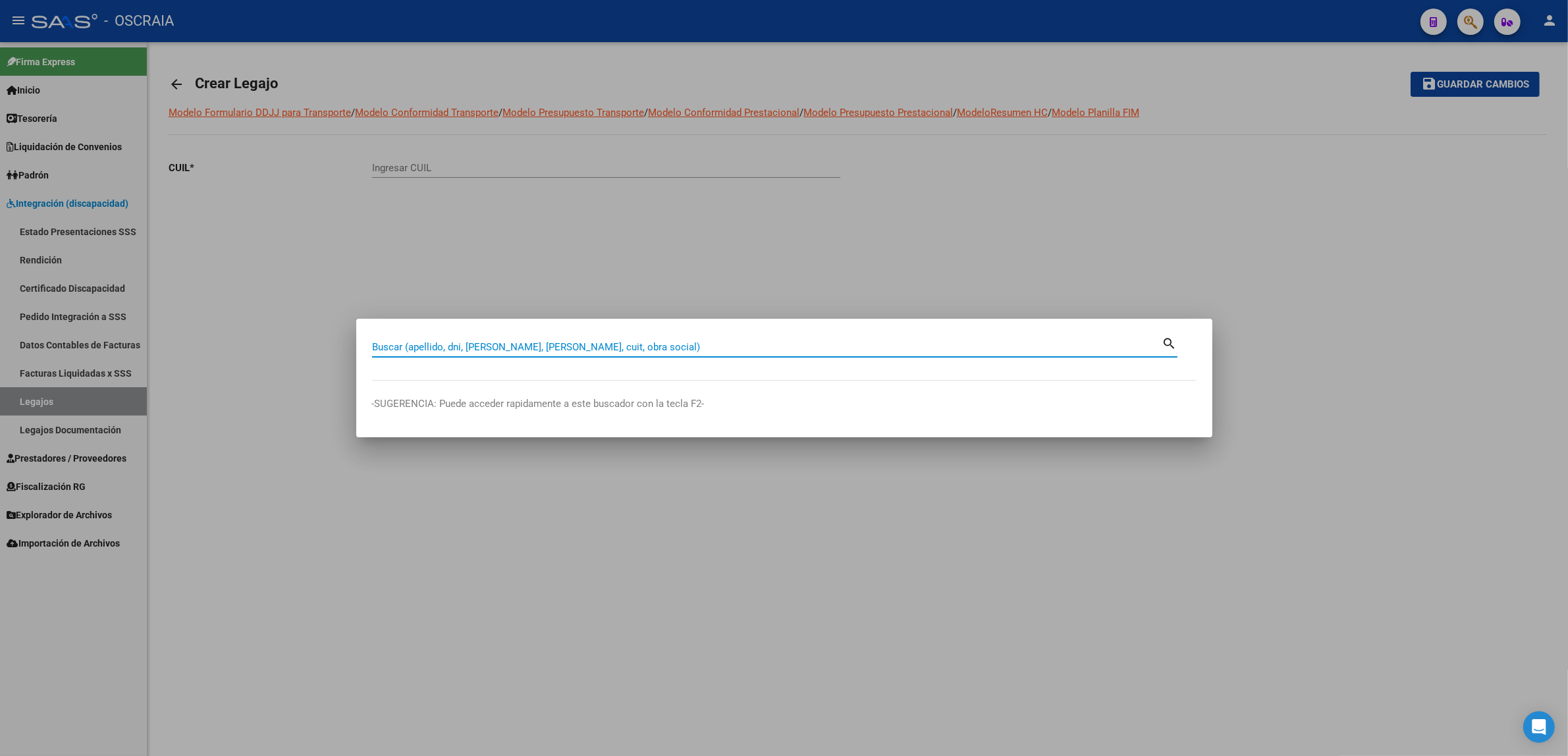
click at [755, 352] on input "Buscar (apellido, dni, [PERSON_NAME], [PERSON_NAME], cuit, obra social)" at bounding box center [767, 346] width 791 height 12
paste input "58655182"
type input "58655182"
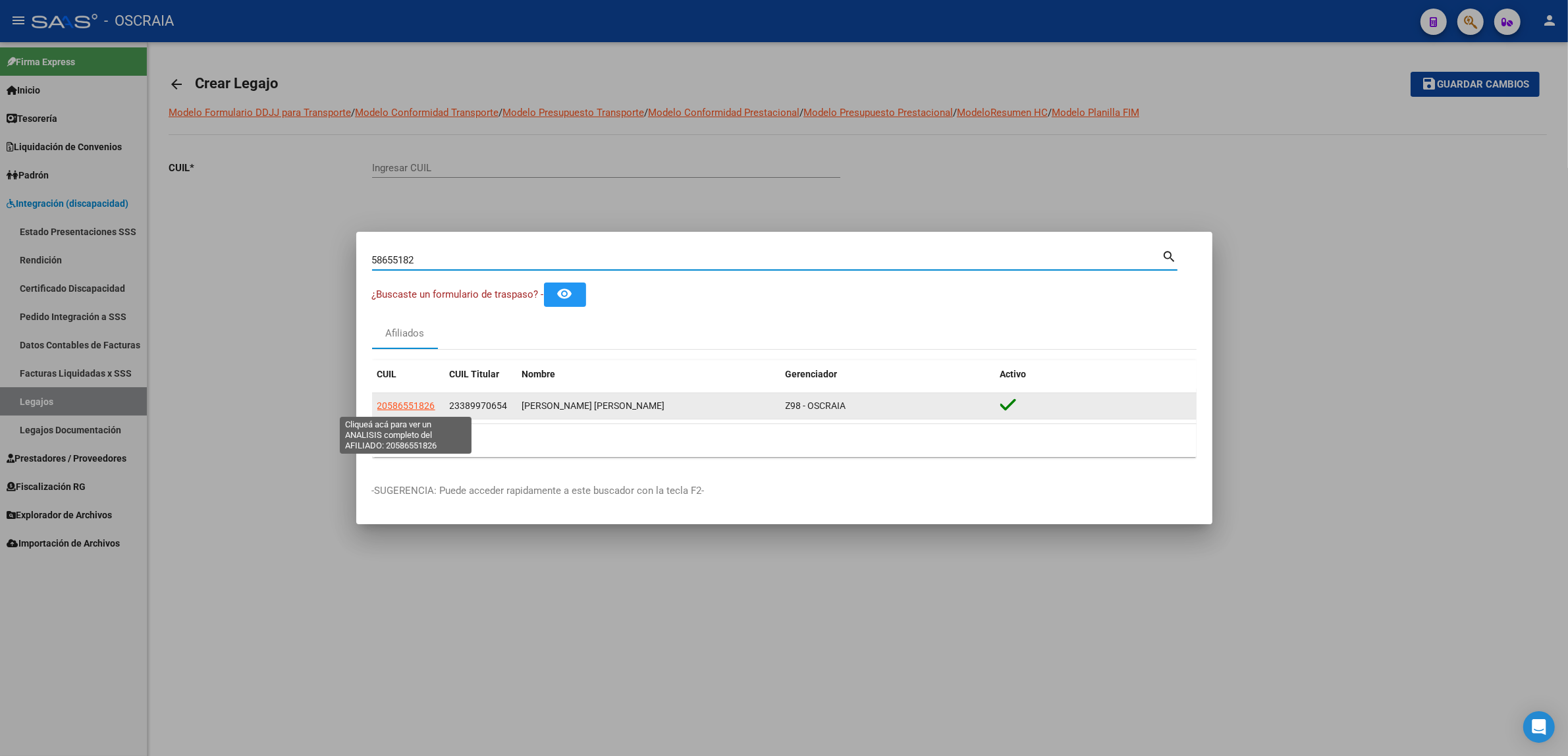
click at [394, 410] on span "20586551826" at bounding box center [407, 406] width 58 height 11
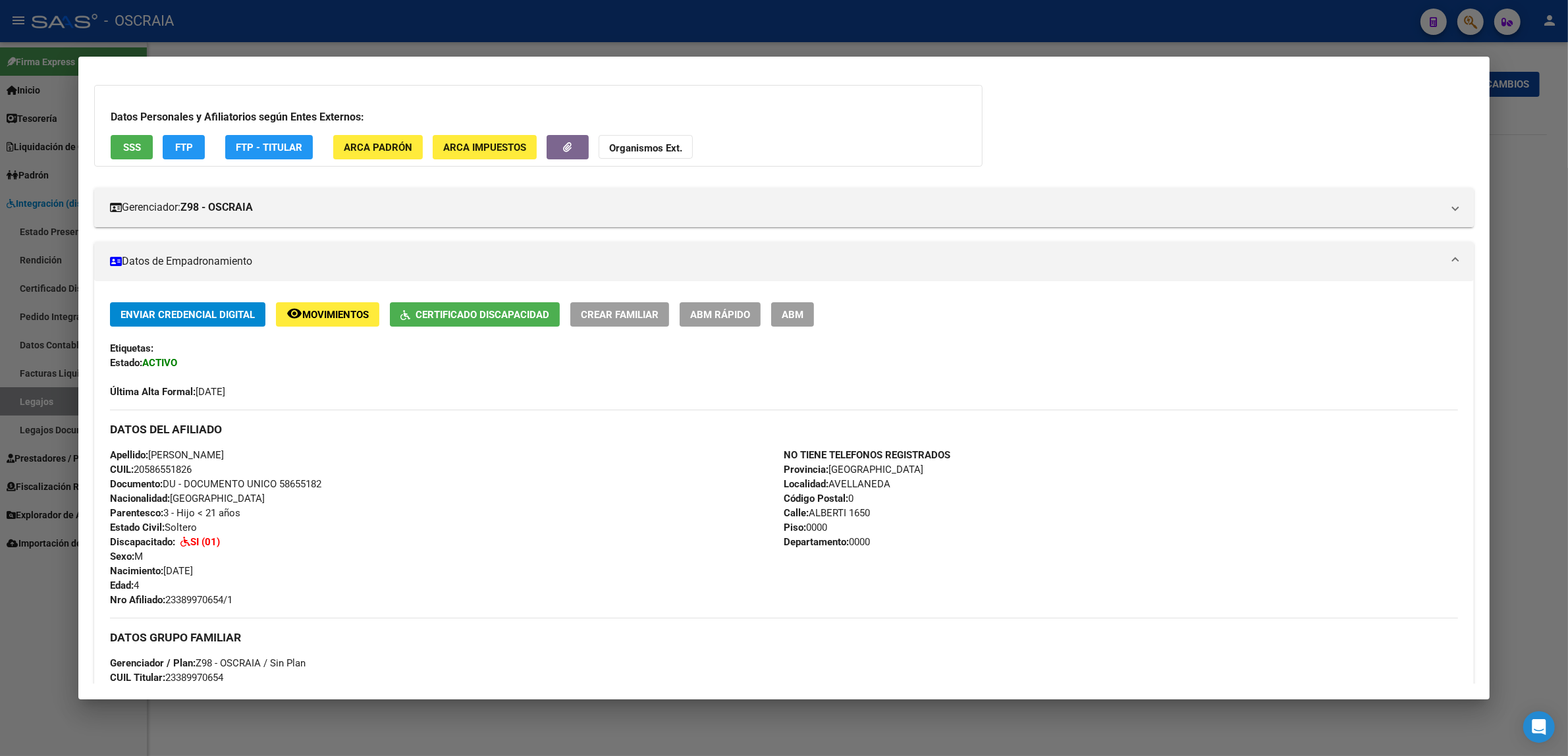
scroll to position [165, 0]
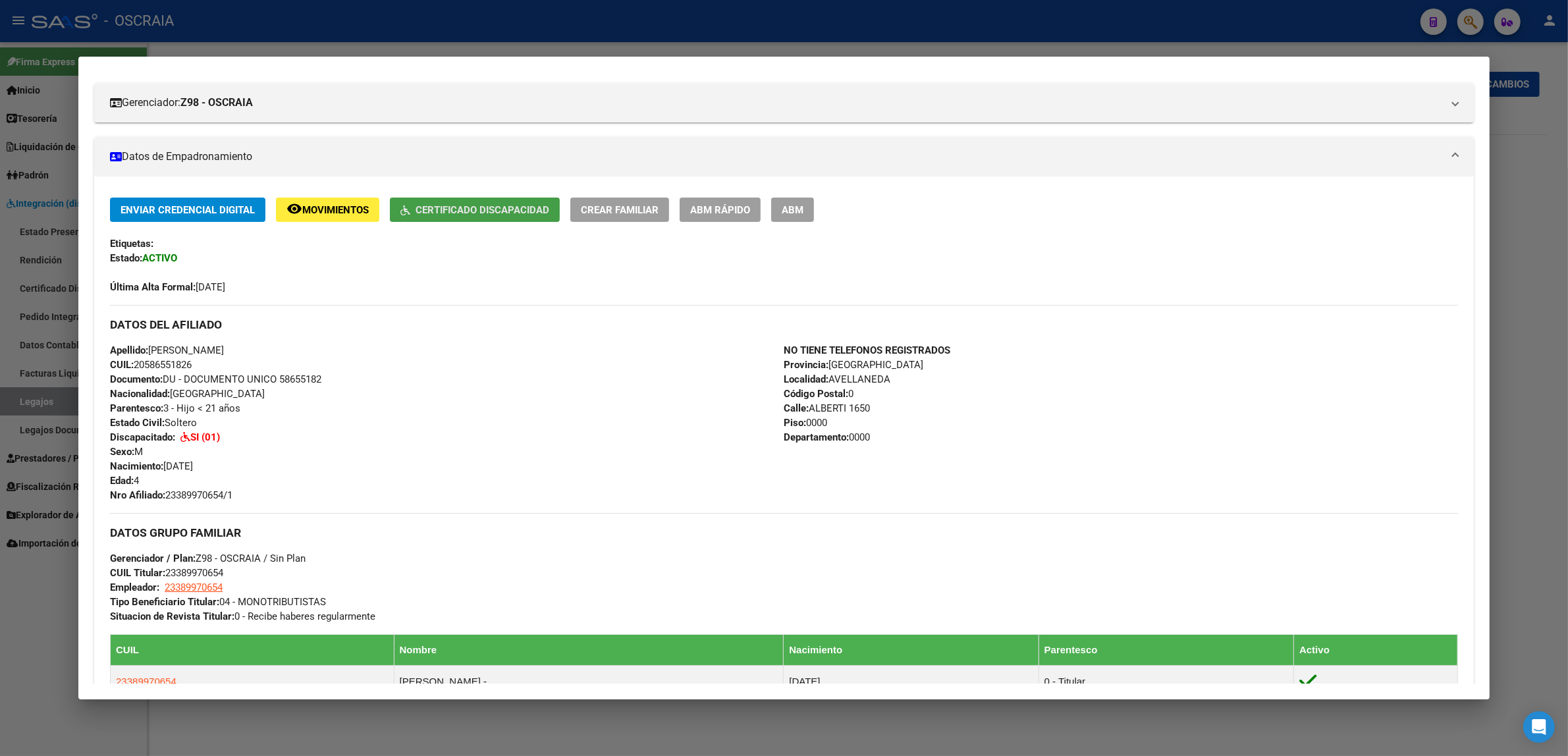
click at [407, 209] on span "Certificado Discapacidad" at bounding box center [475, 209] width 149 height 12
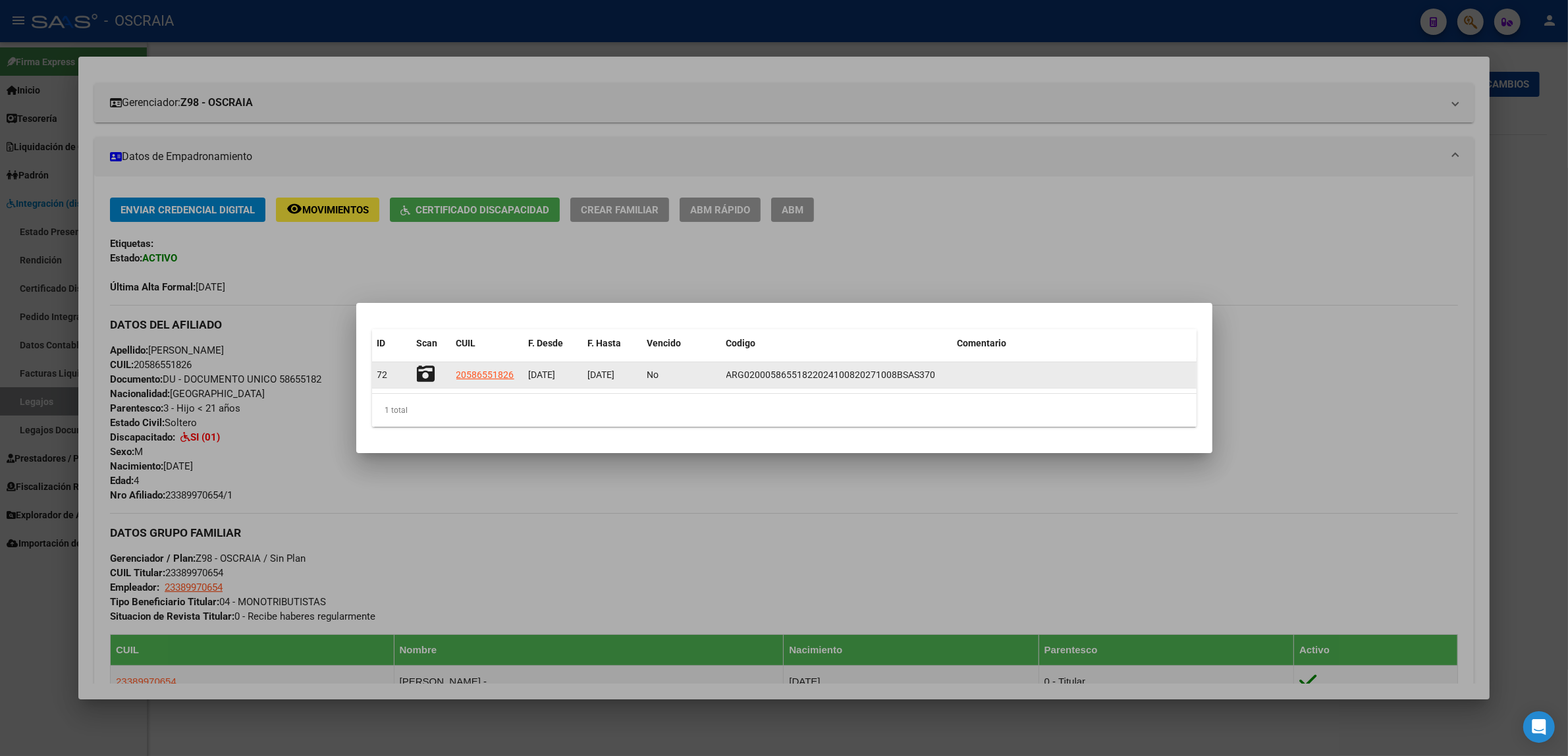
click at [784, 376] on span "ARG02000586551822024100820271008BSAS370" at bounding box center [831, 374] width 209 height 11
click at [787, 376] on span "ARG02000586551822024100820271008BSAS370" at bounding box center [831, 374] width 209 height 11
click at [847, 386] on datatable-body-cell "ARG02000586551822024100820271008BSAS370" at bounding box center [837, 374] width 231 height 26
drag, startPoint x: 873, startPoint y: 378, endPoint x: 854, endPoint y: 376, distance: 19.1
click at [854, 376] on span "ARG02000586551822024100820271008BSAS370" at bounding box center [831, 374] width 209 height 11
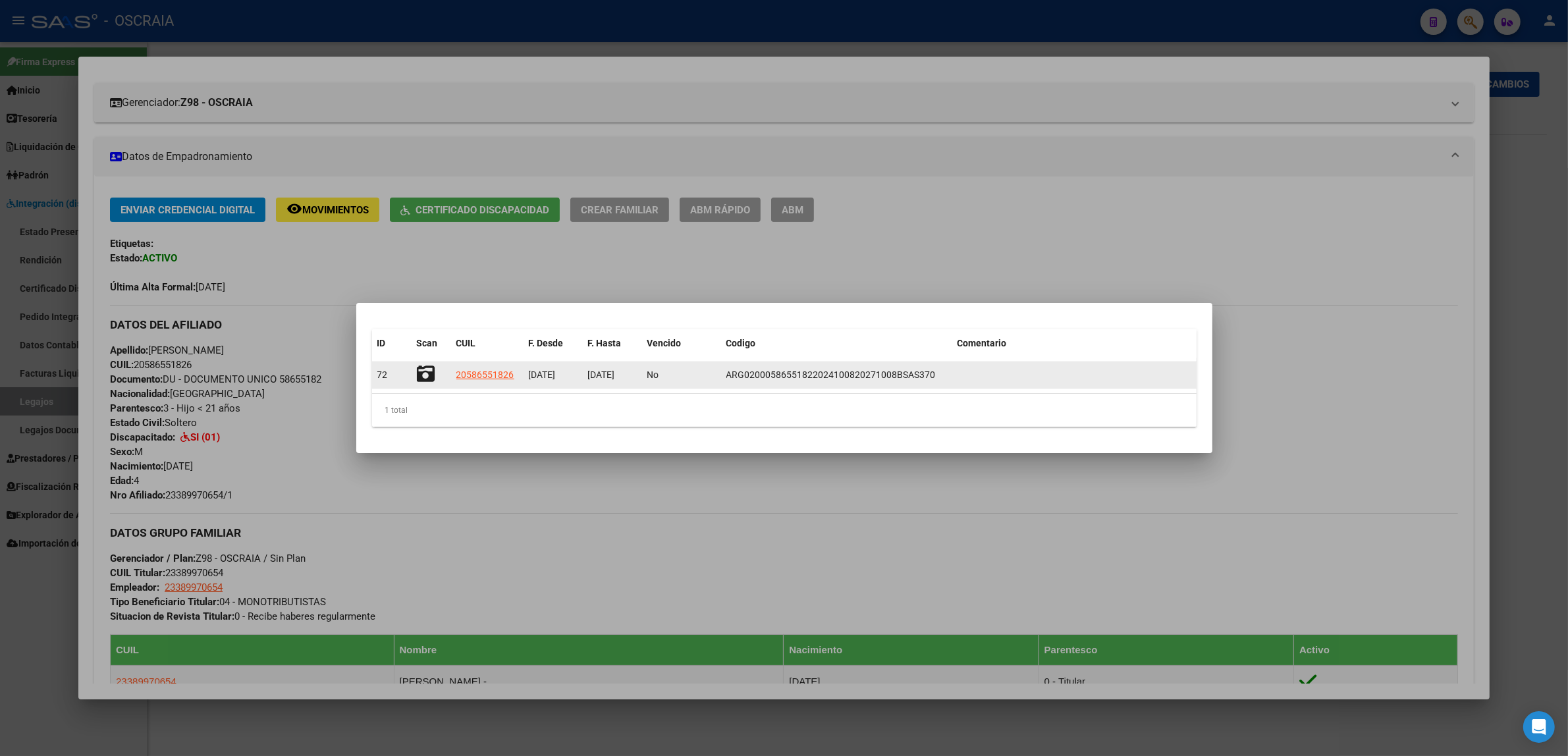
click at [595, 371] on span "[DATE]" at bounding box center [602, 374] width 27 height 11
click at [578, 380] on datatable-body-cell "[DATE]" at bounding box center [553, 374] width 59 height 26
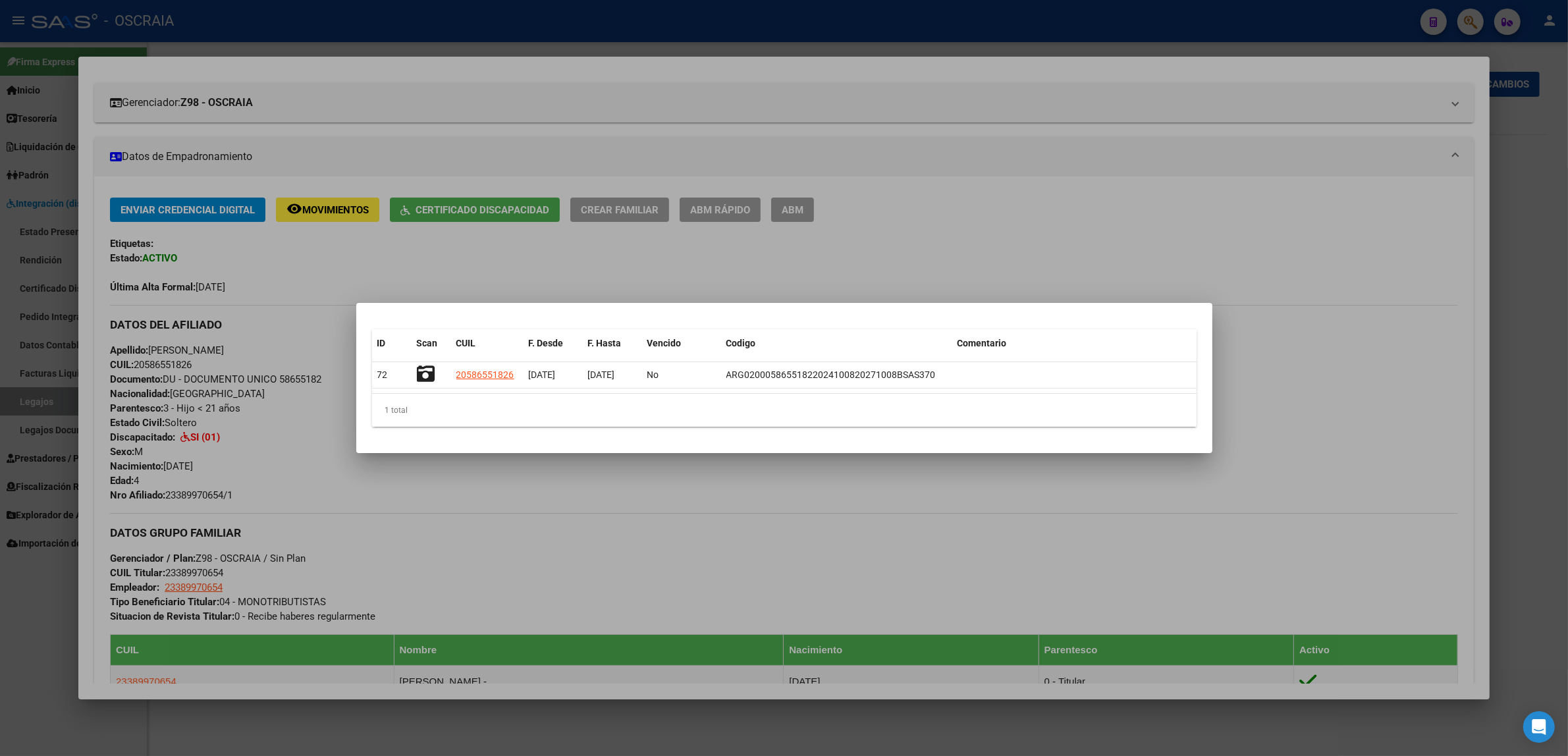
click at [267, 200] on div at bounding box center [784, 378] width 1568 height 756
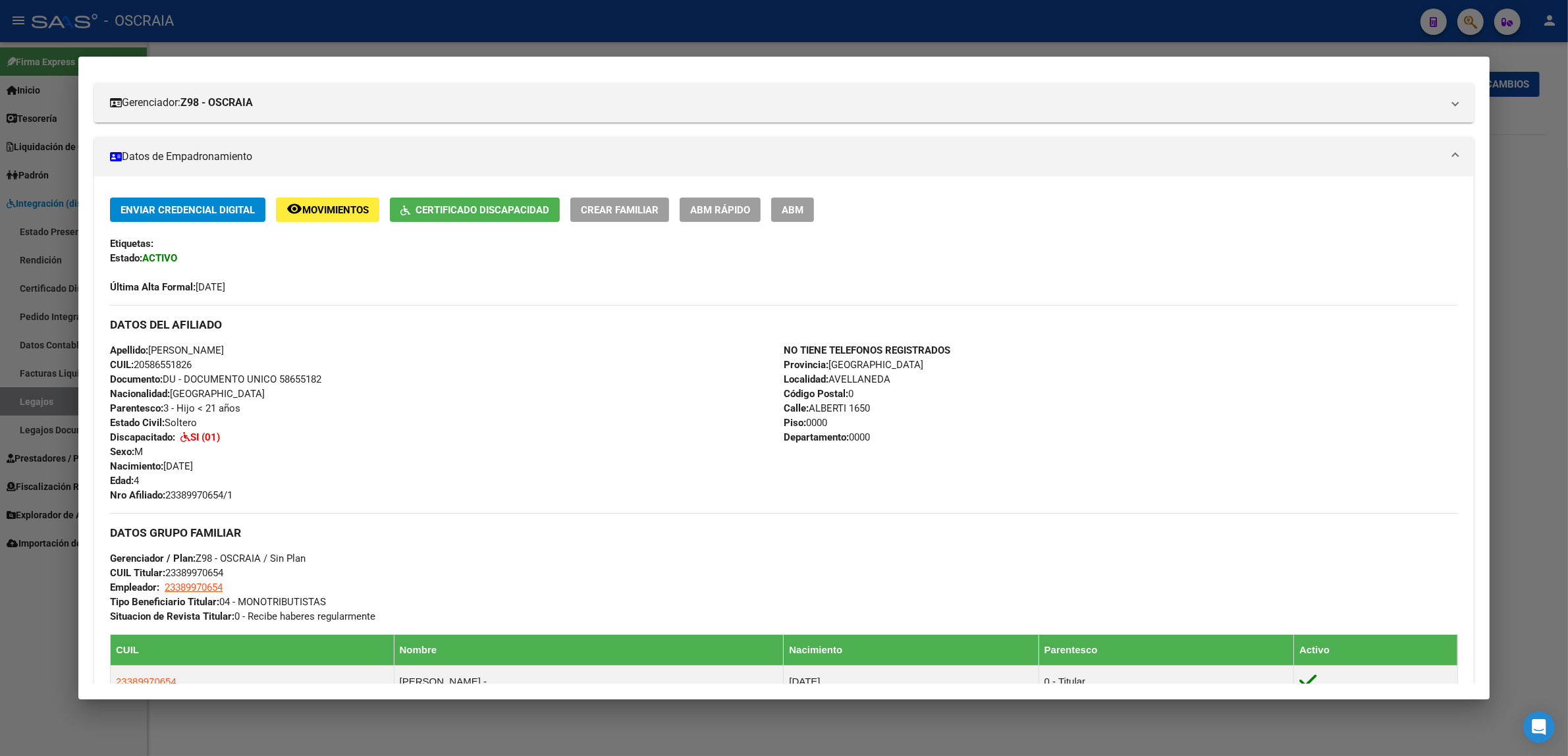
click at [35, 211] on div at bounding box center [784, 378] width 1568 height 756
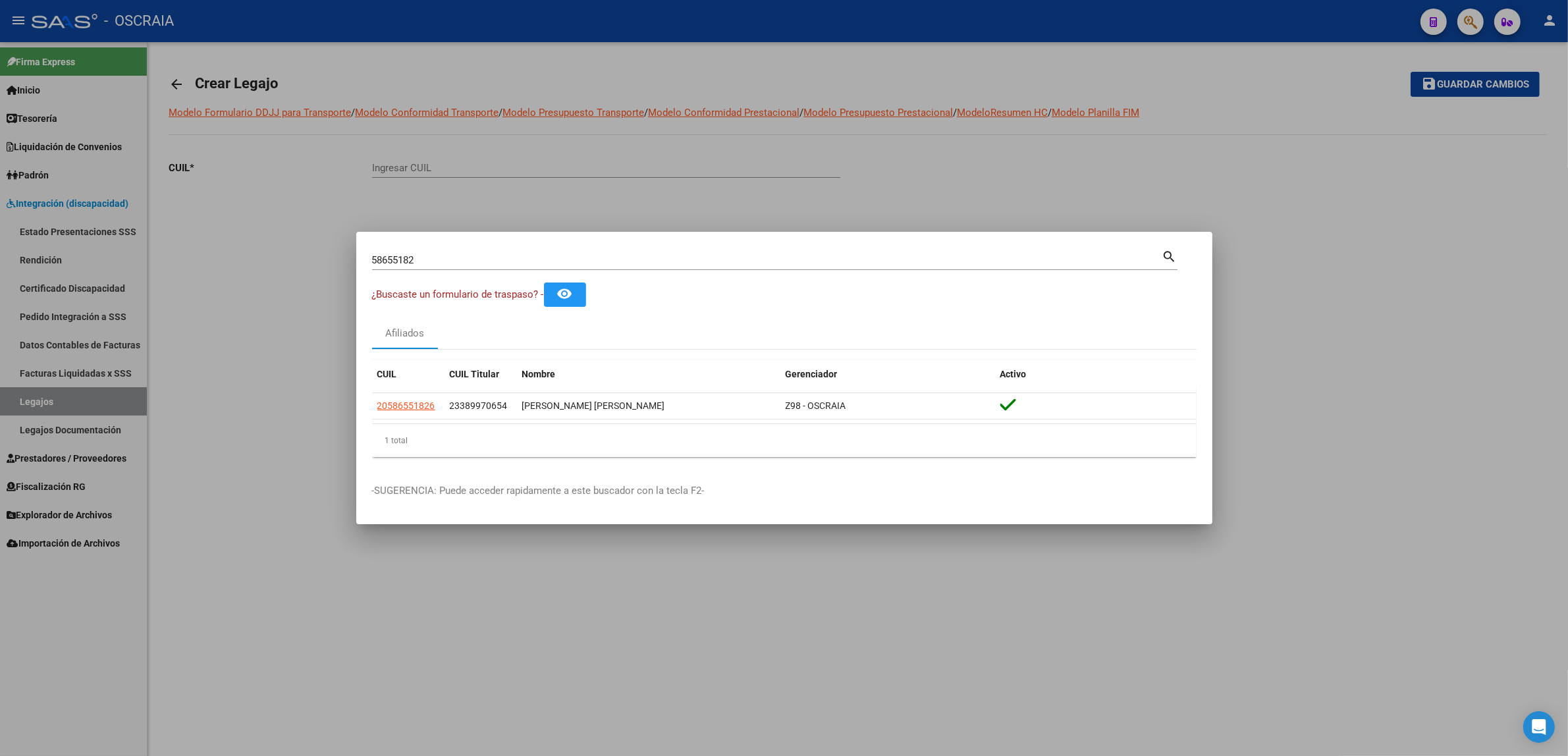
click at [196, 403] on div at bounding box center [784, 378] width 1568 height 756
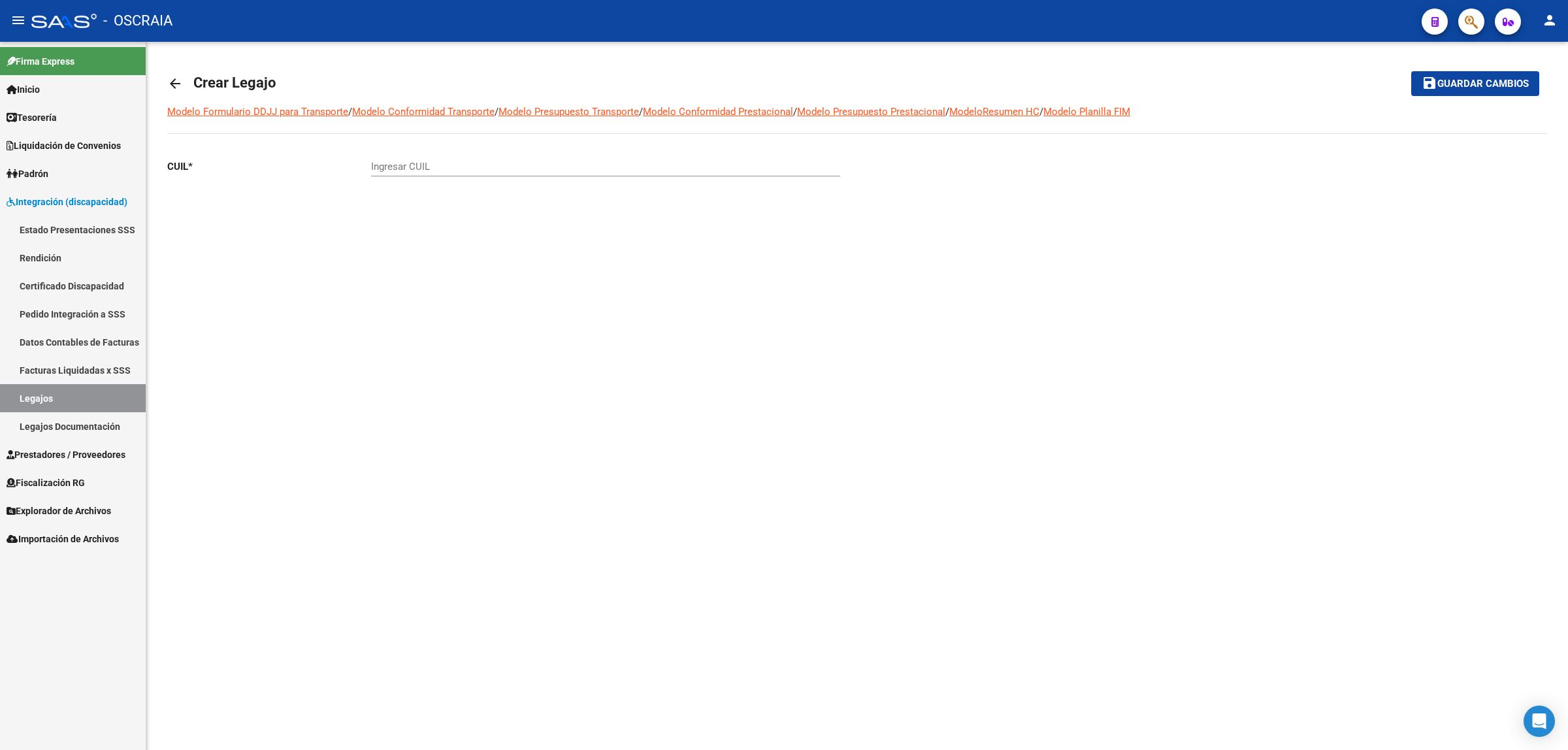
click at [90, 406] on link "Legajos" at bounding box center [73, 398] width 146 height 28
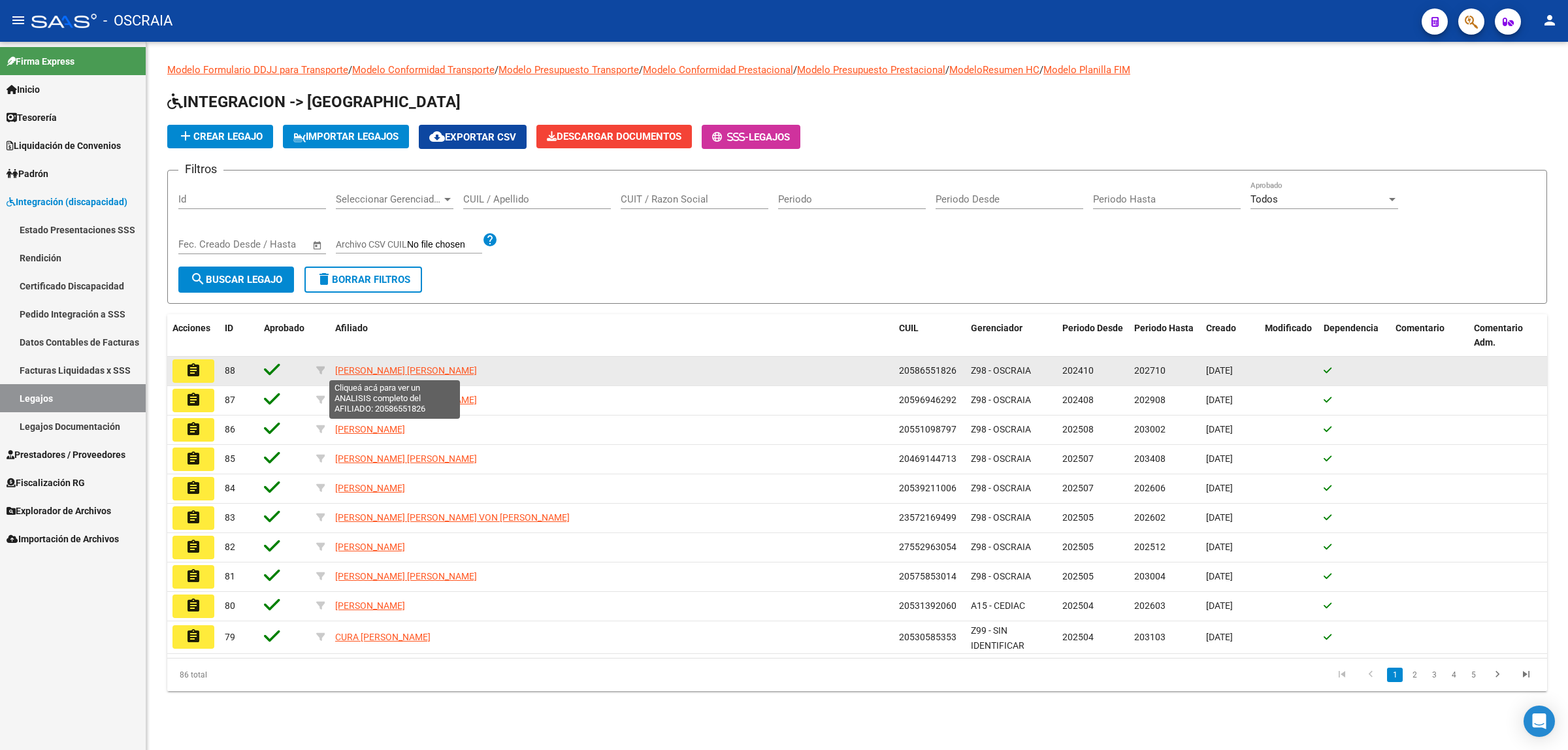
click at [364, 365] on span "[PERSON_NAME] [PERSON_NAME]" at bounding box center [406, 371] width 142 height 11
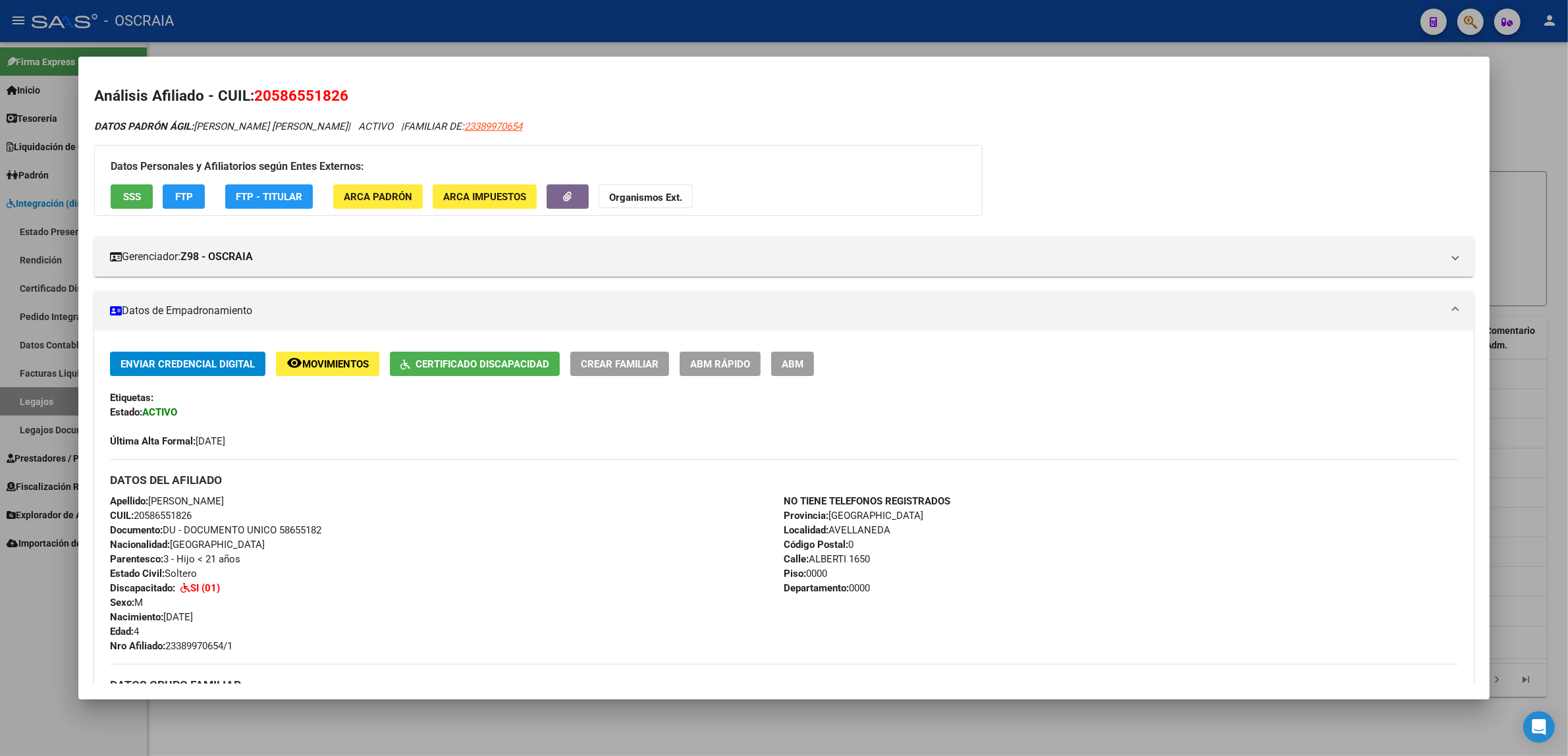
click at [52, 378] on div at bounding box center [784, 378] width 1568 height 756
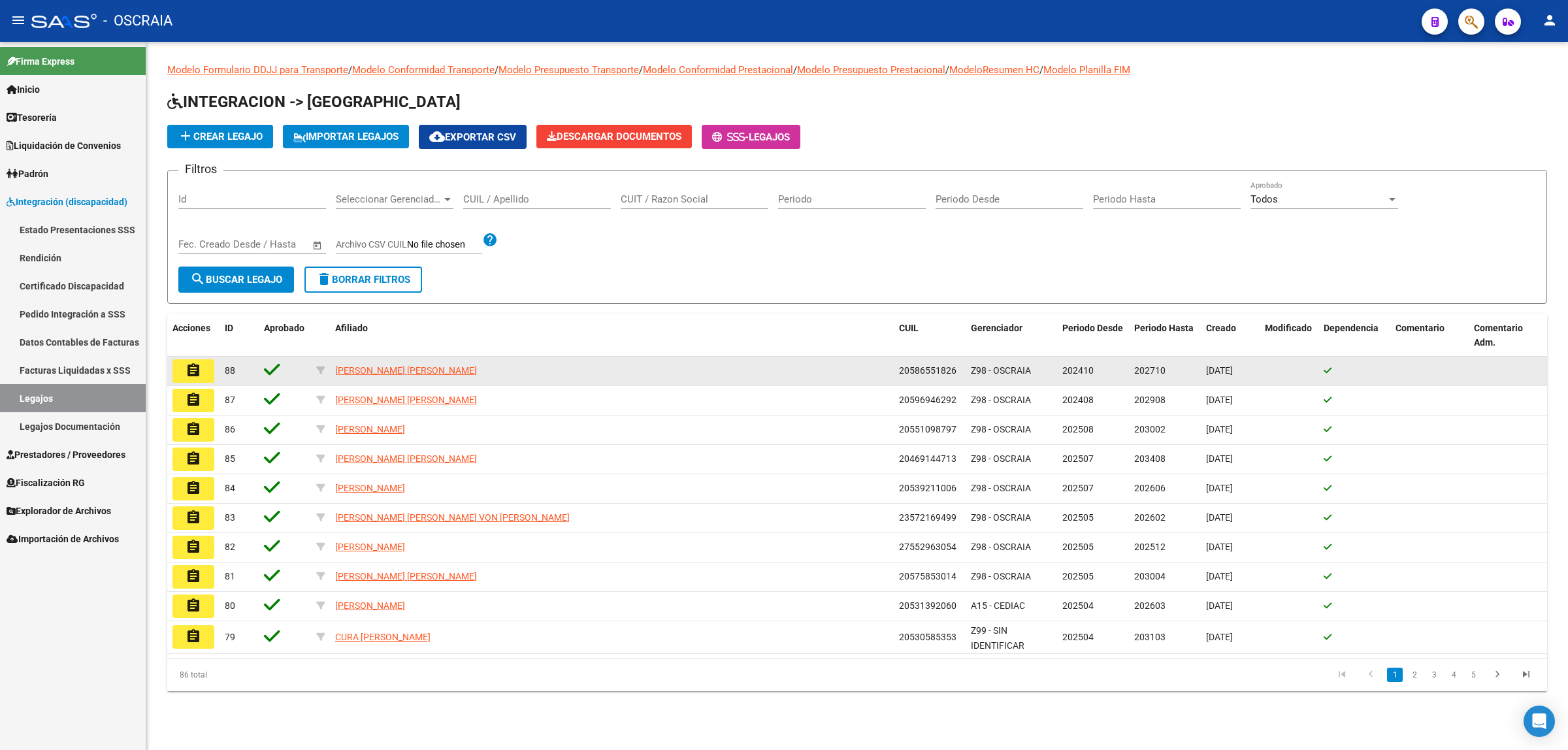
click at [181, 370] on button "assignment" at bounding box center [194, 371] width 42 height 23
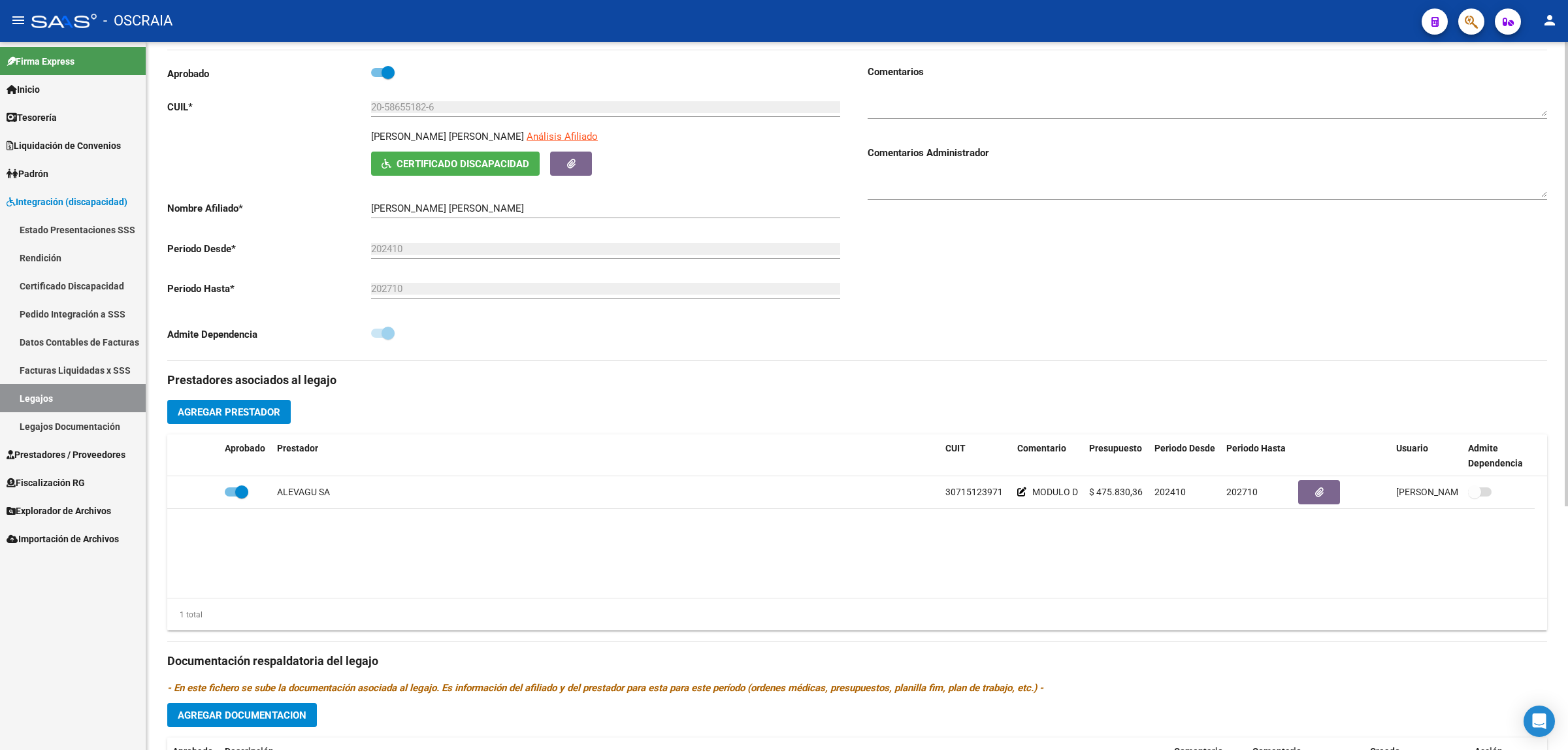
scroll to position [163, 0]
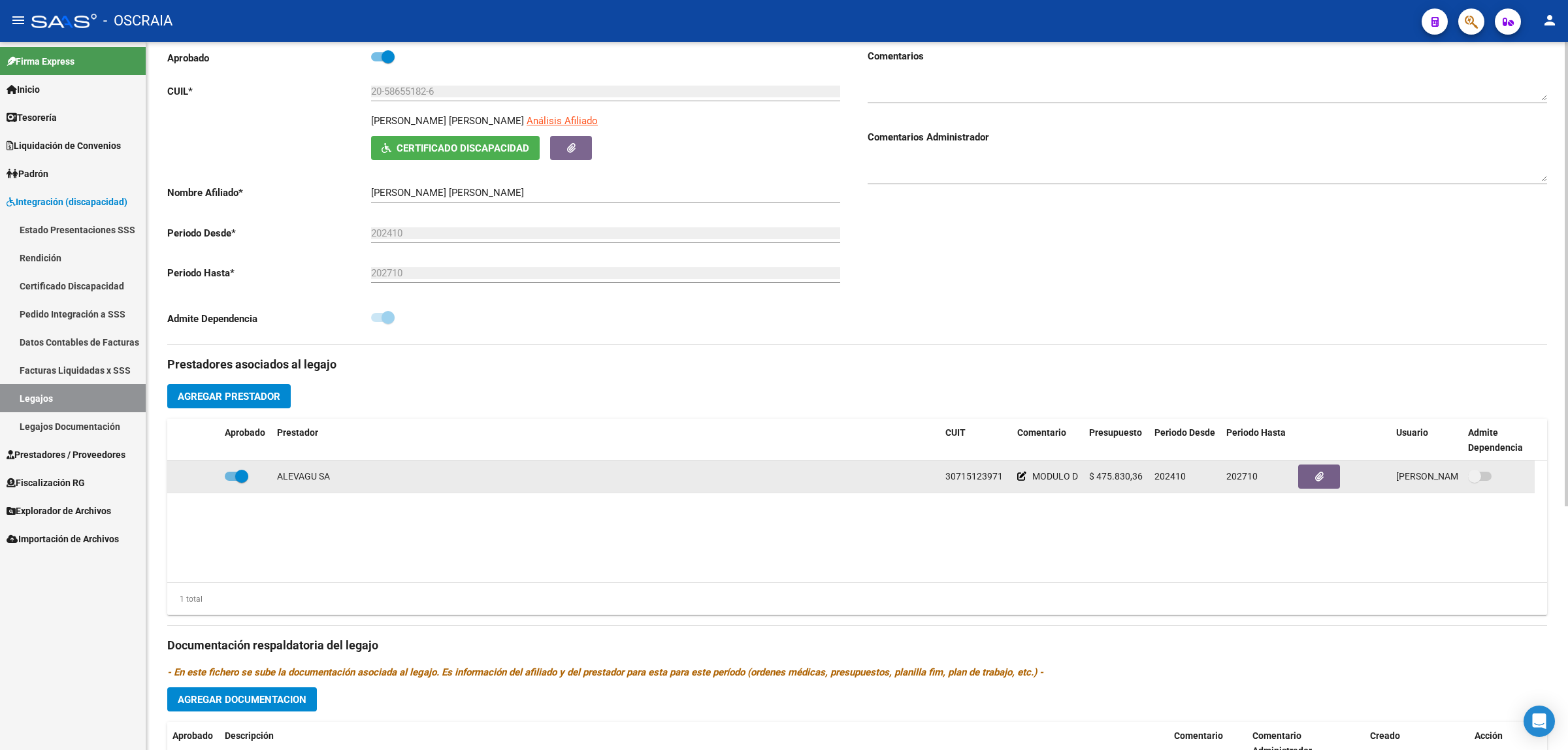
click at [1476, 472] on span at bounding box center [1474, 476] width 13 height 13
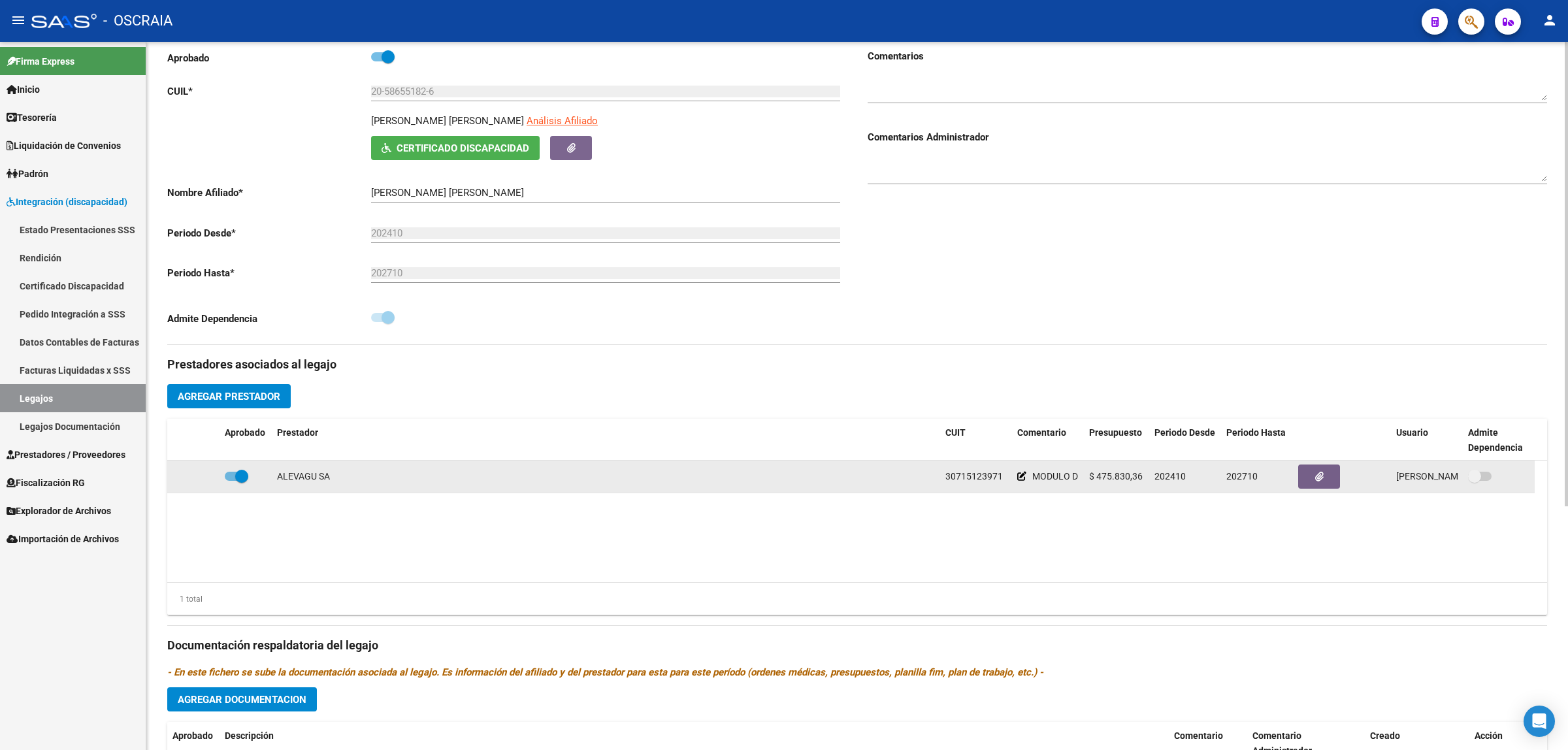
click at [1476, 472] on span at bounding box center [1474, 476] width 13 height 13
click at [1478, 478] on span at bounding box center [1474, 476] width 13 height 13
drag, startPoint x: 368, startPoint y: 493, endPoint x: 253, endPoint y: 487, distance: 115.2
click at [367, 493] on datatable-selection "ALEVAGU SA 30715123971 MODULO DE APOYO A LA INTEGRACION ESCOLAR MODULO DE REHAB…" at bounding box center [857, 489] width 1380 height 12
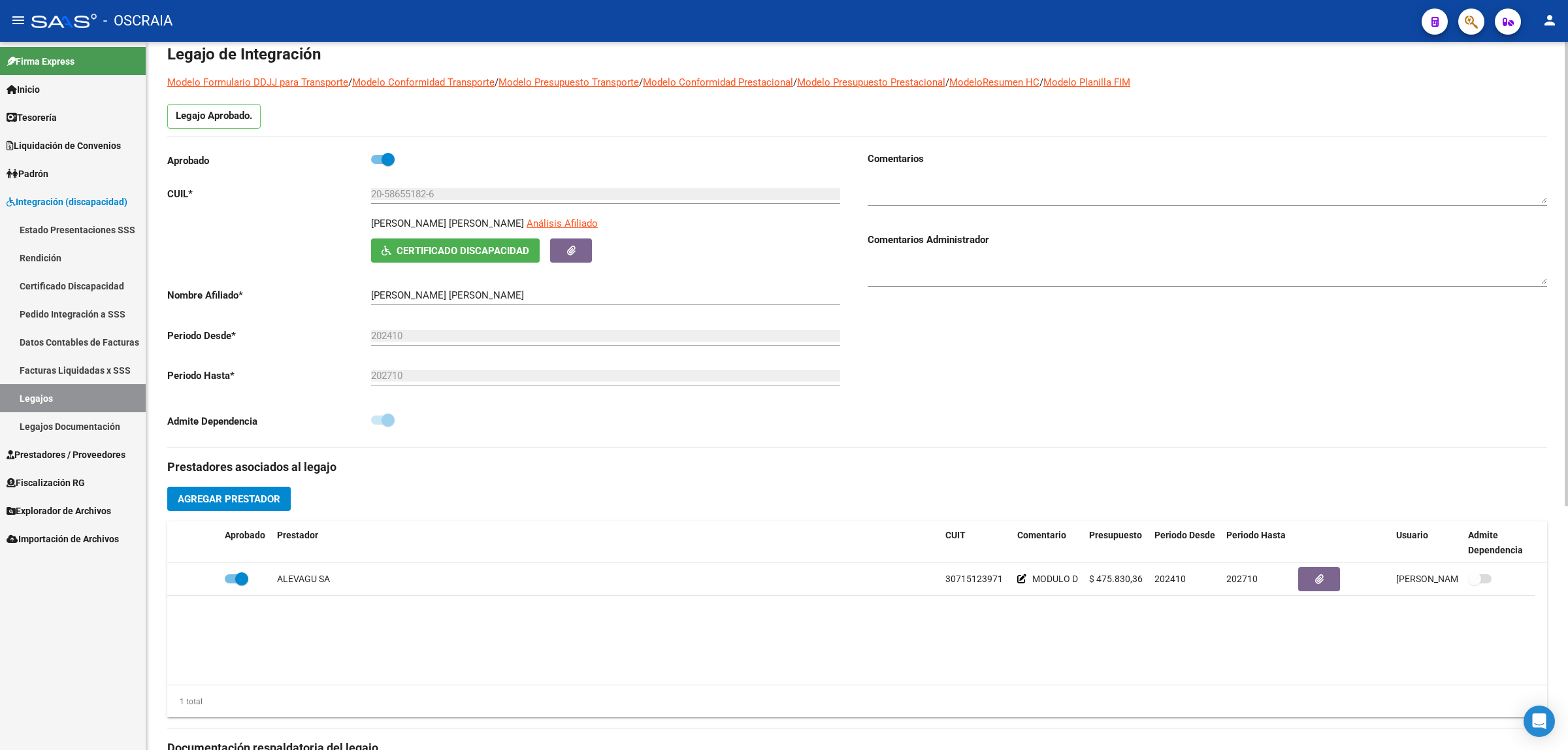
scroll to position [0, 0]
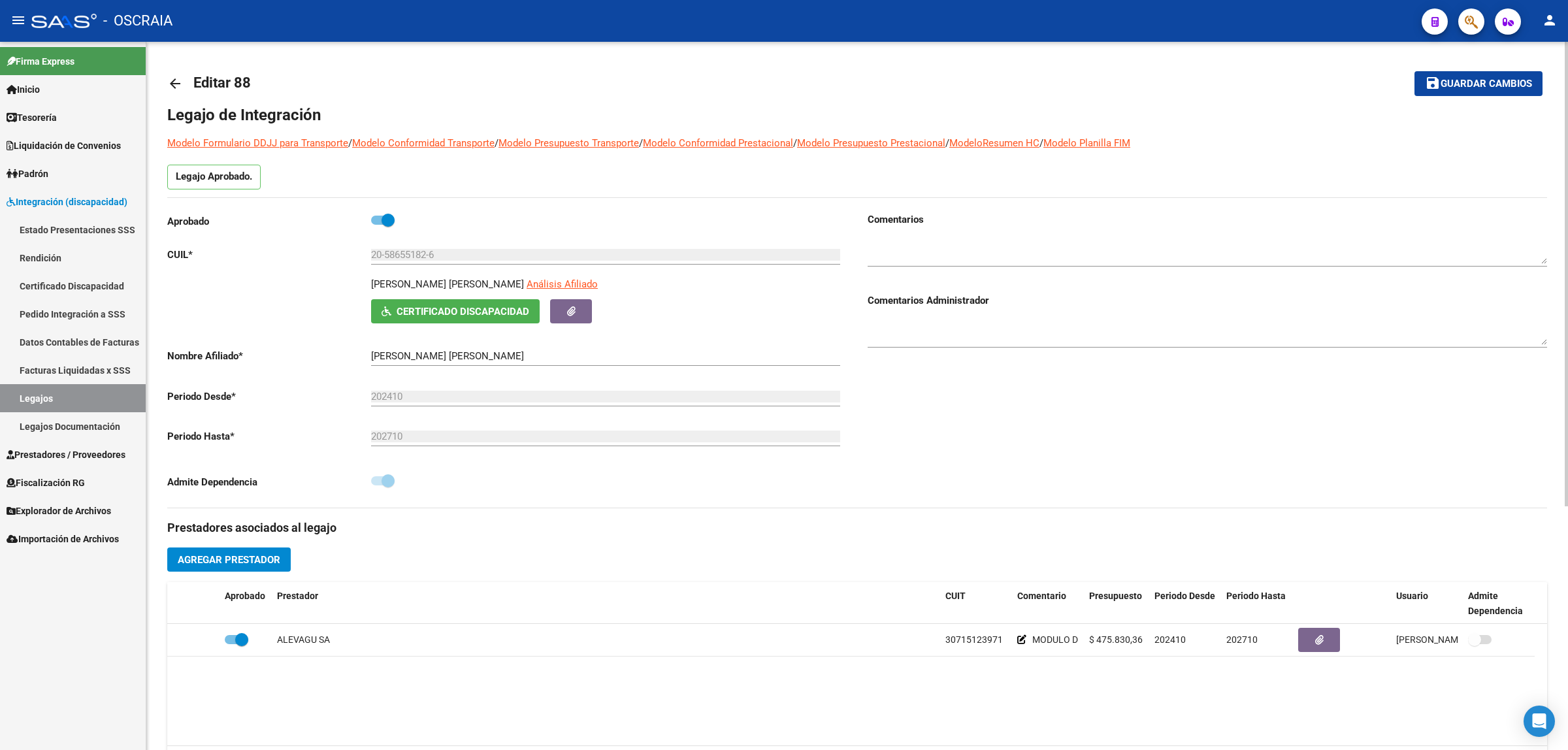
click at [390, 211] on div "Legajo de Integración Modelo Formulario DDJJ para Transporte / Modelo Conformid…" at bounding box center [857, 598] width 1380 height 987
click at [383, 214] on span at bounding box center [388, 220] width 13 height 13
click at [378, 224] on input "checkbox" at bounding box center [377, 224] width 1 height 1
checkbox input "false"
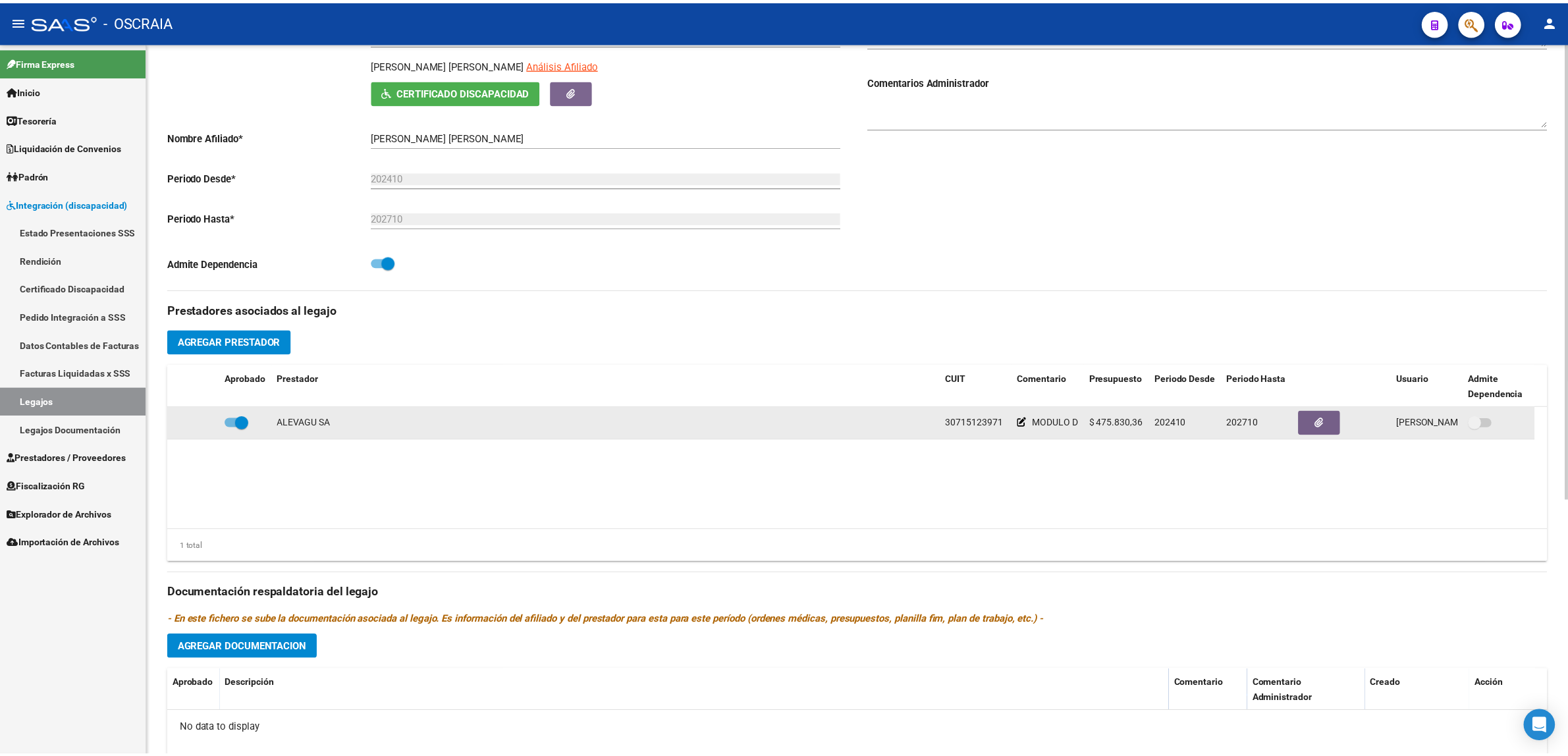
scroll to position [247, 0]
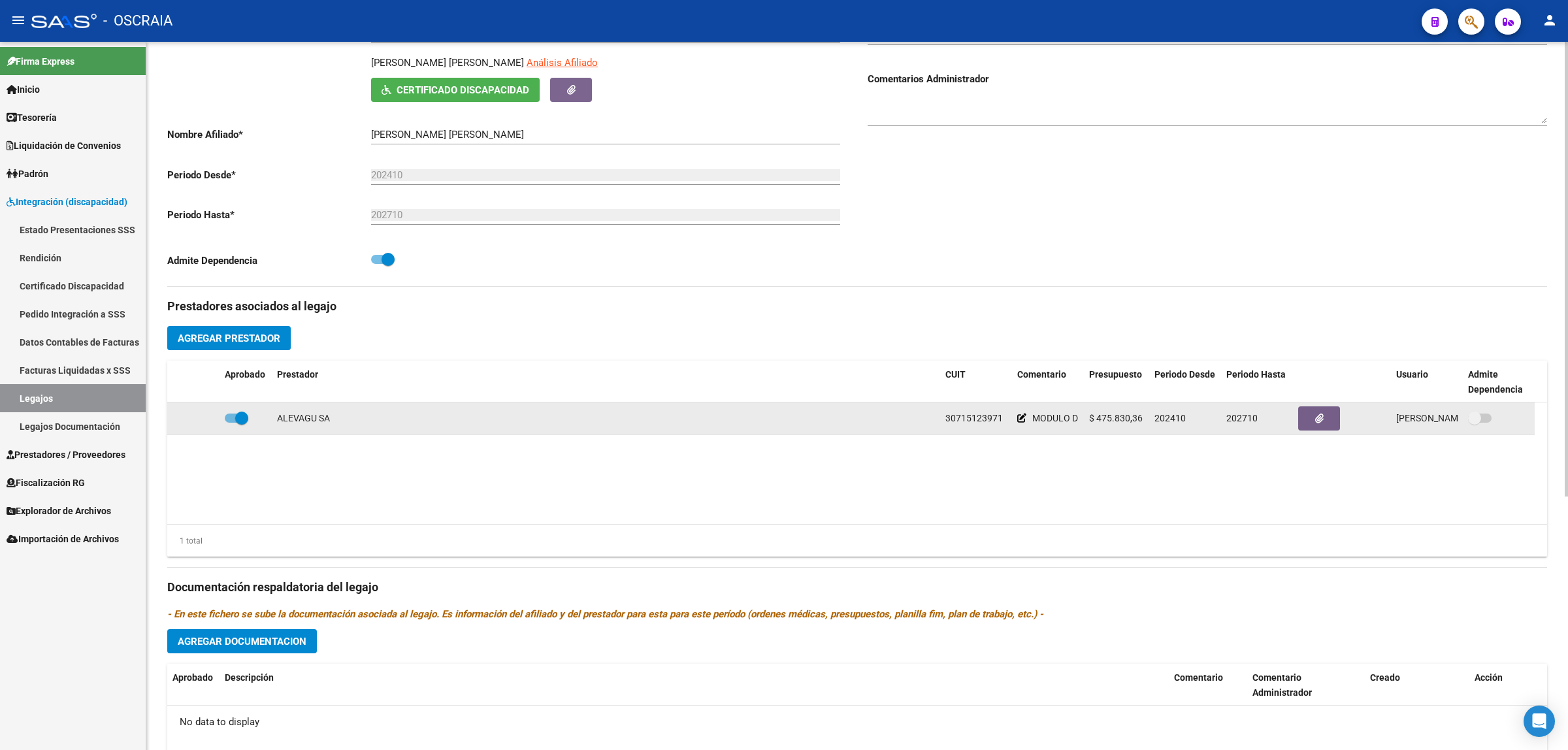
click at [1478, 416] on span at bounding box center [1474, 418] width 13 height 13
click at [1316, 422] on icon "button" at bounding box center [1319, 418] width 9 height 10
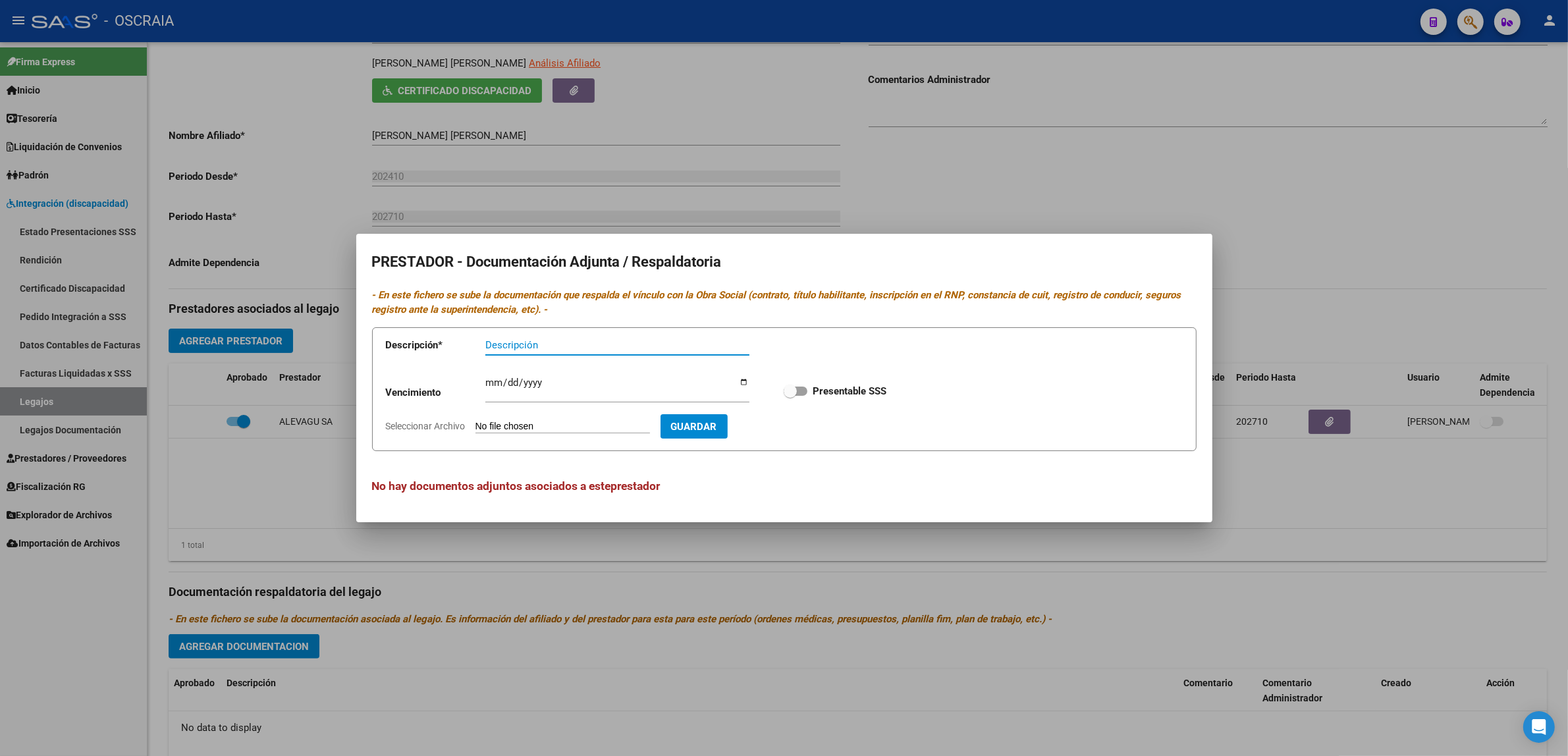
click at [906, 225] on div at bounding box center [784, 378] width 1568 height 756
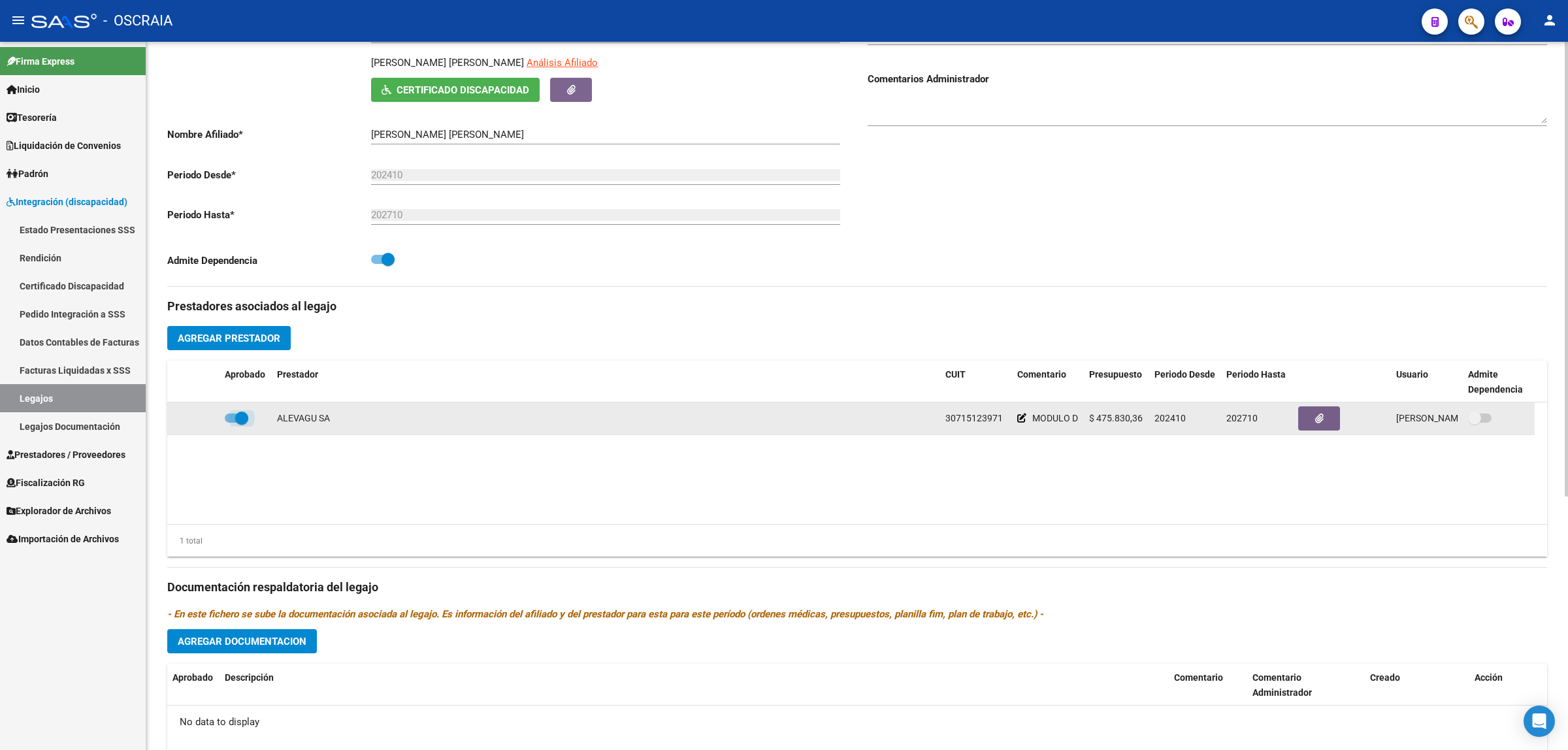
click at [237, 423] on span at bounding box center [242, 418] width 13 height 13
click at [232, 423] on input "checkbox" at bounding box center [231, 423] width 1 height 1
click at [237, 423] on label at bounding box center [236, 418] width 23 height 15
click at [232, 423] on input "checkbox" at bounding box center [231, 423] width 1 height 1
click at [232, 420] on span at bounding box center [236, 418] width 23 height 9
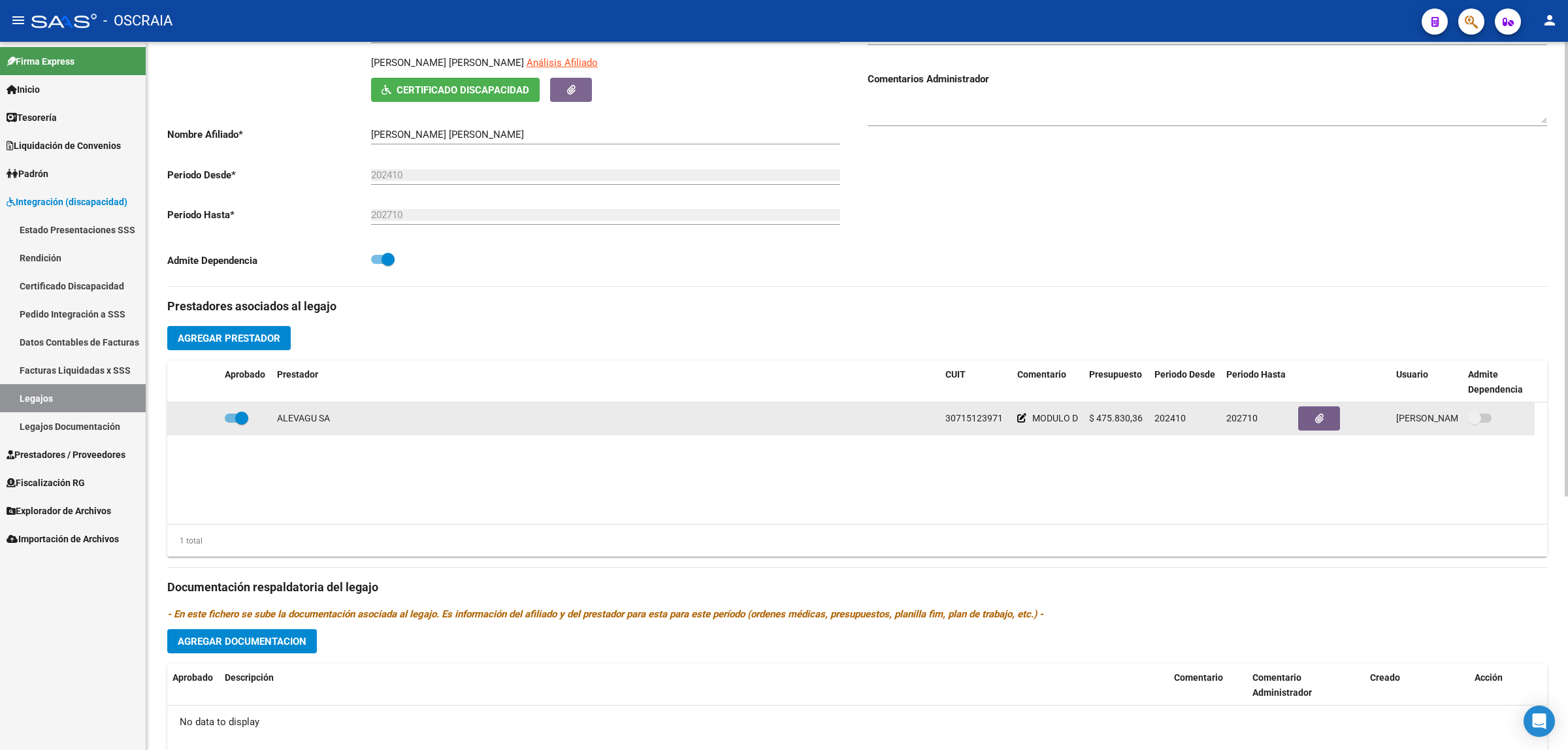
click at [232, 423] on input "checkbox" at bounding box center [231, 423] width 1 height 1
checkbox input "false"
click at [1481, 416] on span at bounding box center [1474, 418] width 13 height 13
click at [1475, 423] on input "checkbox" at bounding box center [1474, 423] width 1 height 1
checkbox input "true"
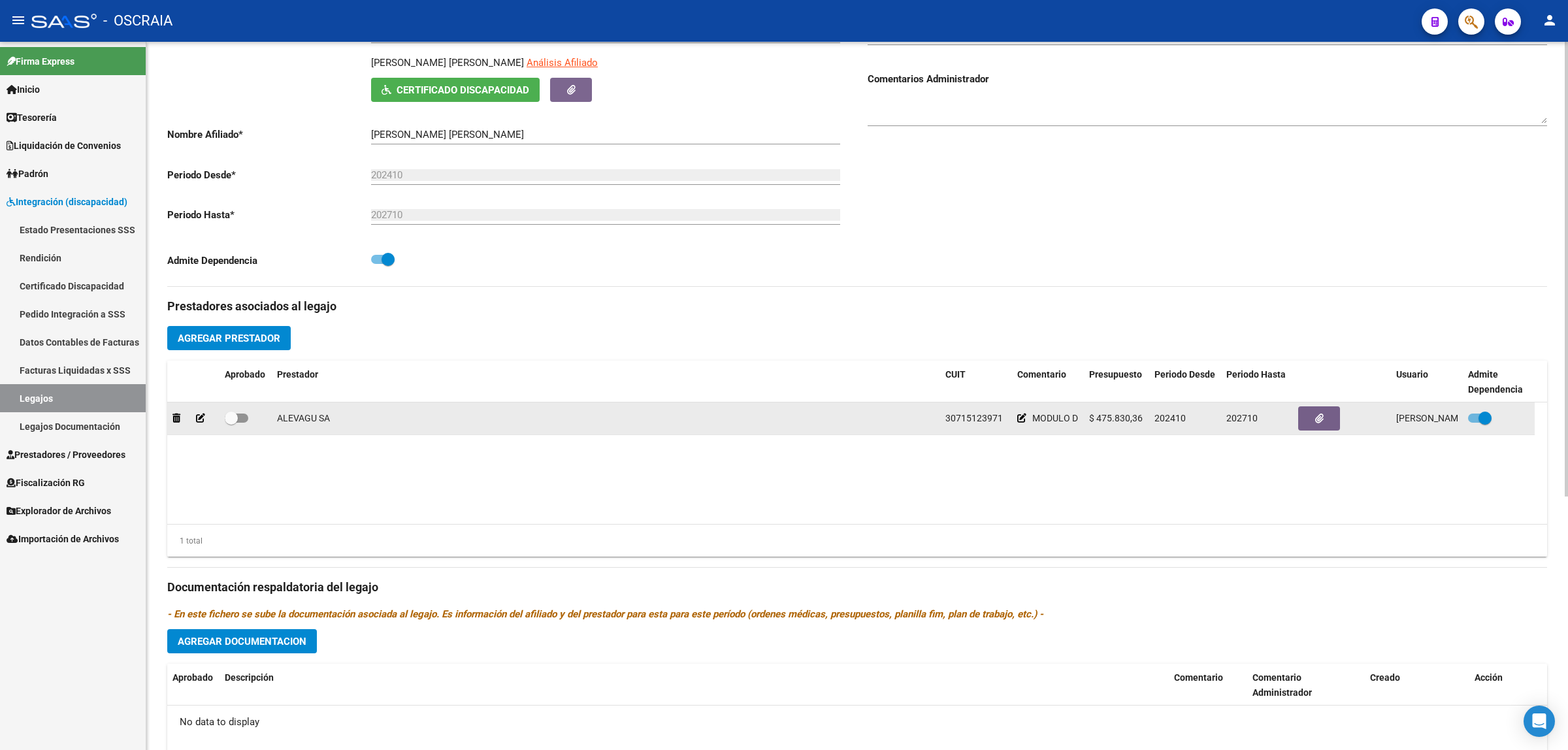
click at [203, 418] on icon at bounding box center [201, 418] width 9 height 9
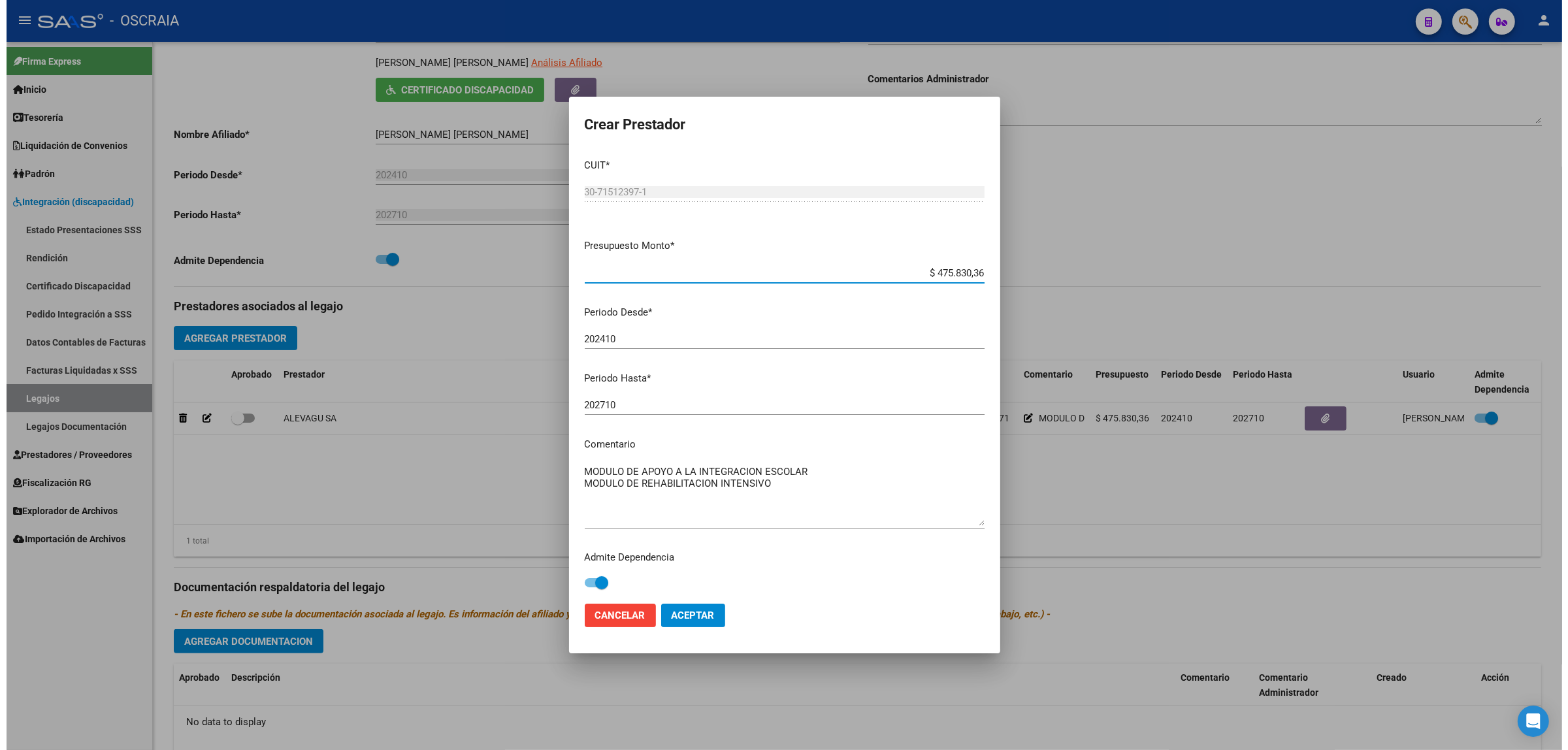
scroll to position [4, 0]
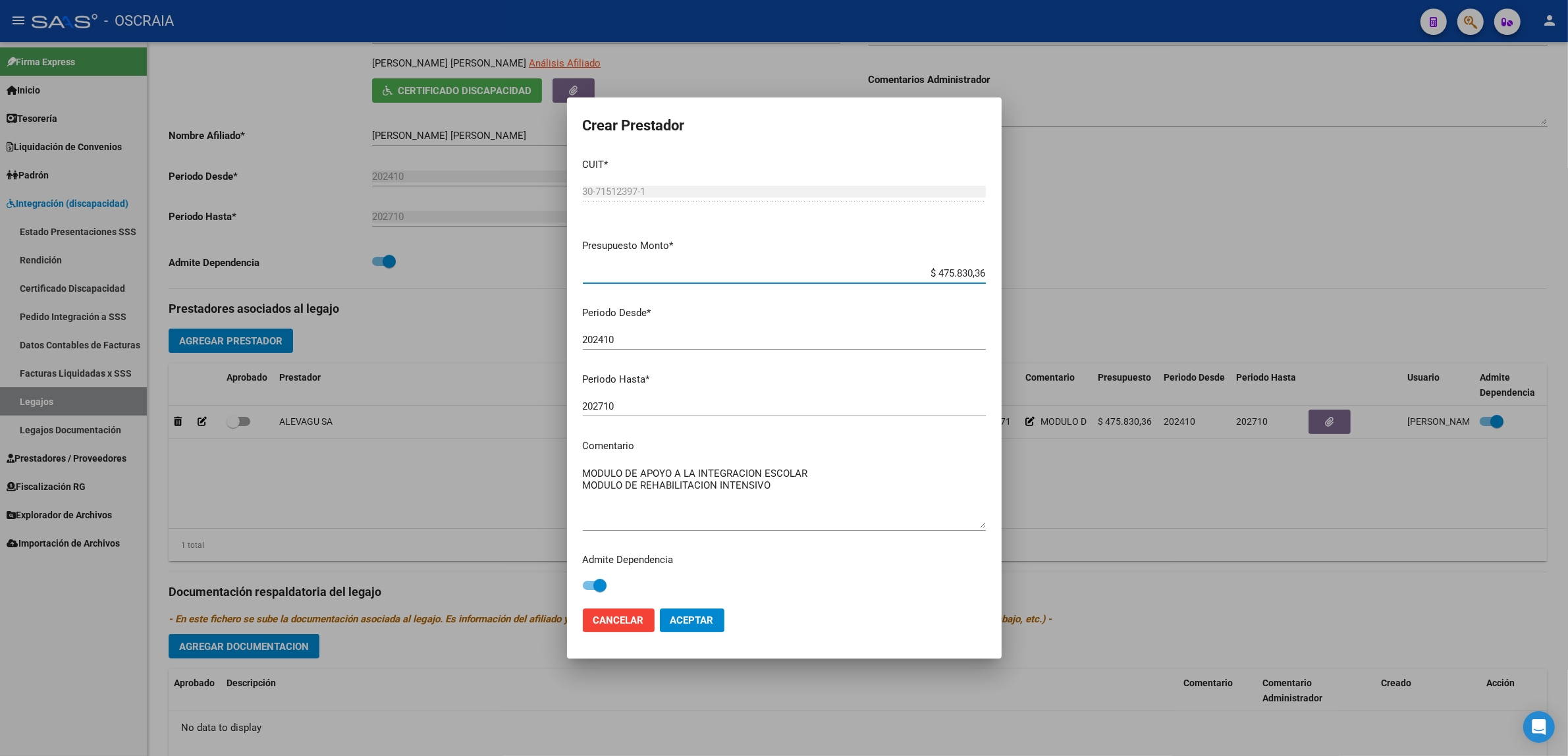
click at [696, 621] on span "Aceptar" at bounding box center [692, 619] width 44 height 12
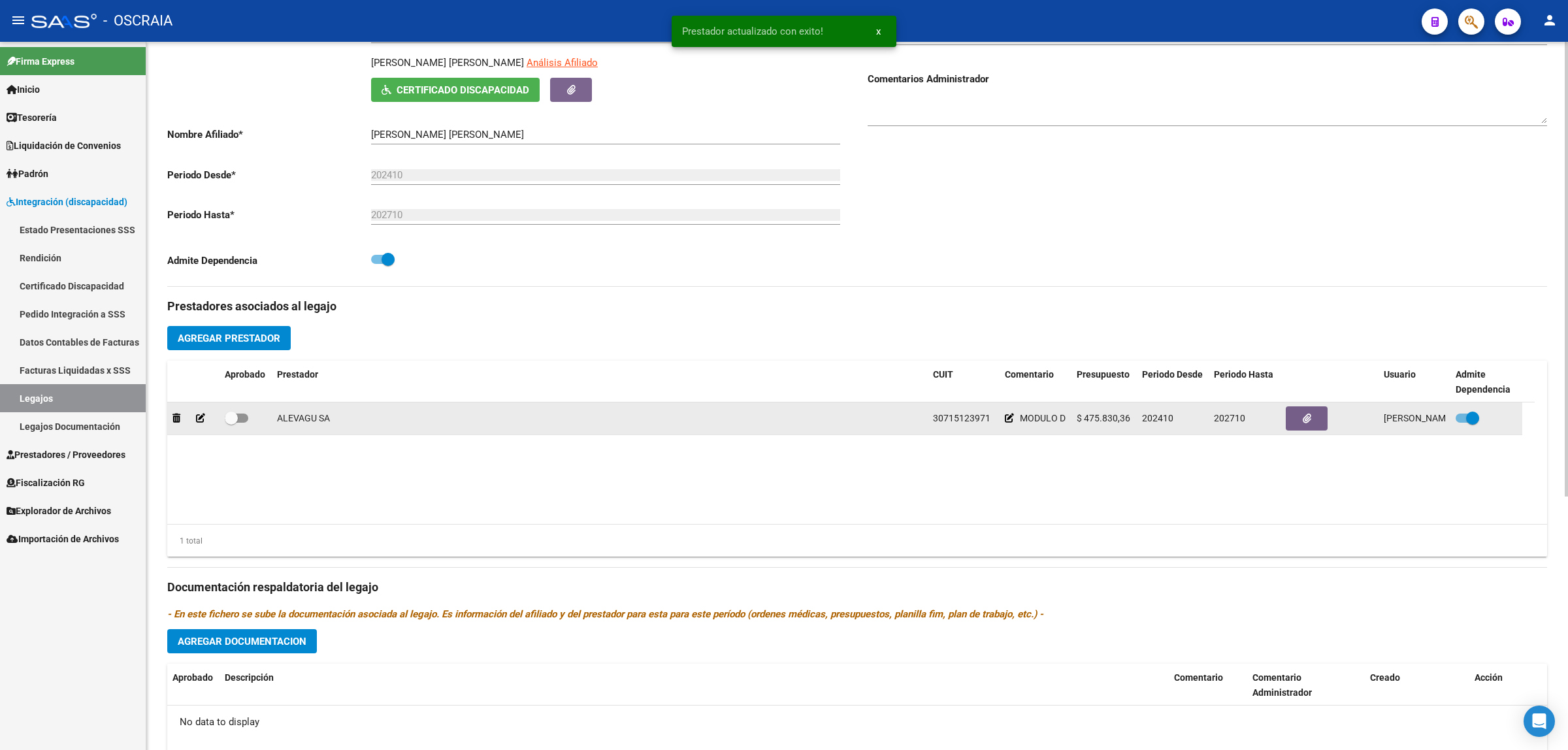
click at [236, 416] on span at bounding box center [231, 418] width 13 height 13
click at [232, 423] on input "checkbox" at bounding box center [231, 423] width 1 height 1
checkbox input "true"
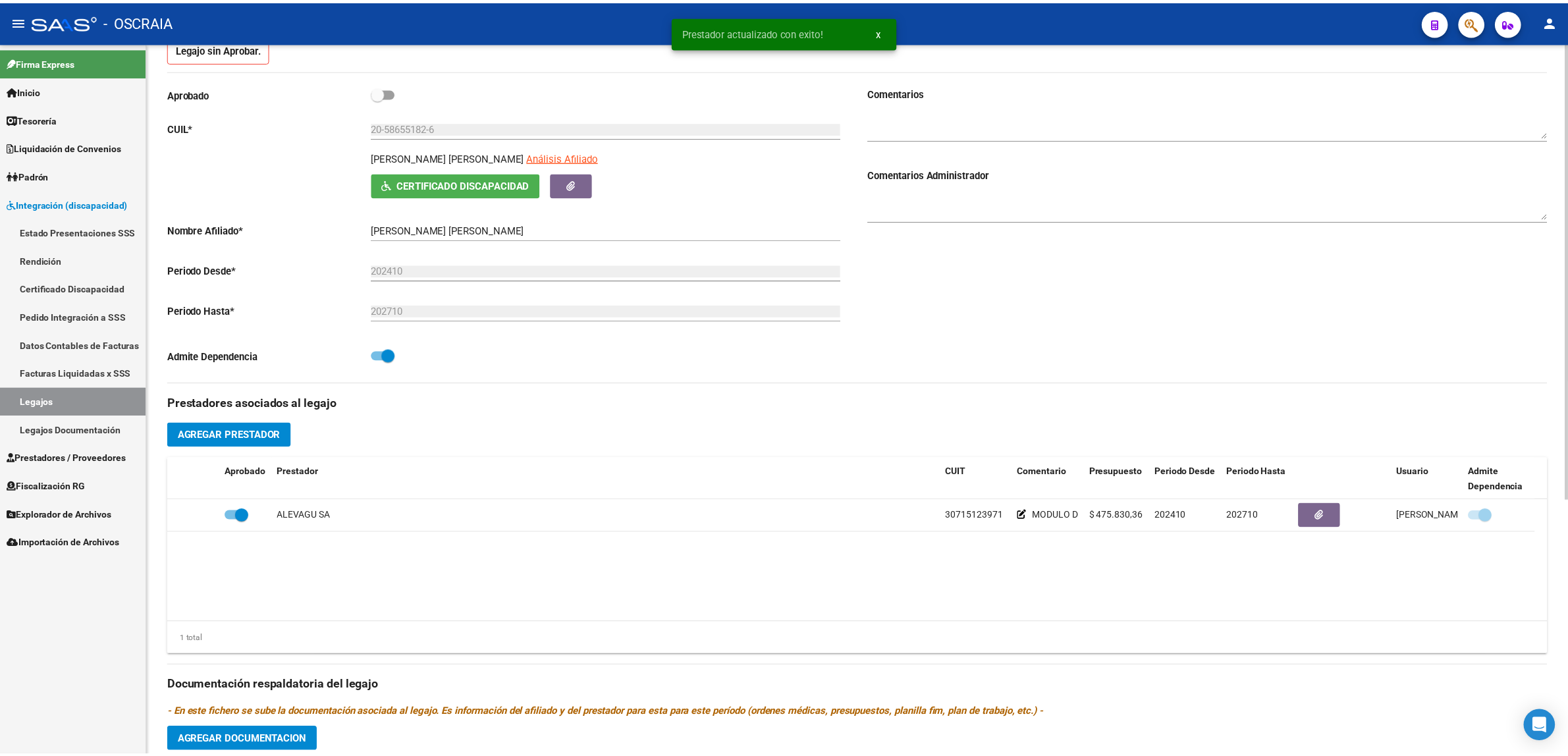
scroll to position [0, 0]
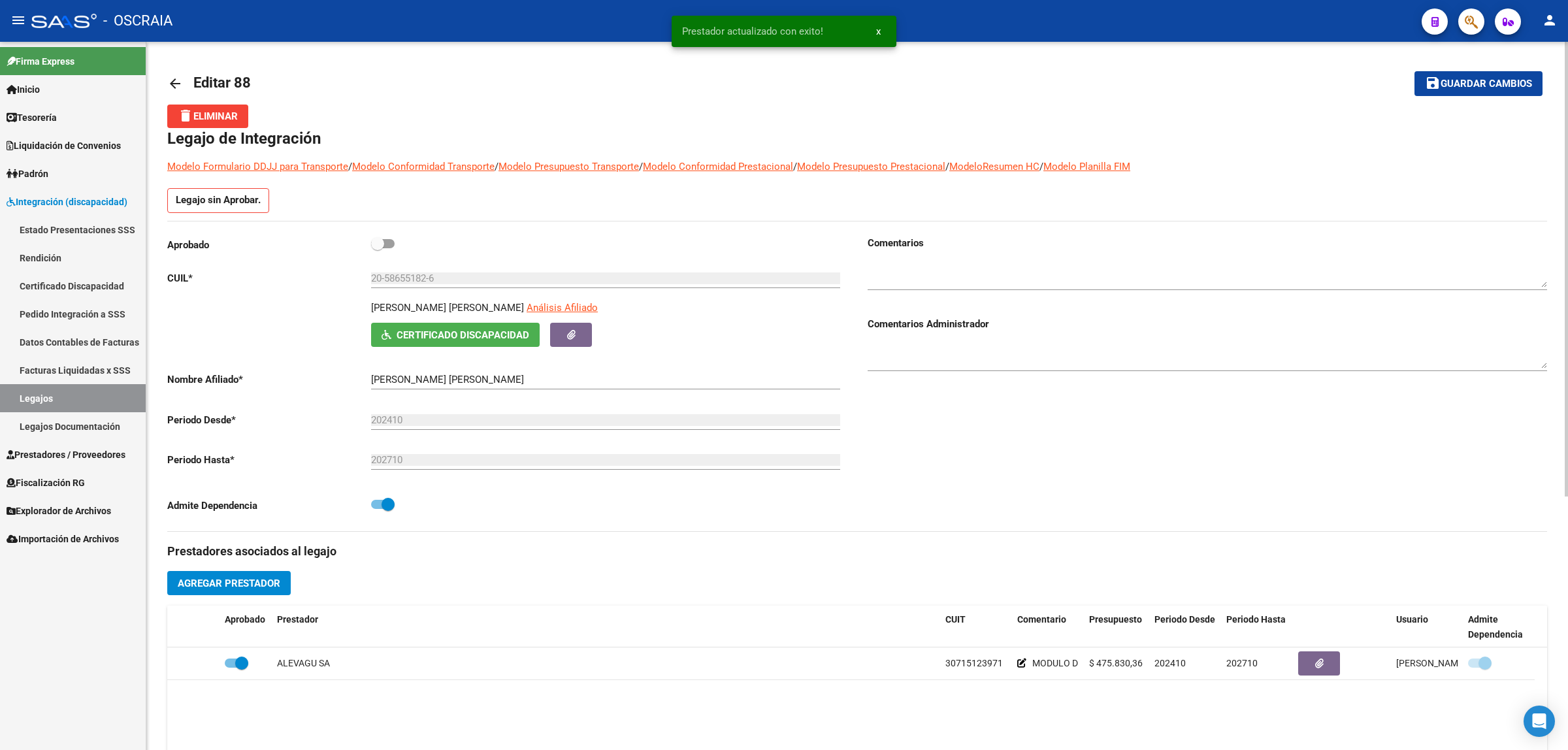
click at [383, 245] on span at bounding box center [377, 243] width 13 height 13
click at [378, 248] on input "checkbox" at bounding box center [377, 248] width 1 height 1
checkbox input "true"
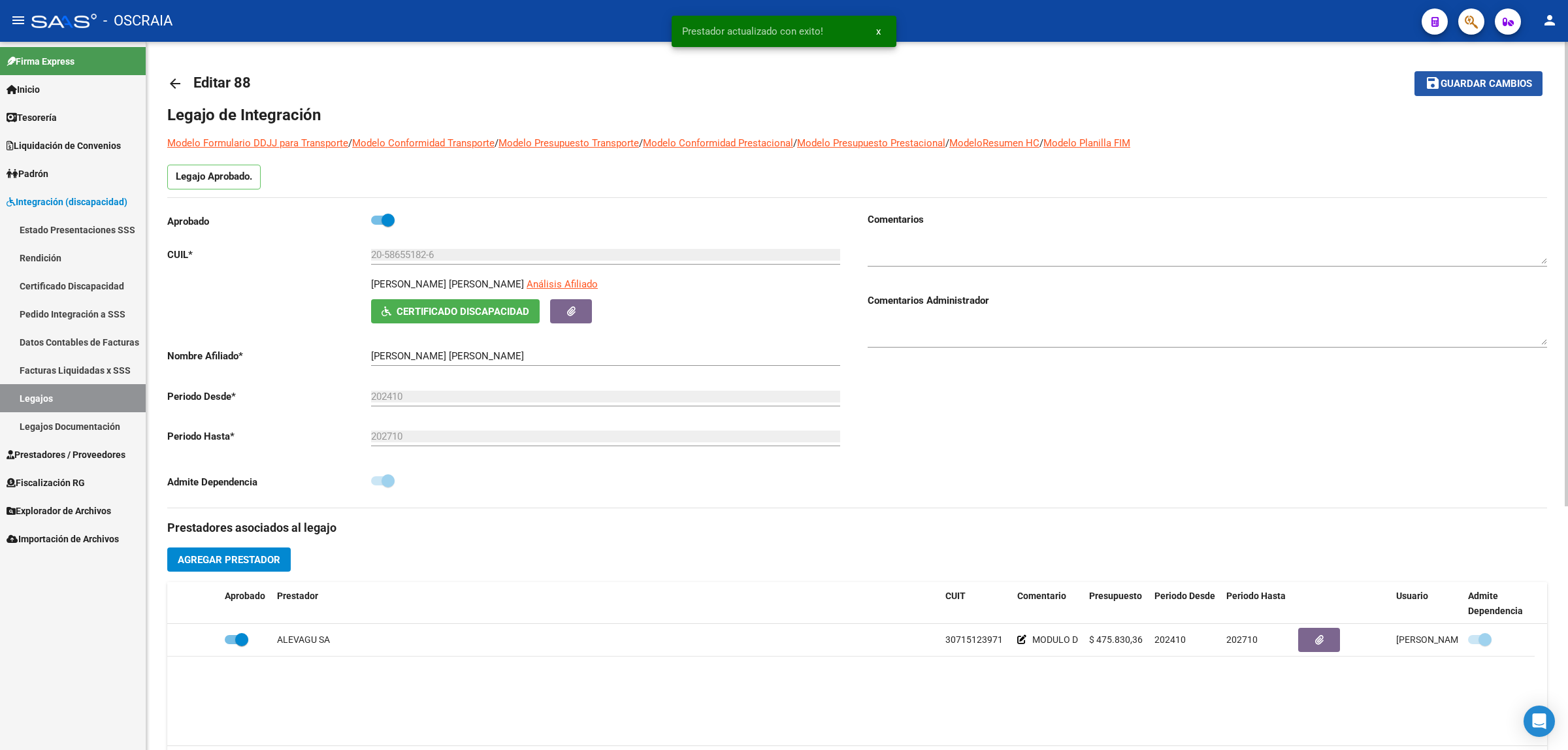
click at [1508, 82] on span "Guardar cambios" at bounding box center [1487, 84] width 91 height 12
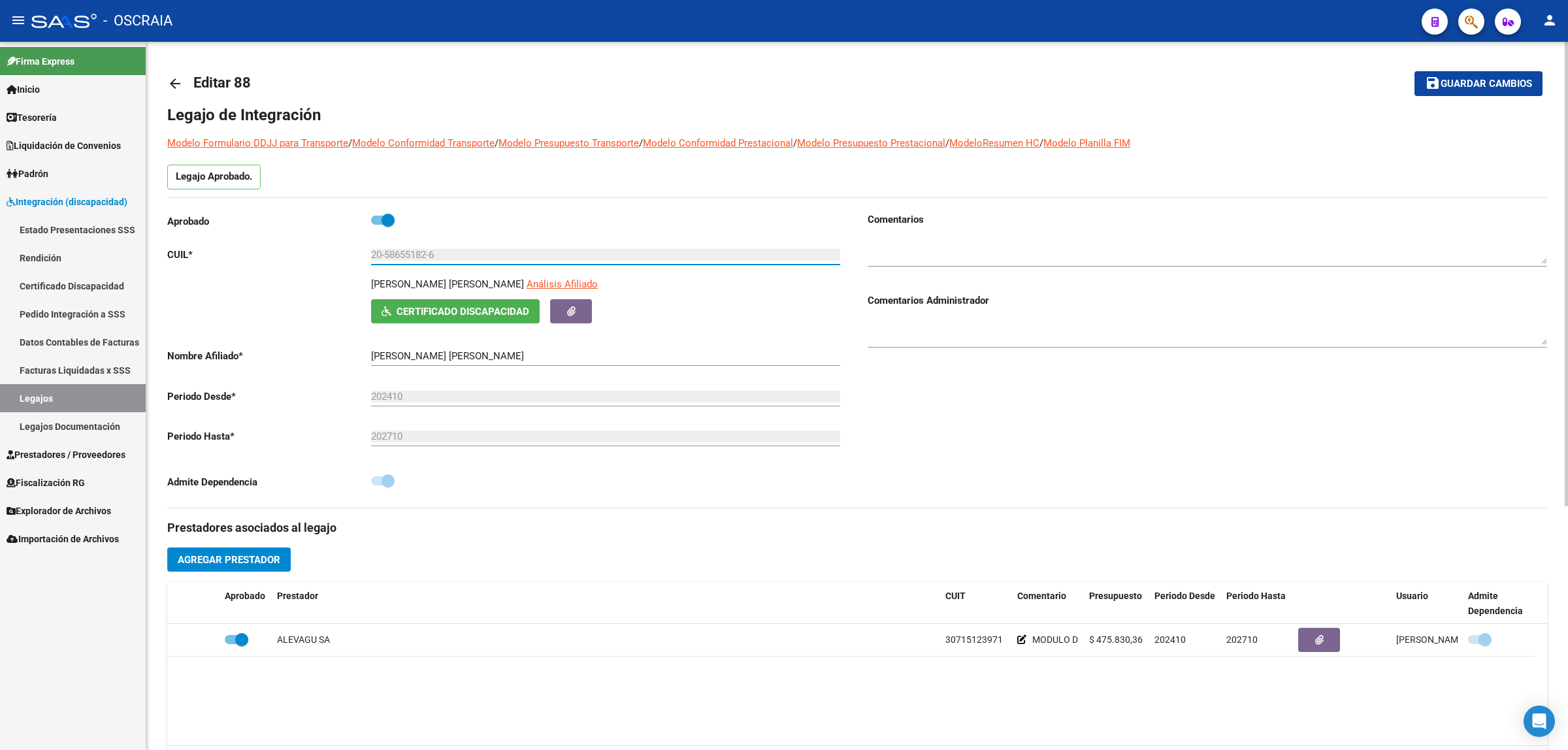
click at [400, 259] on input "20-58655182-6" at bounding box center [606, 255] width 469 height 12
click at [1477, 29] on icon "button" at bounding box center [1471, 22] width 13 height 15
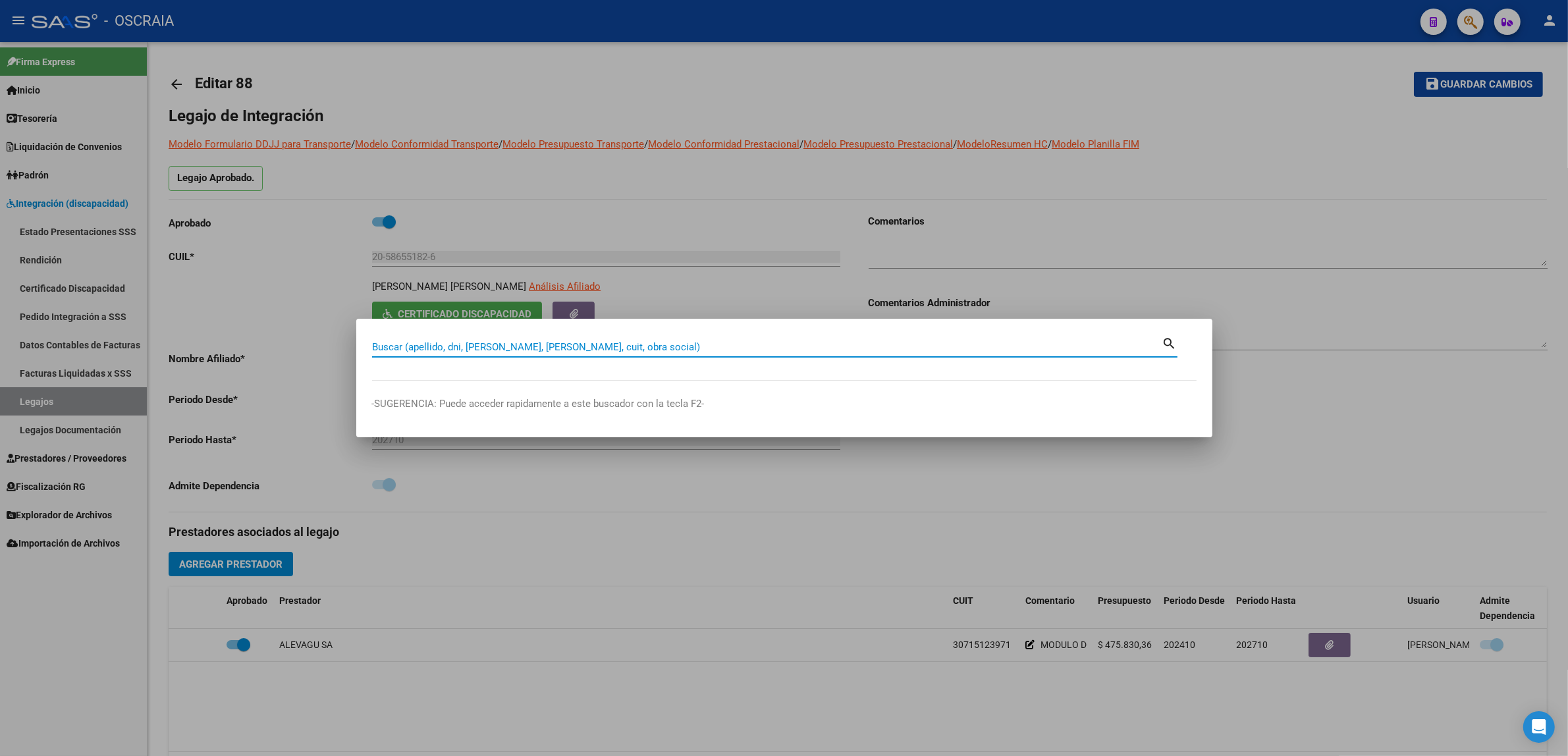
paste input "20-58655182-6"
type input "20586551826"
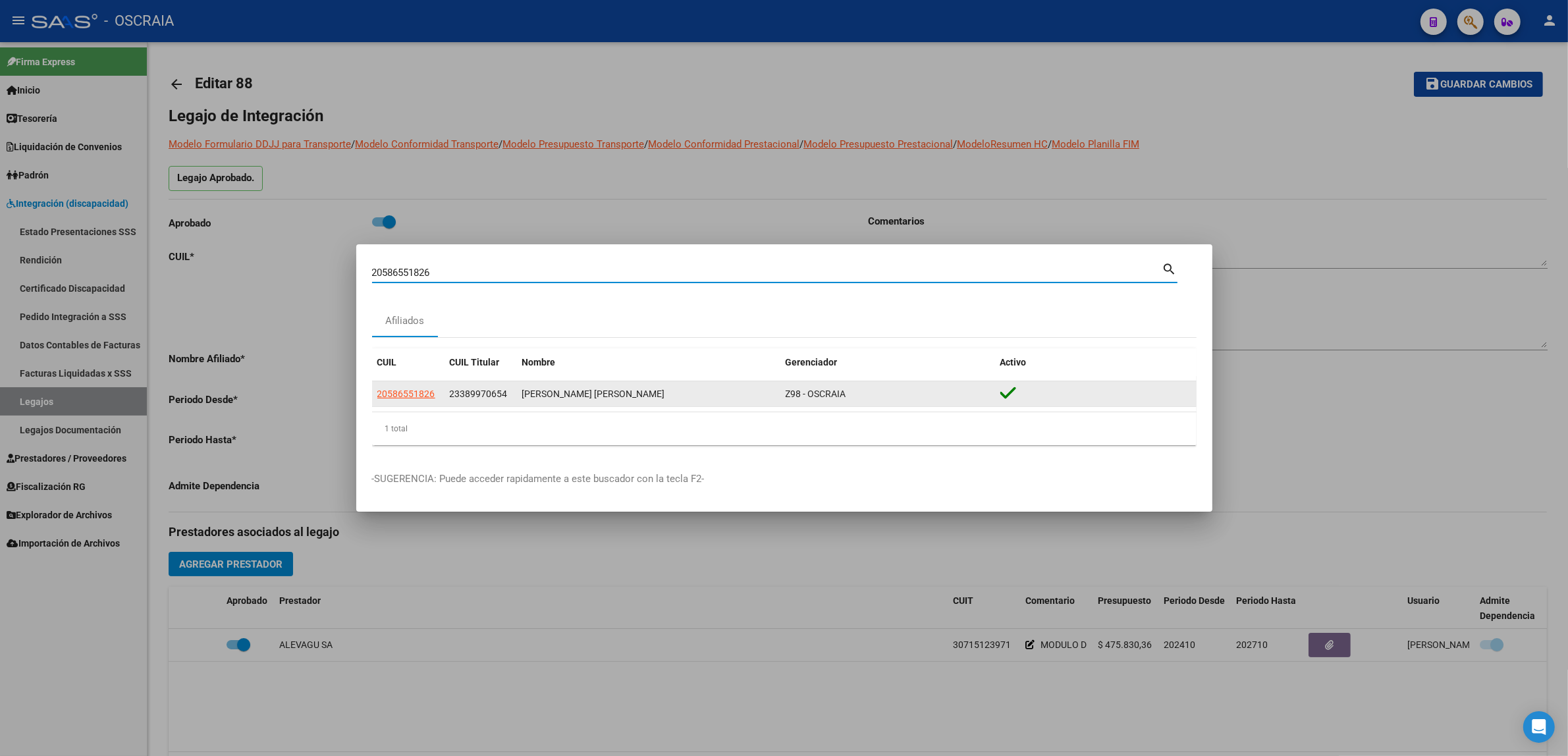
drag, startPoint x: 386, startPoint y: 406, endPoint x: 386, endPoint y: 399, distance: 7.0
click at [386, 399] on datatable-selection "20586551826 23389970654 [PERSON_NAME] [PERSON_NAME] Z98 - OSCRAIA" at bounding box center [784, 403] width 825 height 12
click at [386, 399] on app-link-go-to "20586551826" at bounding box center [407, 393] width 58 height 15
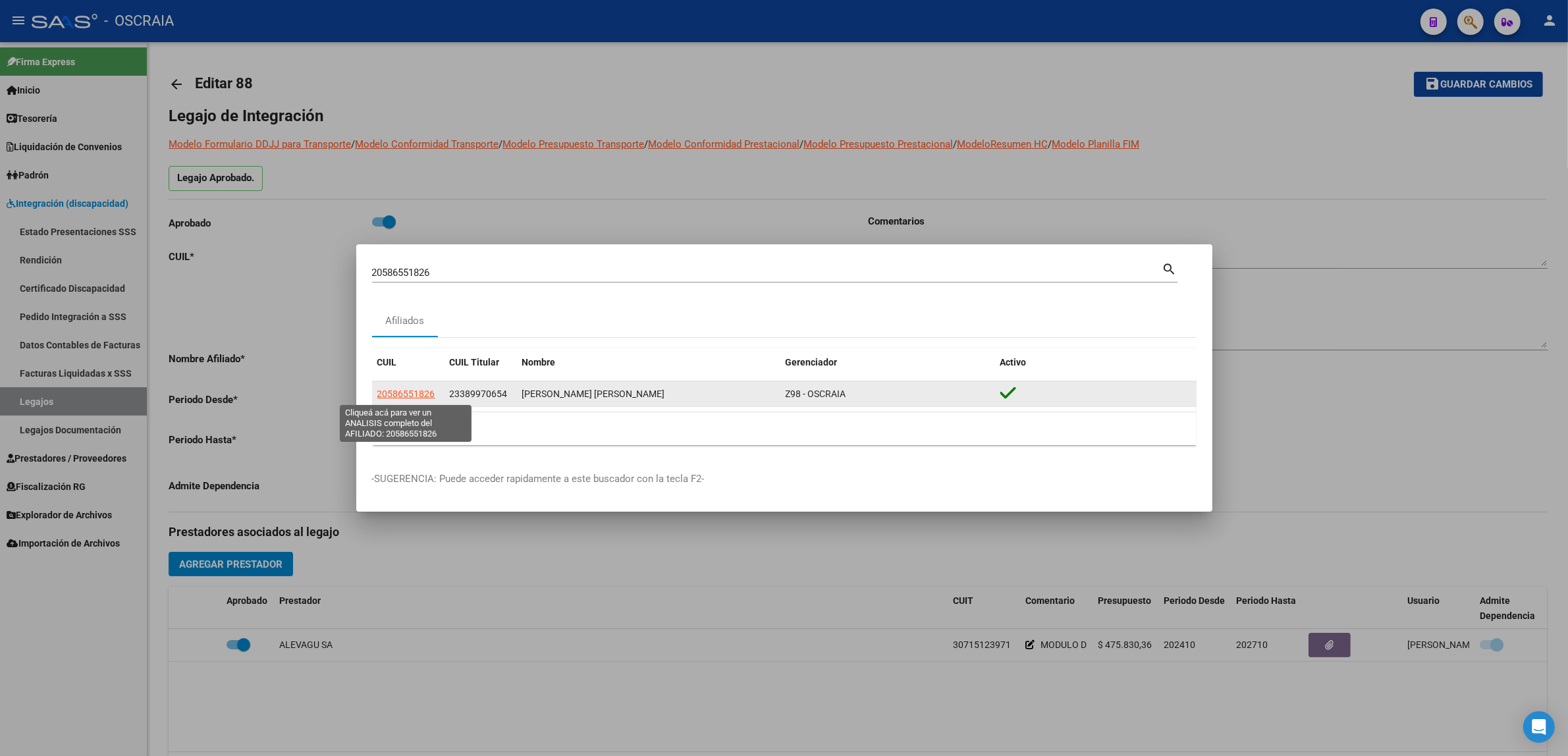
click at [383, 399] on span "20586551826" at bounding box center [407, 394] width 58 height 11
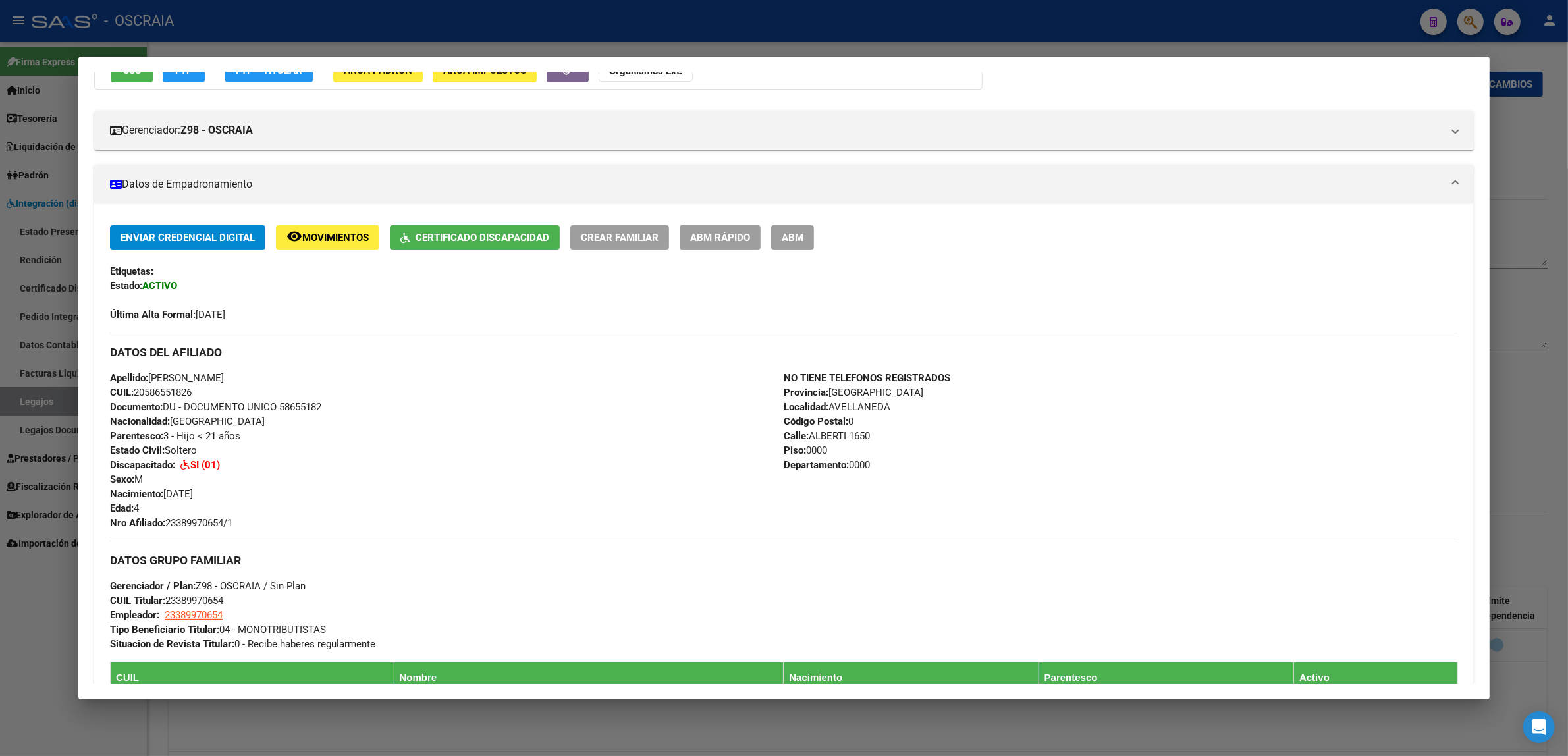
scroll to position [247, 0]
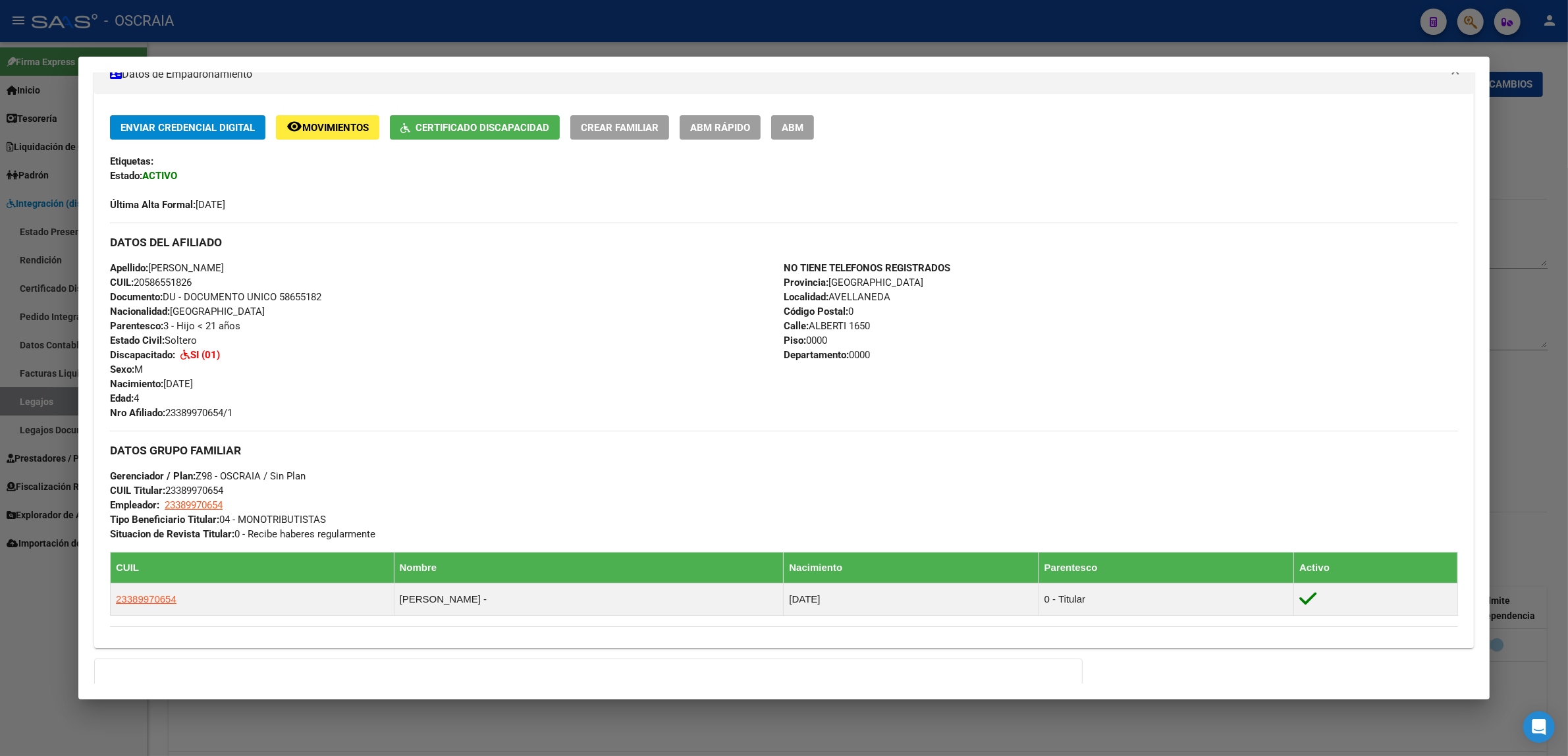
drag, startPoint x: 180, startPoint y: 356, endPoint x: 525, endPoint y: 323, distance: 346.6
click at [257, 356] on div "Apellido: [PERSON_NAME] CUIL: 20586551826 Documento: DU - DOCUMENTO UNICO 58655…" at bounding box center [446, 340] width 674 height 159
click at [446, 23] on div at bounding box center [784, 378] width 1568 height 756
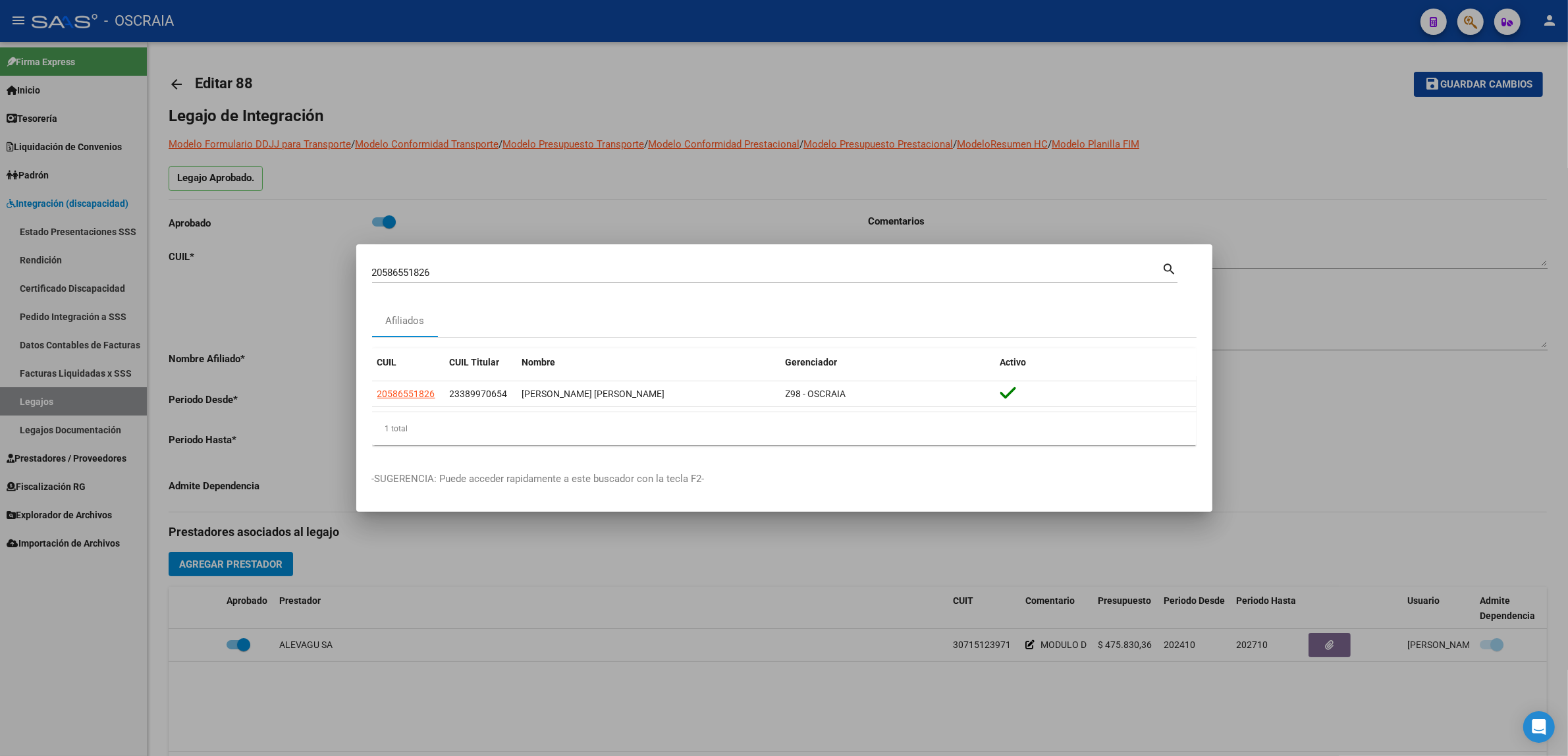
click at [308, 81] on div at bounding box center [784, 378] width 1568 height 756
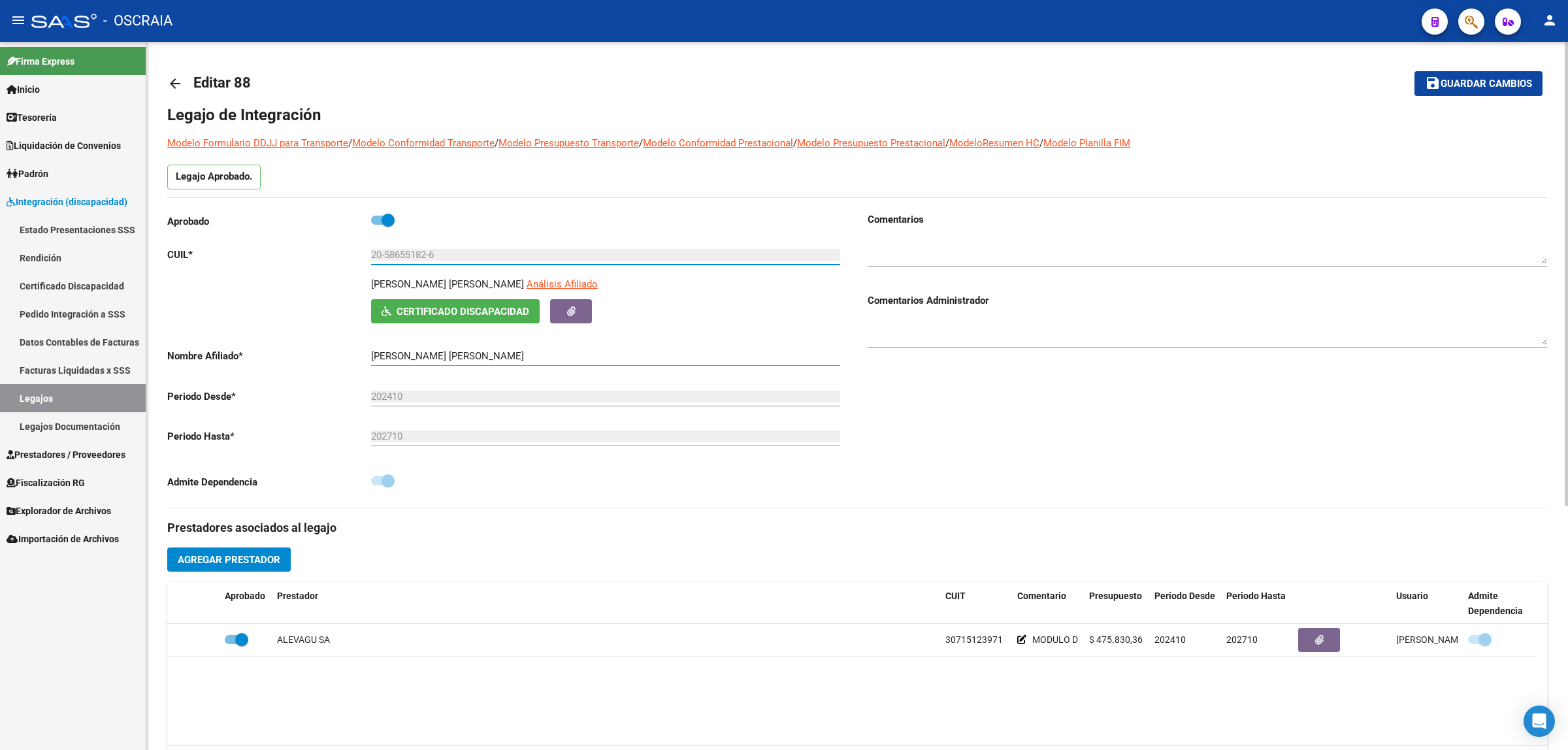
click at [435, 253] on input "20-58655182-6" at bounding box center [606, 255] width 469 height 12
click at [1474, 35] on mat-toolbar "menu - OSCRAIA person" at bounding box center [784, 21] width 1568 height 42
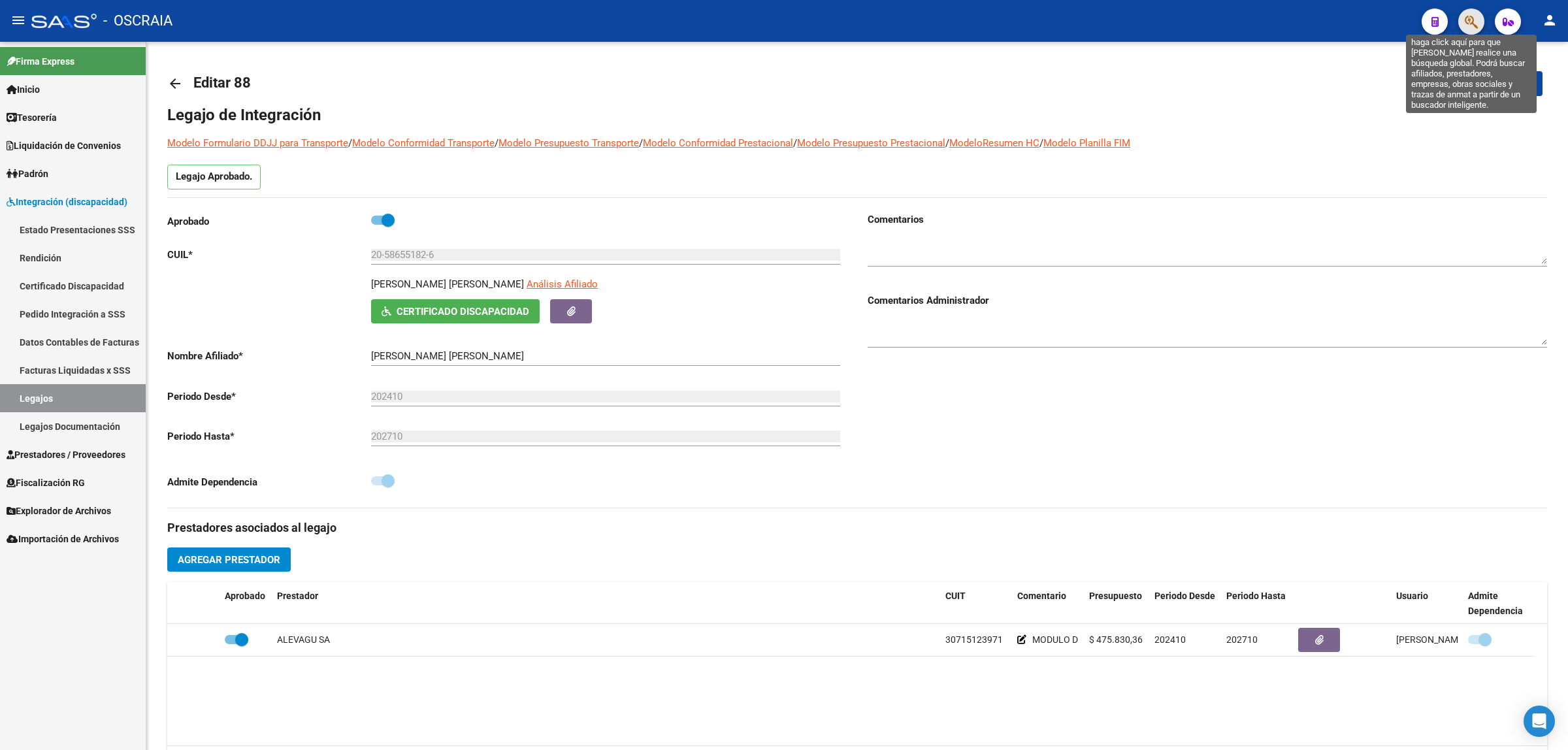
click at [1474, 26] on icon "button" at bounding box center [1471, 22] width 13 height 15
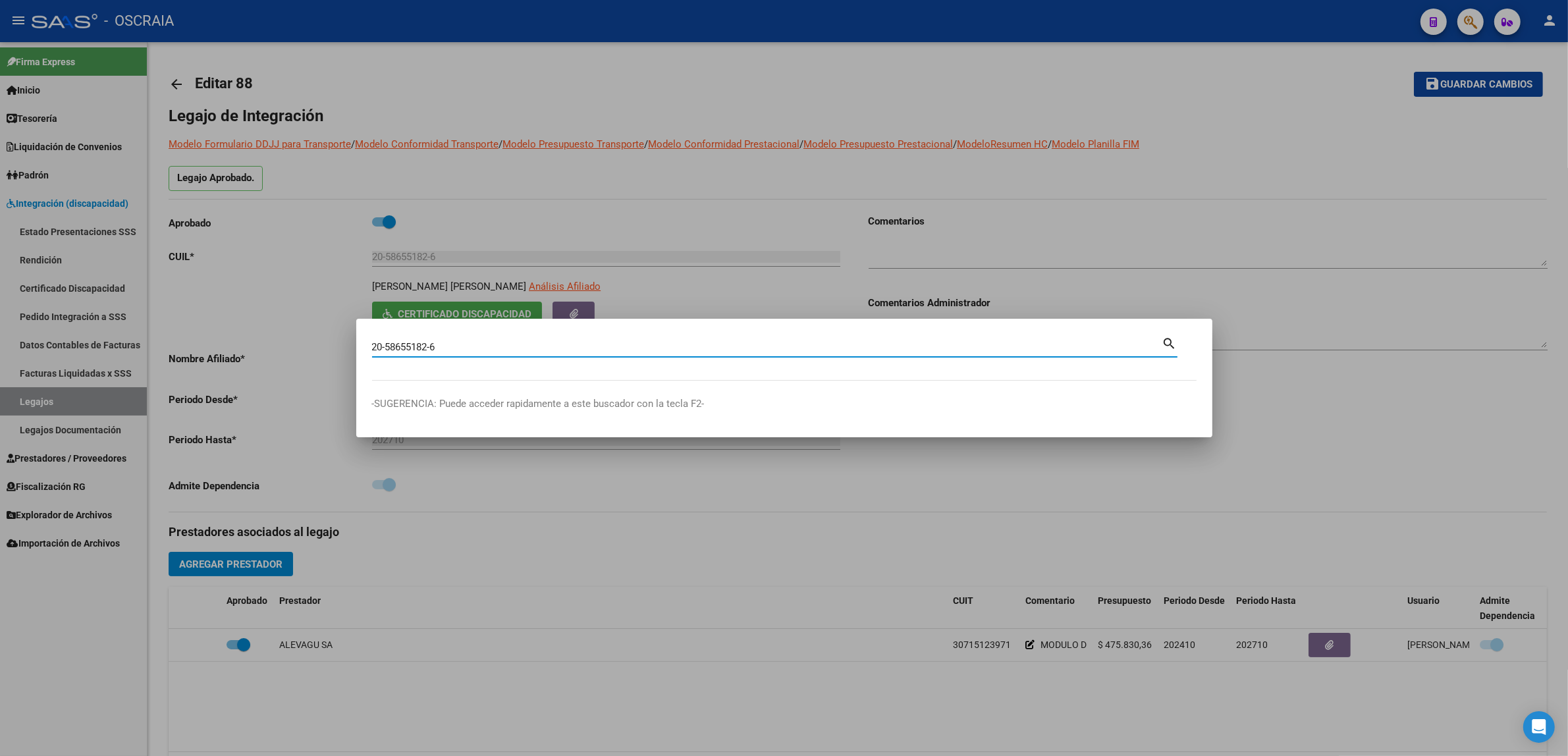
type input "20586551826"
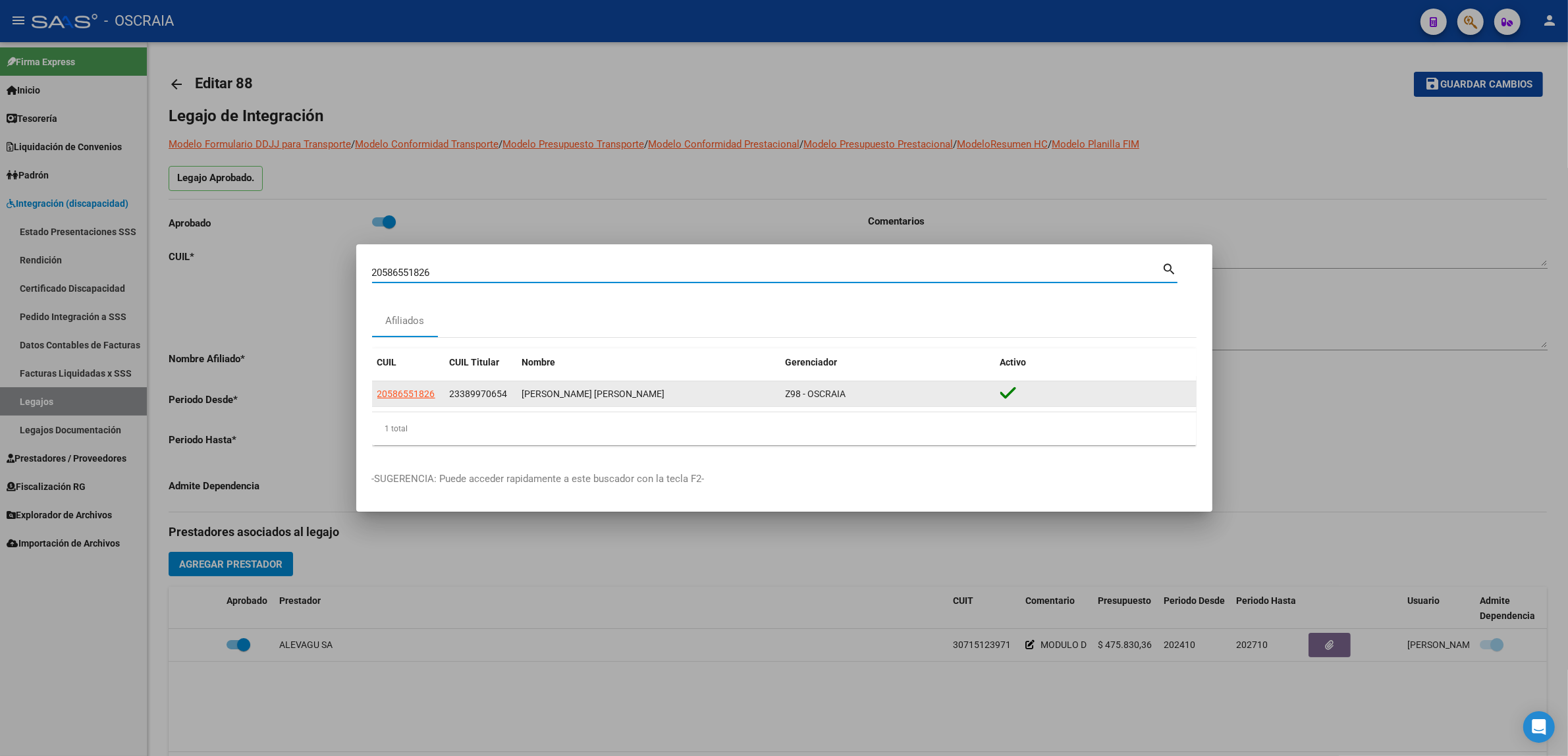
click at [405, 382] on datatable-body-cell "20586551826" at bounding box center [408, 394] width 73 height 26
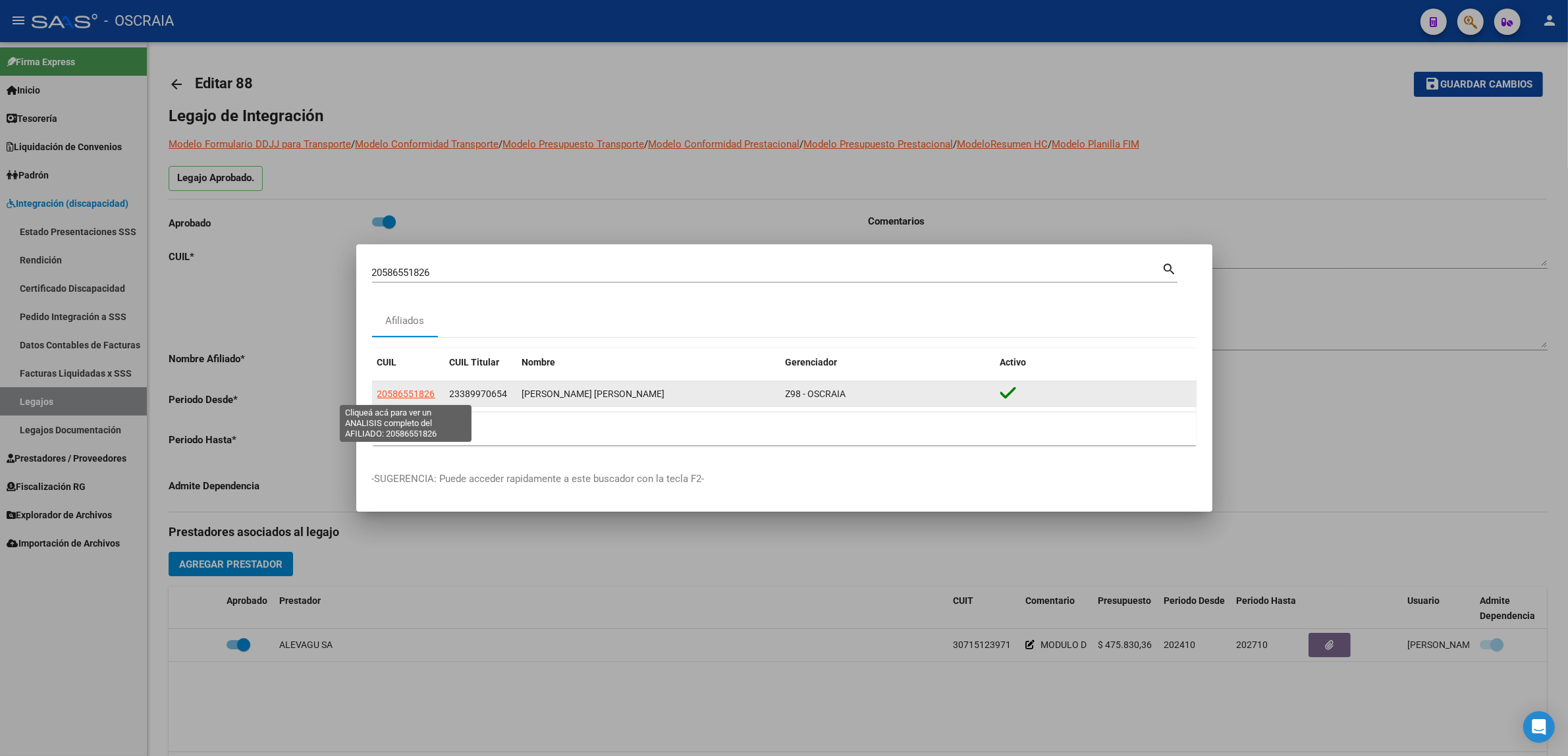
click at [407, 396] on span "20586551826" at bounding box center [407, 394] width 58 height 11
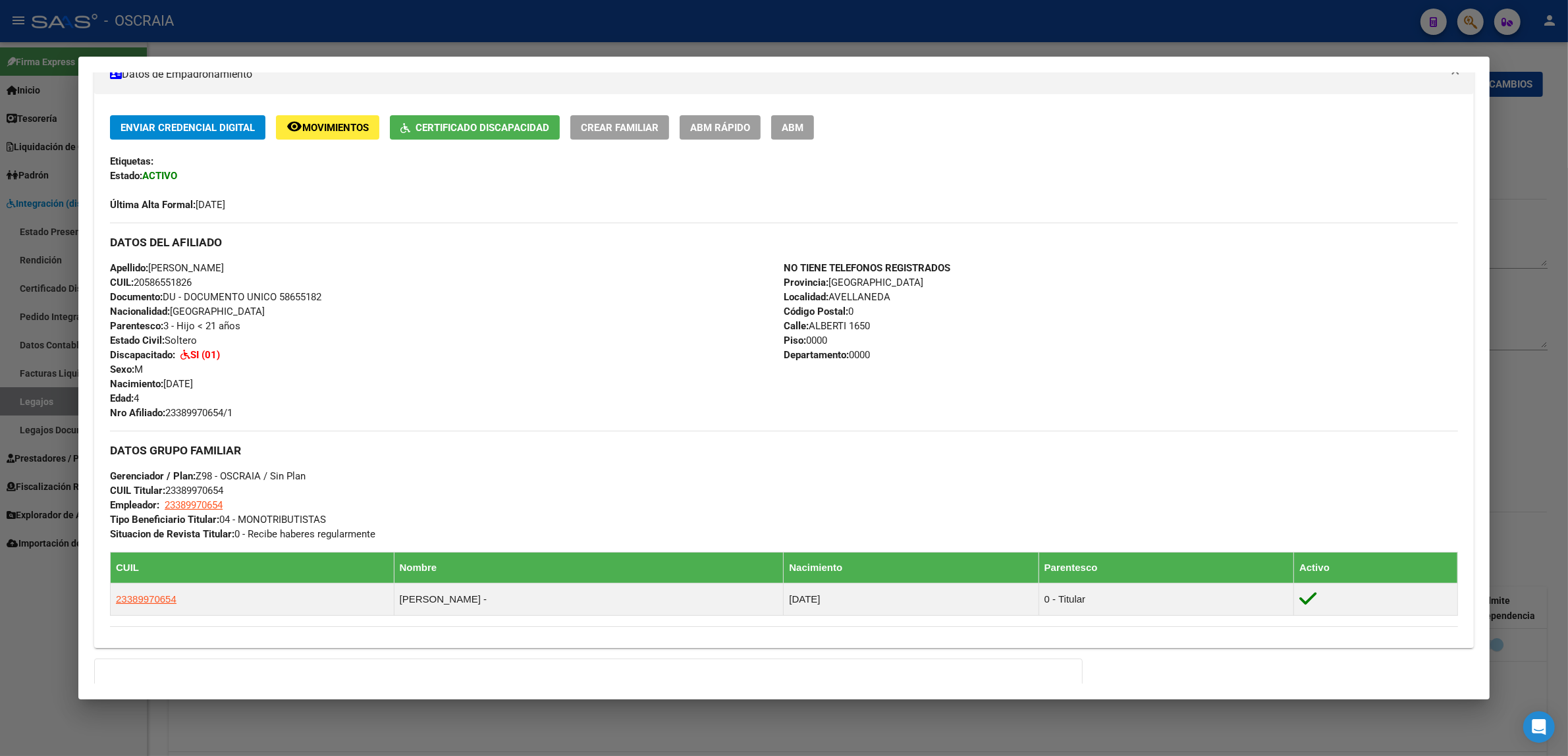
drag, startPoint x: 175, startPoint y: 357, endPoint x: 226, endPoint y: 359, distance: 51.0
click at [226, 359] on div "Apellido: [PERSON_NAME] CUIL: 20586551826 Documento: DU - DOCUMENTO UNICO 58655…" at bounding box center [446, 340] width 674 height 159
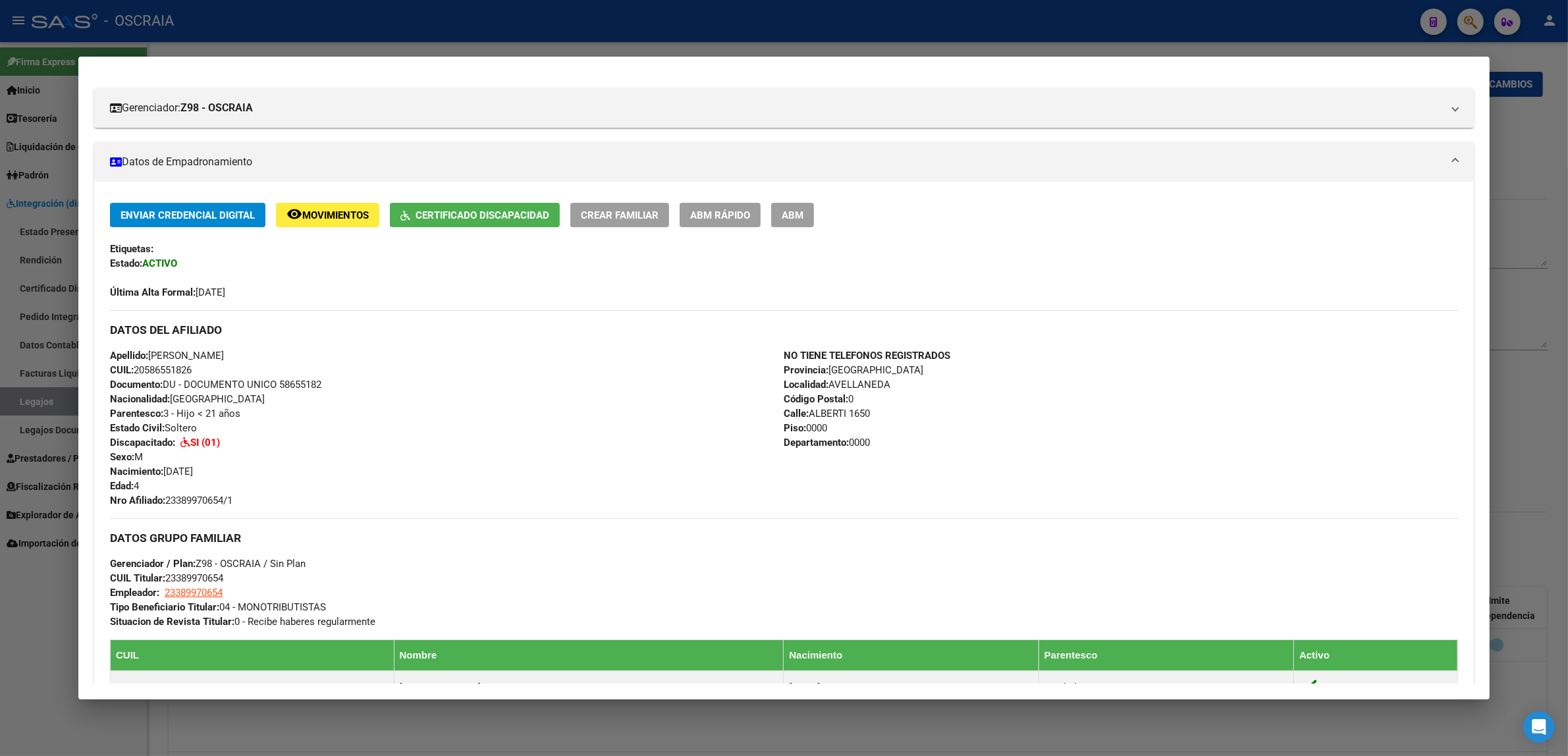
scroll to position [0, 0]
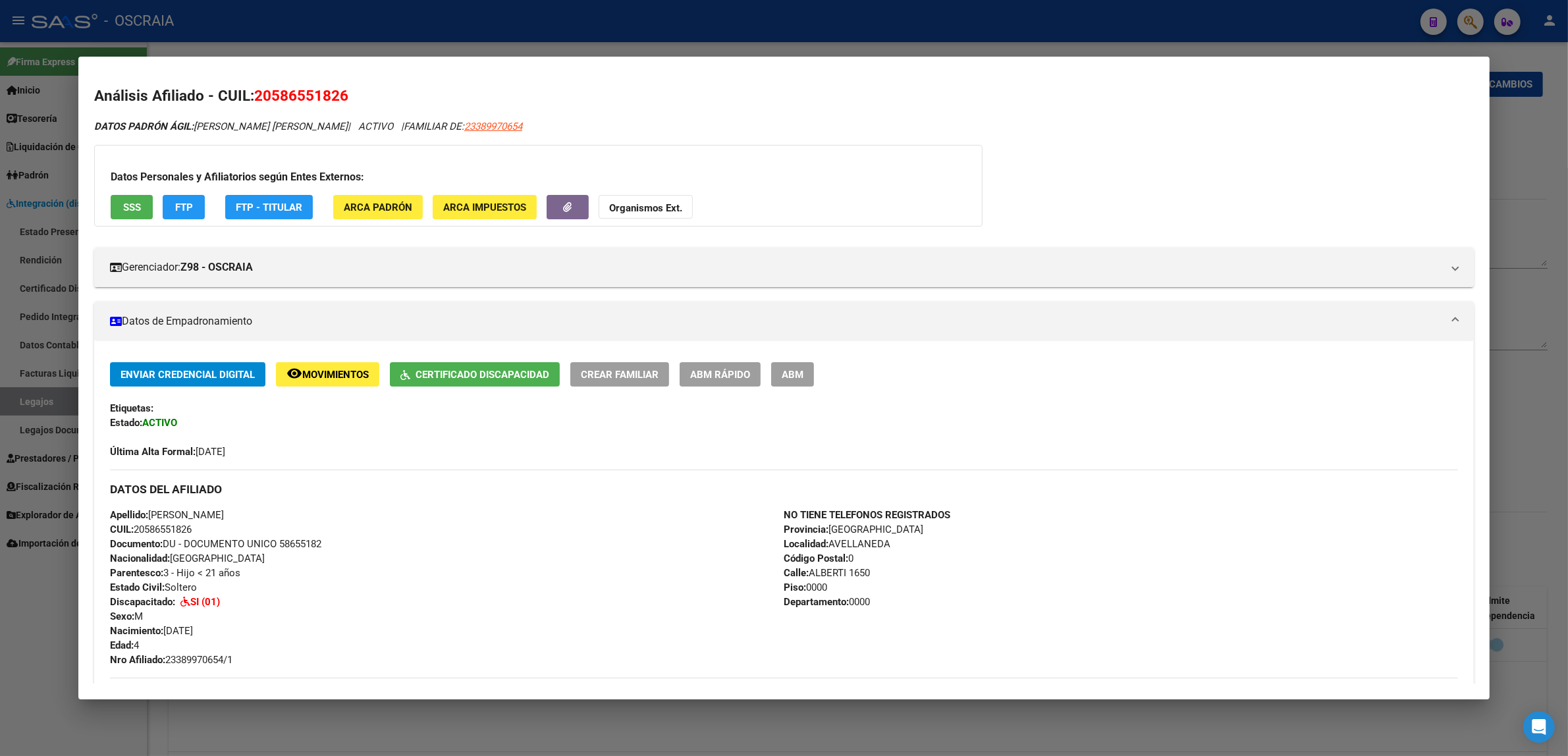
click at [116, 209] on button "SSS" at bounding box center [132, 207] width 42 height 24
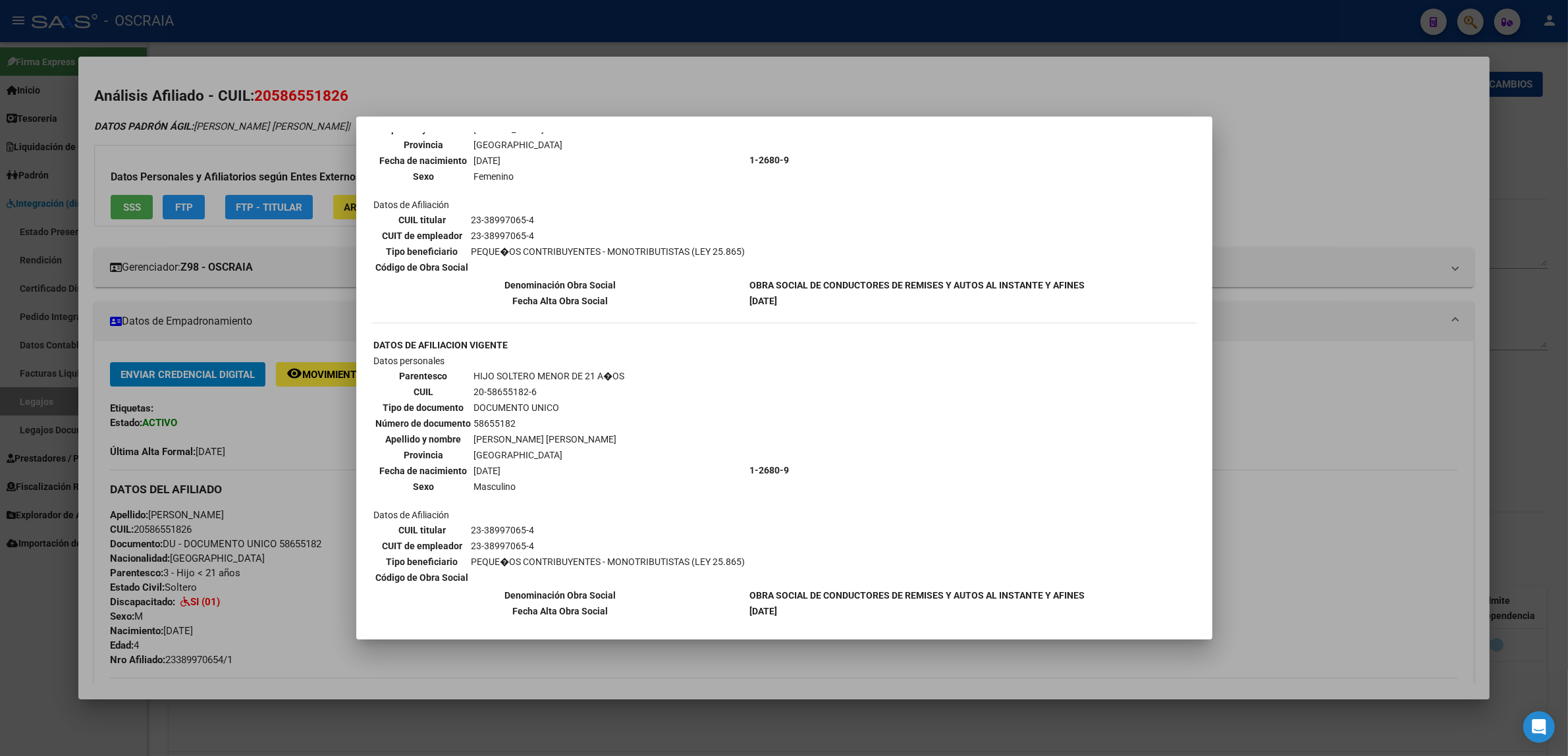
scroll to position [160, 0]
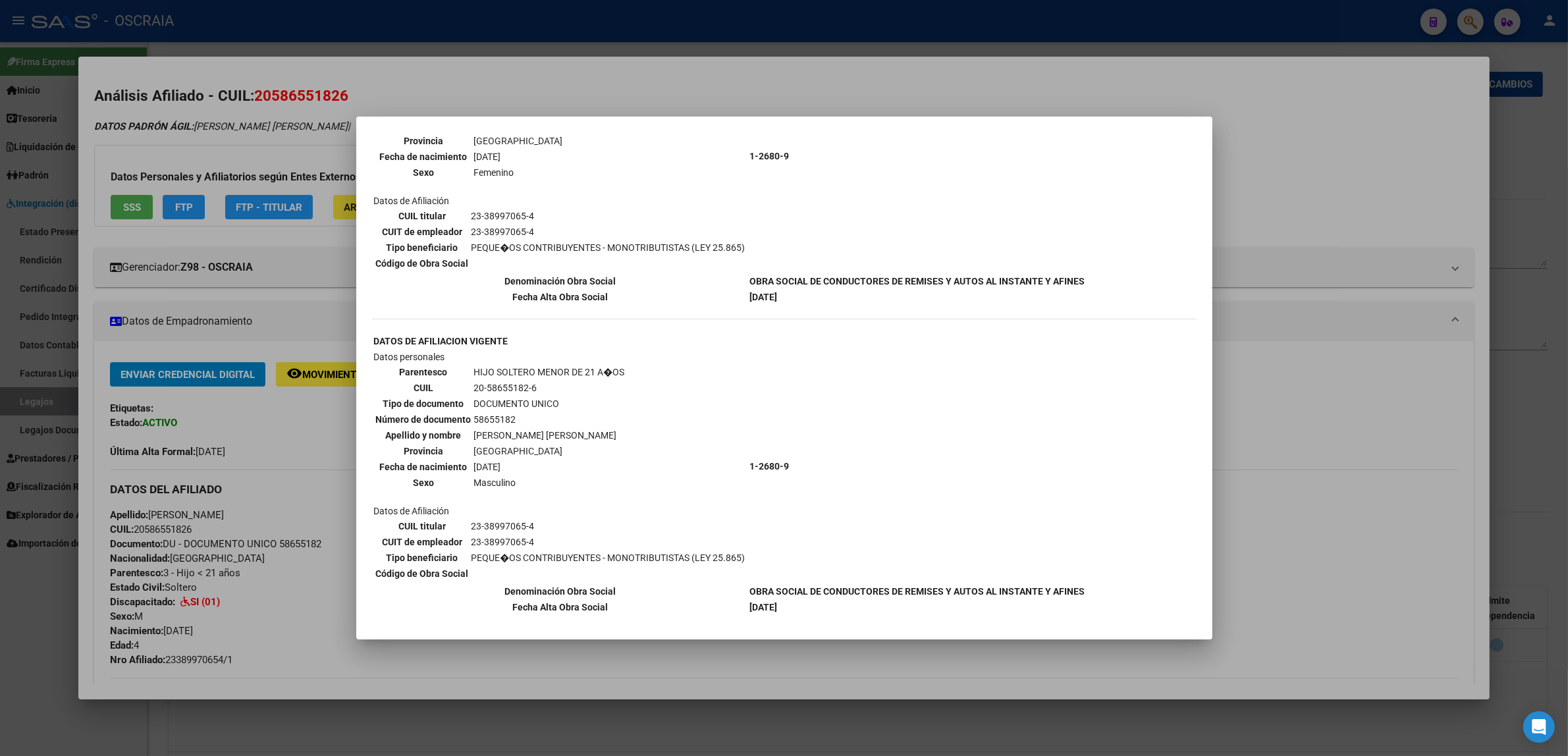
drag, startPoint x: 715, startPoint y: 581, endPoint x: 837, endPoint y: 567, distance: 122.8
click at [848, 580] on tbody "DATOS DE AFILIACION VIGENTE Datos personales Parentesco HIJO SOLTERO MENOR DE 2…" at bounding box center [729, 474] width 713 height 281
click at [1326, 153] on div at bounding box center [784, 378] width 1568 height 756
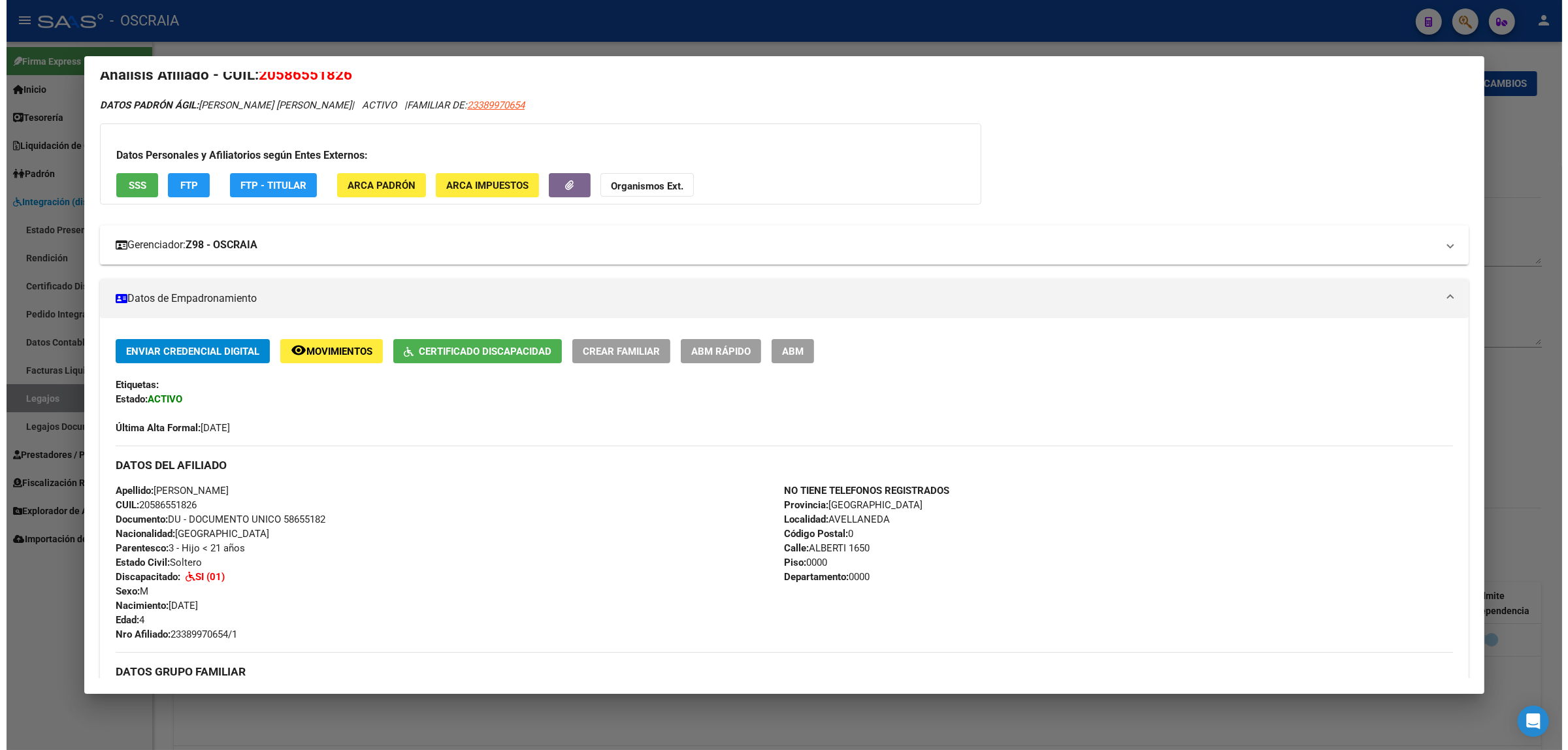
scroll to position [0, 0]
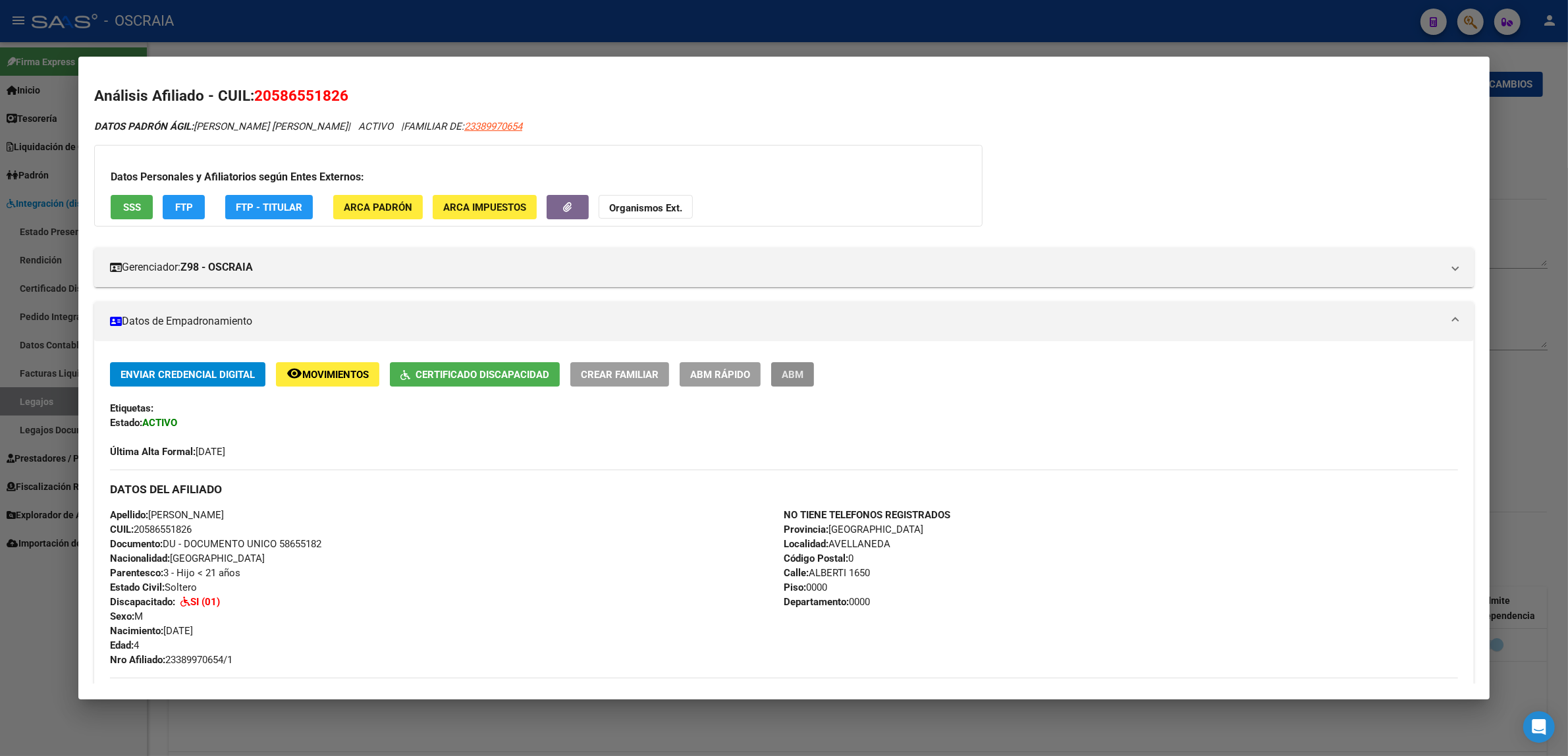
click at [782, 369] on span "ABM" at bounding box center [793, 374] width 22 height 12
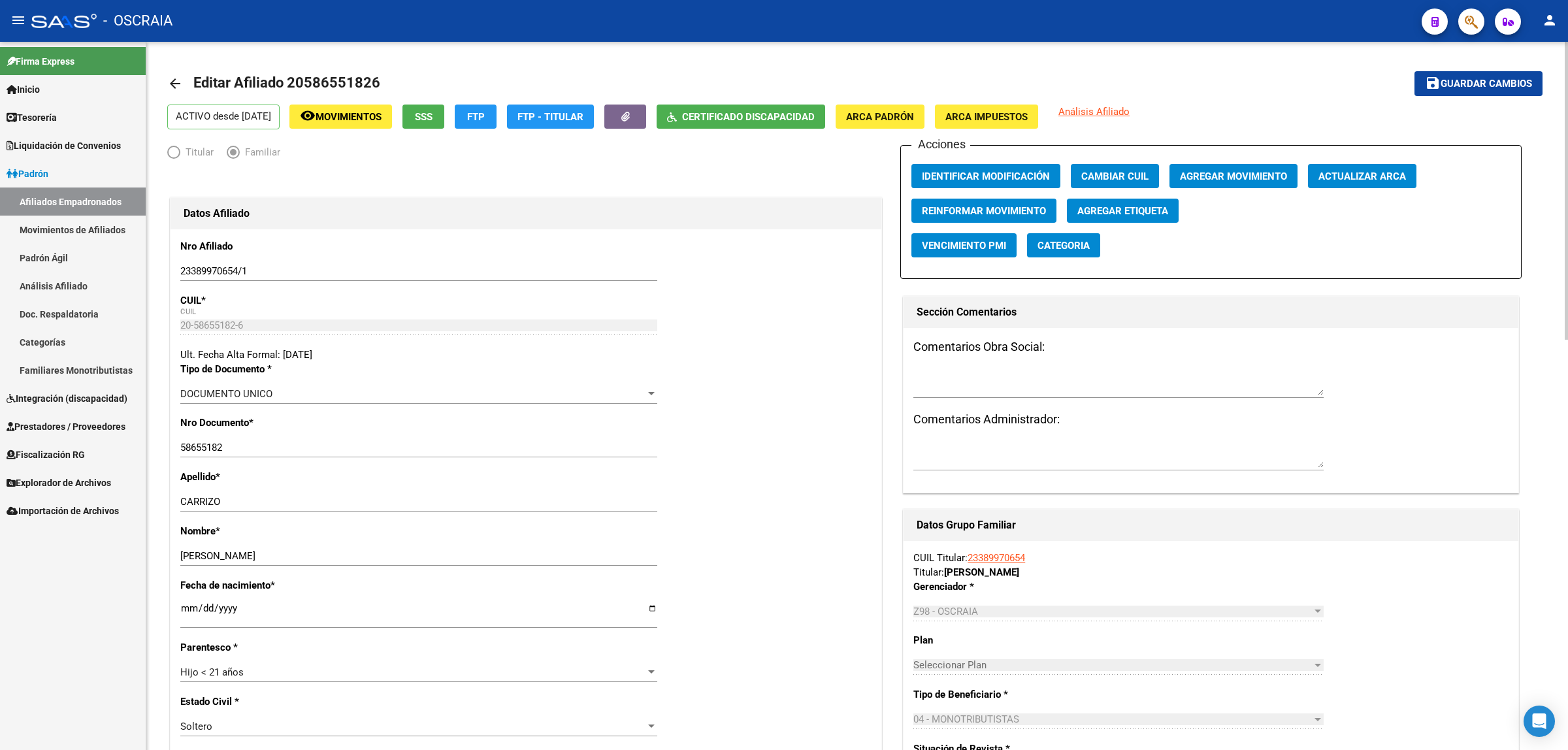
radio input "true"
type input "23-38997065-4"
click at [1032, 166] on button "Identificar Modificación" at bounding box center [986, 176] width 149 height 24
click at [1032, 170] on span "Identificar Modificación" at bounding box center [986, 176] width 128 height 12
click at [1501, 96] on mat-toolbar-row "save Guardar cambios" at bounding box center [1401, 84] width 285 height 42
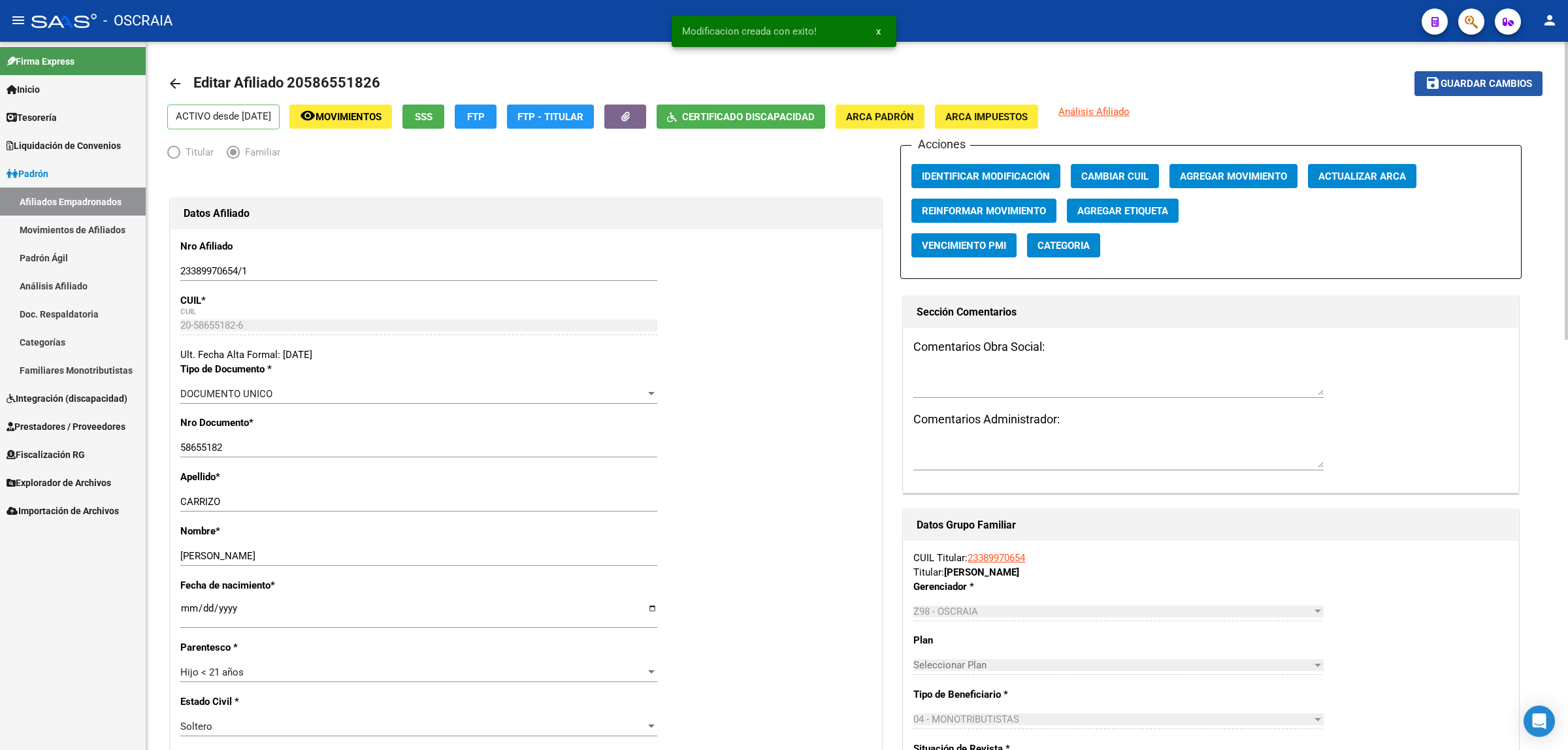
click at [1501, 94] on button "save Guardar cambios" at bounding box center [1478, 83] width 128 height 24
click at [349, 74] on span "Editar Afiliado 20586551826" at bounding box center [286, 82] width 187 height 16
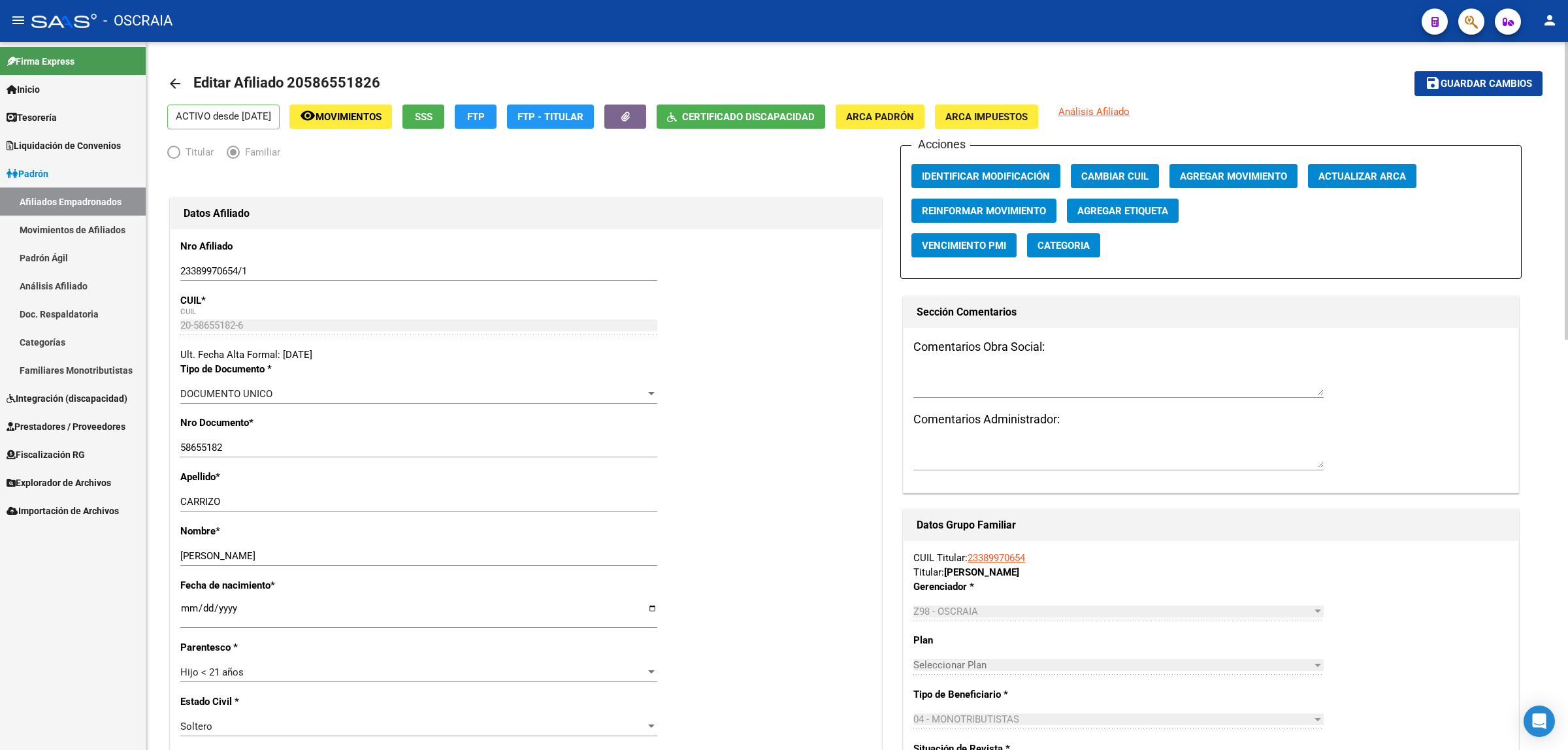
click at [349, 74] on span "Editar Afiliado 20586551826" at bounding box center [286, 82] width 187 height 16
copy h1 "20586551826"
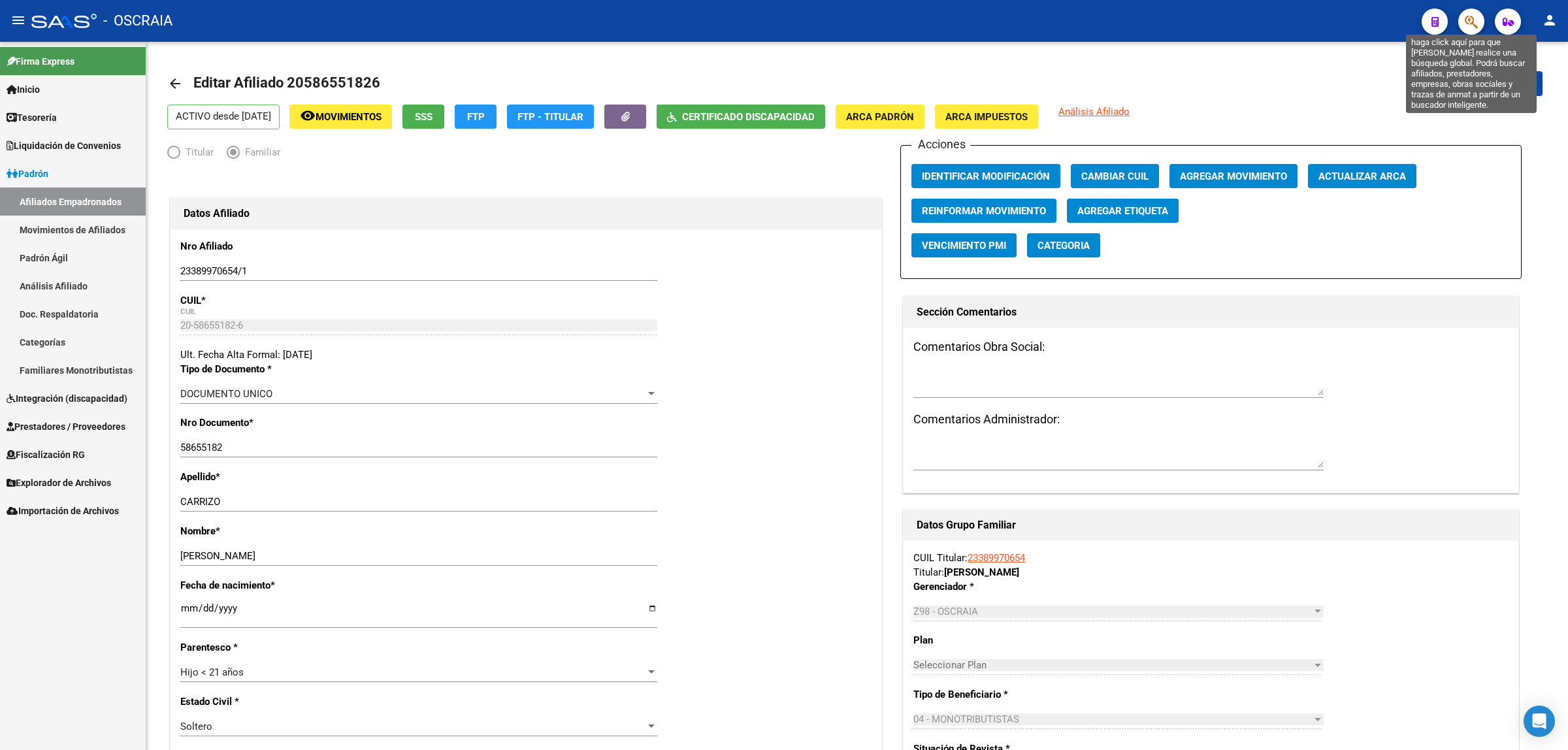
click at [1472, 25] on icon "button" at bounding box center [1471, 22] width 13 height 15
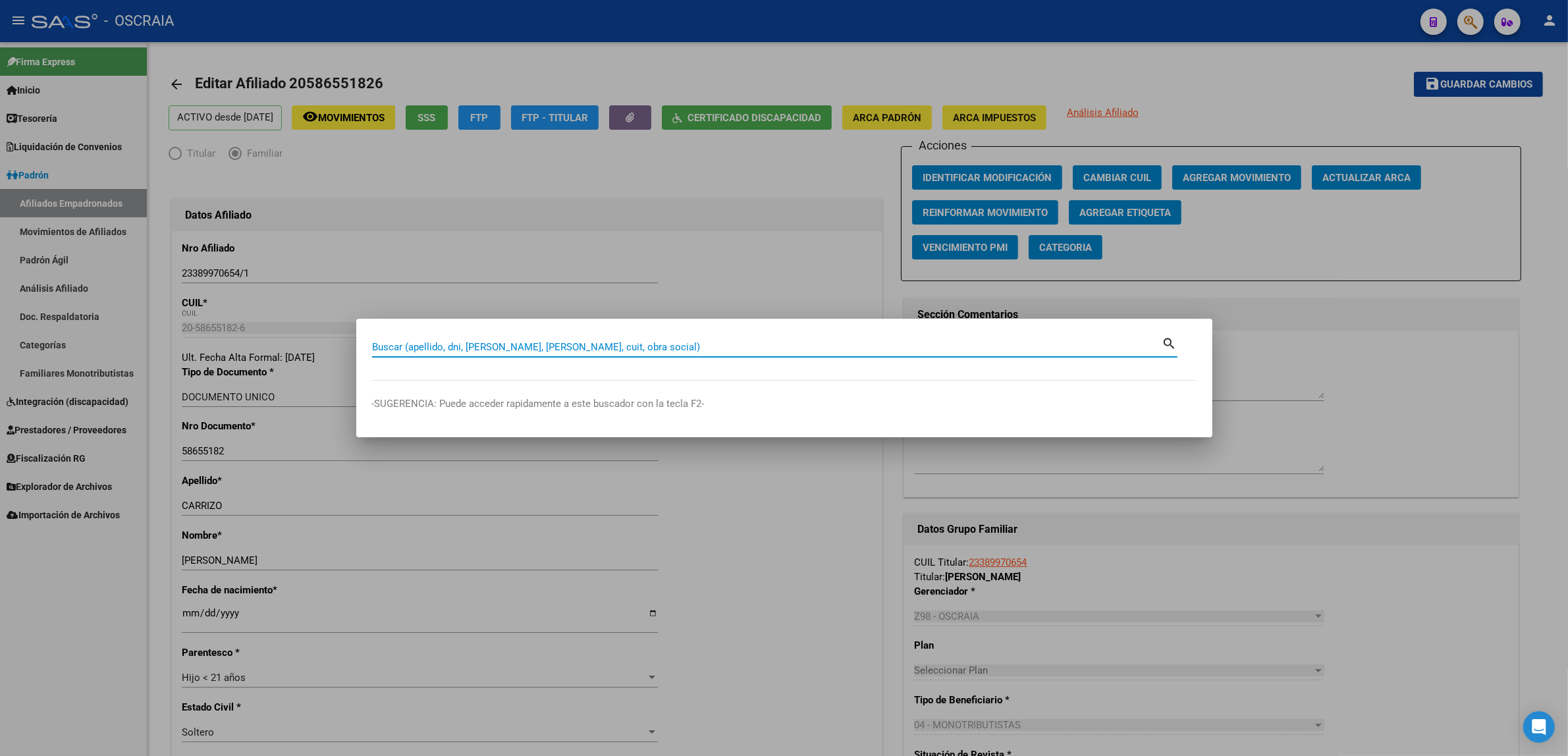
drag, startPoint x: 601, startPoint y: 339, endPoint x: 427, endPoint y: 348, distance: 174.2
click at [427, 348] on input "Buscar (apellido, dni, [PERSON_NAME], [PERSON_NAME], cuit, obra social)" at bounding box center [767, 346] width 791 height 12
paste input "20586551826"
type input "20586551826"
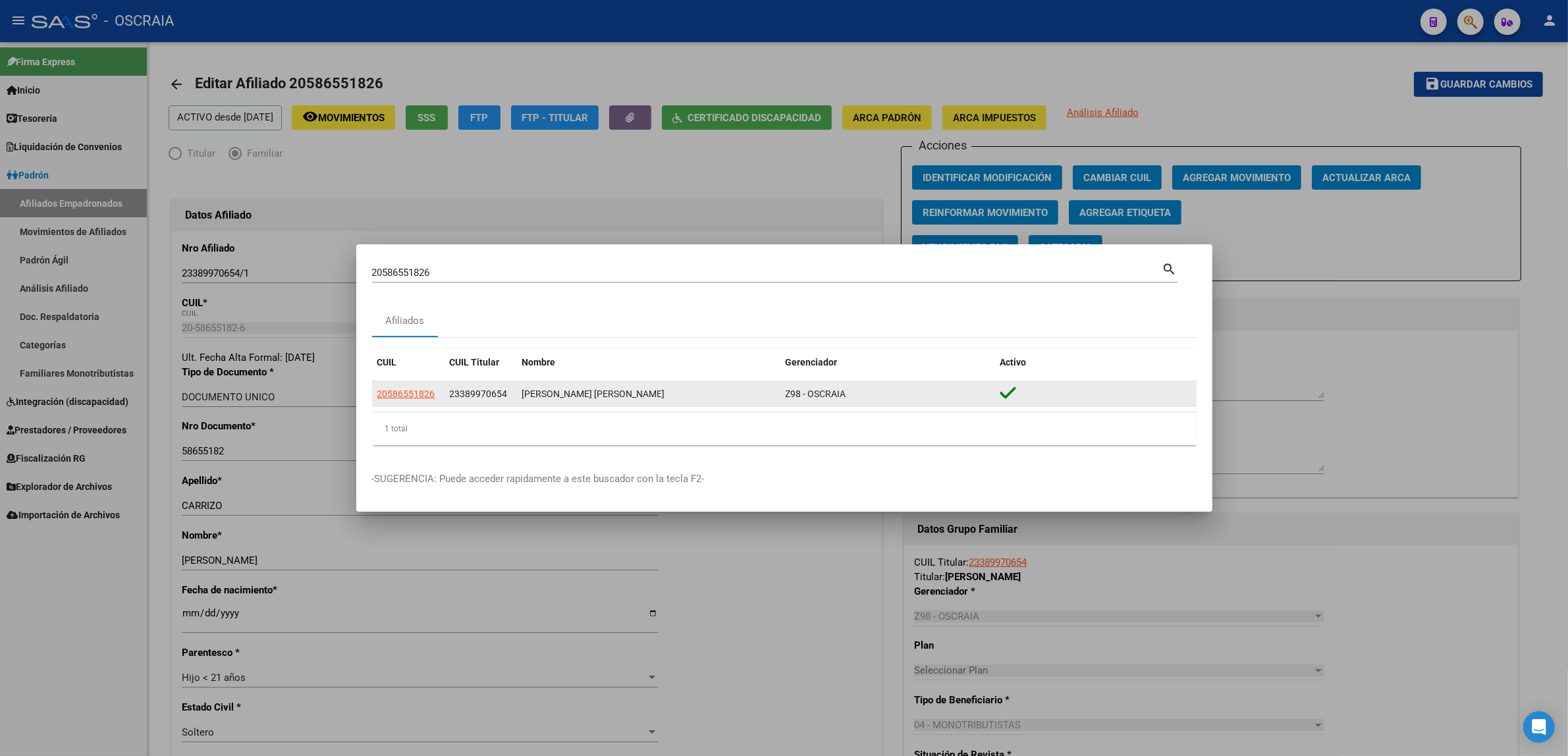
drag, startPoint x: 371, startPoint y: 396, endPoint x: 377, endPoint y: 393, distance: 6.7
click at [372, 396] on datatable-body-cell "20586551826" at bounding box center [408, 394] width 73 height 26
click at [378, 393] on span "20586551826" at bounding box center [407, 394] width 58 height 11
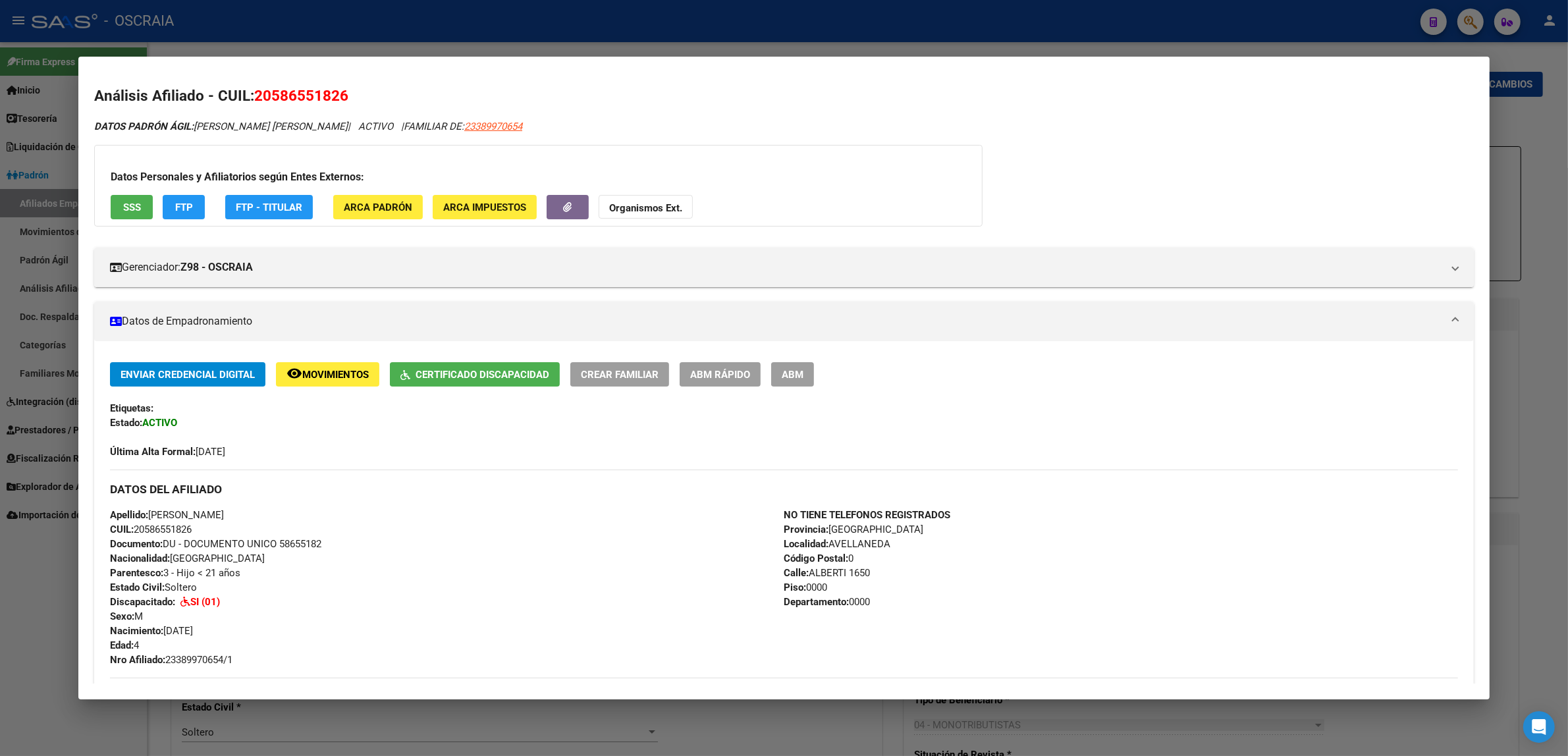
click at [197, 204] on button "FTP" at bounding box center [183, 207] width 42 height 24
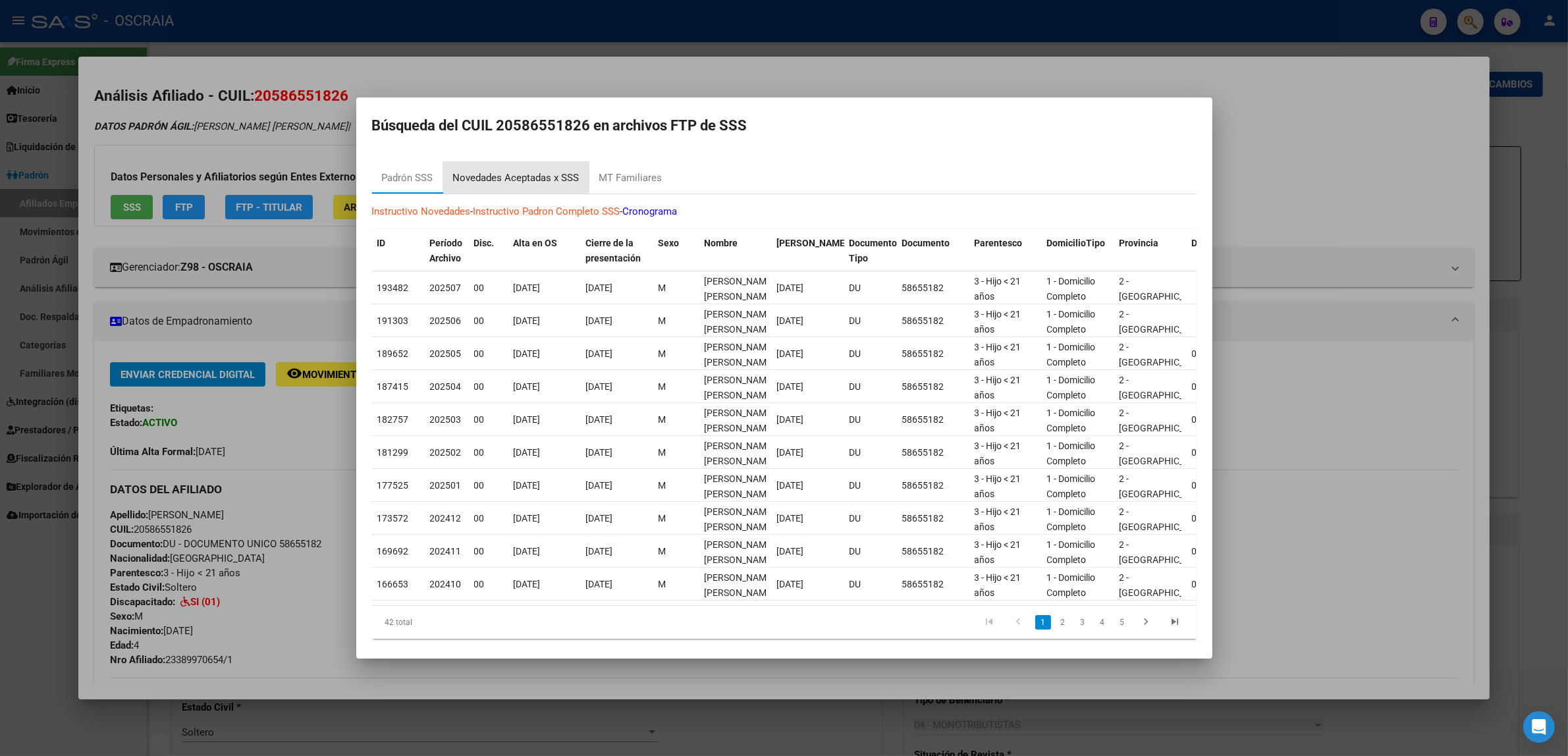
click at [532, 185] on div "Novedades Aceptadas x SSS" at bounding box center [517, 178] width 126 height 15
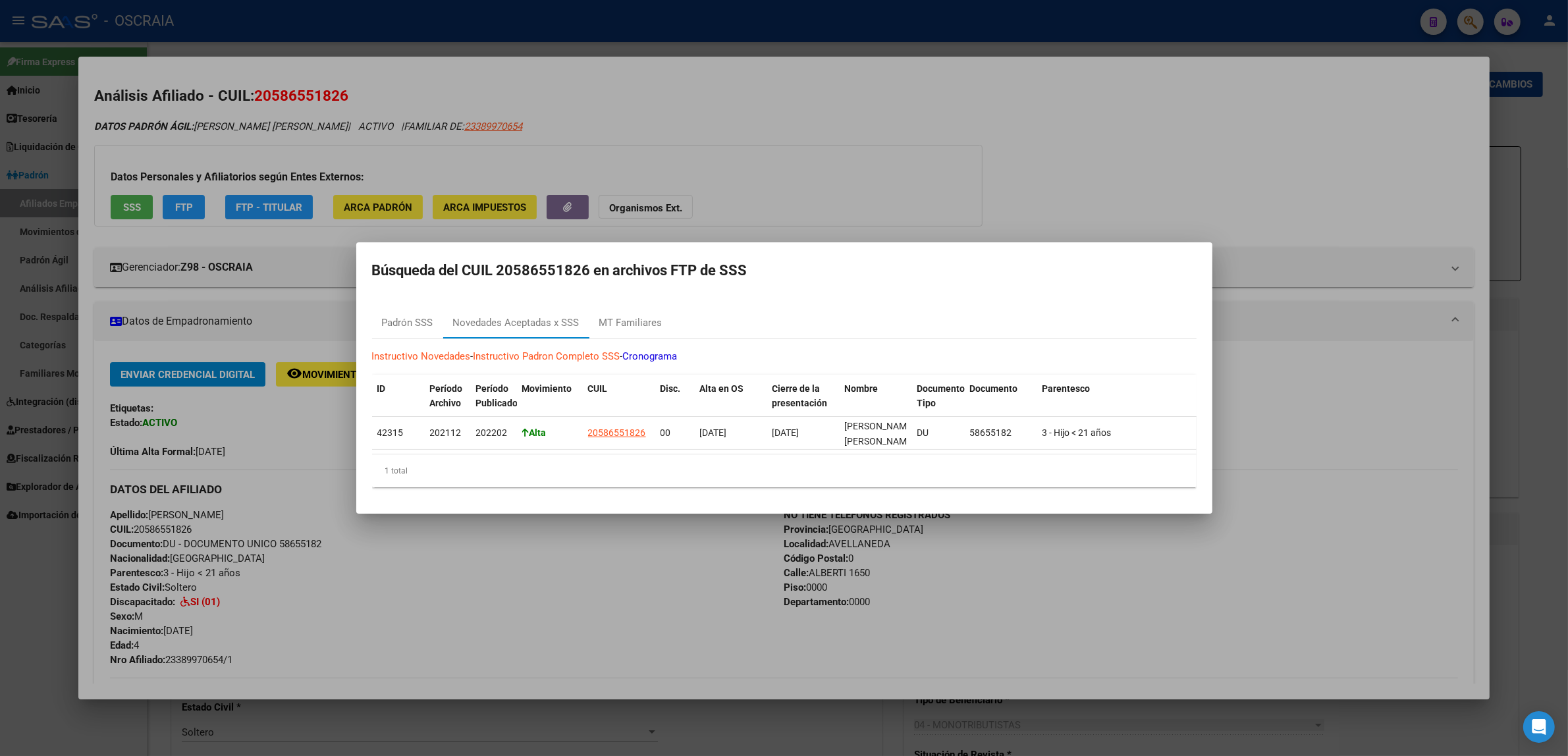
drag, startPoint x: 548, startPoint y: 462, endPoint x: 555, endPoint y: 462, distance: 7.0
click at [555, 462] on div "1 total" at bounding box center [784, 470] width 825 height 33
drag, startPoint x: 555, startPoint y: 462, endPoint x: 564, endPoint y: 464, distance: 9.2
click at [564, 464] on div "1 total" at bounding box center [784, 470] width 825 height 33
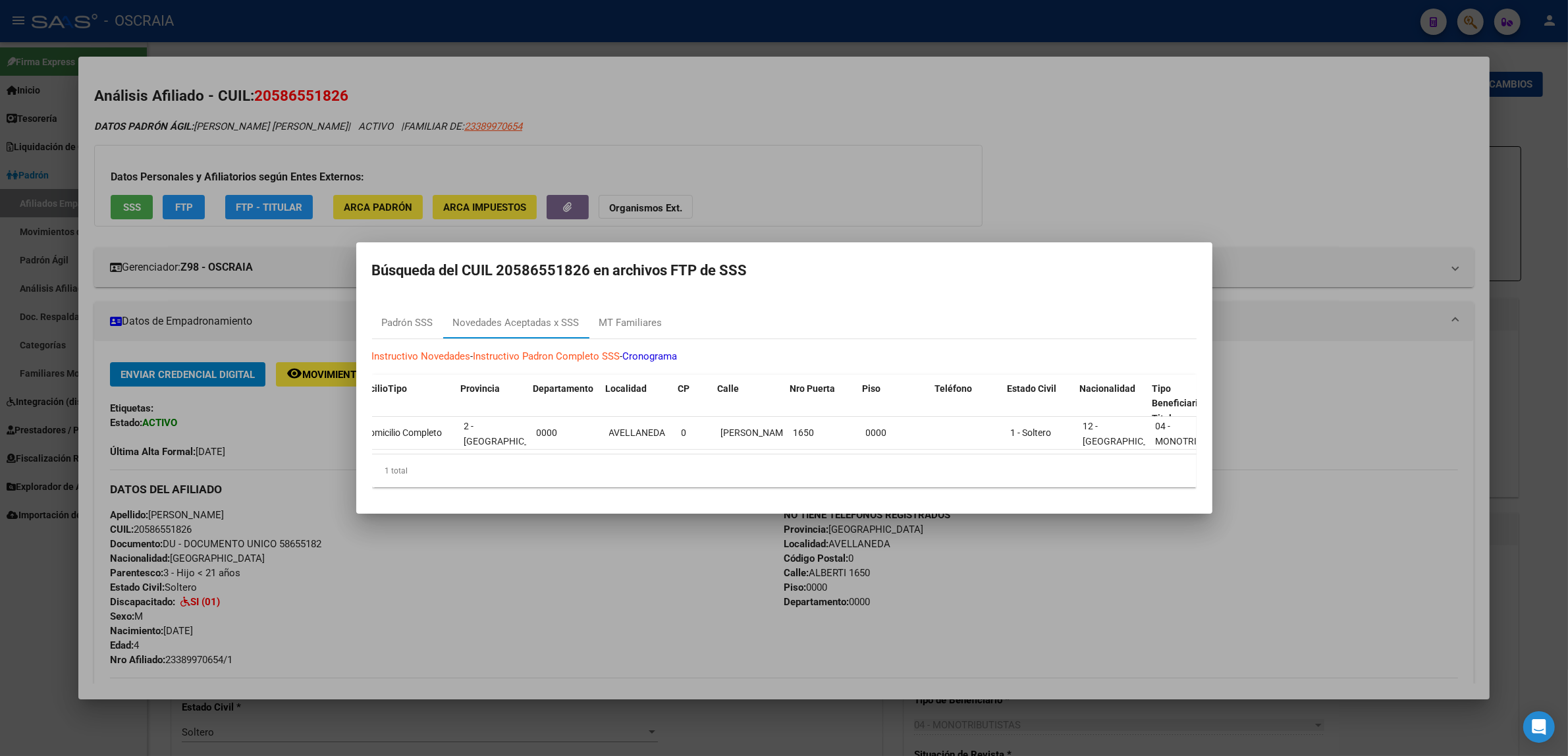
scroll to position [0, 1005]
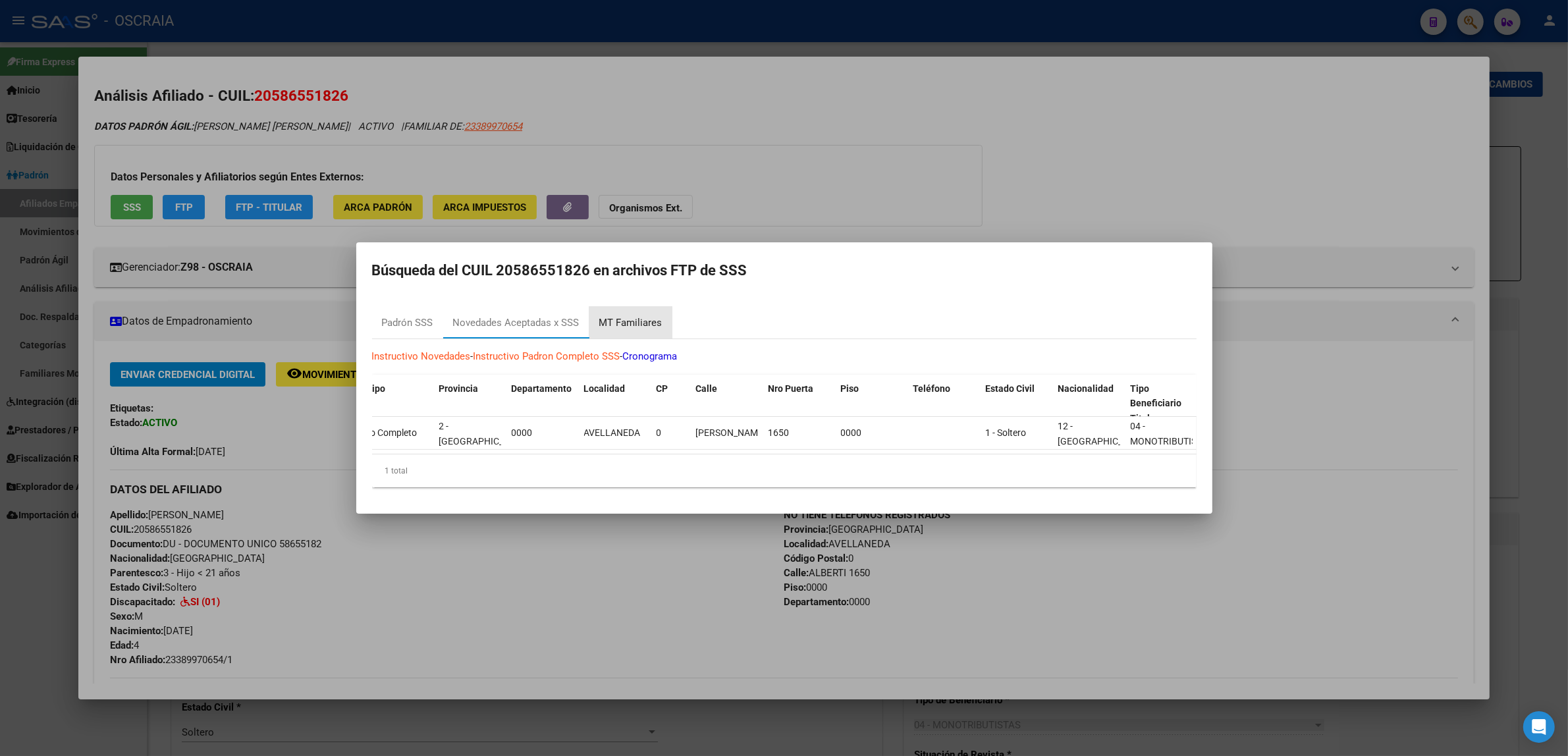
click at [664, 323] on div "MT Familiares" at bounding box center [631, 322] width 83 height 32
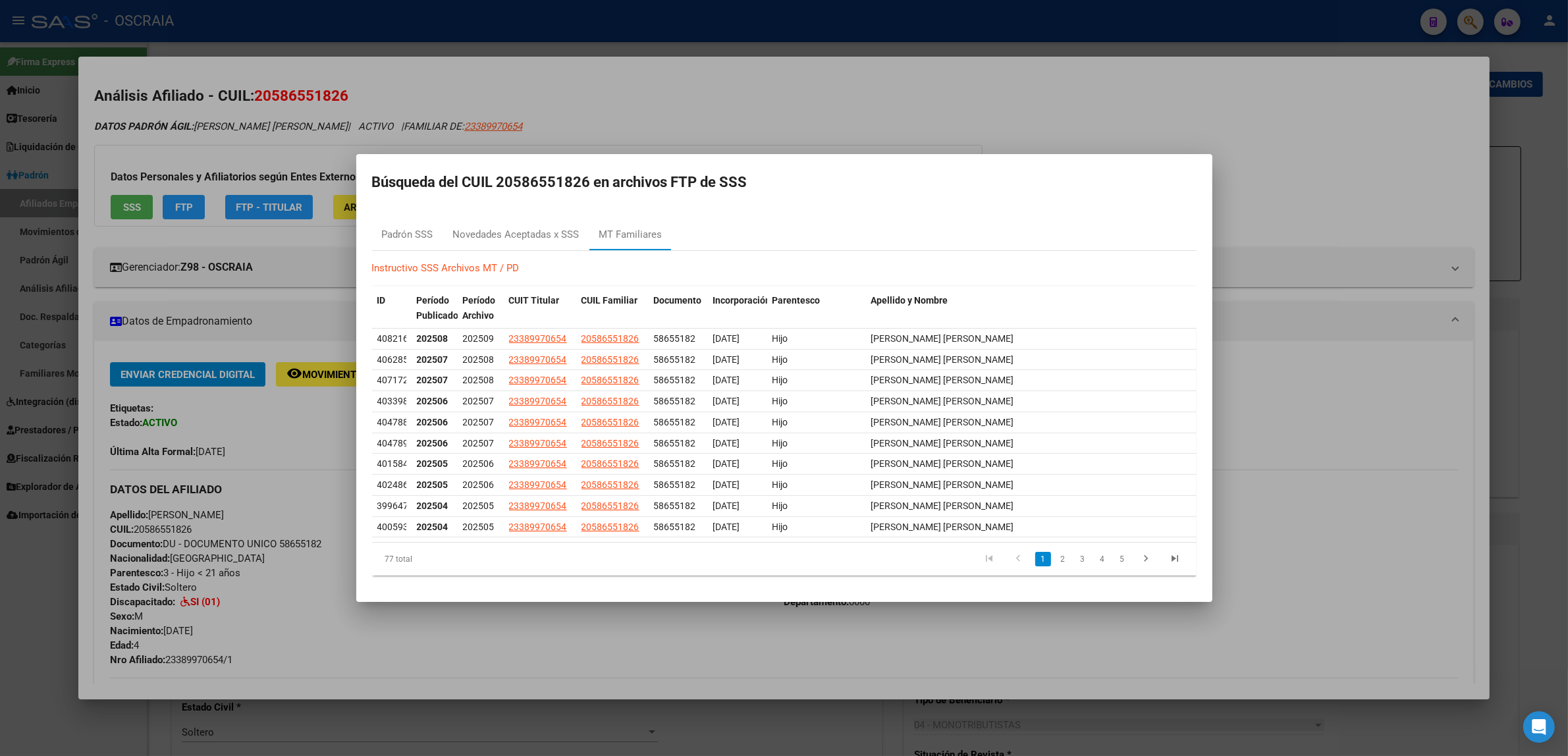
click at [667, 102] on div at bounding box center [784, 378] width 1568 height 756
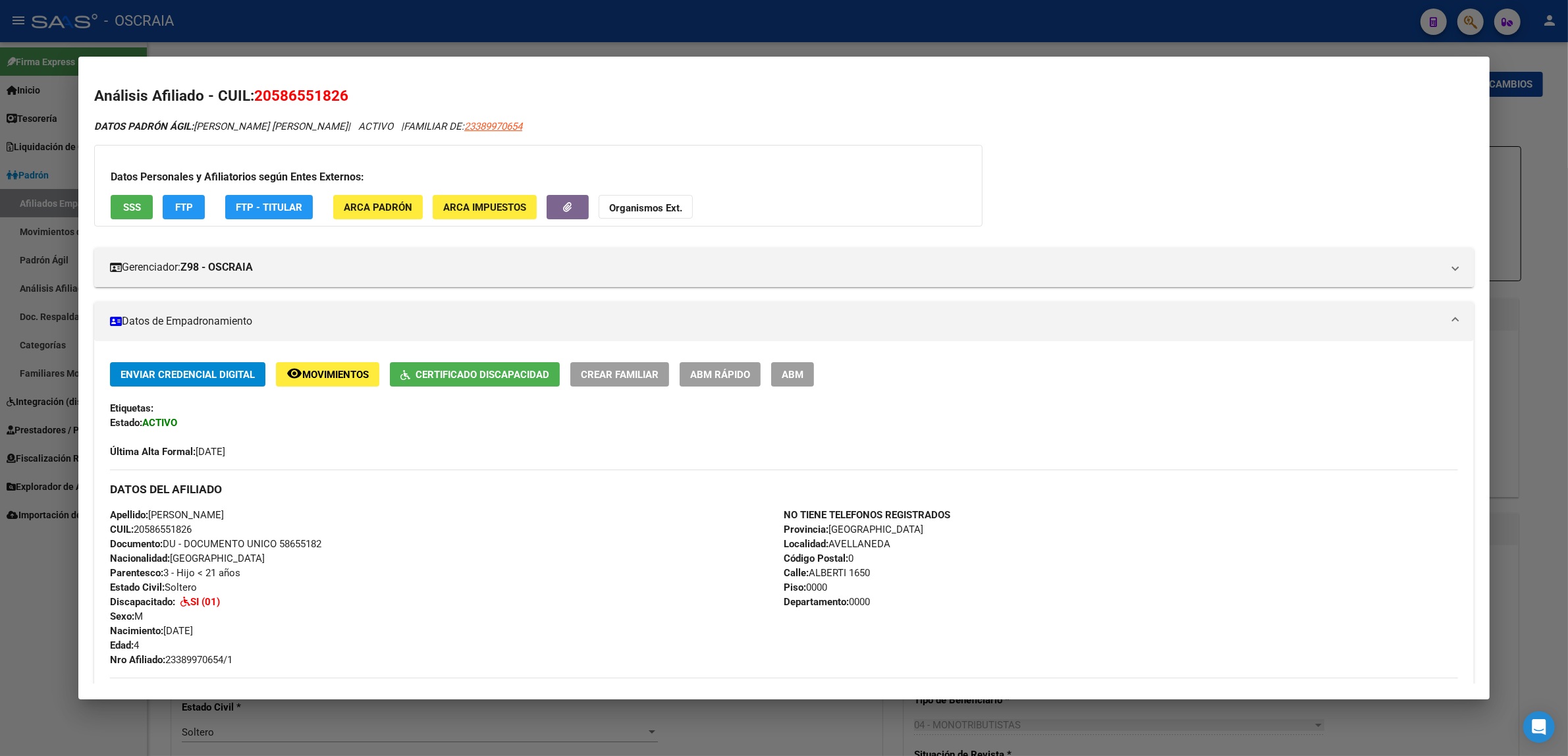
click at [567, 76] on mat-dialog-content "Análisis Afiliado - CUIL: 20586551826 DATOS PADRÓN ÁGIL: [PERSON_NAME] SANTIAGO…" at bounding box center [784, 378] width 1411 height 611
click at [552, 37] on div at bounding box center [784, 378] width 1568 height 756
